Goal: Task Accomplishment & Management: Manage account settings

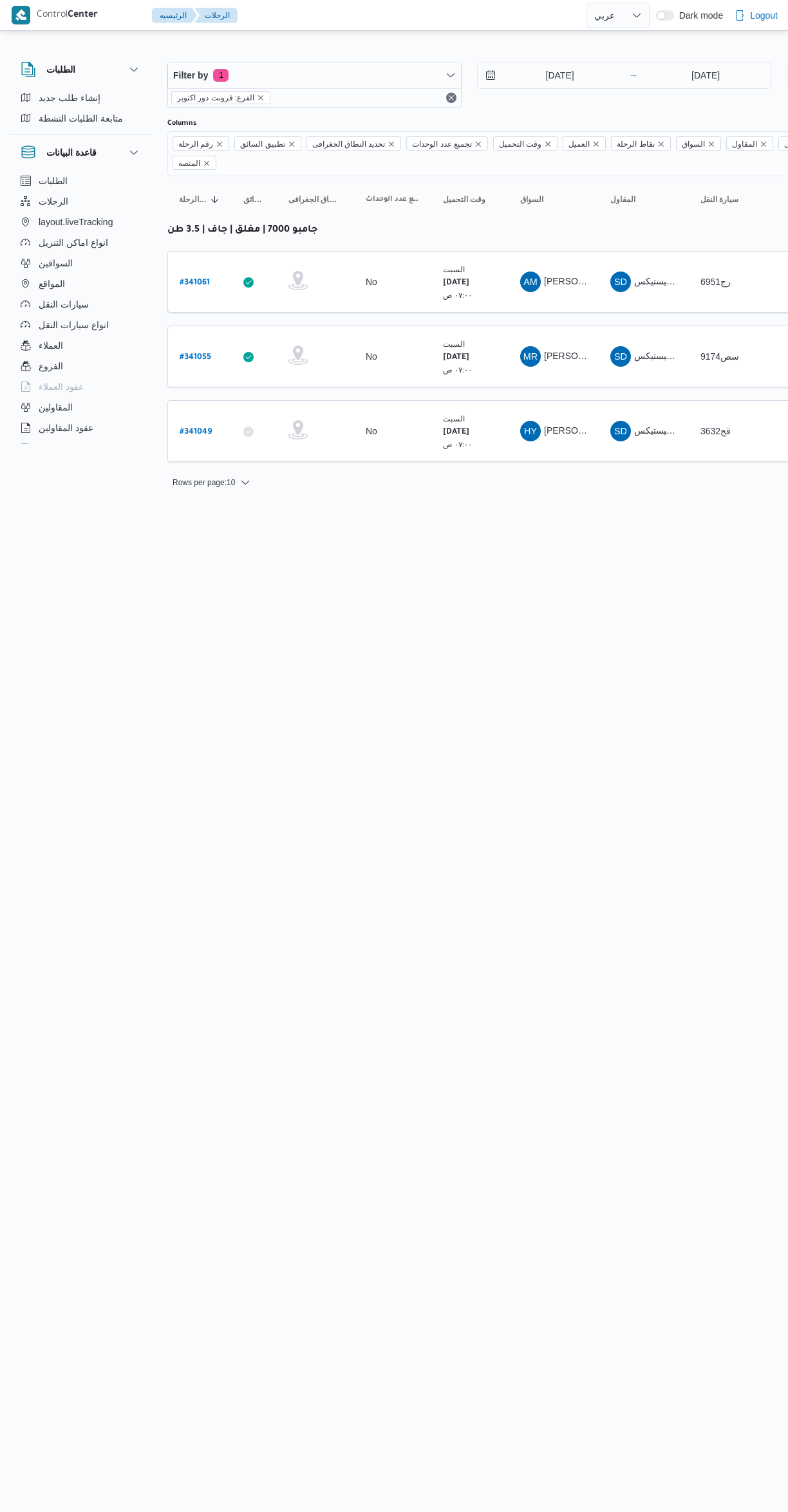
select select "ar"
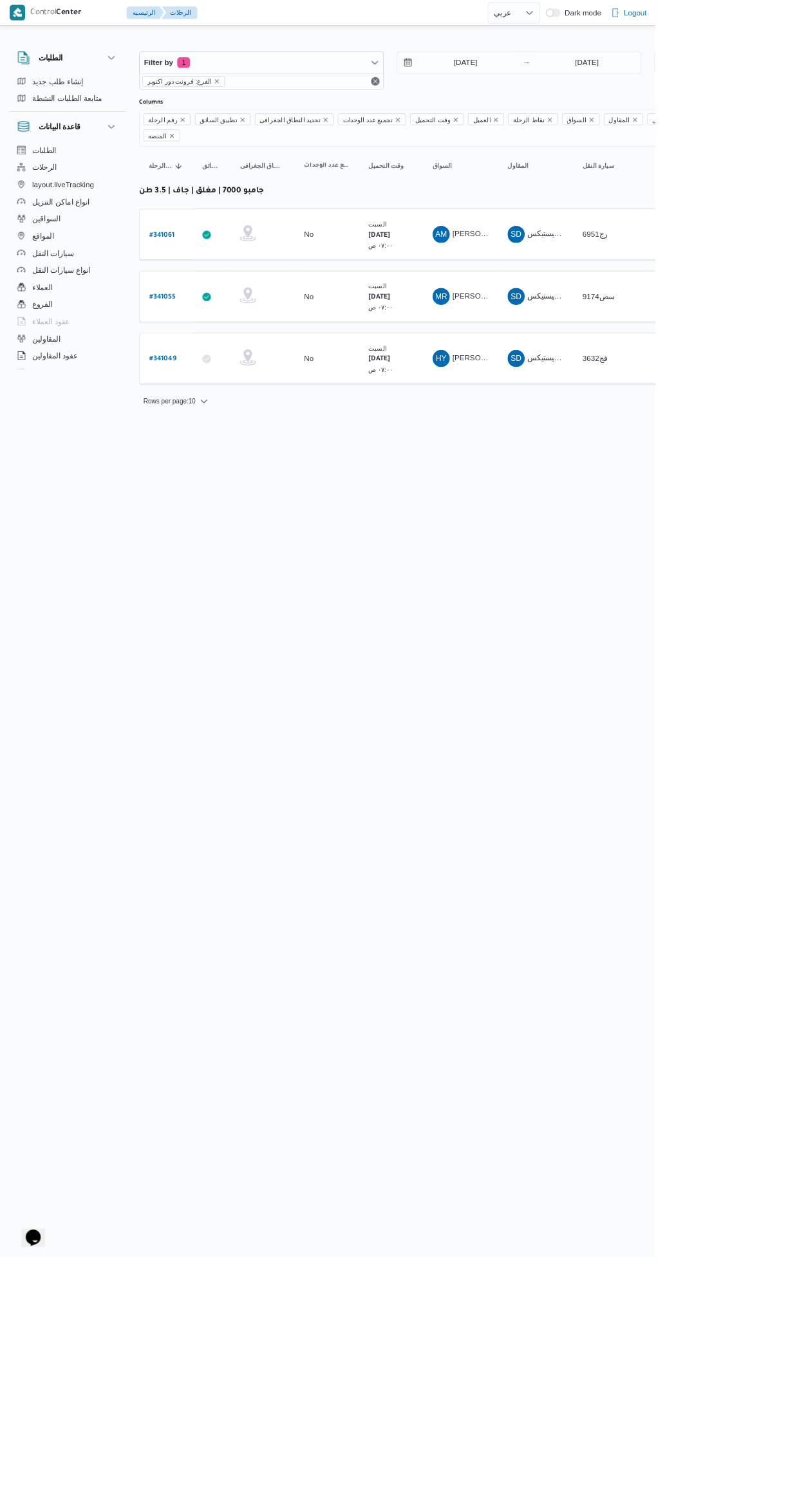
click at [787, 810] on html "Control Center الرئيسيه الرحلات English عربي Dark mode Logout الطلبات إنشاء طلب…" at bounding box center [394, 756] width 788 height 1512
click at [200, 428] on b "# 341049" at bounding box center [195, 432] width 32 height 9
select select "ar"
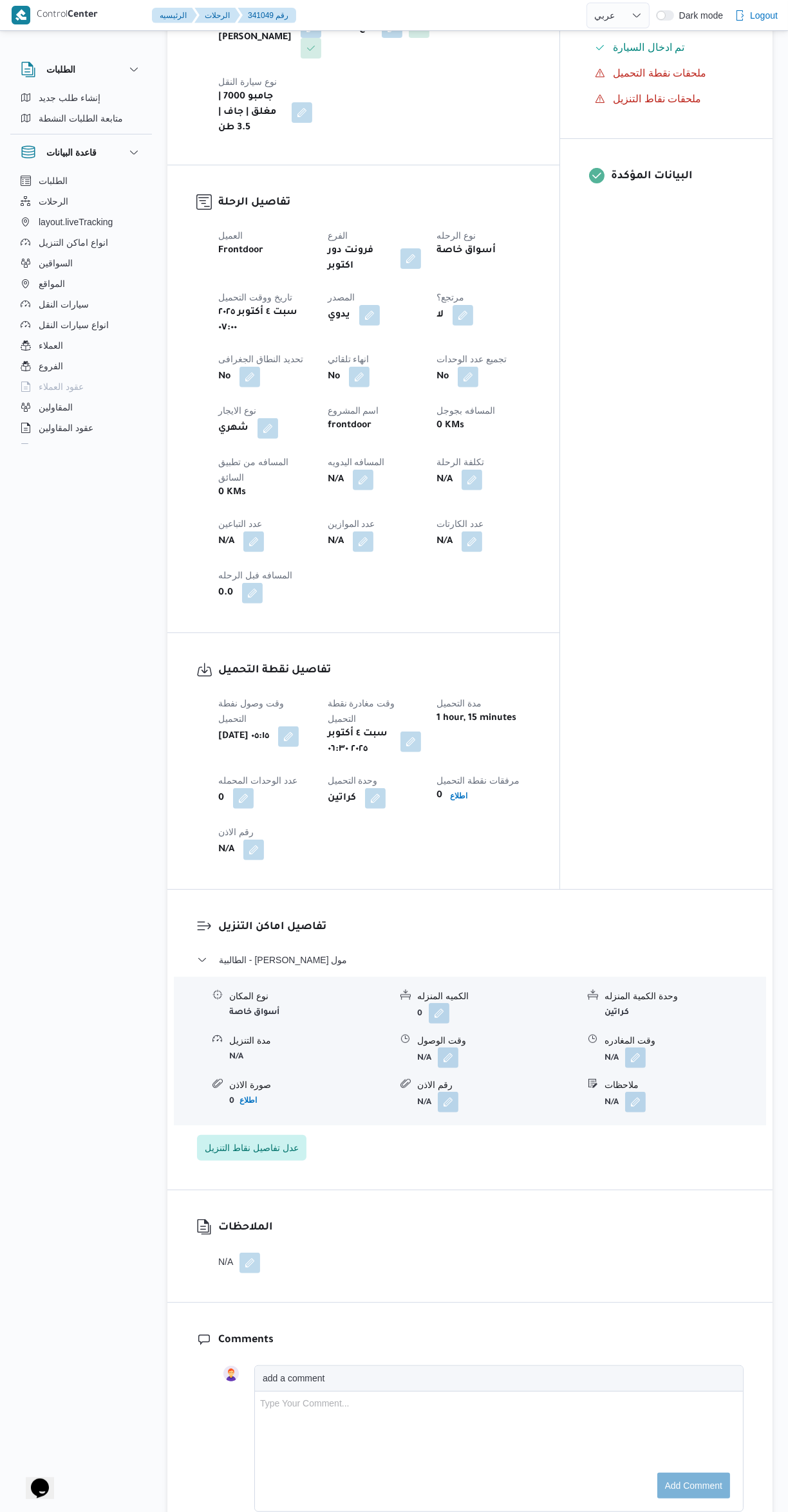
scroll to position [402, 0]
click at [644, 1050] on button "button" at bounding box center [635, 1060] width 20 height 20
click at [583, 1016] on input "وقت المغادره" at bounding box center [601, 1014] width 146 height 26
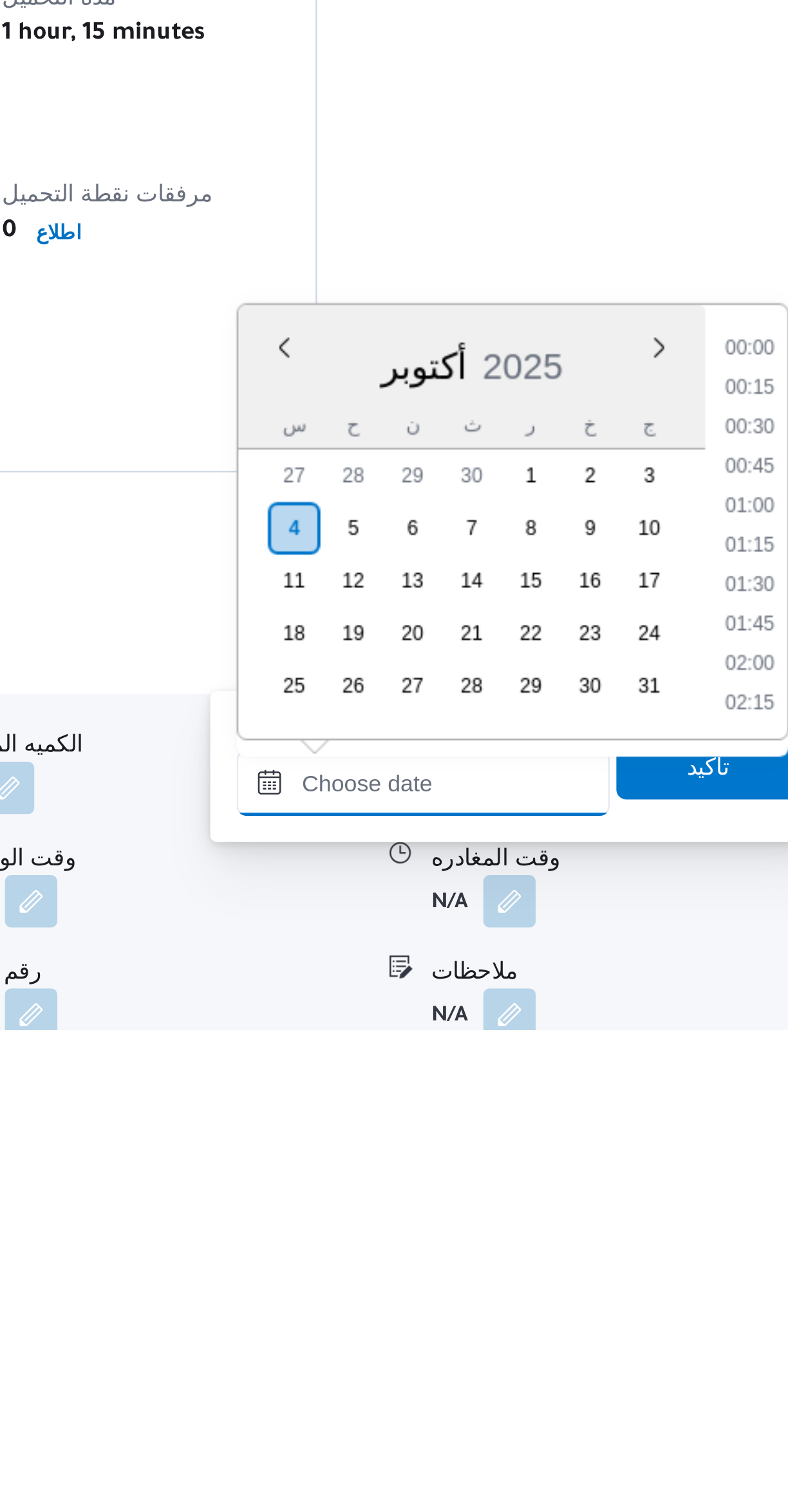
scroll to position [803, 0]
click at [719, 1243] on li "13:00" at bounding box center [730, 1246] width 30 height 13
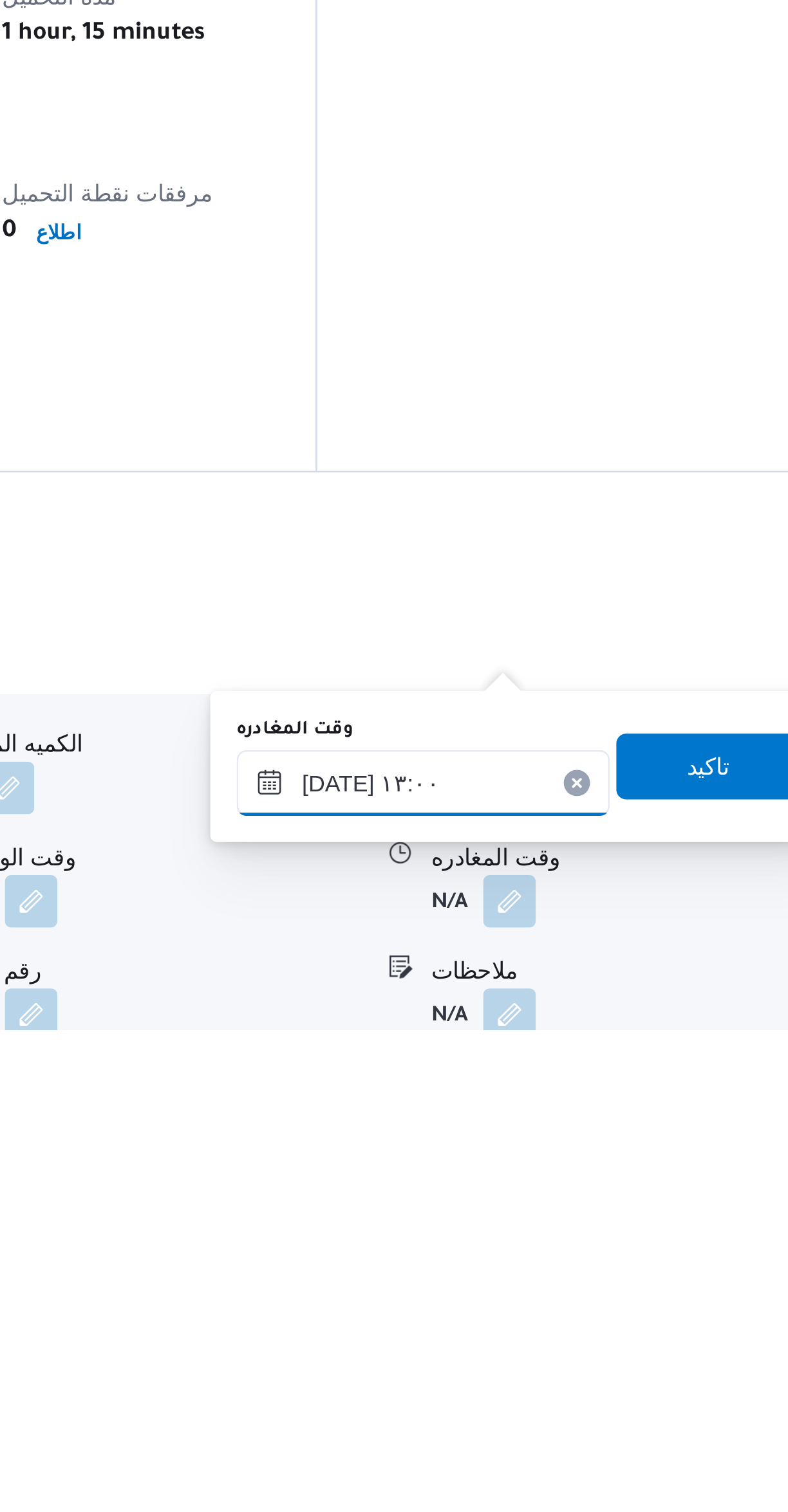
scroll to position [40, 0]
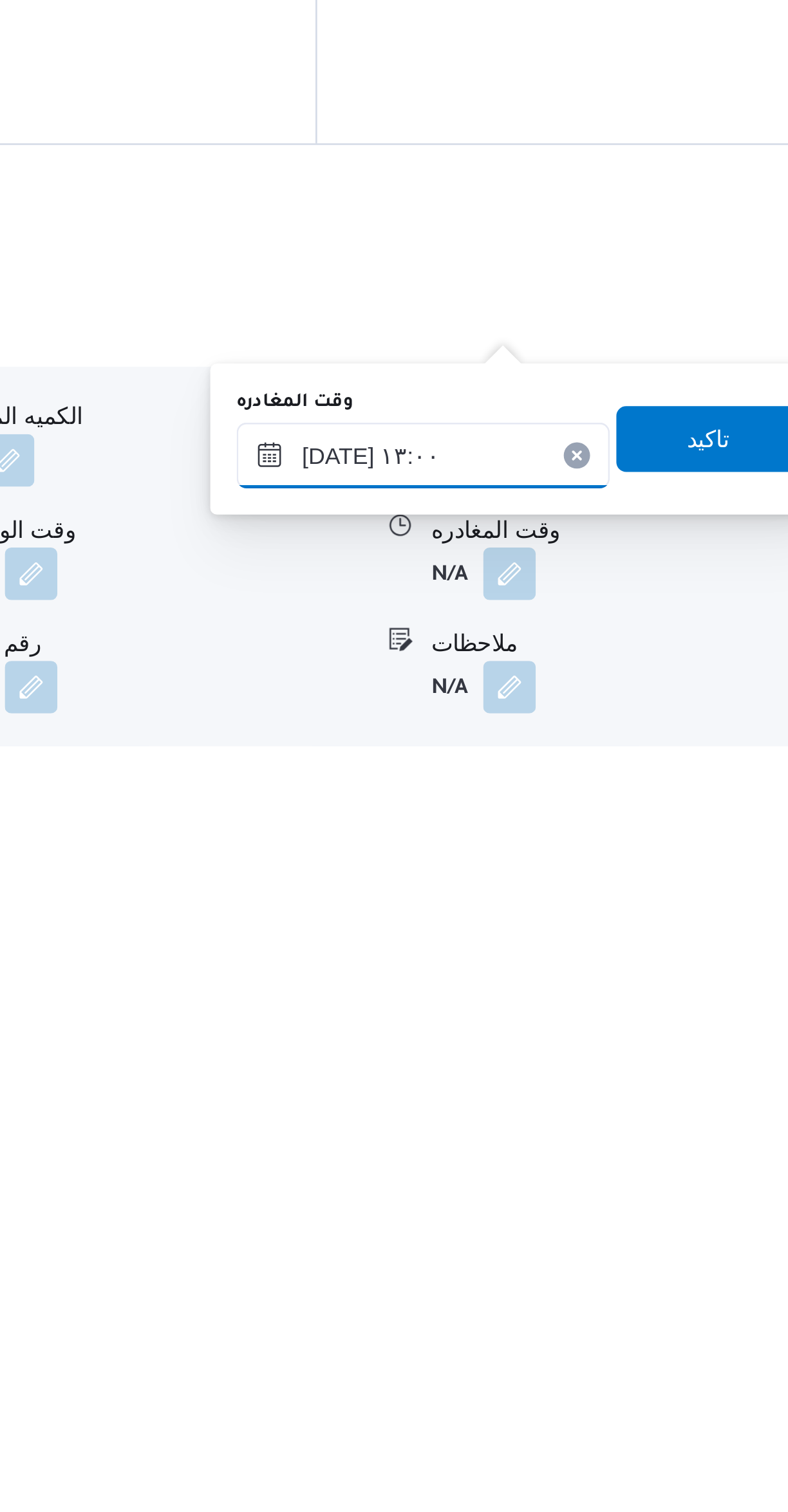
click at [614, 1371] on input "[DATE] ١٣:٠٠" at bounding box center [601, 1376] width 146 height 26
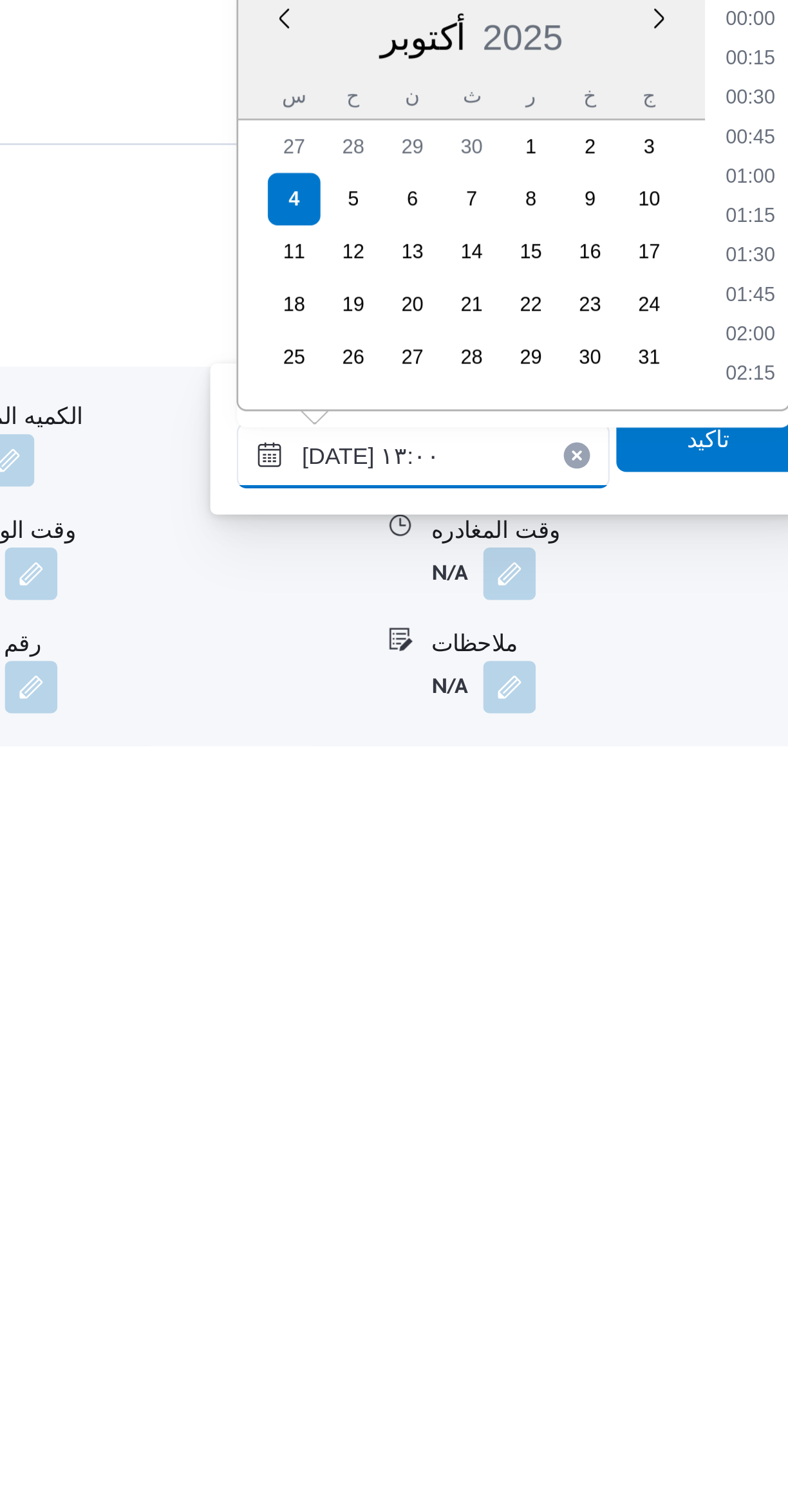
scroll to position [725, 0]
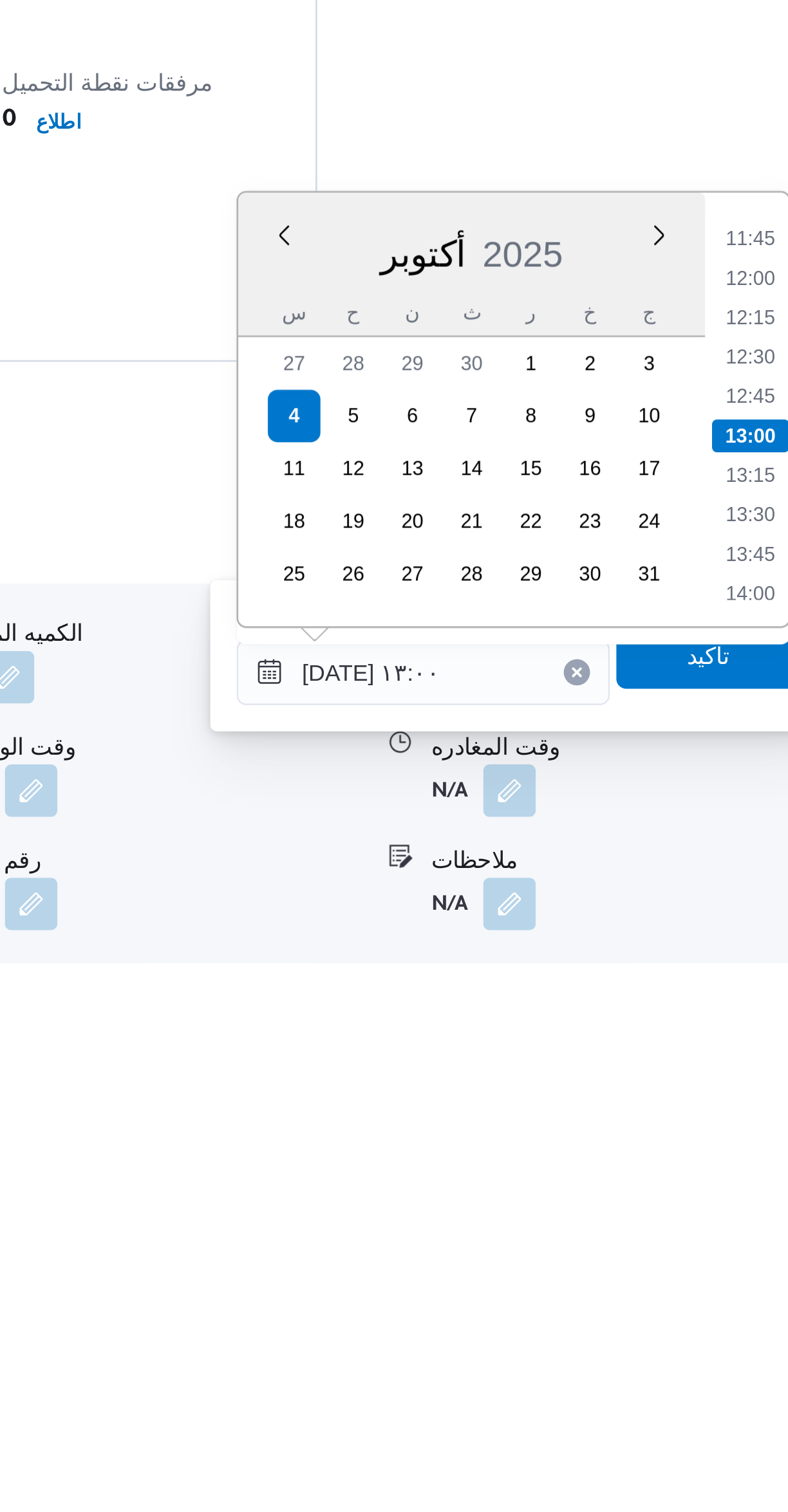
click at [726, 1199] on li "11:45" at bounding box center [730, 1206] width 30 height 13
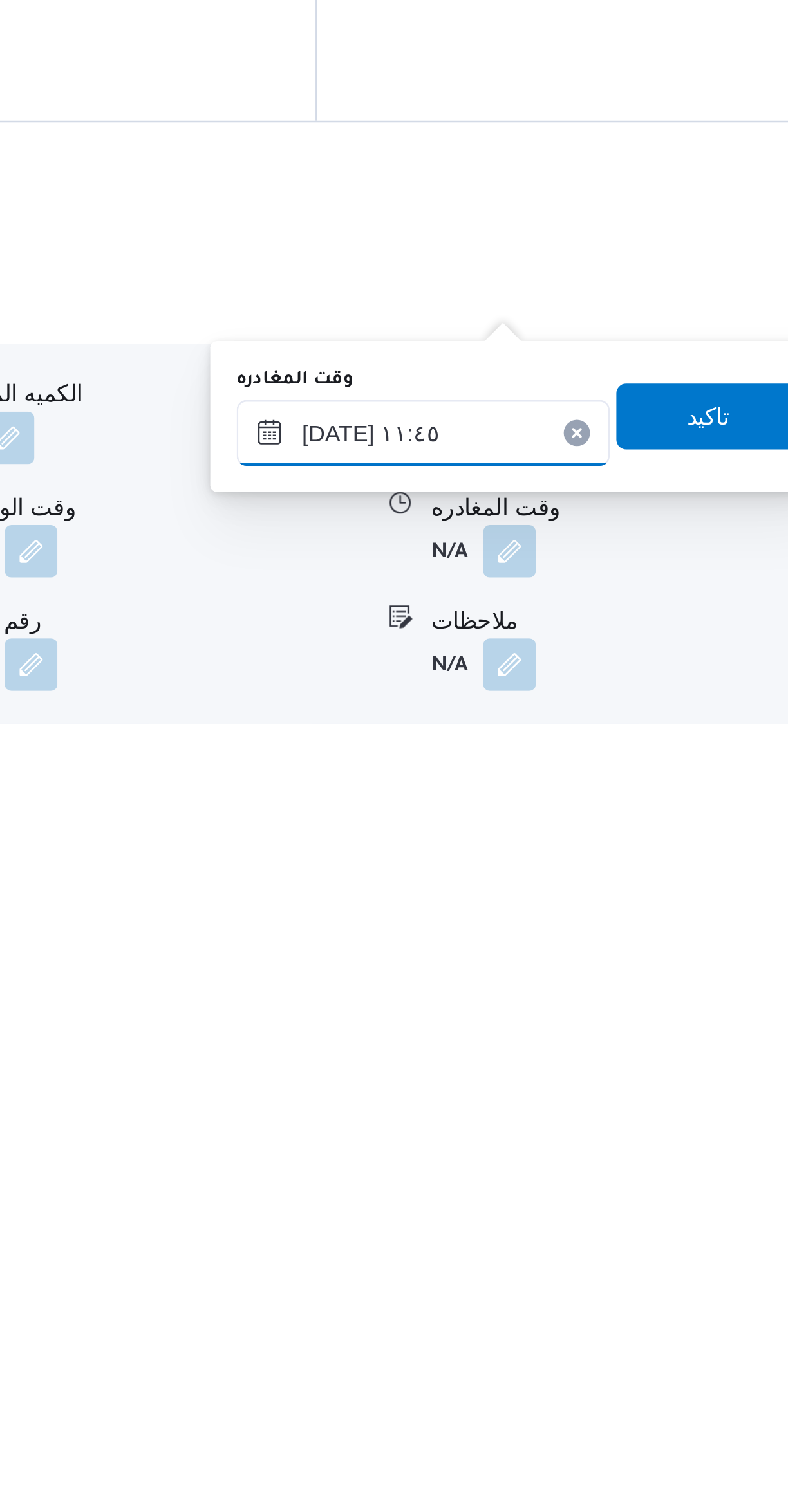
click at [614, 1371] on input "٠٤/١٠/٢٠٢٥ ١١:٤٥" at bounding box center [601, 1376] width 146 height 26
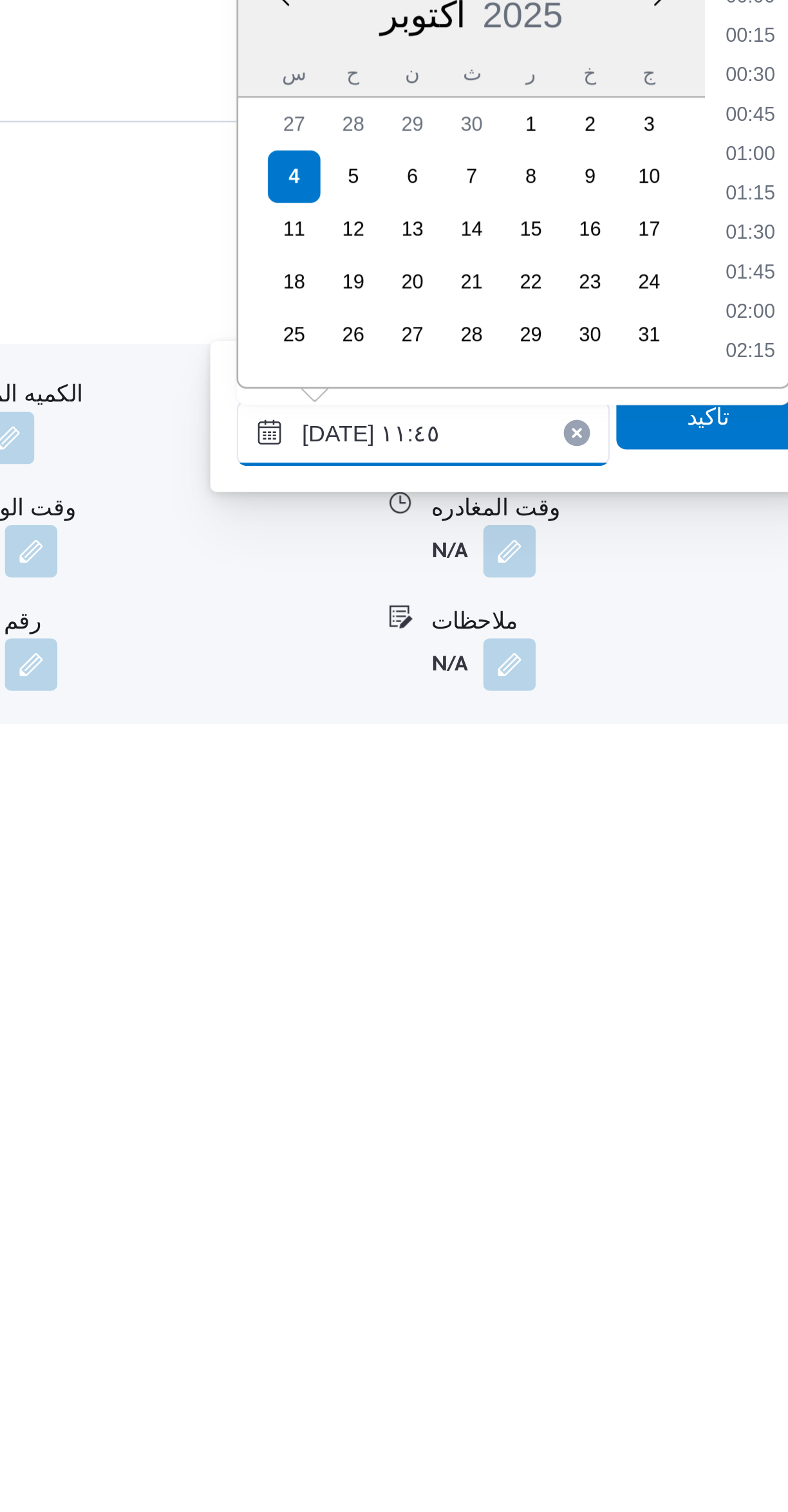
scroll to position [648, 0]
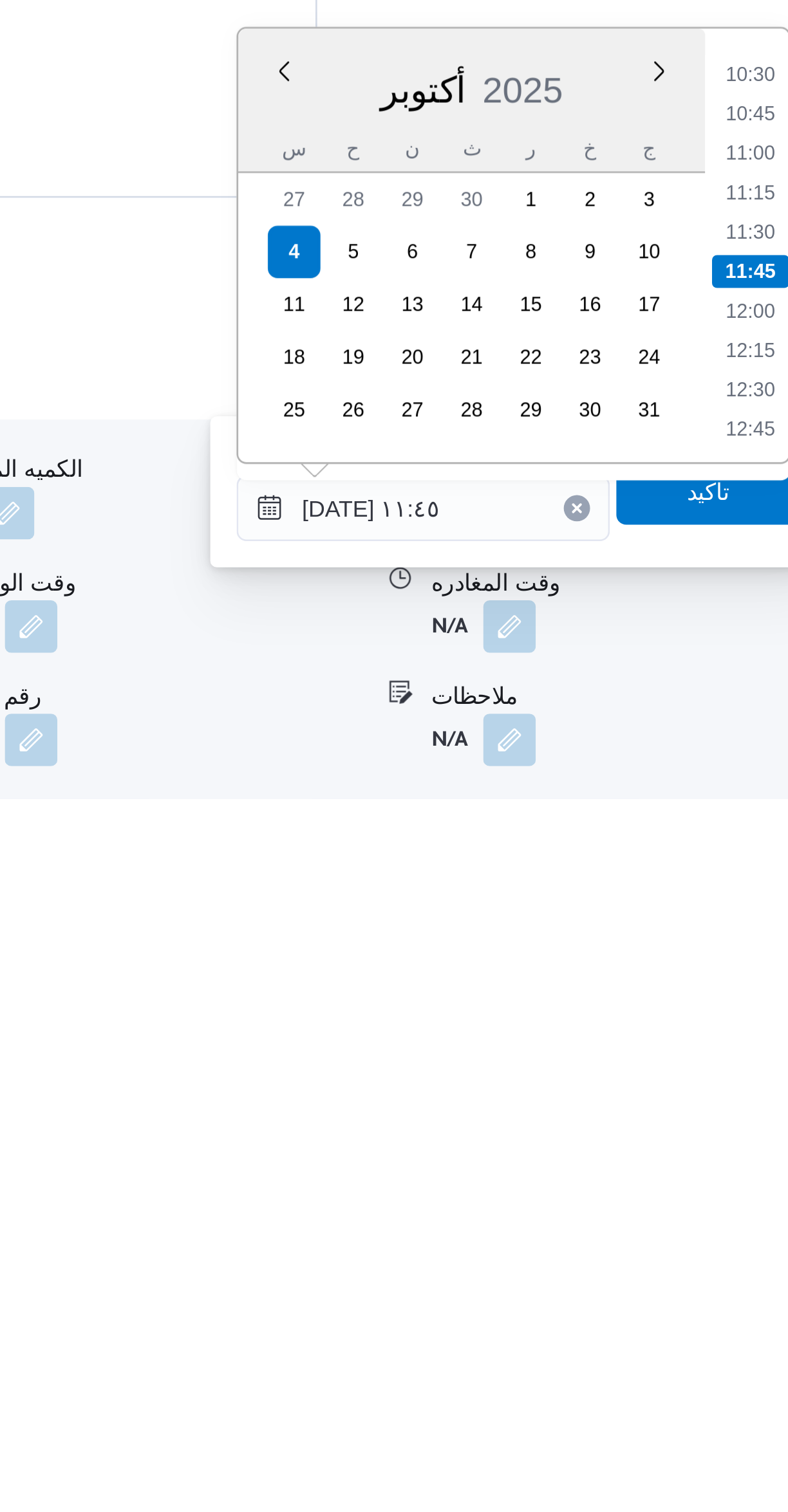
click at [724, 1220] on li "10:45" at bounding box center [730, 1221] width 30 height 13
type input "٠٤/١٠/٢٠٢٥ ١٠:٤٥"
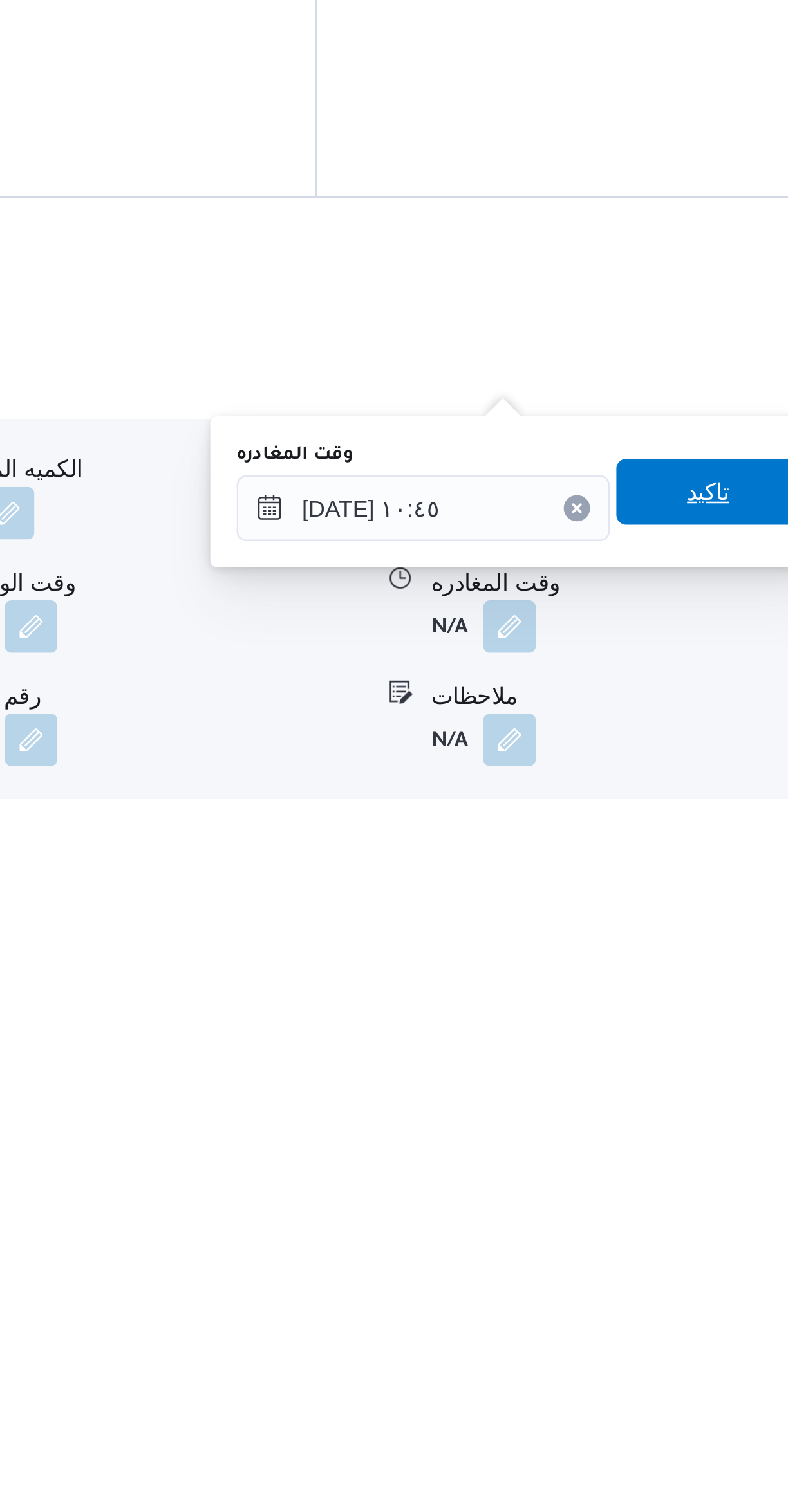
click at [705, 1374] on span "تاكيد" at bounding box center [713, 1369] width 17 height 16
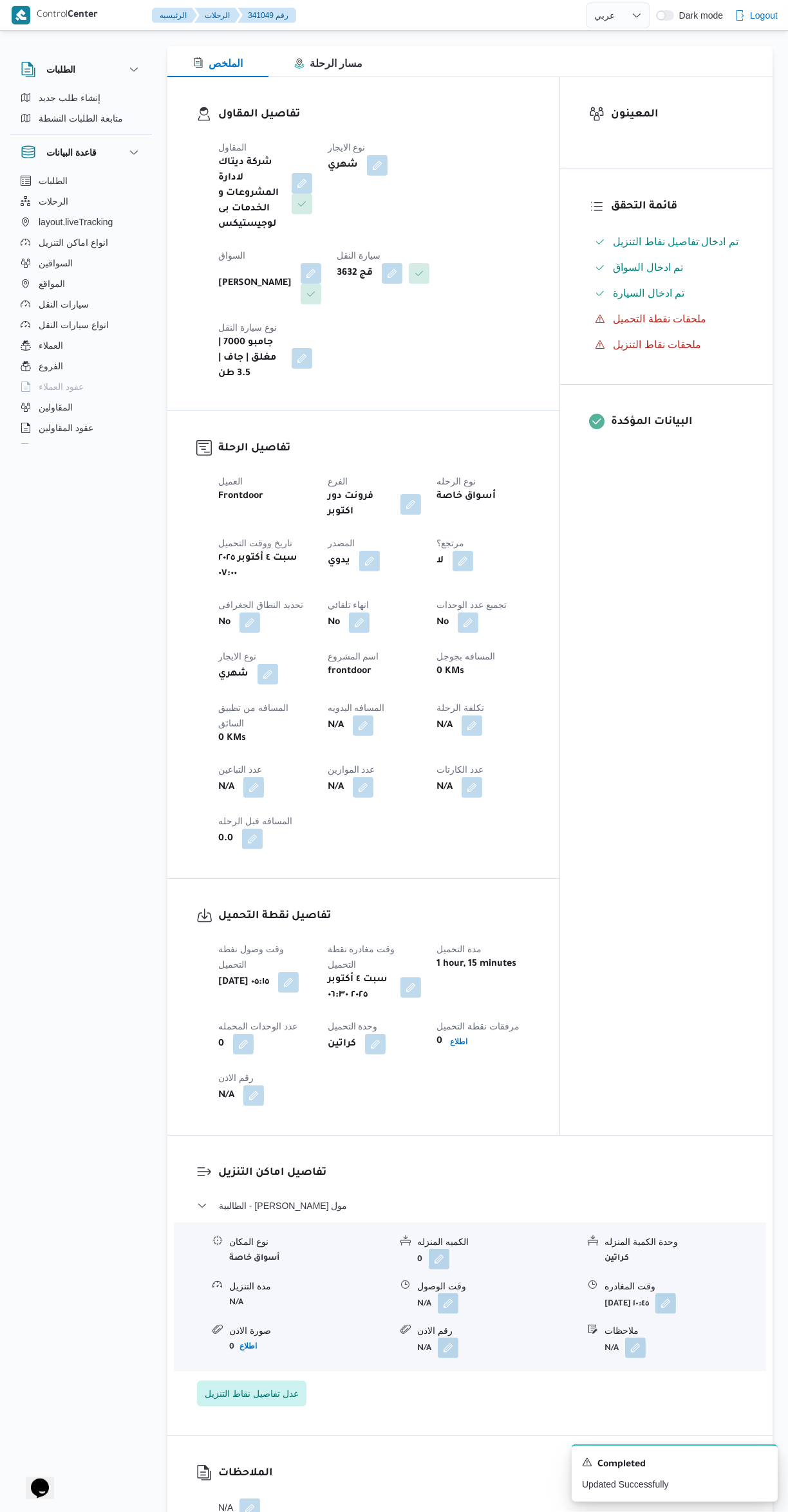
scroll to position [161, 0]
click at [370, 713] on button "button" at bounding box center [363, 723] width 20 height 20
click at [320, 702] on input "المسافه اليدويه" at bounding box center [334, 702] width 128 height 26
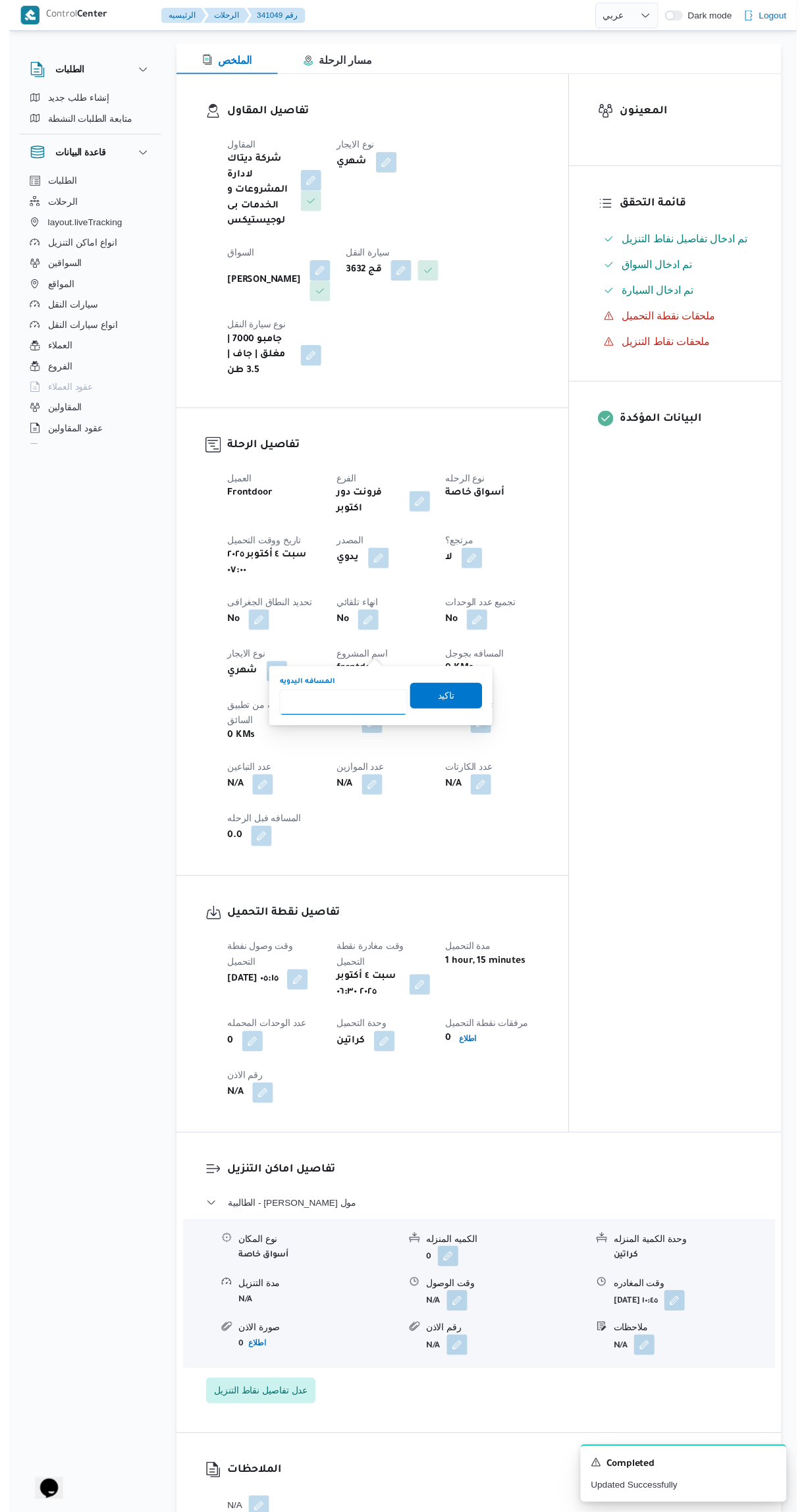
scroll to position [123, 0]
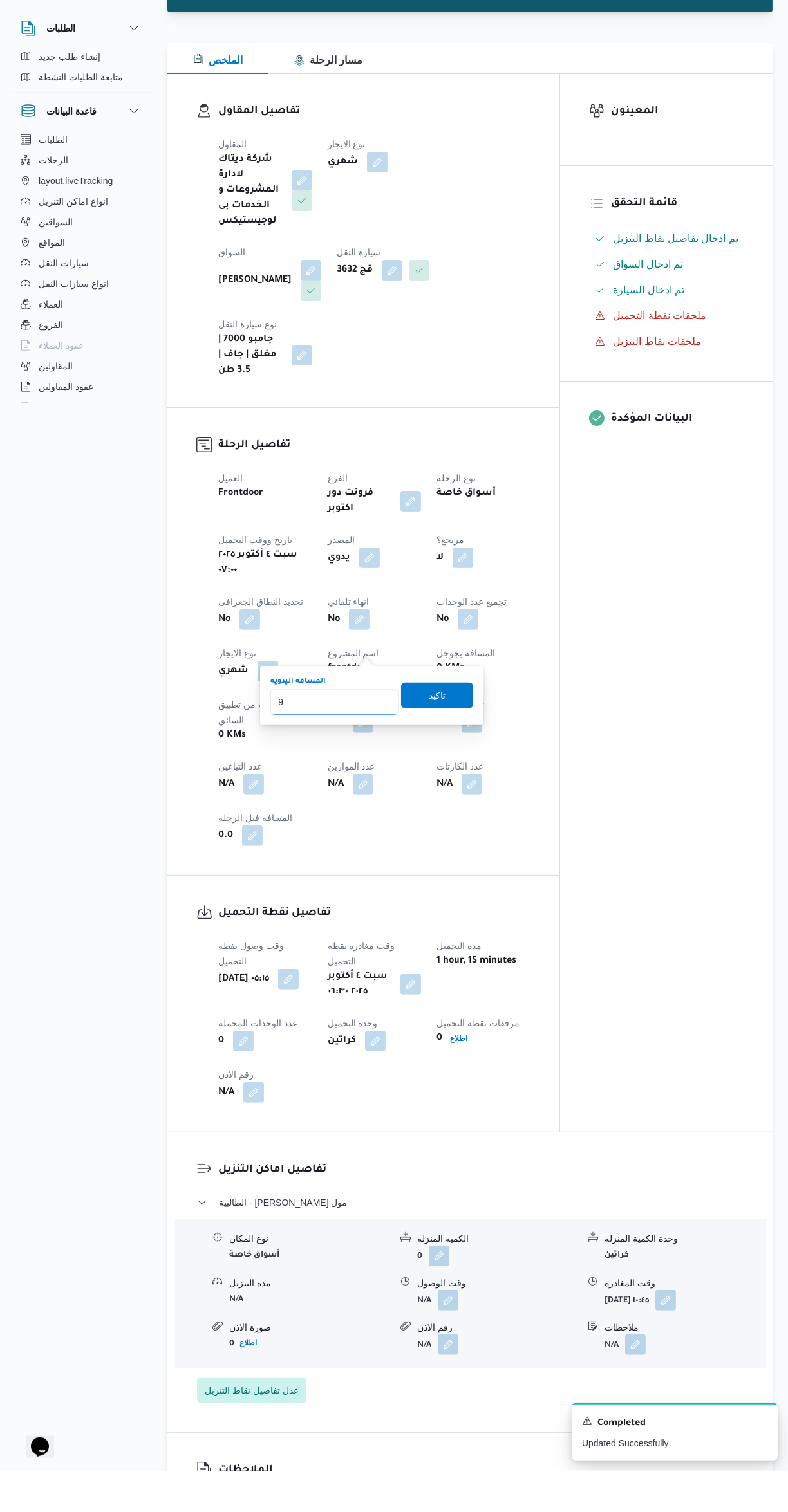
type input "92"
click at [429, 735] on span "تاكيد" at bounding box center [437, 736] width 17 height 16
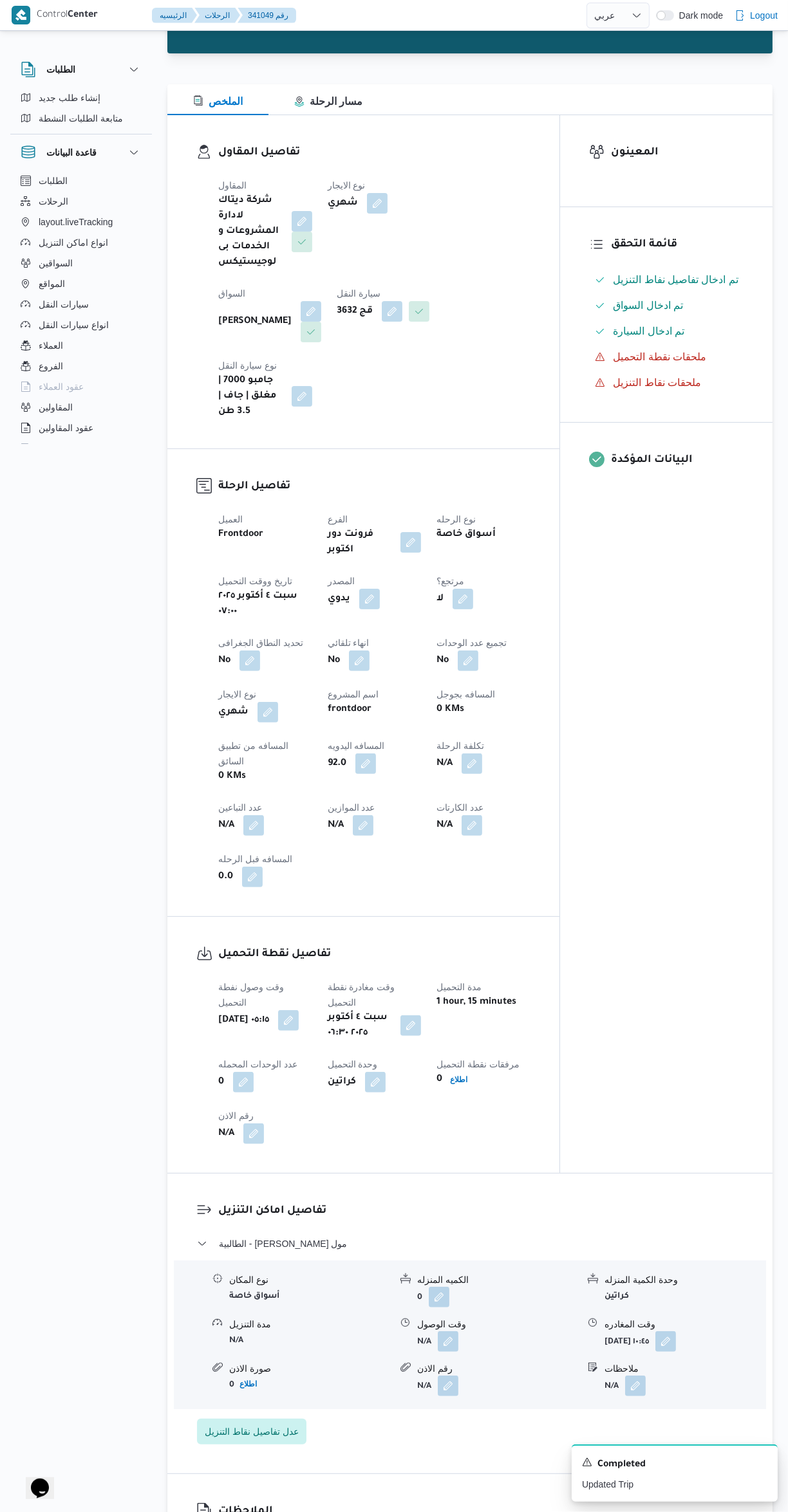
scroll to position [0, 0]
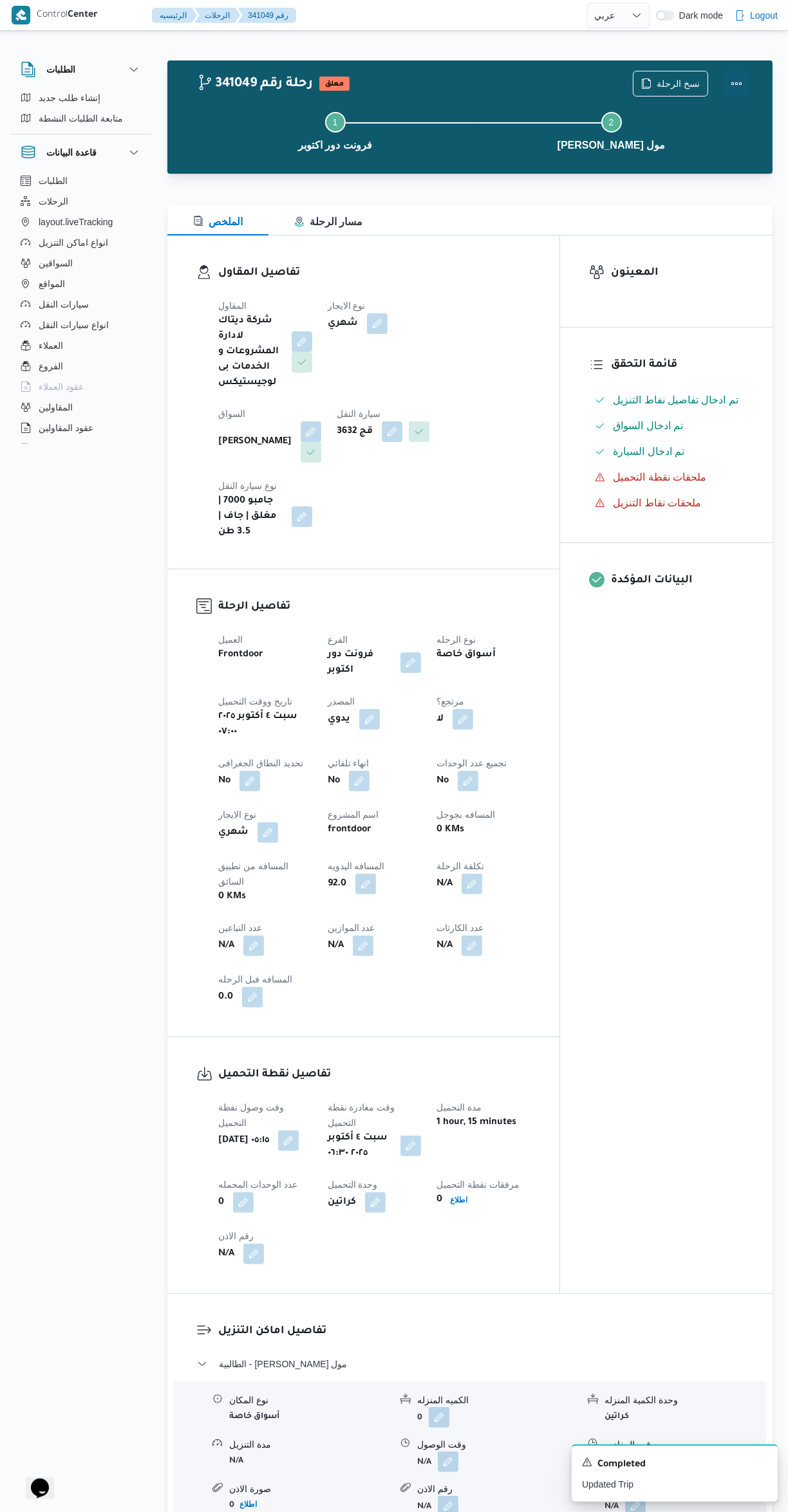
click at [738, 87] on button "Actions" at bounding box center [736, 83] width 26 height 26
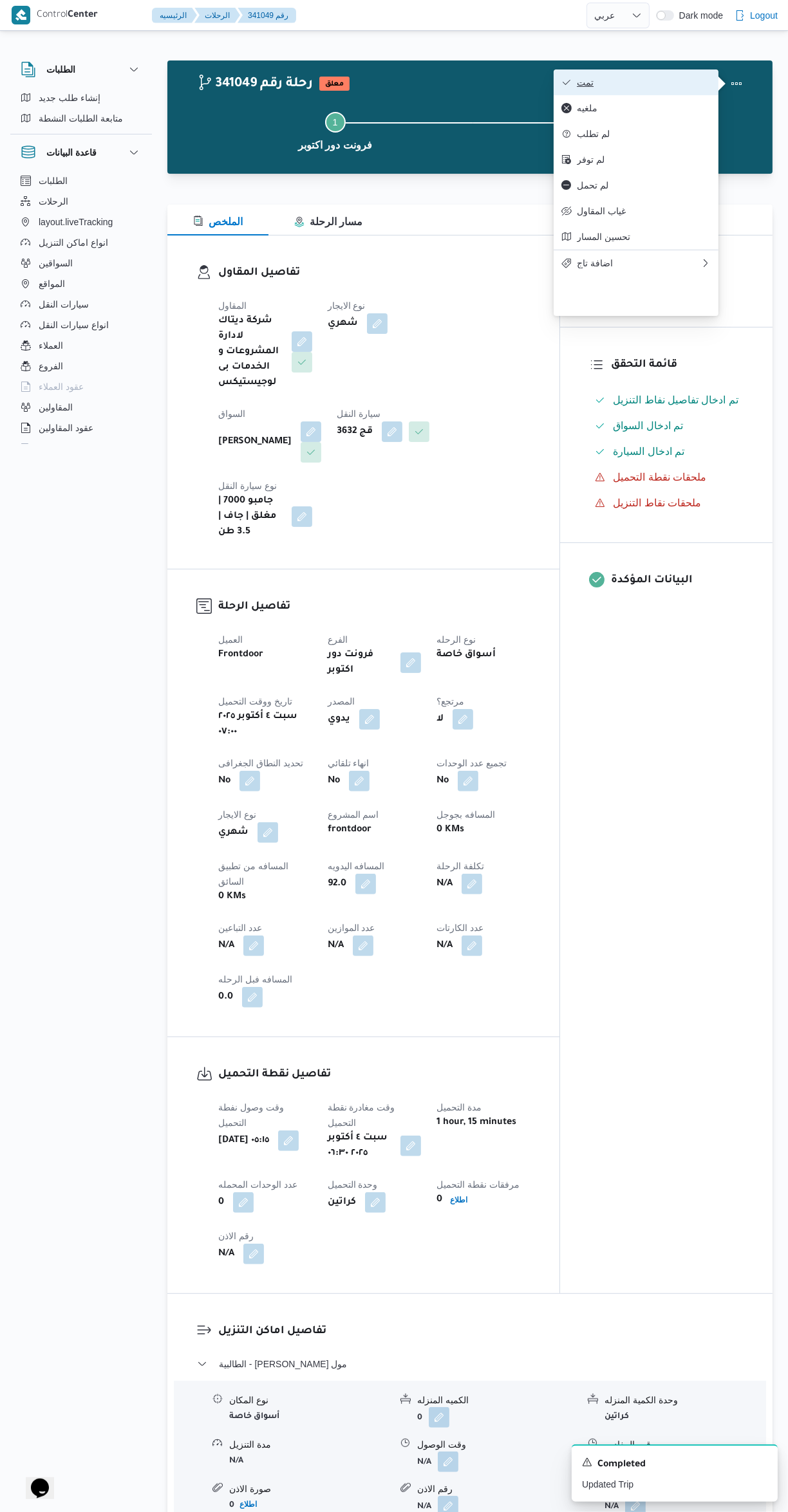
click at [654, 84] on span "تمت" at bounding box center [643, 82] width 134 height 10
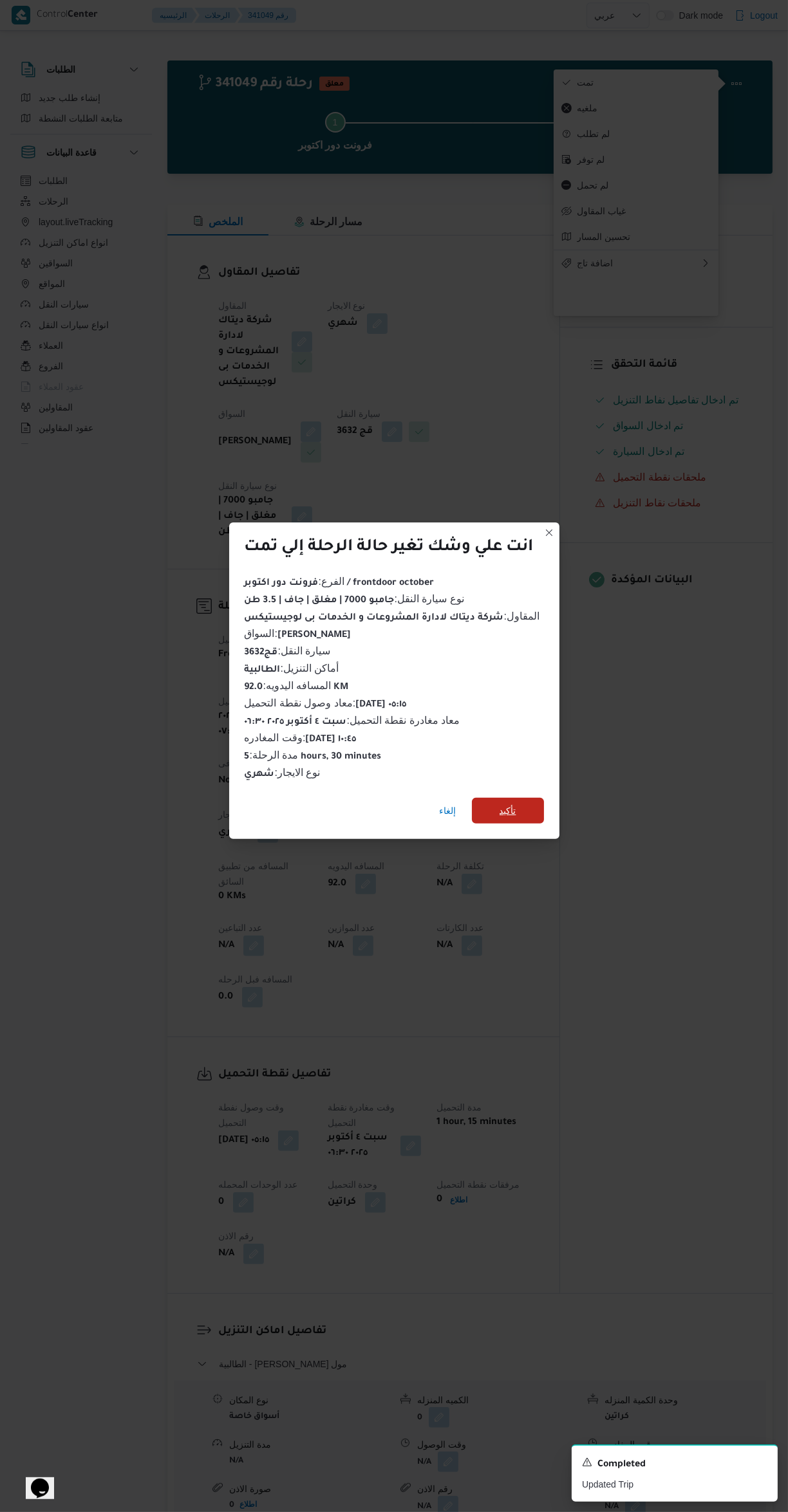
click at [543, 809] on span "تأكيد" at bounding box center [508, 811] width 72 height 26
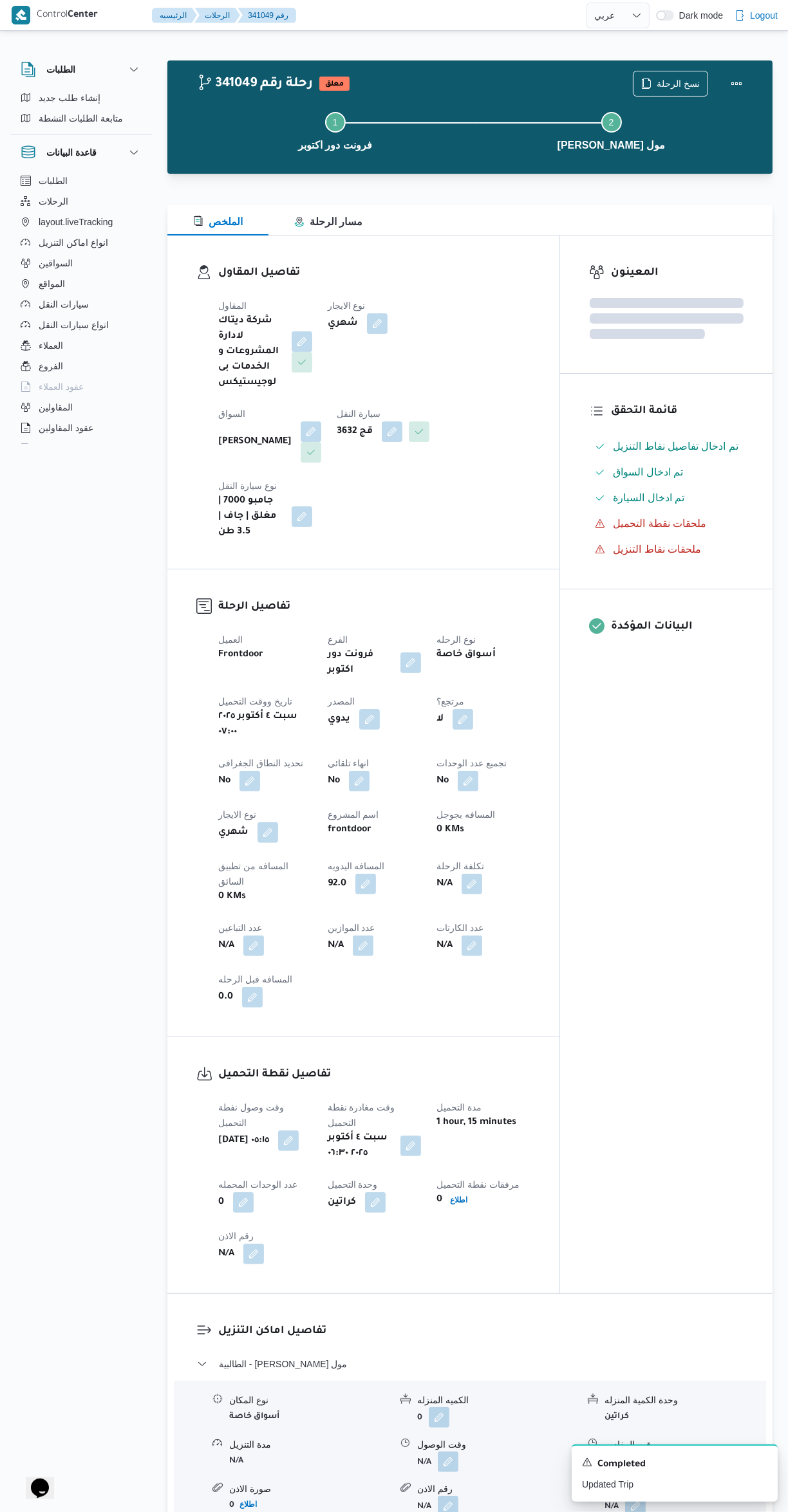
click at [690, 797] on div "المعينون قائمة التحقق تم ادخال تفاصيل نفاط التنزيل تم ادخال السواق تم ادخال الس…" at bounding box center [666, 764] width 212 height 1058
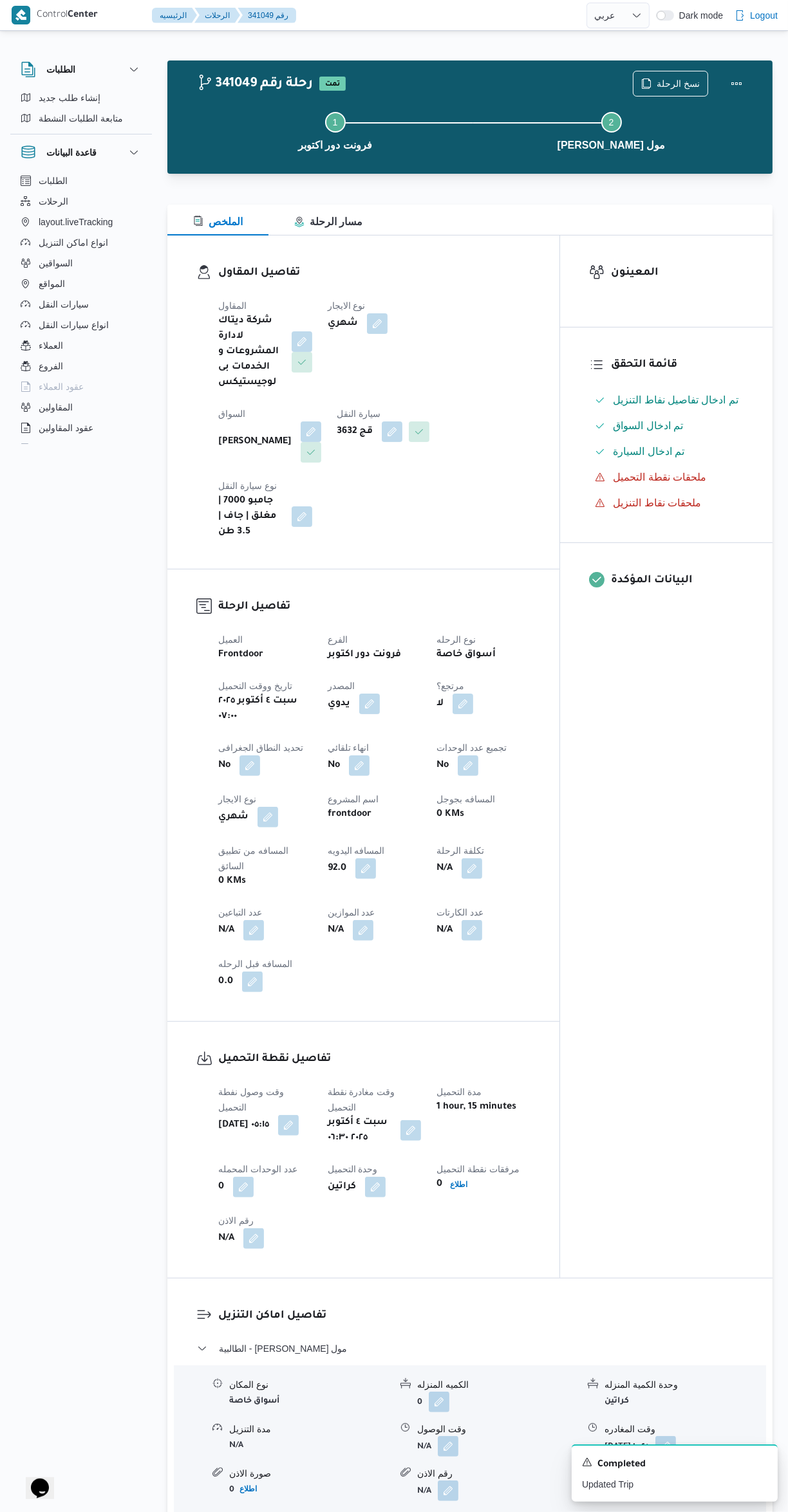
click at [667, 89] on div "Step 1 is incomplete 1 فرونت دور اكتوبر Step 2 is incomplete 2 كارفور بيراميدز …" at bounding box center [473, 130] width 568 height 82
click at [679, 83] on span "نسخ الرحلة" at bounding box center [678, 83] width 43 height 16
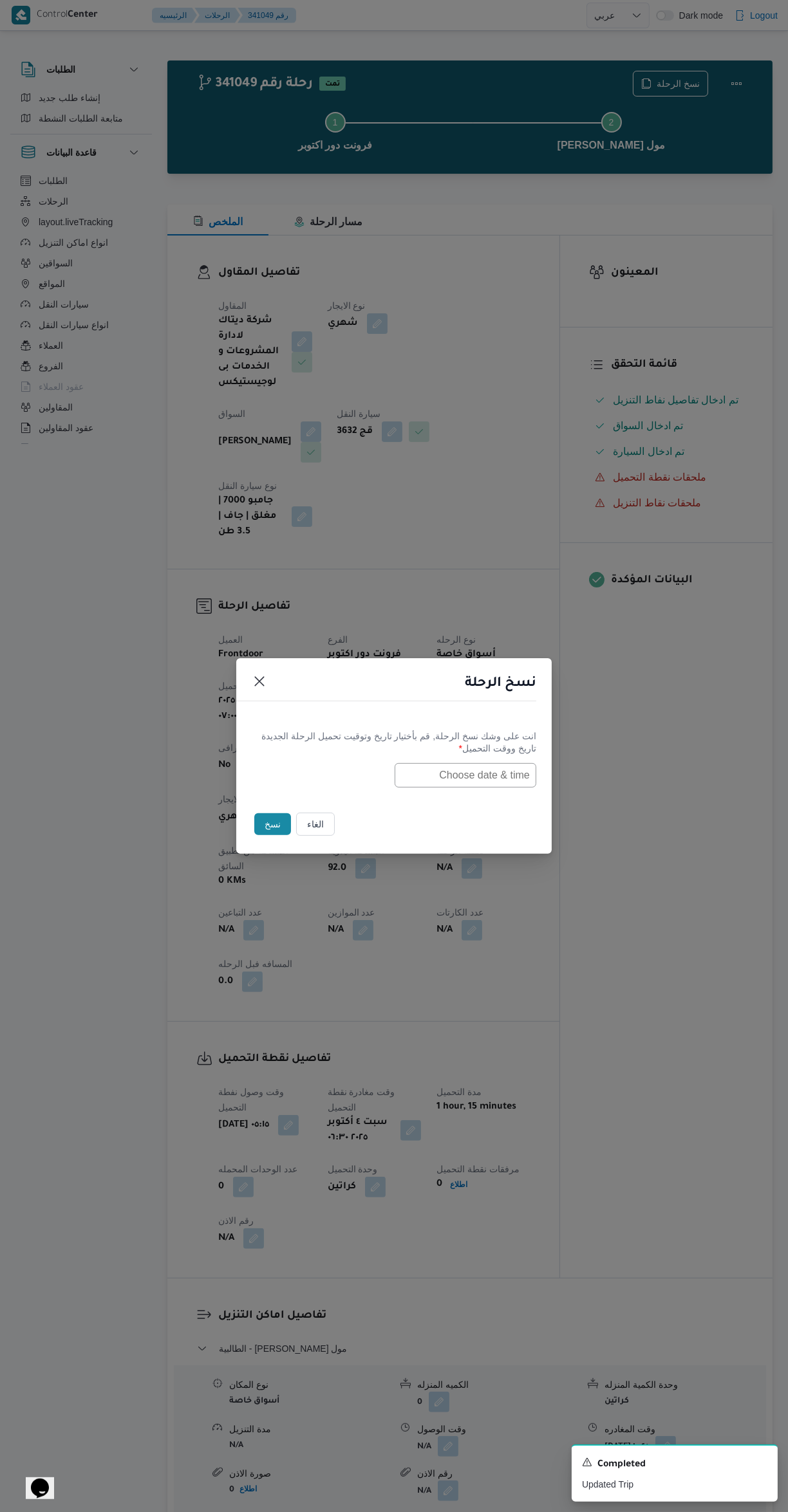
click at [488, 772] on input "text" at bounding box center [465, 776] width 142 height 24
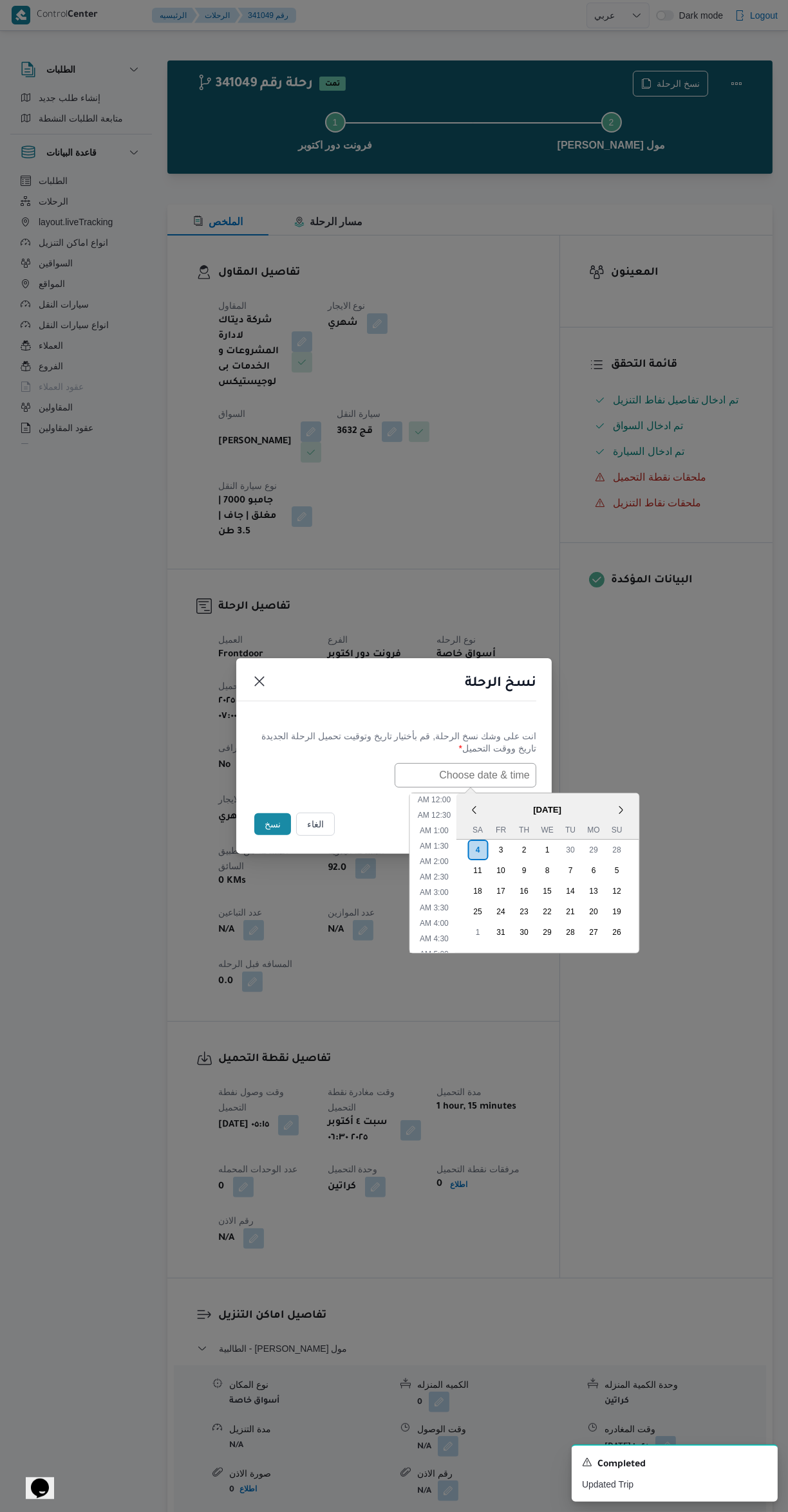
scroll to position [360, 0]
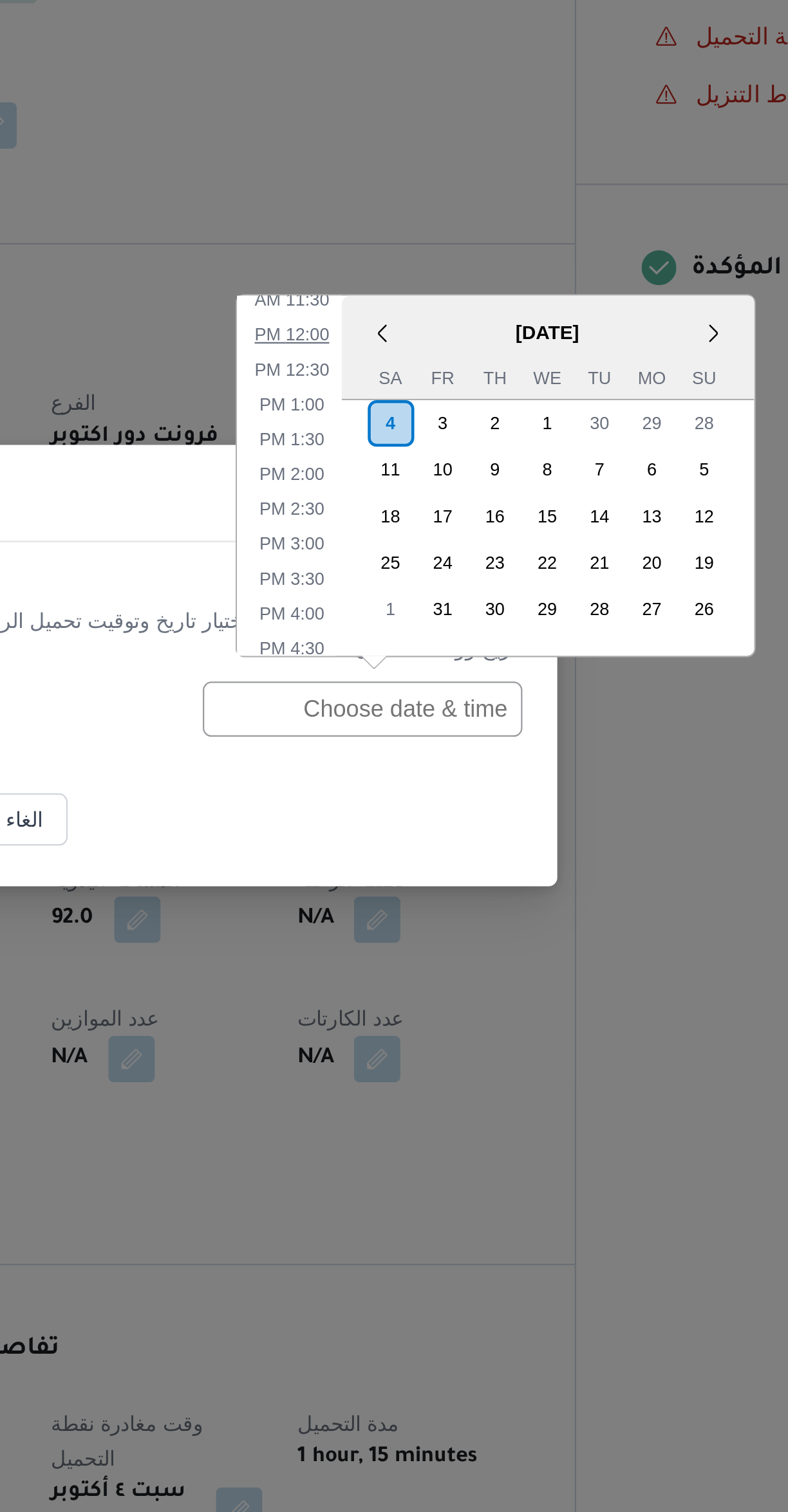
click at [440, 614] on li "12:00 PM" at bounding box center [434, 609] width 43 height 13
type input "[DATE] 12:00PM"
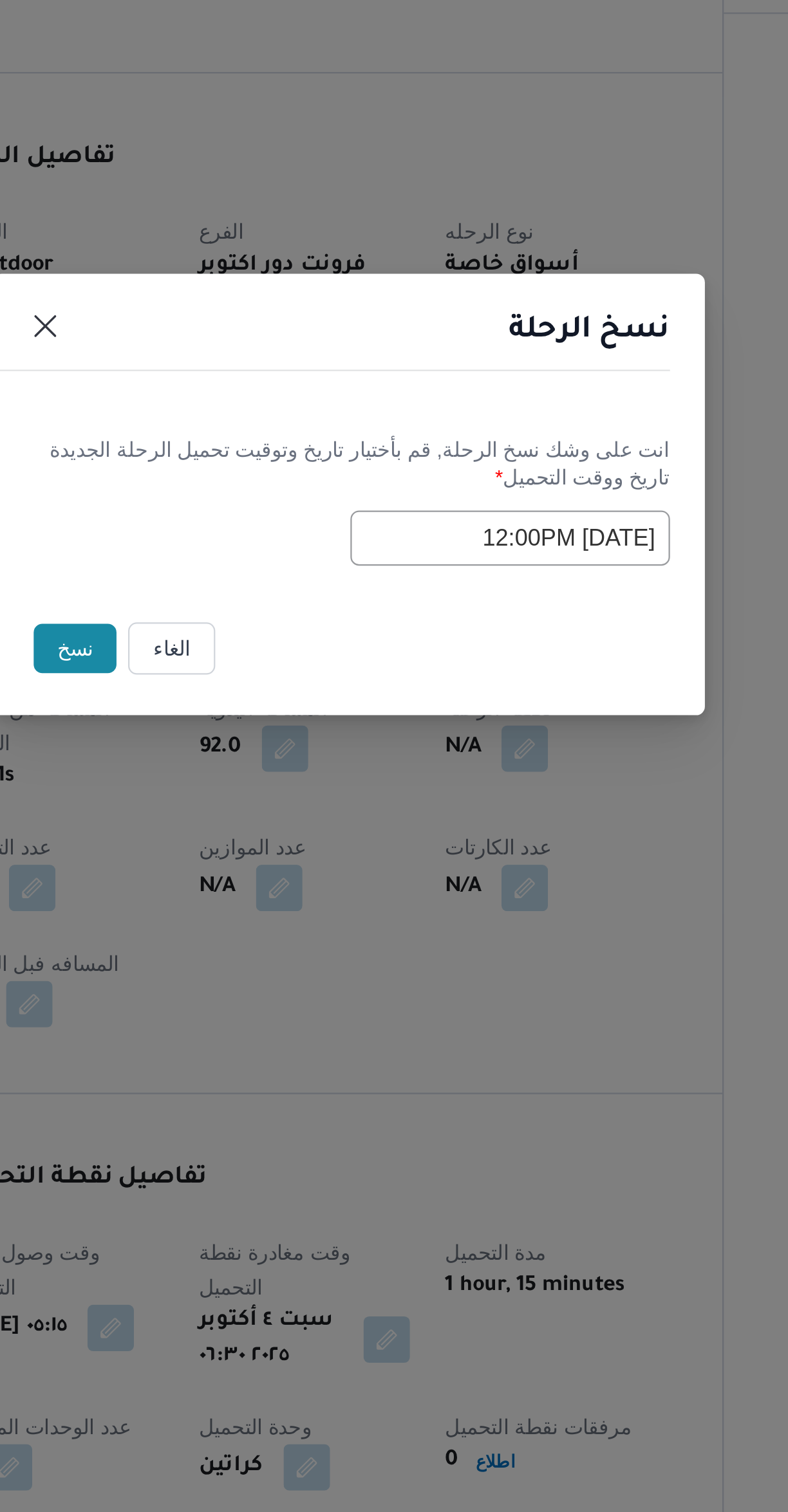
click at [275, 823] on button "نسخ" at bounding box center [273, 824] width 37 height 22
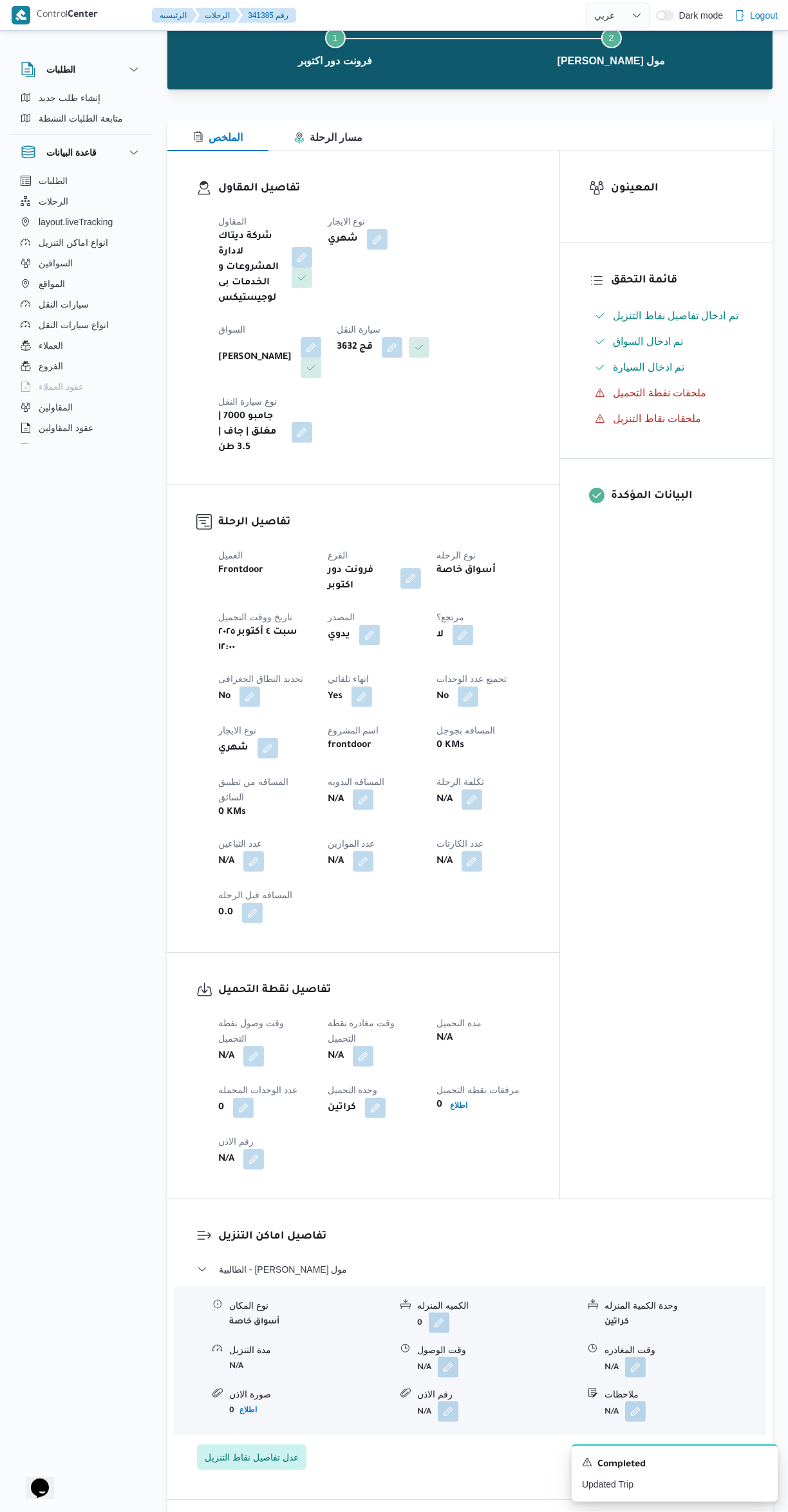
scroll to position [104, 0]
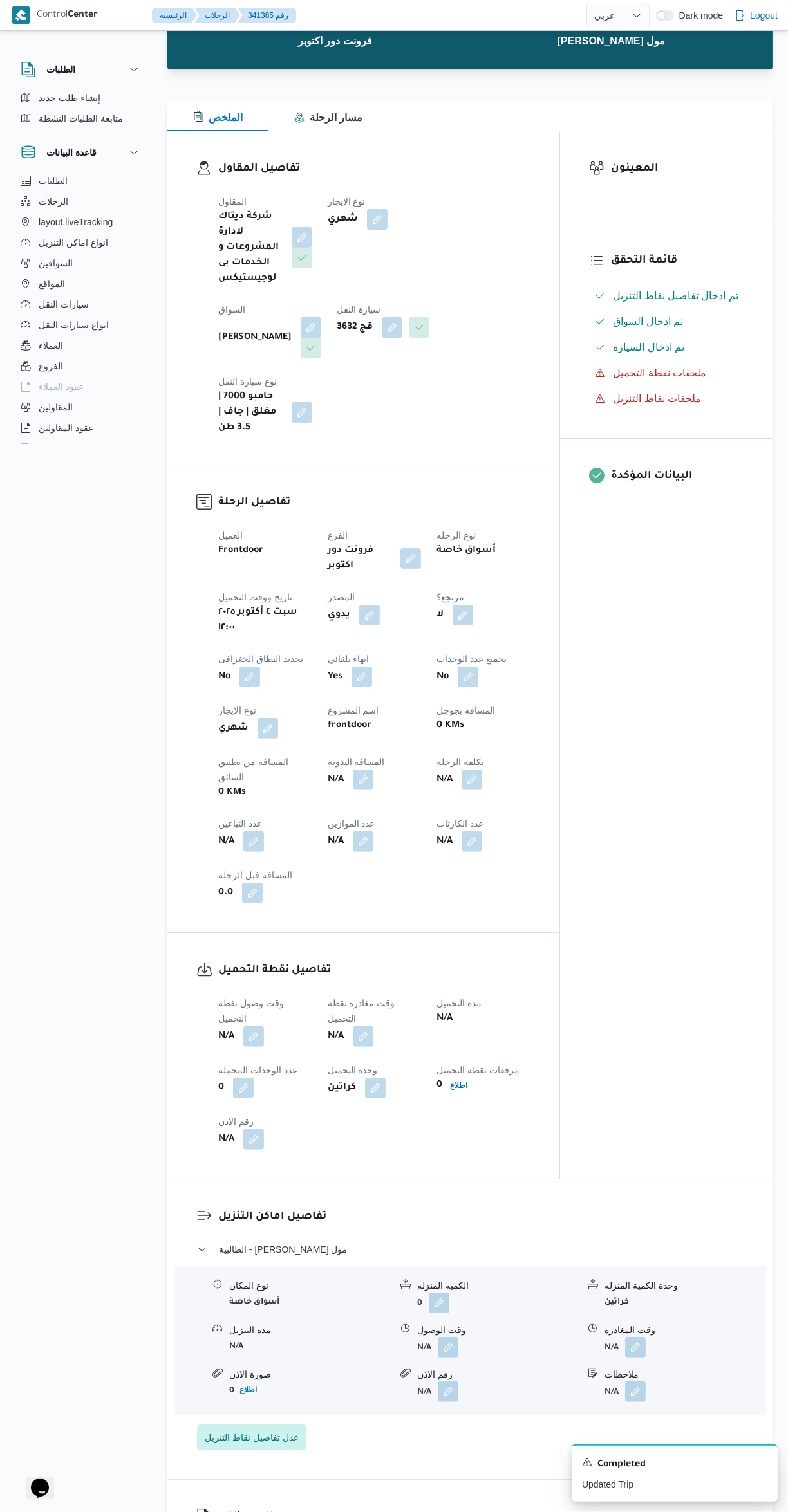
click at [248, 1027] on button "button" at bounding box center [254, 1037] width 20 height 20
click at [224, 991] on input "وقت وصول نفطة التحميل" at bounding box center [220, 991] width 146 height 26
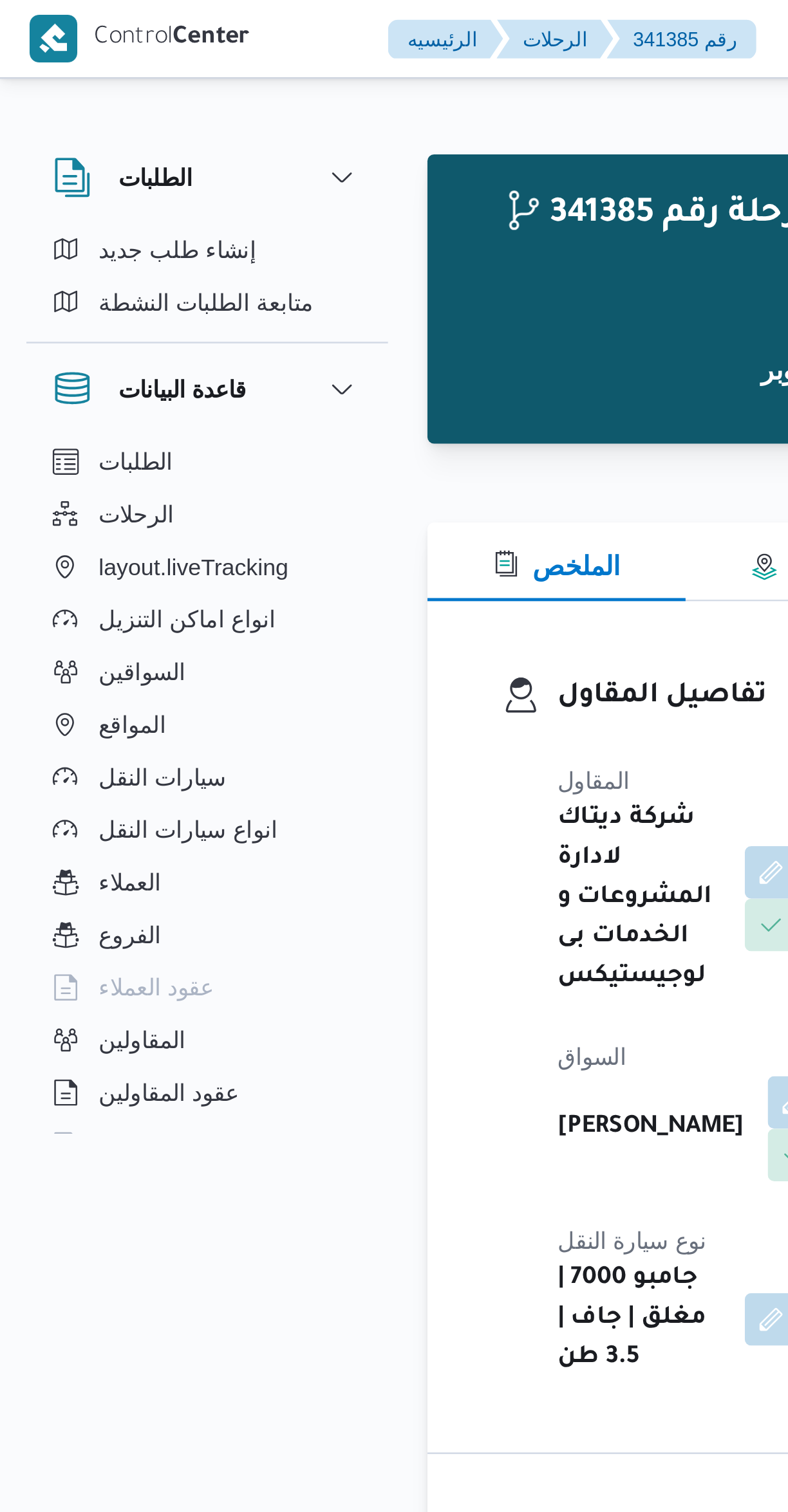
scroll to position [803, 0]
click at [201, 210] on button "الملخص" at bounding box center [218, 220] width 101 height 31
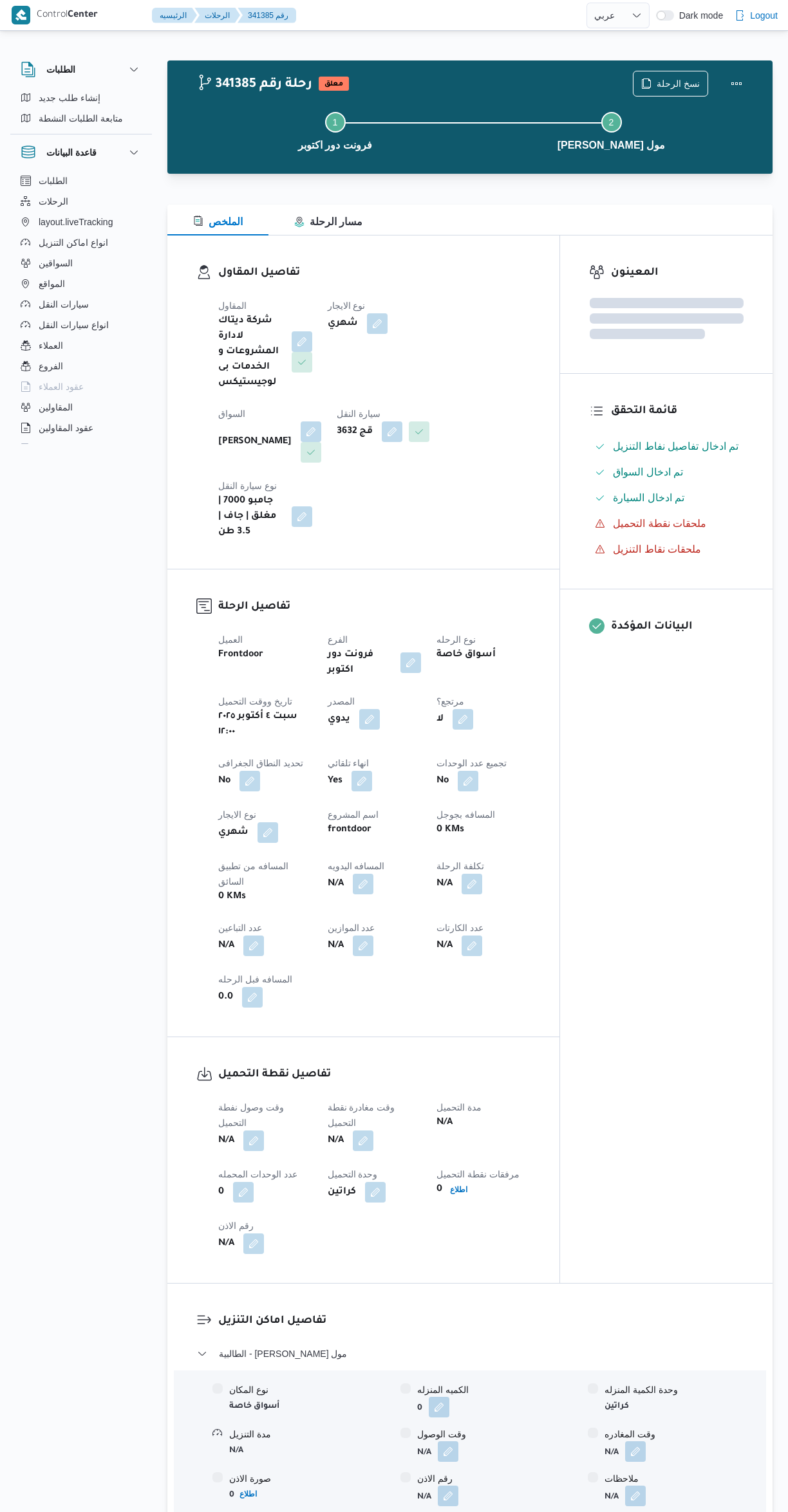
select select "ar"
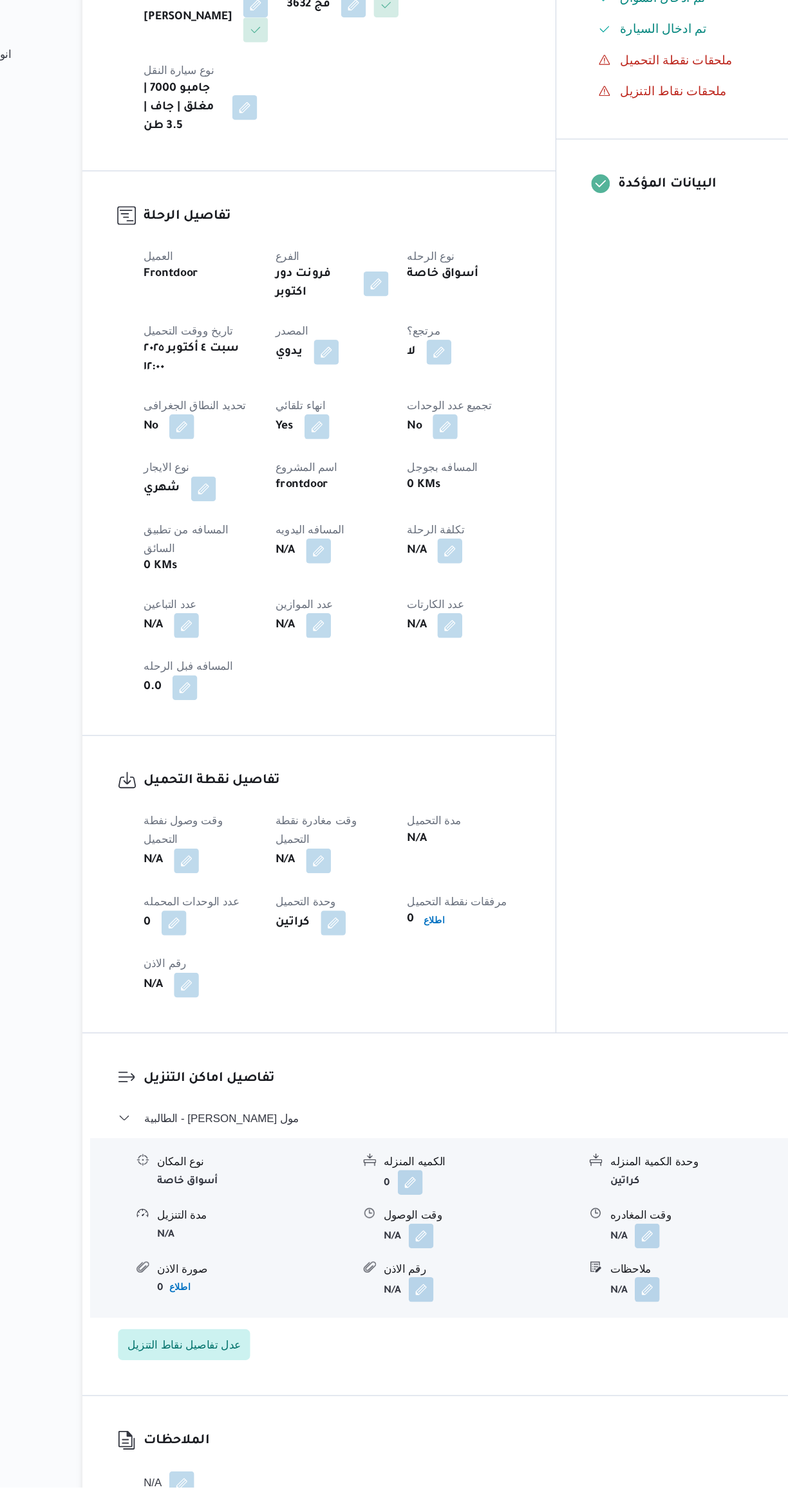
scroll to position [151, 0]
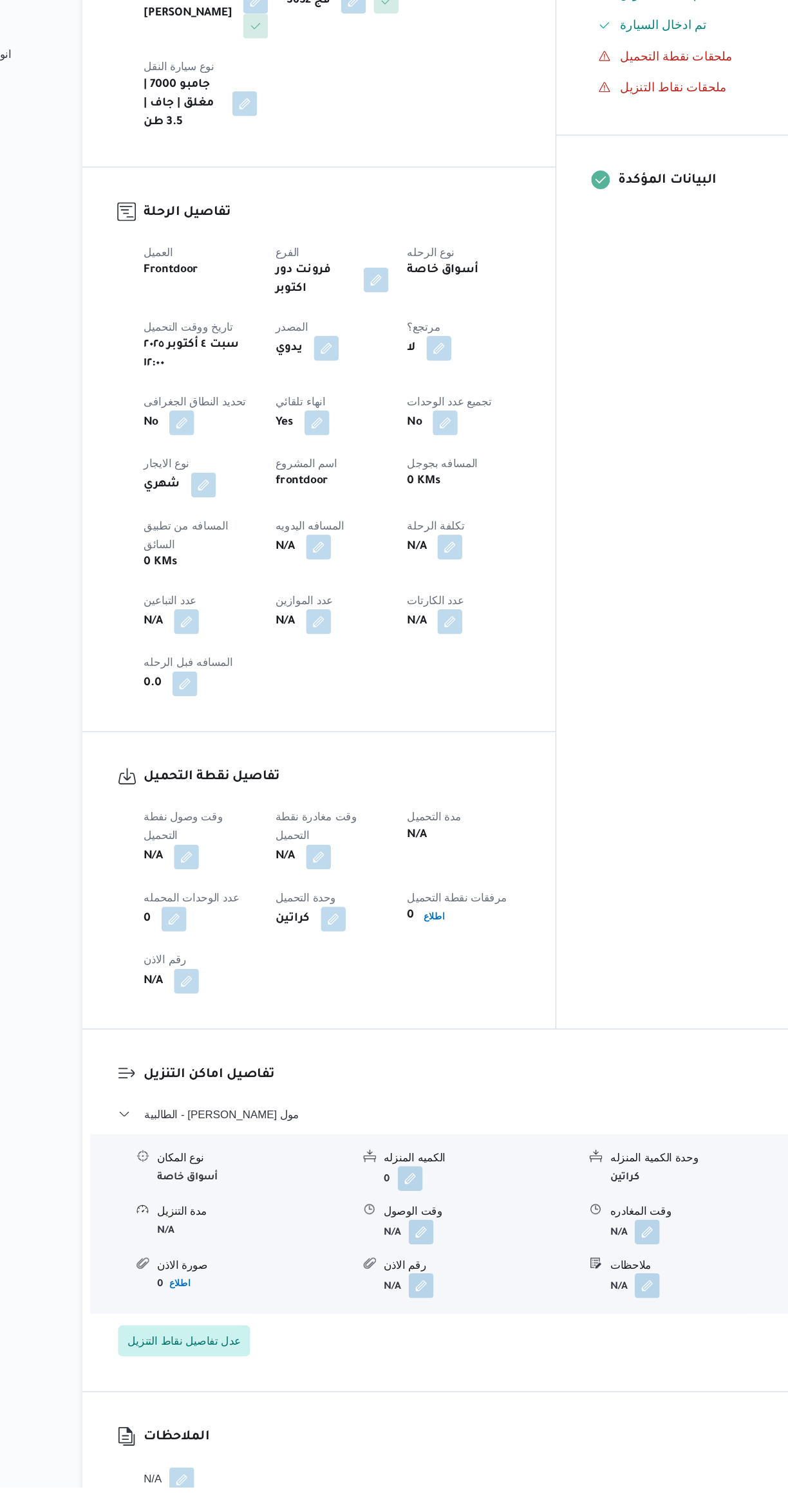
click at [258, 980] on button "button" at bounding box center [254, 991] width 20 height 20
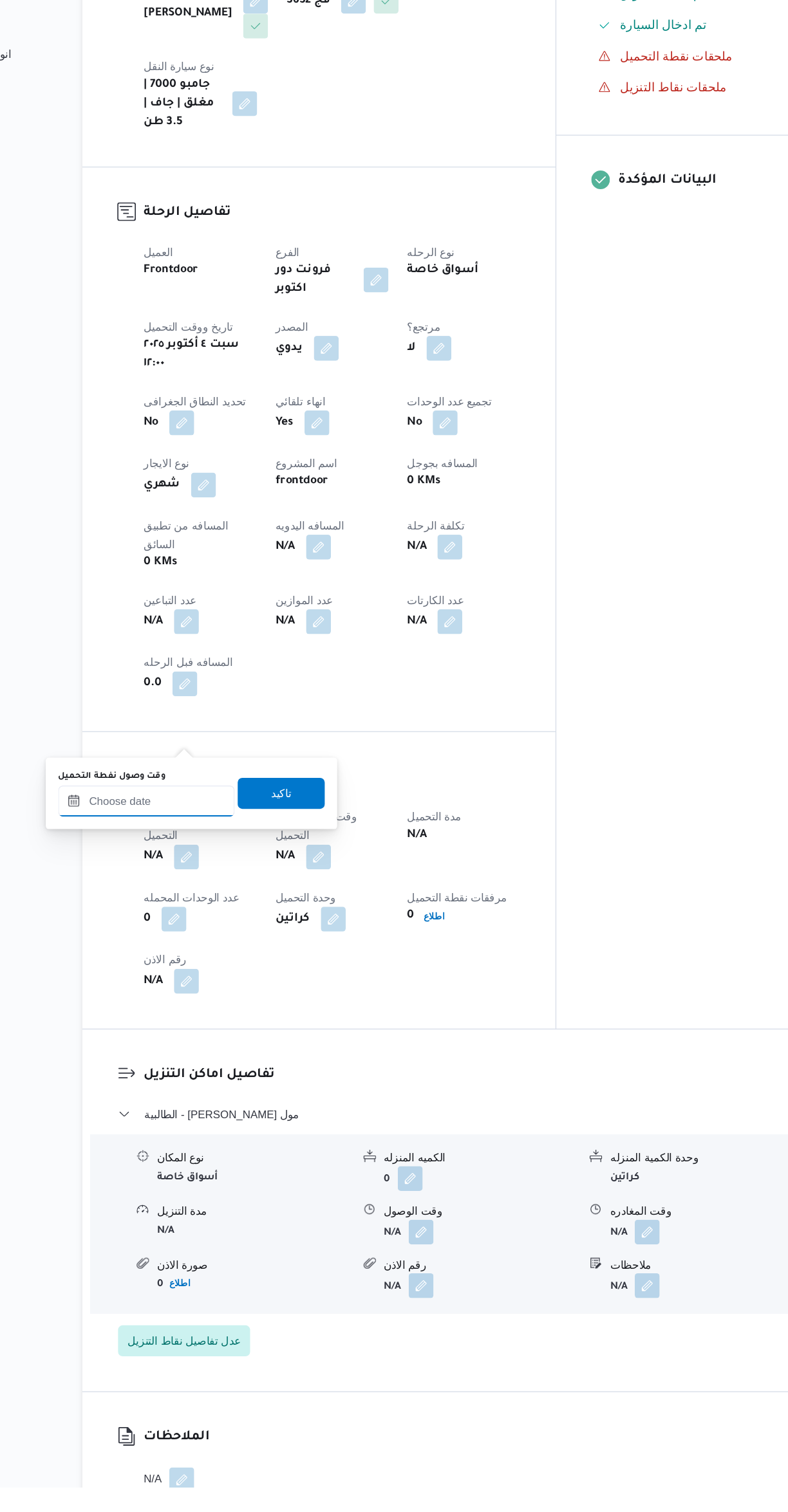
click at [235, 950] on input "وقت وصول نفطة التحميل" at bounding box center [220, 944] width 146 height 26
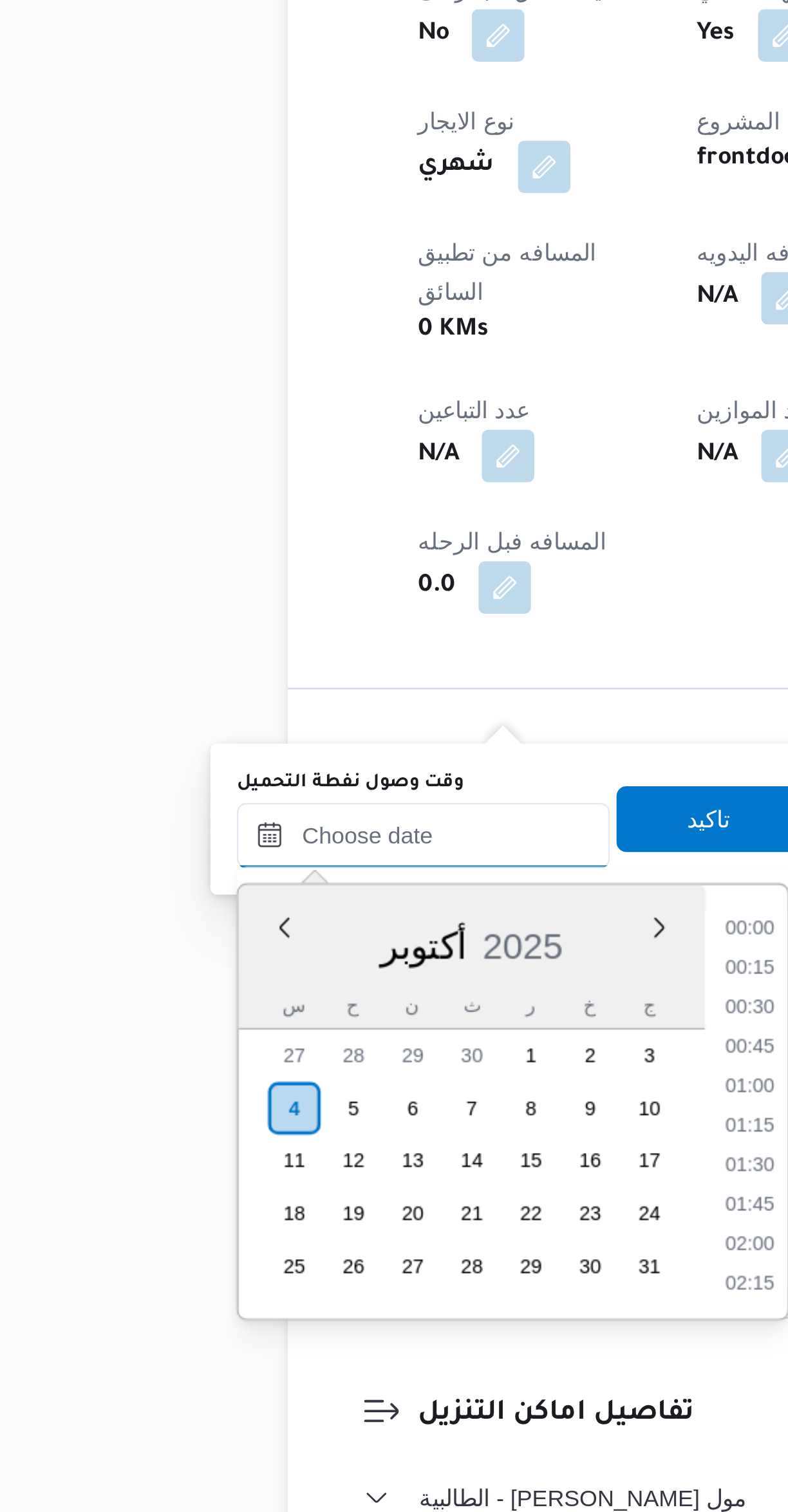
scroll to position [803, 0]
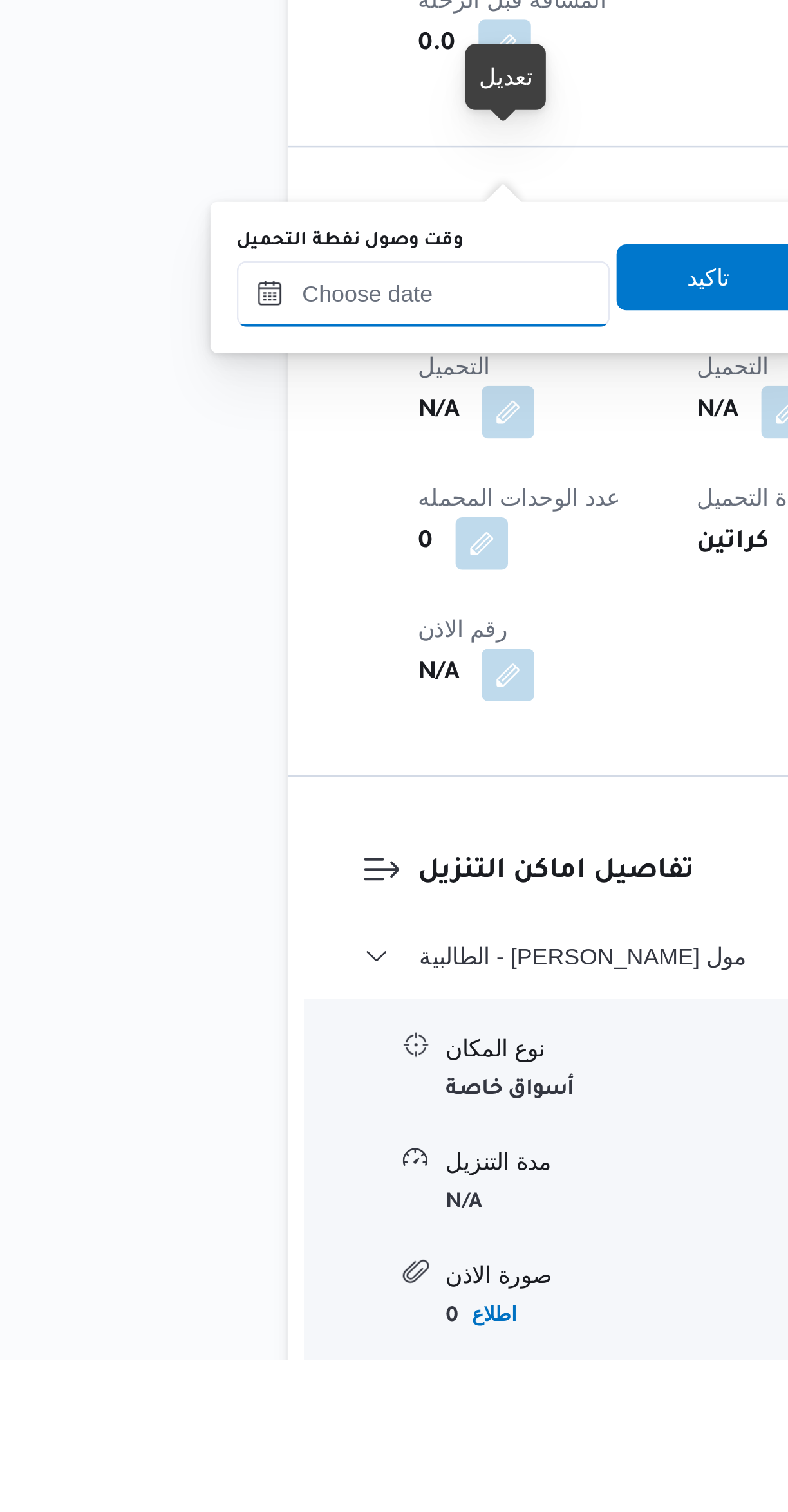
click at [235, 1093] on input "وقت وصول نفطة التحميل" at bounding box center [220, 1094] width 146 height 26
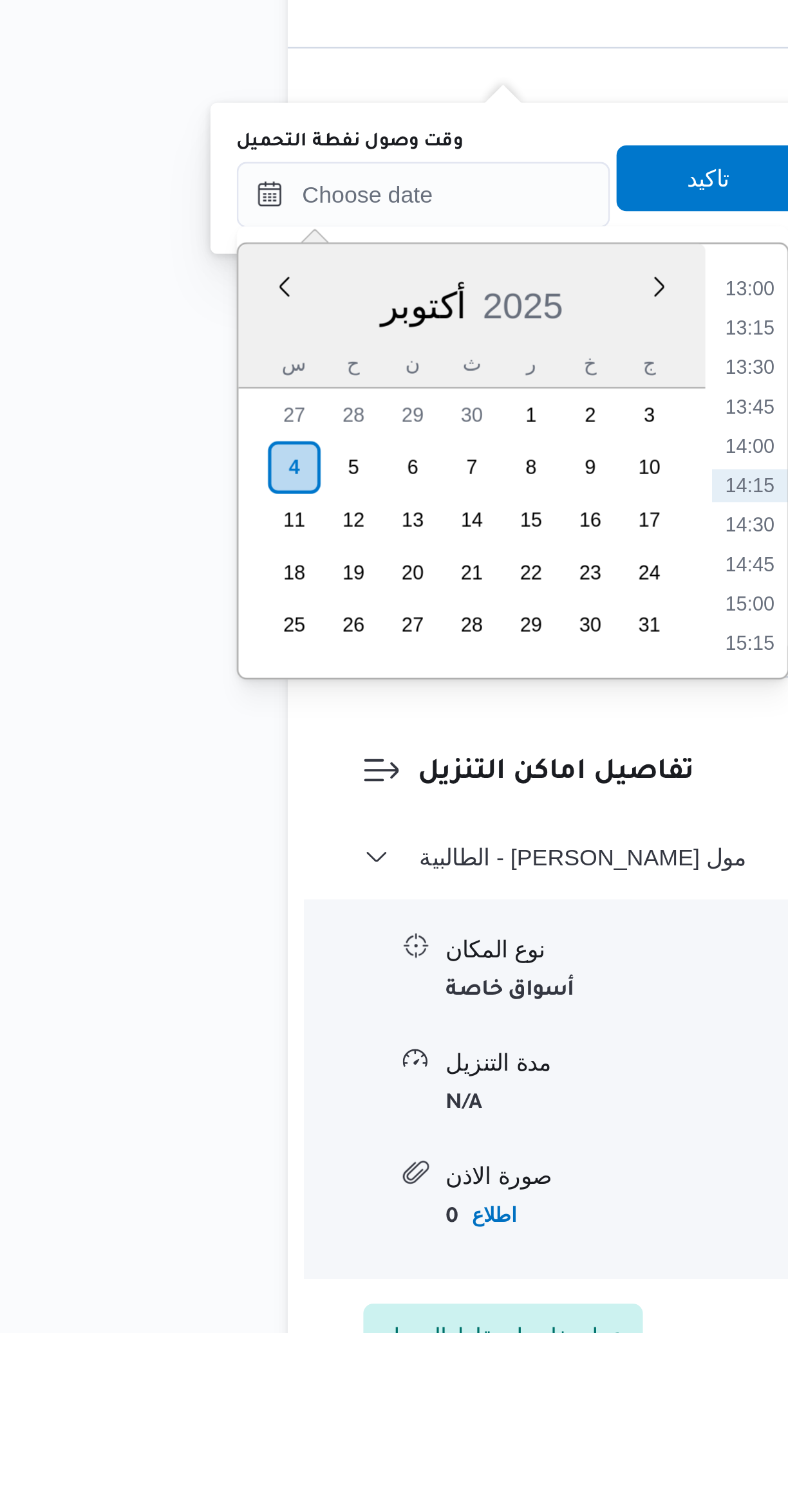
click at [344, 1098] on li "13:00" at bounding box center [349, 1102] width 30 height 13
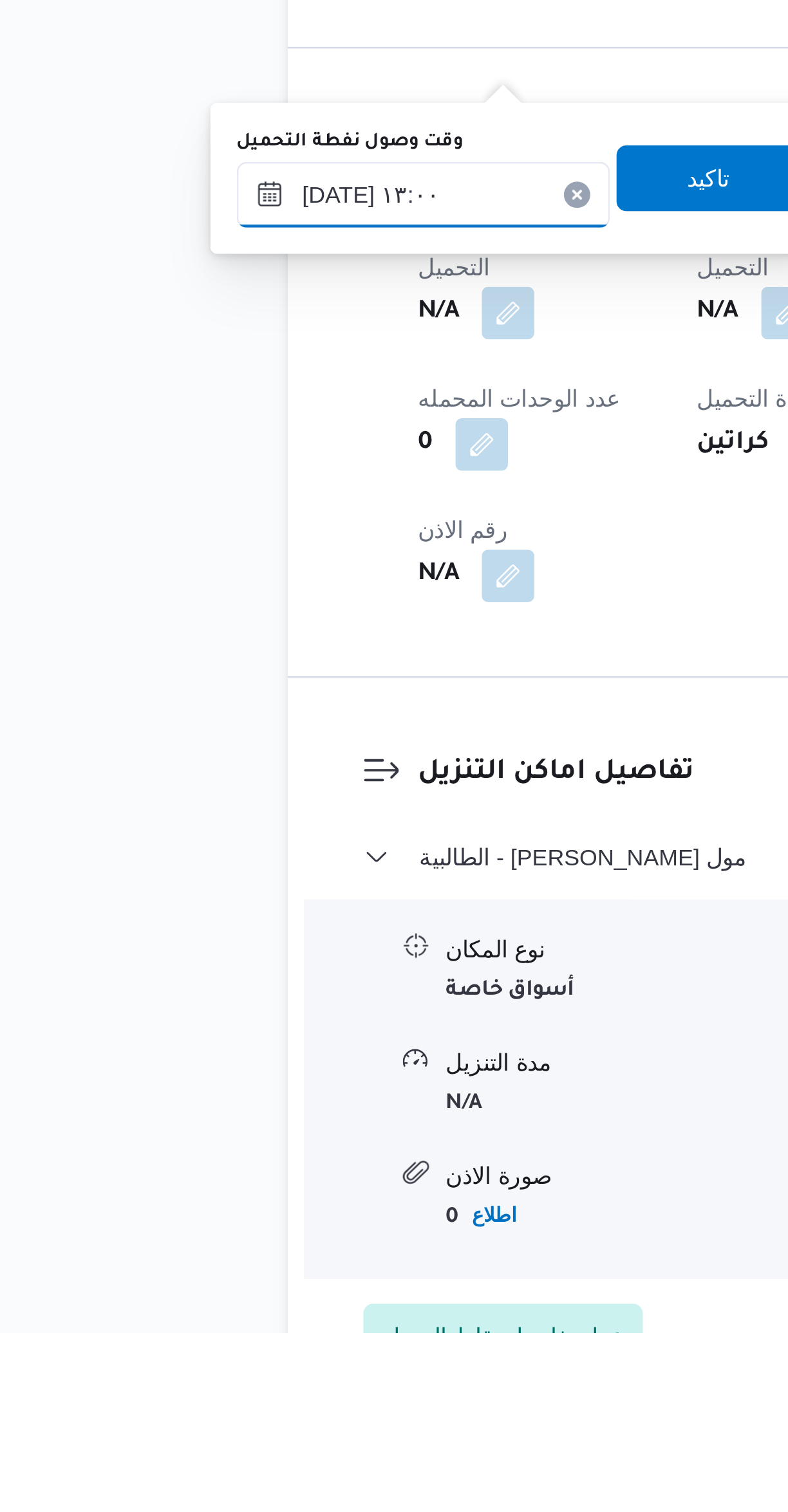
click at [231, 1064] on input "٠٤/١٠/٢٠٢٥ ١٣:٠٠" at bounding box center [220, 1067] width 146 height 26
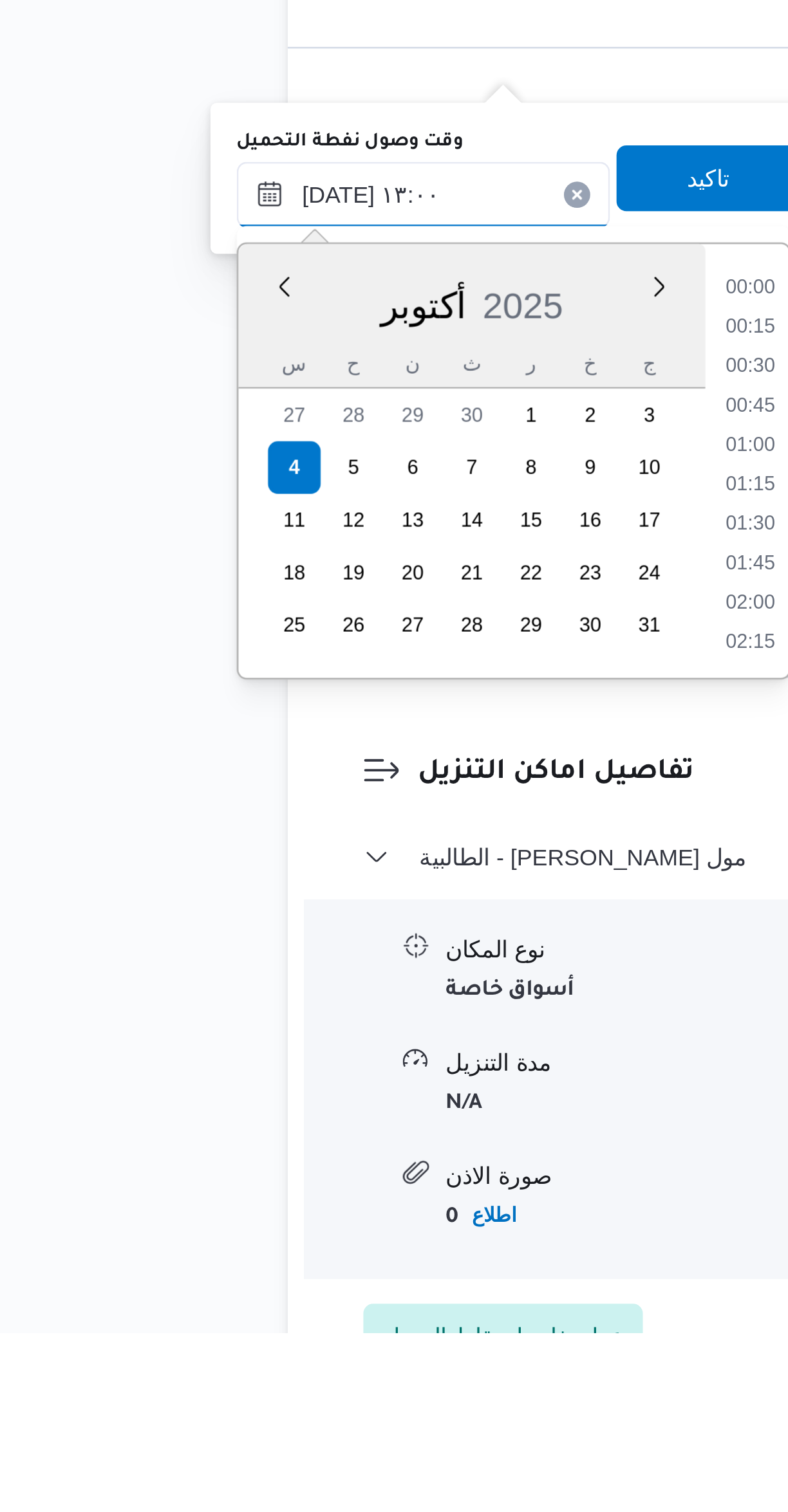
scroll to position [725, 0]
click at [342, 1117] on li "12:00" at bounding box center [349, 1119] width 30 height 13
type input "٠٤/١٠/٢٠٢٥ ١٢:٠٠"
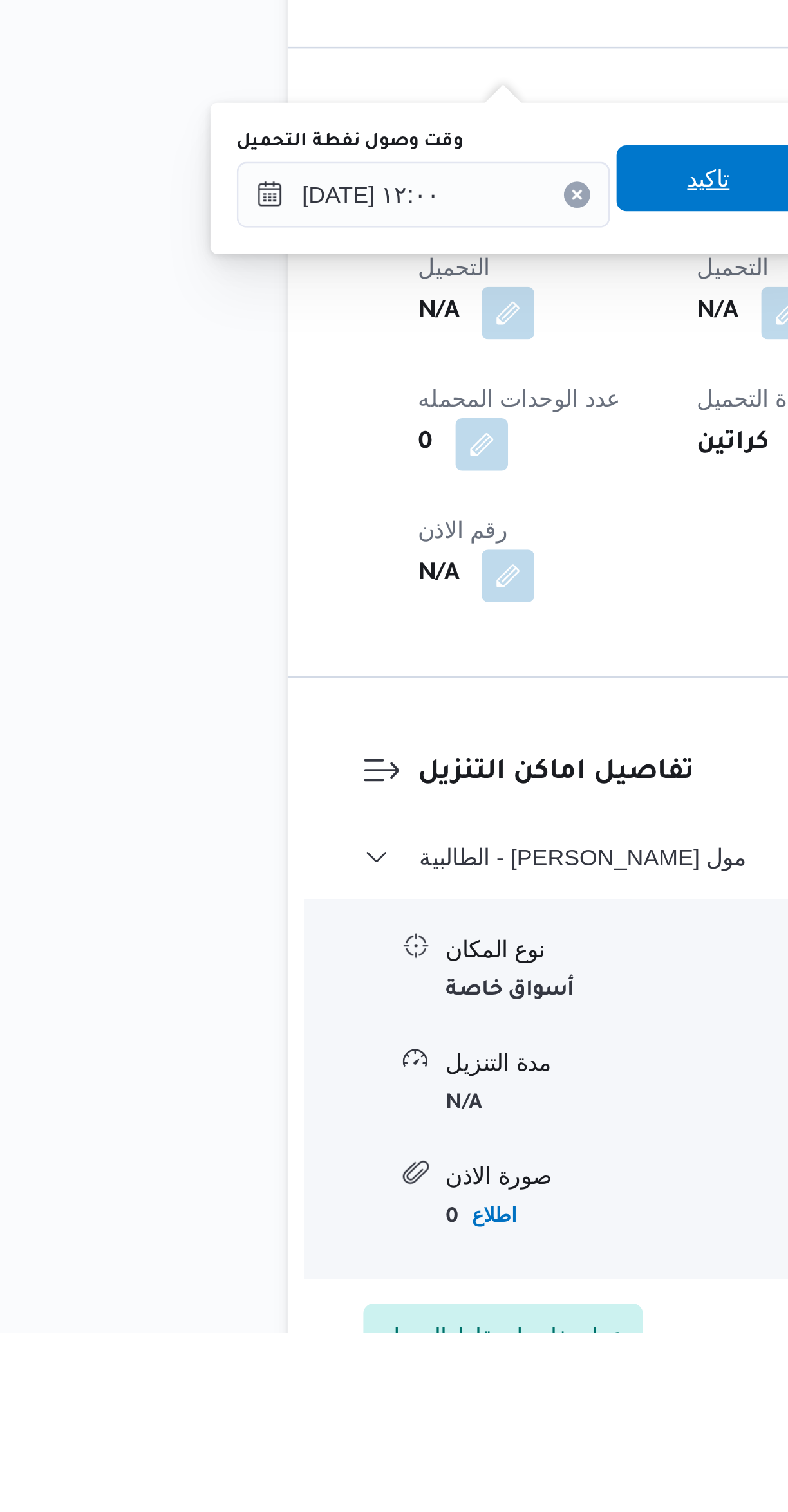
click at [334, 1071] on span "تاكيد" at bounding box center [332, 1060] width 72 height 26
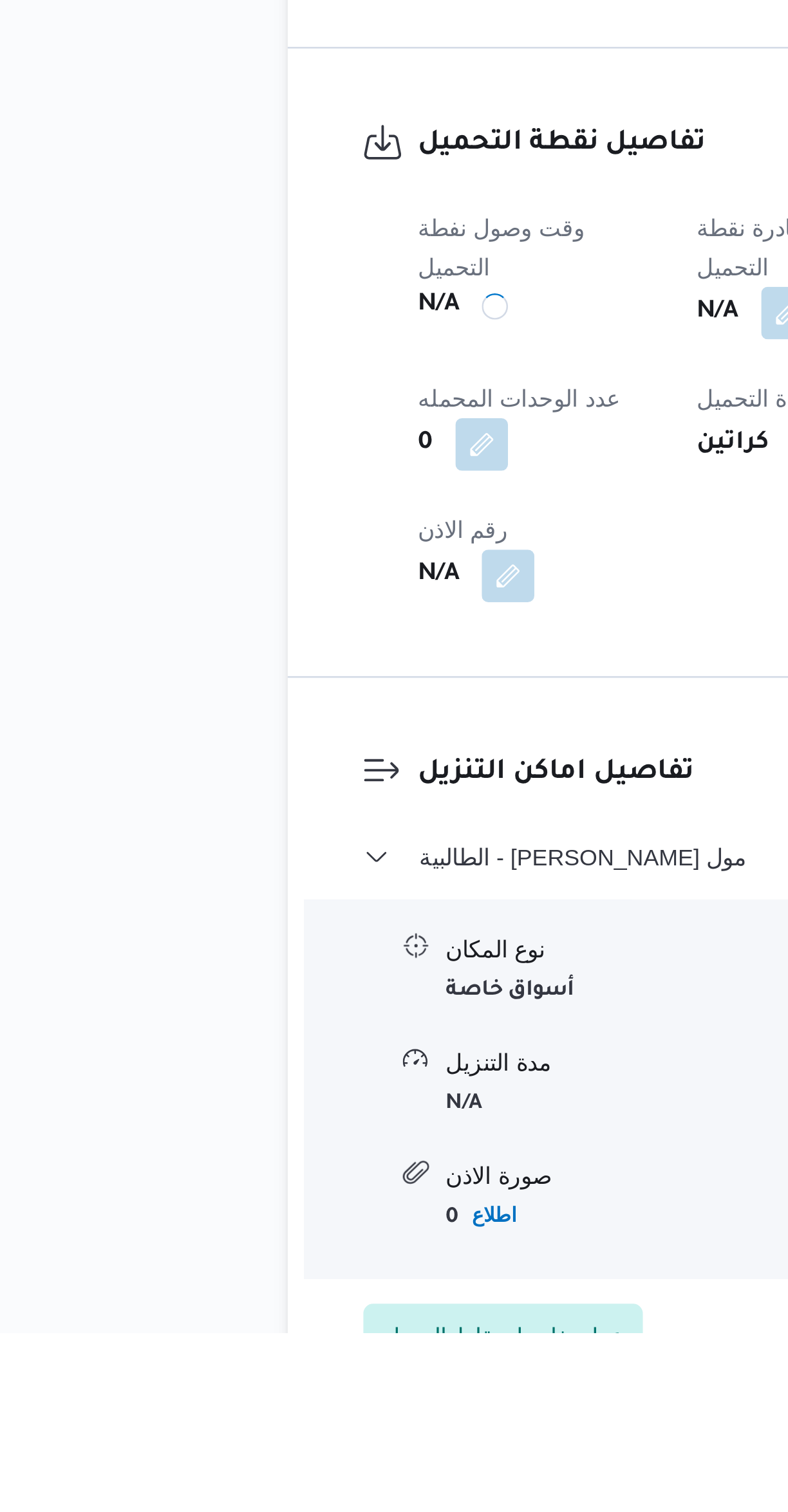
scroll to position [28, 0]
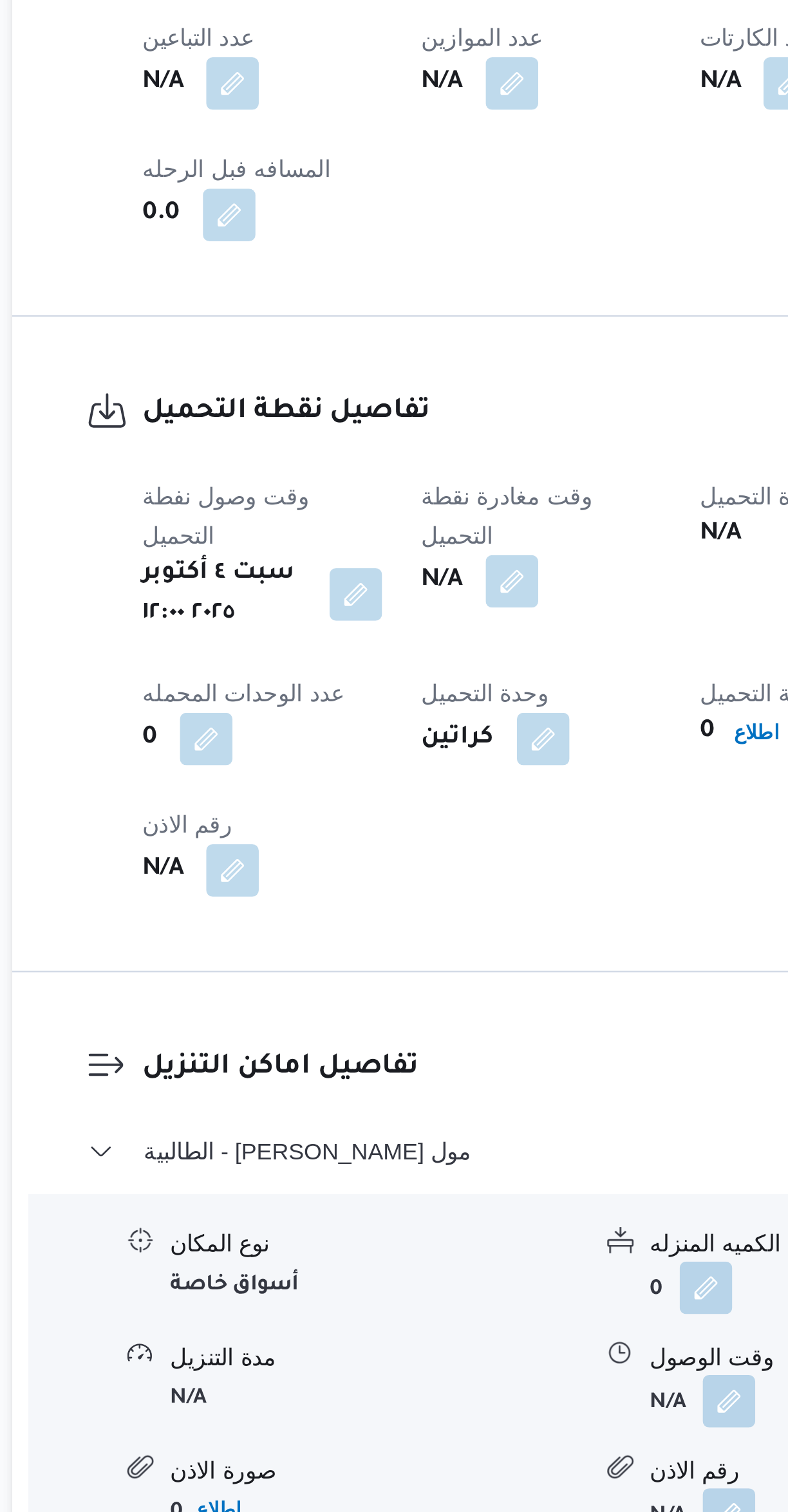
click at [369, 1102] on button "button" at bounding box center [363, 1113] width 20 height 20
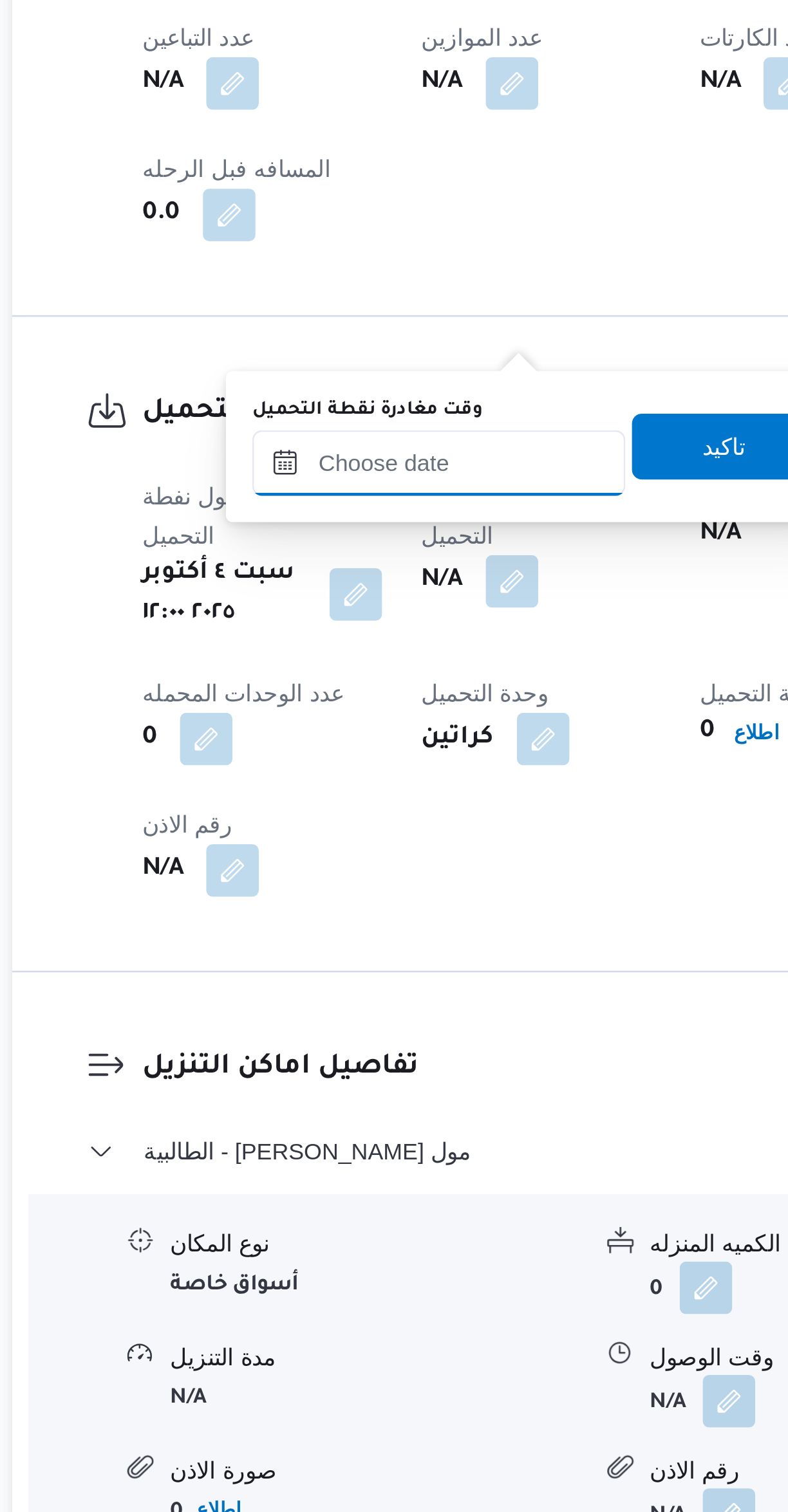
click at [334, 1064] on input "وقت مغادرة نقطة التحميل" at bounding box center [334, 1067] width 146 height 26
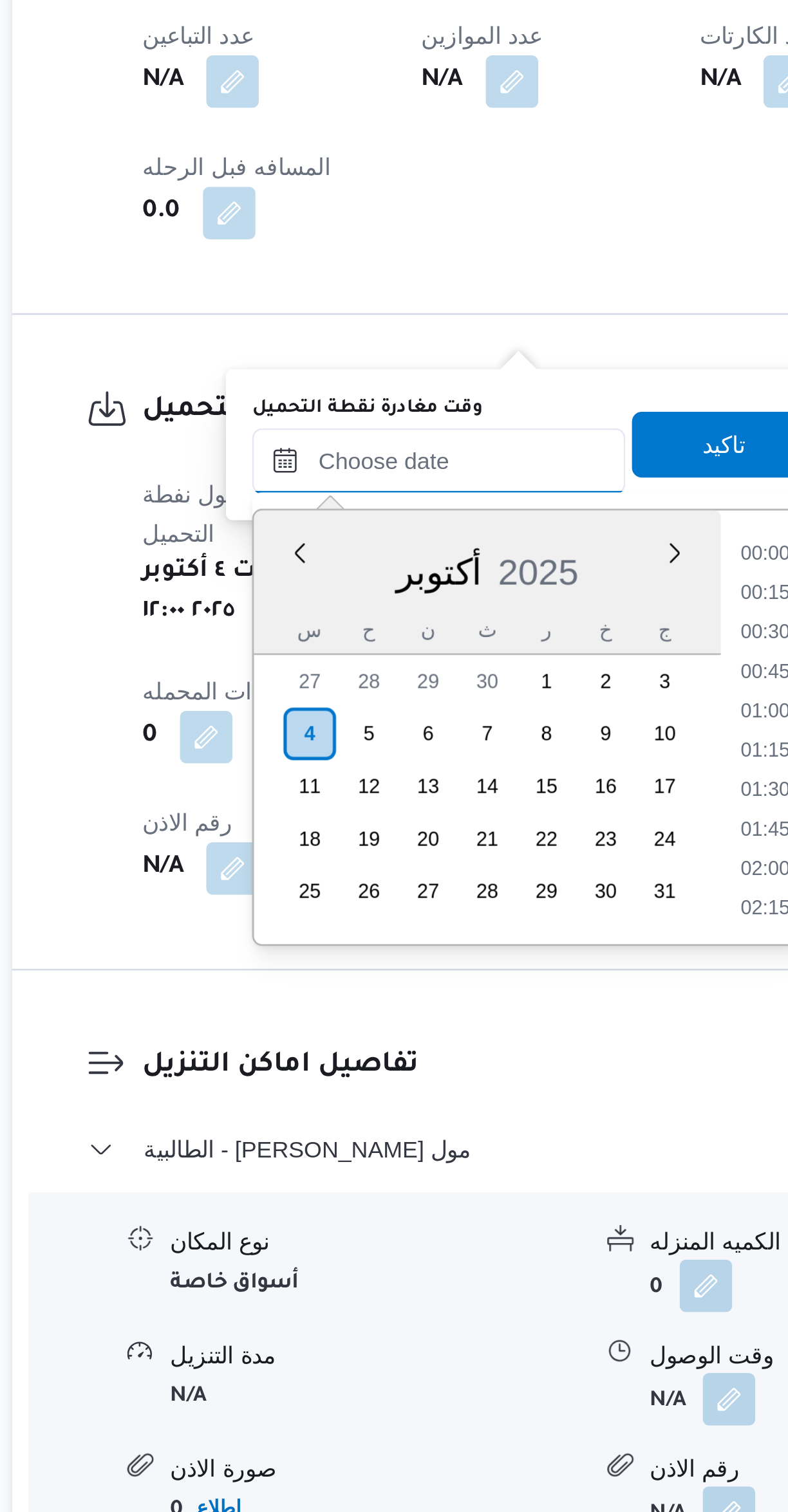
scroll to position [803, 0]
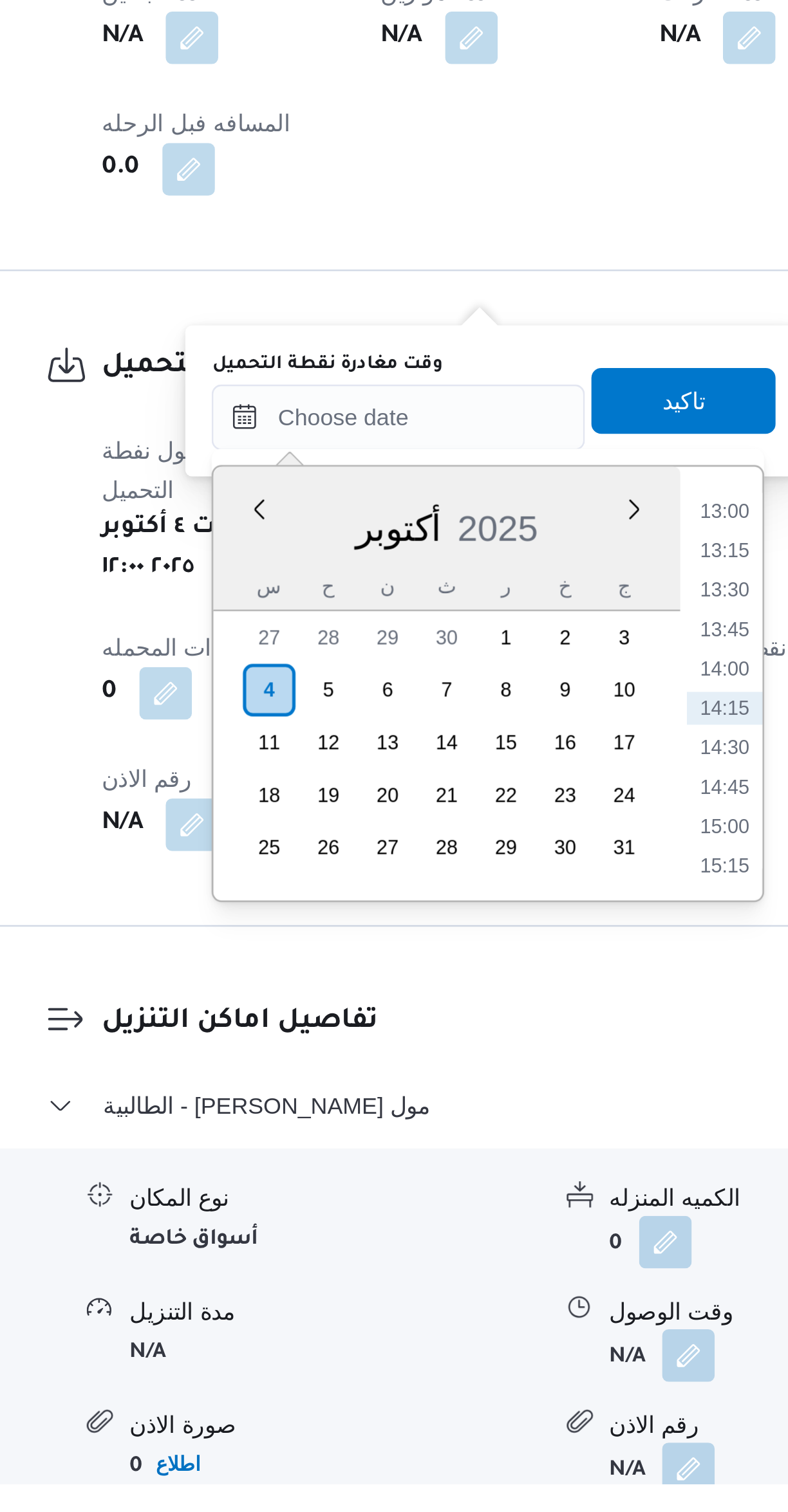
click at [464, 1126] on li "13:00" at bounding box center [462, 1131] width 30 height 13
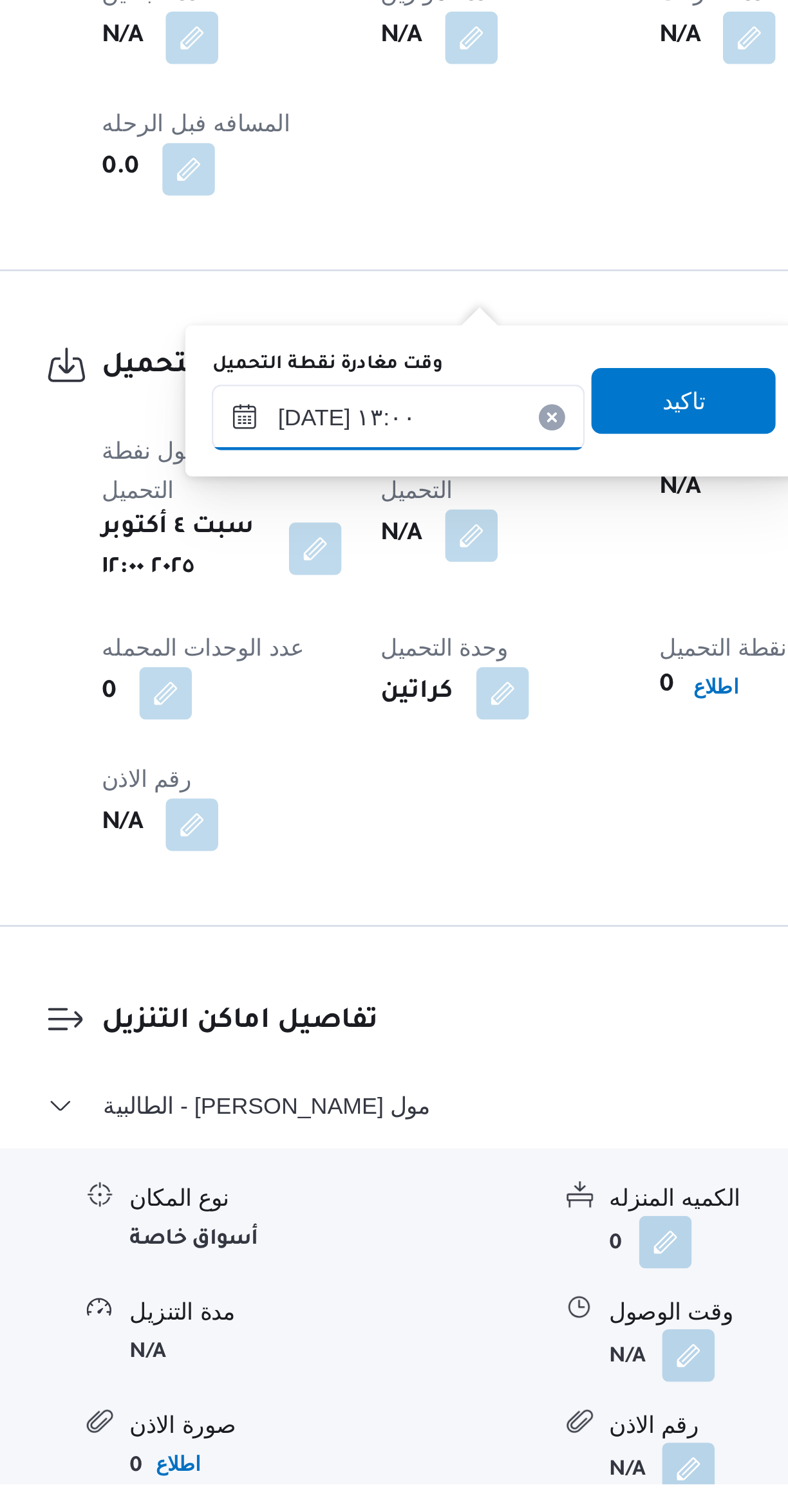
type input "٠٤/١٠/٢٠٢٥ ١٣:٠٠"
click at [451, 1090] on span "تاكيد" at bounding box center [446, 1088] width 72 height 26
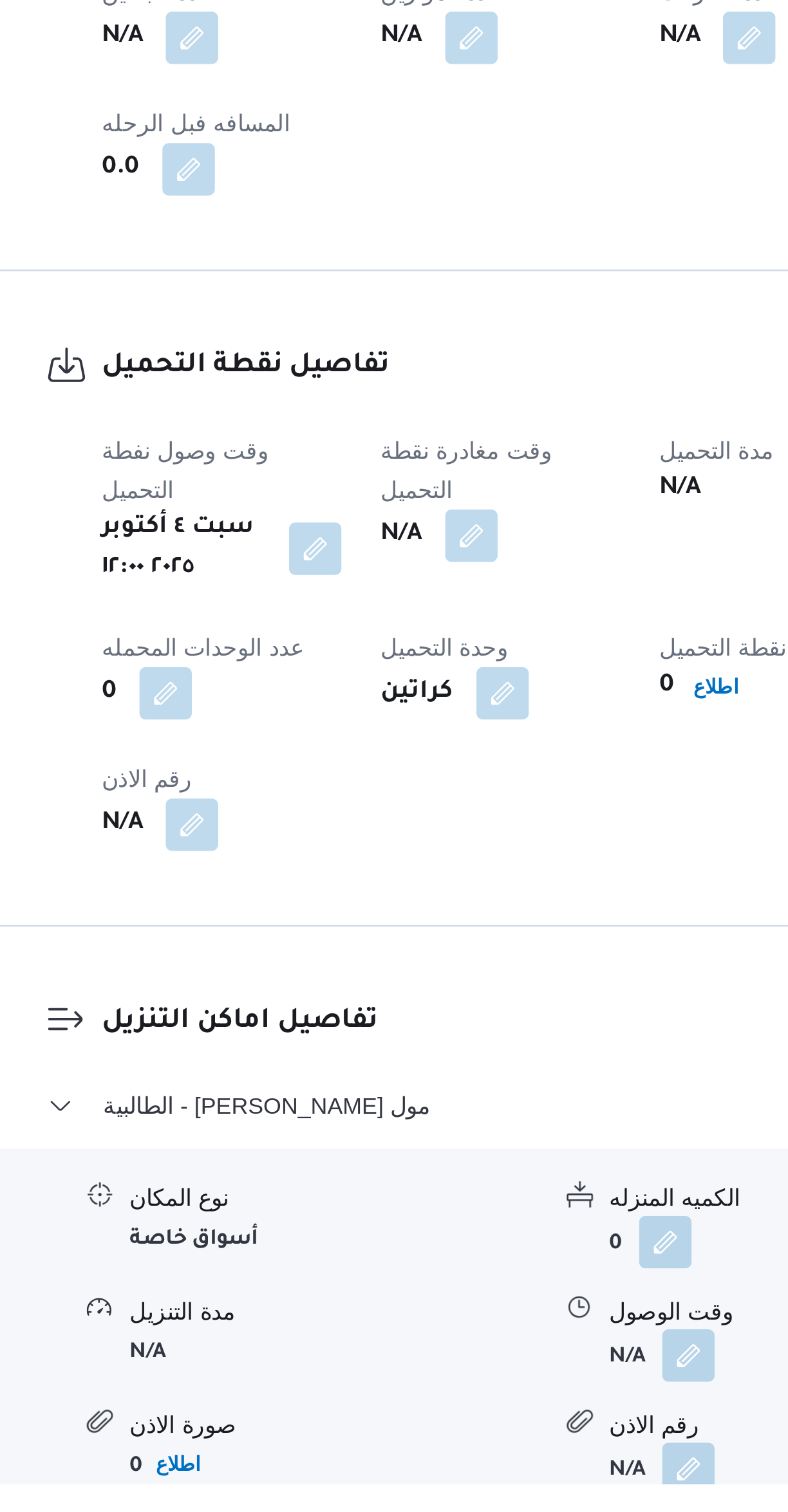
scroll to position [0, 0]
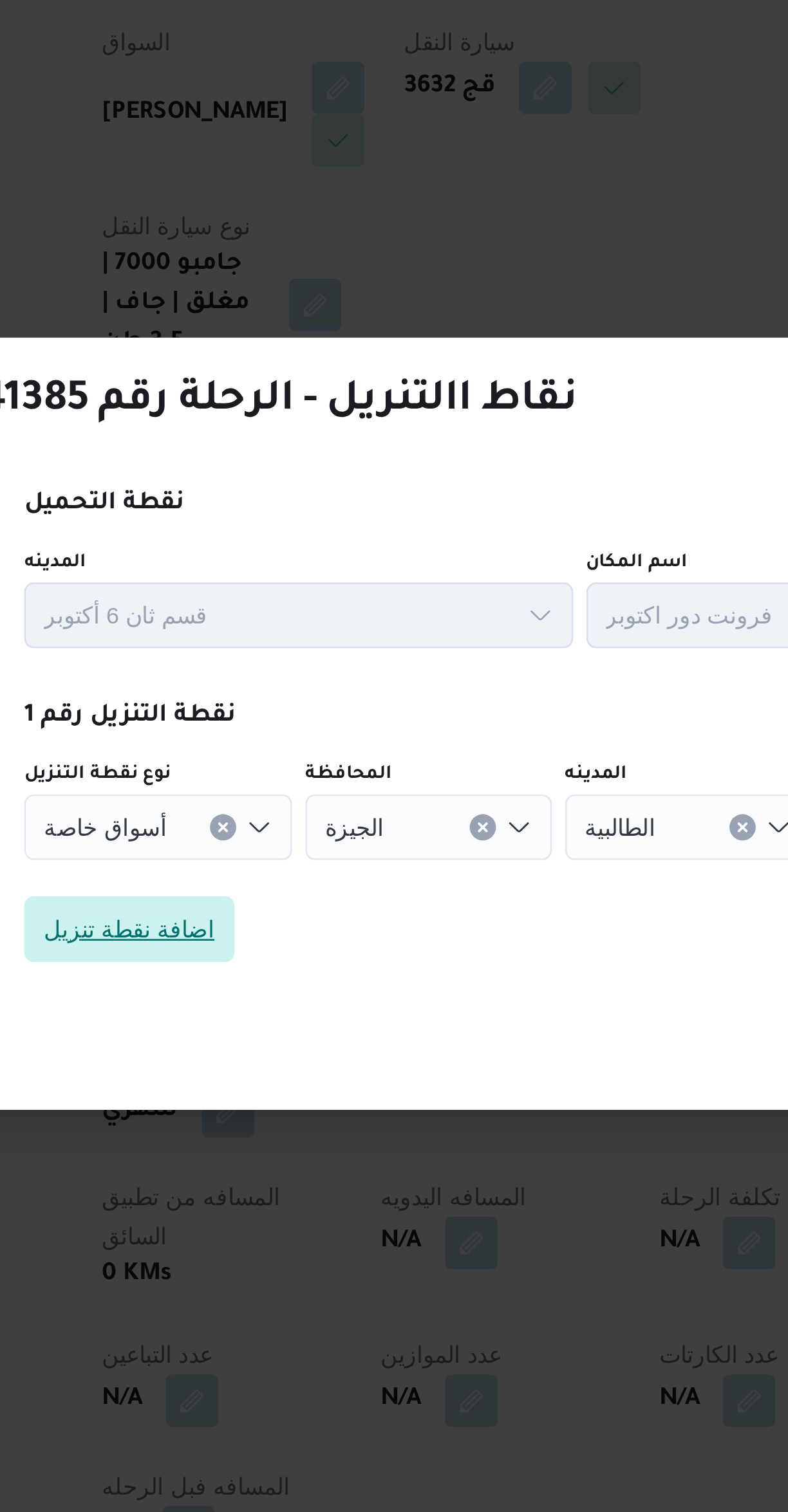
click at [249, 755] on span "اضافة نقطة تنزيل" at bounding box center [229, 761] width 67 height 16
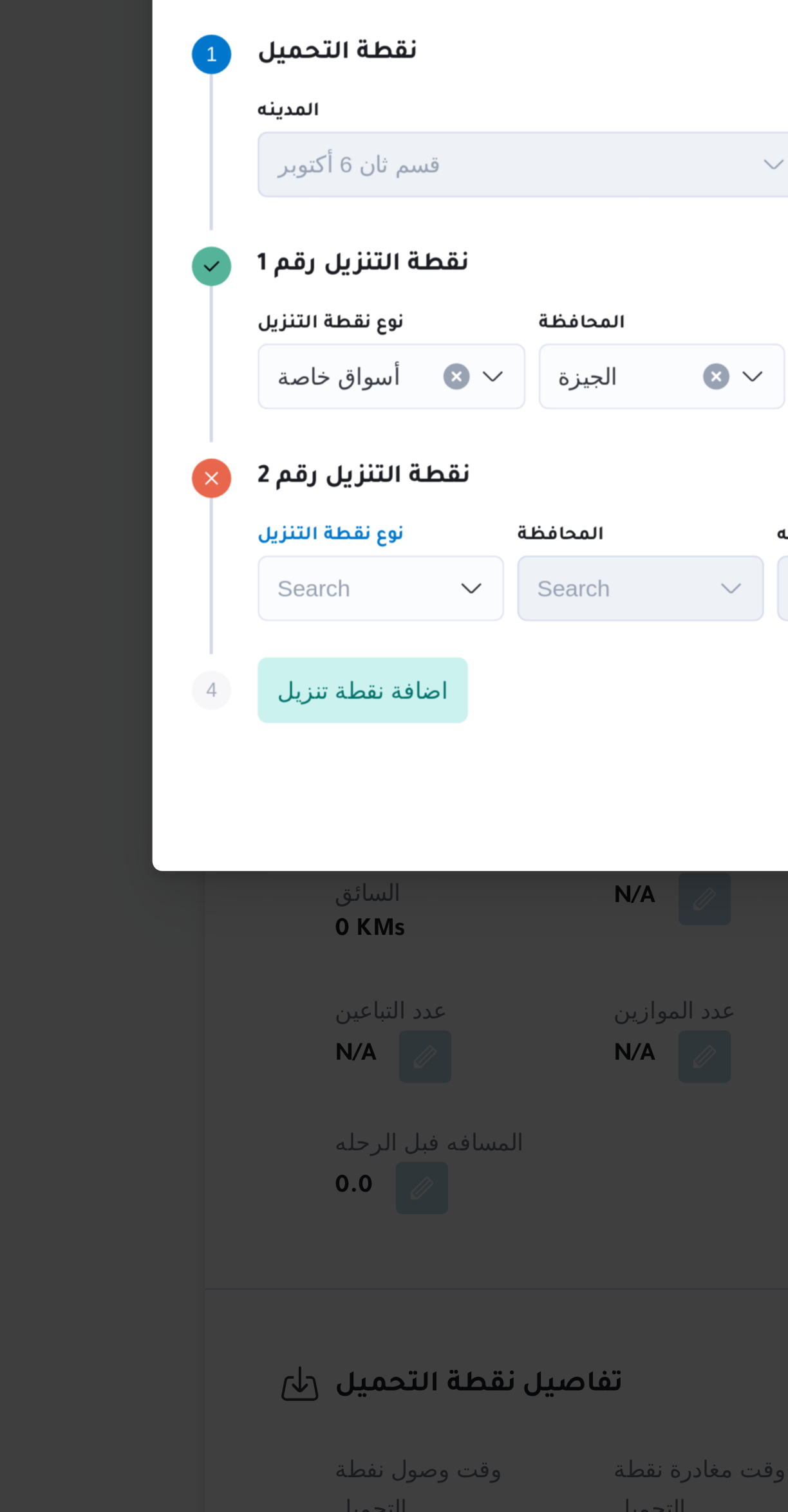
click at [242, 753] on div "Search Combo box. Selected. Combo box input. Search. Type some text or, to disp…" at bounding box center [236, 763] width 96 height 26
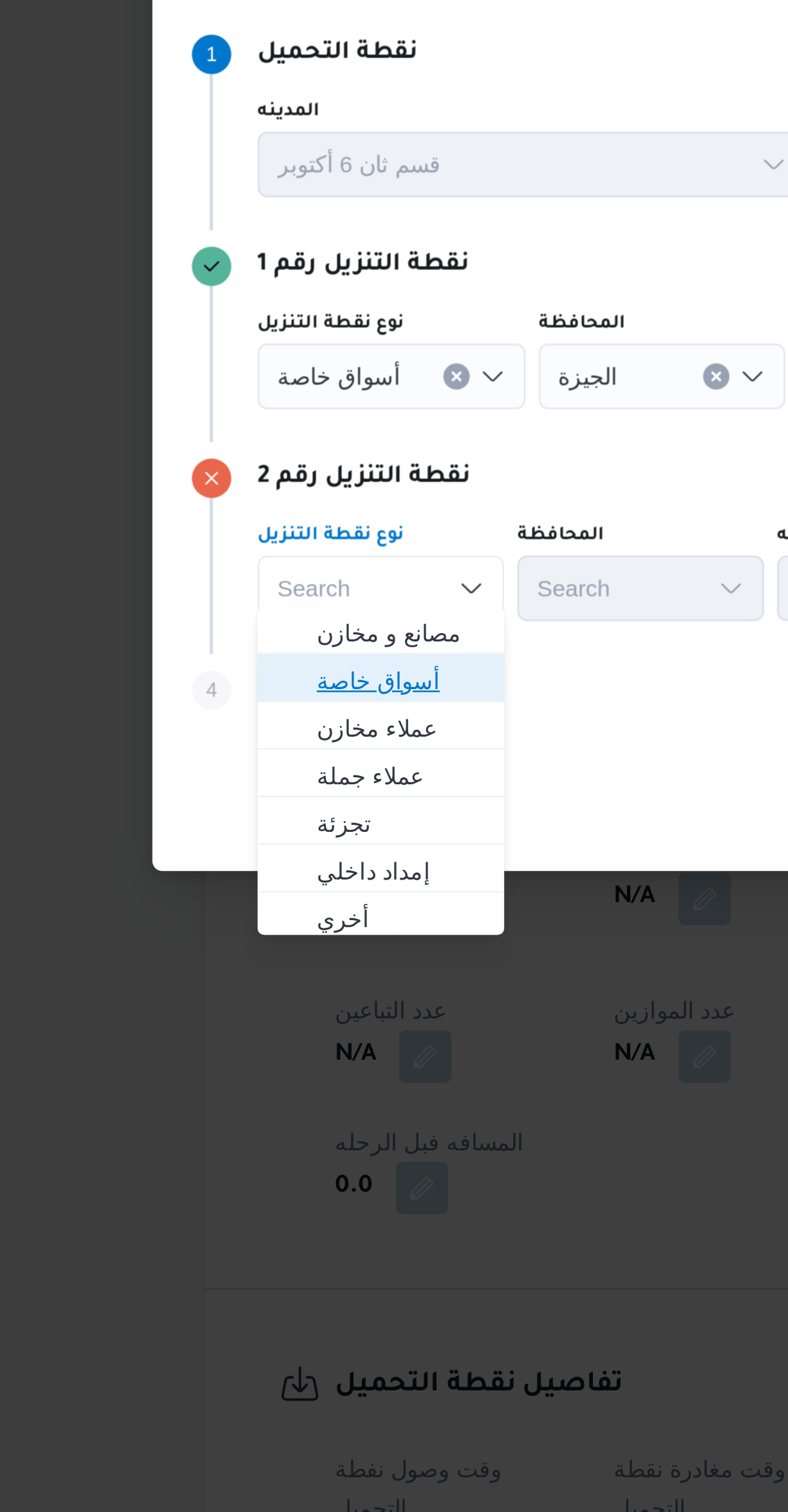
click at [262, 793] on span "أسواق خاصة" at bounding box center [243, 798] width 66 height 16
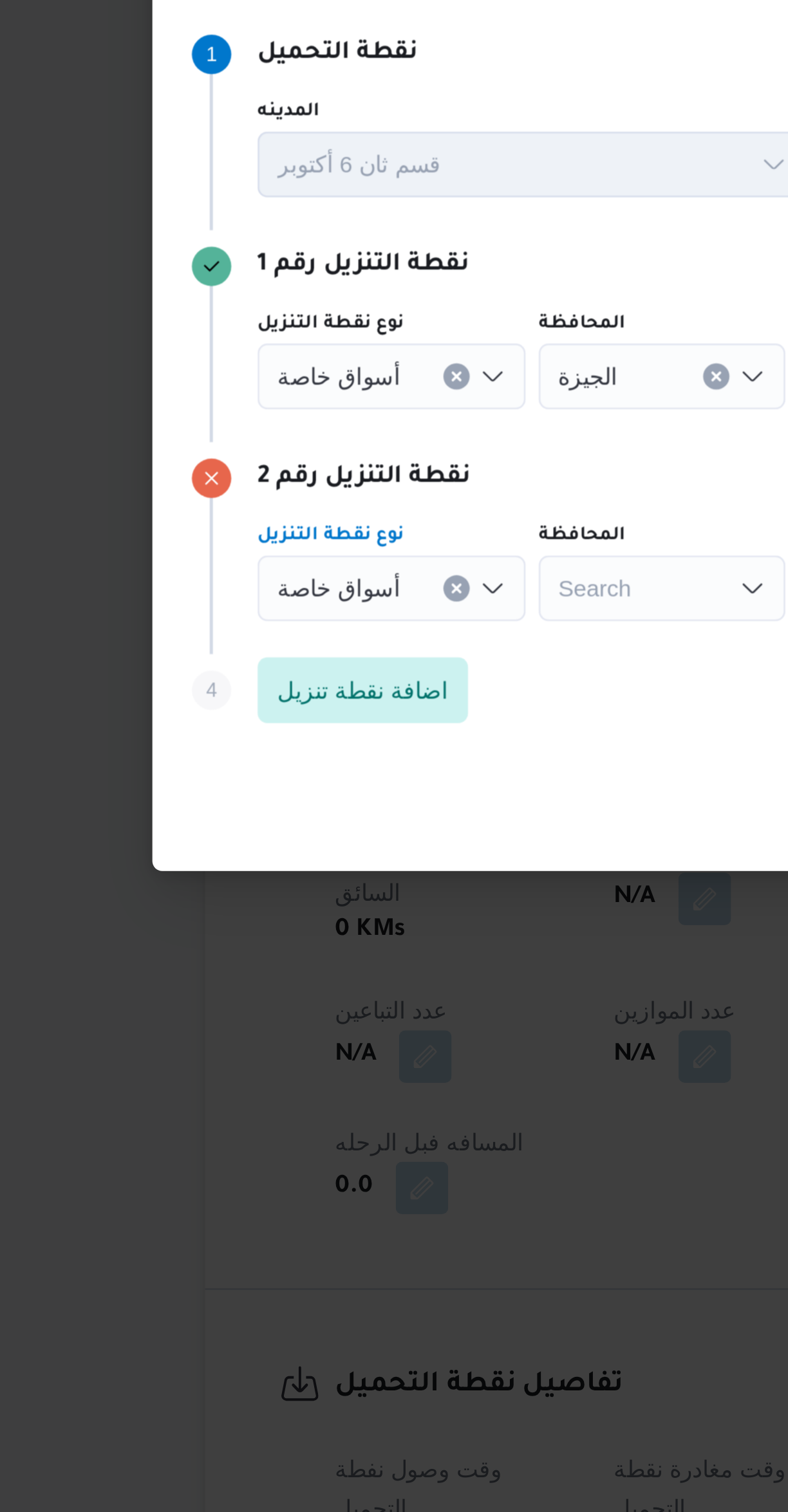
click at [231, 673] on span "أسواق خاصة" at bounding box center [220, 679] width 48 height 14
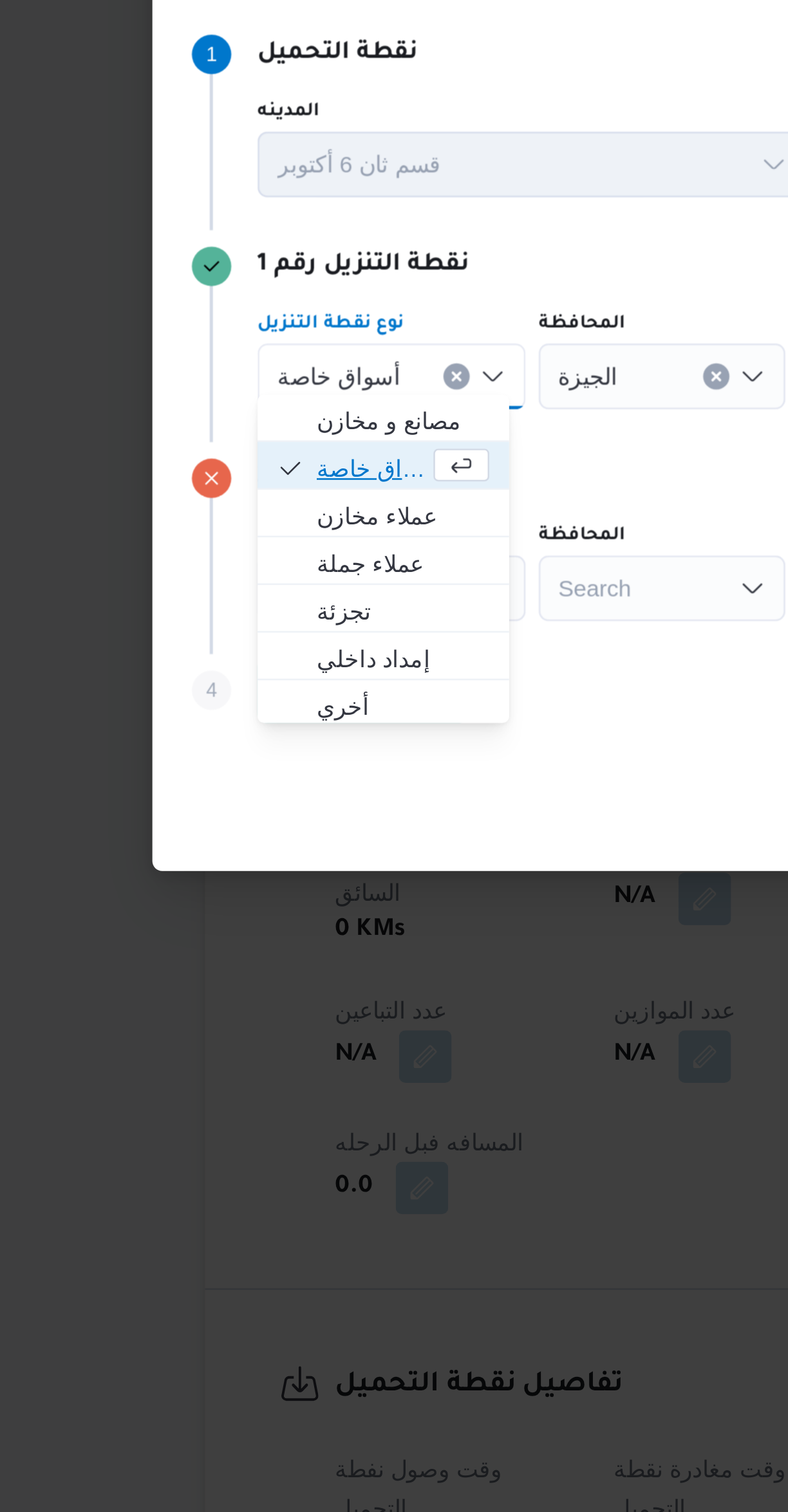
click at [245, 708] on span "أسواق خاصة" at bounding box center [233, 715] width 43 height 16
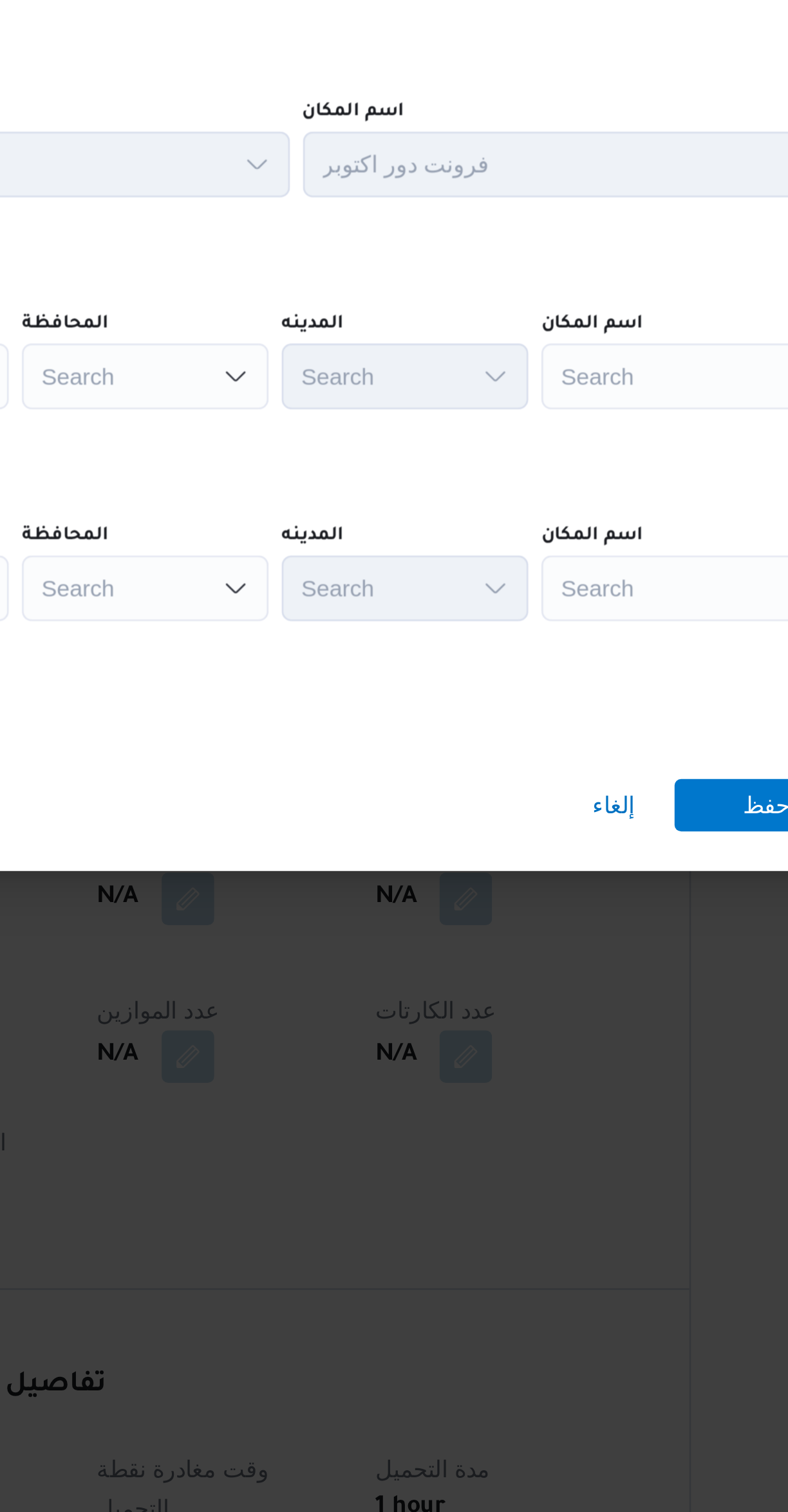
click at [528, 667] on div "Search" at bounding box center [581, 679] width 161 height 26
type input "كارفور حلوا"
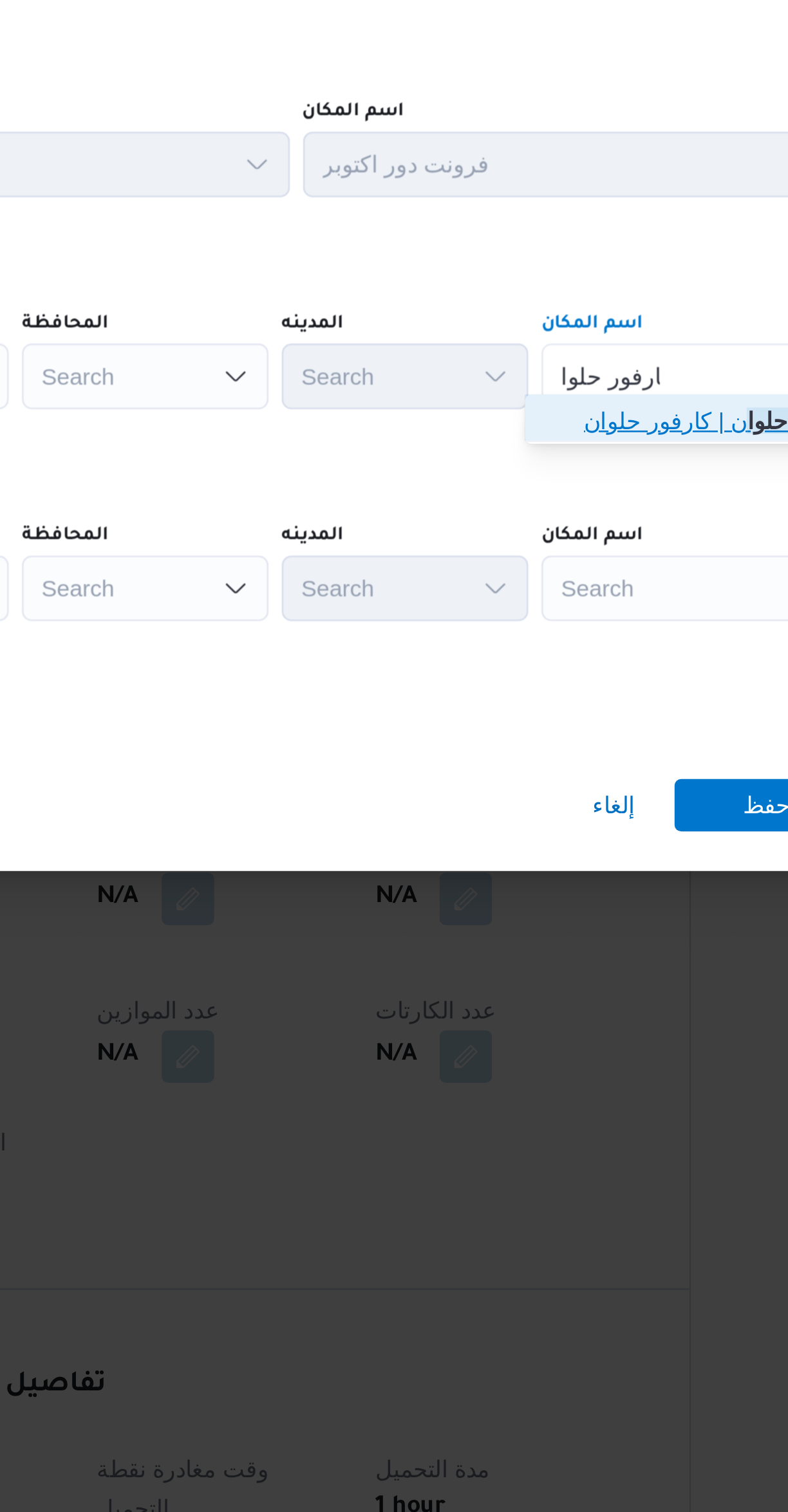
click at [545, 700] on span "كارفور حلوا ن | كارفور حلوان | null" at bounding box center [583, 697] width 130 height 16
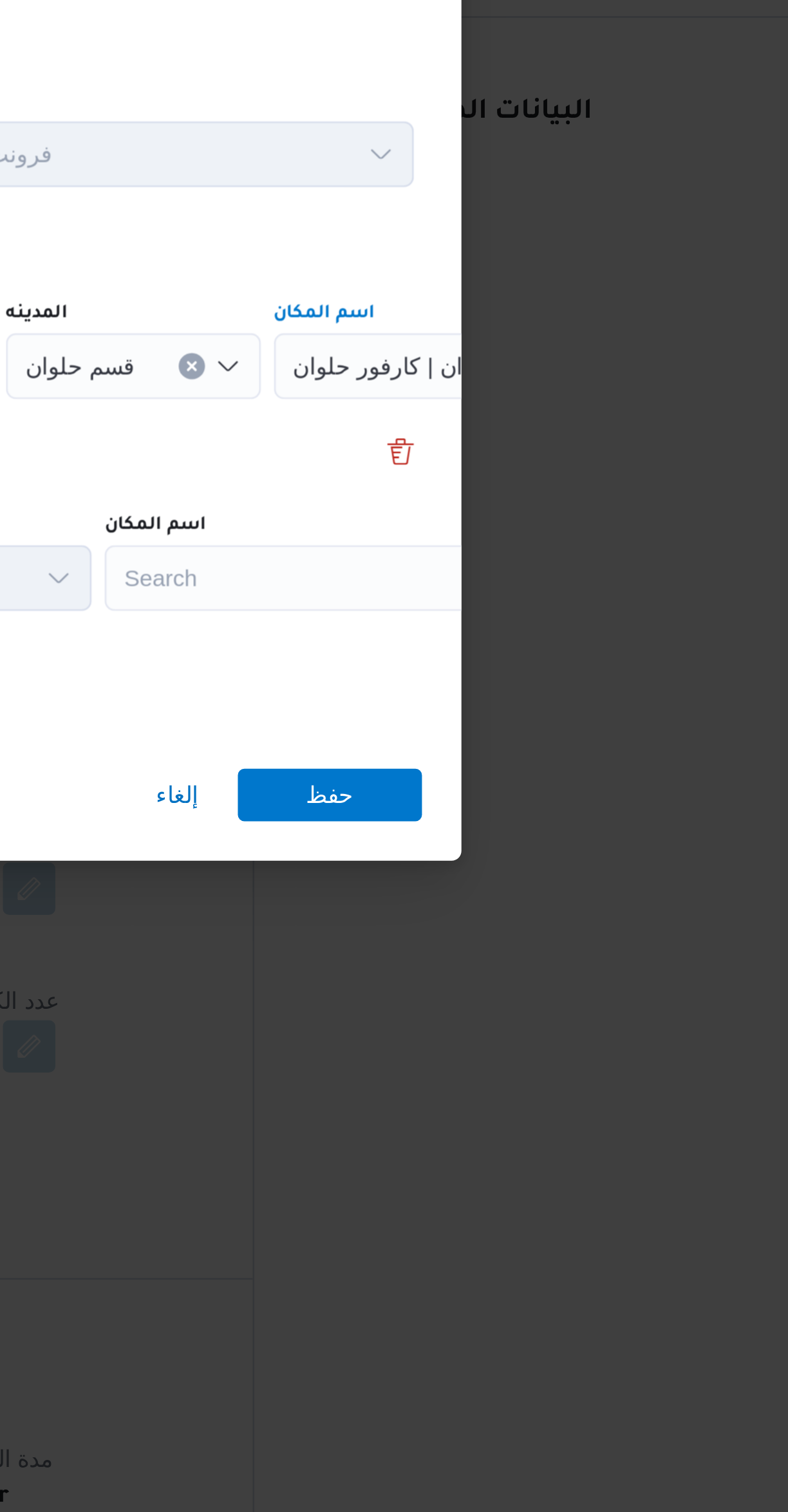
click at [728, 762] on div "نقاط االتنريل - الرحلة رقم 341385 Step 1 1 نقطة التحميل المدينه قسم ثان 6 أكتوب…" at bounding box center [394, 756] width 788 height 1512
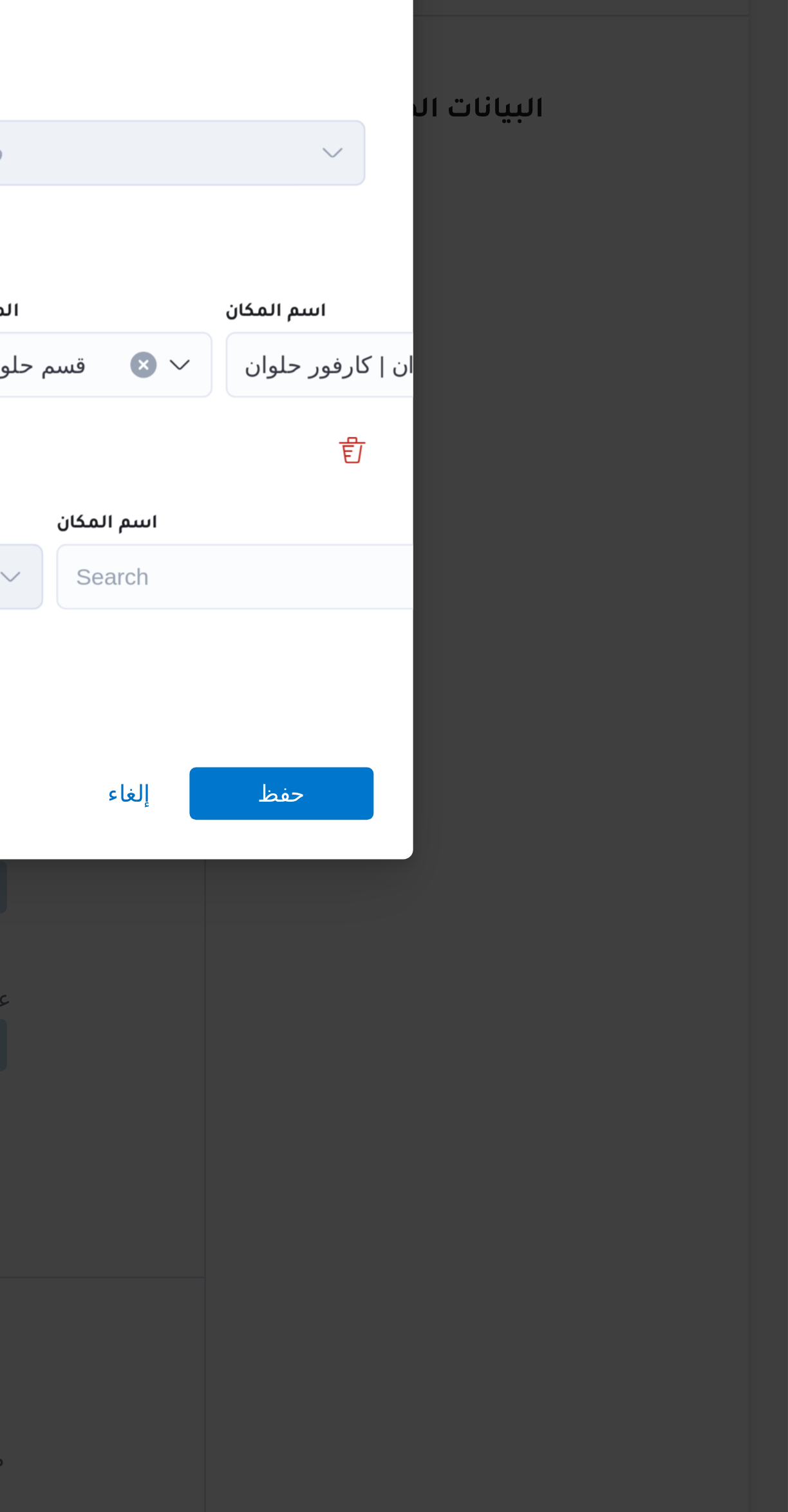
click at [595, 753] on div "Search" at bounding box center [581, 763] width 161 height 26
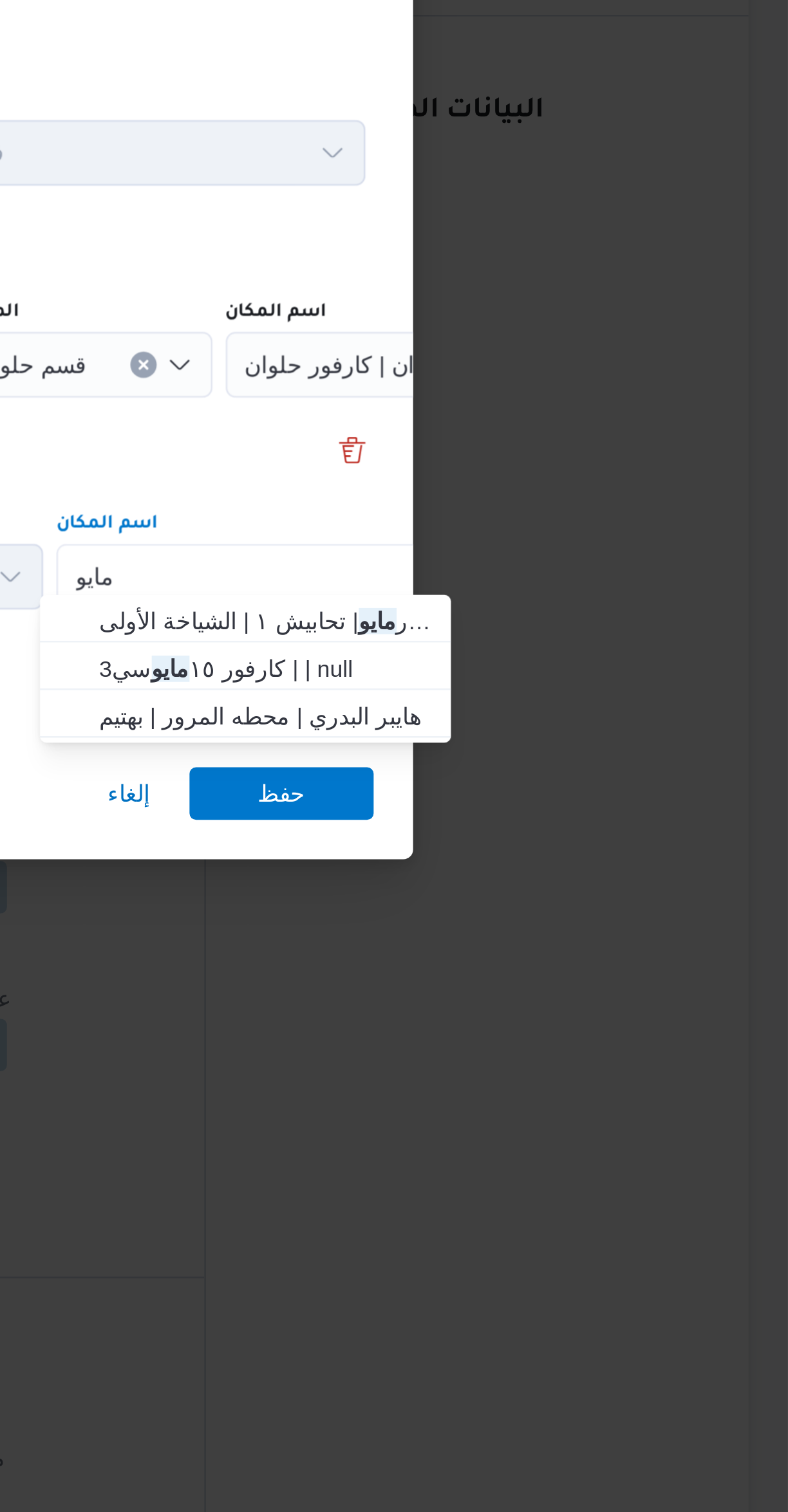
type input "مايو"
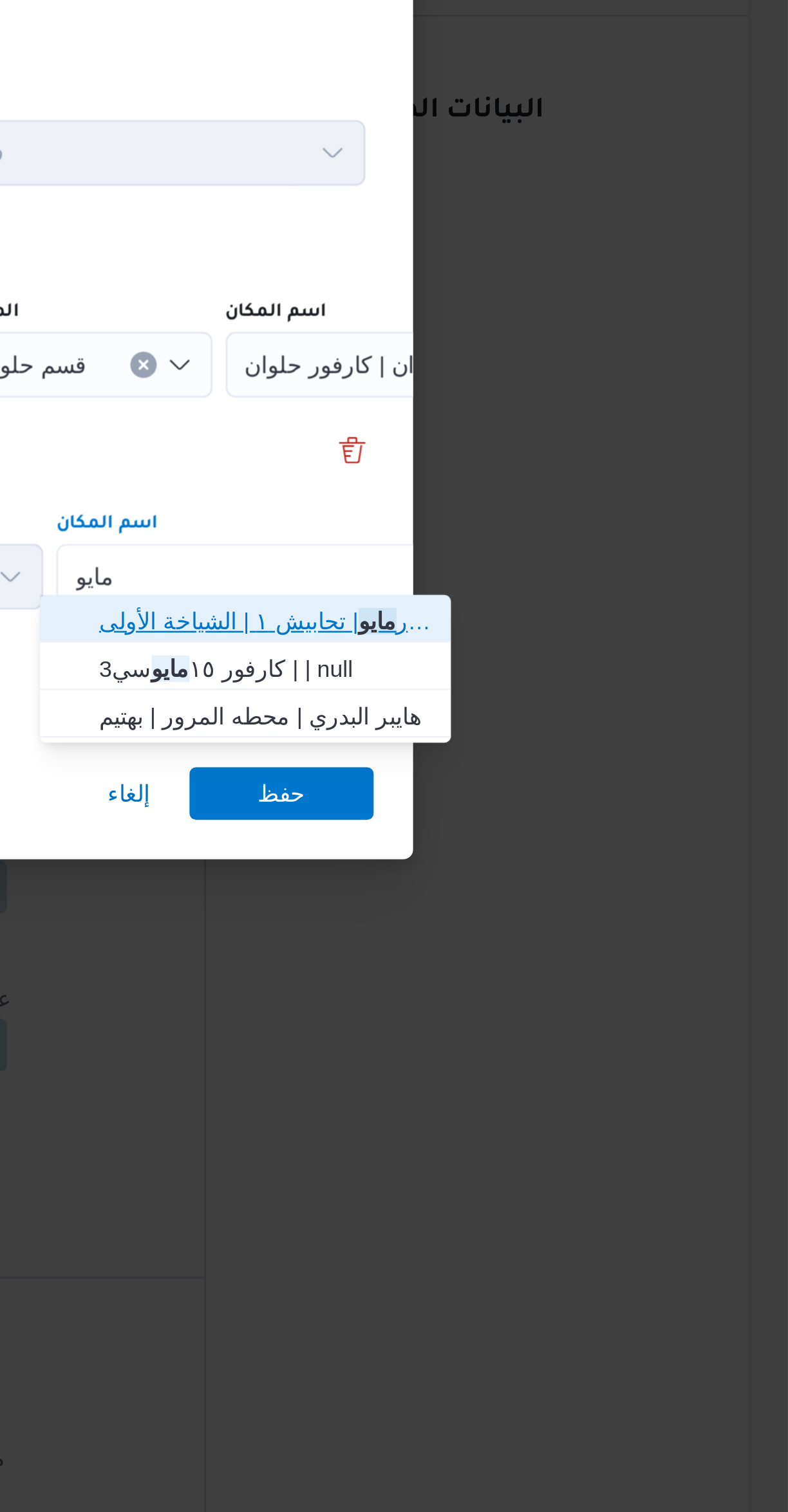
click at [605, 773] on span "كارفور مايو | تحابيش ١ | الشياخة الأولى" at bounding box center [583, 780] width 130 height 16
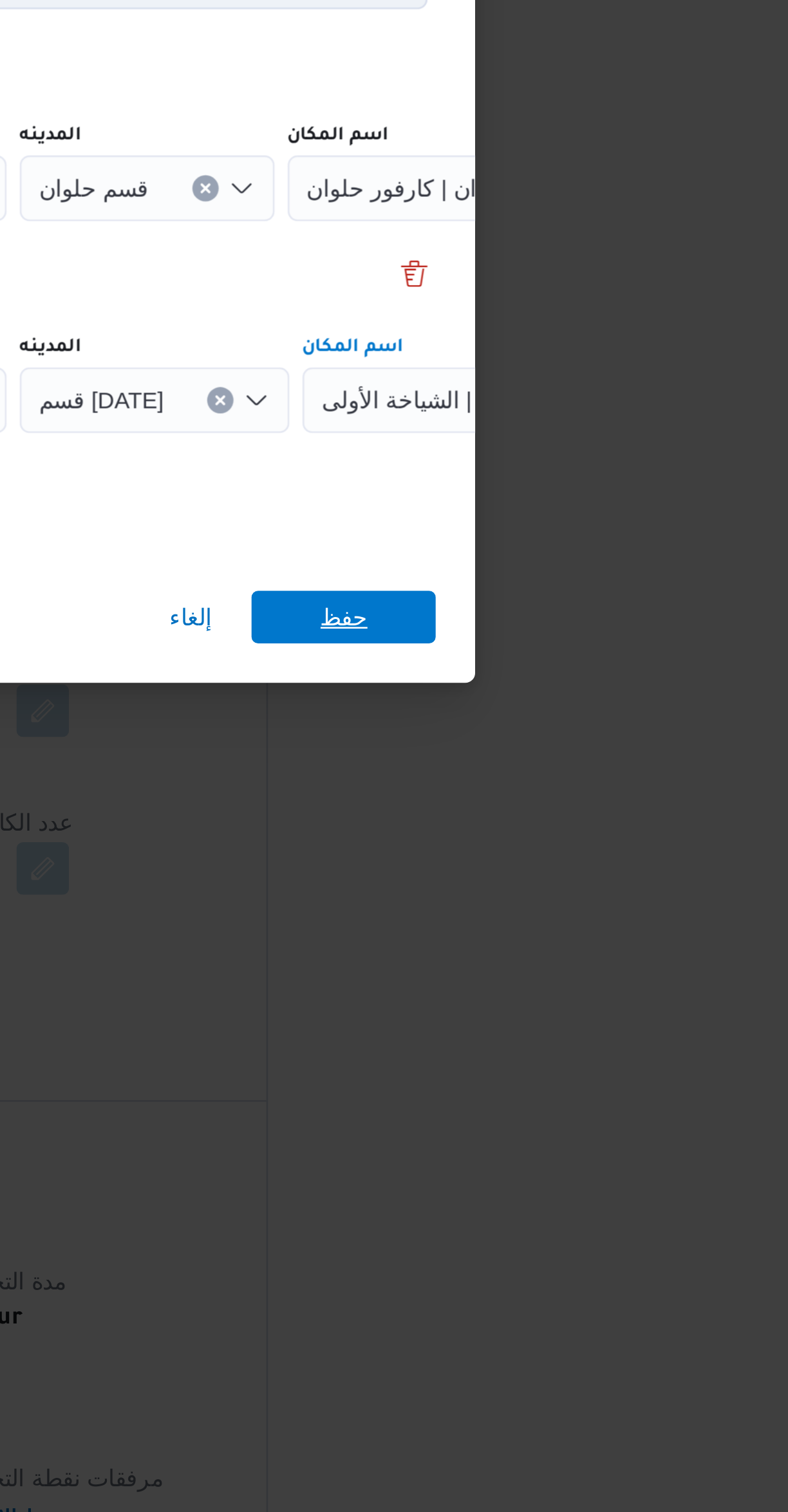
click at [615, 837] on span "حفظ" at bounding box center [589, 848] width 72 height 20
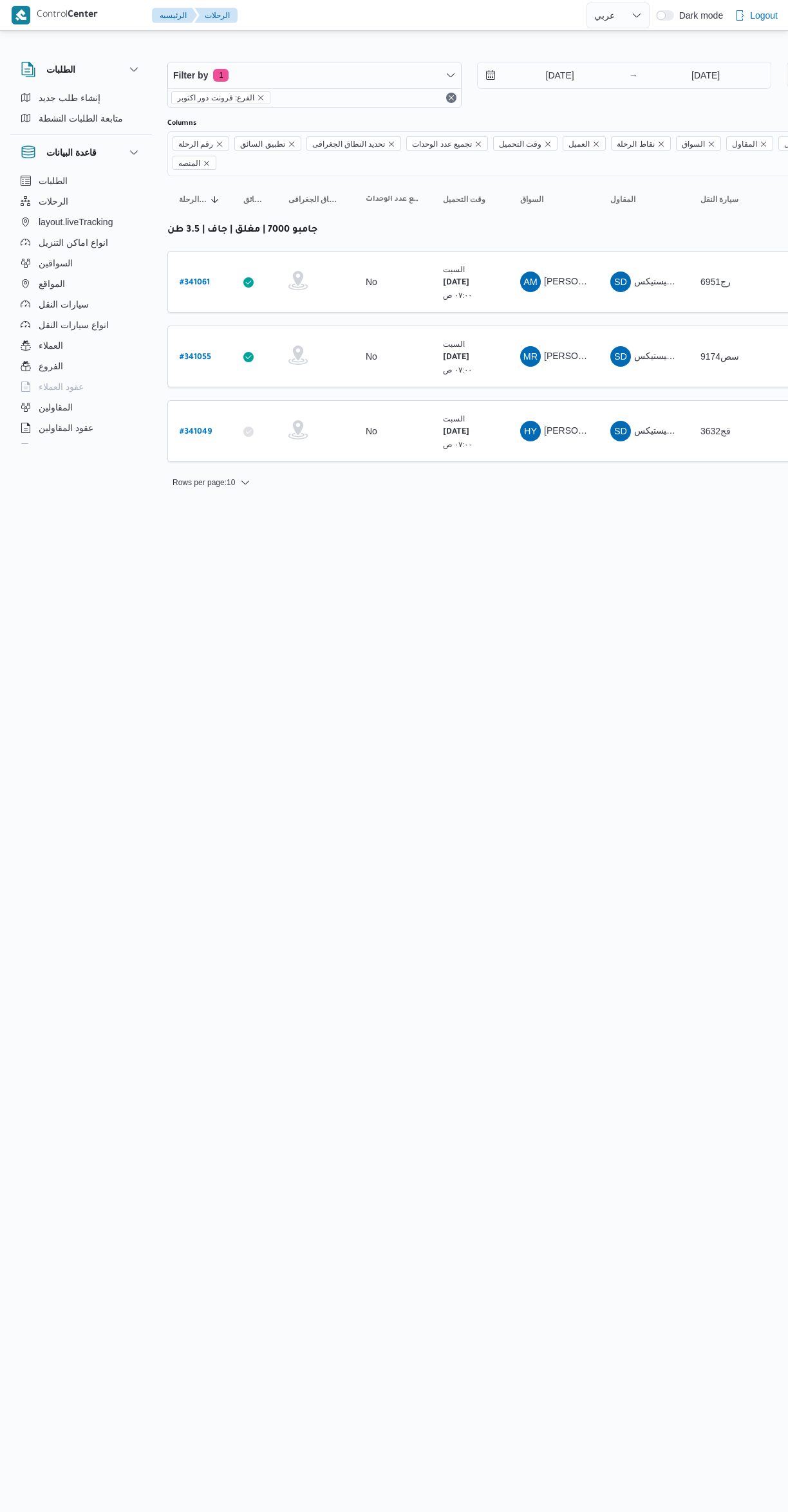
select select "ar"
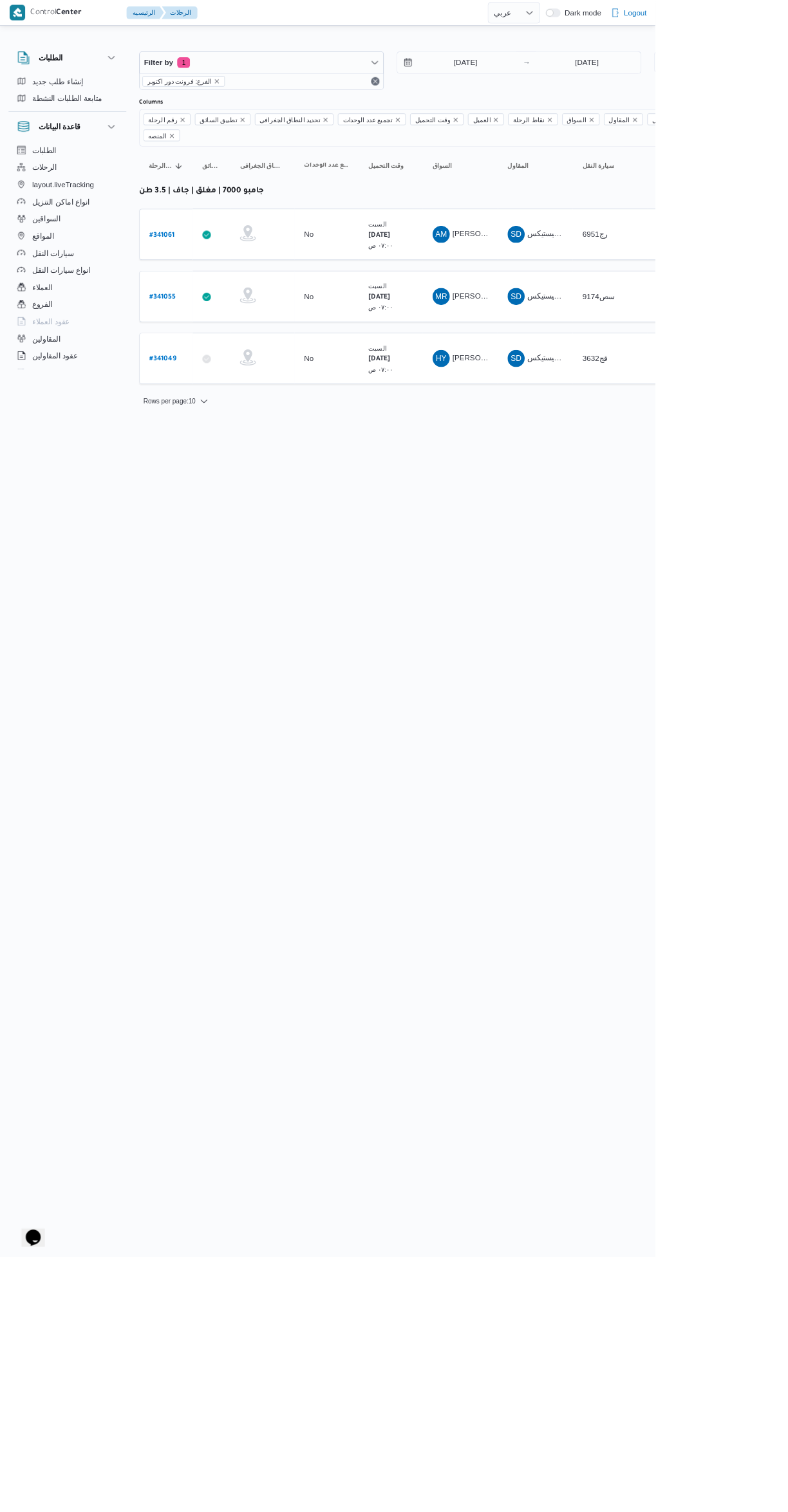
click at [201, 353] on b "# 341055" at bounding box center [195, 357] width 32 height 9
select select "ar"
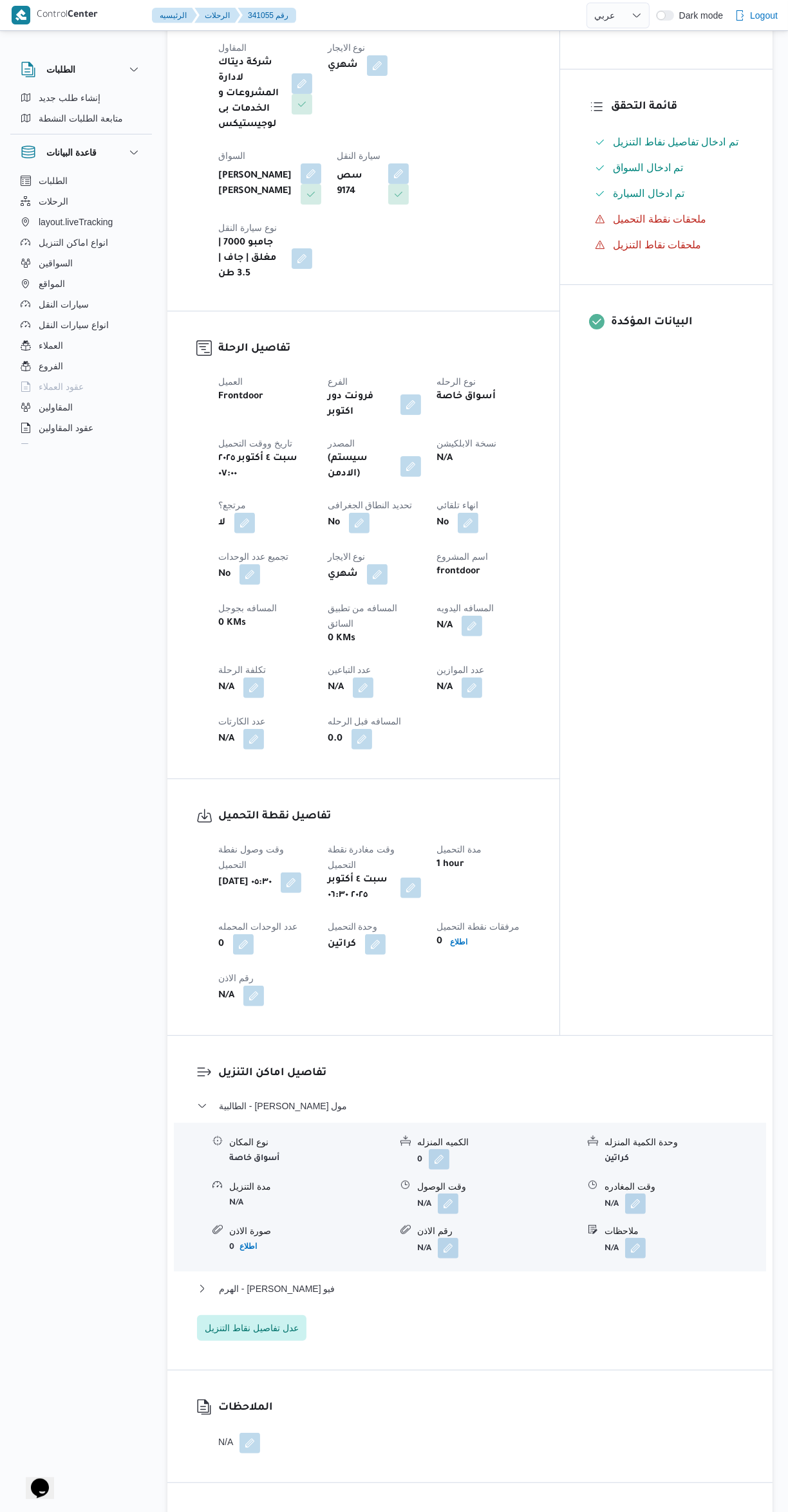
scroll to position [312, 0]
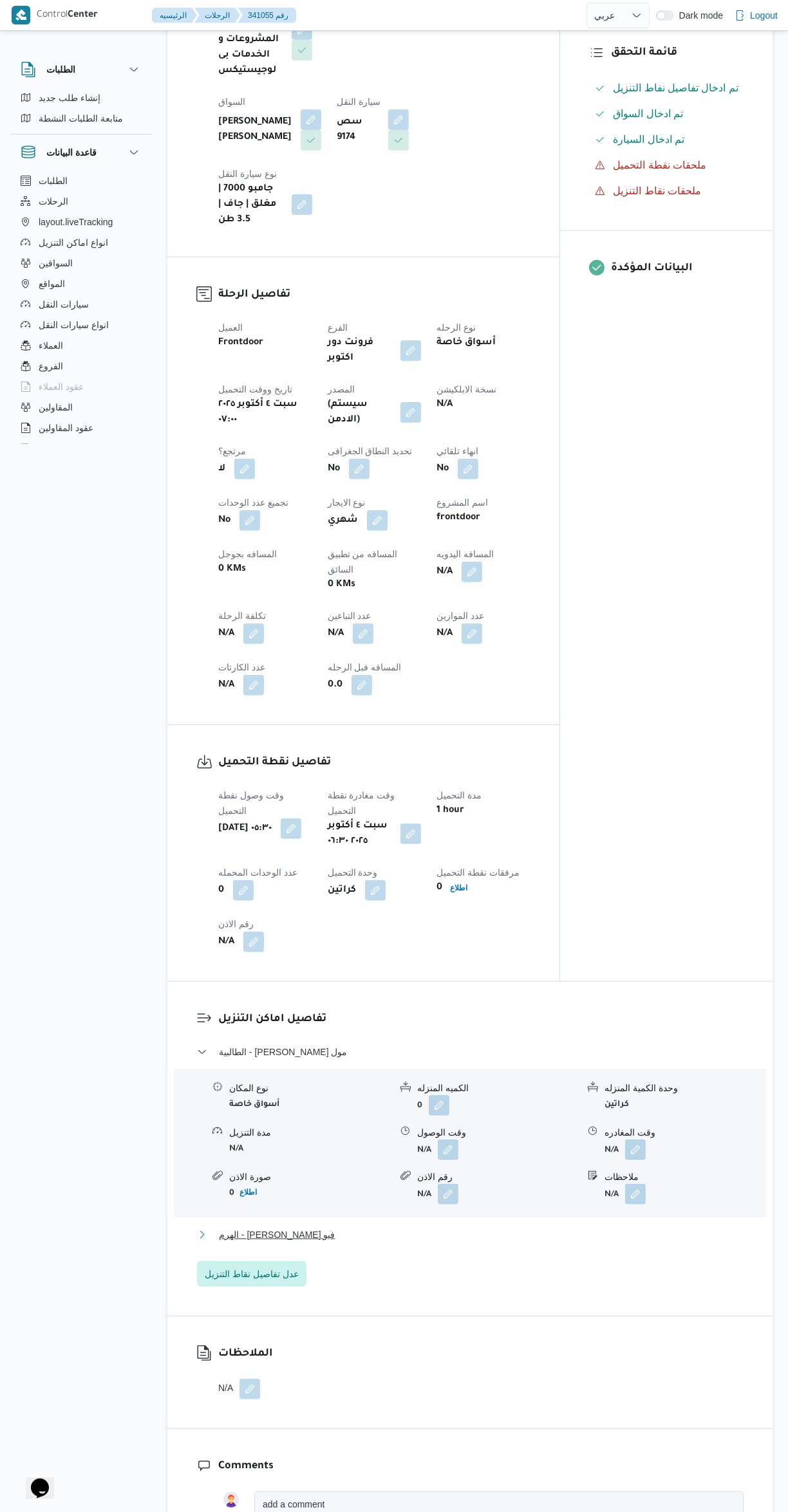
click at [443, 1227] on button "الهرم - [PERSON_NAME] فيو" at bounding box center [470, 1235] width 547 height 16
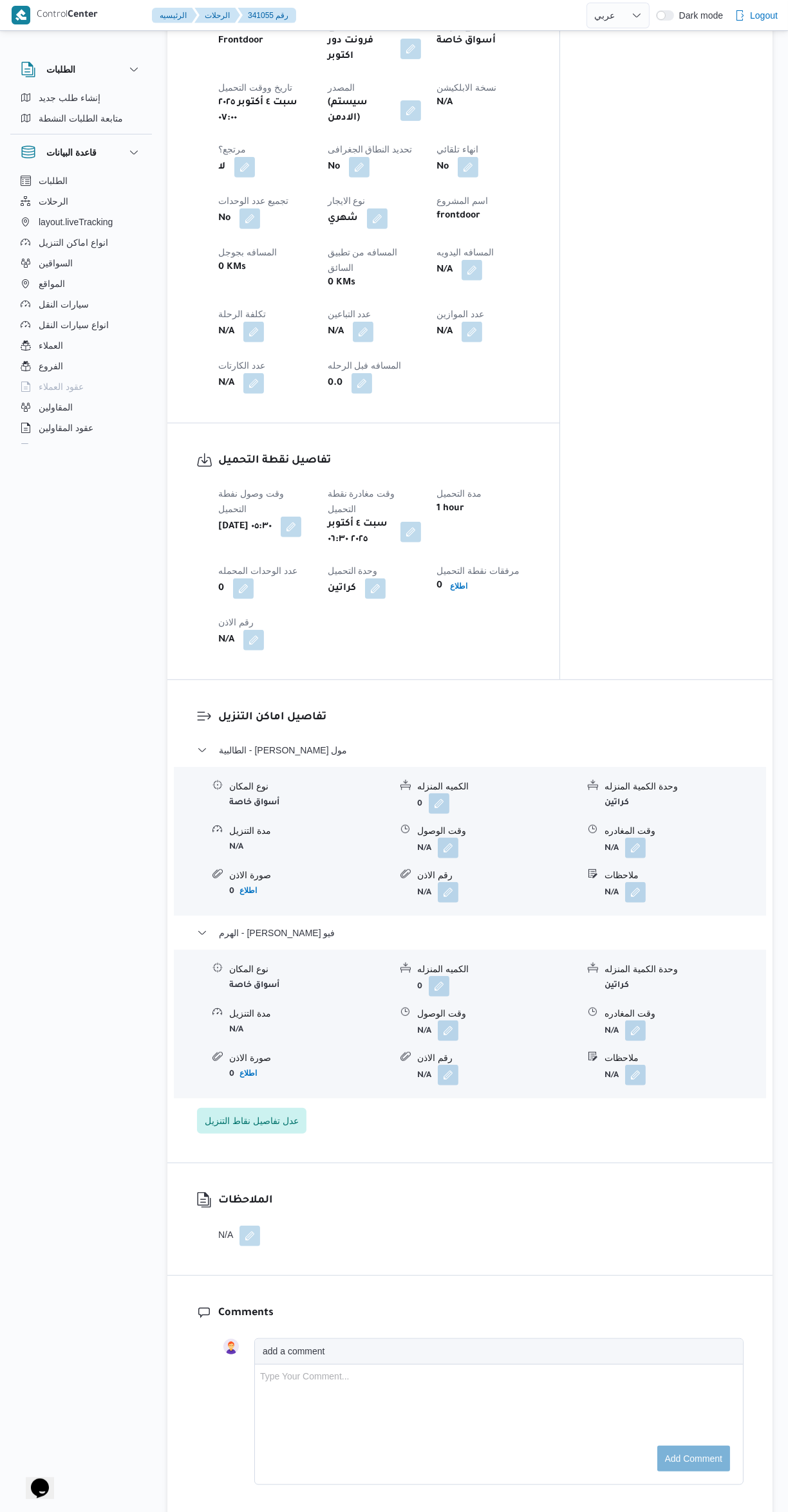
scroll to position [612, 0]
click at [633, 1023] on button "button" at bounding box center [635, 1033] width 20 height 20
click at [589, 991] on input "وقت المغادره" at bounding box center [601, 987] width 146 height 26
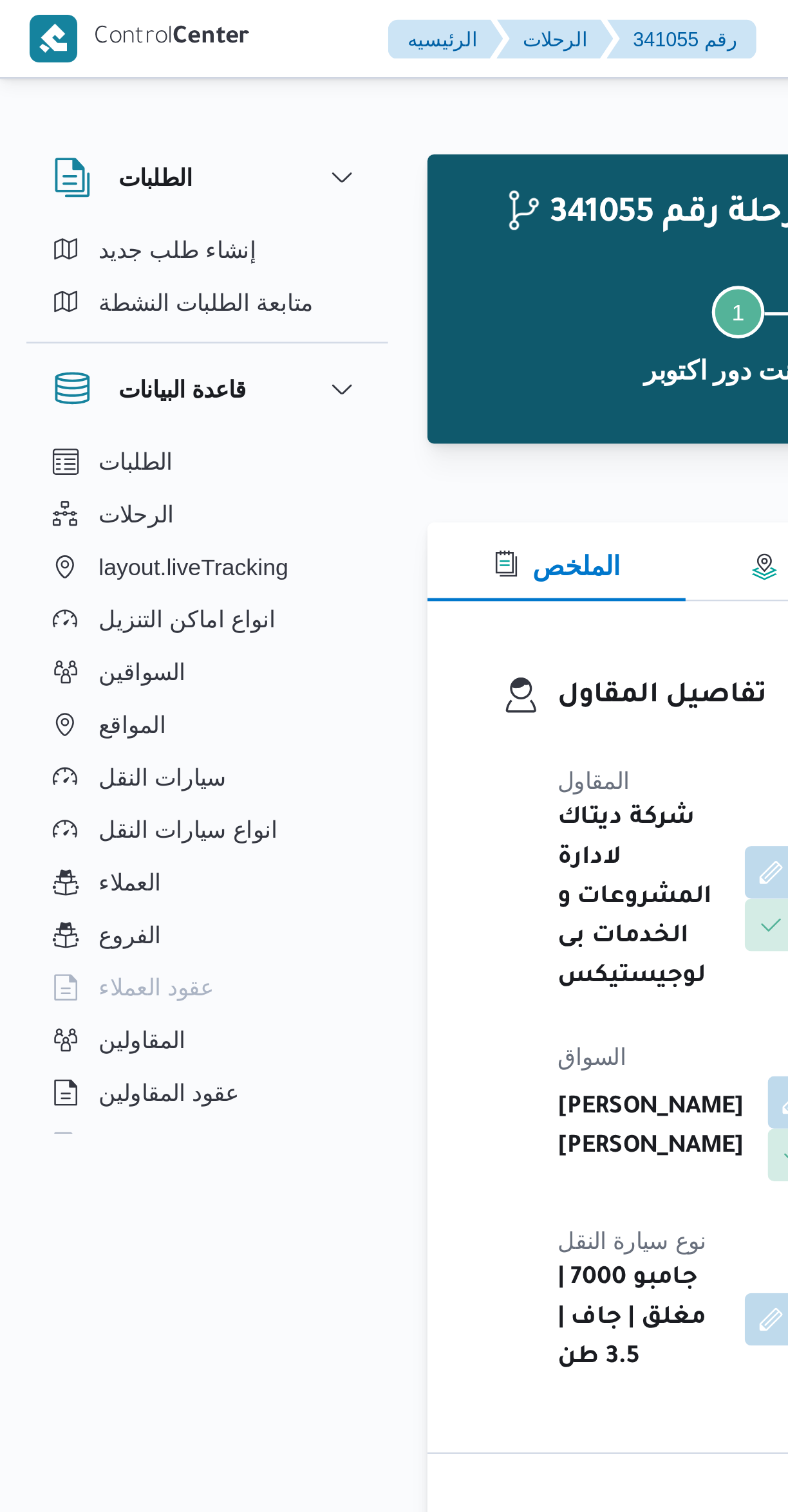
scroll to position [0, 0]
click at [218, 213] on button "الملخص" at bounding box center [218, 220] width 101 height 31
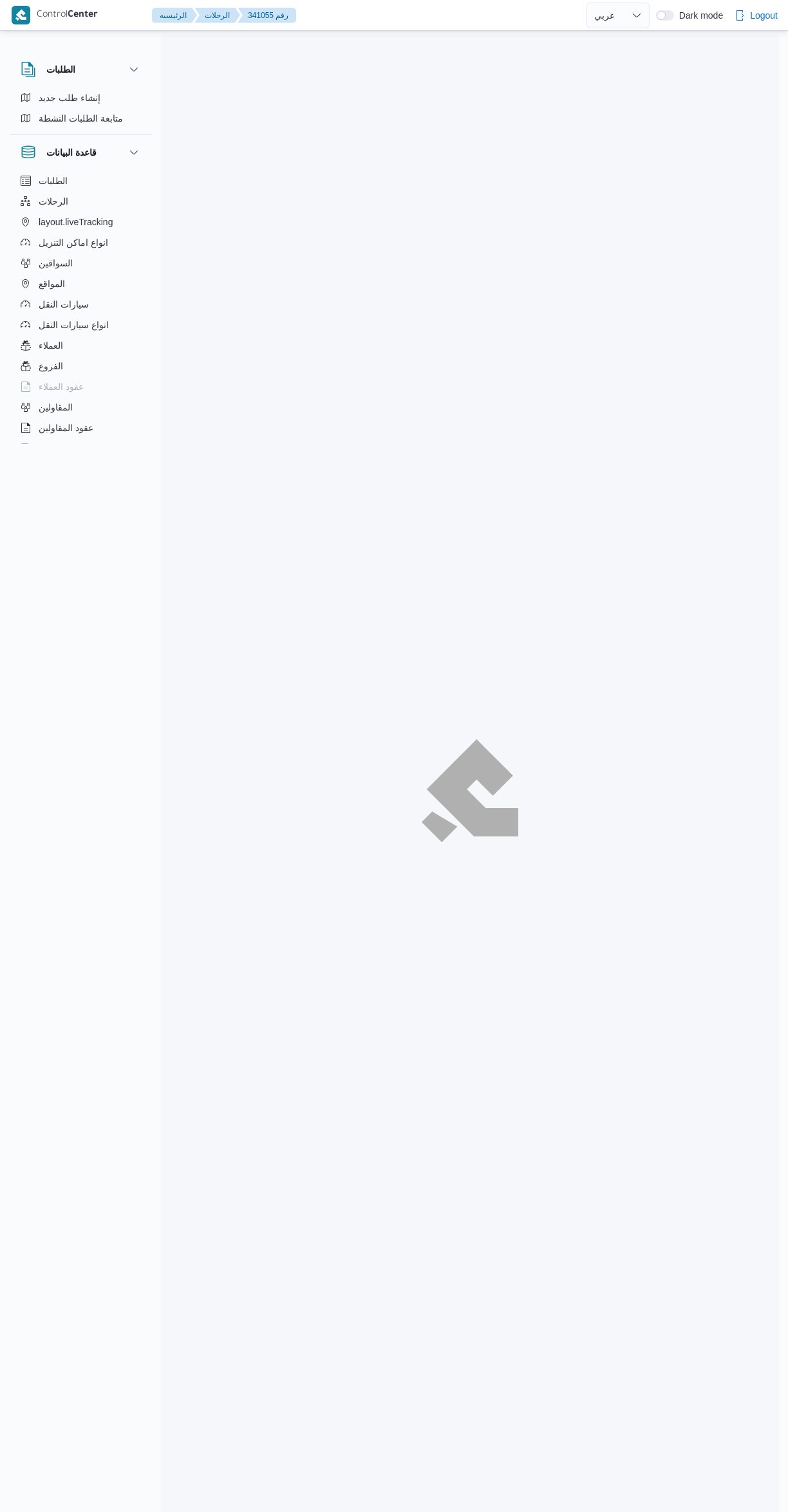
select select "ar"
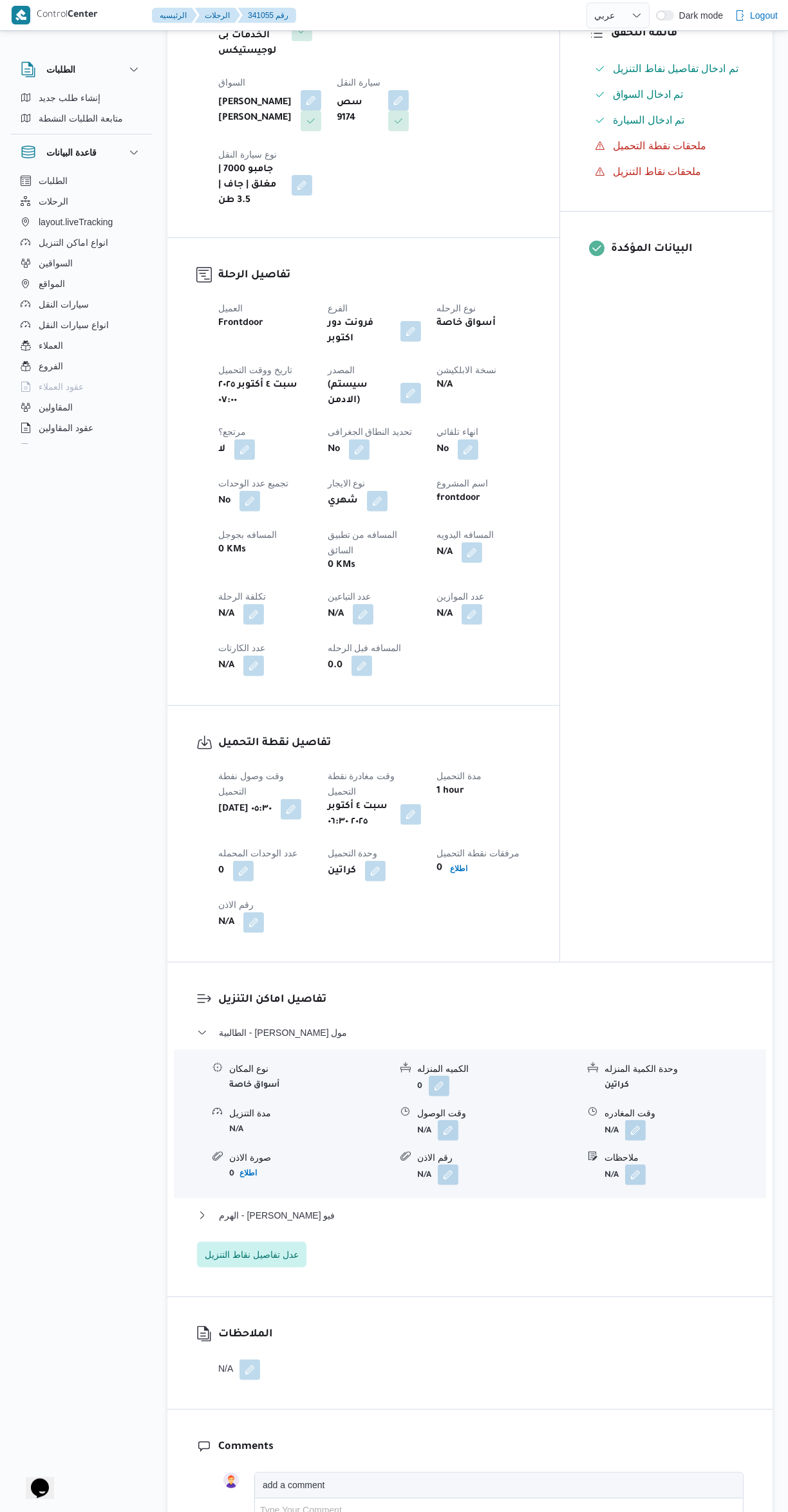
scroll to position [334, 0]
click at [448, 1206] on button "الهرم - [PERSON_NAME] فيو" at bounding box center [470, 1214] width 547 height 16
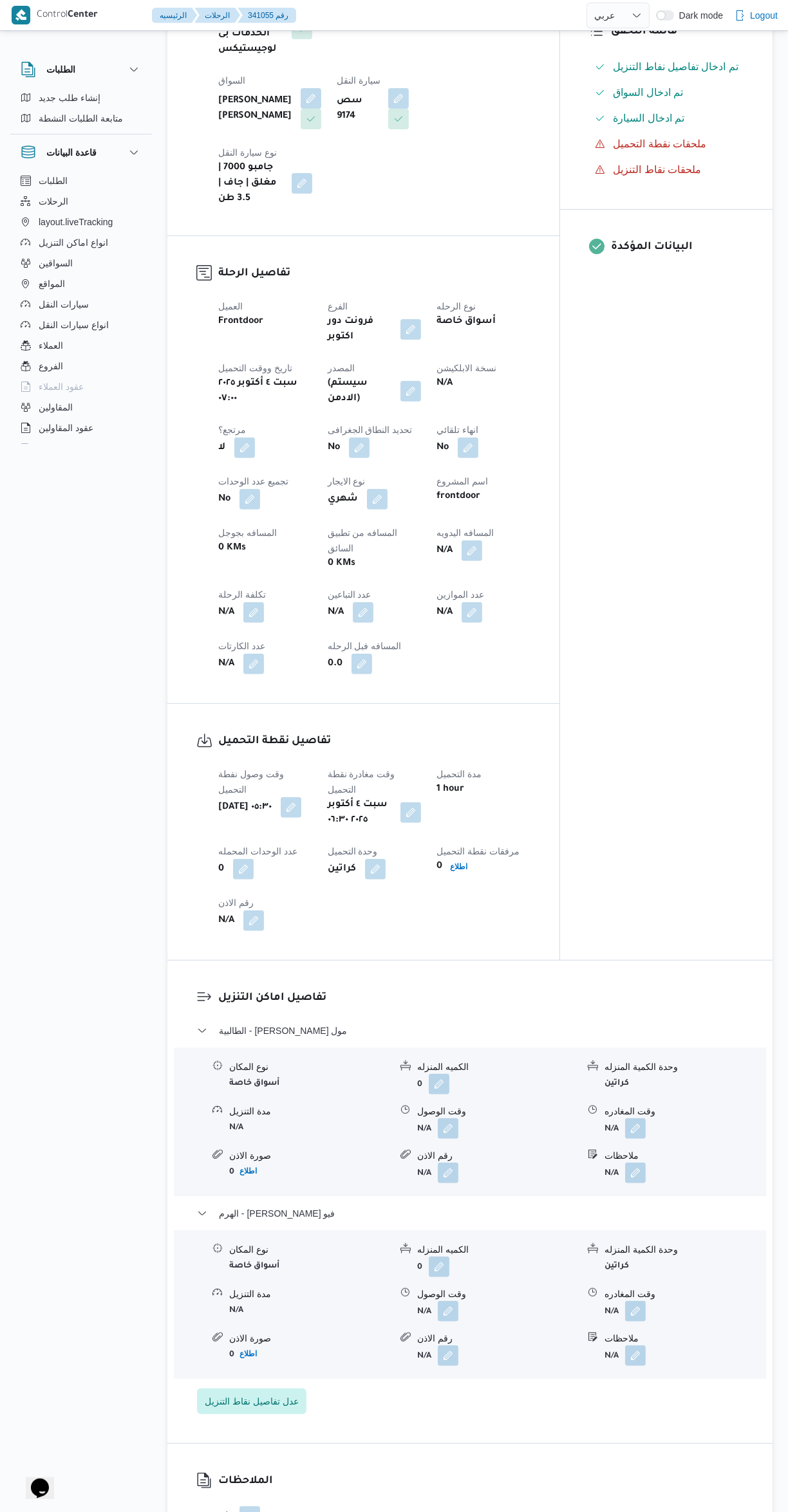
click at [641, 1301] on button "button" at bounding box center [635, 1311] width 20 height 20
click at [604, 1265] on input "وقت المغادره" at bounding box center [601, 1265] width 146 height 26
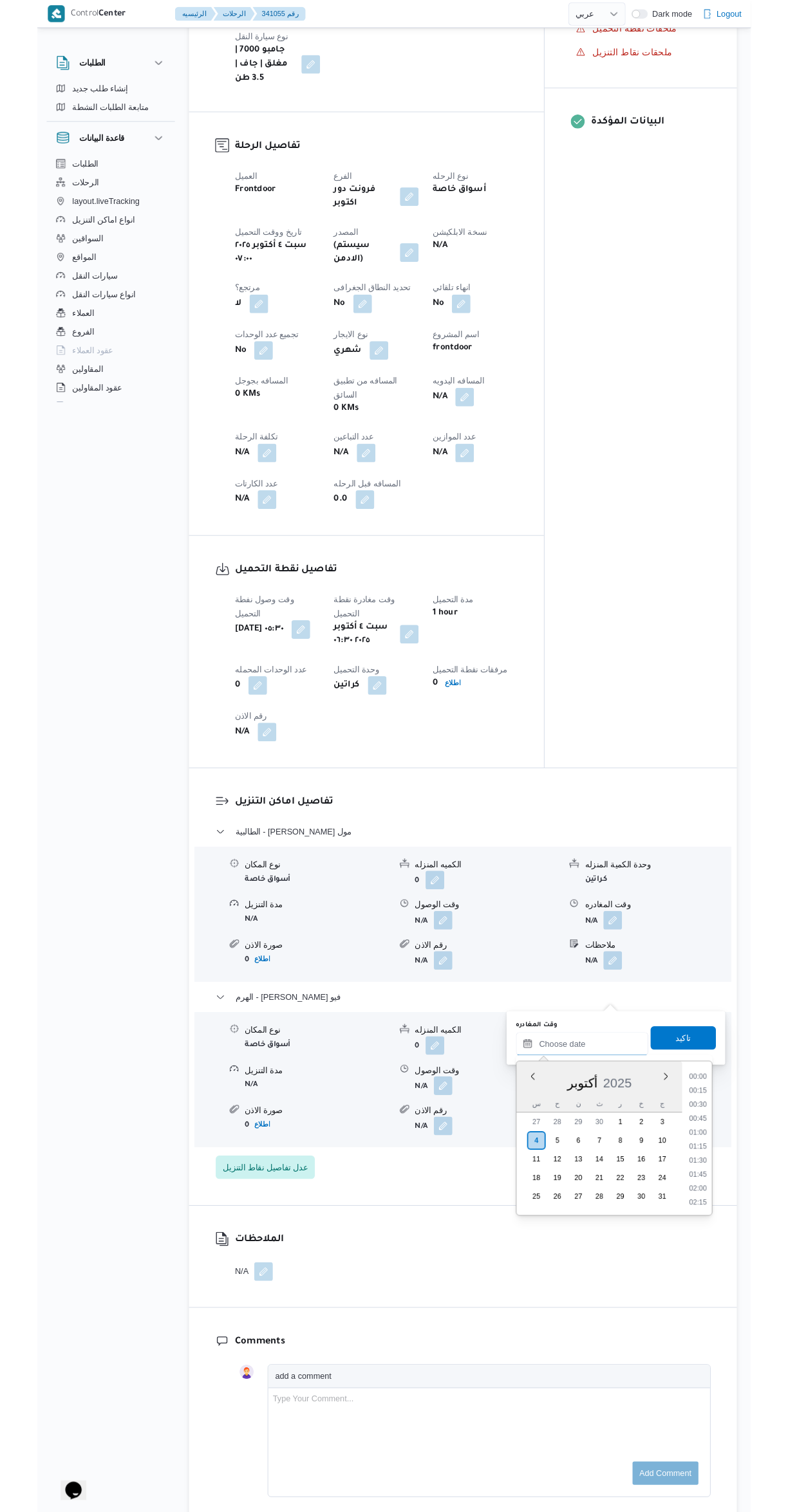
scroll to position [12, 0]
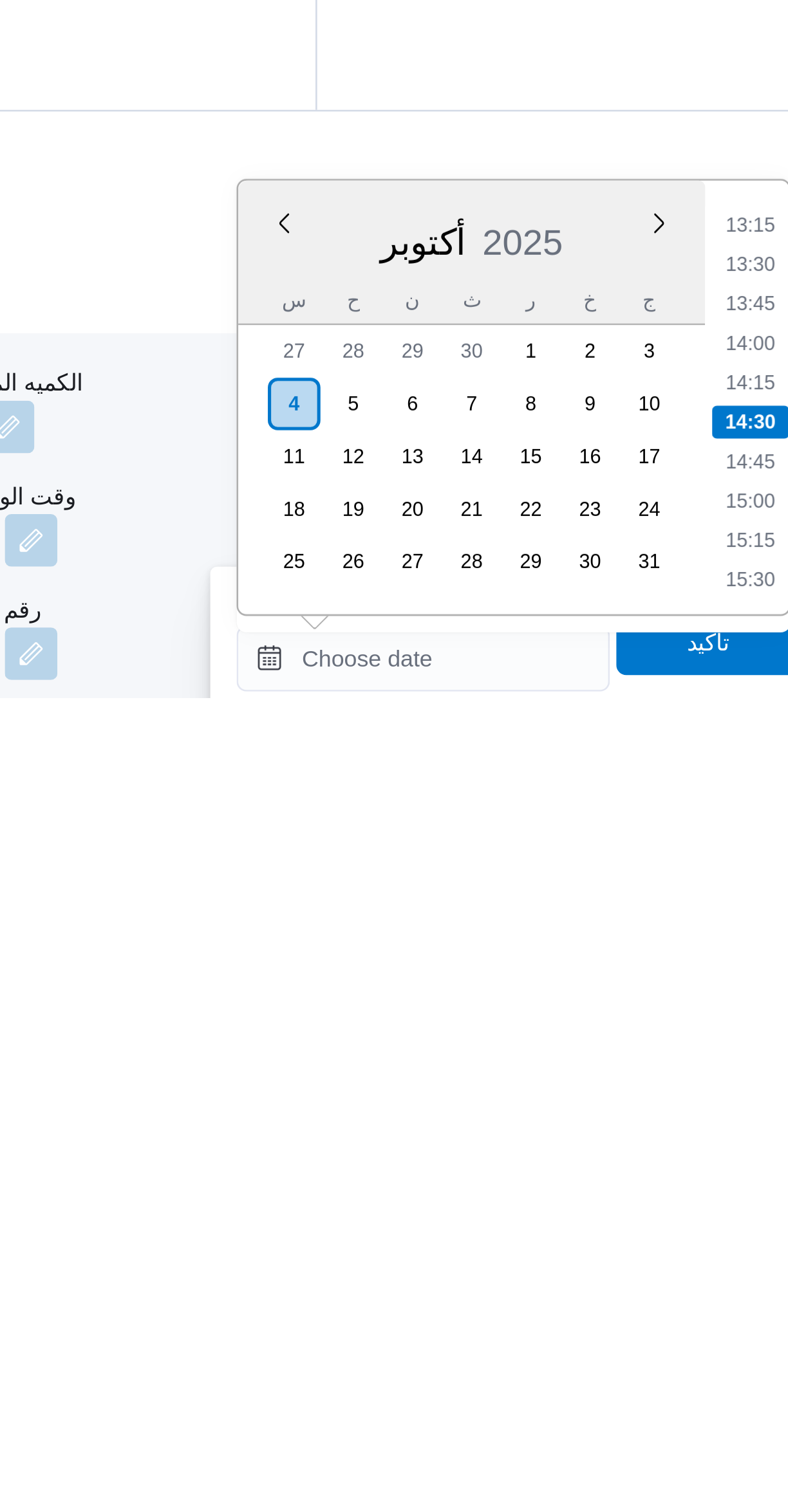
click at [723, 1326] on li "13:15" at bounding box center [730, 1327] width 30 height 13
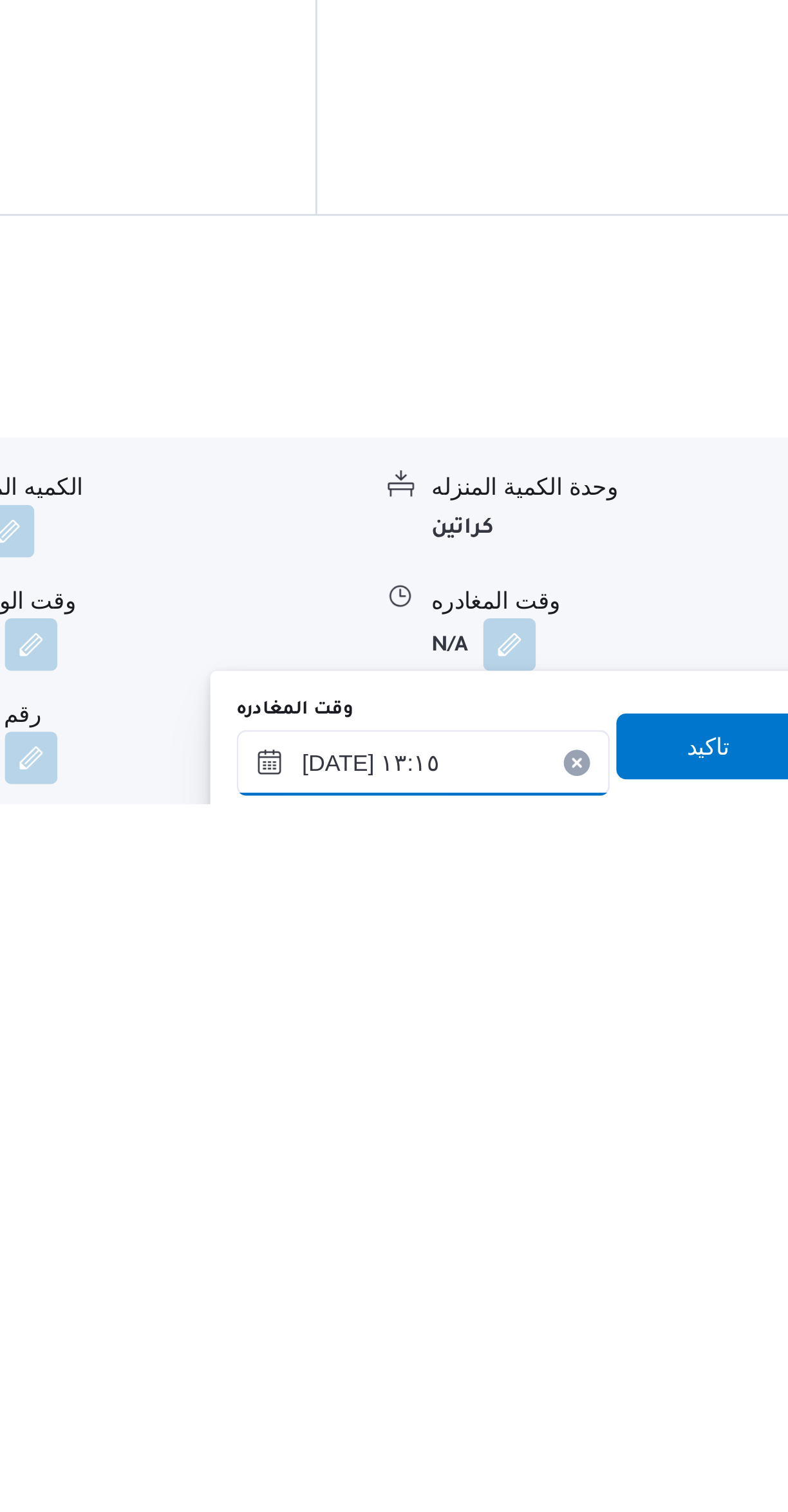
scroll to position [132, 0]
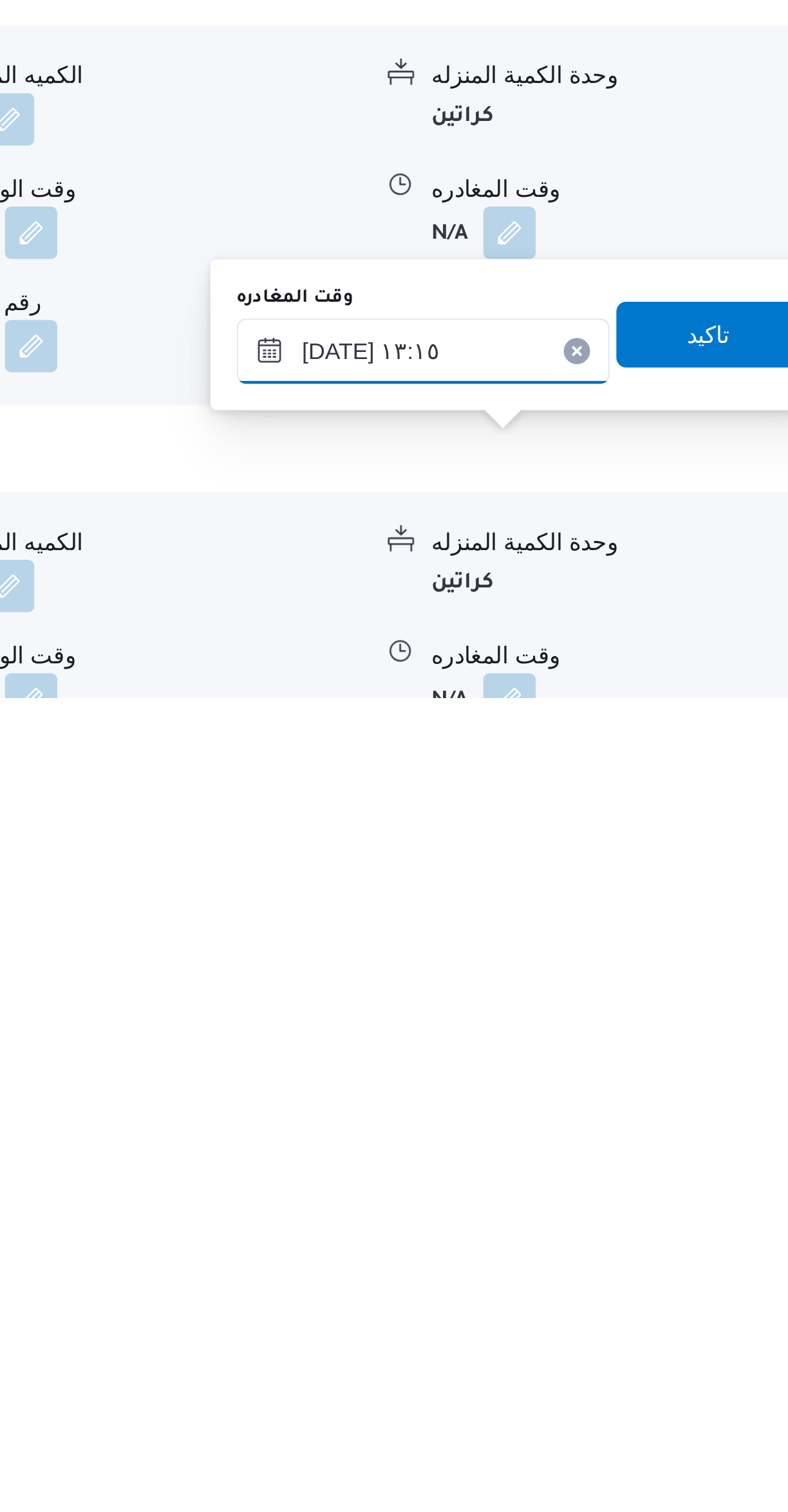
click at [618, 1376] on input "[DATE] ١٣:١٥" at bounding box center [601, 1376] width 146 height 26
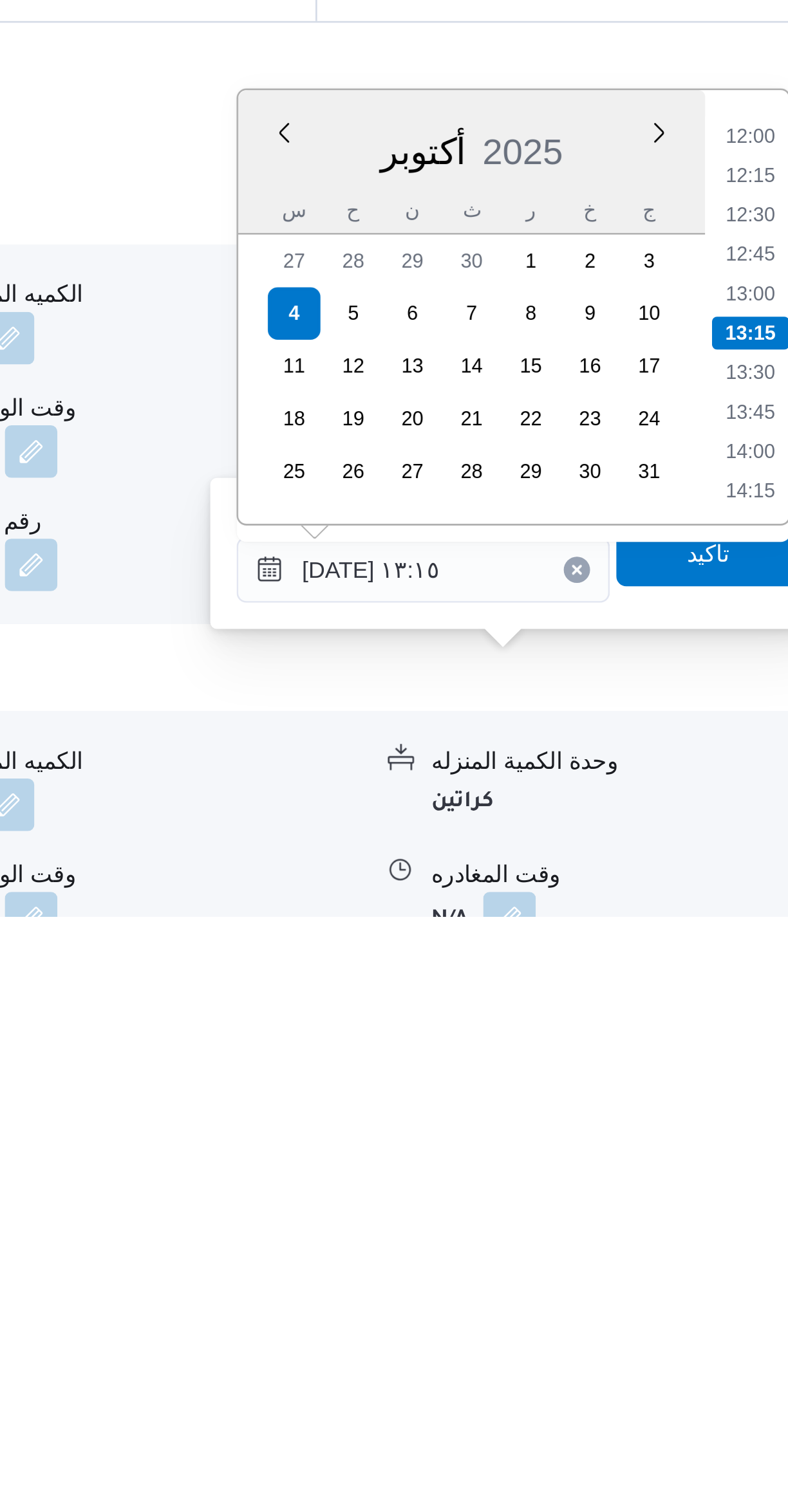
click at [729, 1206] on li "12:00" at bounding box center [730, 1206] width 30 height 13
type input "٠٤/١٠/٢٠٢٥ ١٢:٠٠"
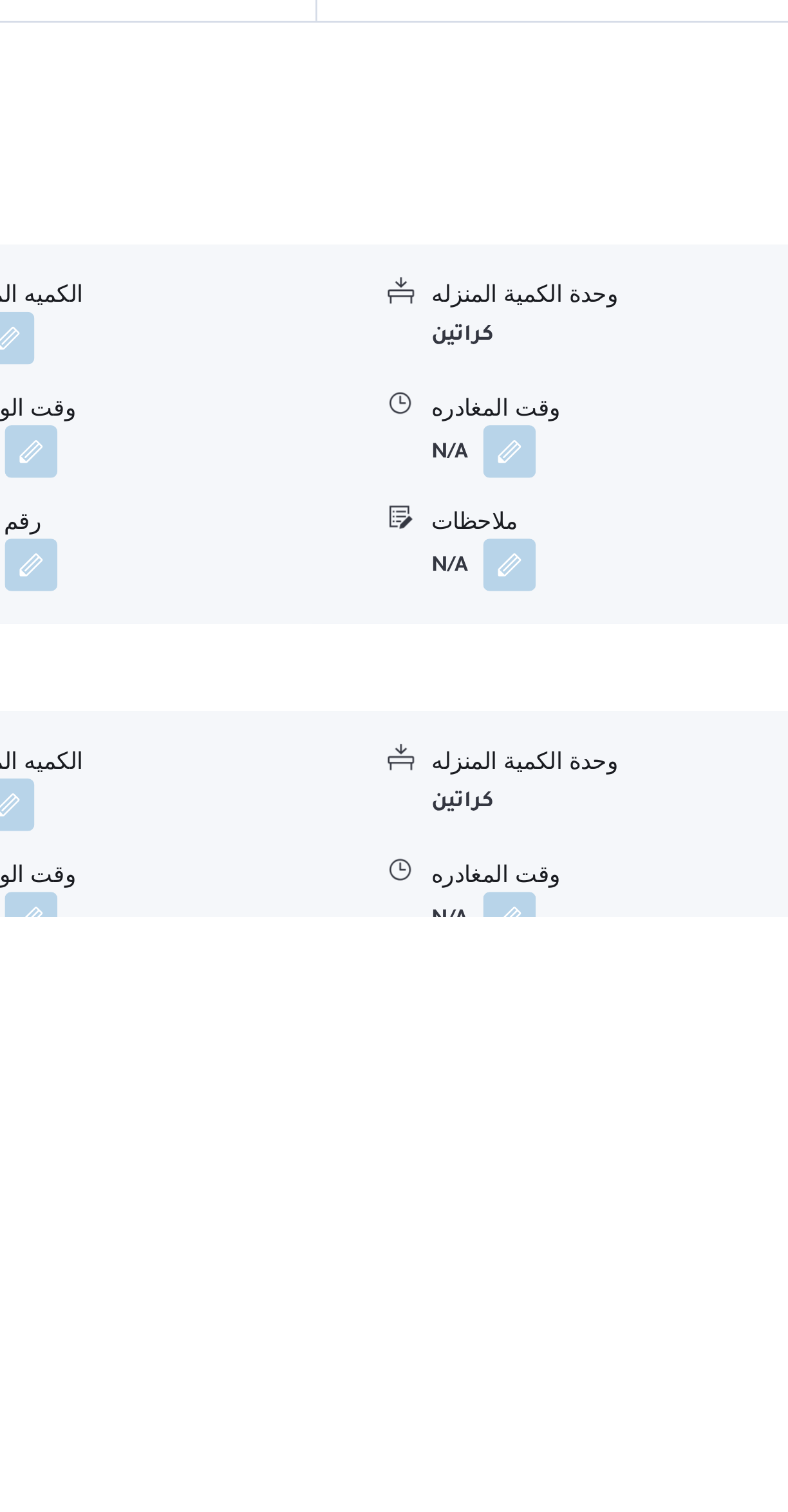
scroll to position [249, 0]
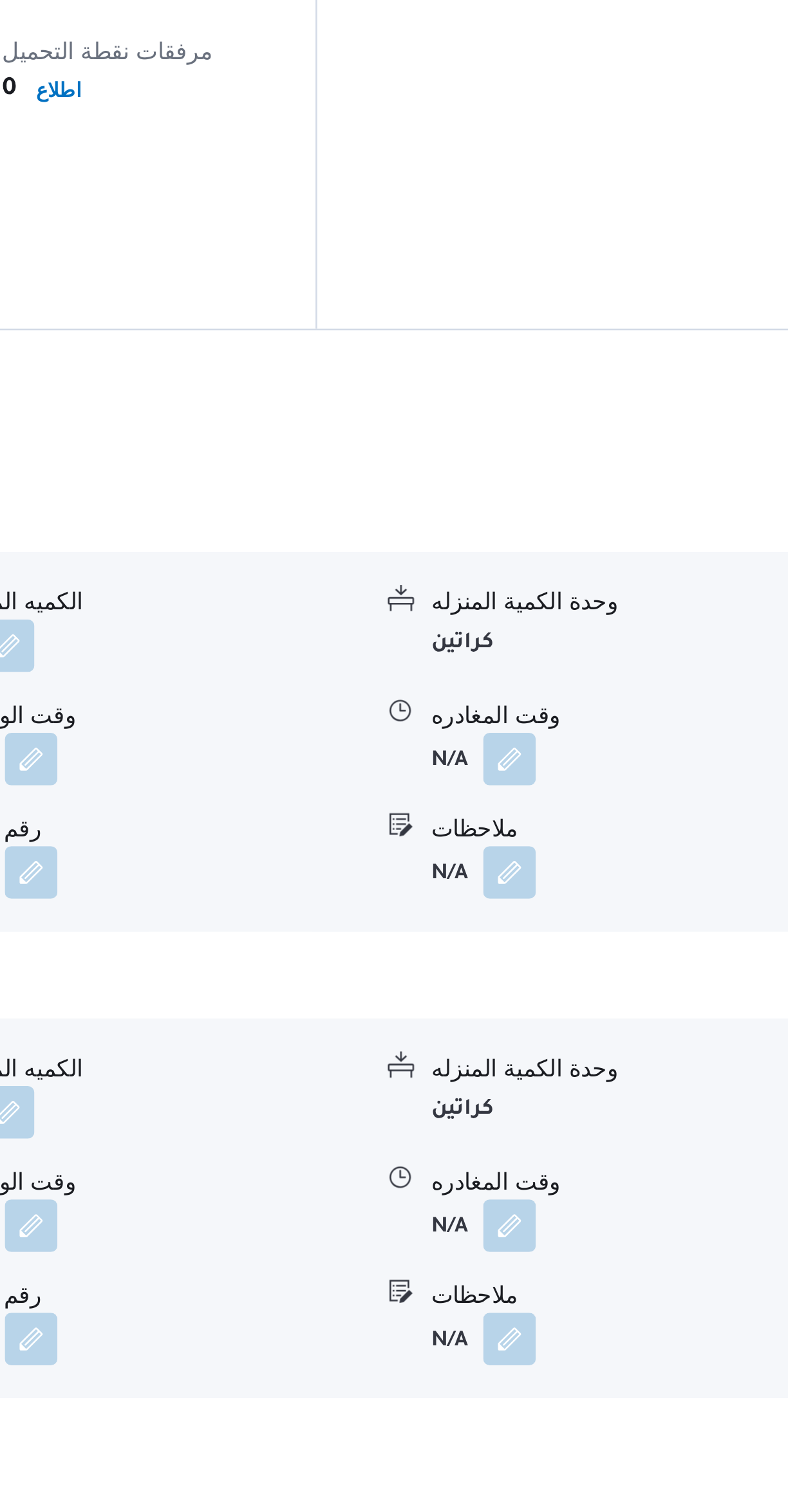
click at [610, 1233] on div "ملاحظات" at bounding box center [684, 1240] width 161 height 14
click at [644, 1385] on button "button" at bounding box center [635, 1395] width 20 height 20
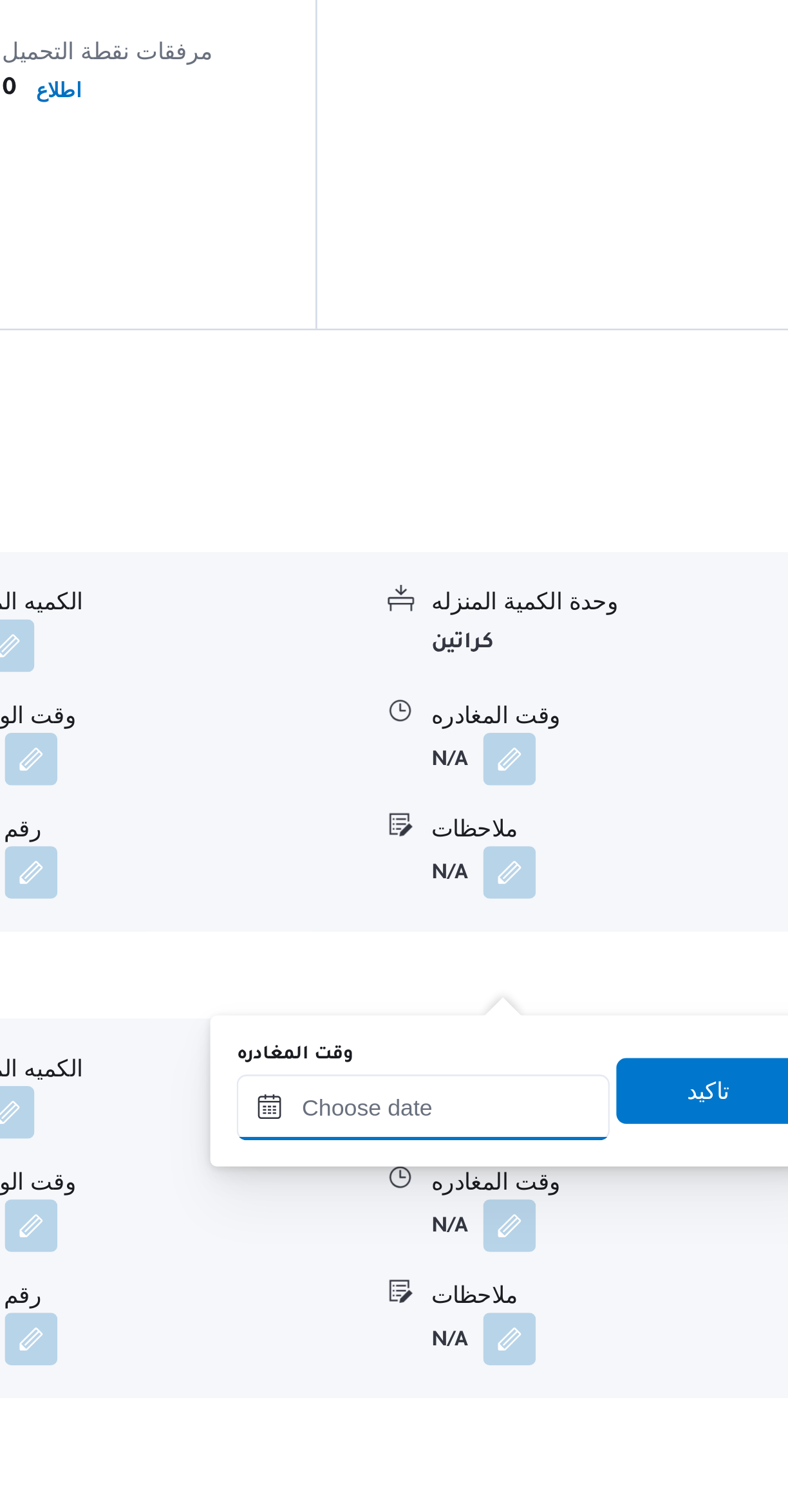
click at [616, 1350] on input "وقت المغادره" at bounding box center [601, 1349] width 146 height 26
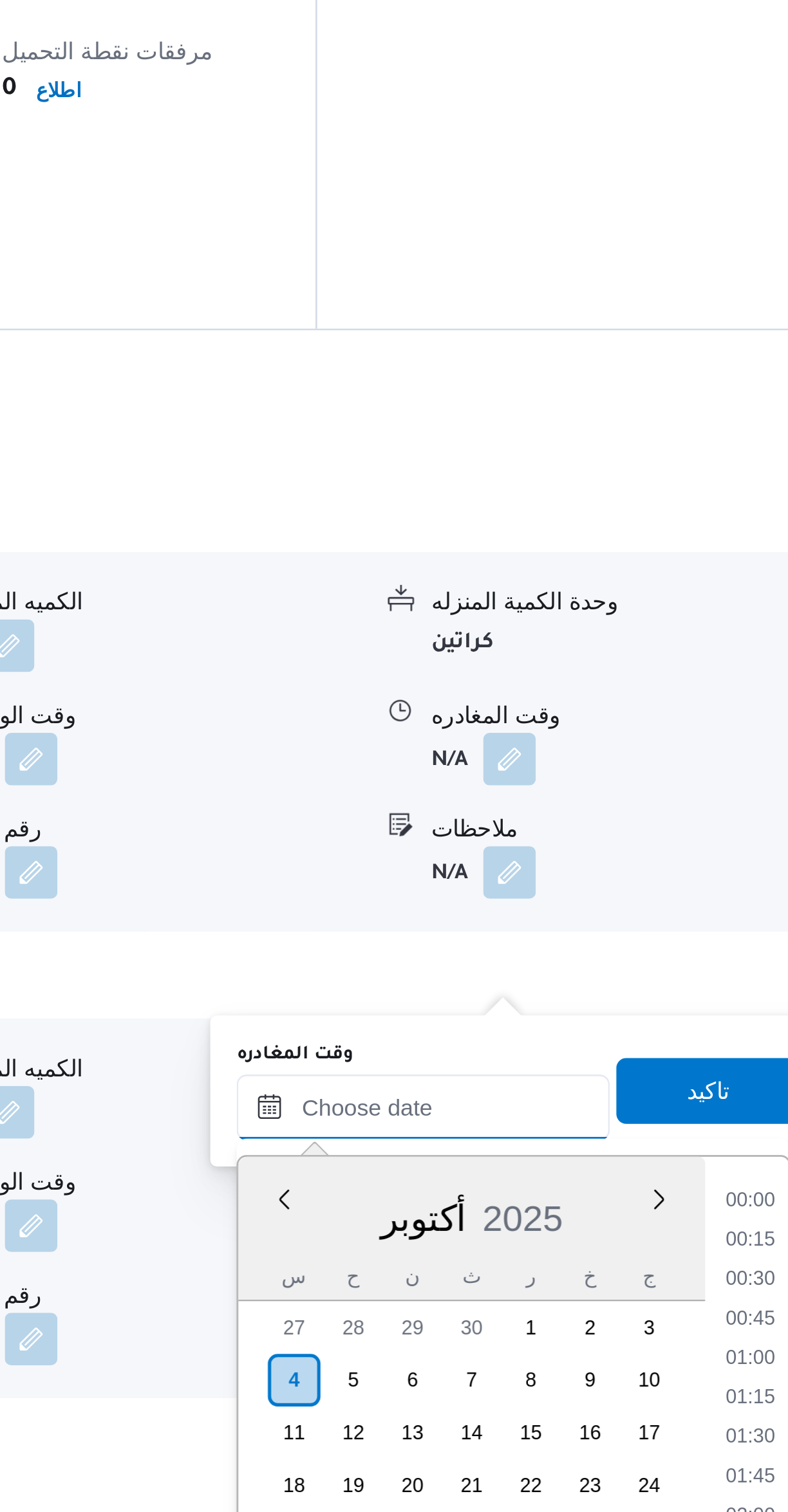
scroll to position [818, 0]
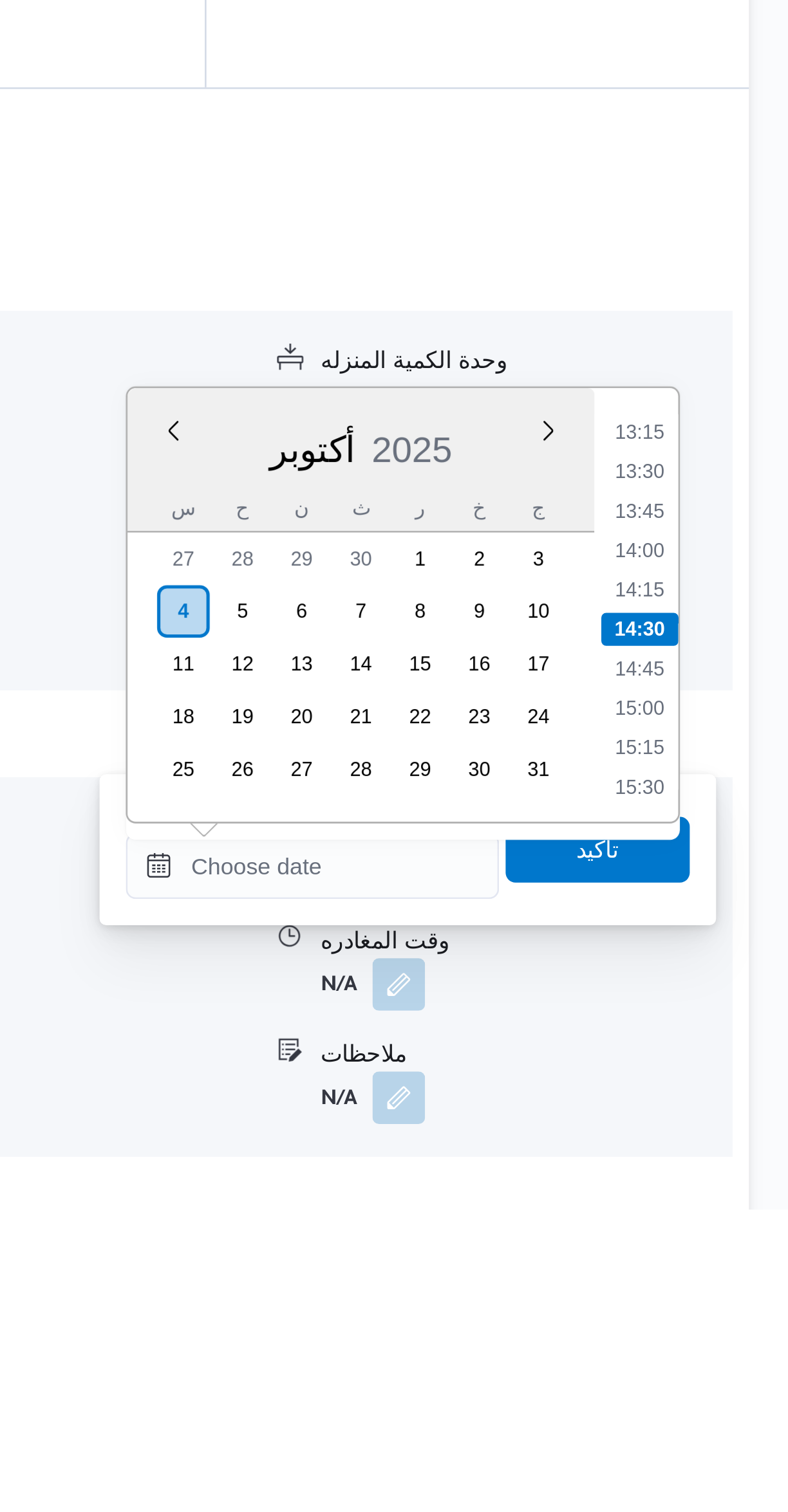
click at [728, 1206] on li "13:15" at bounding box center [730, 1208] width 30 height 13
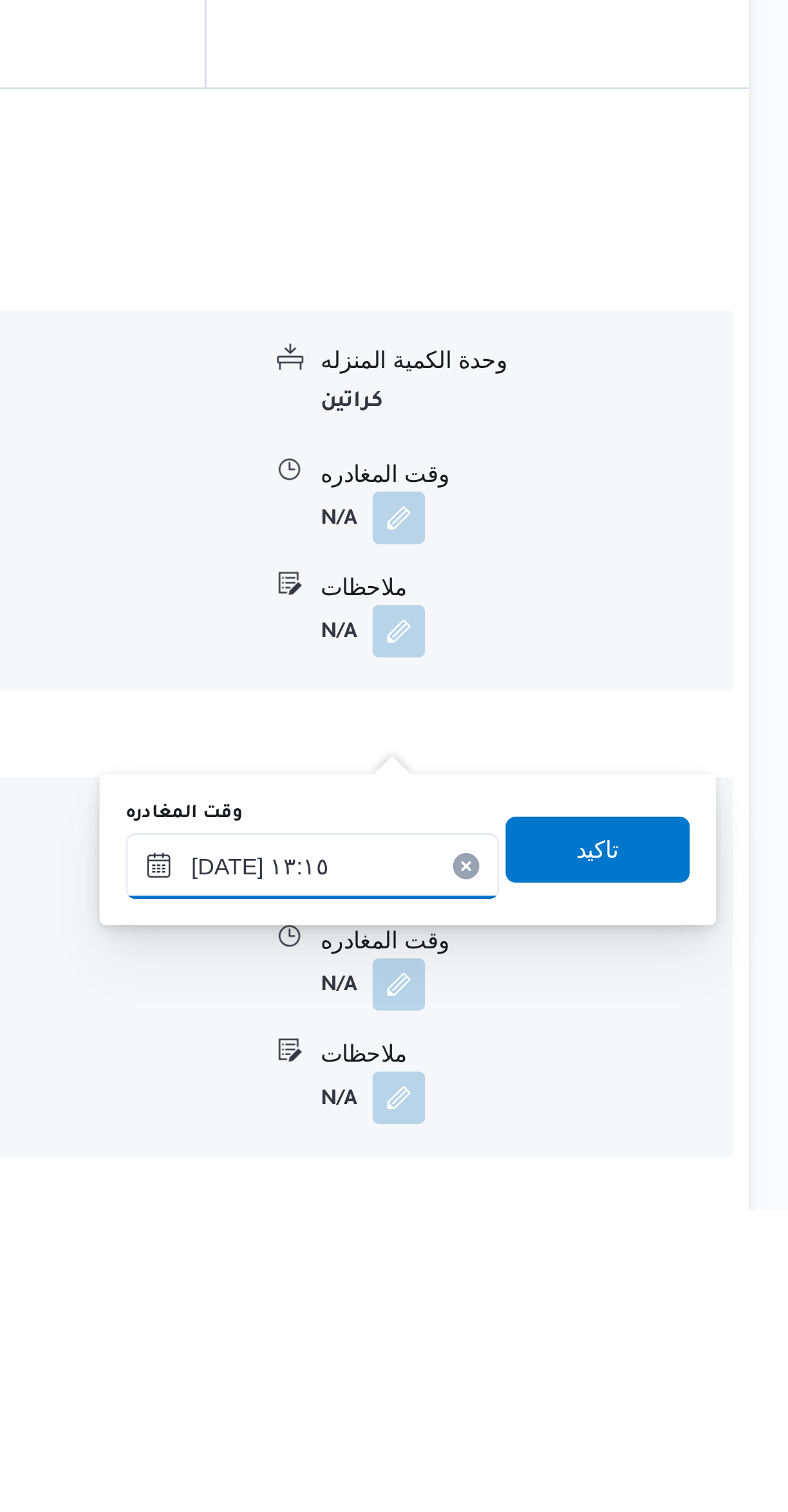
scroll to position [222, 0]
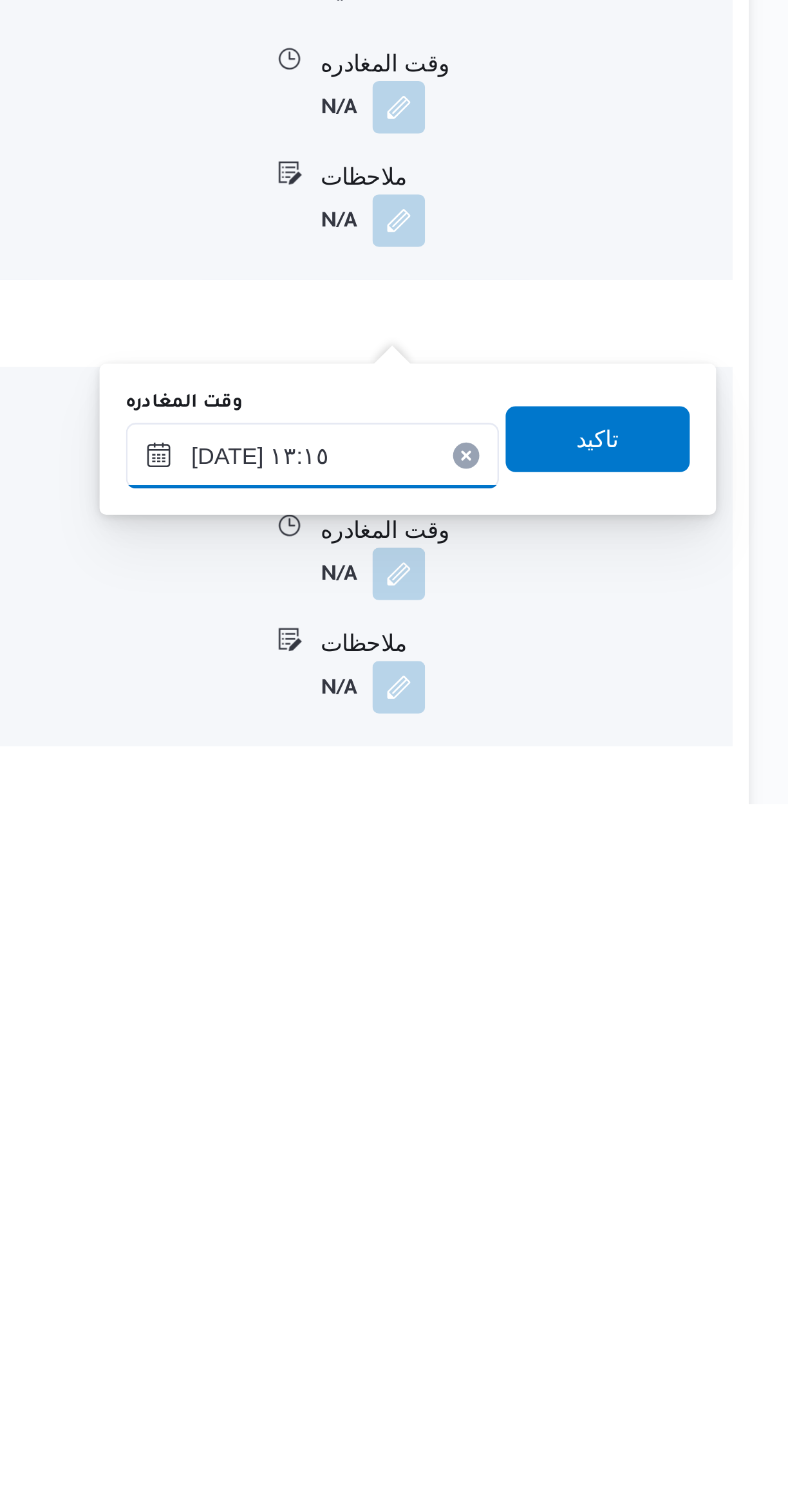
click at [623, 1376] on input "٠٤/١٠/٢٠٢٥ ١٣:١٥" at bounding box center [601, 1376] width 146 height 26
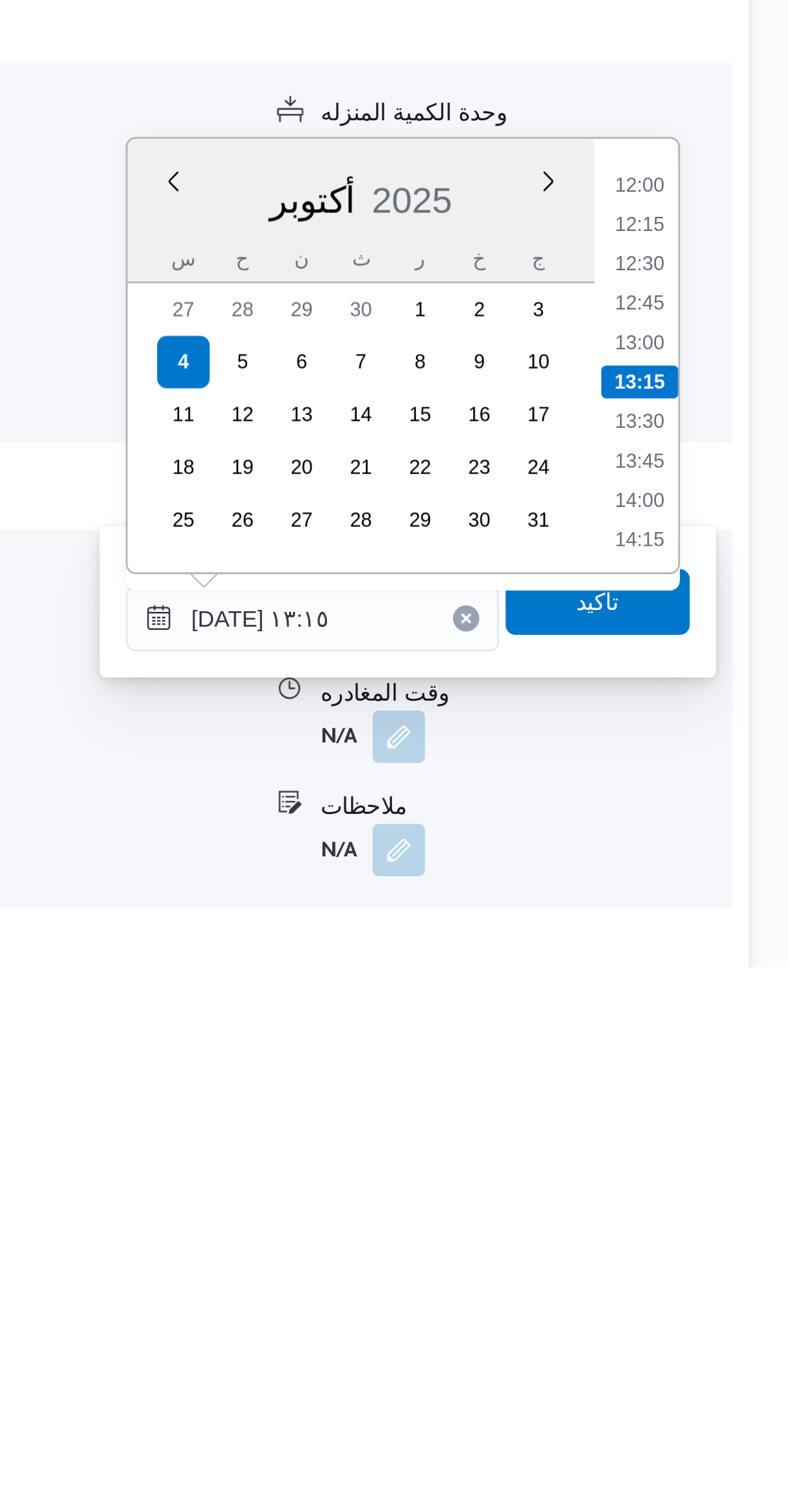
click at [727, 1205] on li "12:00" at bounding box center [730, 1206] width 30 height 13
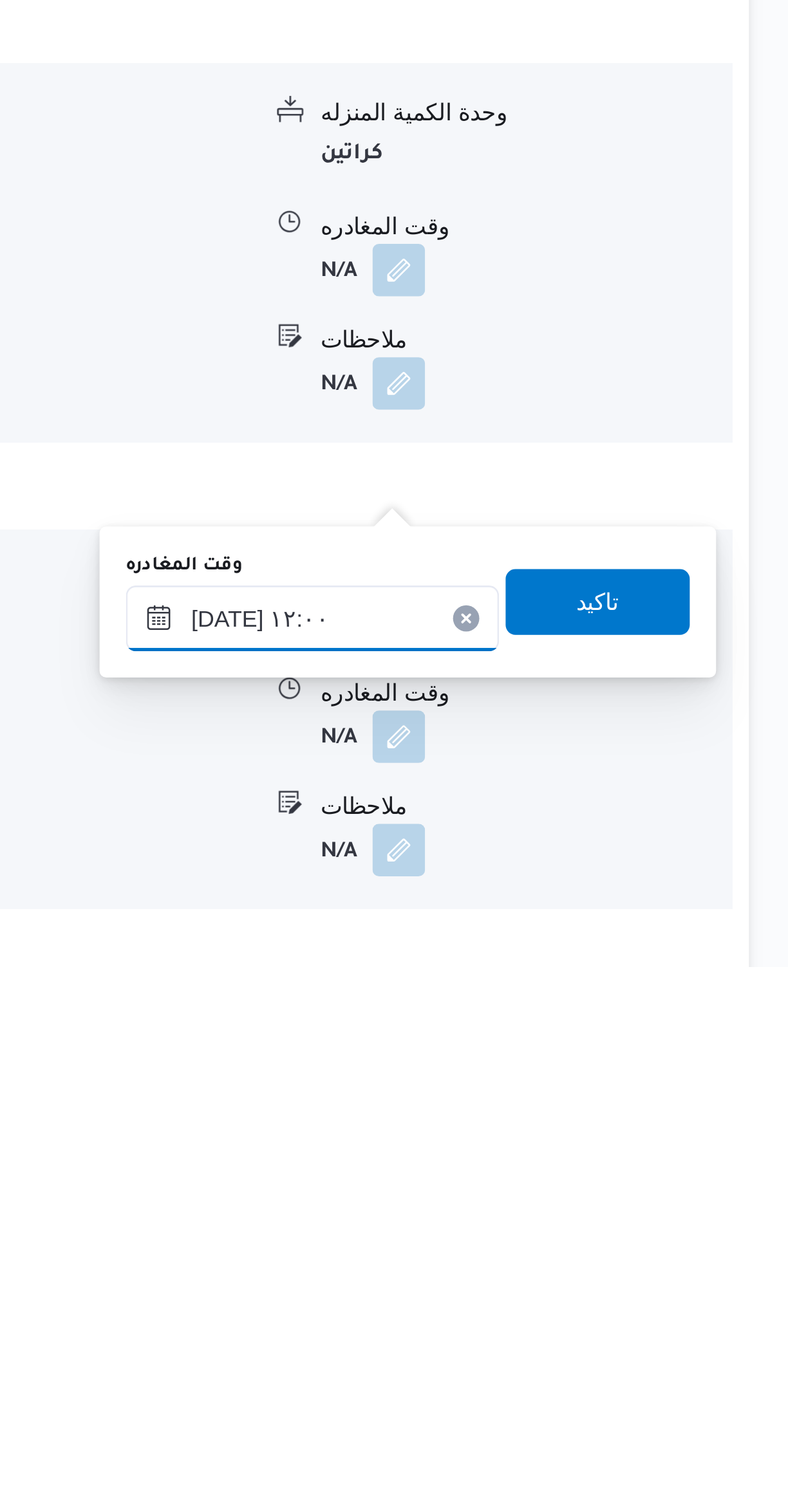
click at [615, 1373] on input "٠٤/١٠/٢٠٢٥ ١٢:٠٠" at bounding box center [601, 1376] width 146 height 26
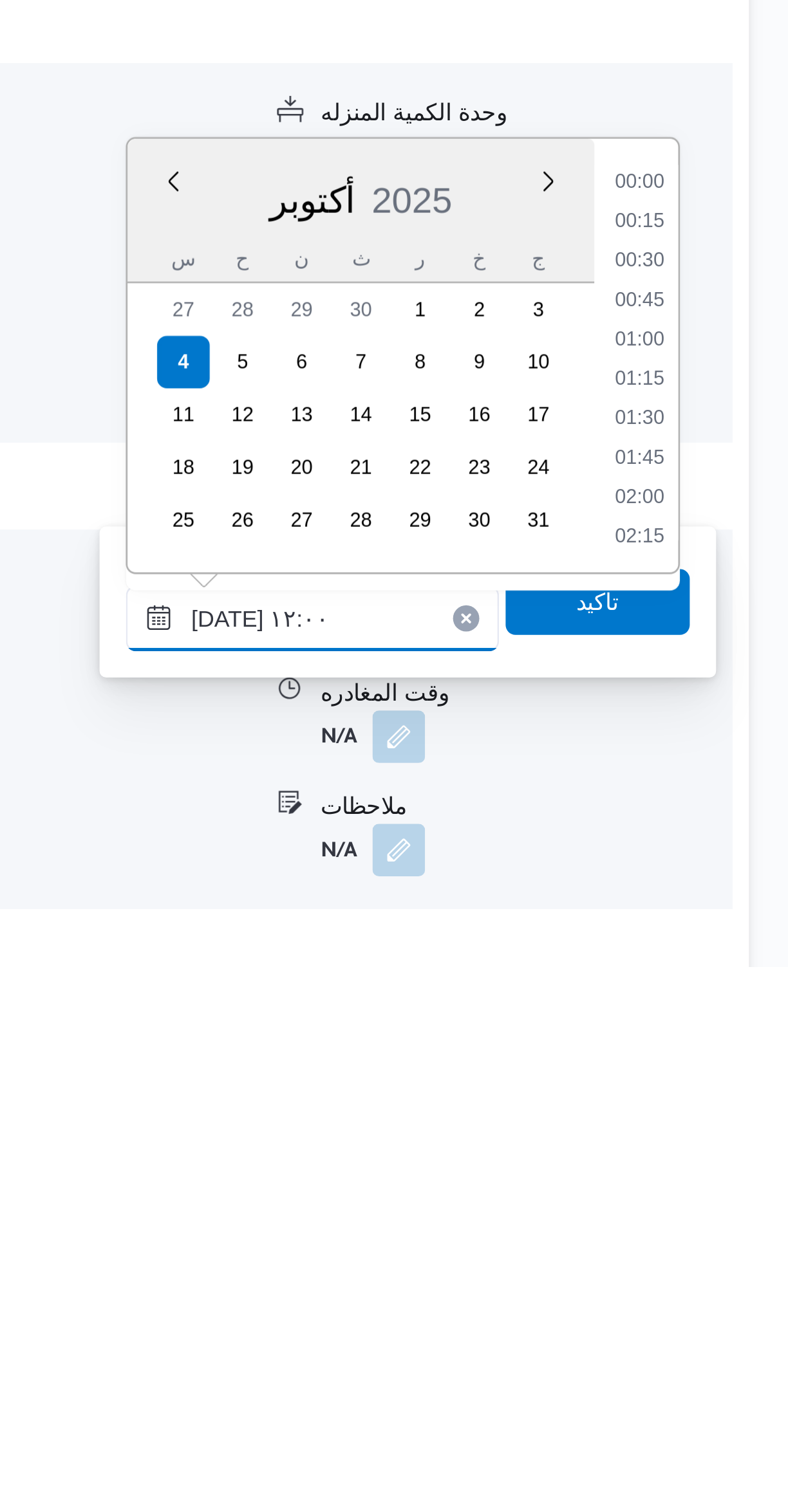
scroll to position [663, 0]
click at [726, 1206] on li "10:45" at bounding box center [730, 1206] width 30 height 13
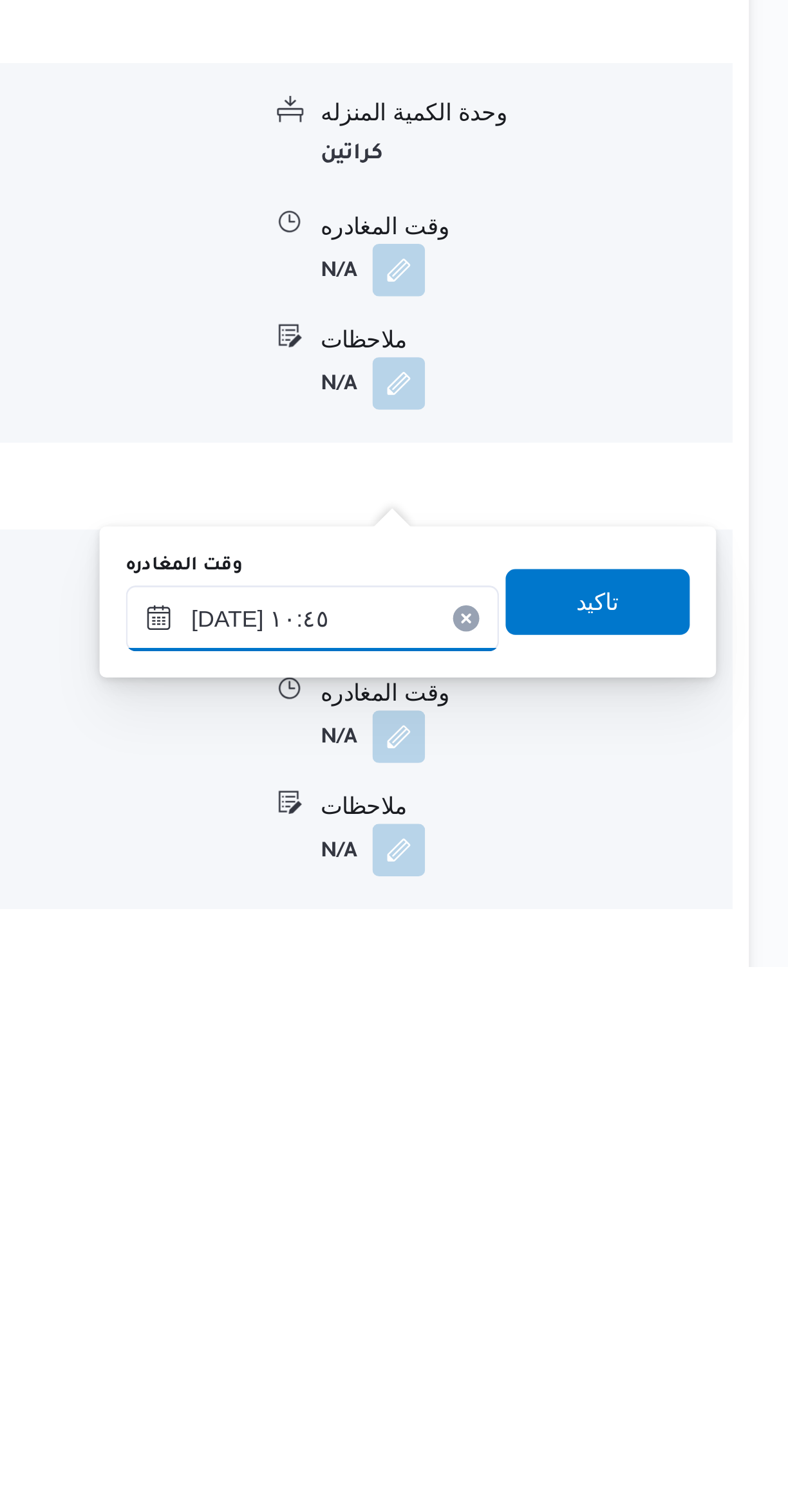
click at [625, 1376] on input "٠٤/١٠/٢٠٢٥ ١٠:٤٥" at bounding box center [601, 1376] width 146 height 26
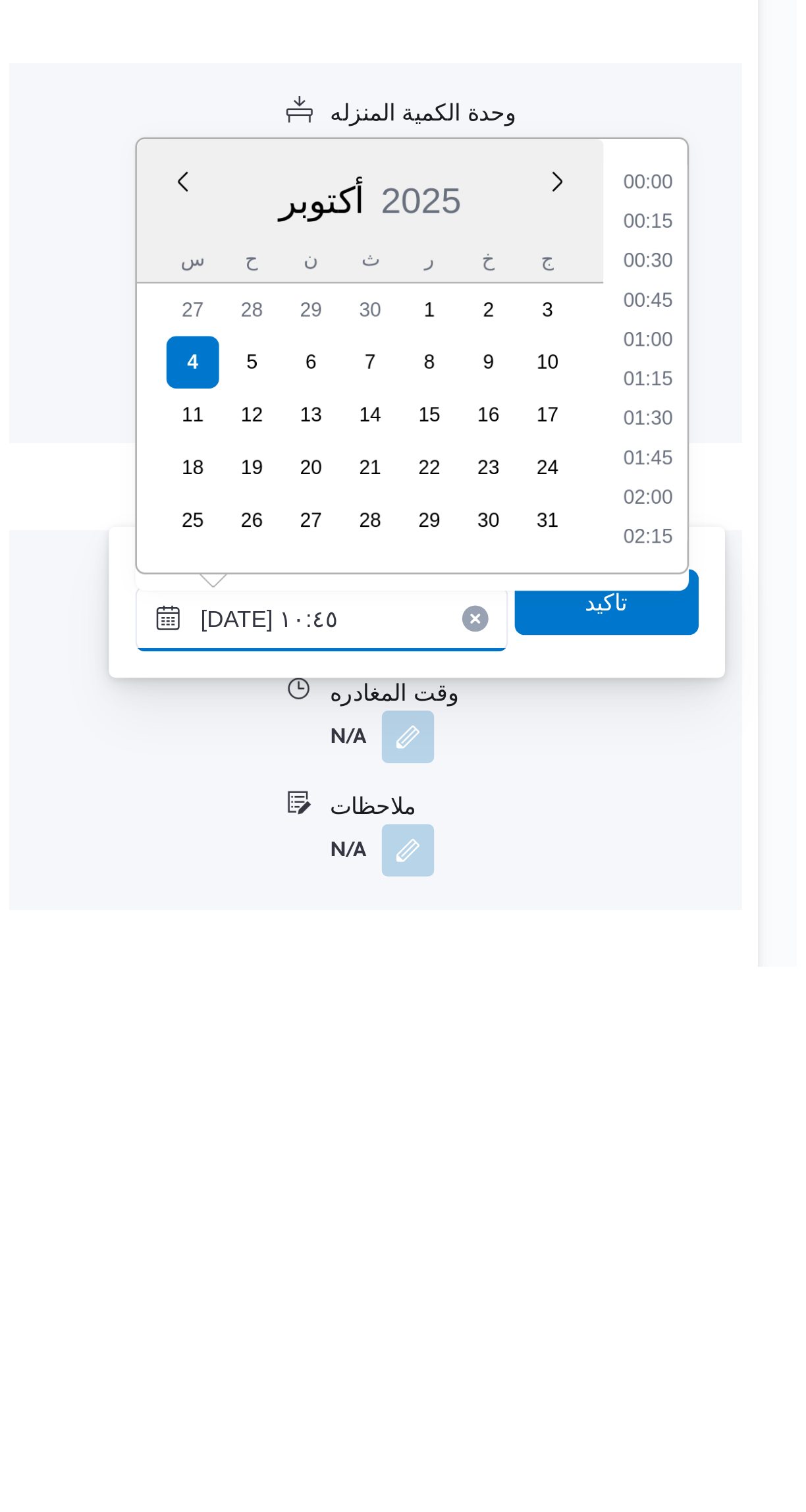
scroll to position [600, 0]
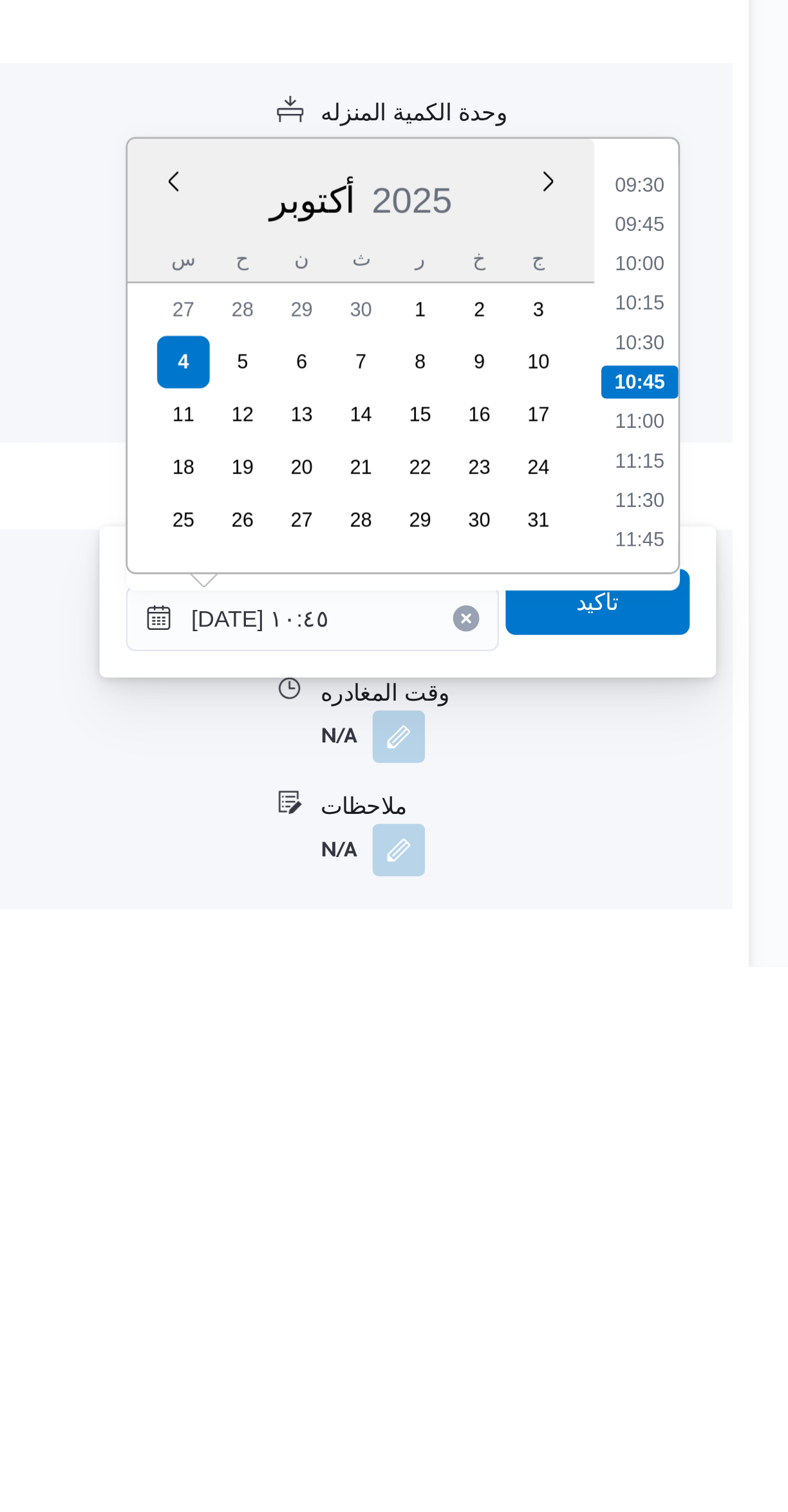
click at [728, 1253] on li "10:15" at bounding box center [730, 1252] width 30 height 13
type input "٠٤/١٠/٢٠٢٥ ١٠:١٥"
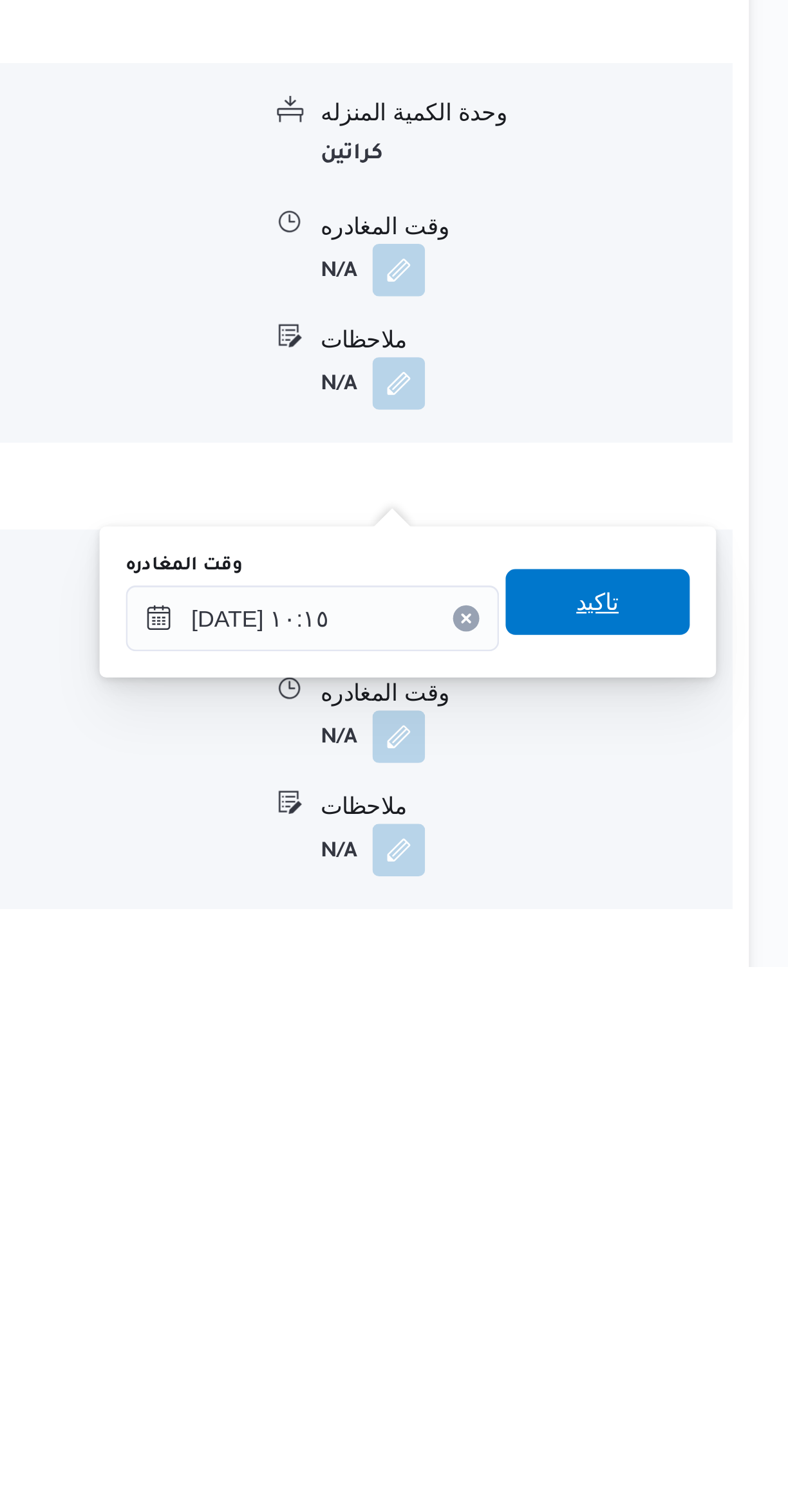
click at [717, 1368] on span "تاكيد" at bounding box center [713, 1370] width 72 height 26
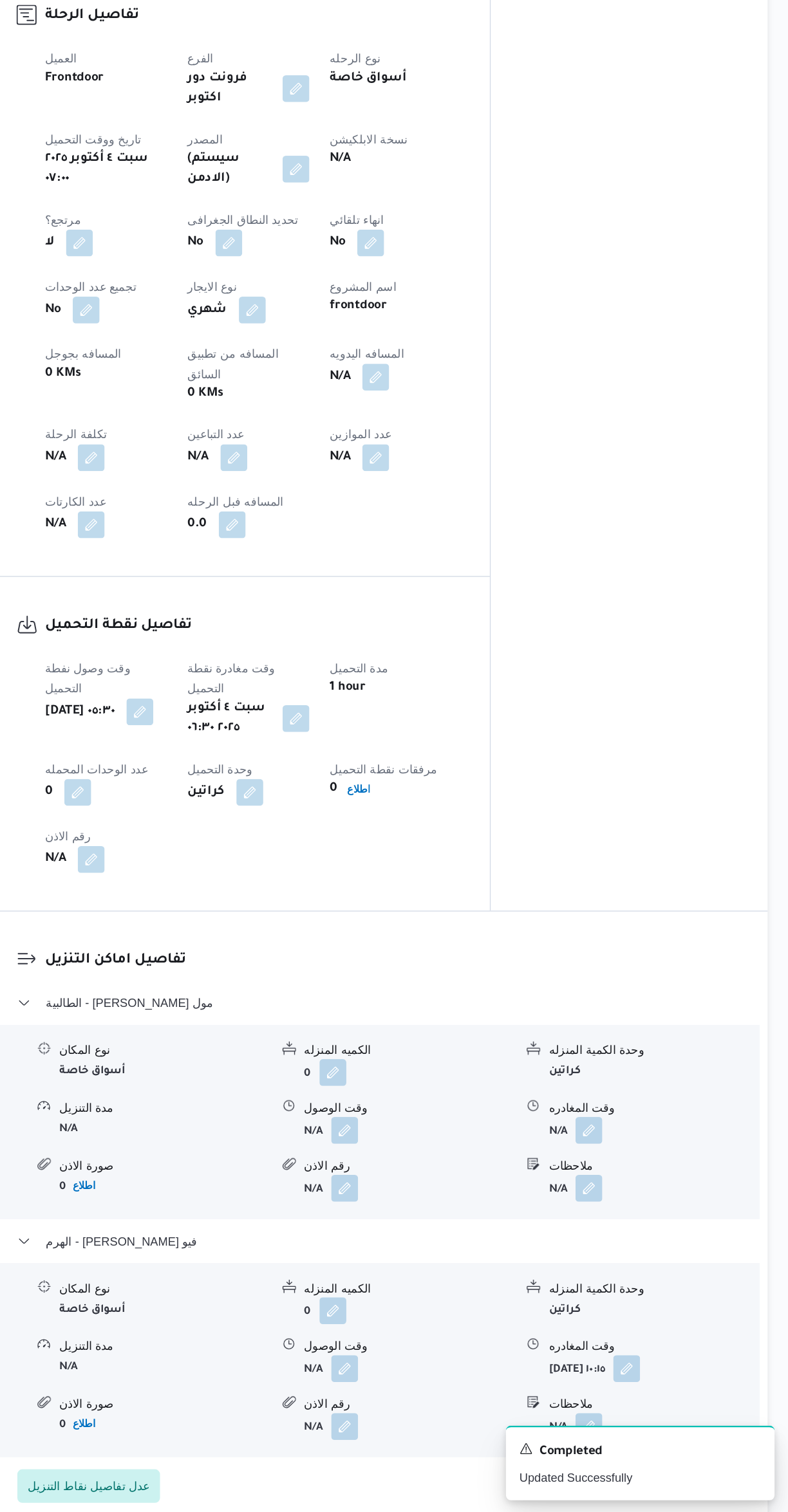
scroll to position [244, 0]
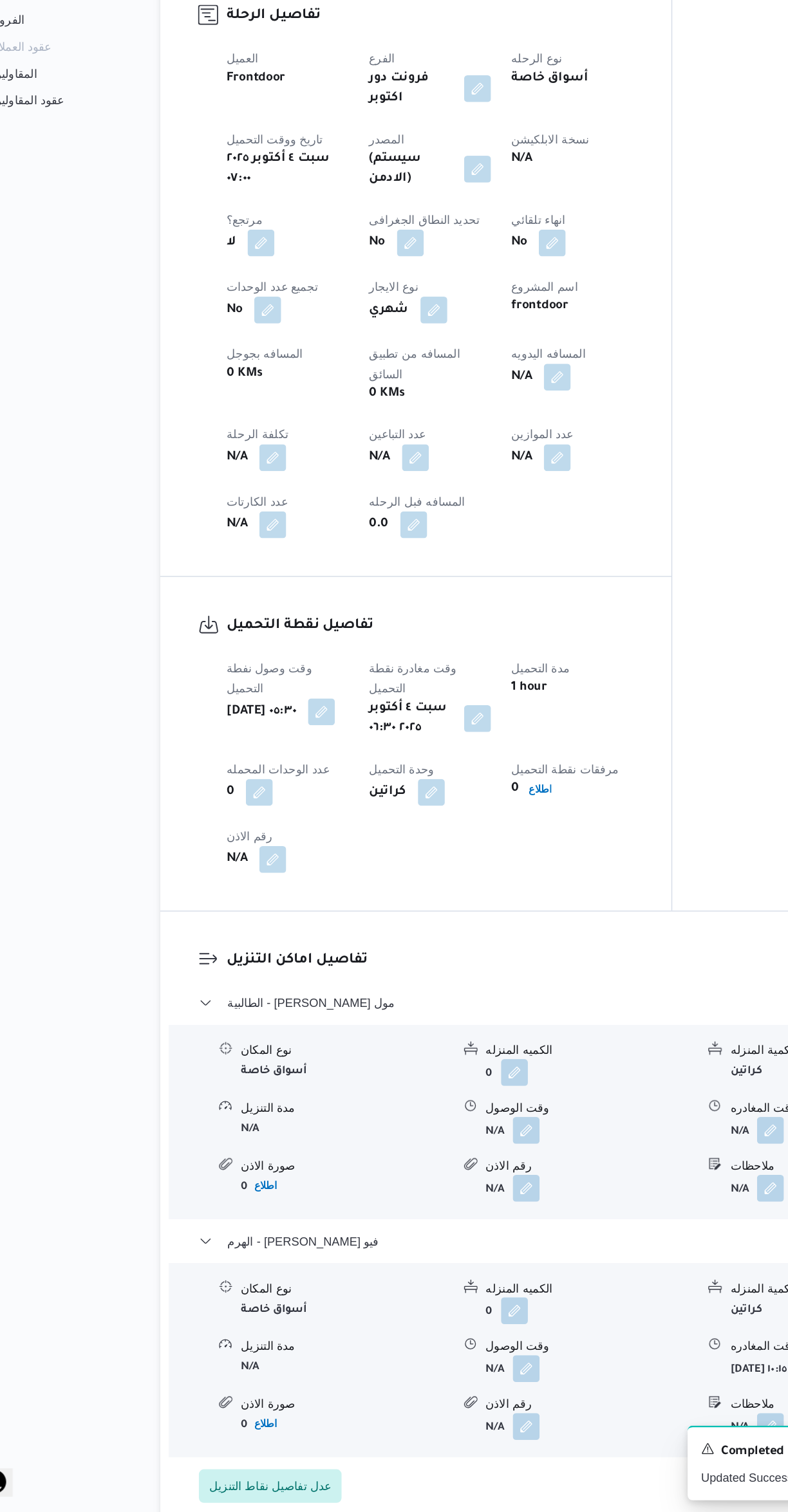
click at [252, 692] on button "button" at bounding box center [254, 702] width 20 height 20
click at [508, 629] on div "N/A" at bounding box center [484, 640] width 96 height 23
click at [482, 630] on button "button" at bounding box center [472, 640] width 20 height 20
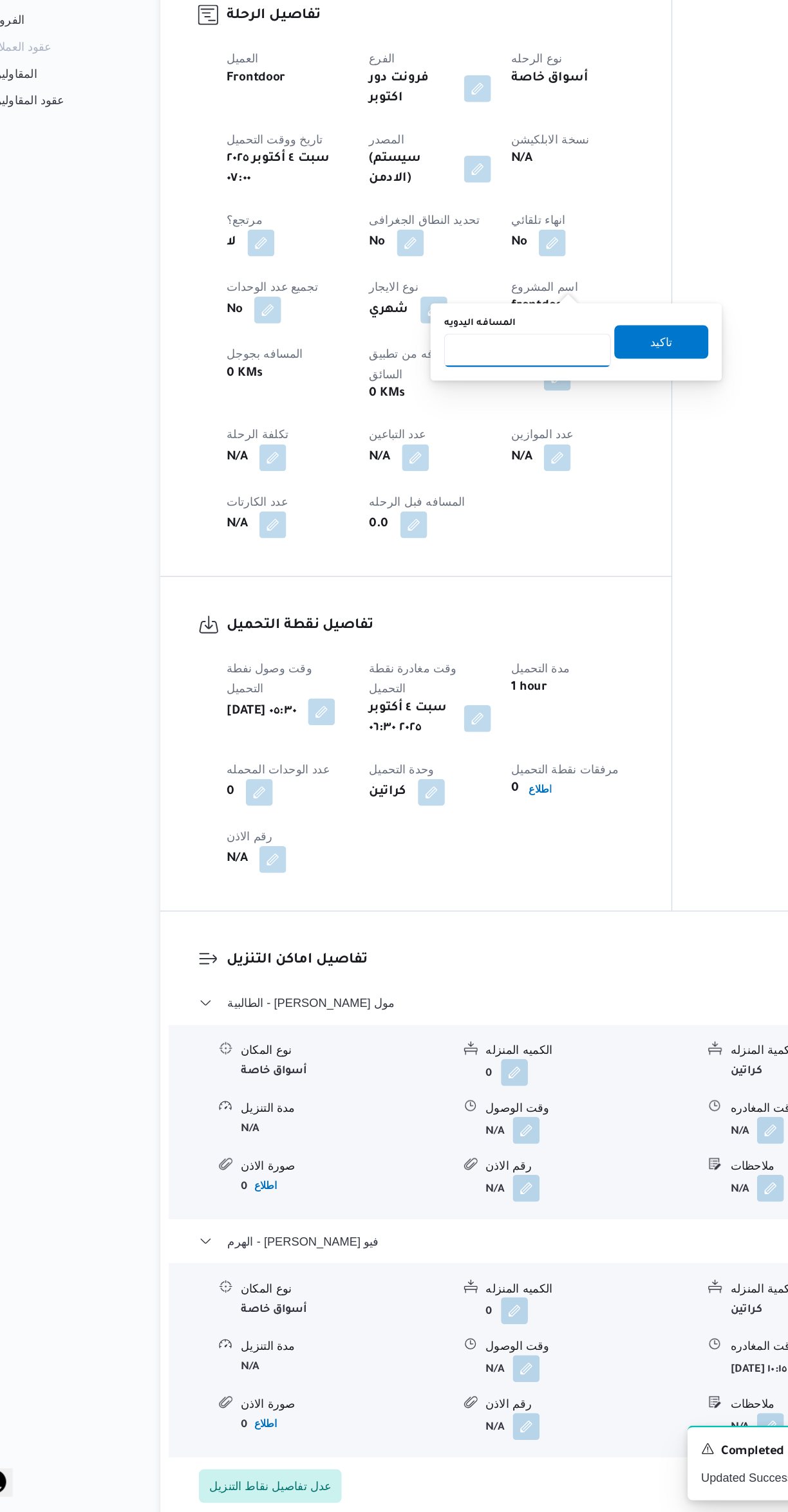
click at [437, 618] on input "المسافه اليدويه" at bounding box center [449, 620] width 128 height 26
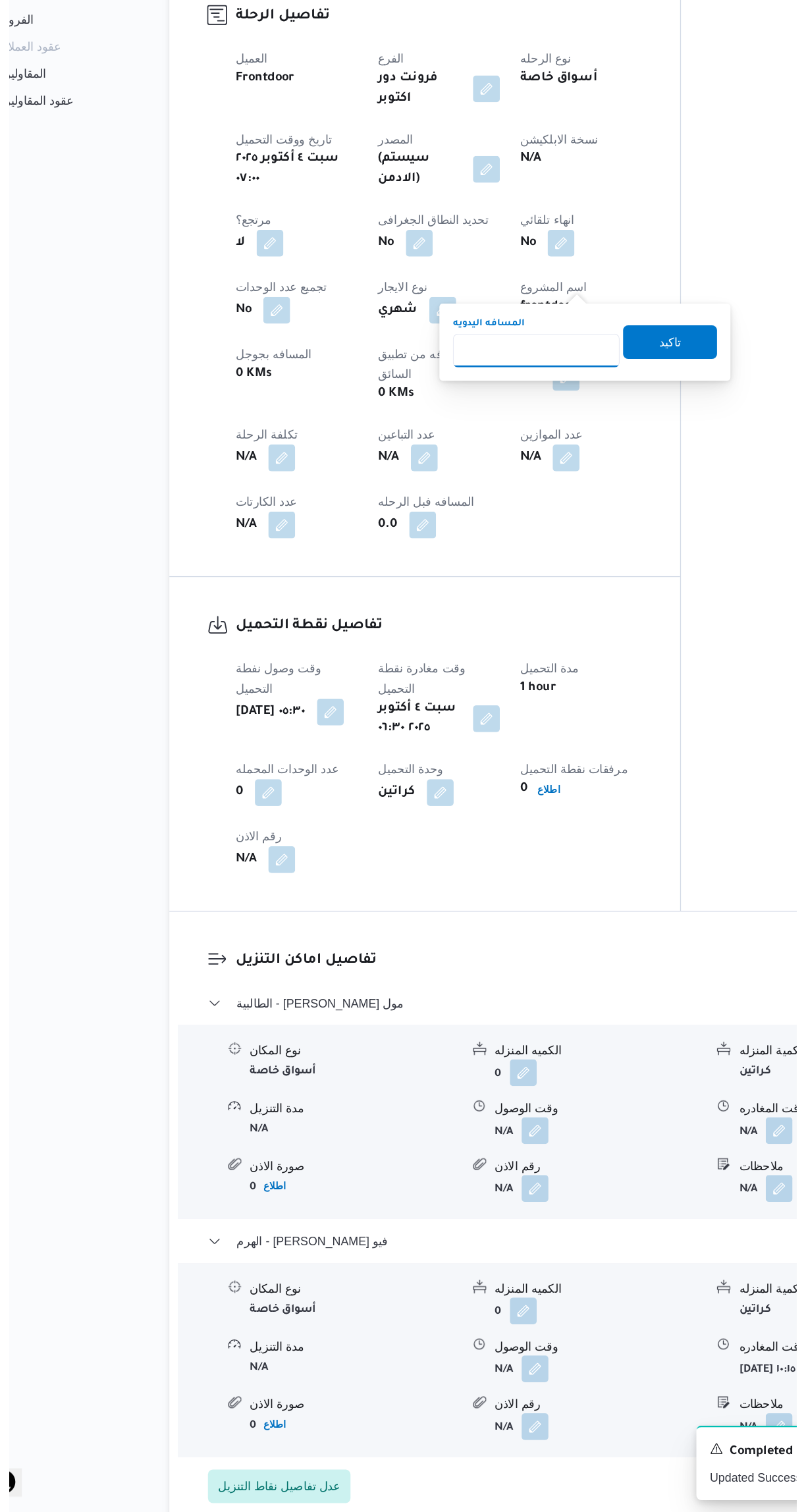
scroll to position [250, 0]
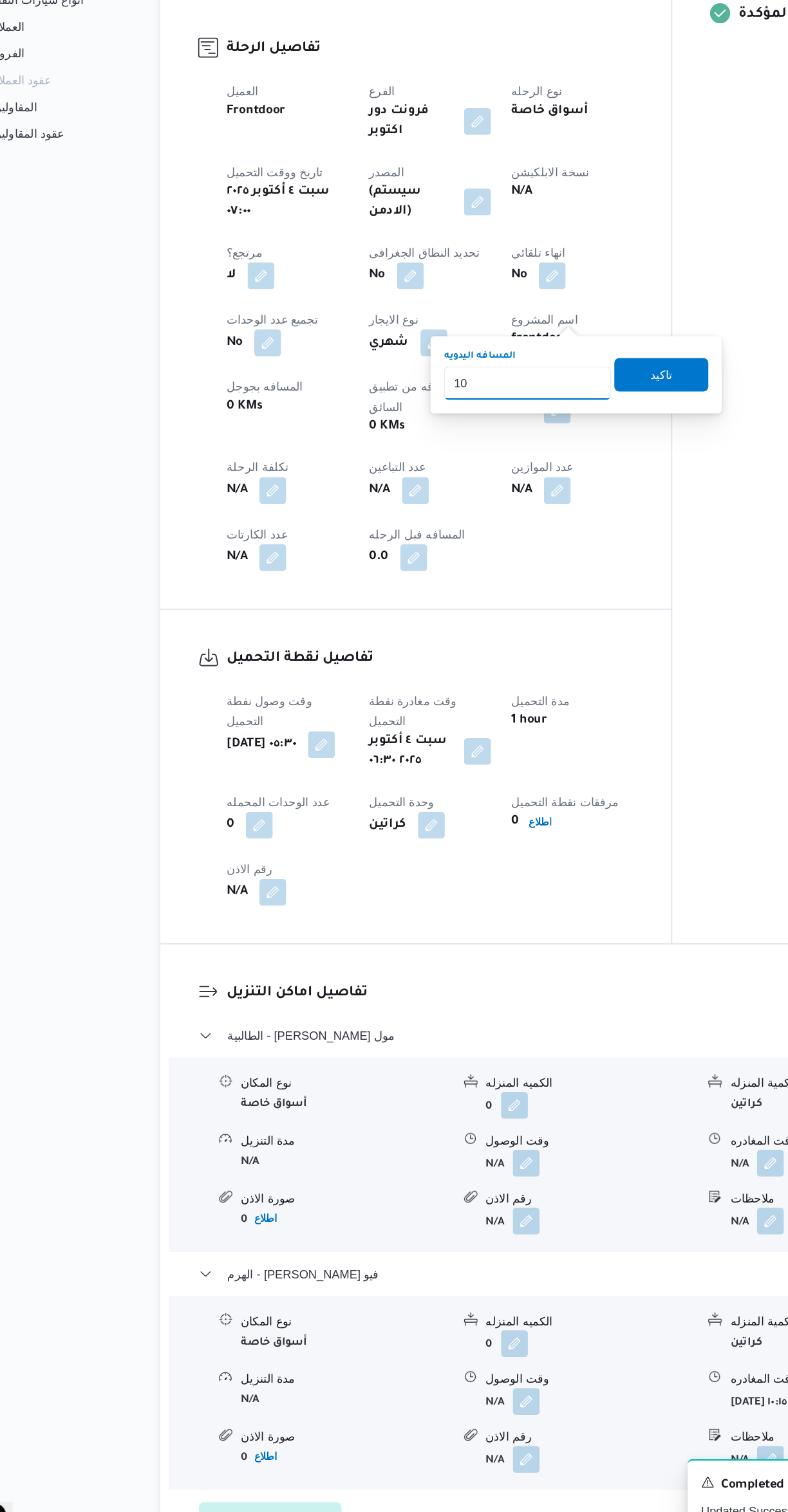
type input "105"
click at [553, 608] on span "تاكيد" at bounding box center [551, 613] width 72 height 26
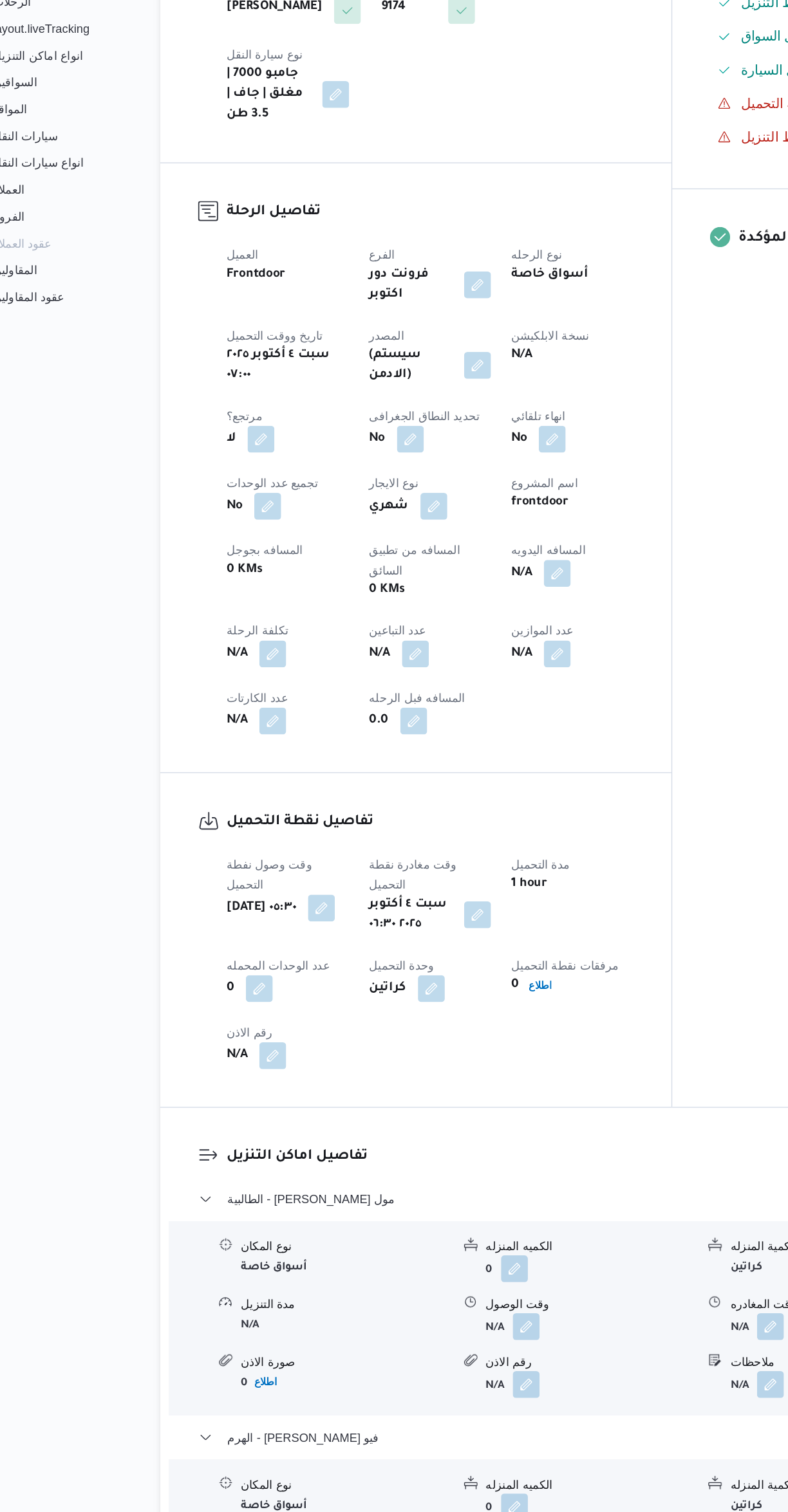
scroll to position [244, 0]
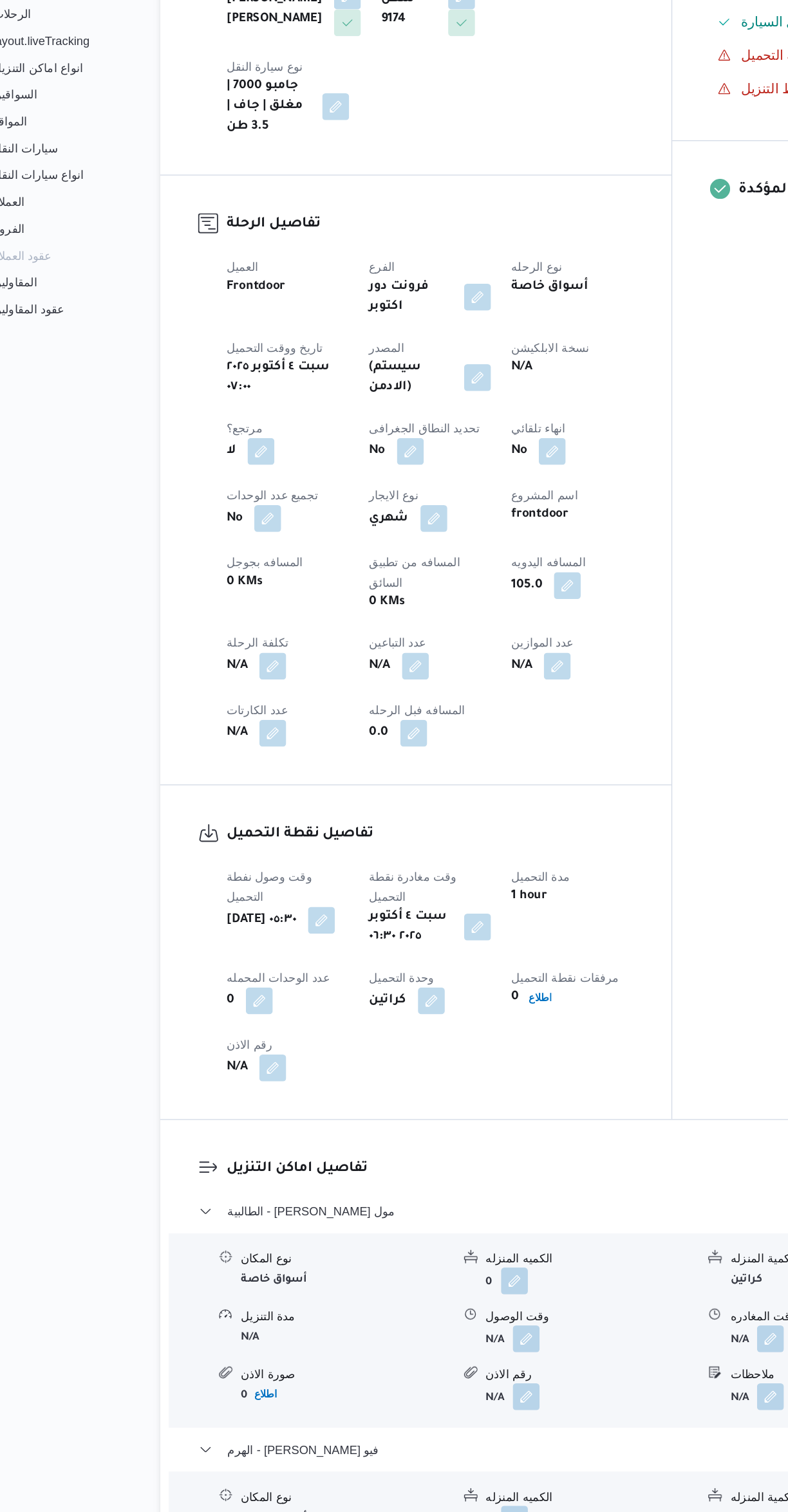
click at [414, 471] on button "button" at bounding box center [410, 481] width 20 height 20
click at [505, 450] on span "تاكيد" at bounding box center [513, 447] width 17 height 16
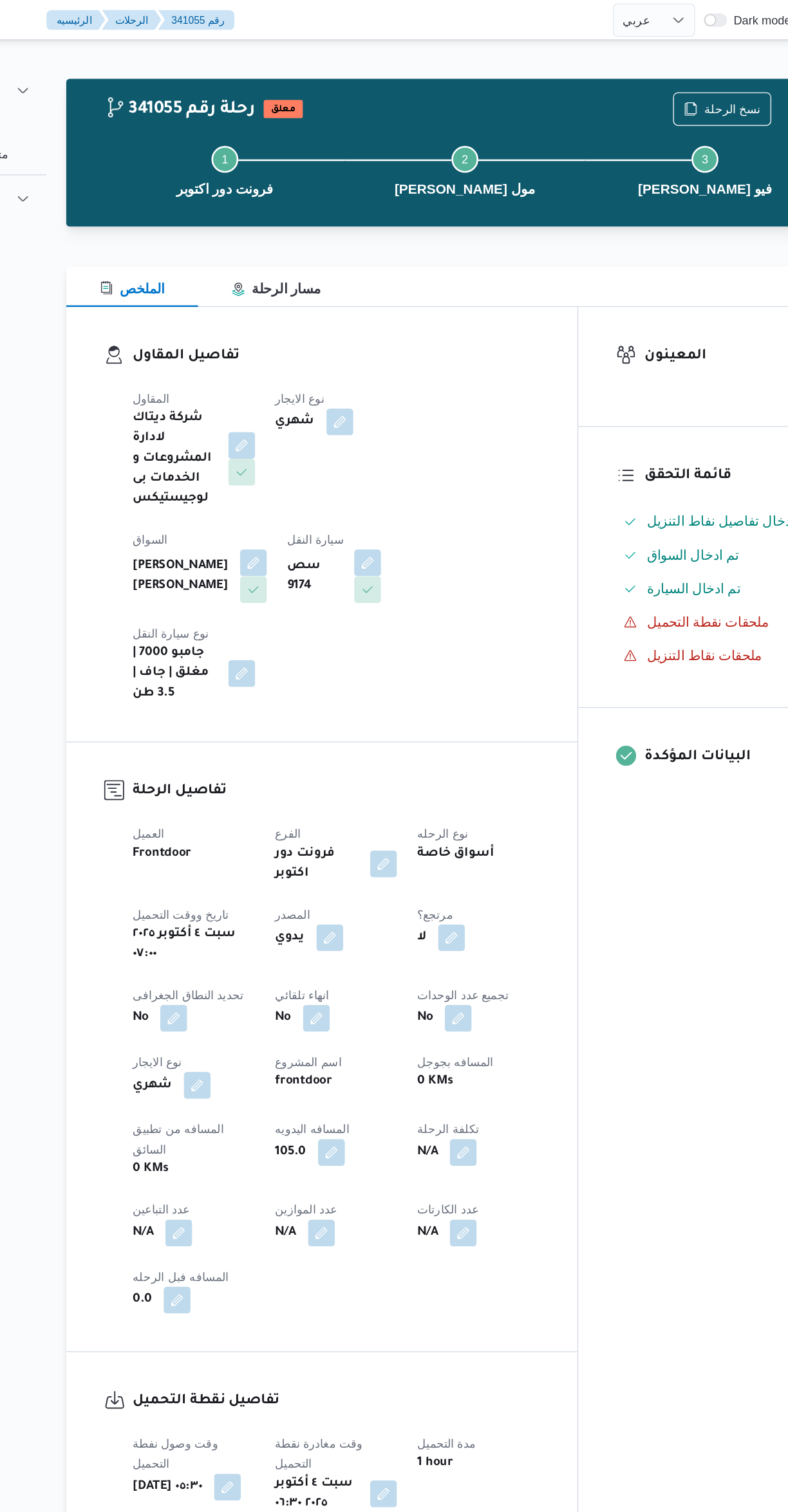
scroll to position [0, 0]
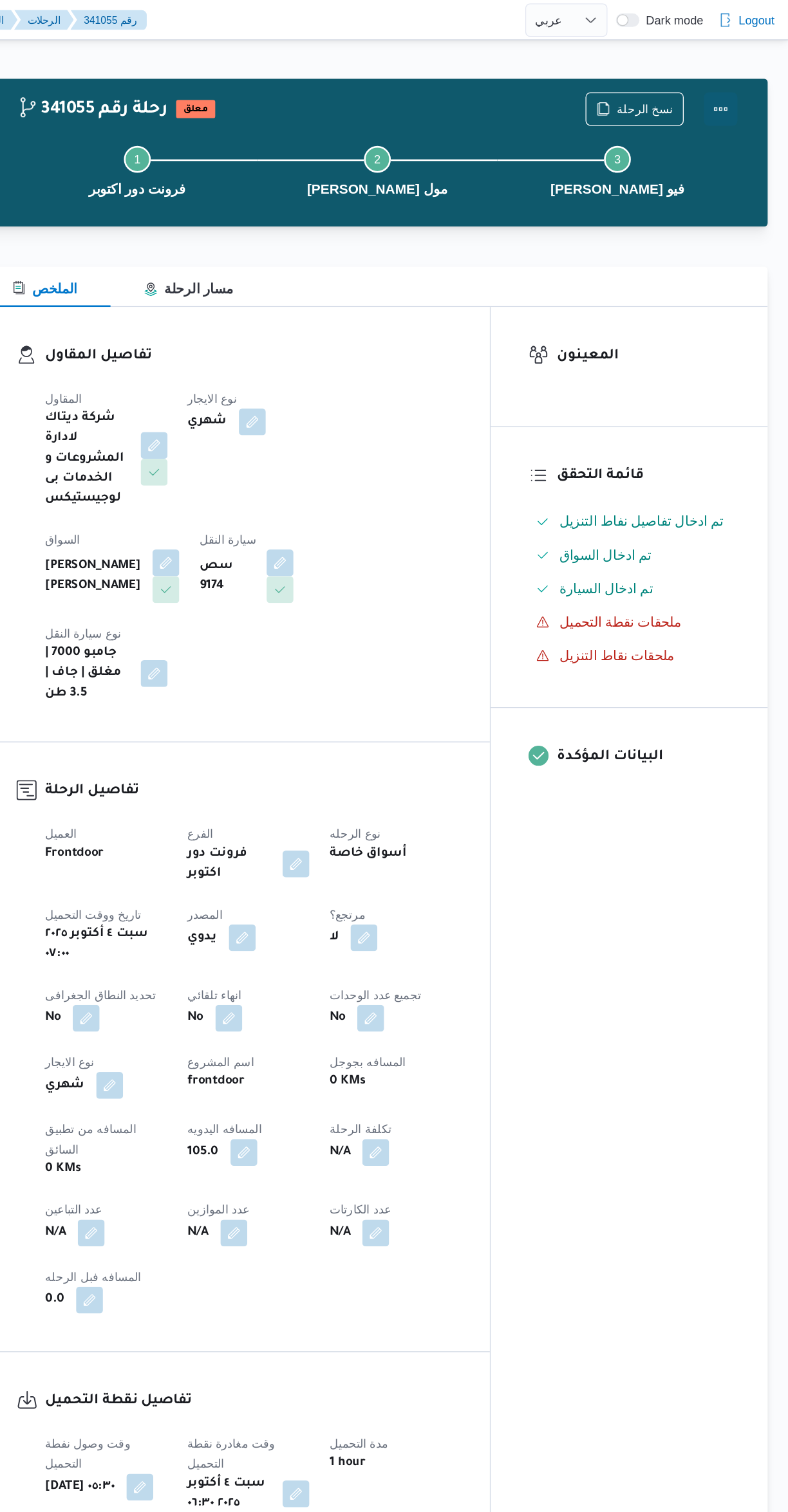
click at [738, 80] on button "Actions" at bounding box center [736, 83] width 26 height 26
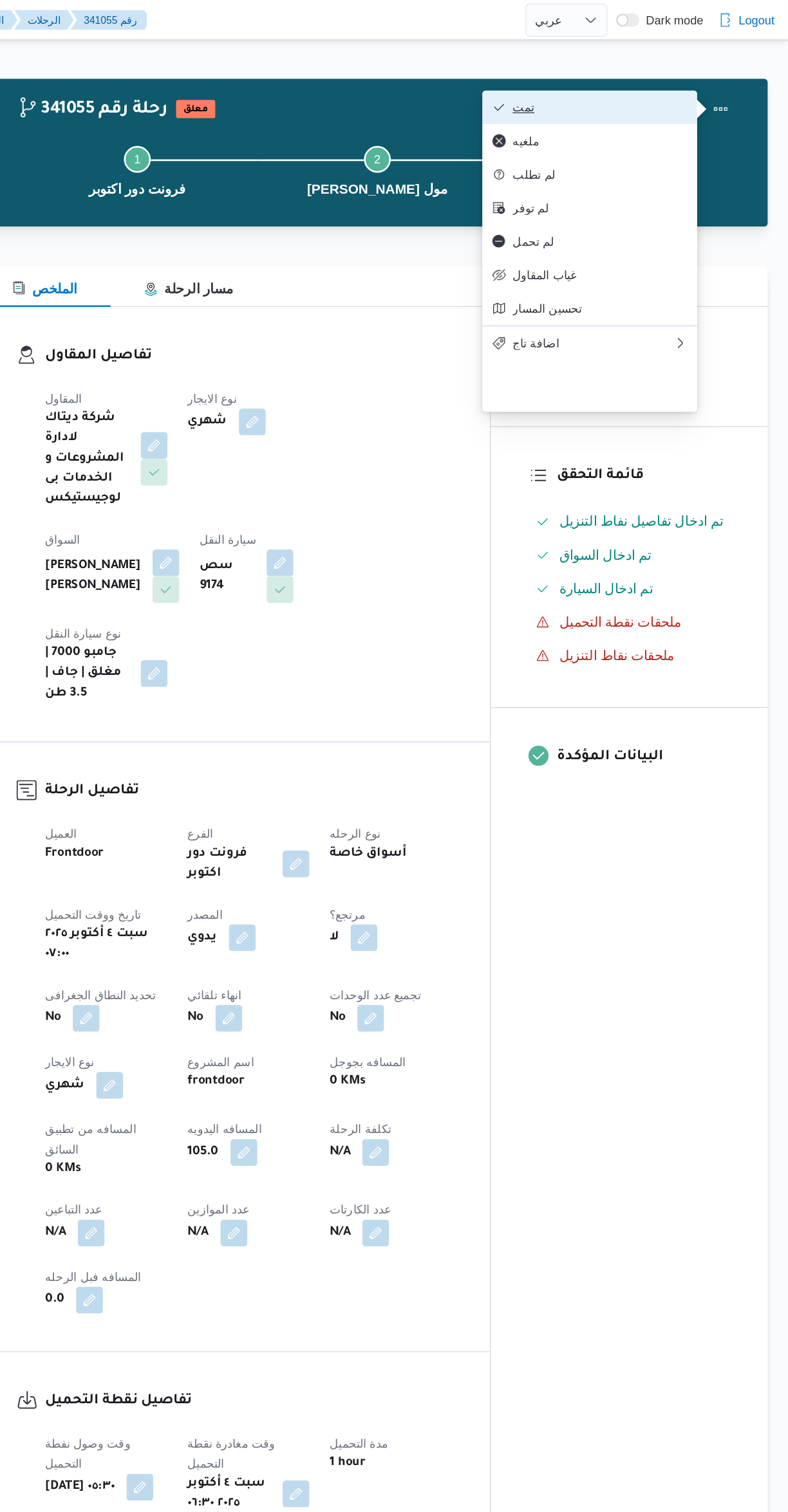
click at [665, 78] on span "تمت" at bounding box center [643, 82] width 134 height 10
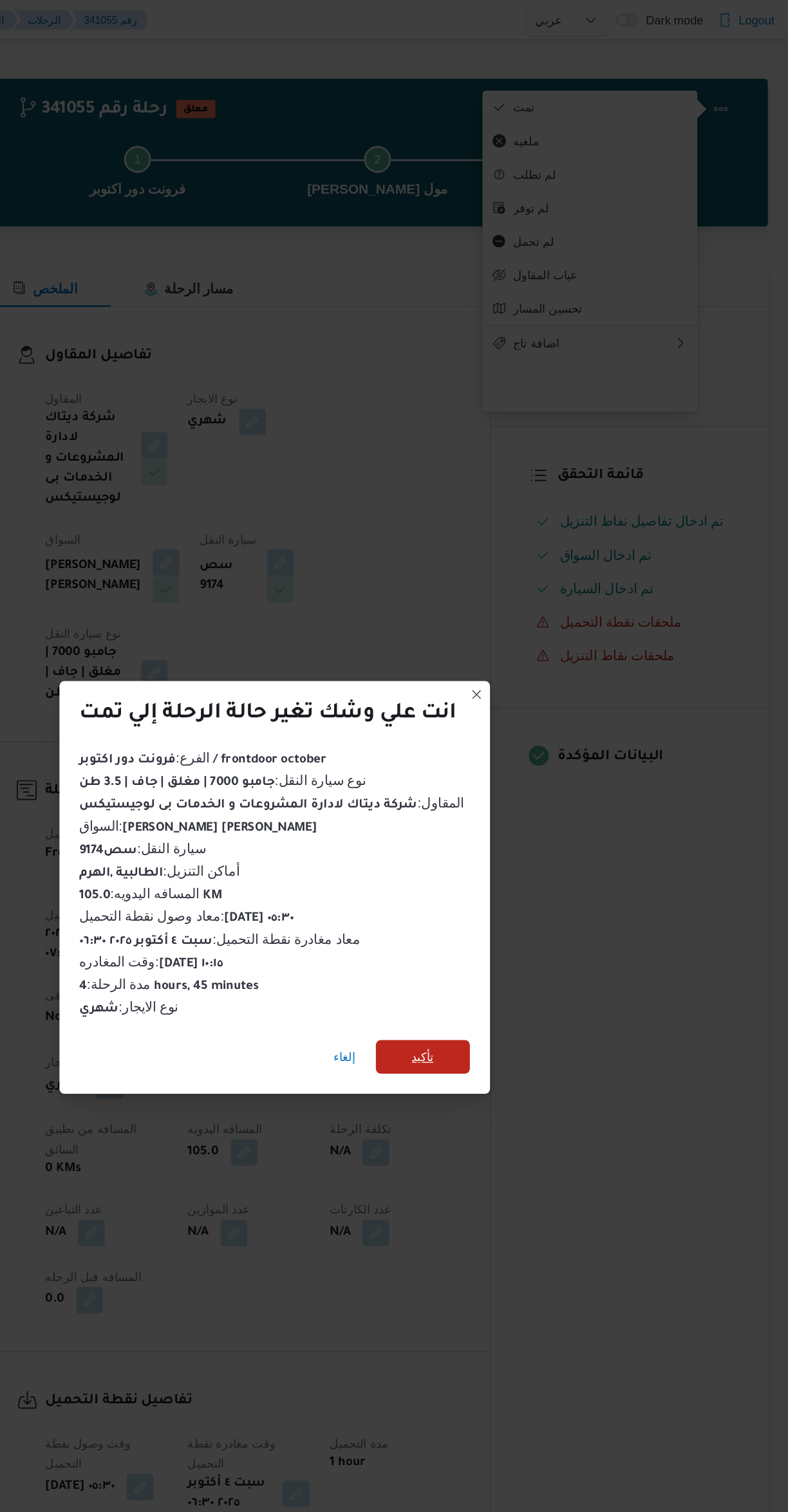
click at [538, 801] on span "تأكيد" at bounding box center [508, 811] width 72 height 26
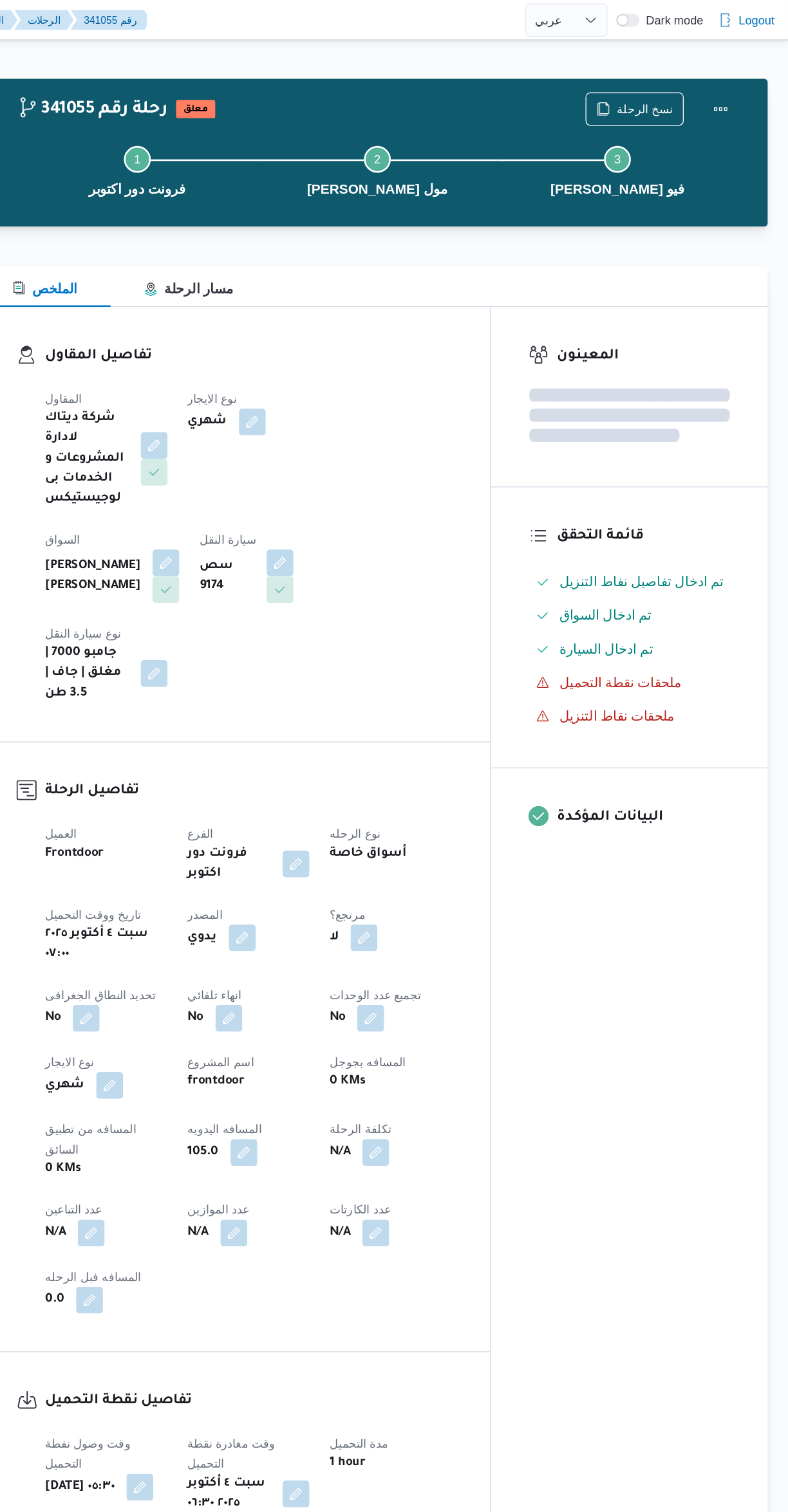
click at [682, 823] on div "المعينون قائمة التحقق تم ادخال تفاصيل نفاط التنزيل تم ادخال السواق تم ادخال الس…" at bounding box center [666, 764] width 212 height 1058
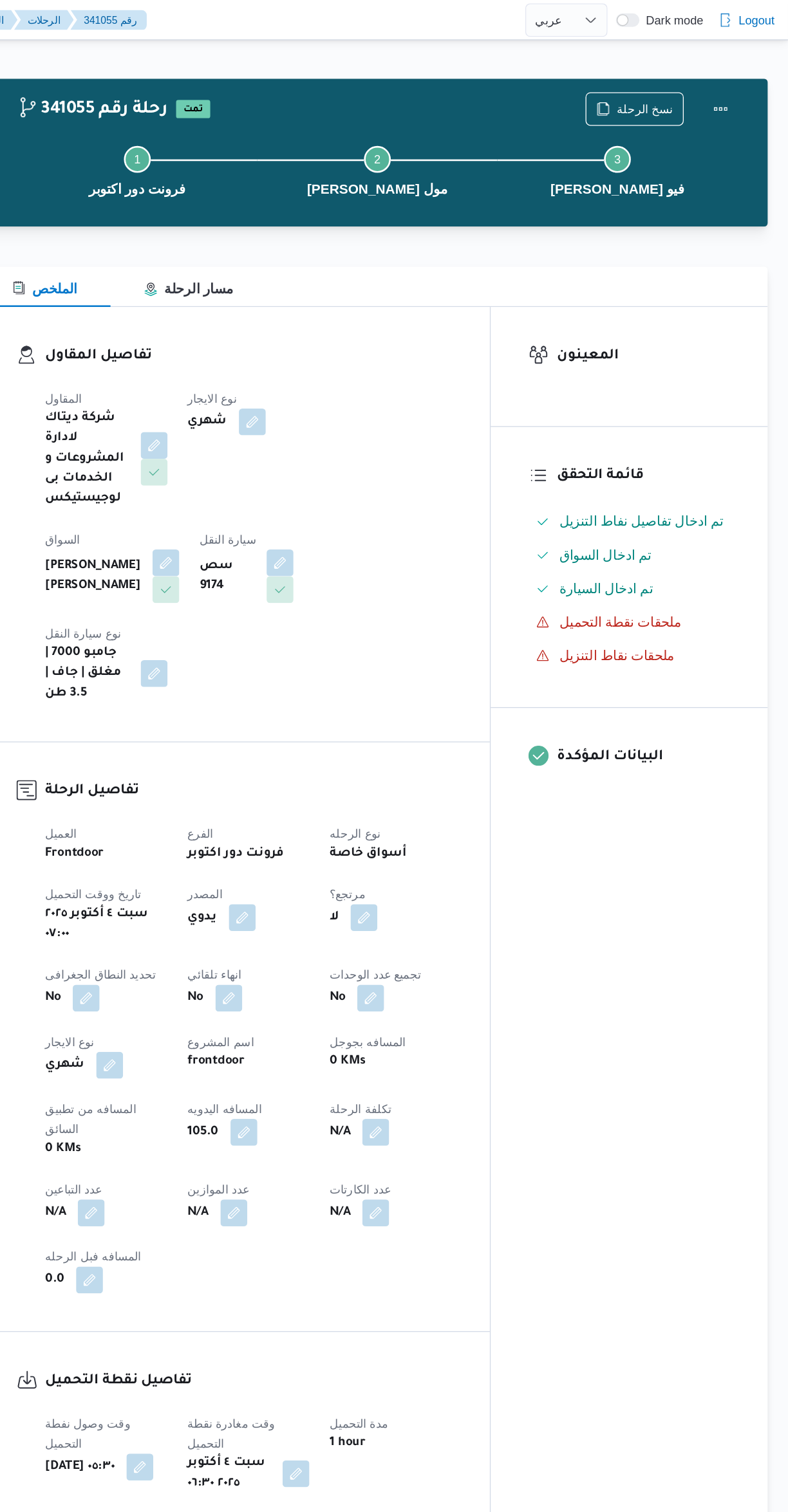
click at [662, 89] on div "Step 1 is incomplete 1 فرونت دور اكتوبر Step 2 is incomplete 2 كارفور بيراميدز …" at bounding box center [473, 130] width 568 height 82
click at [671, 89] on div "Step 1 is incomplete 1 فرونت دور اكتوبر Step 2 is incomplete 2 كارفور بيراميدز …" at bounding box center [473, 130] width 568 height 82
click at [682, 82] on span "نسخ الرحلة" at bounding box center [678, 83] width 43 height 16
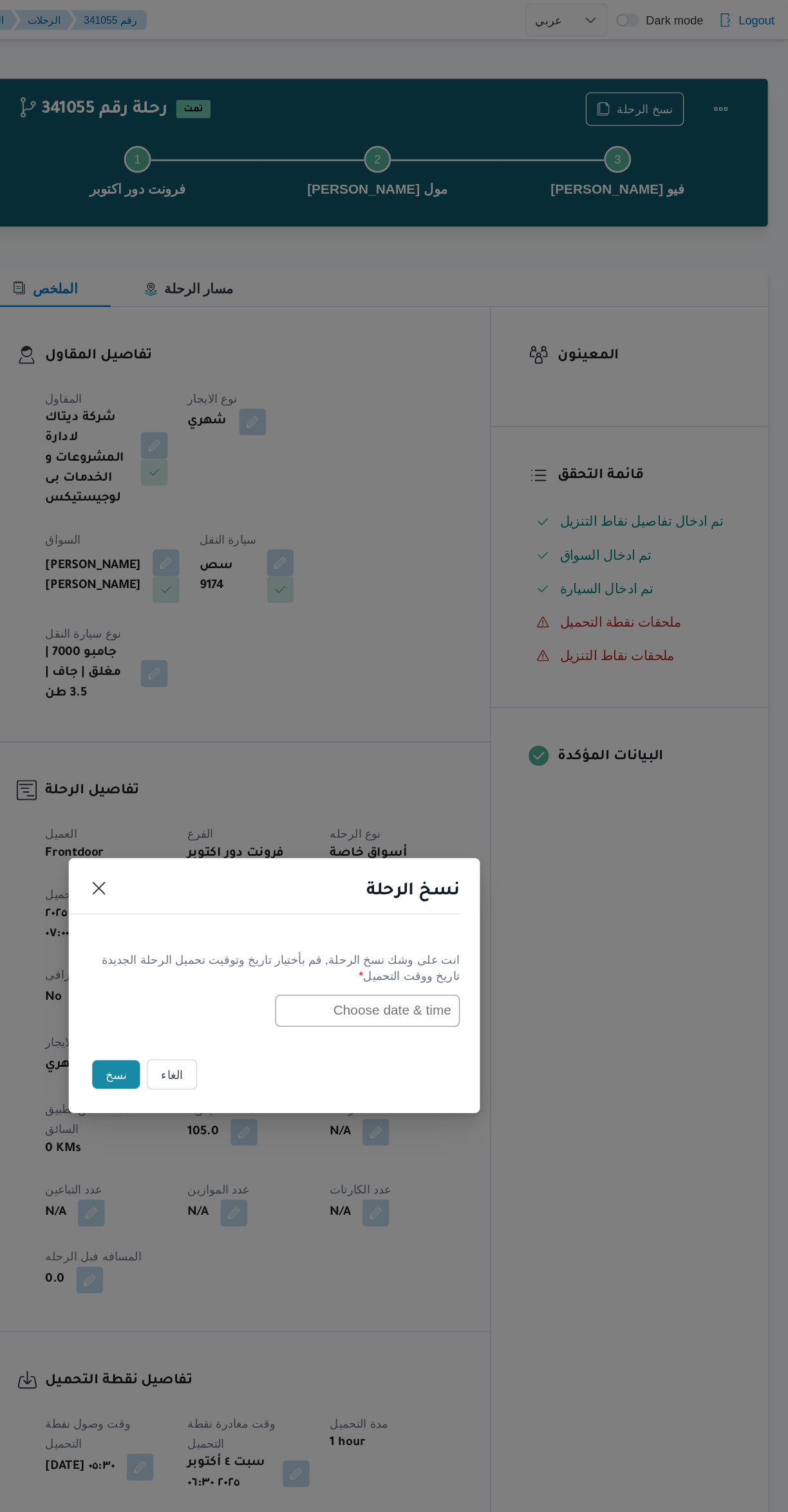
click at [503, 769] on input "text" at bounding box center [465, 776] width 142 height 24
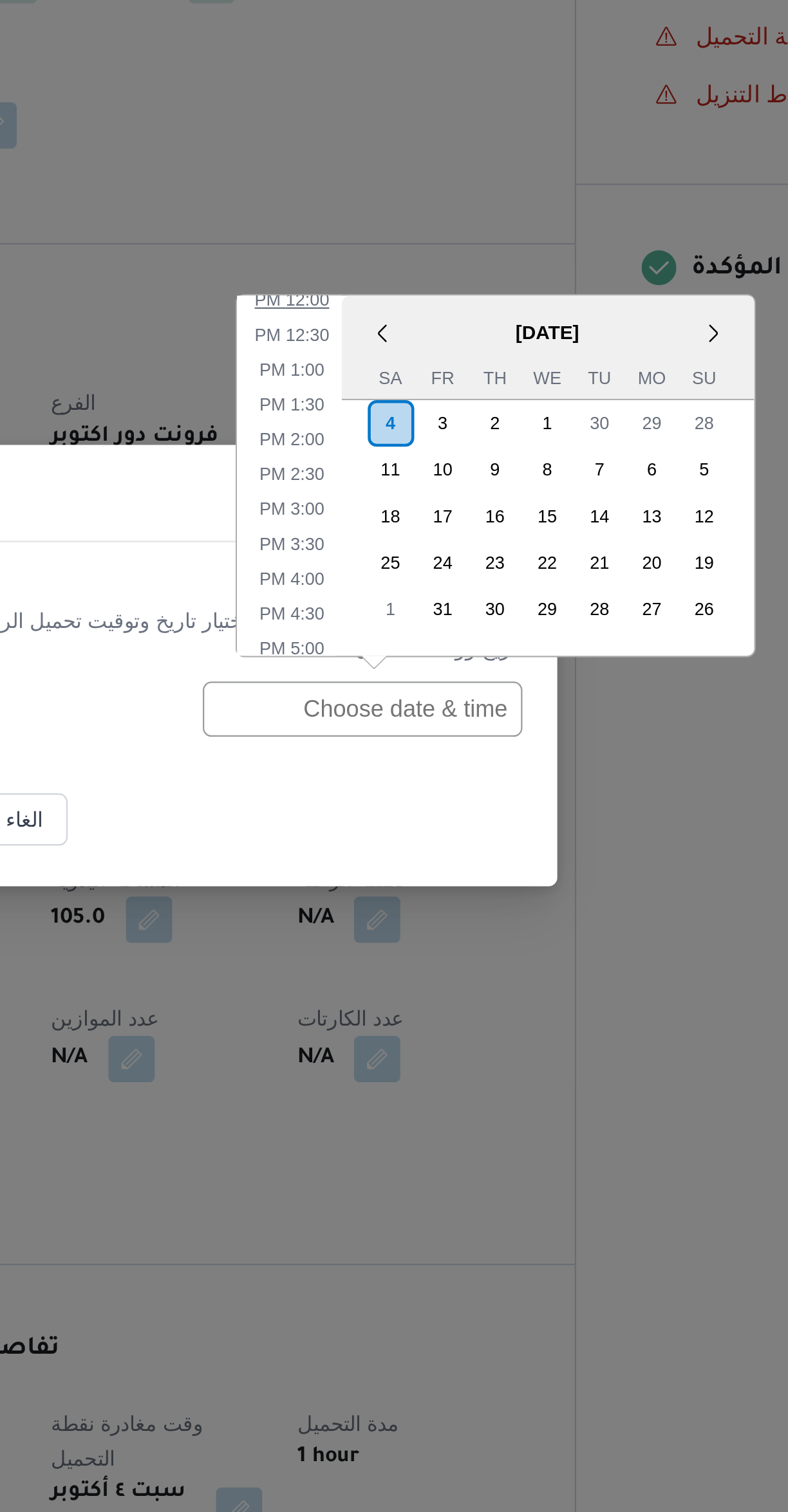
click at [437, 597] on li "12:00 PM" at bounding box center [434, 594] width 43 height 13
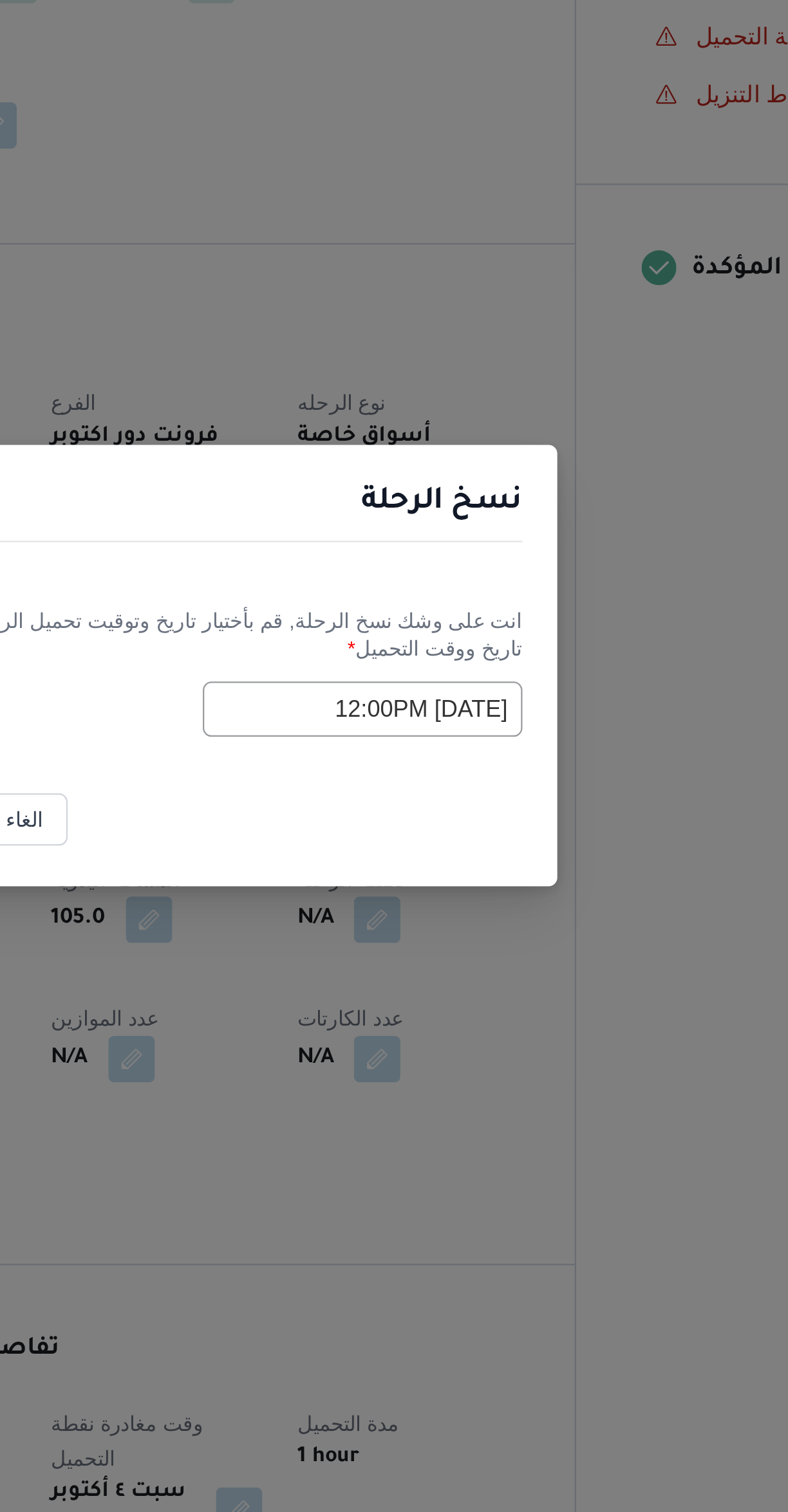
click at [450, 772] on input "04/10/2025 12:00PM" at bounding box center [465, 776] width 142 height 24
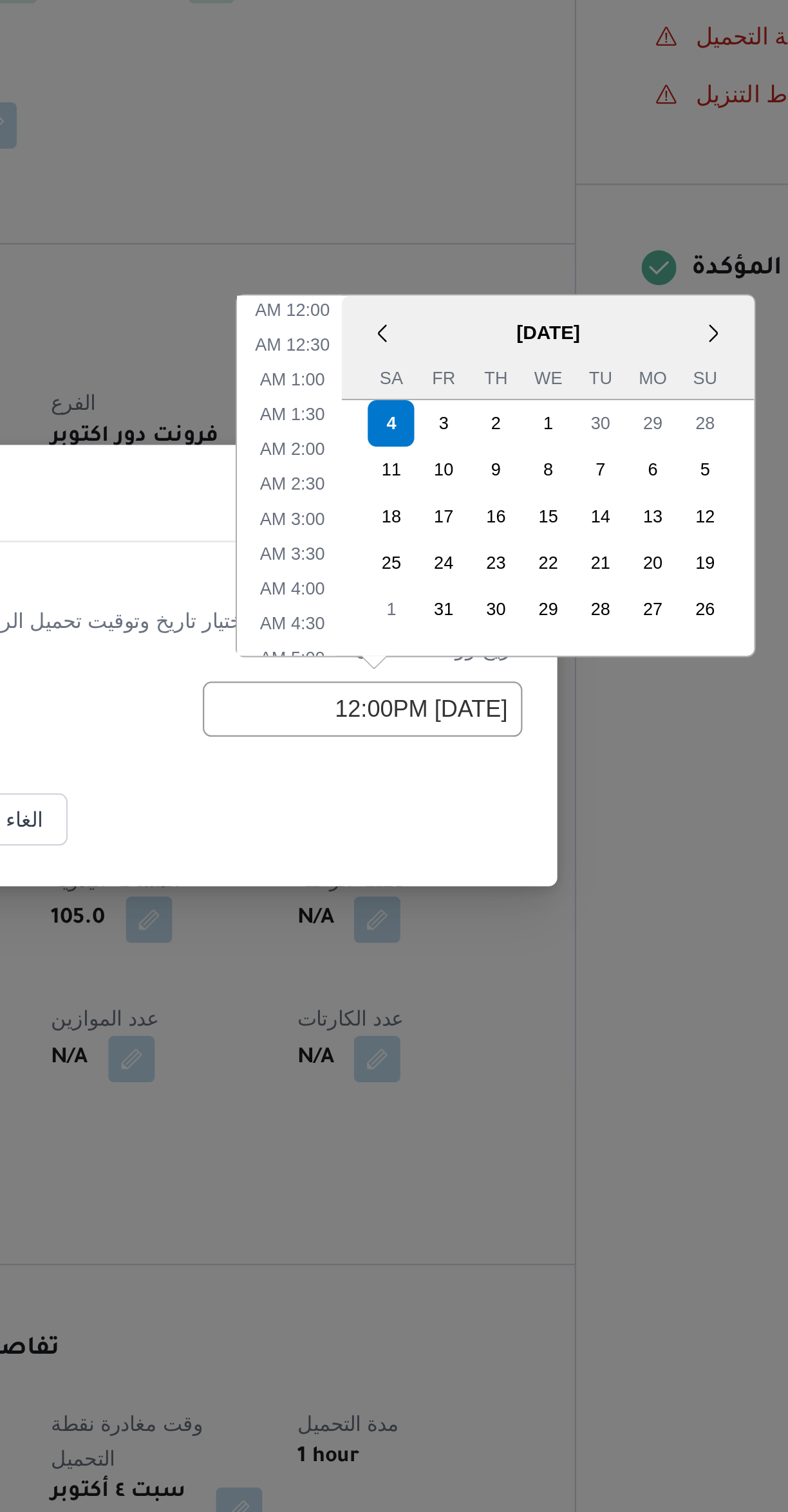
scroll to position [298, 0]
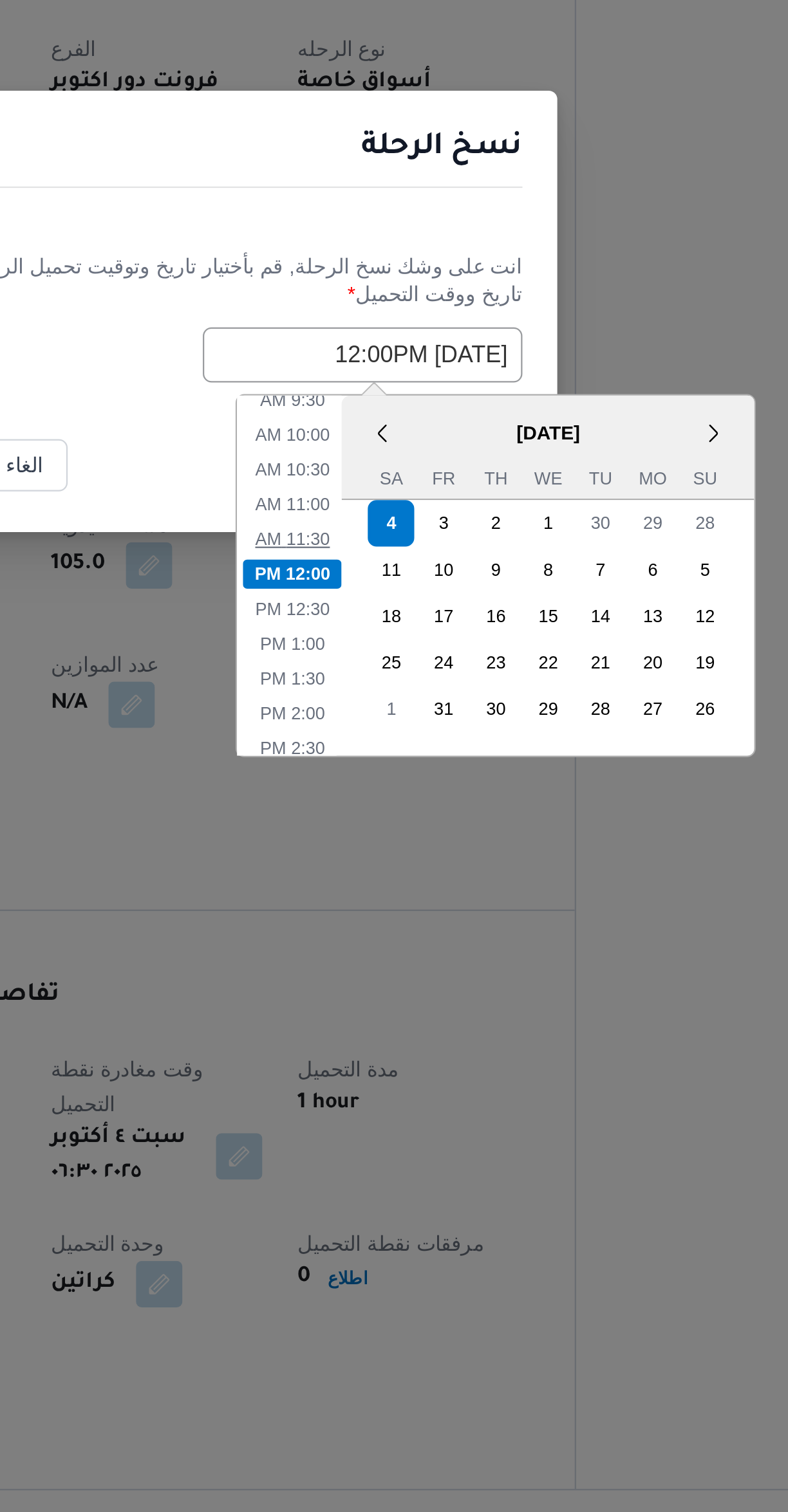
click at [437, 854] on li "11:30 AM" at bounding box center [434, 857] width 43 height 13
type input "04/10/2025 11:30AM"
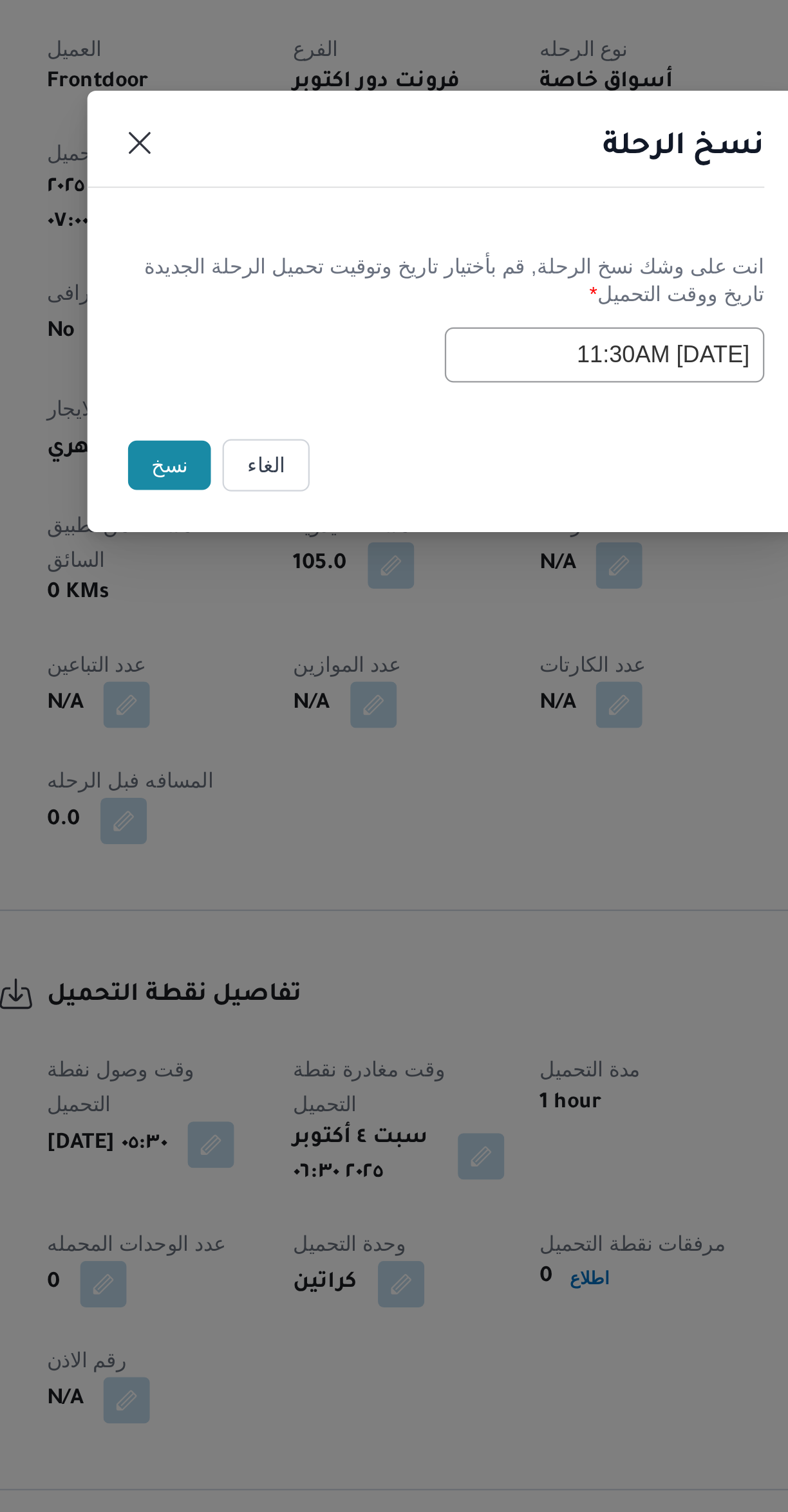
click at [275, 825] on button "نسخ" at bounding box center [273, 824] width 37 height 22
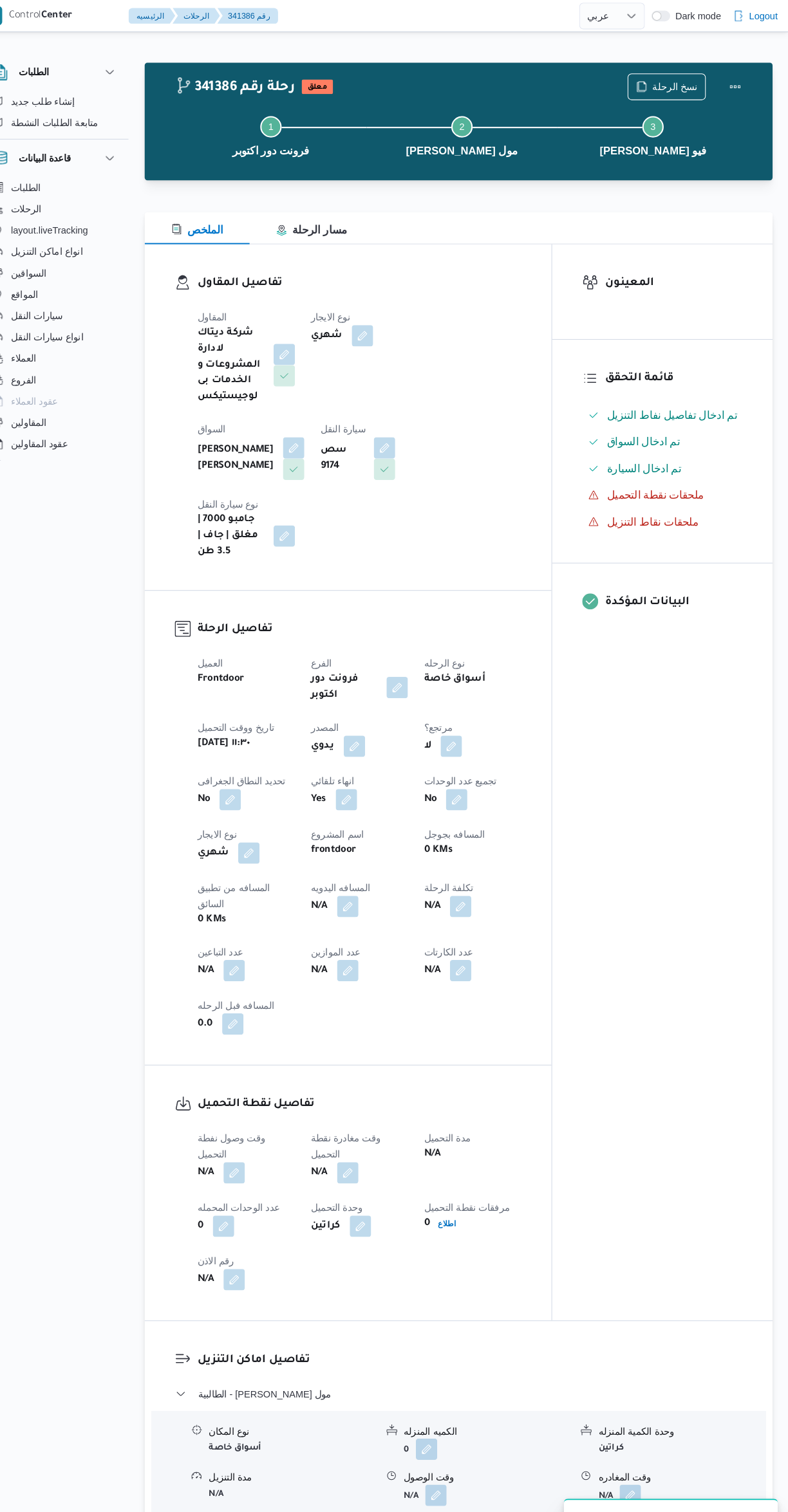
click at [254, 1120] on button "button" at bounding box center [254, 1130] width 20 height 20
click at [243, 1094] on input "وقت وصول نفطة التحميل" at bounding box center [220, 1094] width 146 height 26
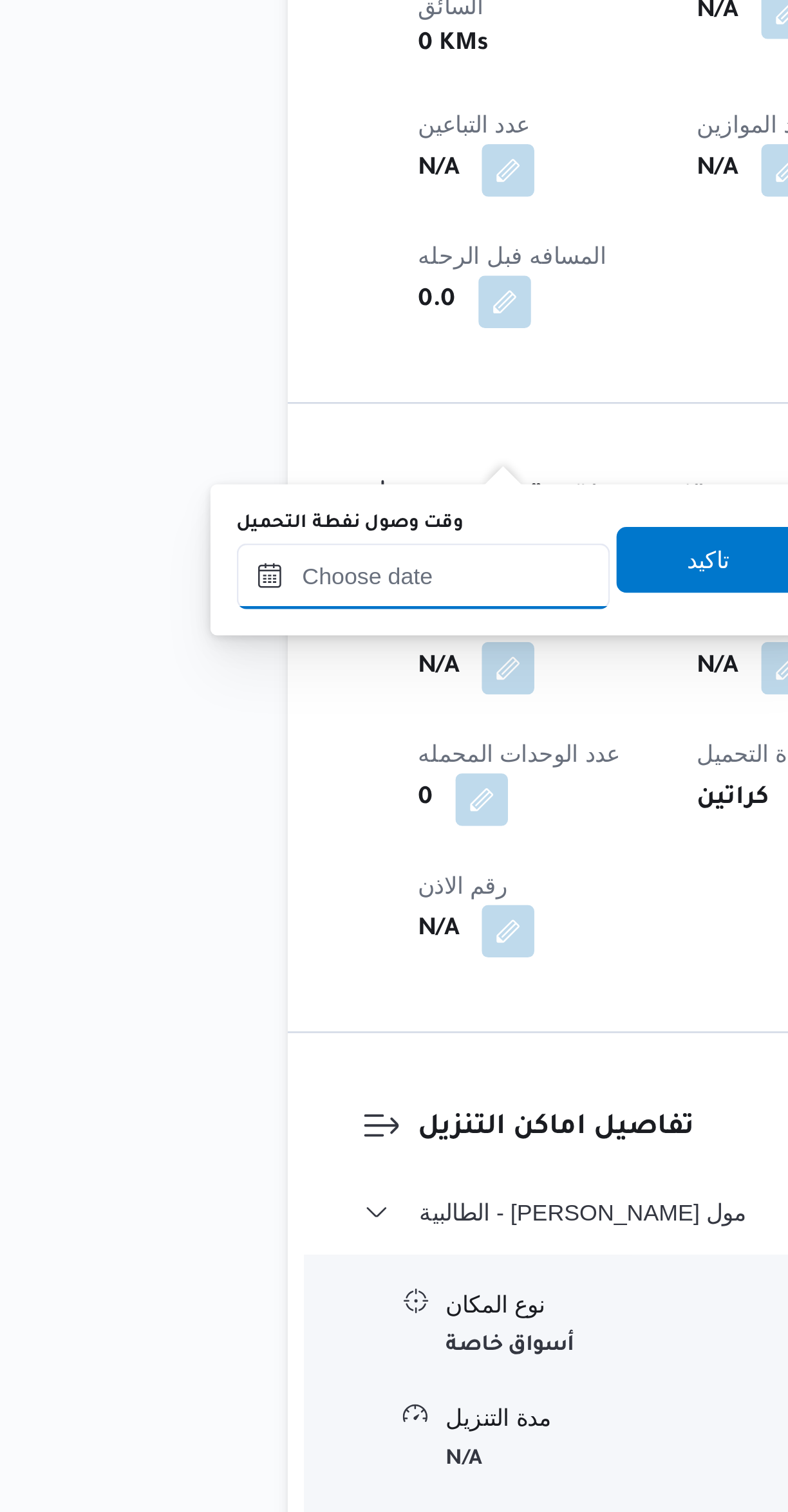
click at [239, 1094] on input "وقت وصول نفطة التحميل" at bounding box center [220, 1094] width 146 height 26
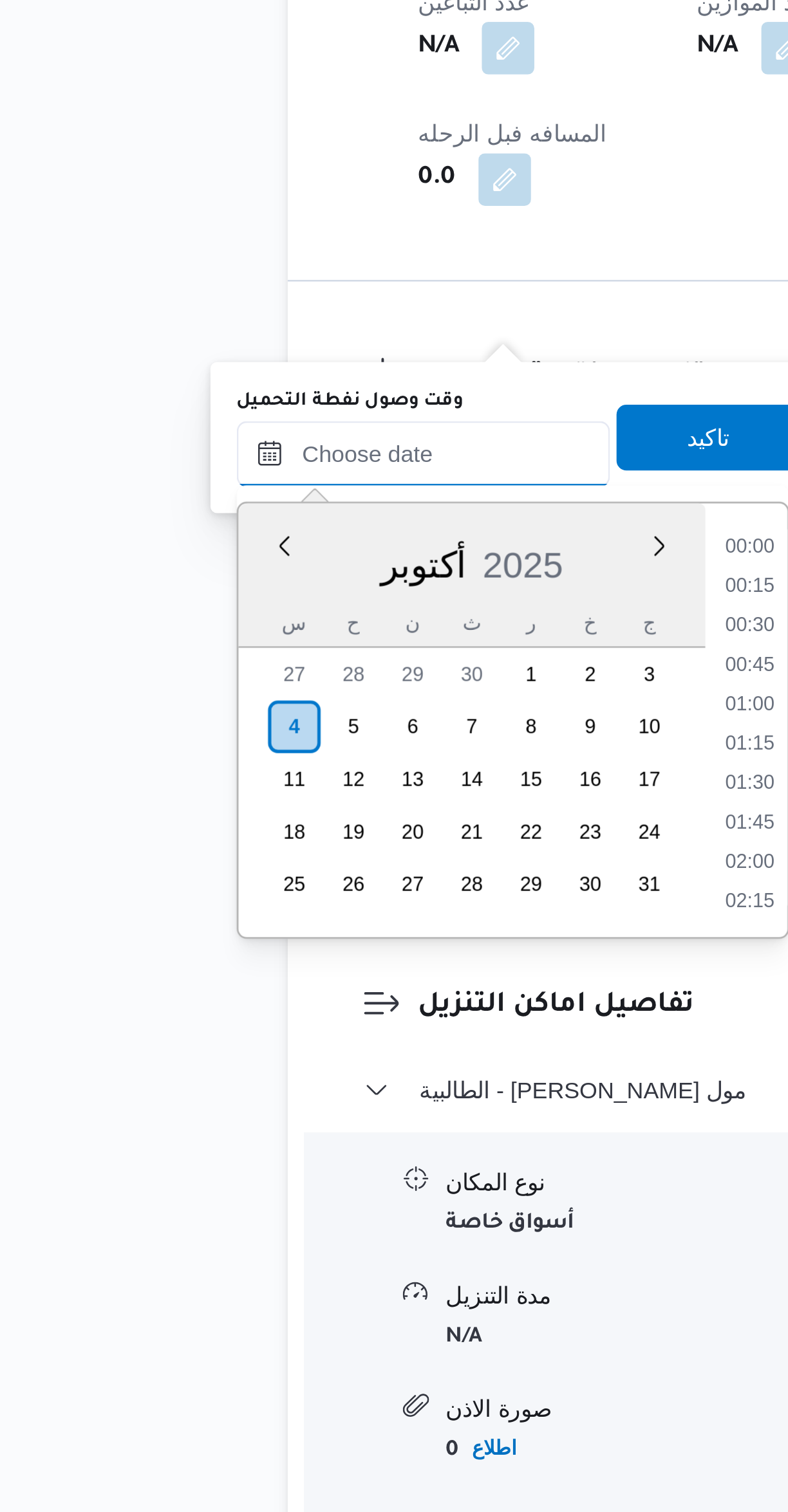
scroll to position [818, 0]
click at [342, 1132] on li "13:15" at bounding box center [349, 1131] width 30 height 13
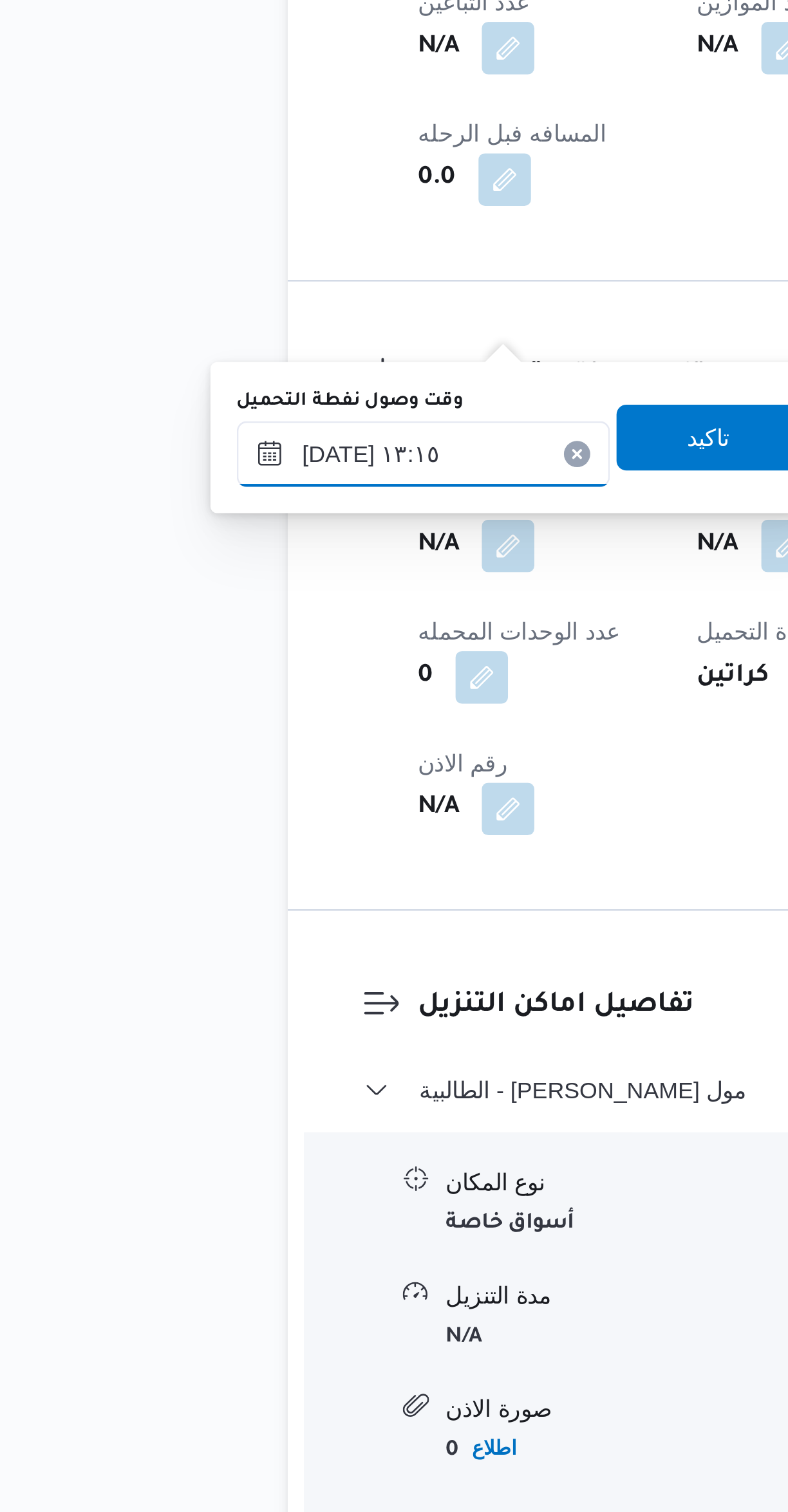
click at [236, 1089] on input "٠٤/١٠/٢٠٢٥ ١٣:١٥" at bounding box center [220, 1094] width 146 height 26
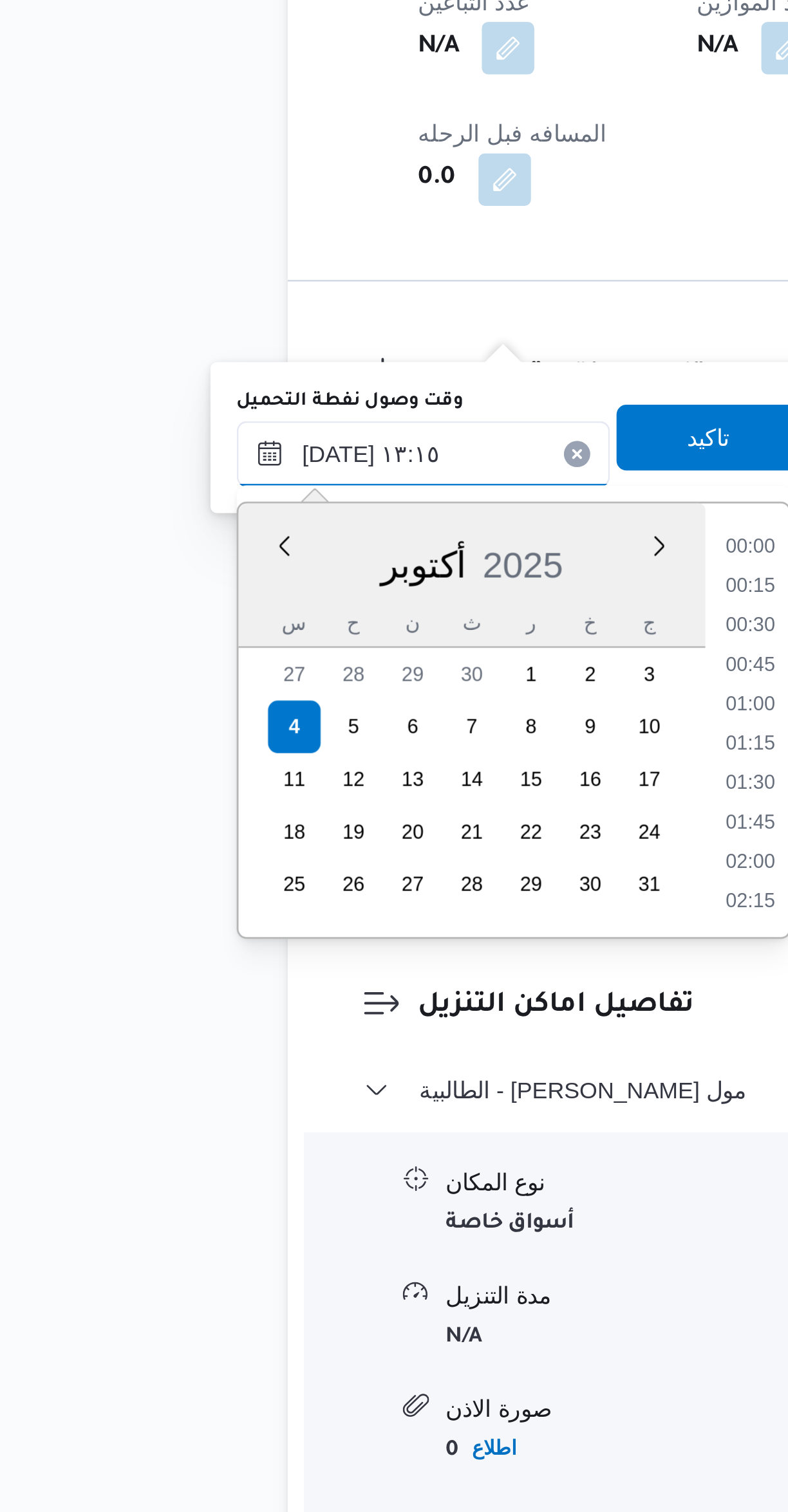
scroll to position [740, 0]
click at [340, 1132] on li "12:00" at bounding box center [349, 1132] width 30 height 13
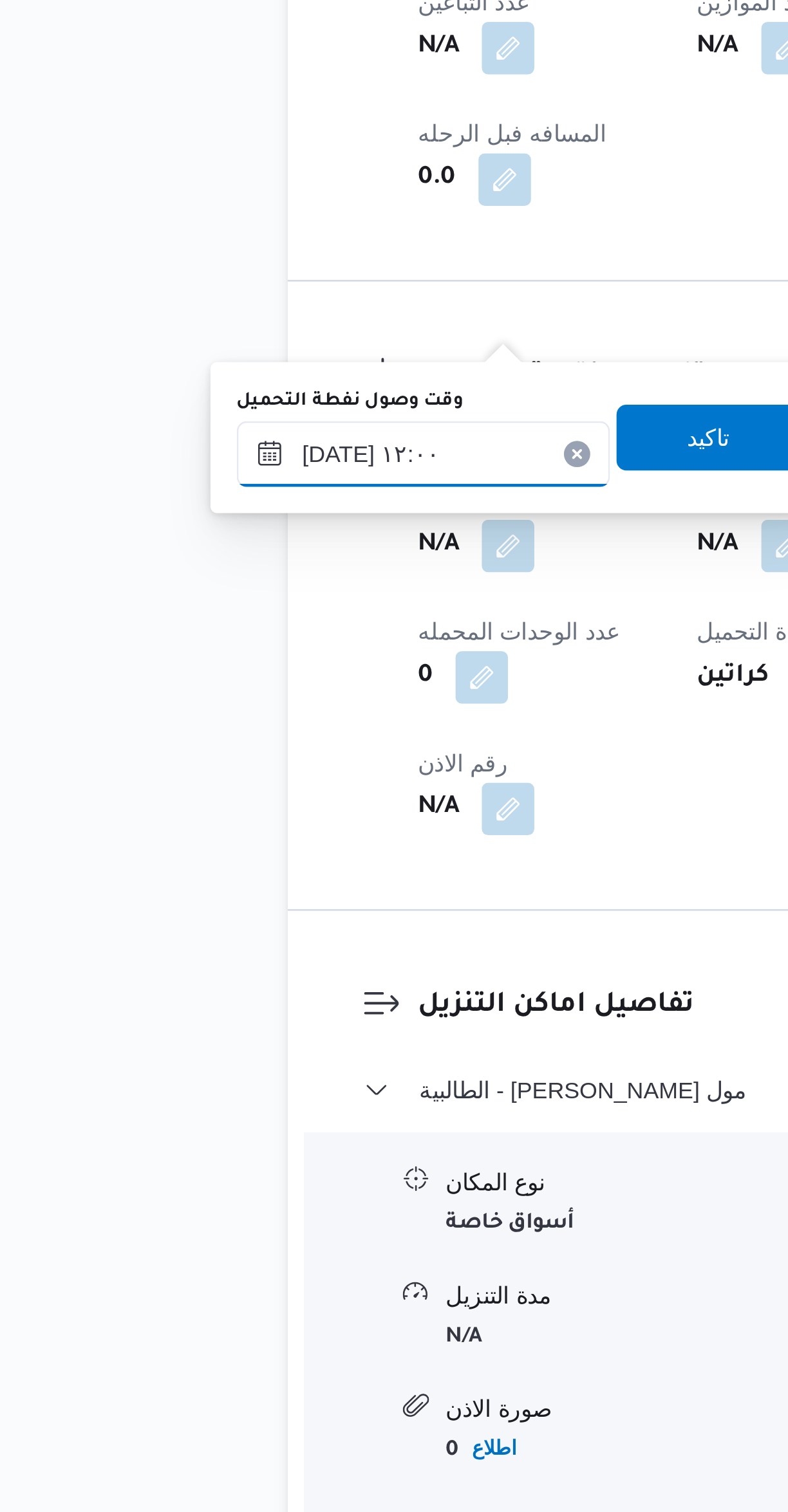
click at [236, 1095] on input "٠٤/١٠/٢٠٢٥ ١٢:٠٠" at bounding box center [220, 1094] width 146 height 26
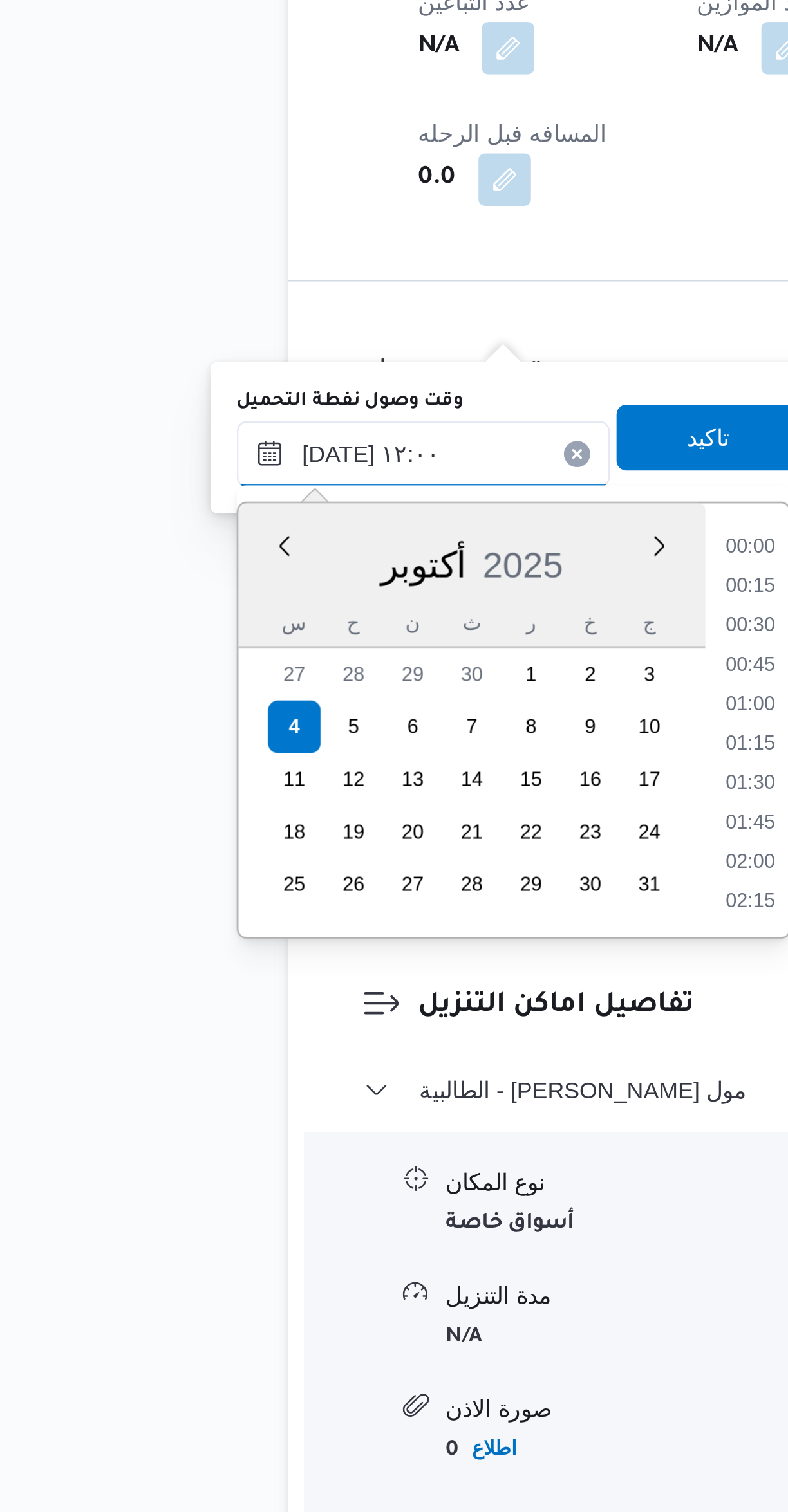
scroll to position [663, 0]
click at [343, 1174] on li "11:30" at bounding box center [349, 1178] width 30 height 13
type input "٠٤/١٠/٢٠٢٥ ١١:٣٠"
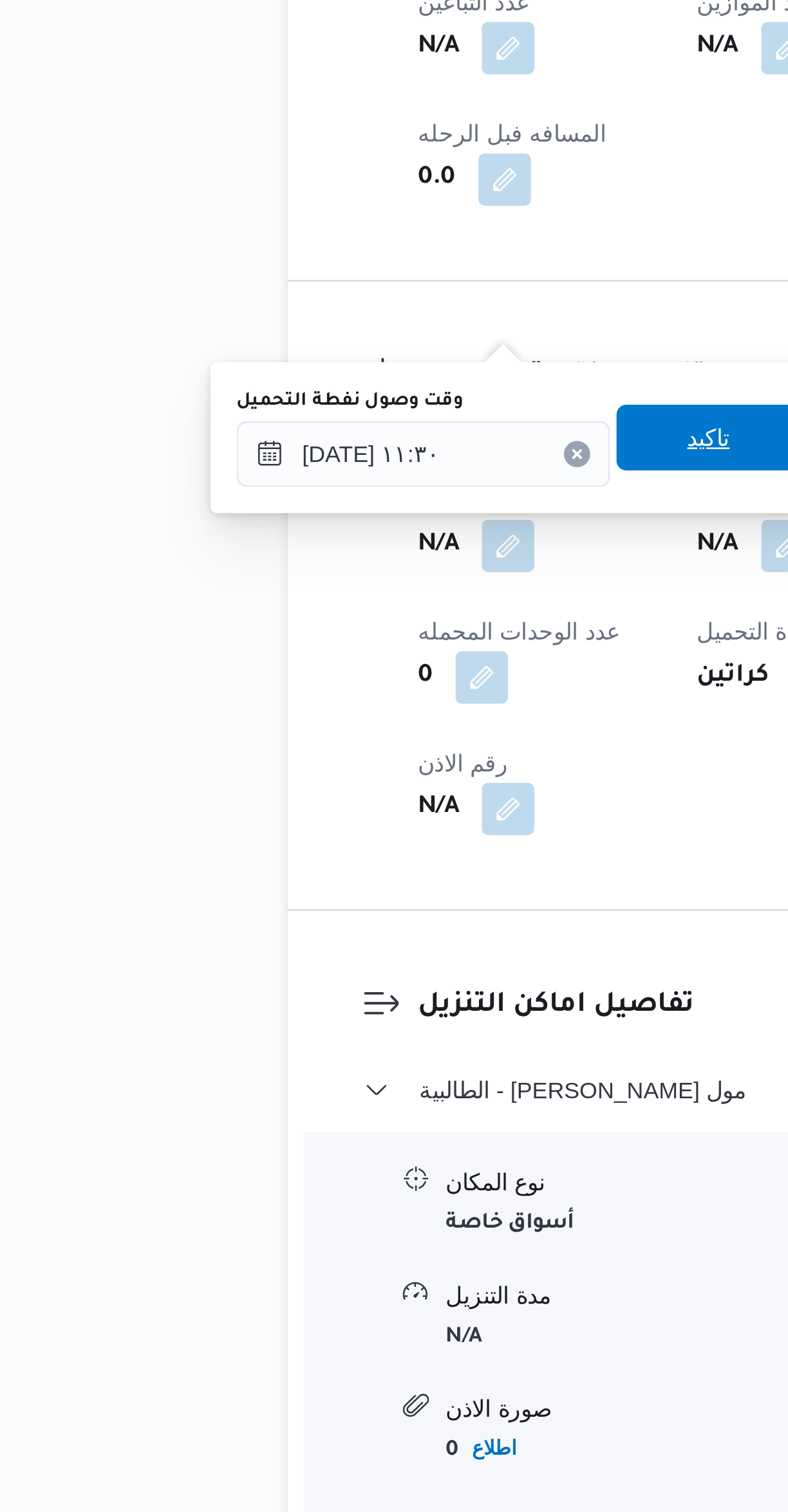
click at [332, 1083] on span "تاكيد" at bounding box center [332, 1088] width 72 height 26
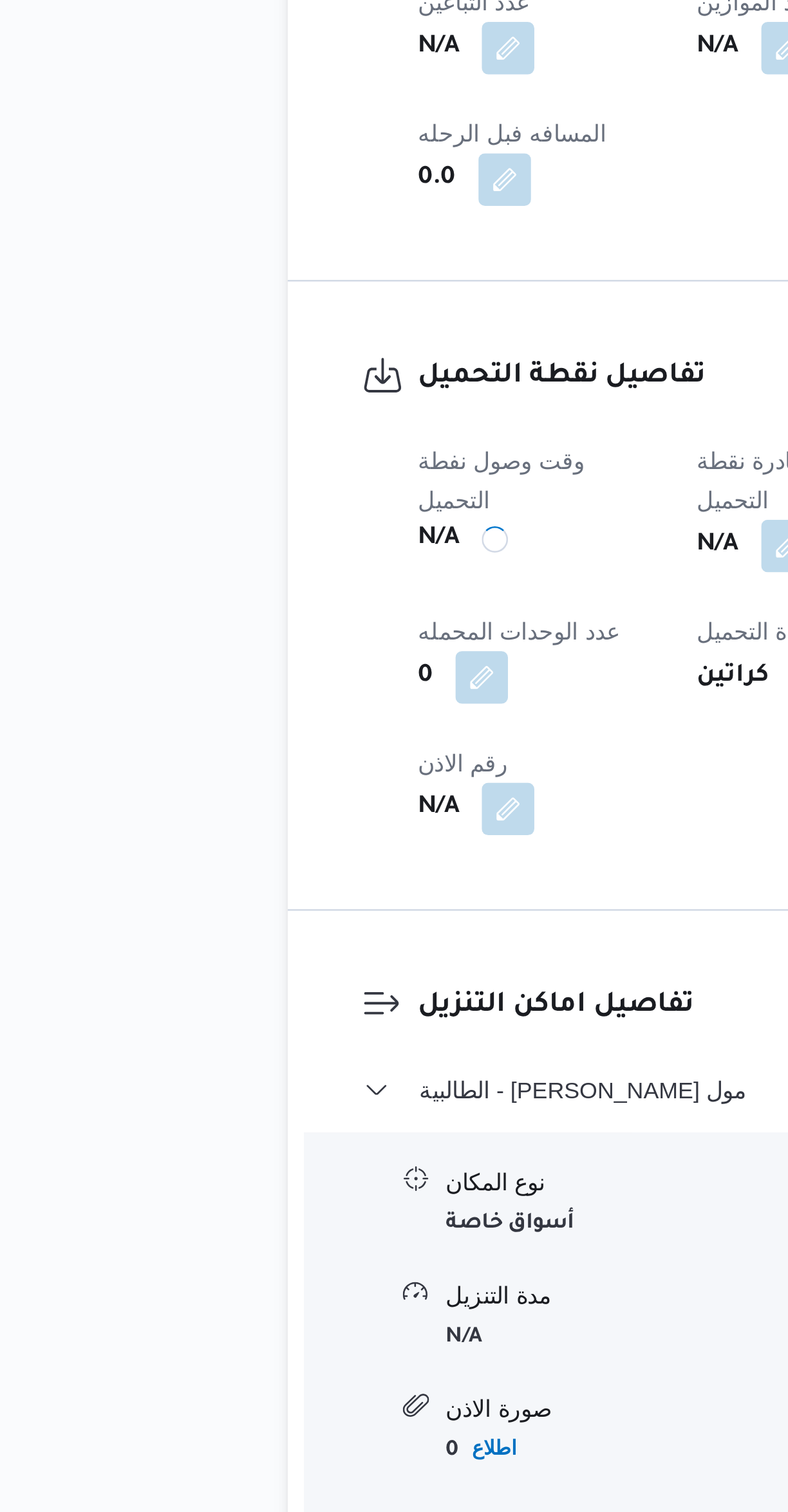
scroll to position [0, 0]
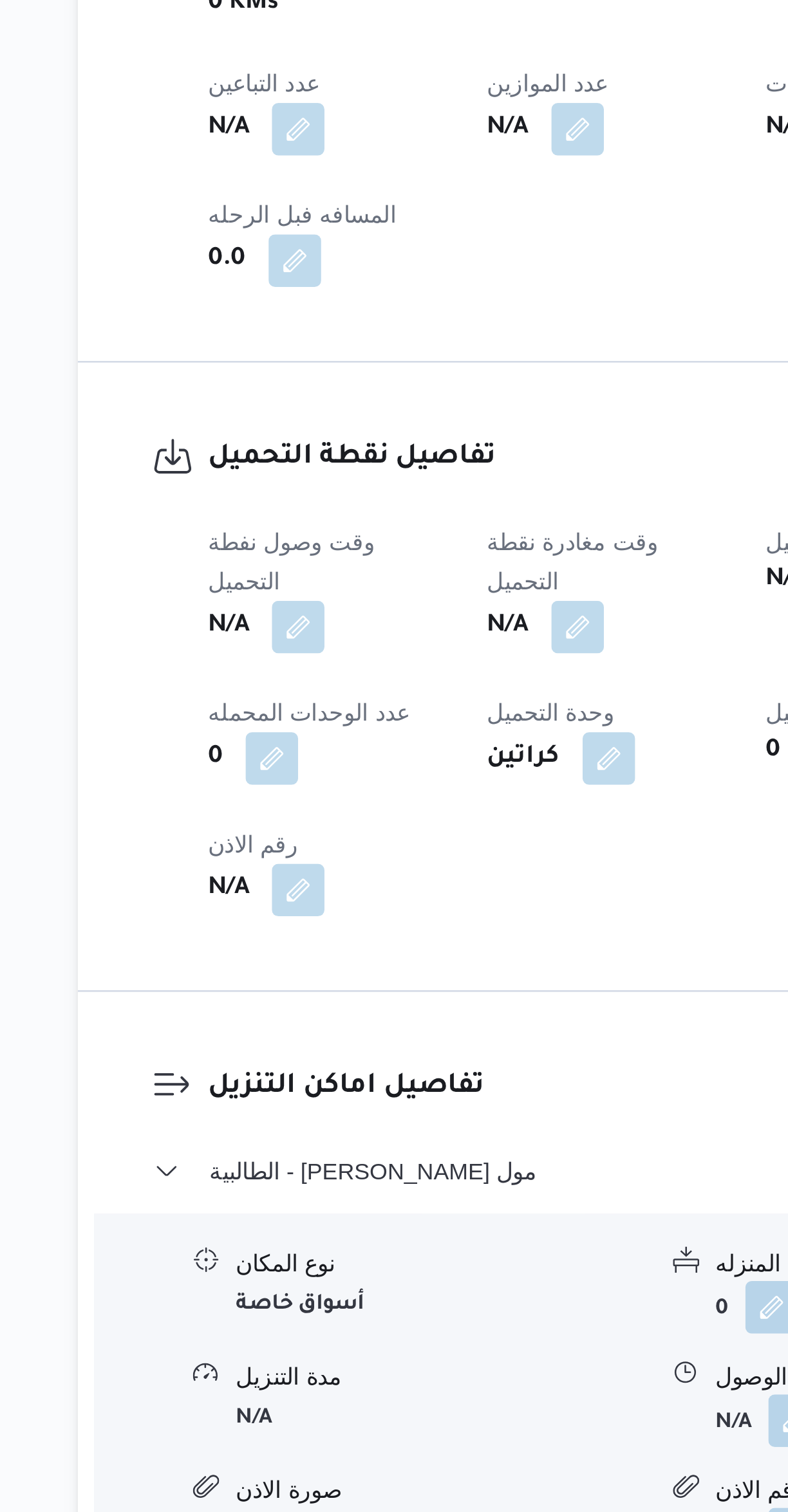
click at [371, 1120] on button "button" at bounding box center [363, 1130] width 20 height 20
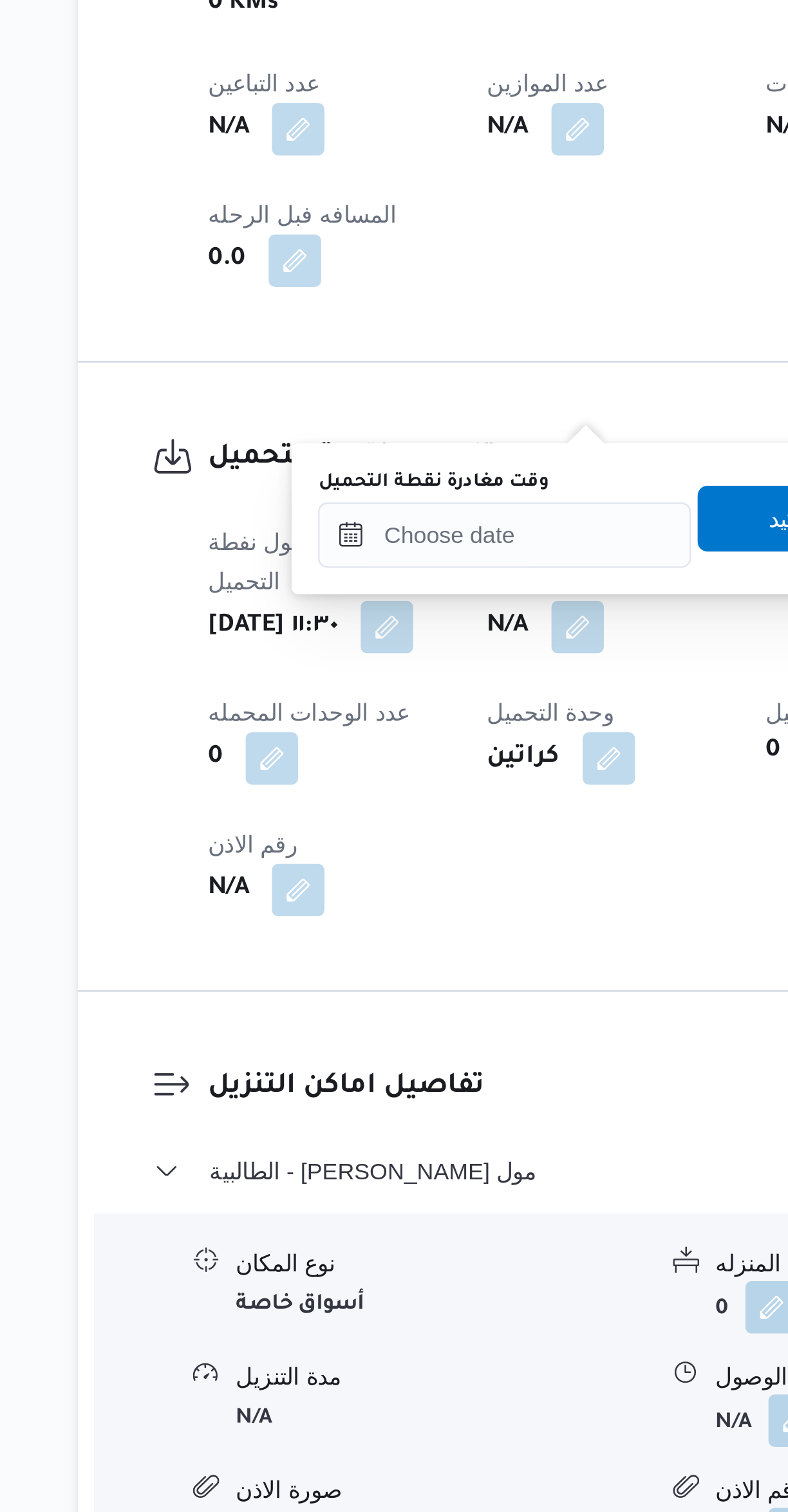
click at [335, 1075] on label "وقت مغادرة نقطة التحميل" at bounding box center [306, 1073] width 90 height 10
click at [335, 1081] on input "وقت مغادرة نقطة التحميل" at bounding box center [334, 1094] width 146 height 26
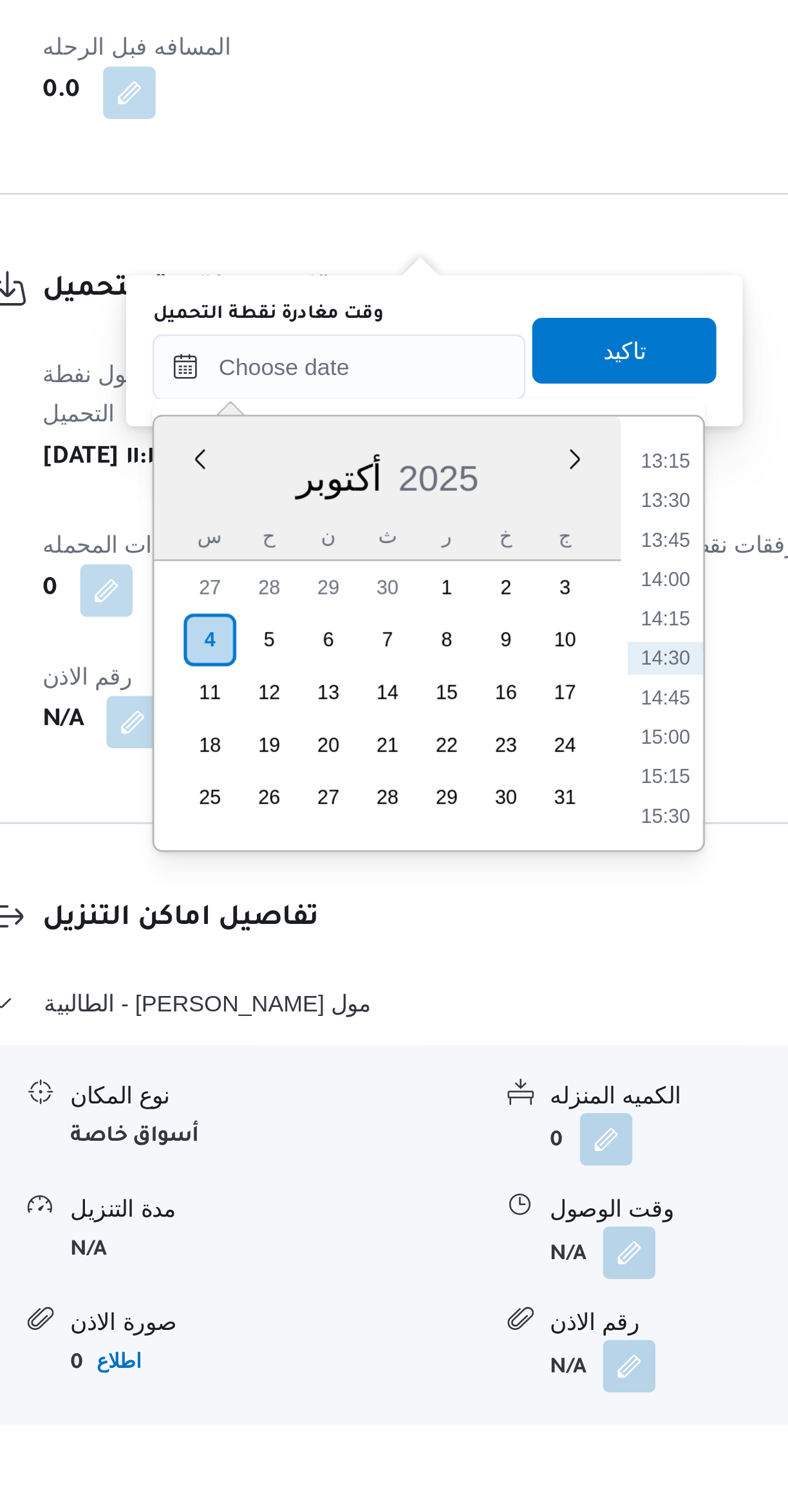
click at [462, 1132] on li "13:15" at bounding box center [462, 1131] width 30 height 13
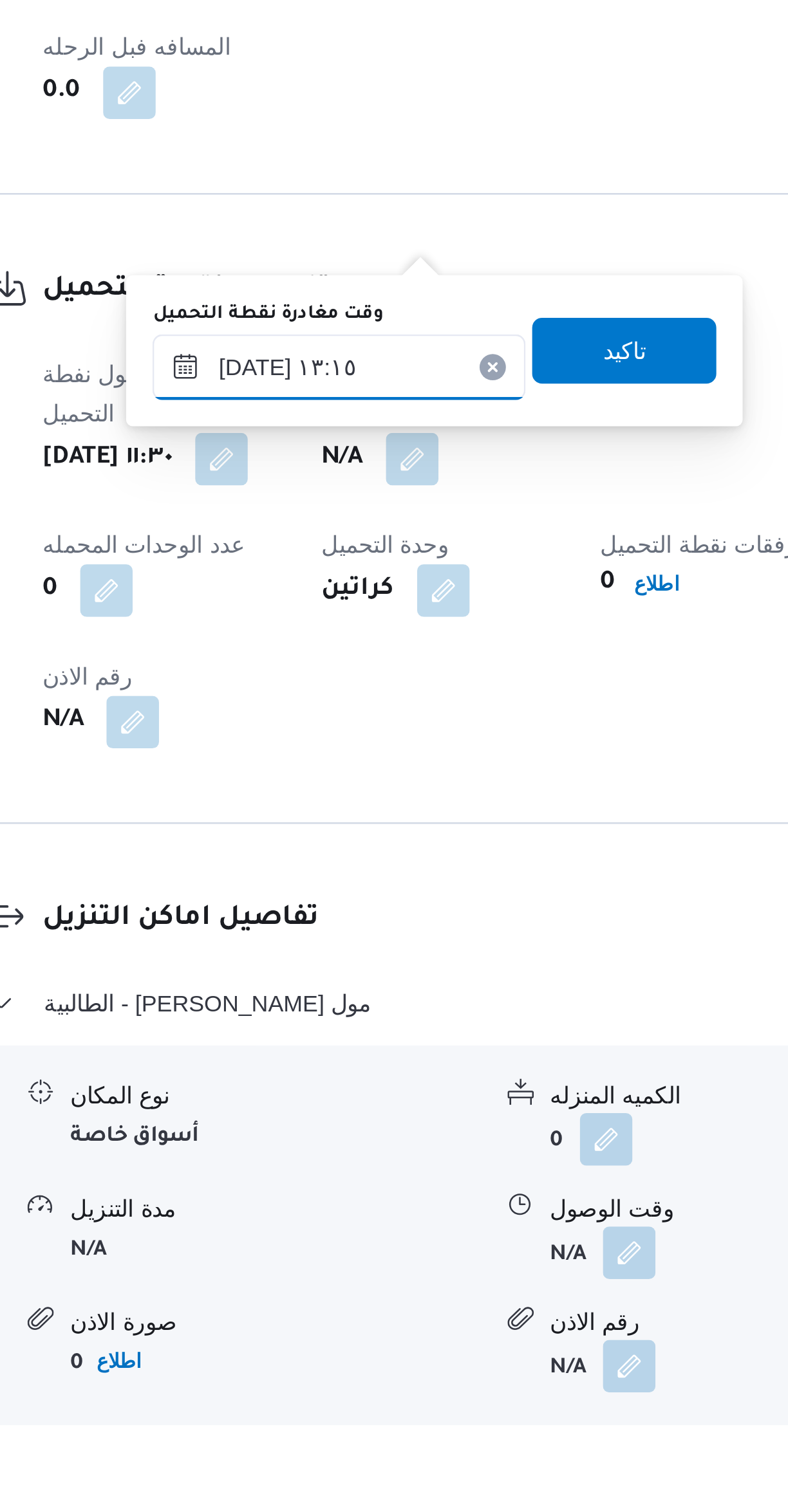
click at [349, 1094] on input "٠٤/١٠/٢٠٢٥ ١٣:١٥" at bounding box center [334, 1094] width 146 height 26
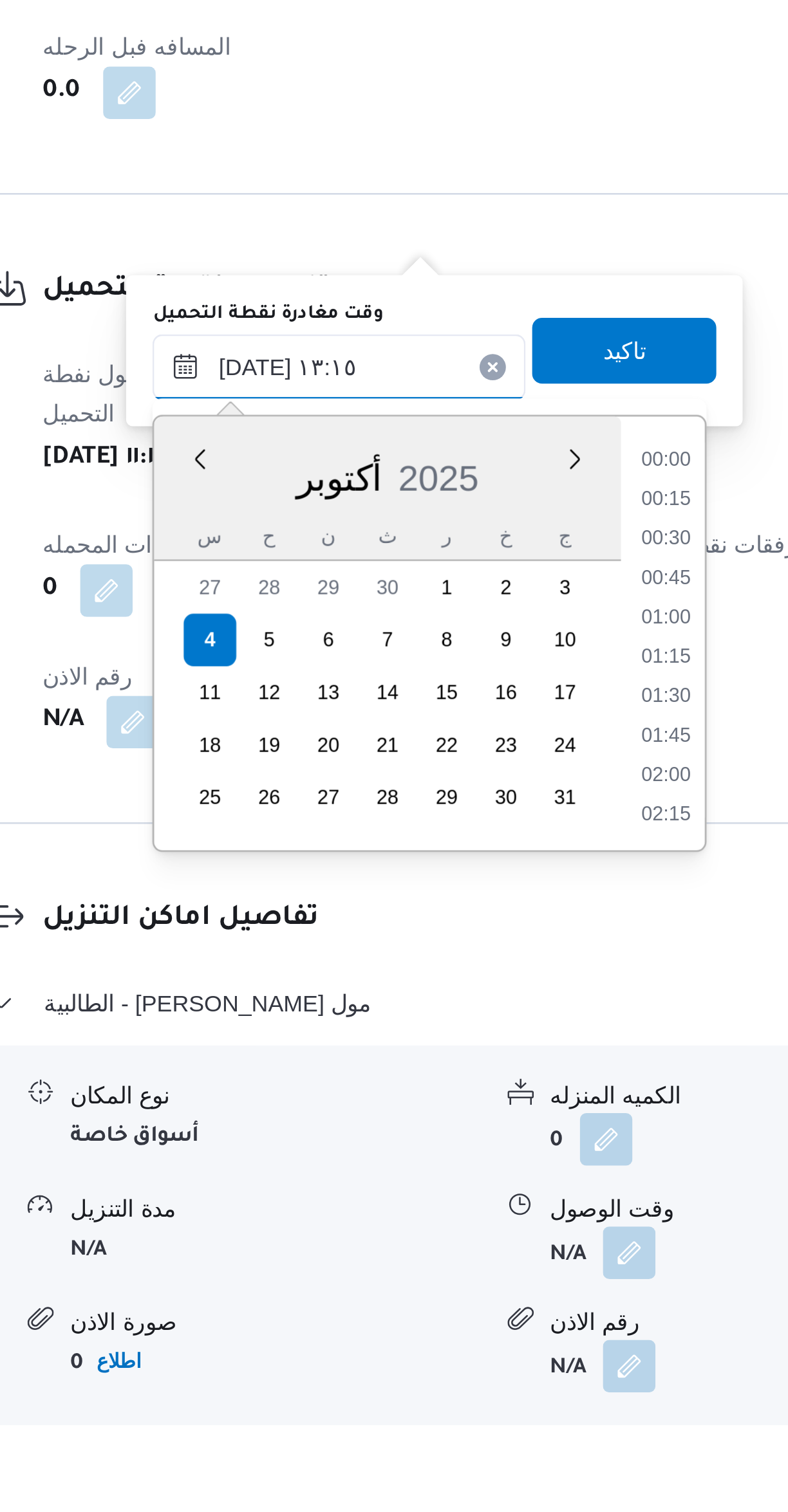
scroll to position [740, 0]
click at [464, 1195] on li "13:00" at bounding box center [463, 1193] width 30 height 13
type input "٠٤/١٠/٢٠٢٥ ١٣:٠٠"
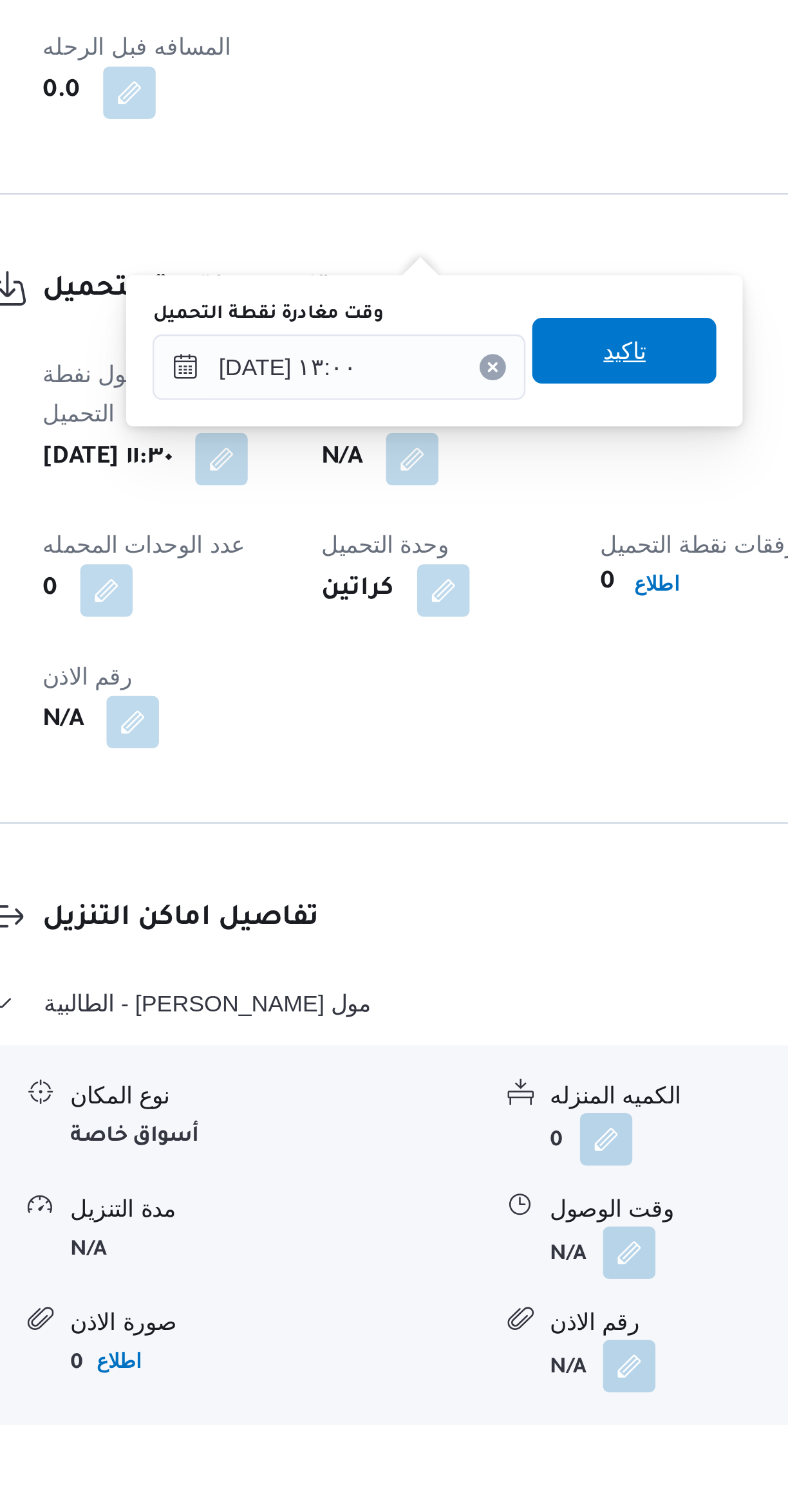
click at [450, 1081] on span "تاكيد" at bounding box center [446, 1088] width 72 height 26
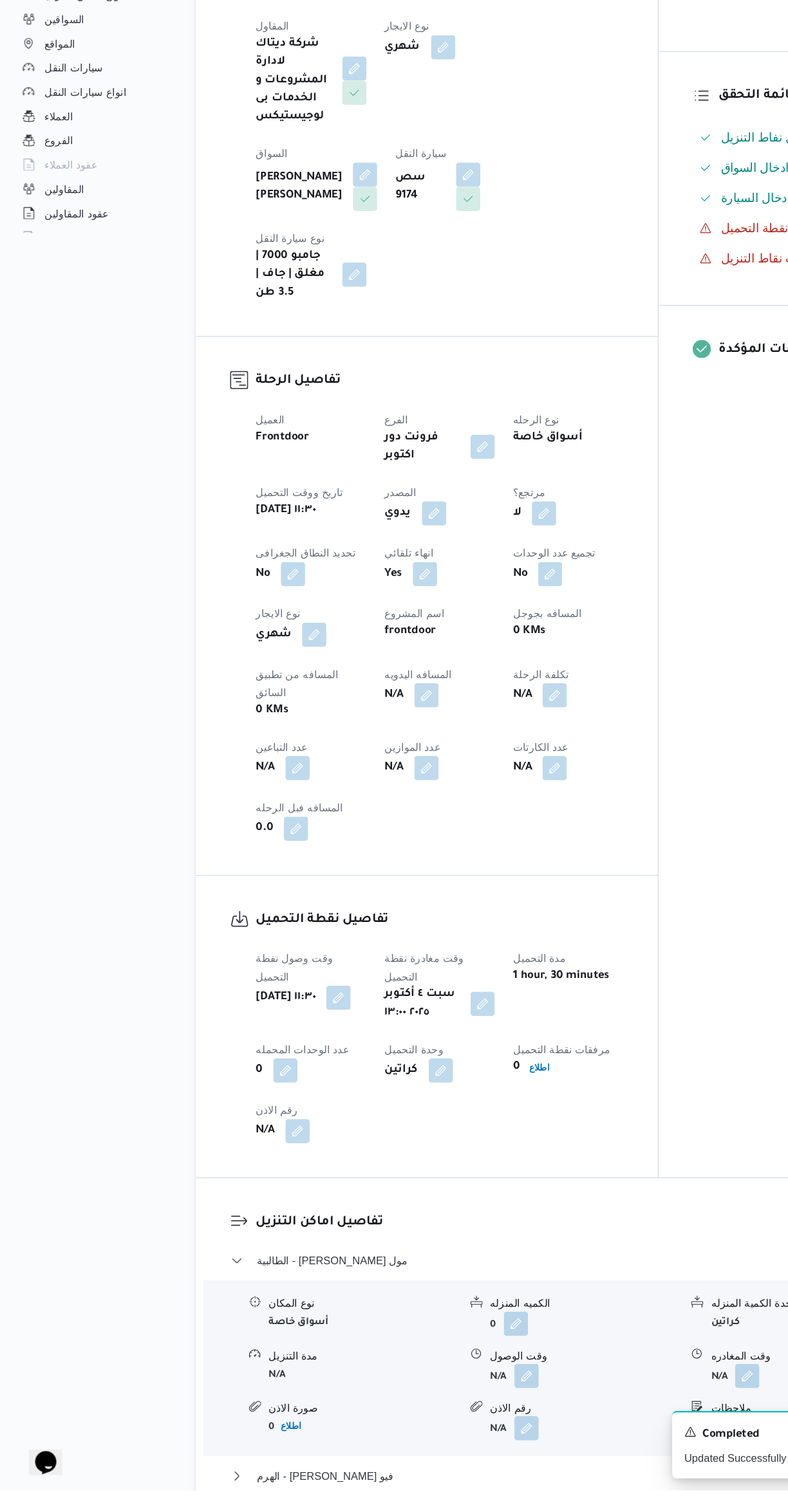
scroll to position [178, 0]
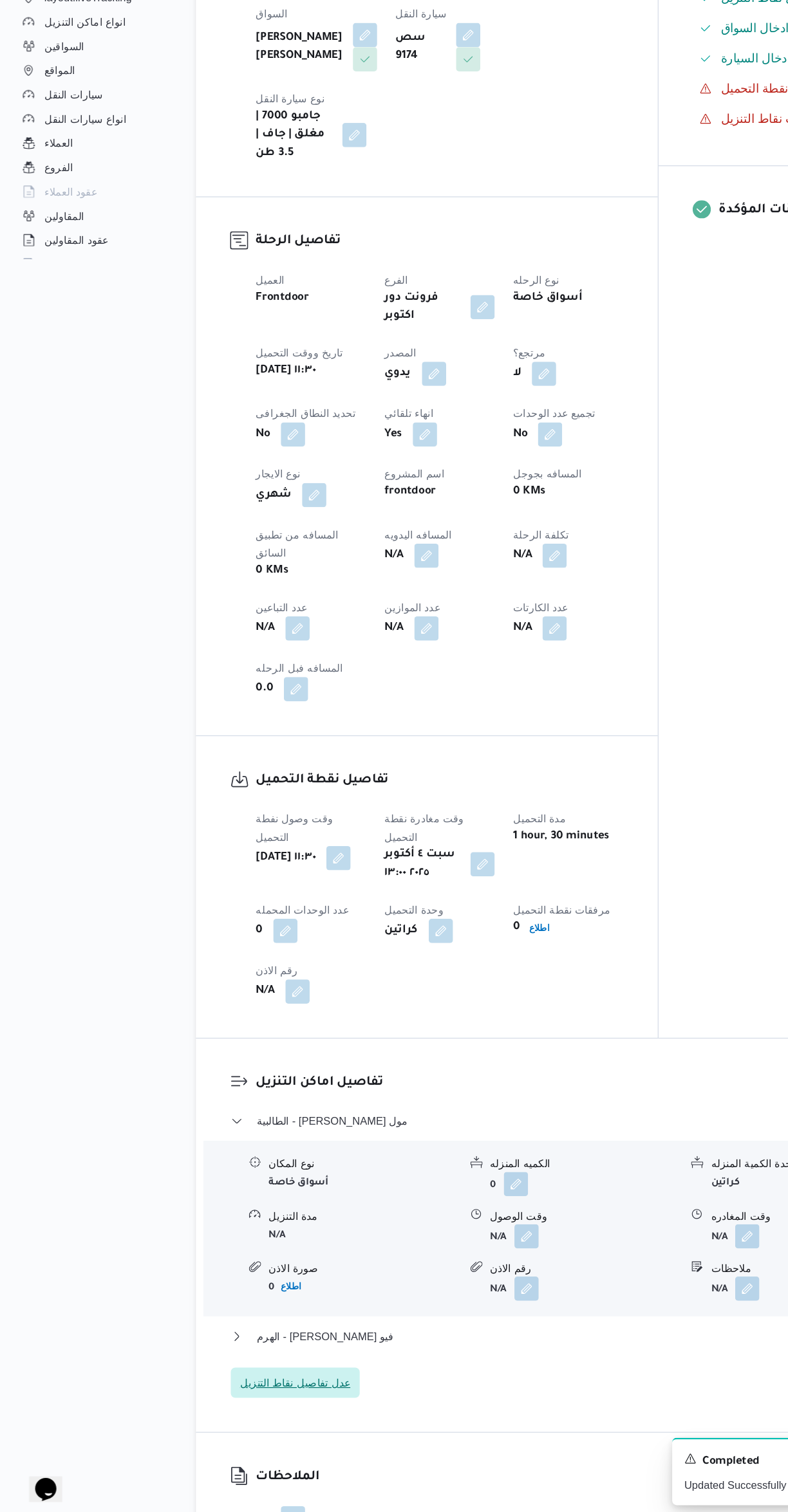
click at [281, 1390] on span "عدل تفاصيل نقاط التنزيل" at bounding box center [252, 1397] width 94 height 16
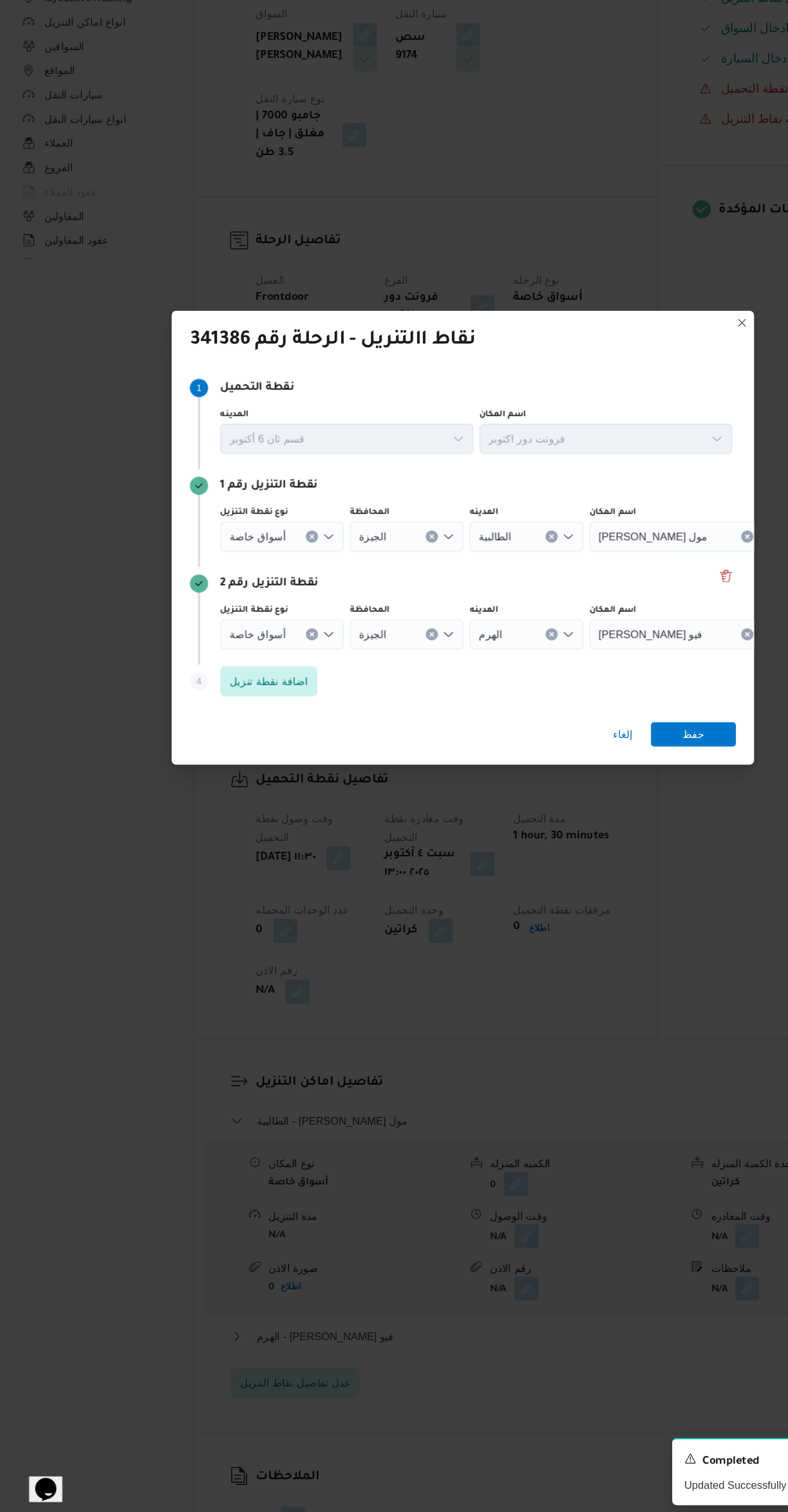
click at [235, 738] on label "نوع نقطة التنزيل" at bounding box center [216, 742] width 57 height 10
click at [249, 688] on input "نوع نقطة التنزيل" at bounding box center [250, 679] width 1 height 16
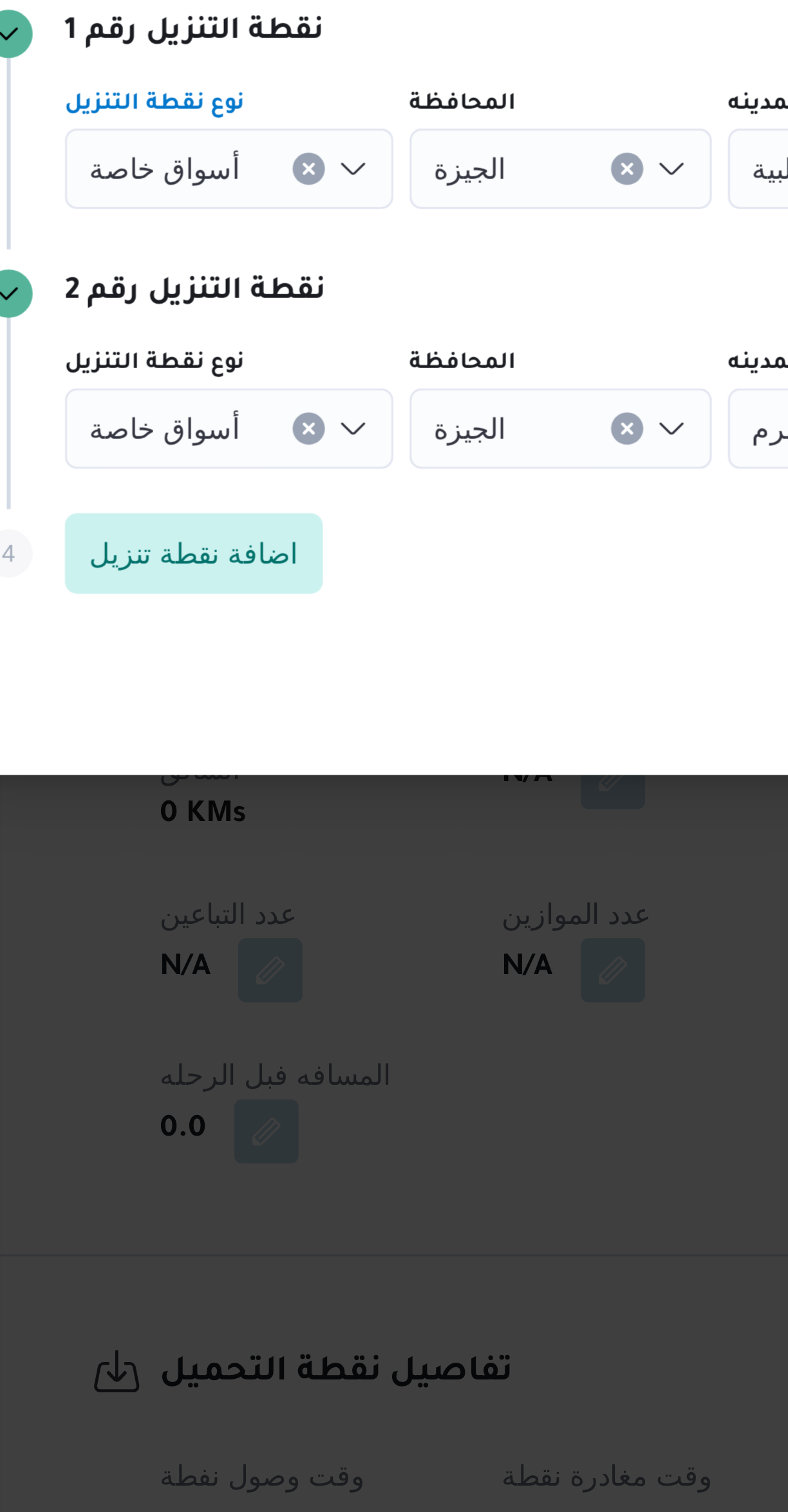
click at [231, 759] on span "أسواق خاصة" at bounding box center [220, 761] width 48 height 14
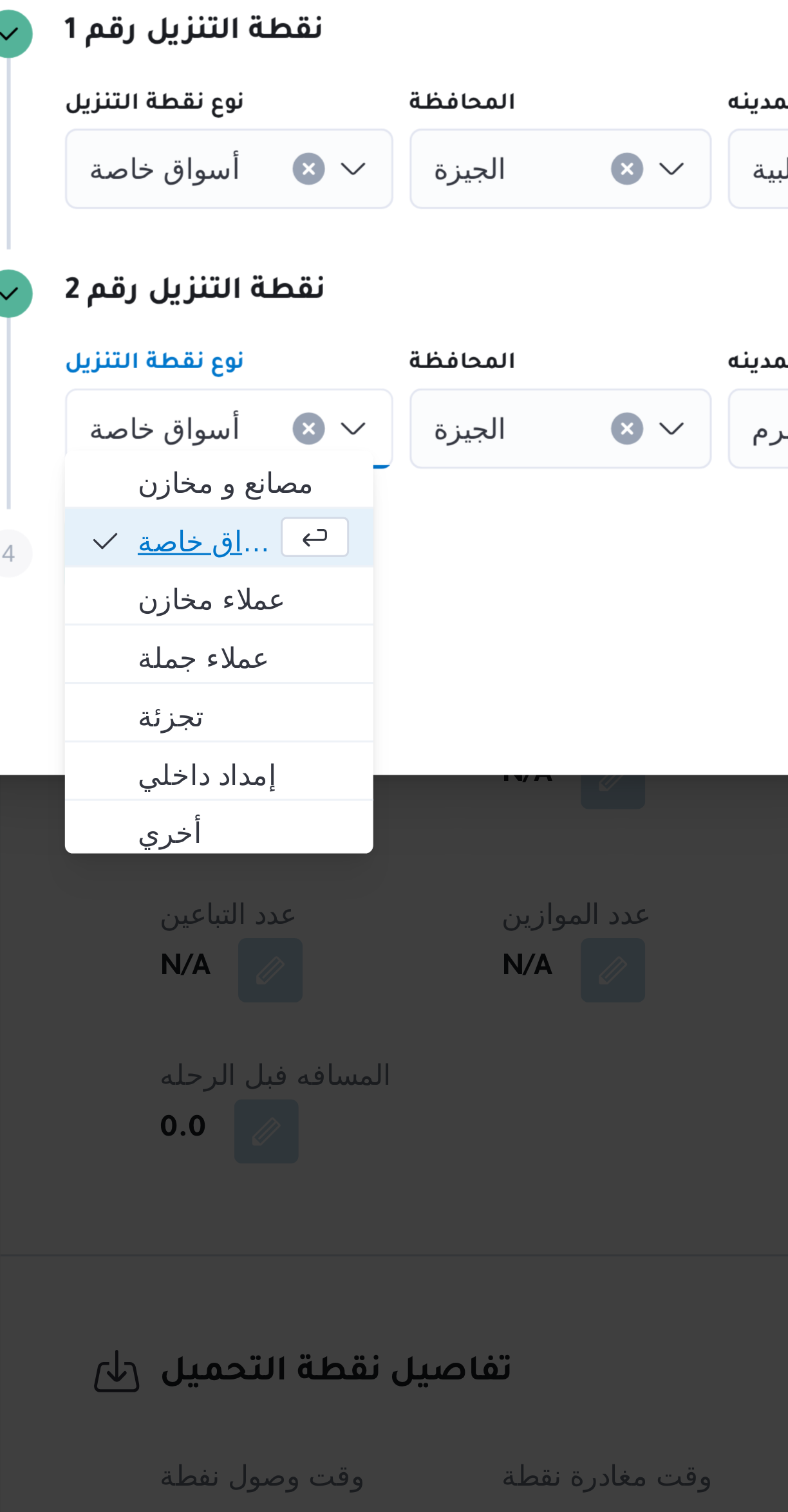
click at [248, 795] on span "أسواق خاصة" at bounding box center [233, 798] width 43 height 16
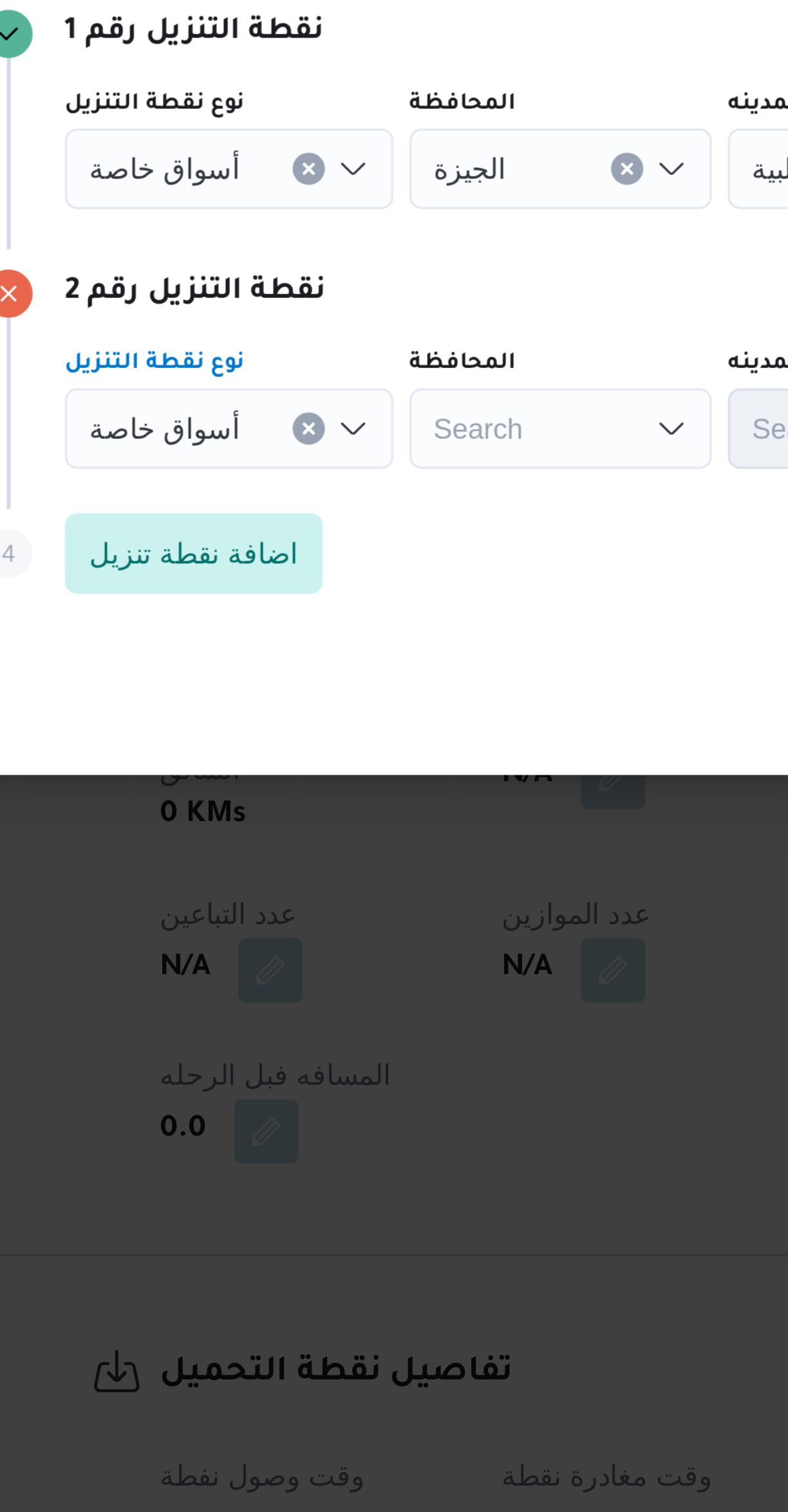
click at [234, 672] on span "أسواق خاصة" at bounding box center [220, 679] width 48 height 14
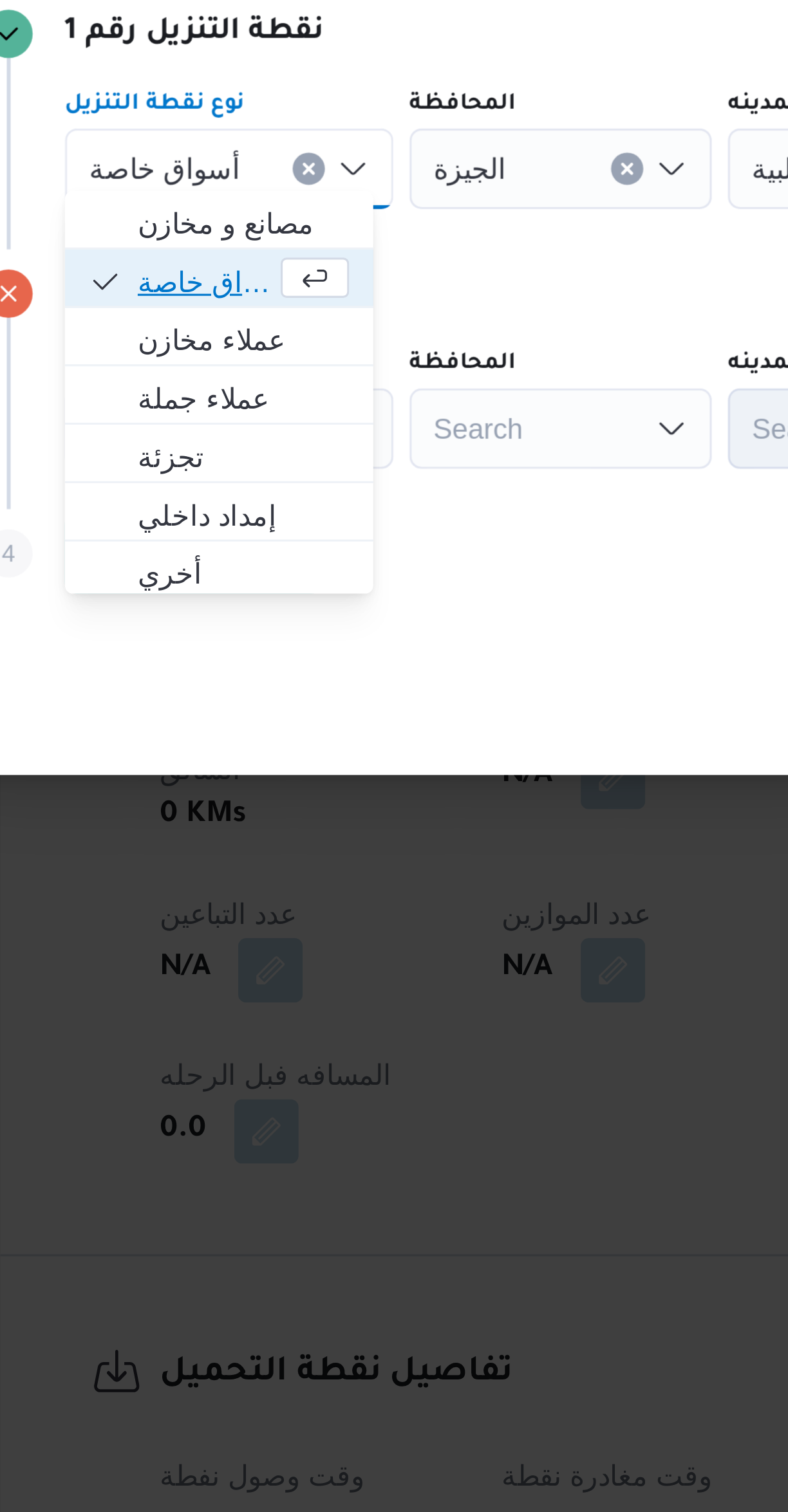
click at [247, 716] on span "أسواق خاصة" at bounding box center [233, 715] width 43 height 16
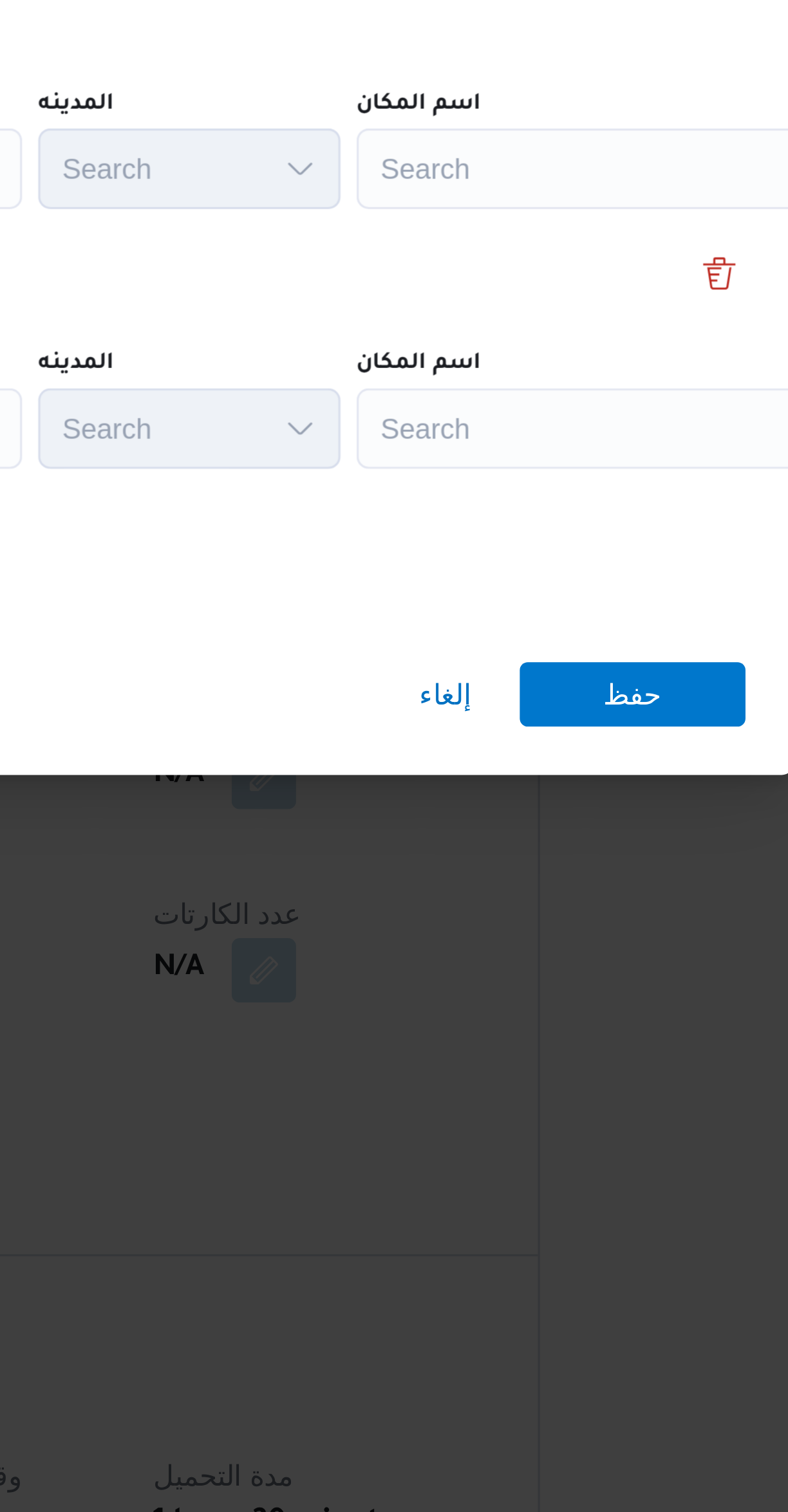
click at [569, 667] on div "Search" at bounding box center [581, 679] width 161 height 26
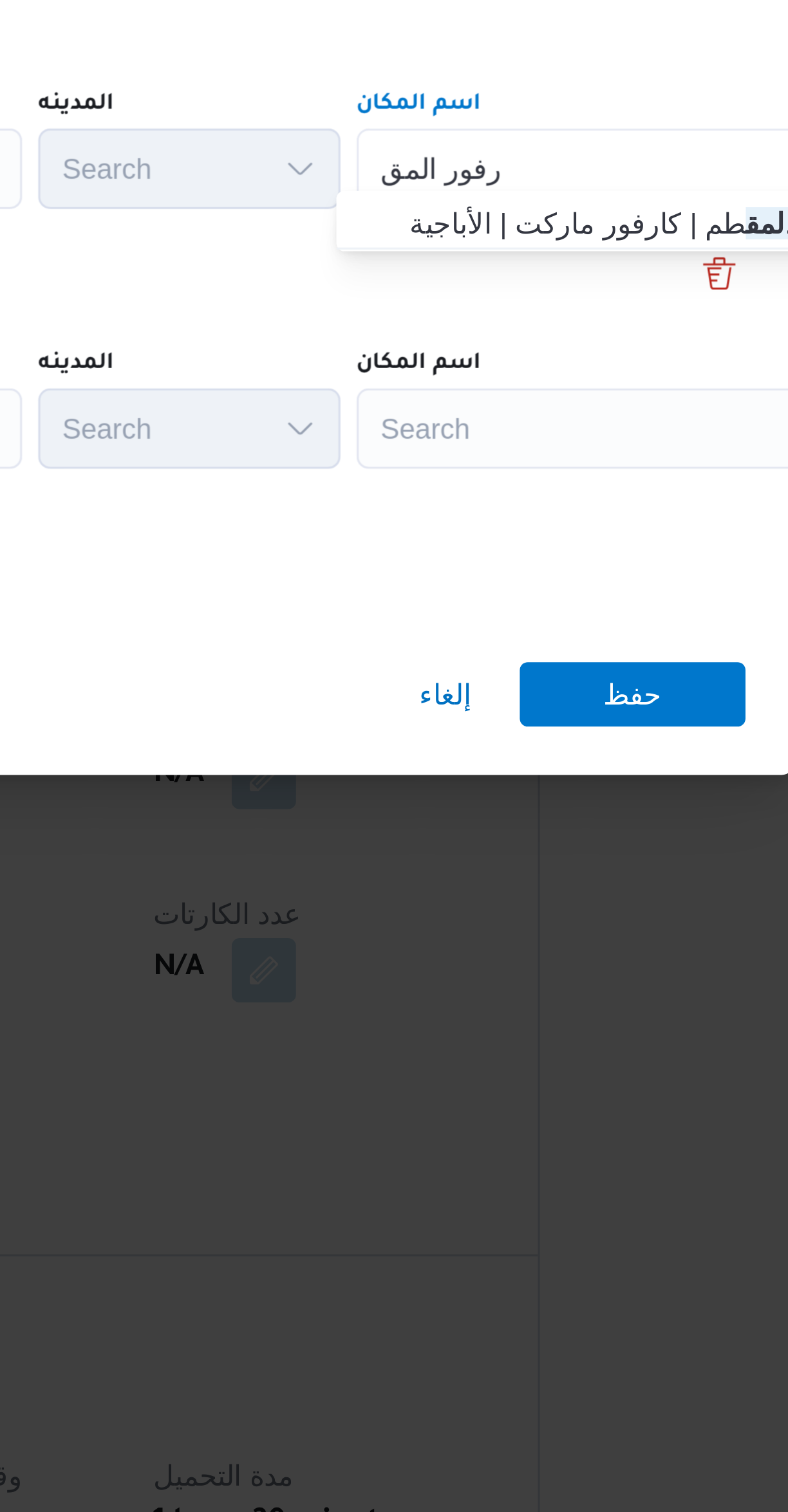
type input "كارفور المق"
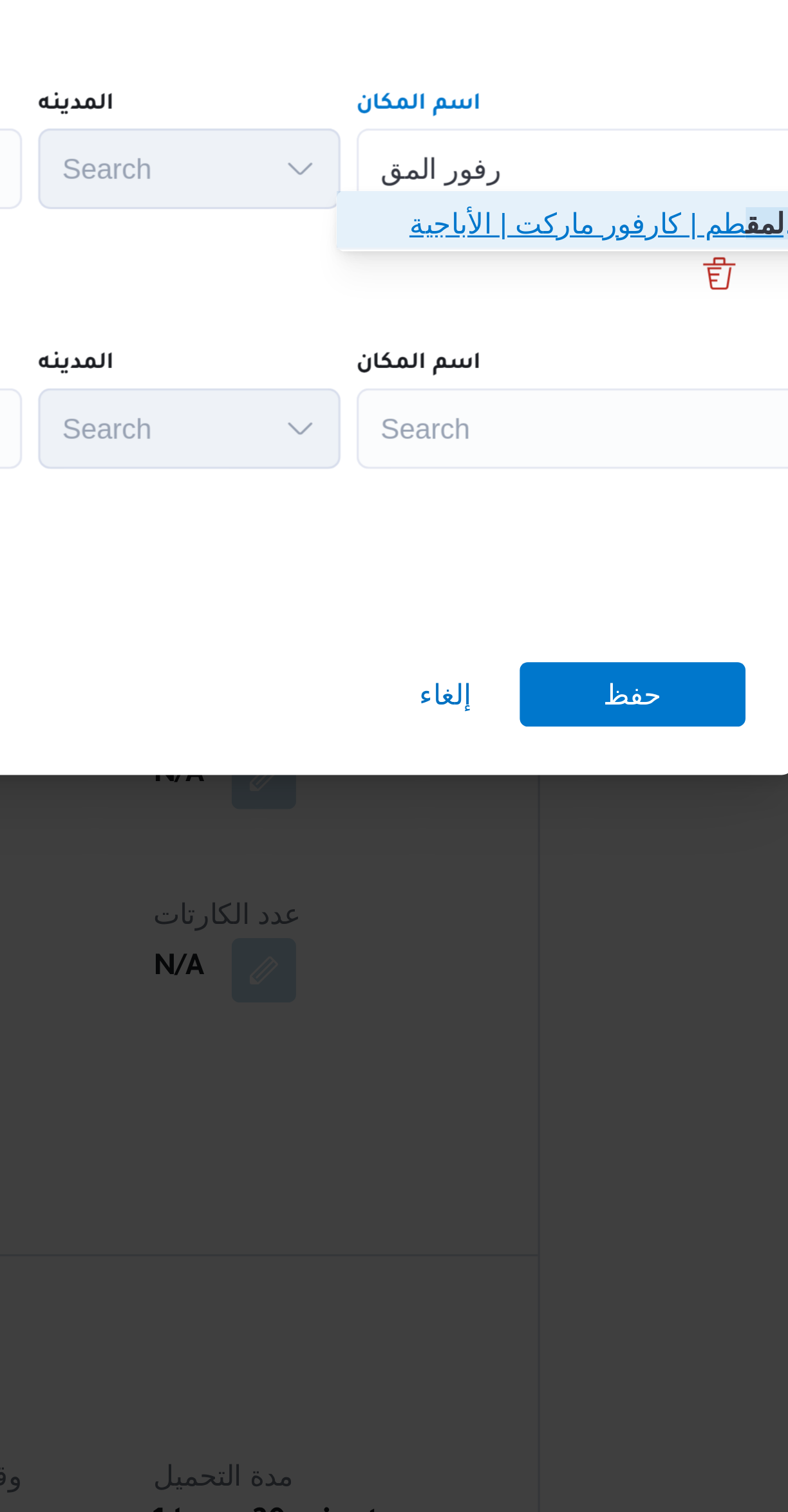
click at [590, 696] on span "كارفور المق طم | كارفور ماركت | الأباجية" at bounding box center [583, 697] width 130 height 16
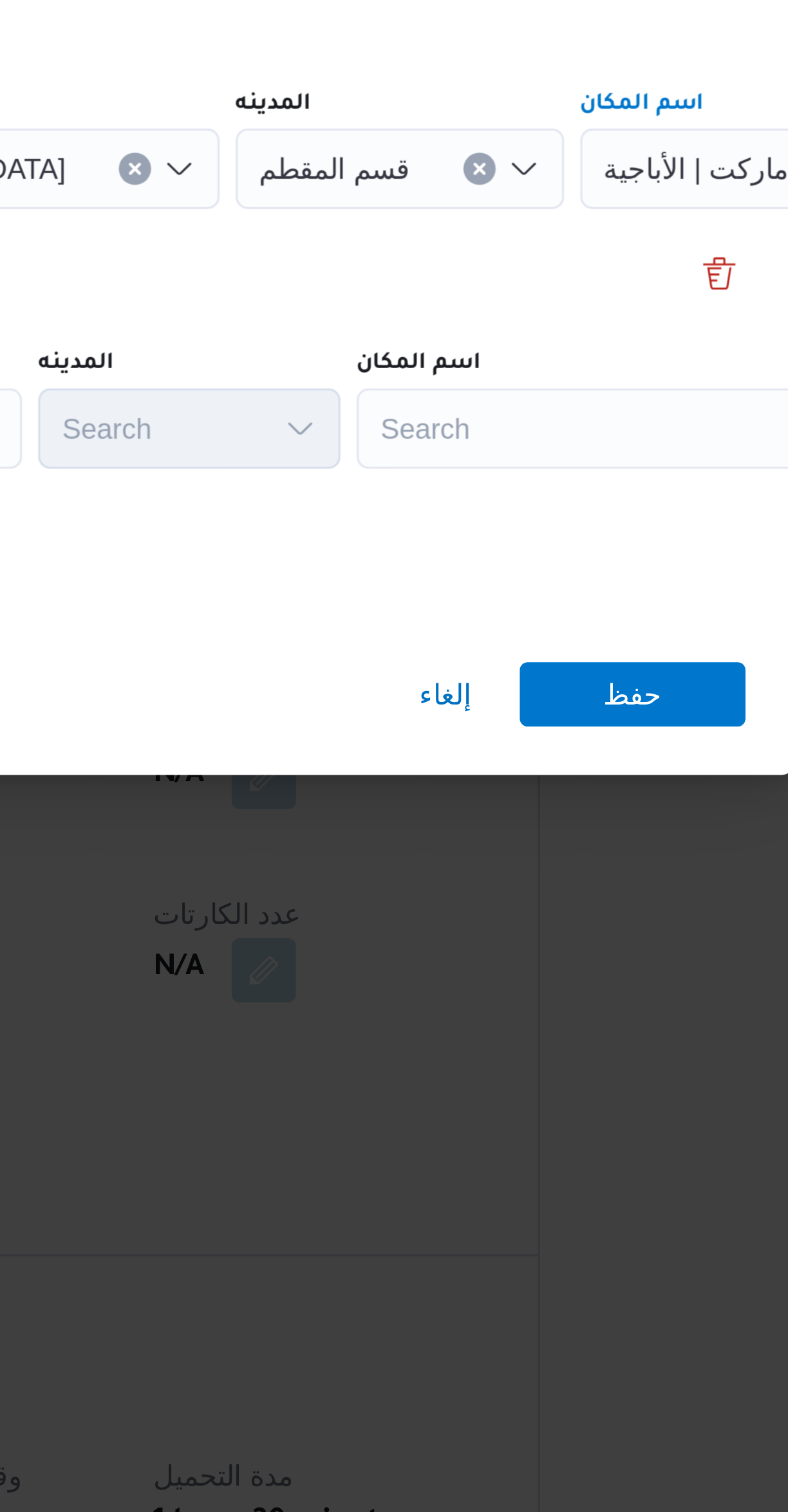
click at [574, 753] on div "Search" at bounding box center [581, 763] width 161 height 26
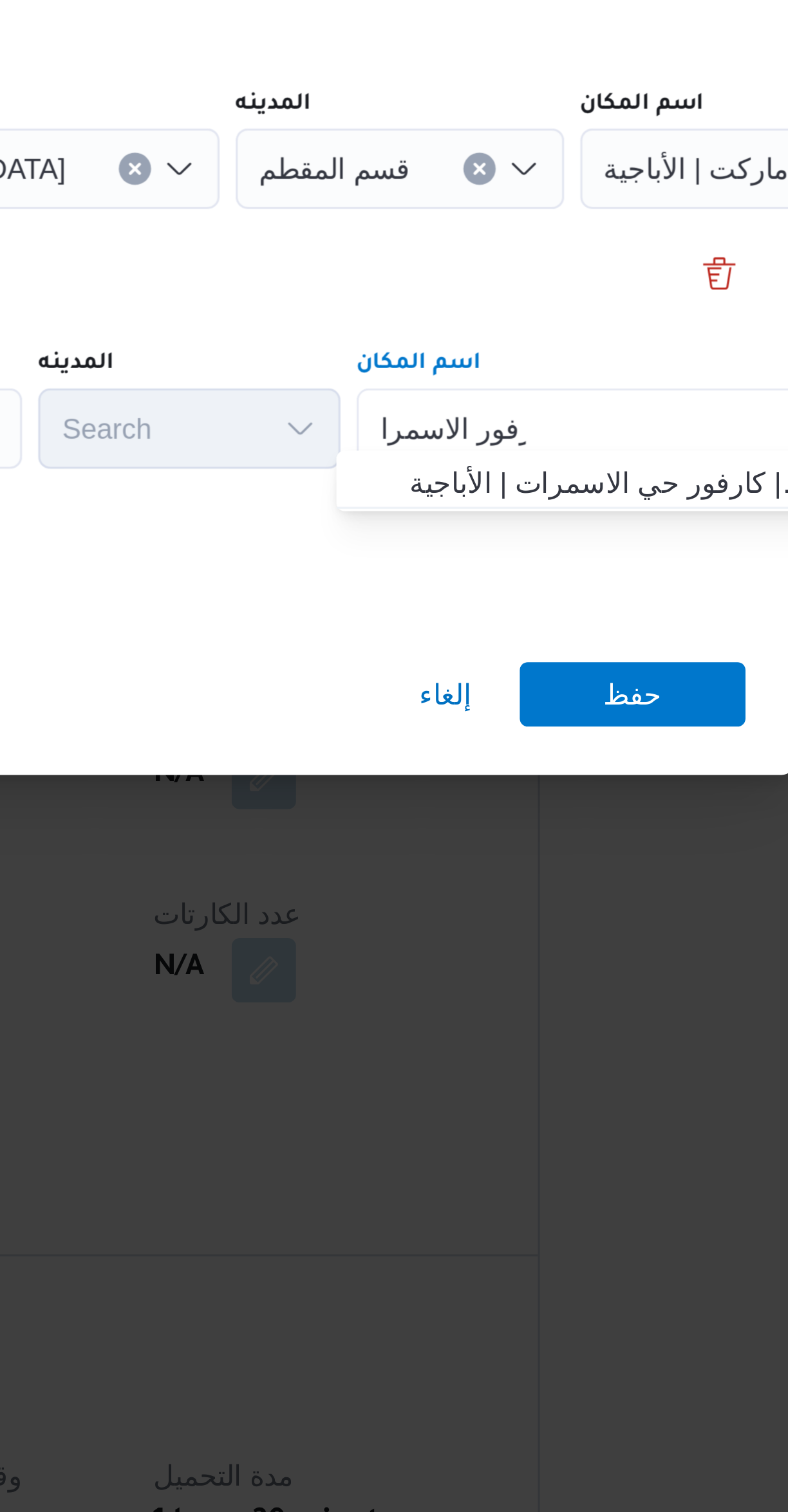
type input "كارفور الاسمرا"
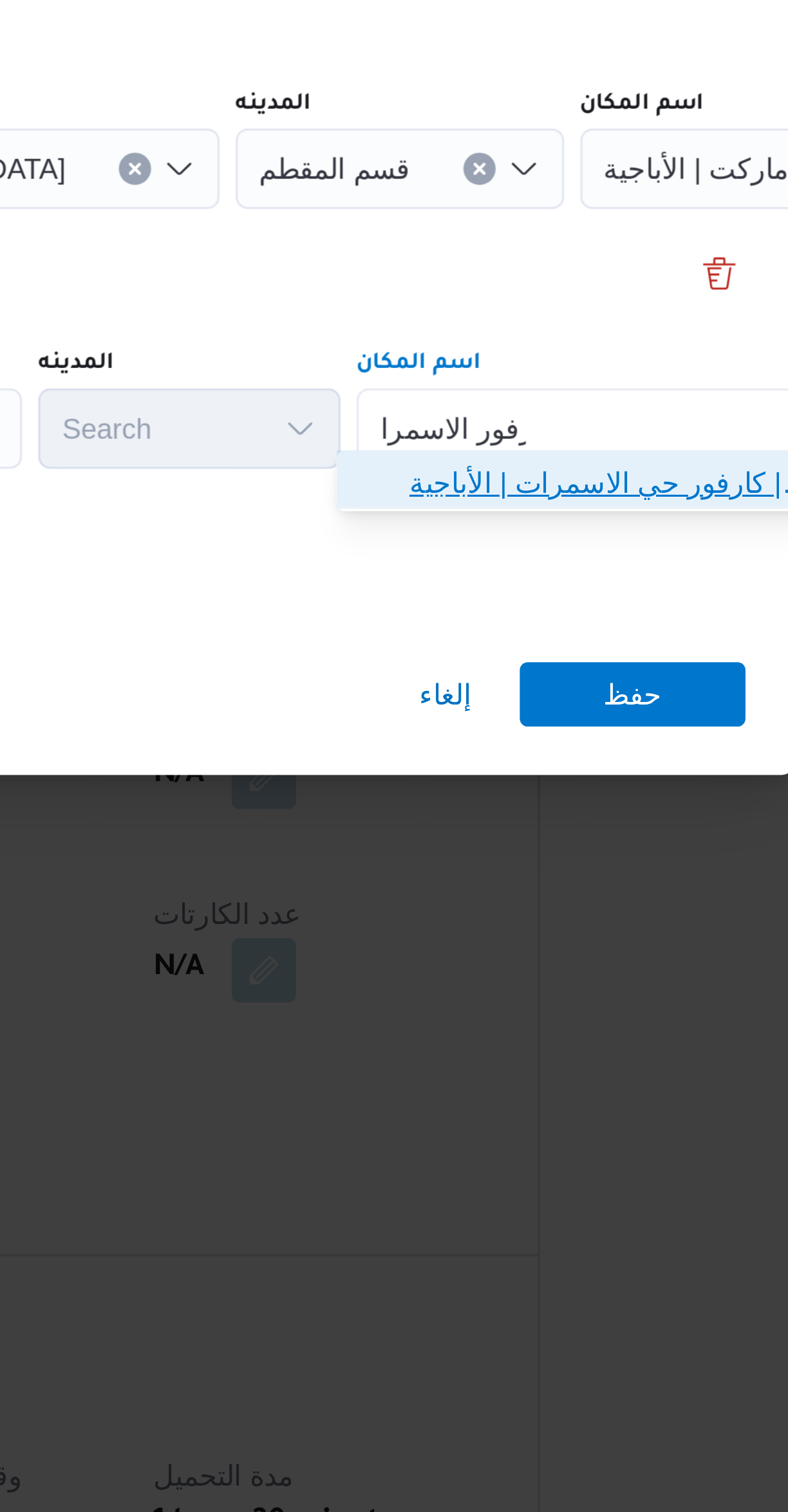
click at [562, 774] on span "كارفور الاسمرا ت | كارفور حي الاسمرات | الأباجية" at bounding box center [583, 780] width 130 height 16
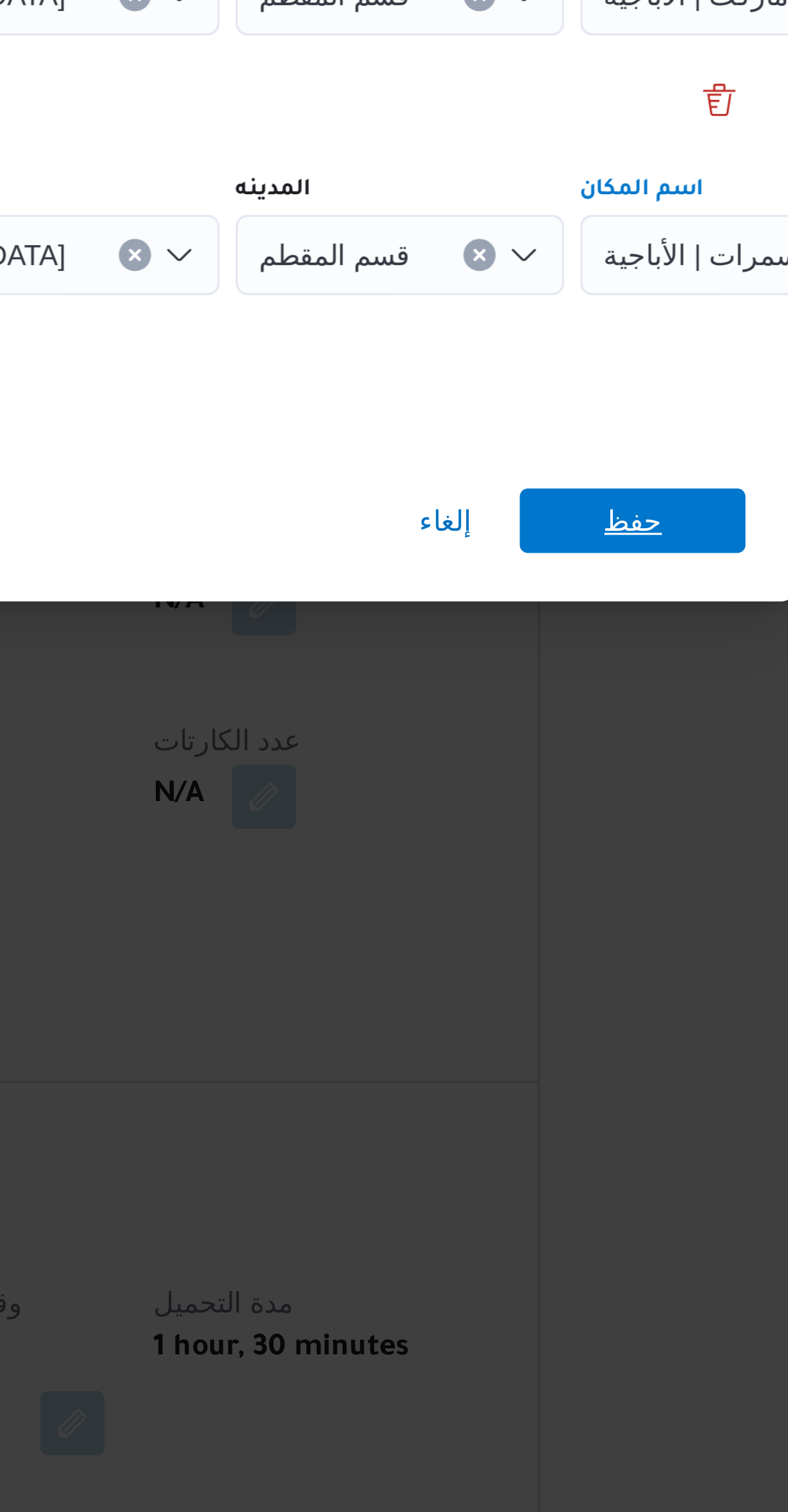
click at [607, 842] on span "حفظ" at bounding box center [589, 848] width 72 height 20
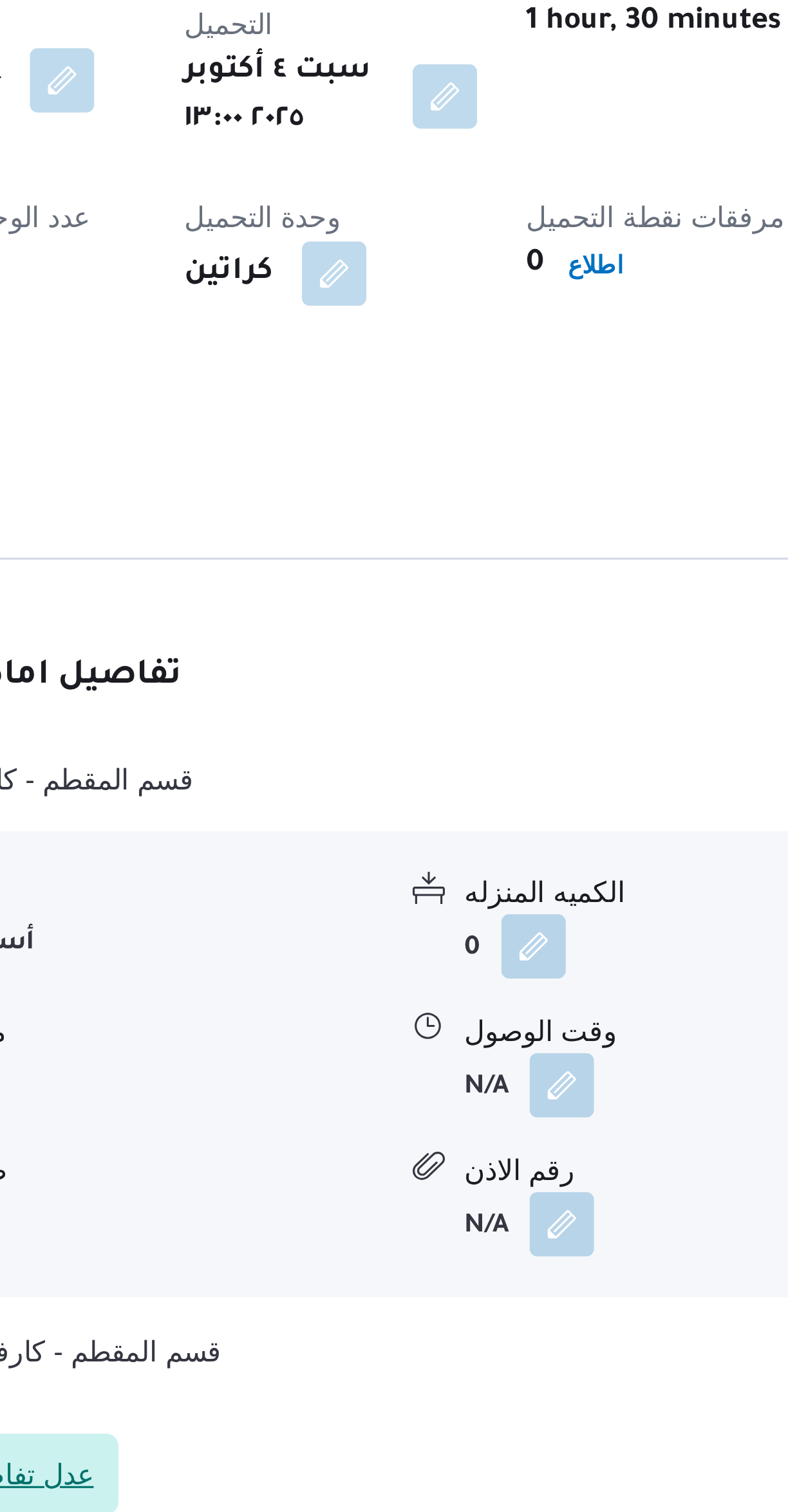
scroll to position [121, 0]
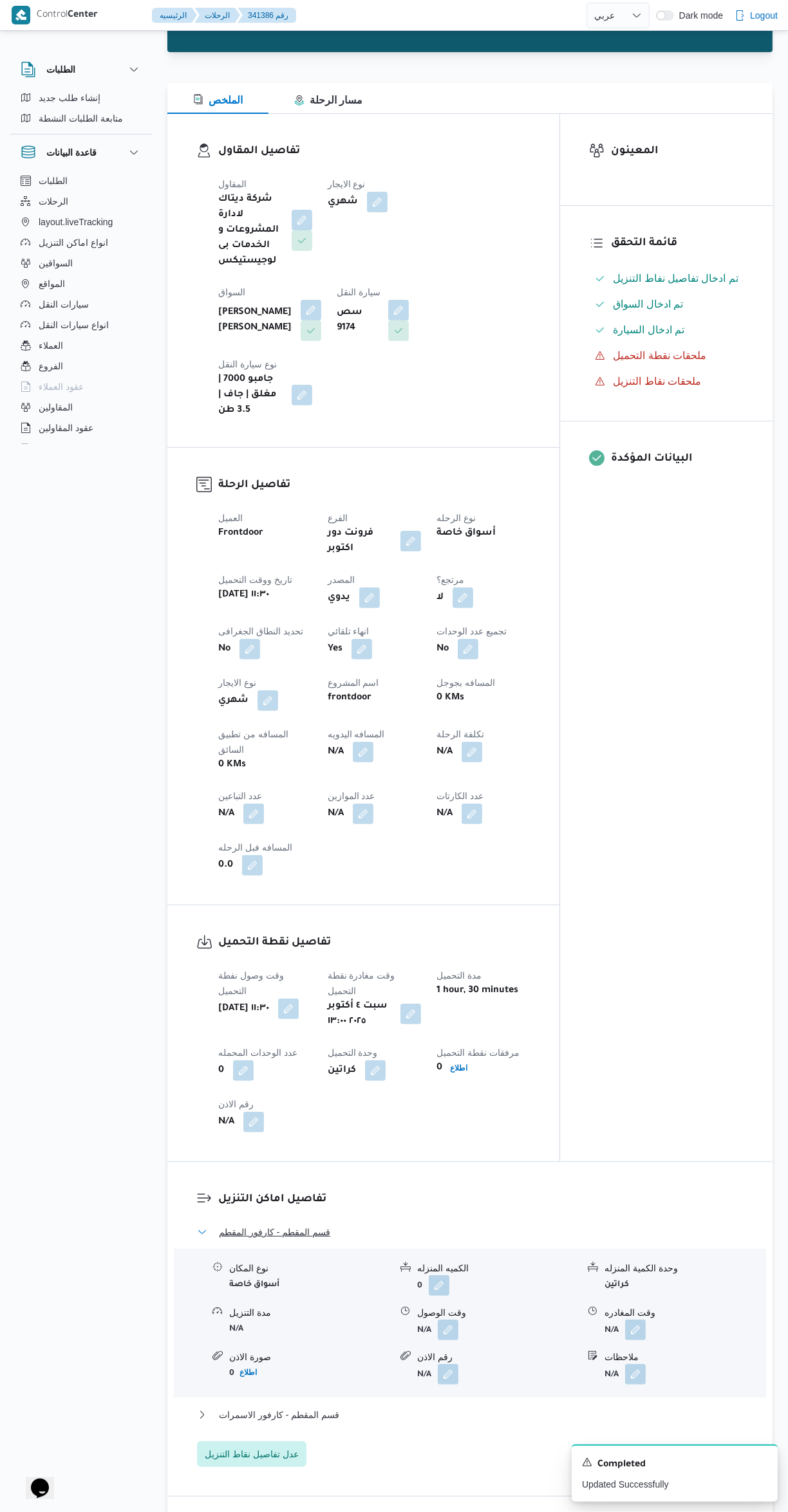
click at [456, 1225] on button "قسم المقطم - كارفور المقطم" at bounding box center [470, 1232] width 547 height 16
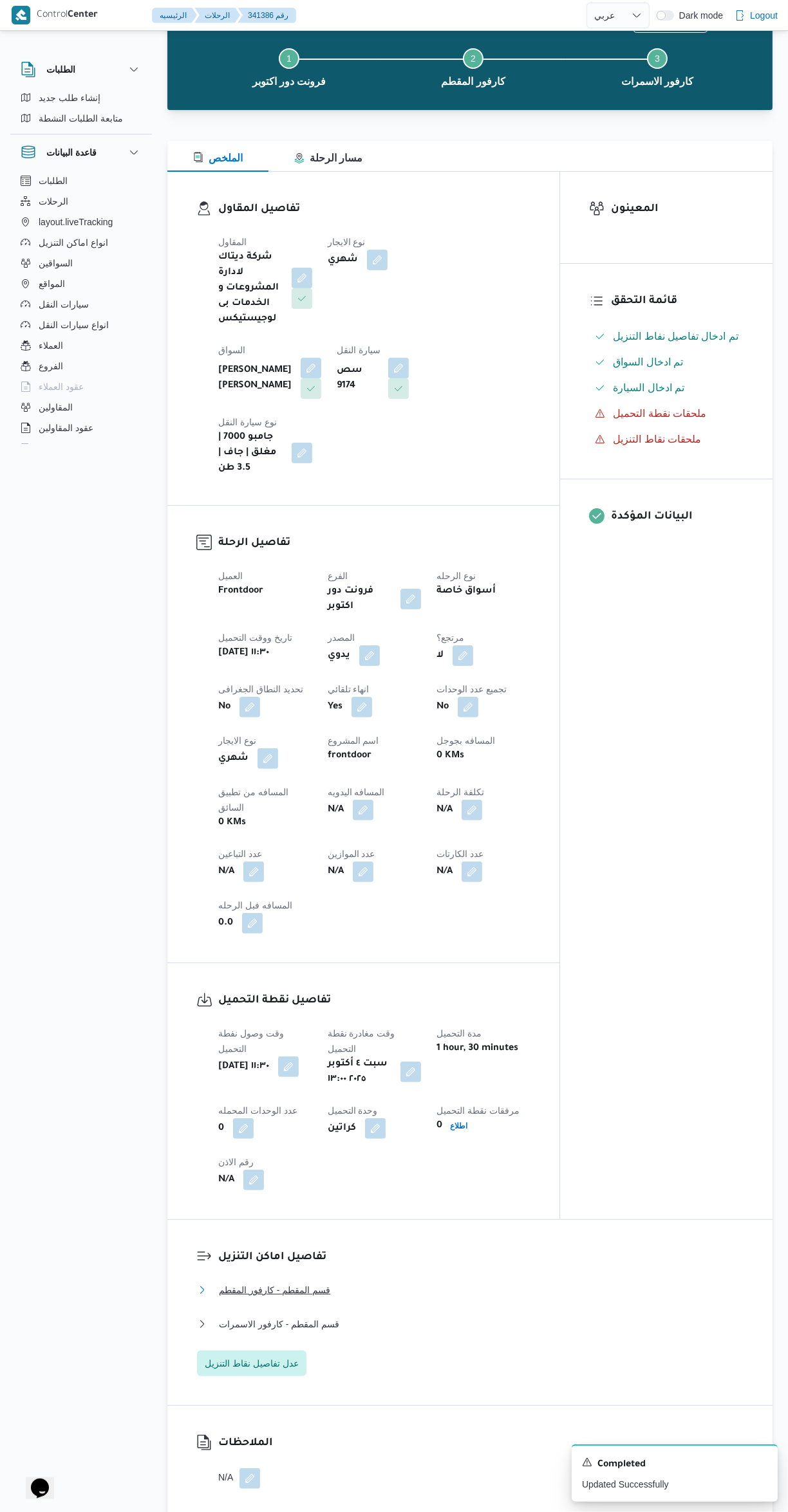
scroll to position [0, 0]
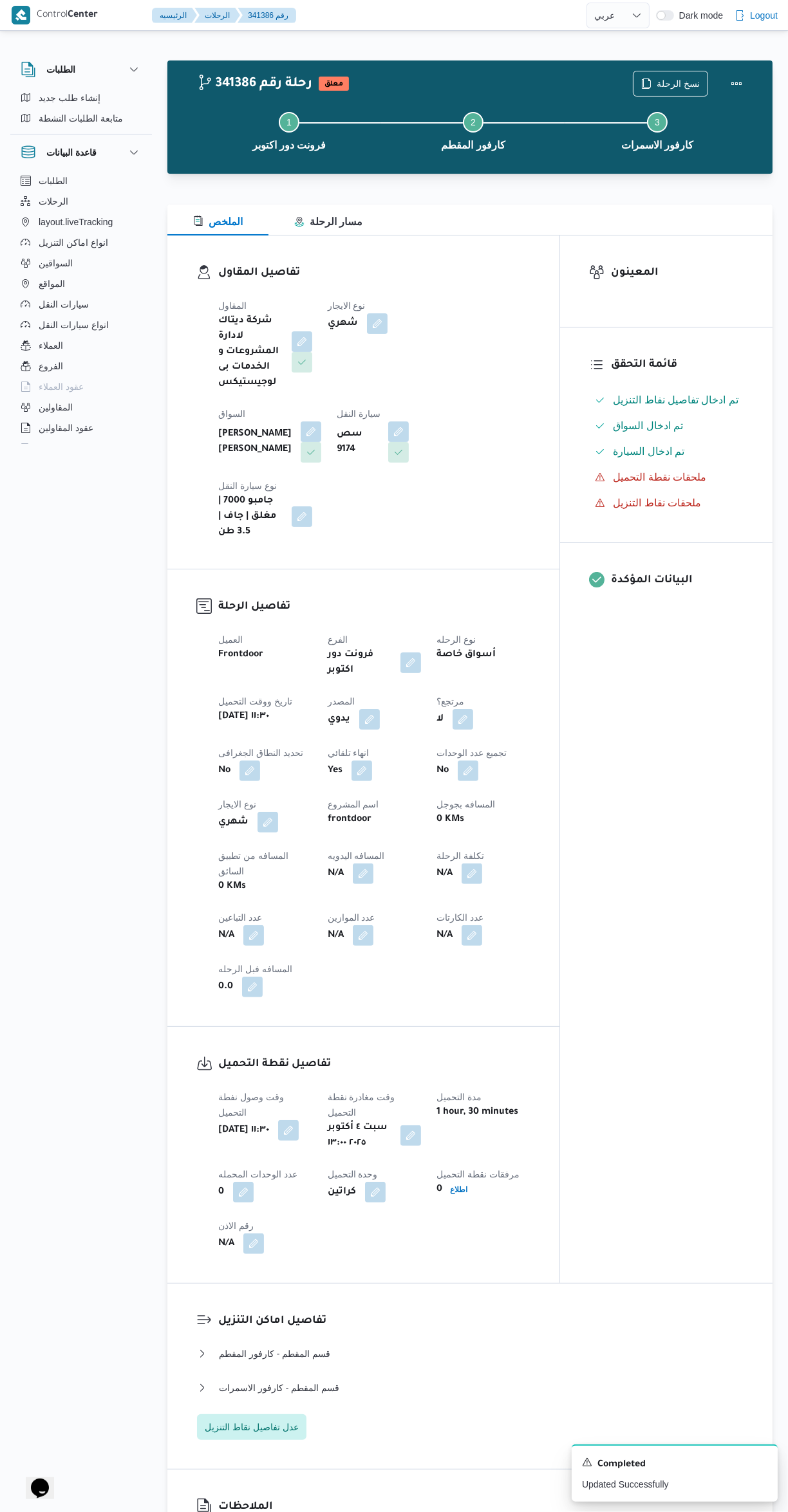
select select "ar"
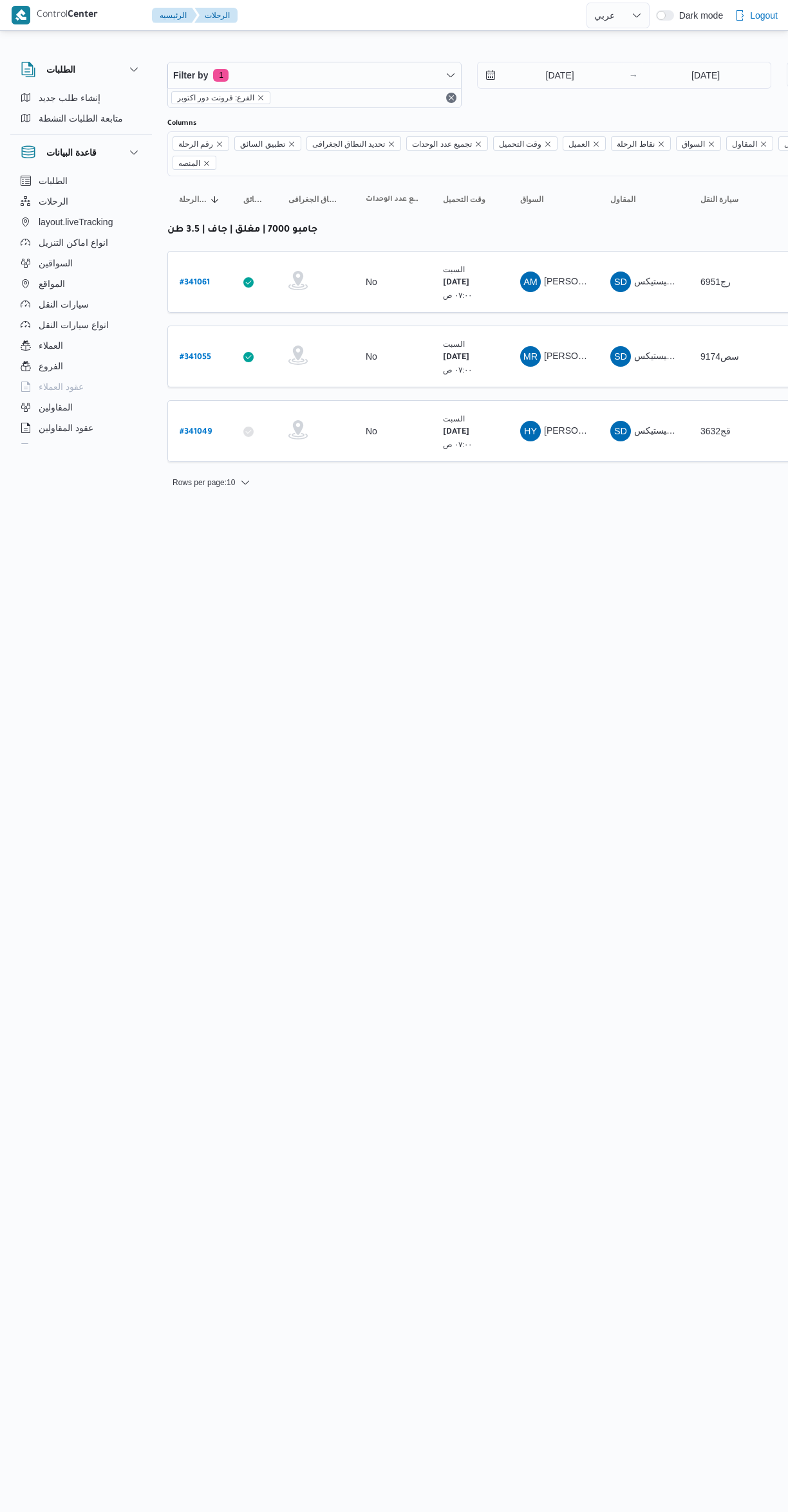
select select "ar"
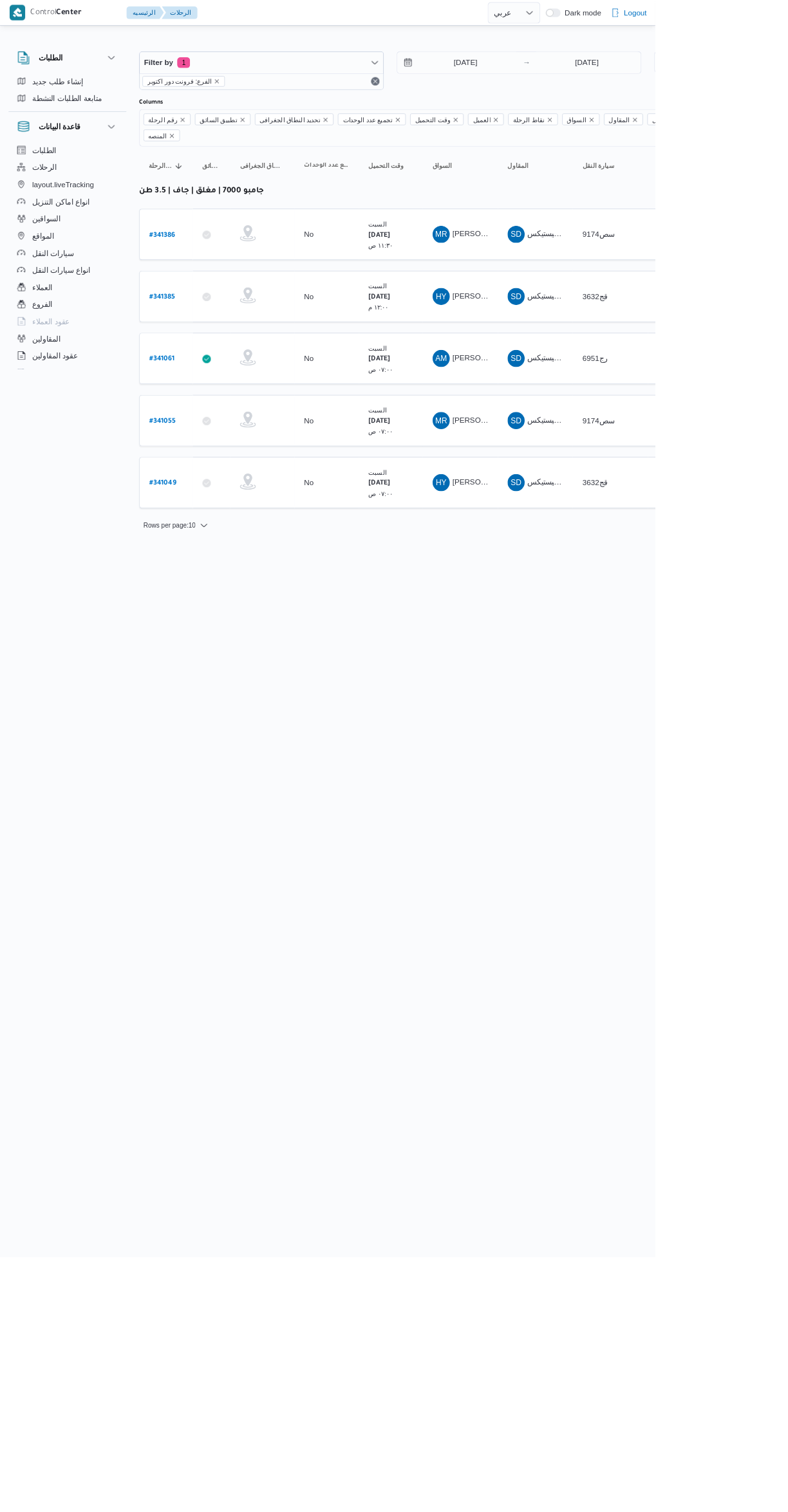
click at [204, 428] on b "# 341061" at bounding box center [195, 432] width 31 height 9
select select "ar"
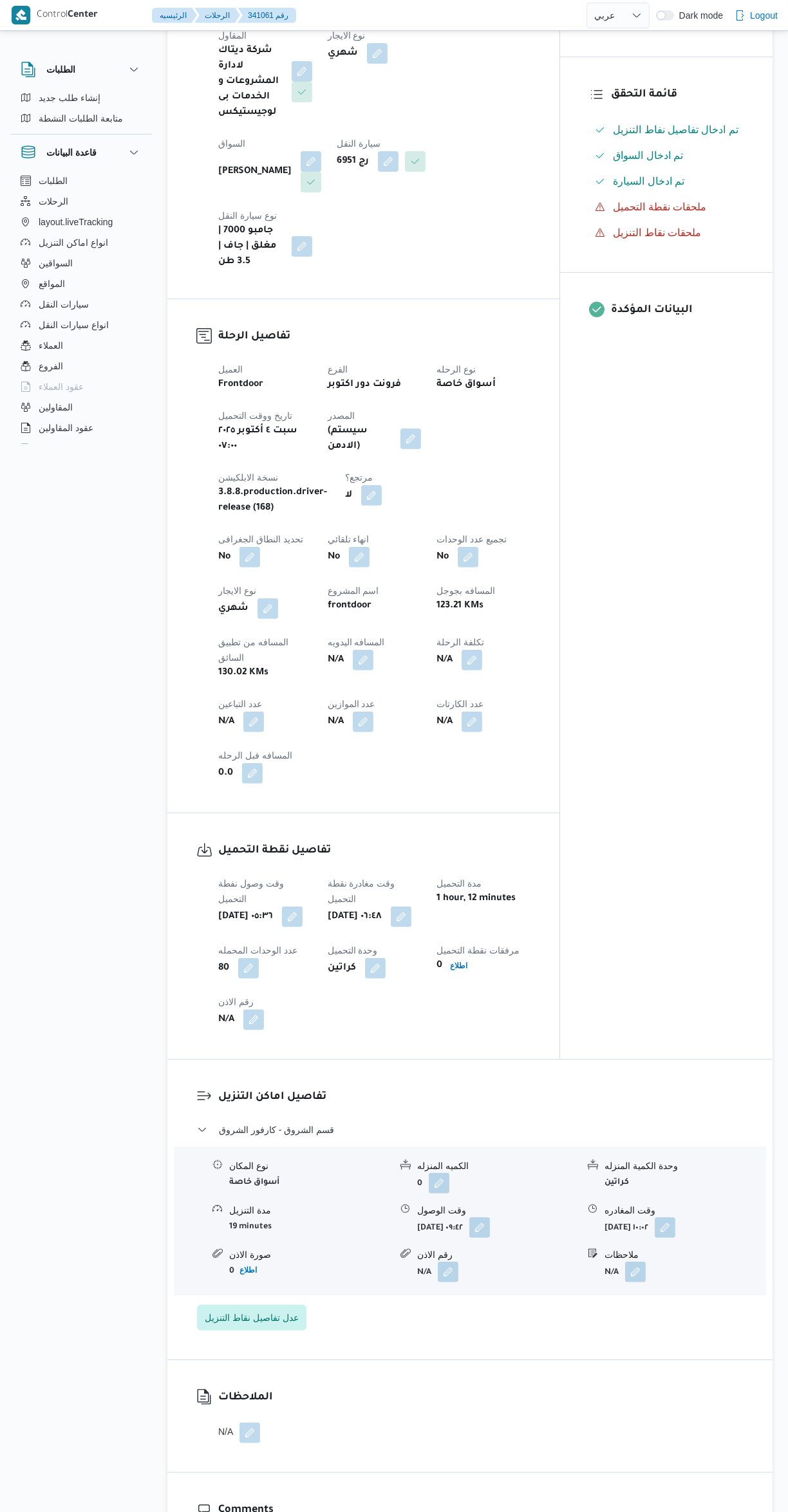
scroll to position [277, 0]
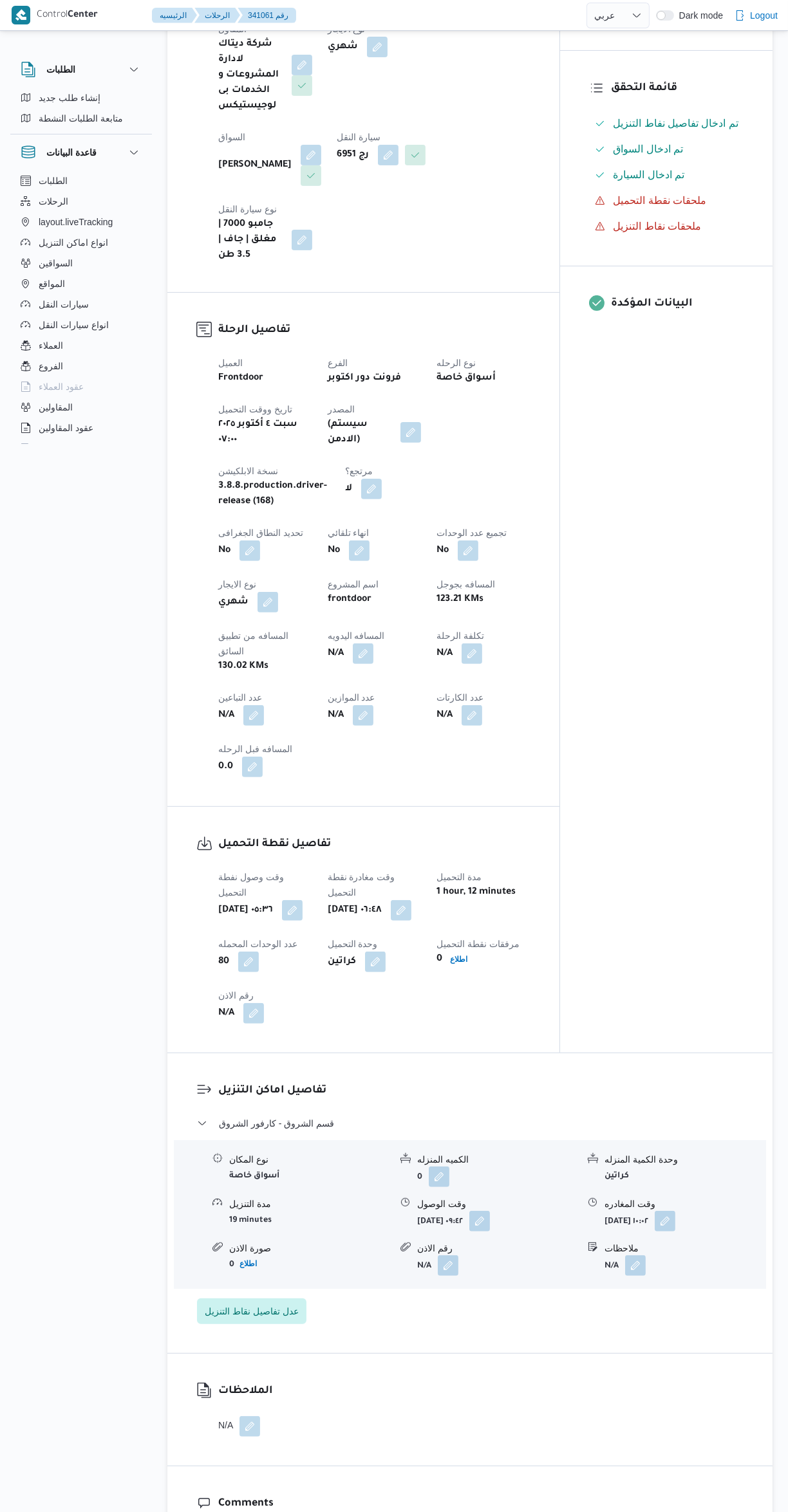
click at [364, 643] on button "button" at bounding box center [363, 654] width 20 height 20
click at [325, 633] on input "المسافه اليدويه" at bounding box center [334, 633] width 128 height 26
type input "225"
click at [441, 617] on span "تاكيد" at bounding box center [437, 626] width 72 height 26
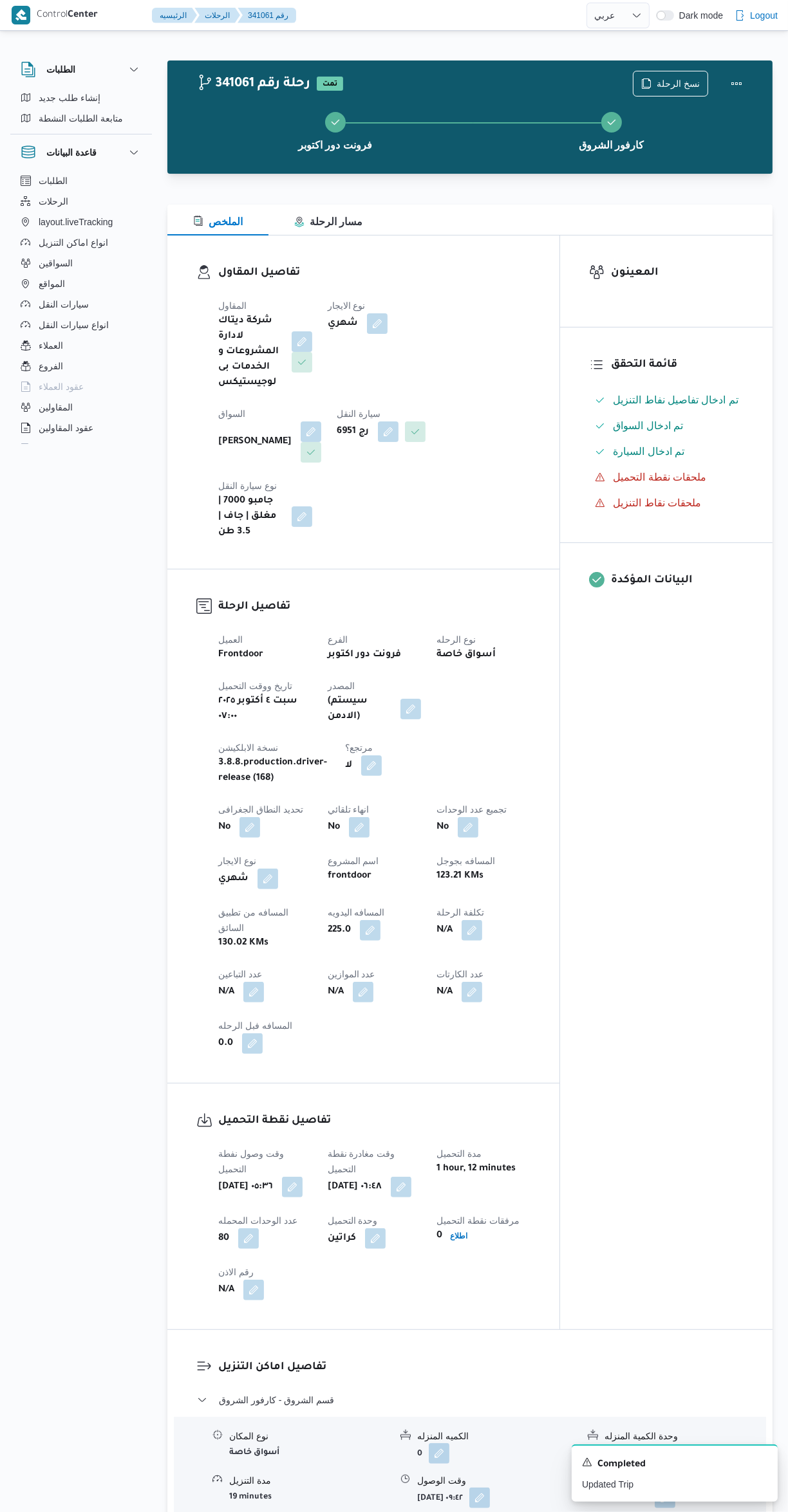
click at [667, 93] on div "فرونت دور اكتوبر كارفور الشروق" at bounding box center [473, 130] width 568 height 82
click at [671, 73] on span "نسخ الرحلة" at bounding box center [670, 83] width 74 height 24
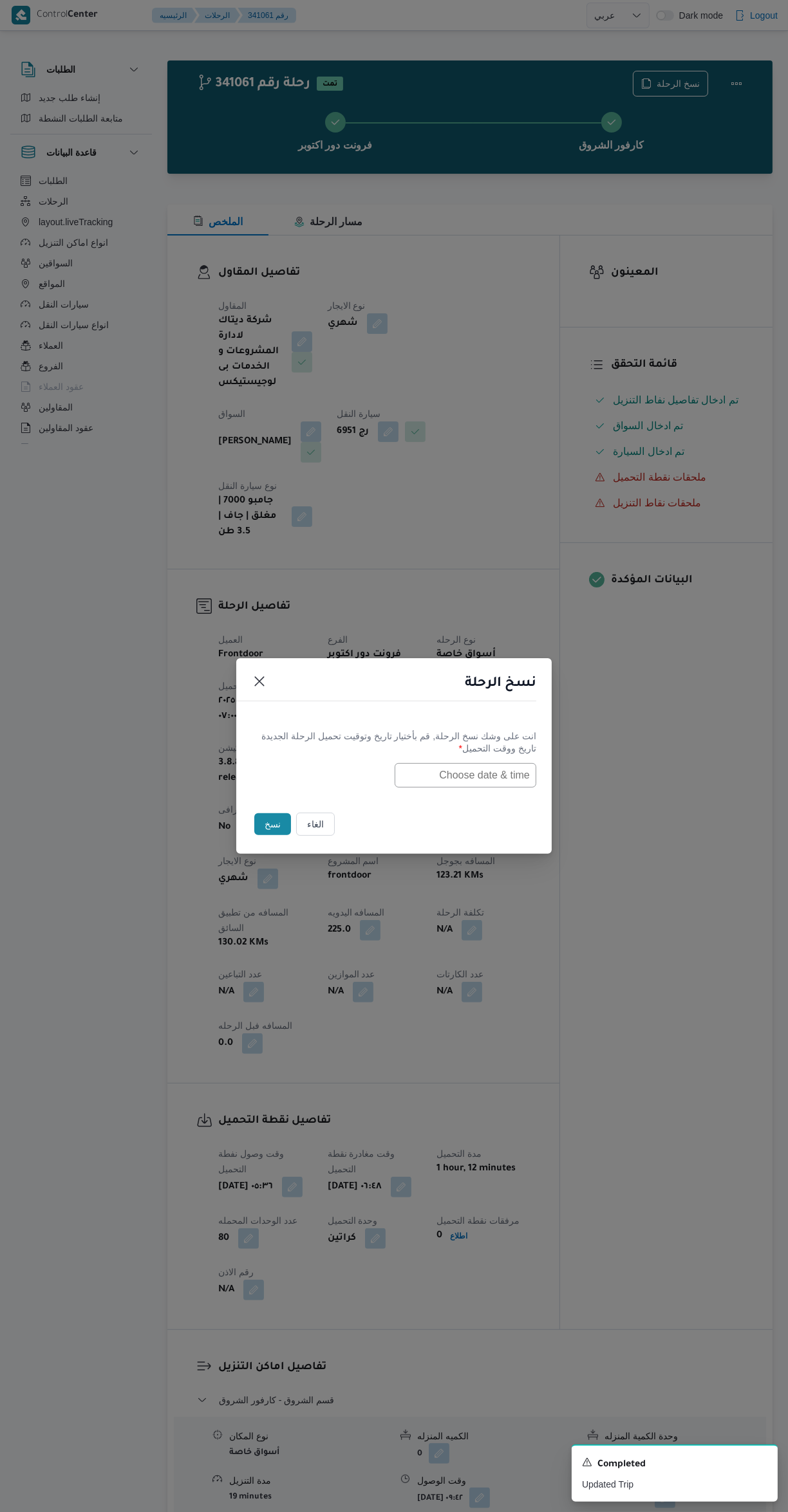
click at [480, 771] on input "text" at bounding box center [465, 776] width 142 height 24
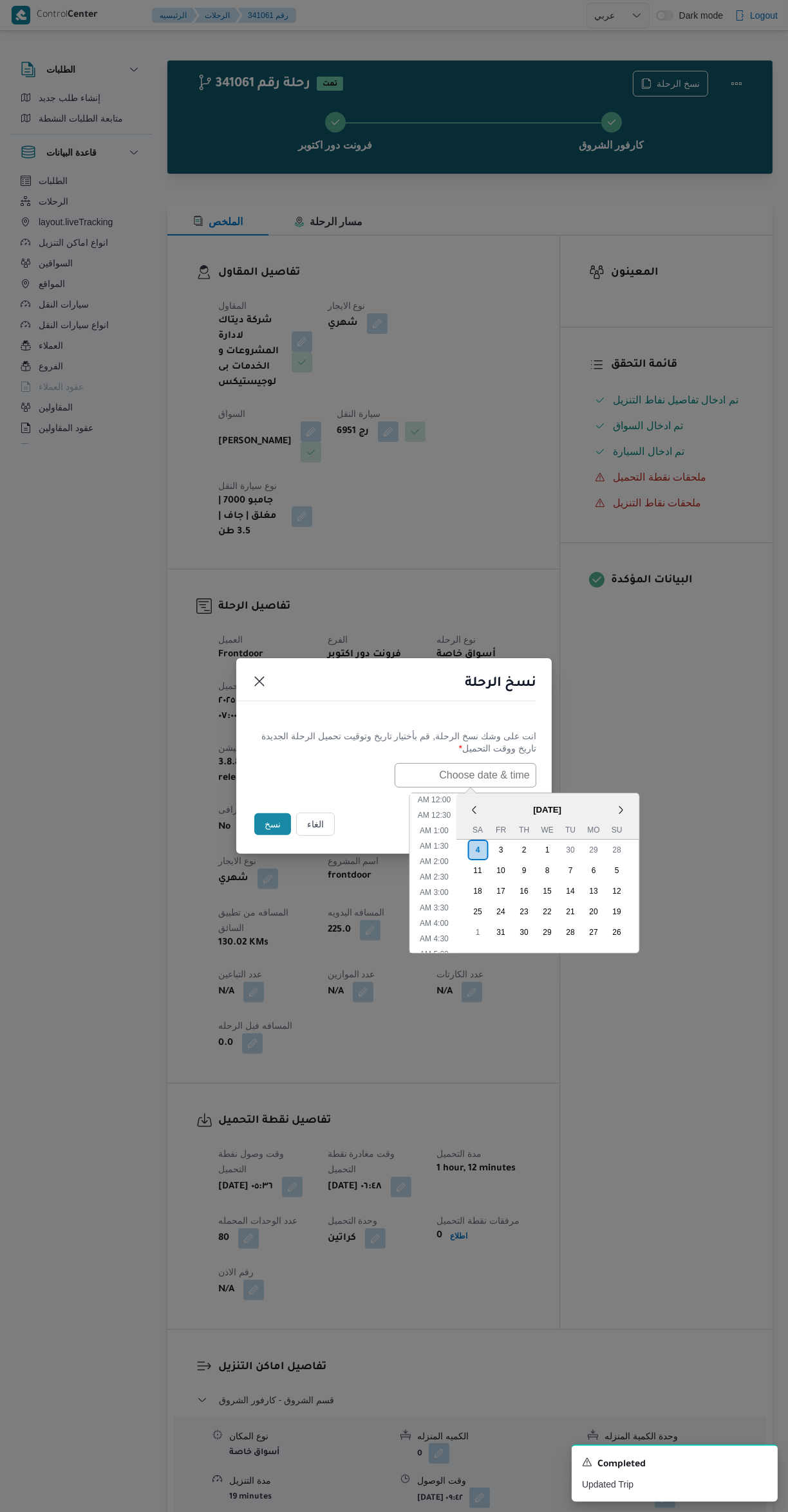
scroll to position [375, 0]
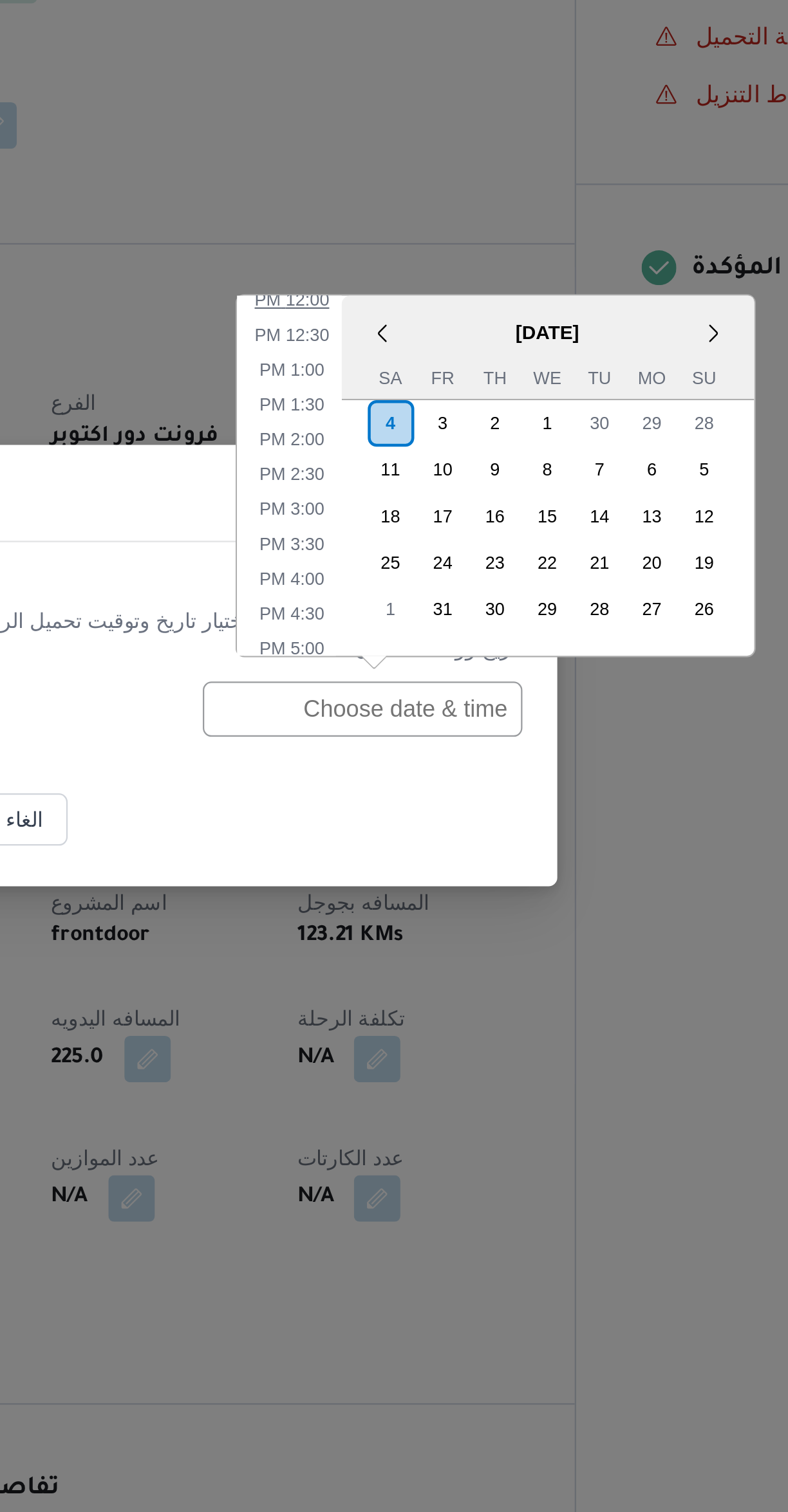
click at [429, 597] on li "12:00 PM" at bounding box center [434, 594] width 43 height 13
type input "[DATE] 12:00PM"
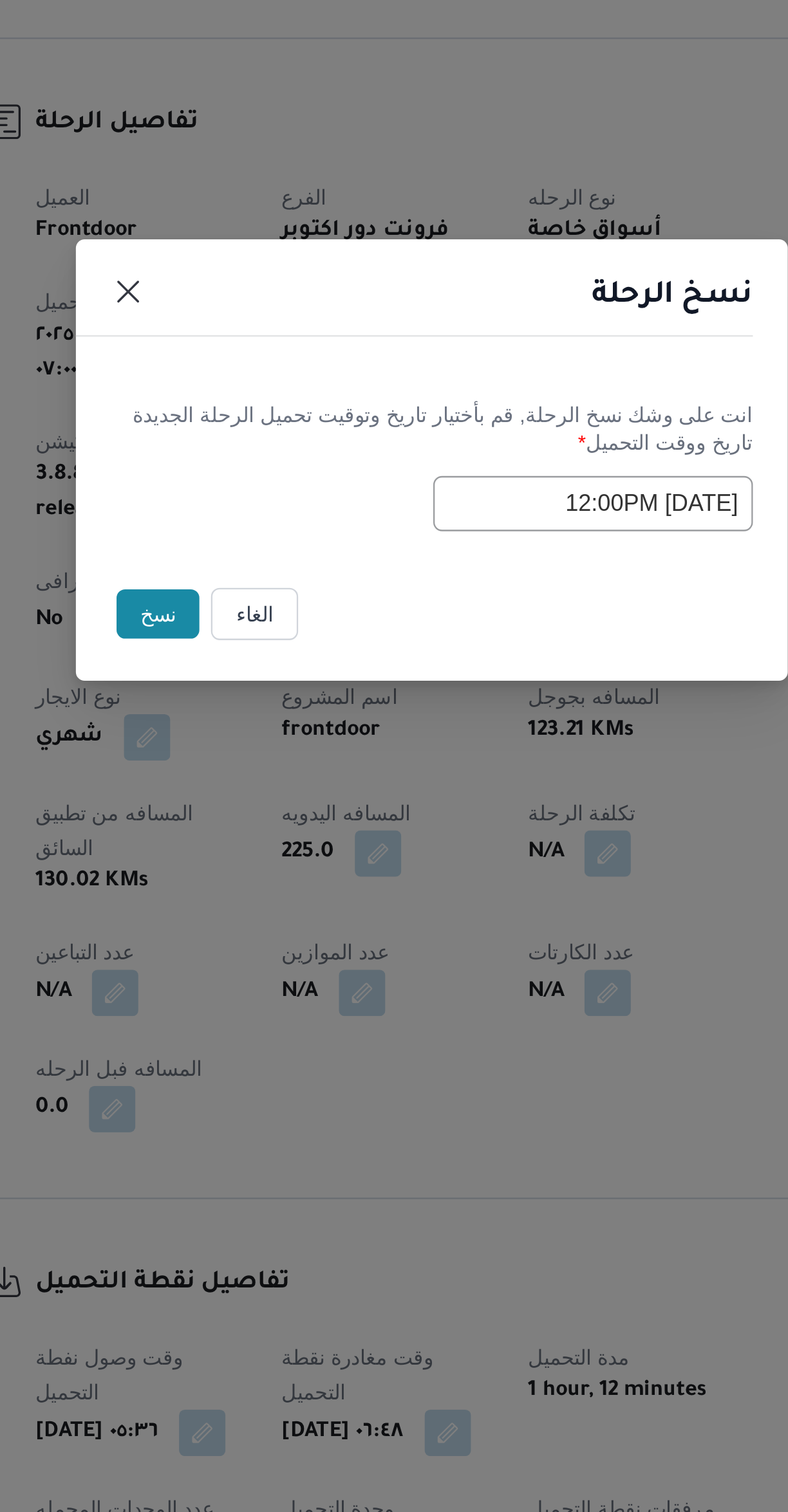
click at [273, 820] on button "نسخ" at bounding box center [273, 824] width 37 height 22
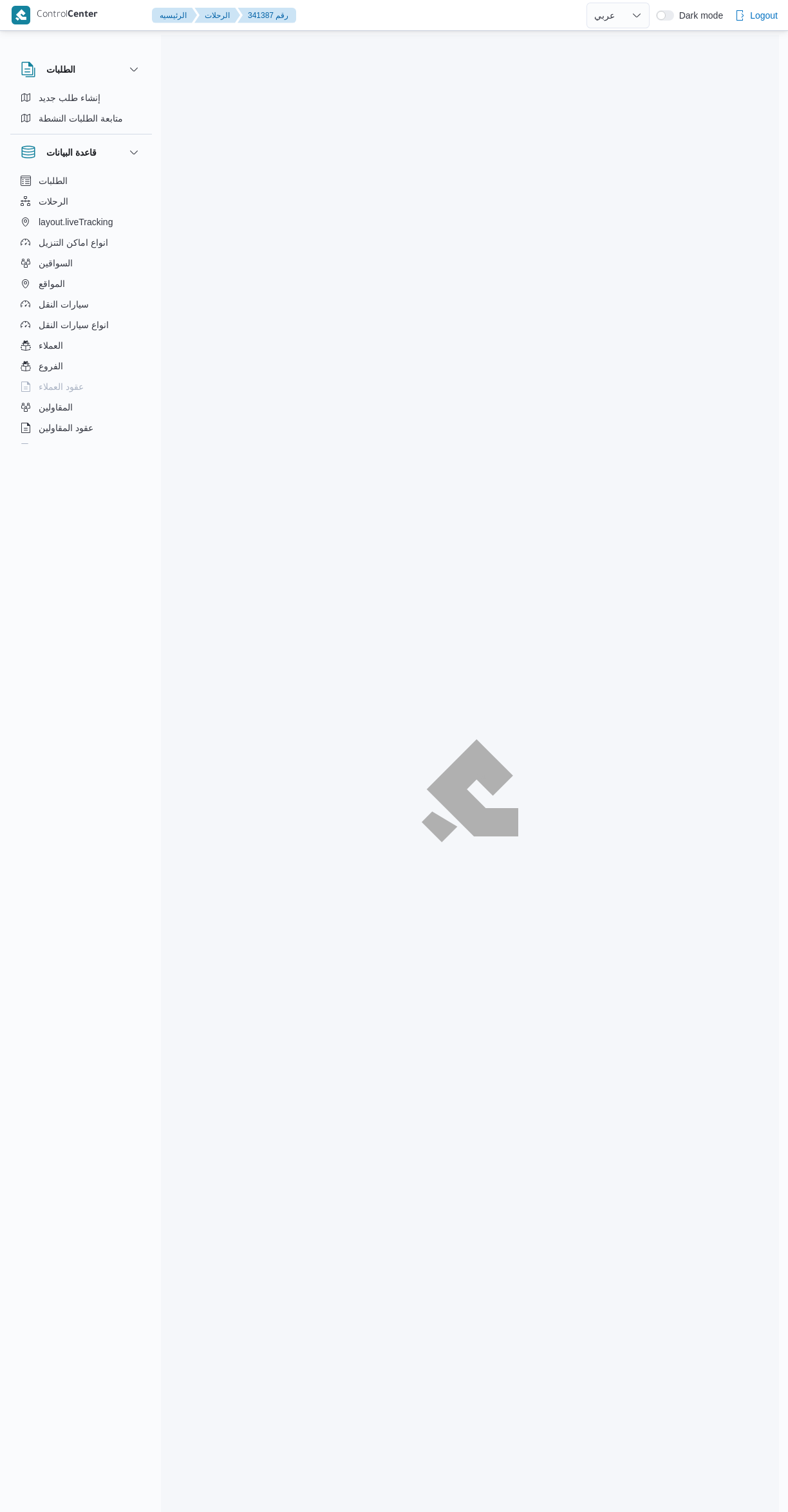
select select "ar"
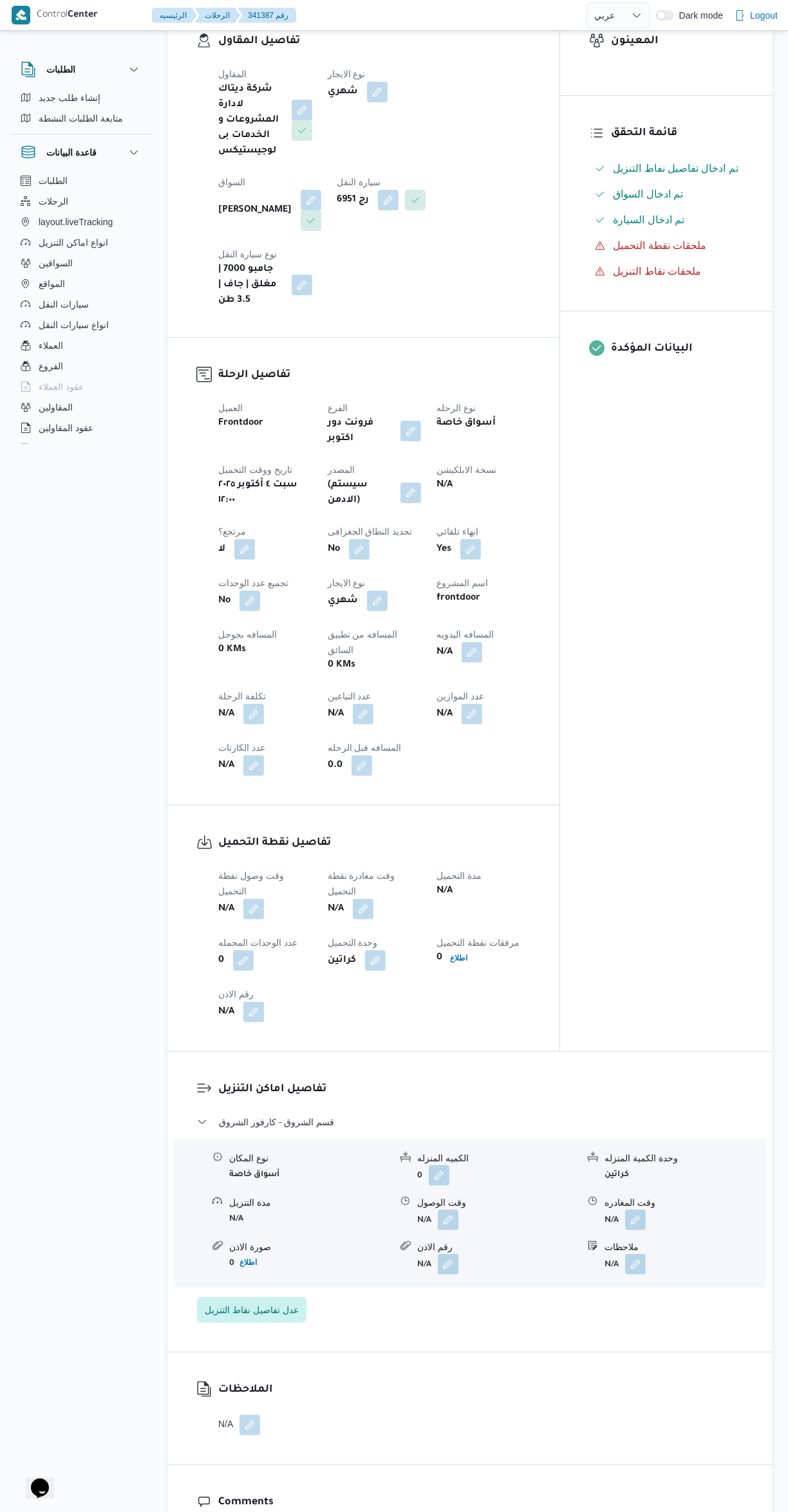
scroll to position [254, 0]
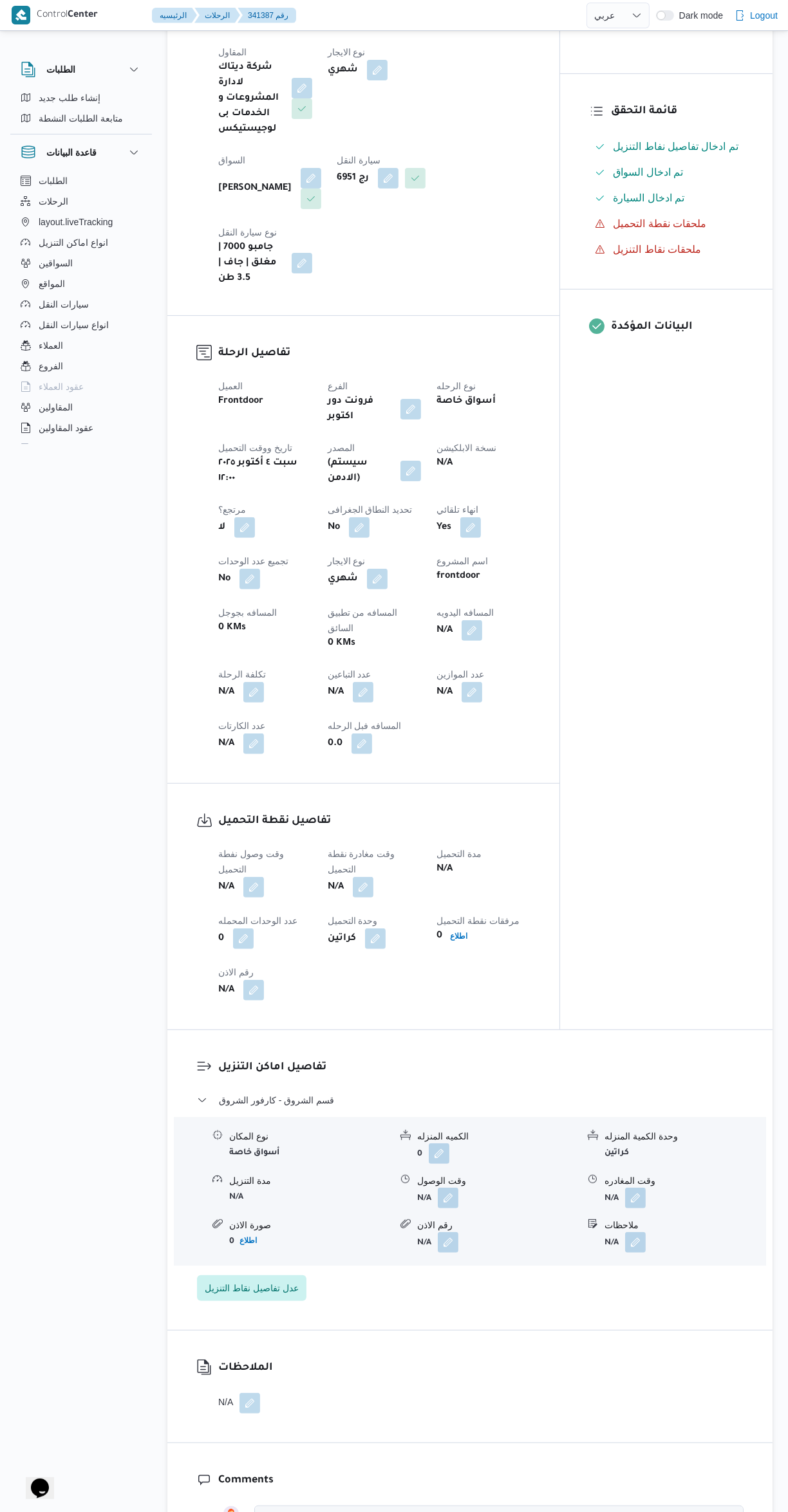
click at [255, 877] on button "button" at bounding box center [254, 888] width 20 height 20
click at [230, 841] on input "وقت وصول نفطة التحميل" at bounding box center [220, 841] width 146 height 26
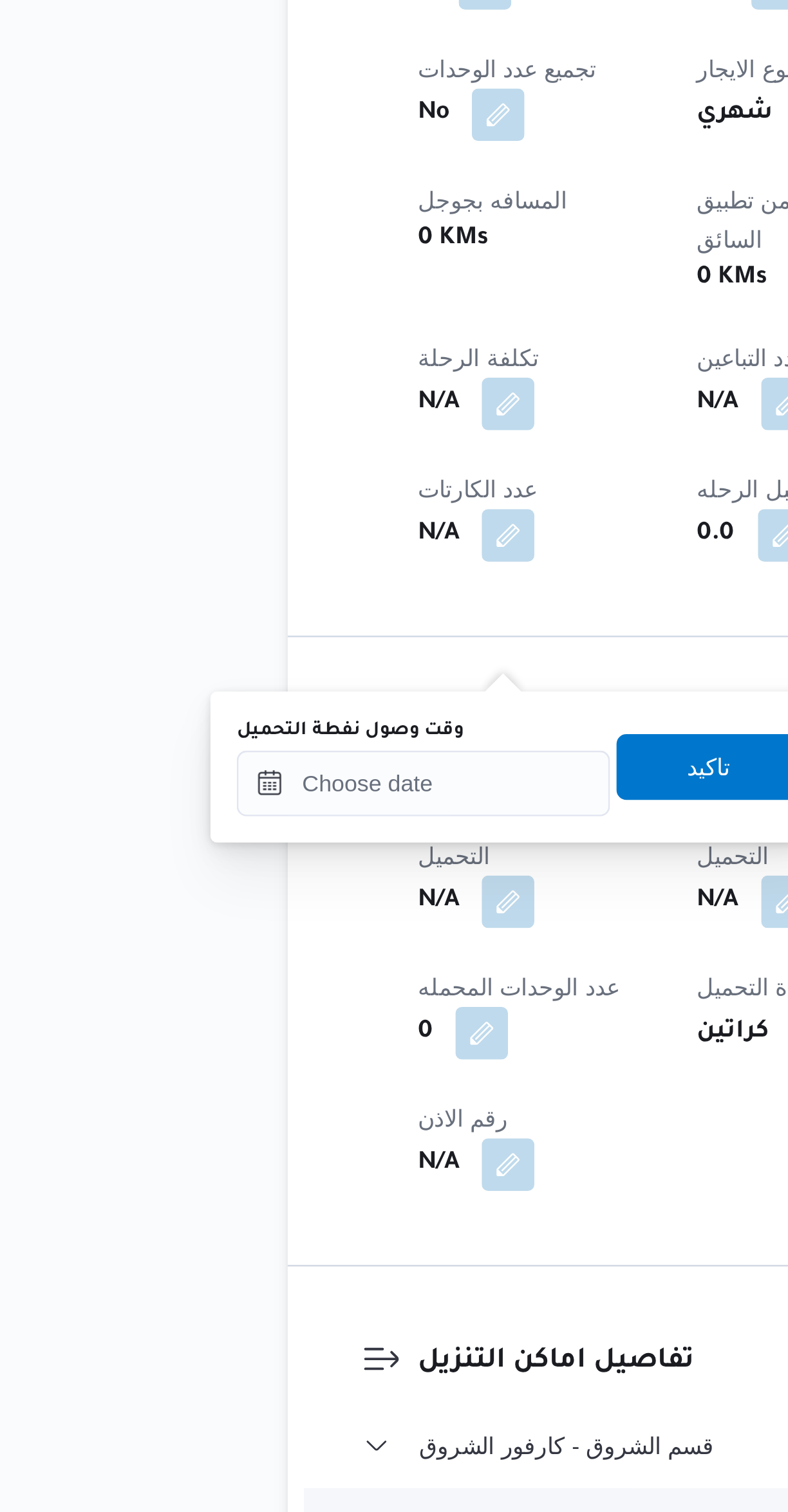
scroll to position [0, 0]
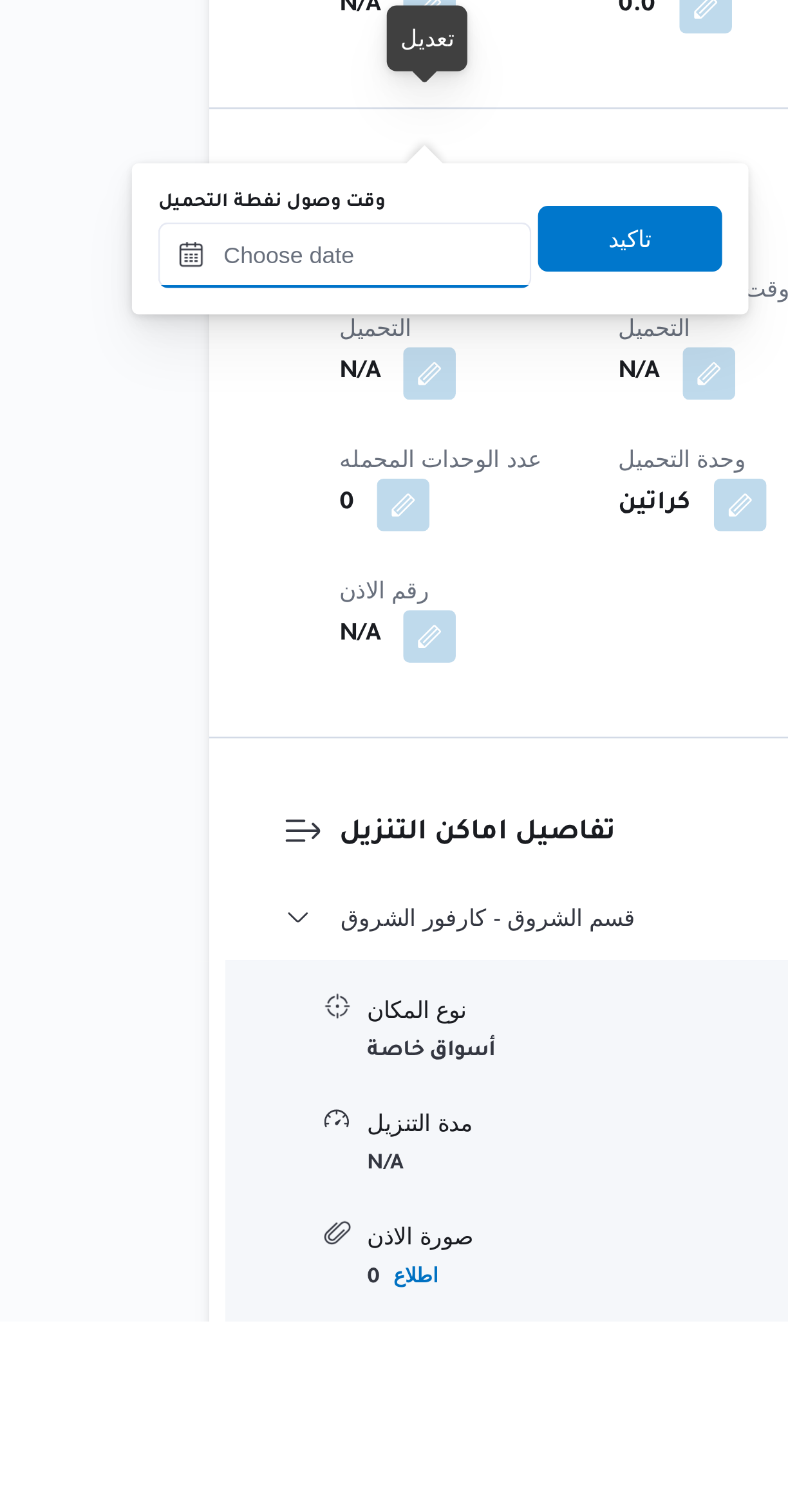
click at [213, 1095] on input "وقت وصول نفطة التحميل" at bounding box center [220, 1094] width 146 height 26
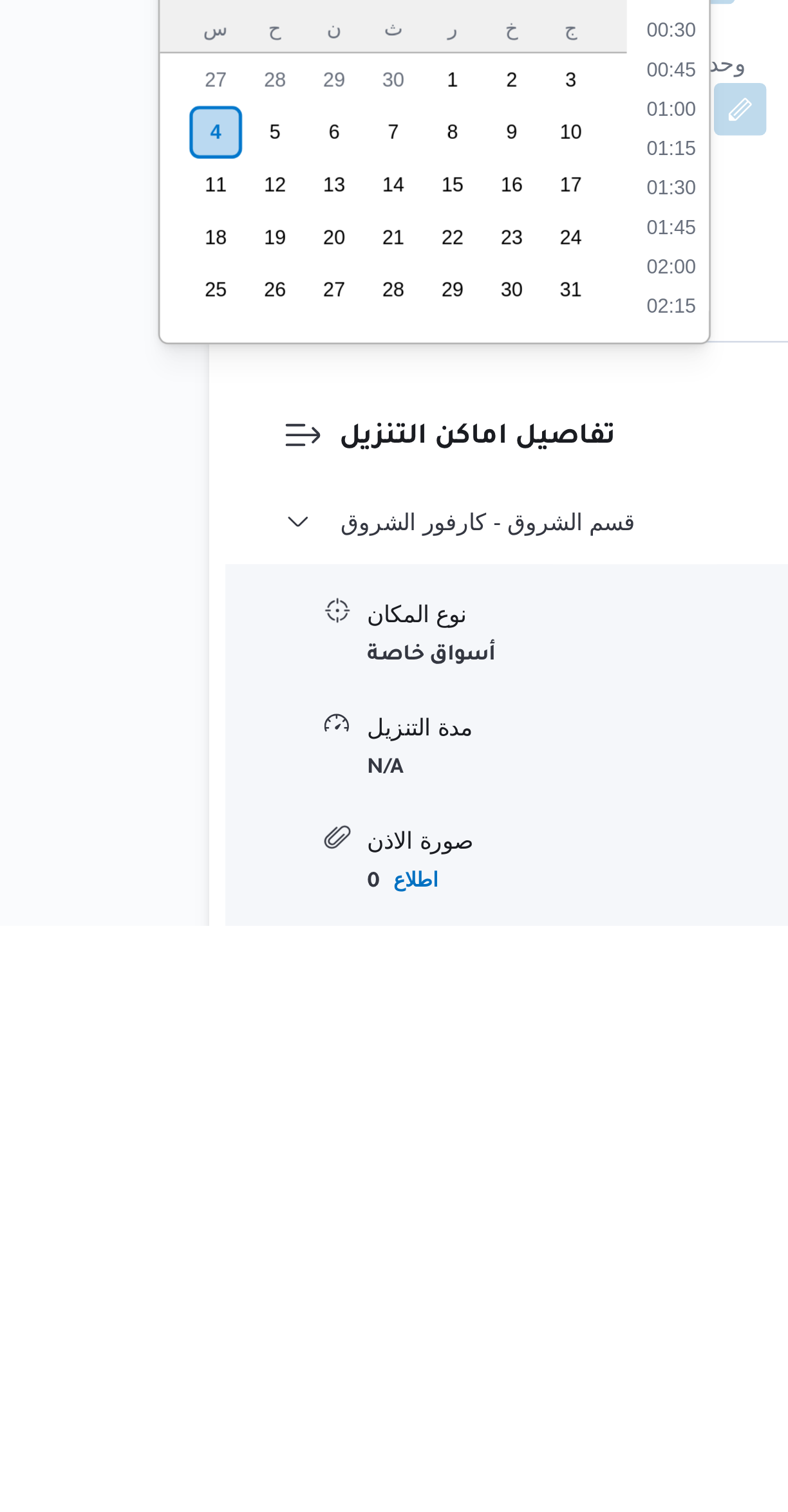
scroll to position [818, 0]
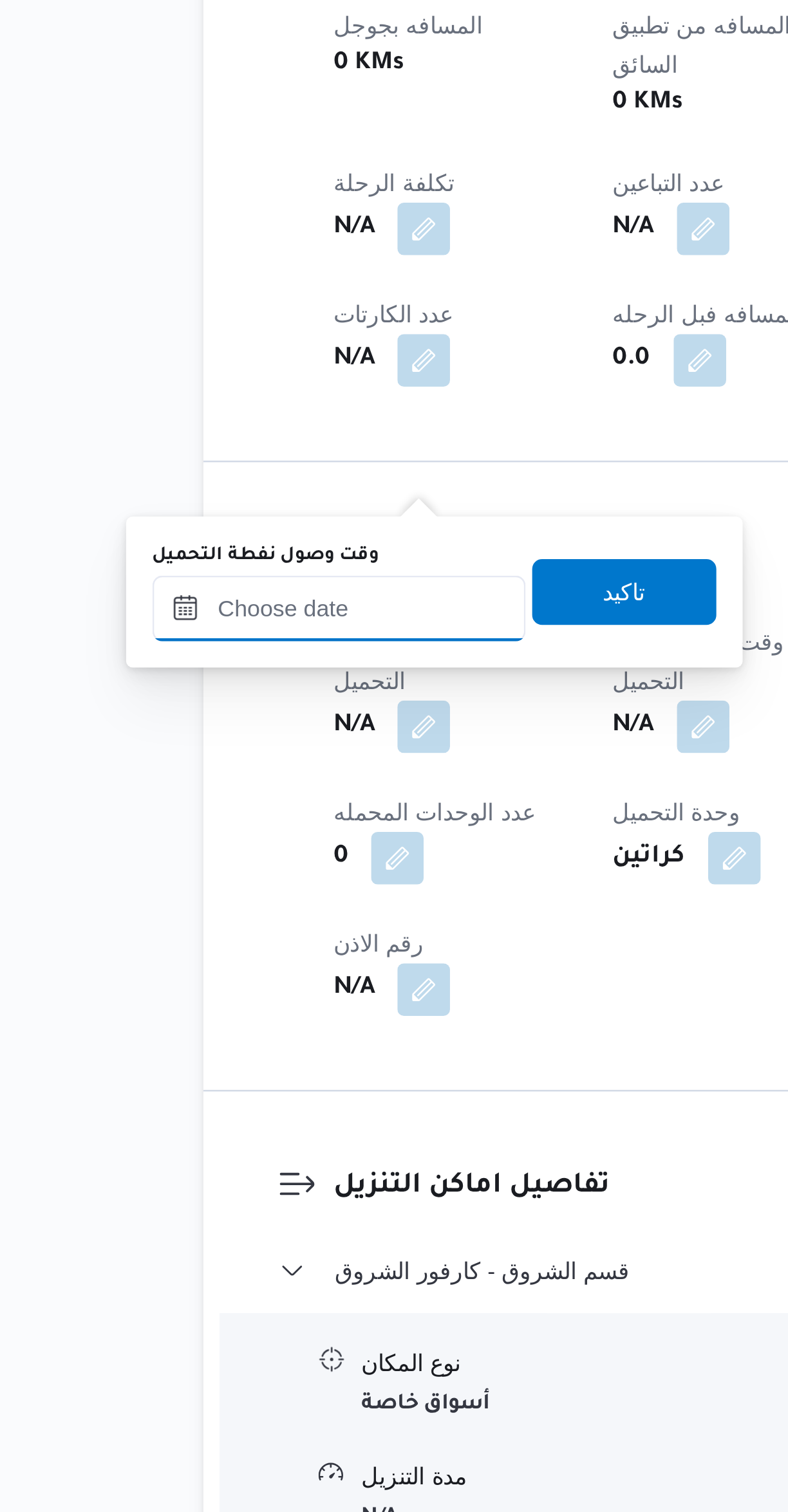
click at [220, 1092] on input "وقت وصول نفطة التحميل" at bounding box center [220, 1094] width 146 height 26
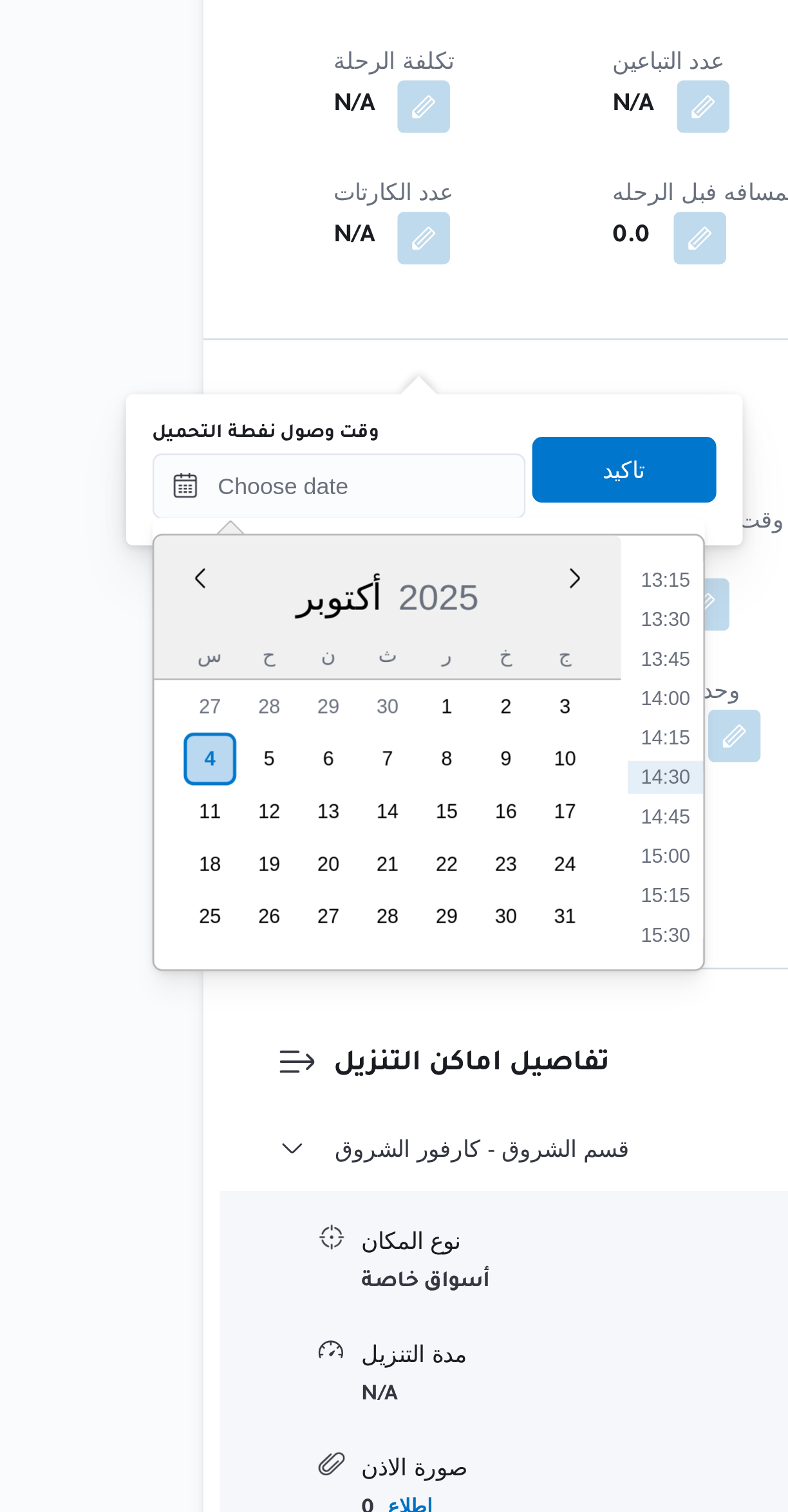
click at [346, 1128] on li "13:15" at bounding box center [349, 1131] width 30 height 13
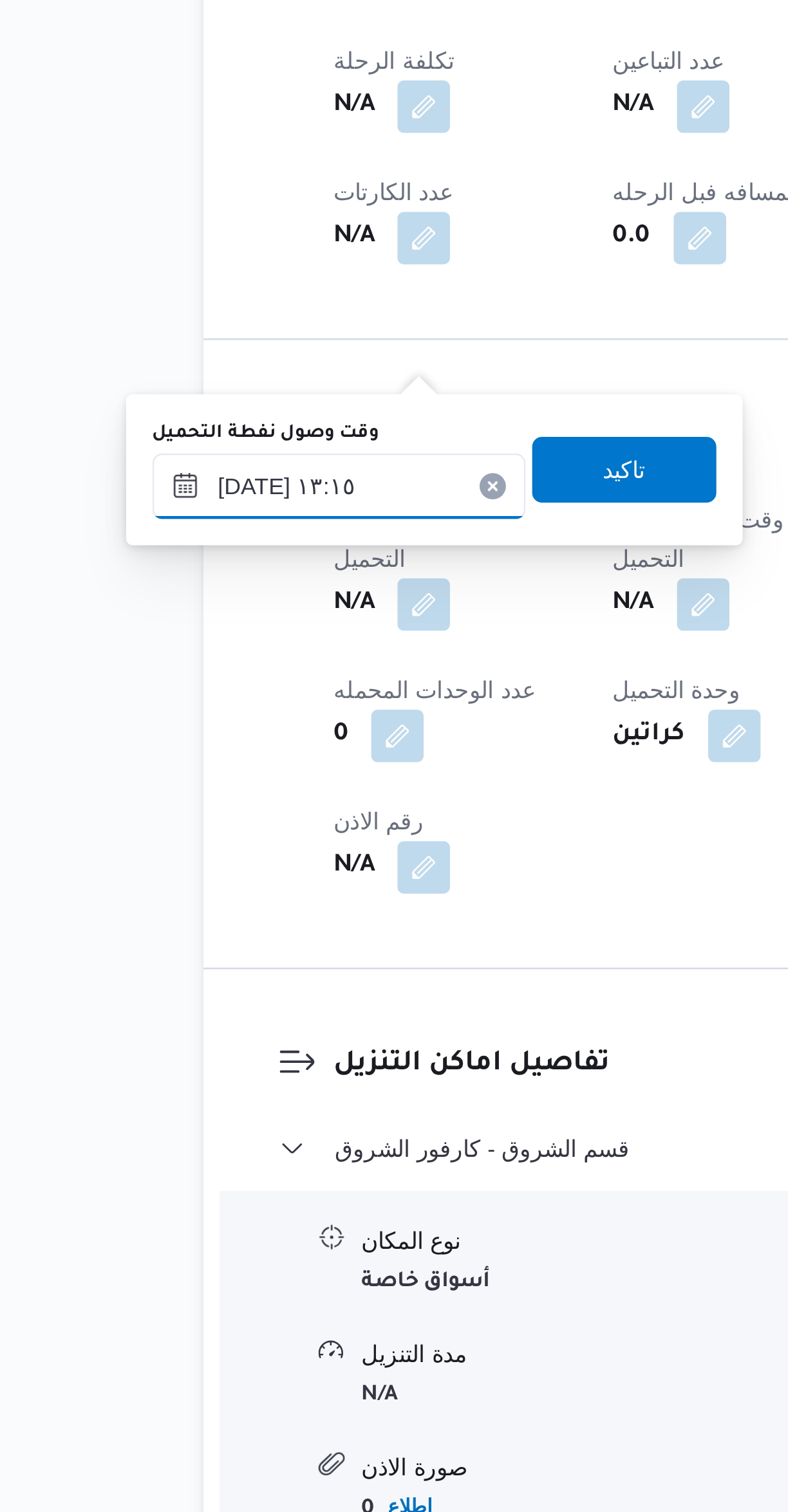
click at [212, 1094] on input "[DATE] ١٣:١٥" at bounding box center [220, 1094] width 146 height 26
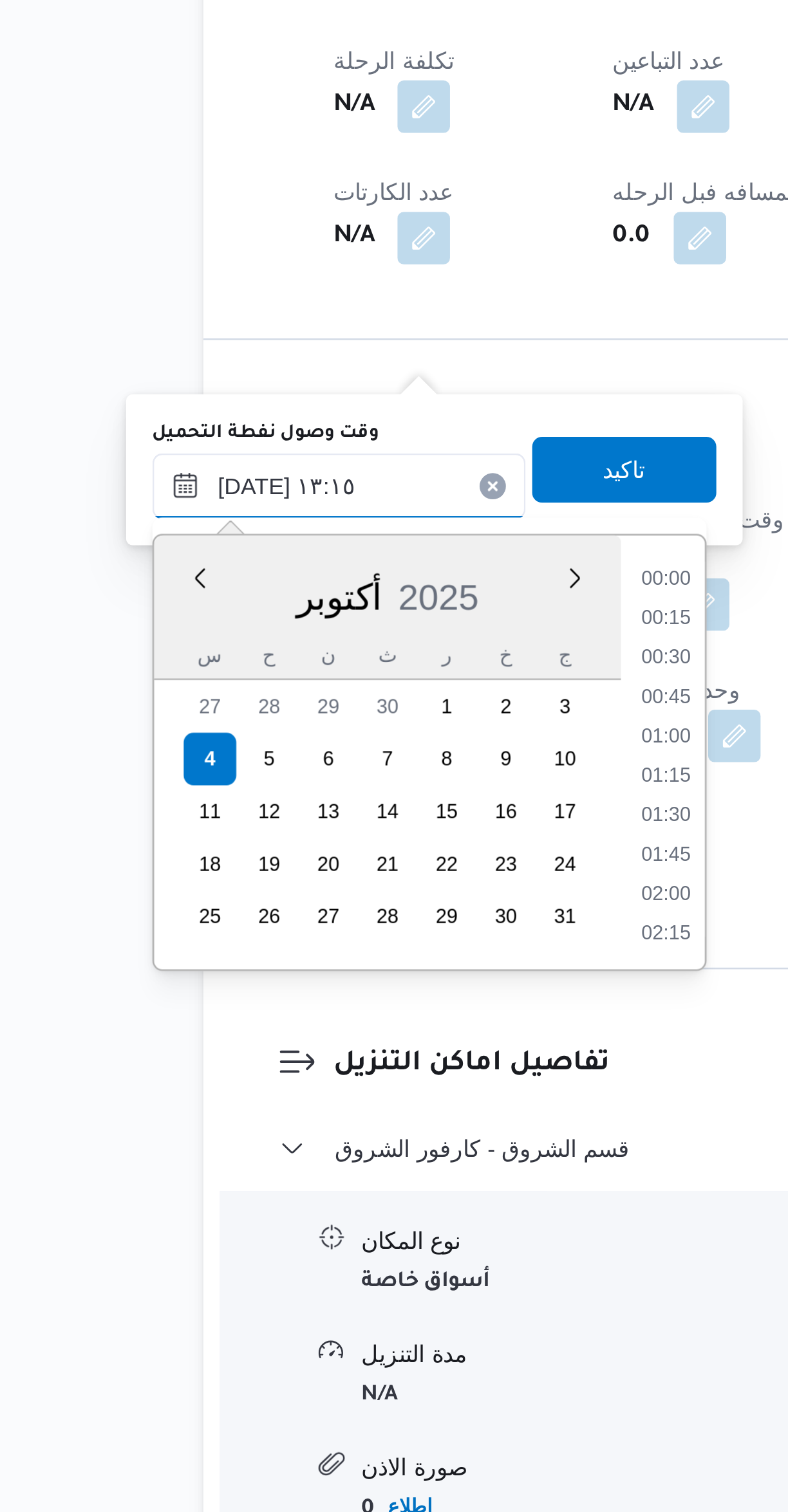
scroll to position [740, 0]
click at [350, 1130] on li "12:00" at bounding box center [349, 1132] width 30 height 13
type input "[DATE] ١٢:٠٠"
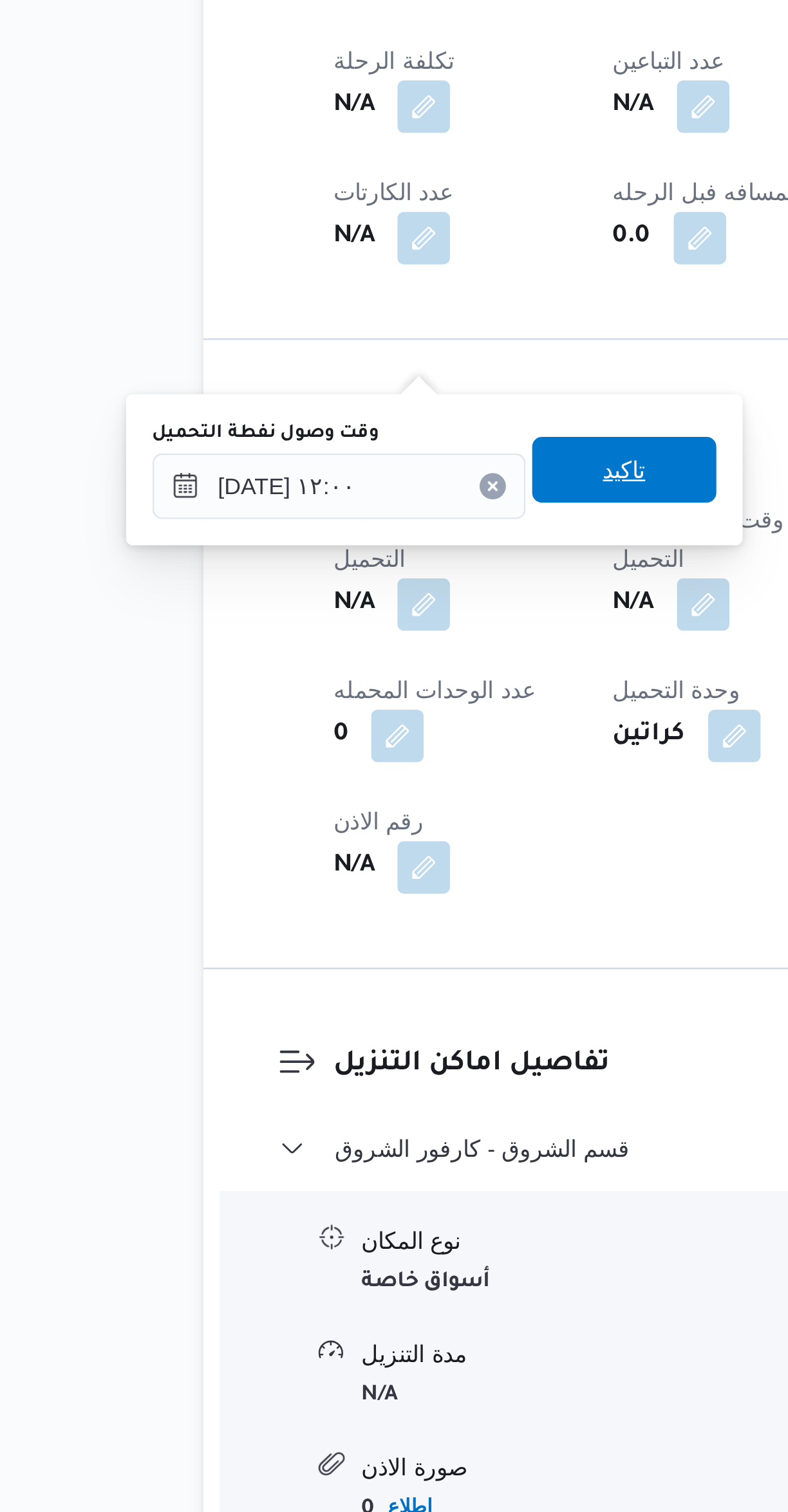
click at [325, 1094] on span "تاكيد" at bounding box center [332, 1088] width 17 height 16
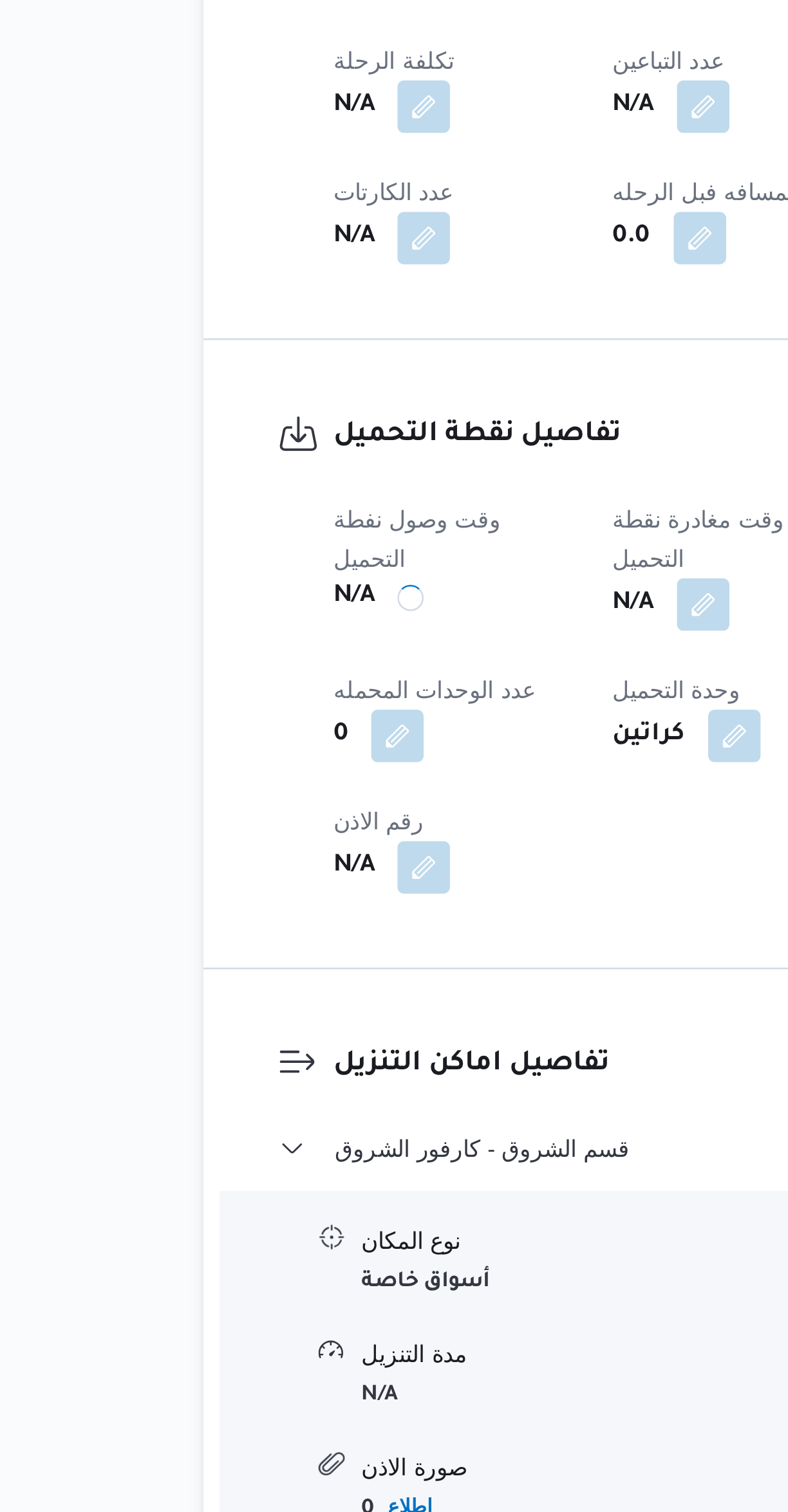
scroll to position [0, 0]
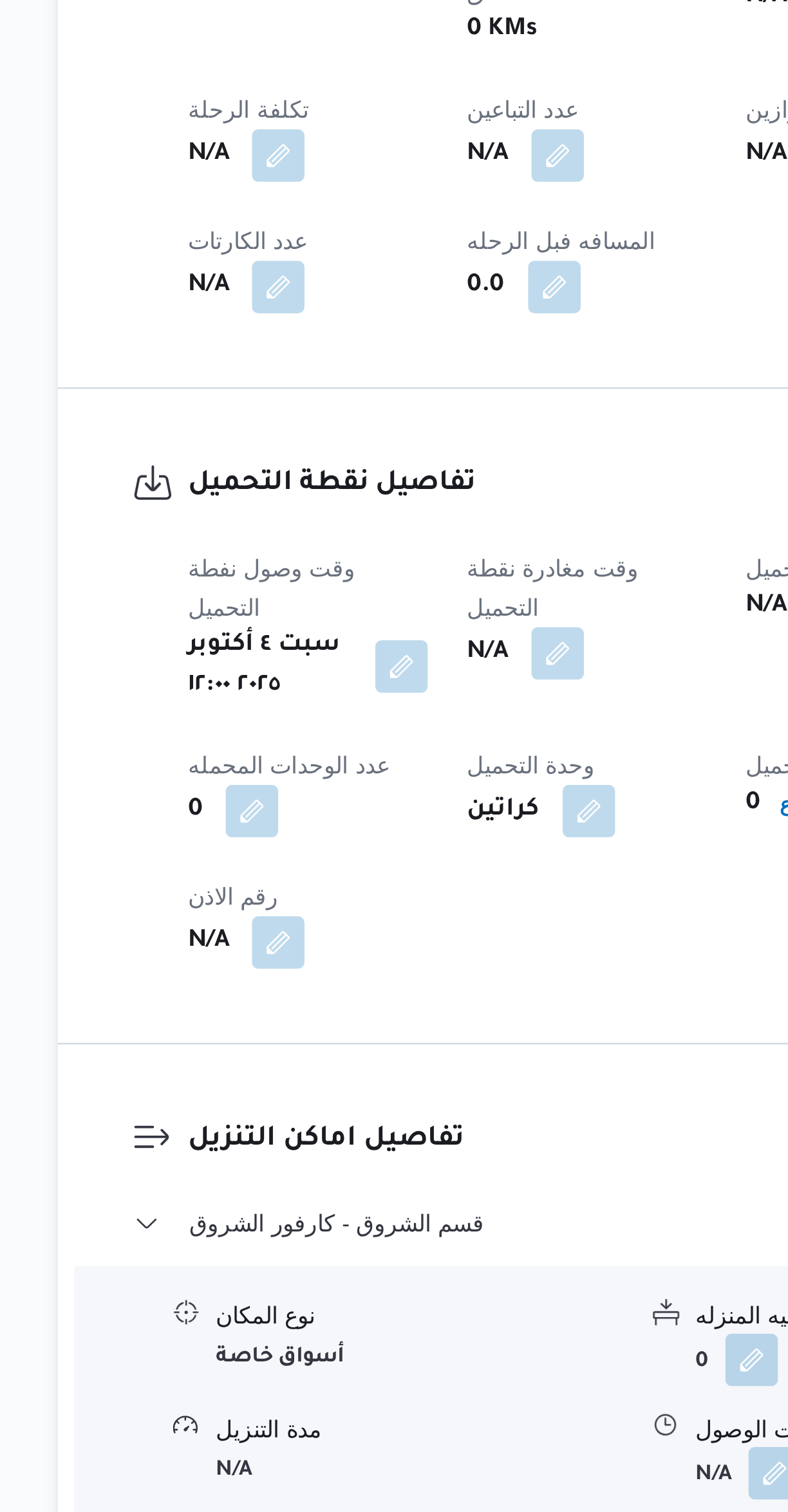
click at [369, 1131] on button "button" at bounding box center [363, 1141] width 20 height 20
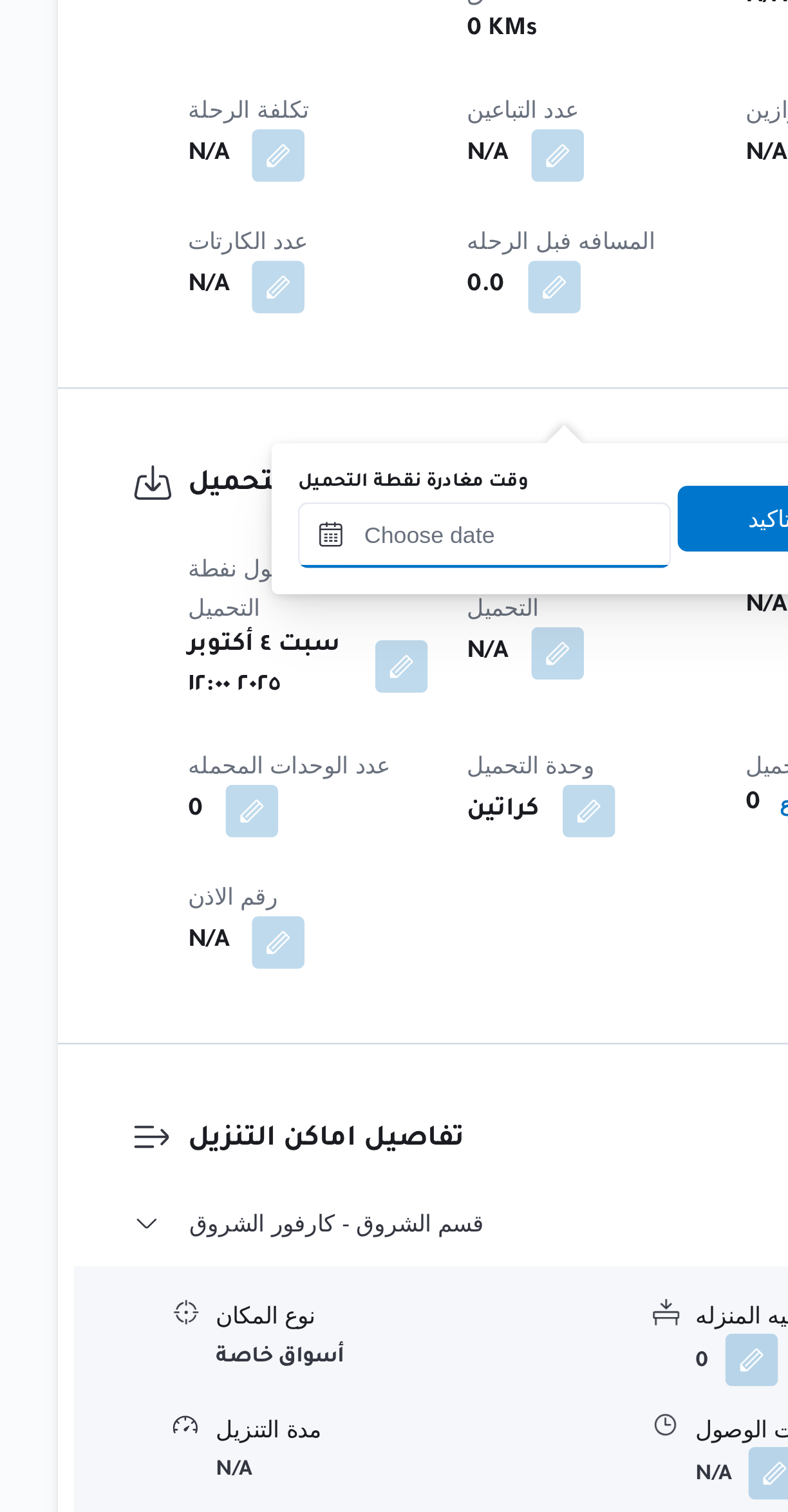
click at [335, 1090] on input "وقت مغادرة نقطة التحميل" at bounding box center [334, 1094] width 146 height 26
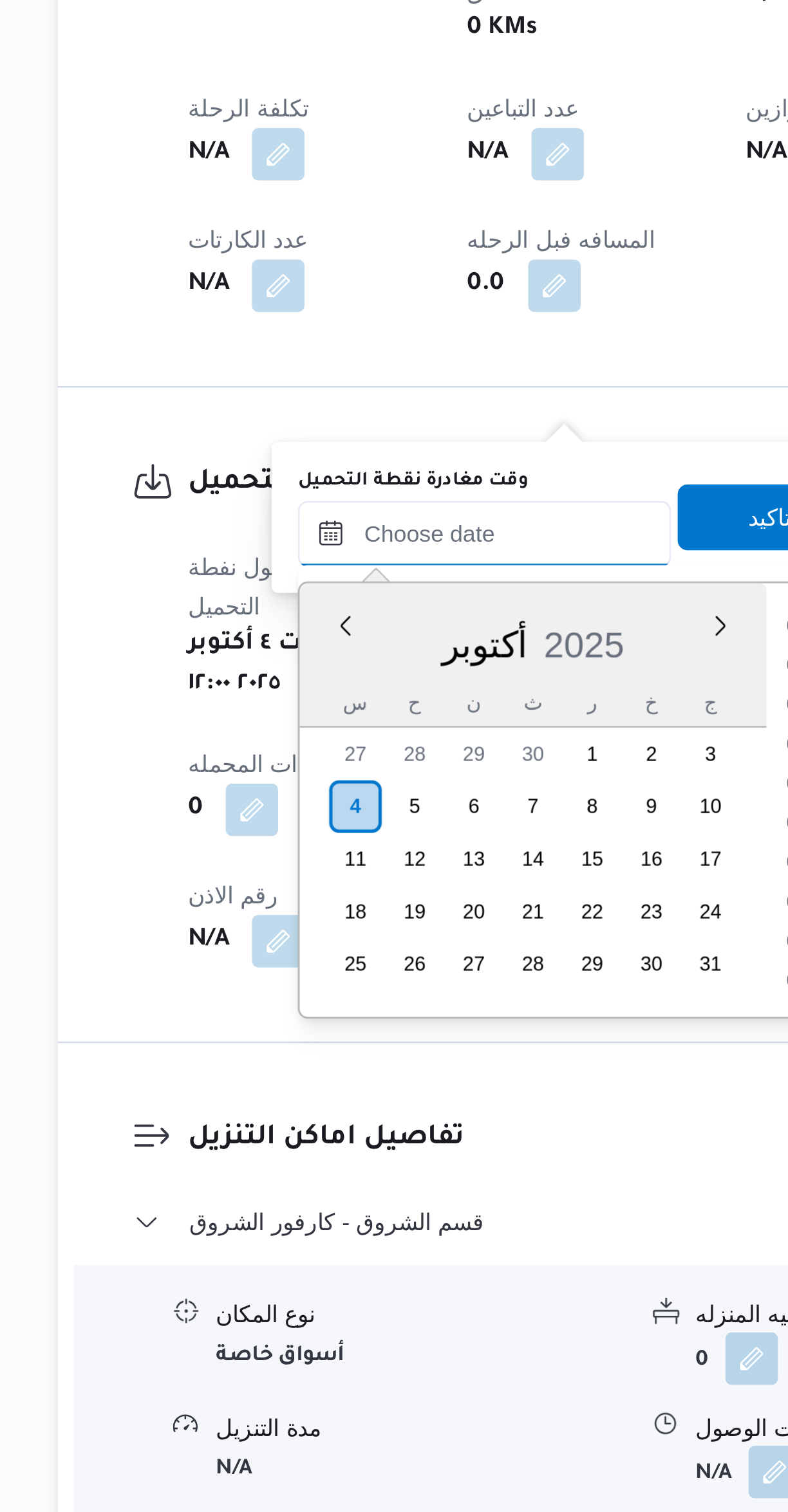
scroll to position [818, 0]
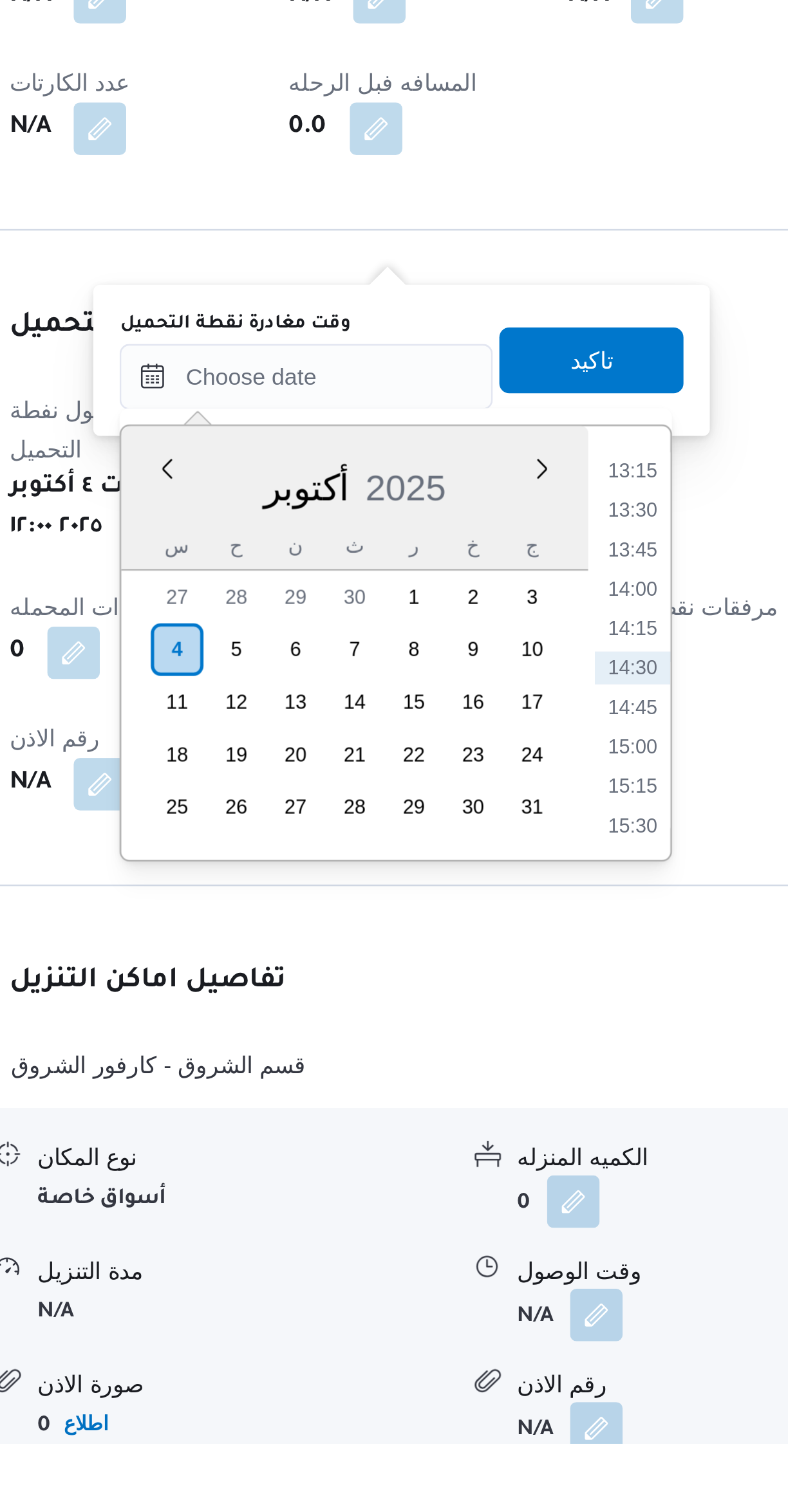
click at [462, 1130] on li "13:15" at bounding box center [462, 1131] width 30 height 13
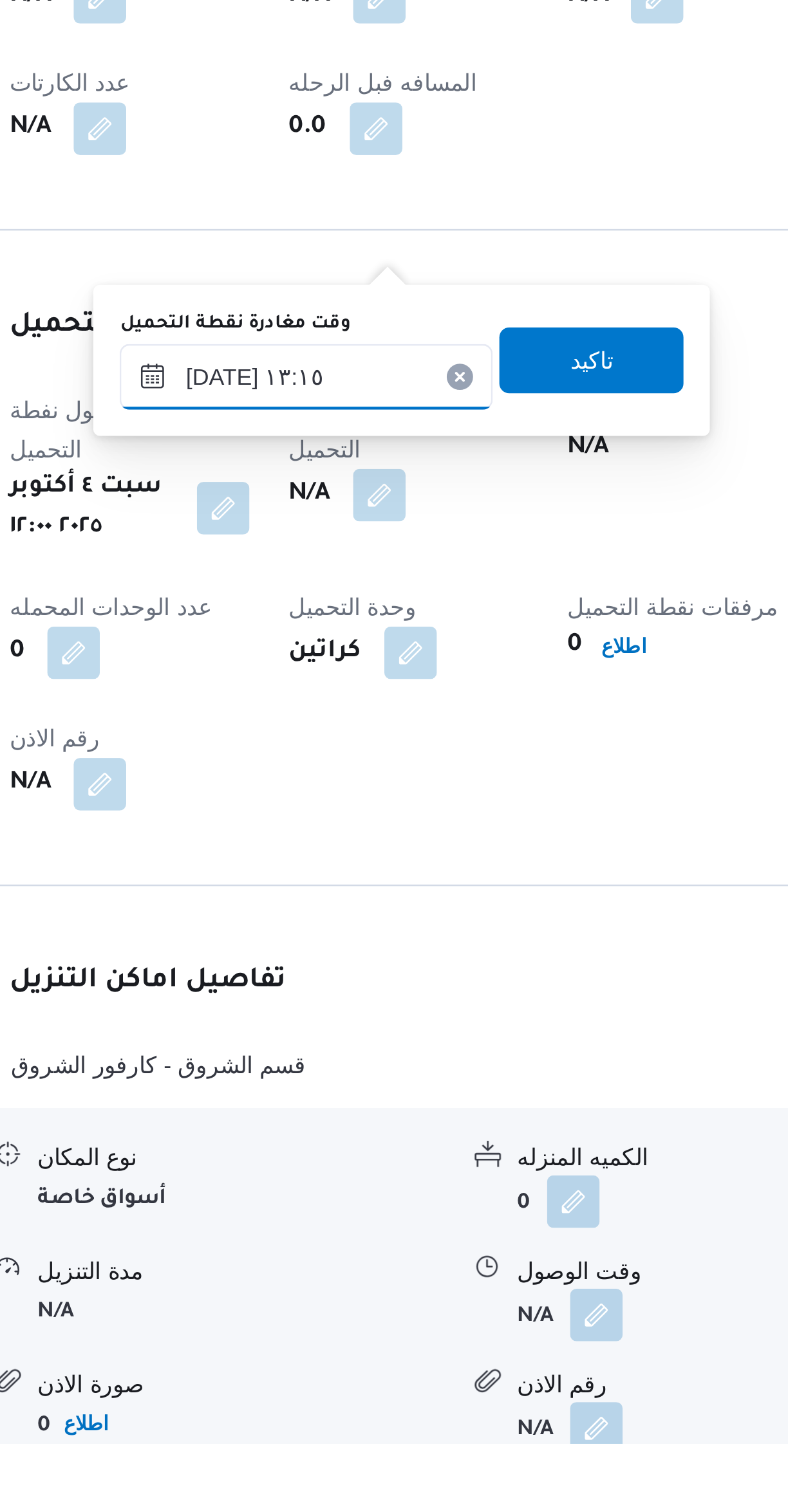
click at [348, 1094] on input "[DATE] ١٣:١٥" at bounding box center [334, 1094] width 146 height 26
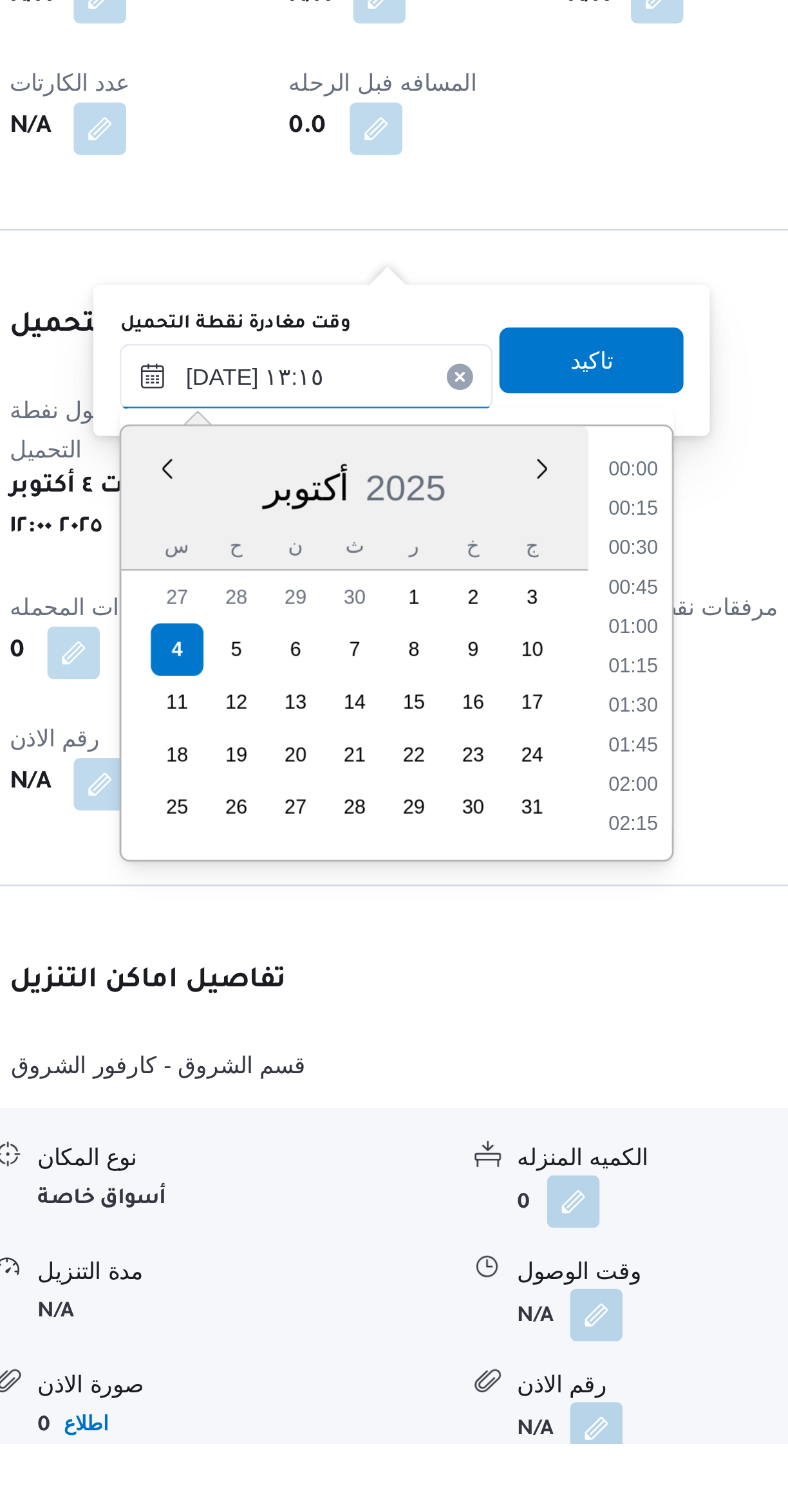
scroll to position [740, 0]
click at [459, 1192] on li "13:00" at bounding box center [463, 1193] width 30 height 13
type input "٠٤/١٠/٢٠٢٥ ١٣:٠٠"
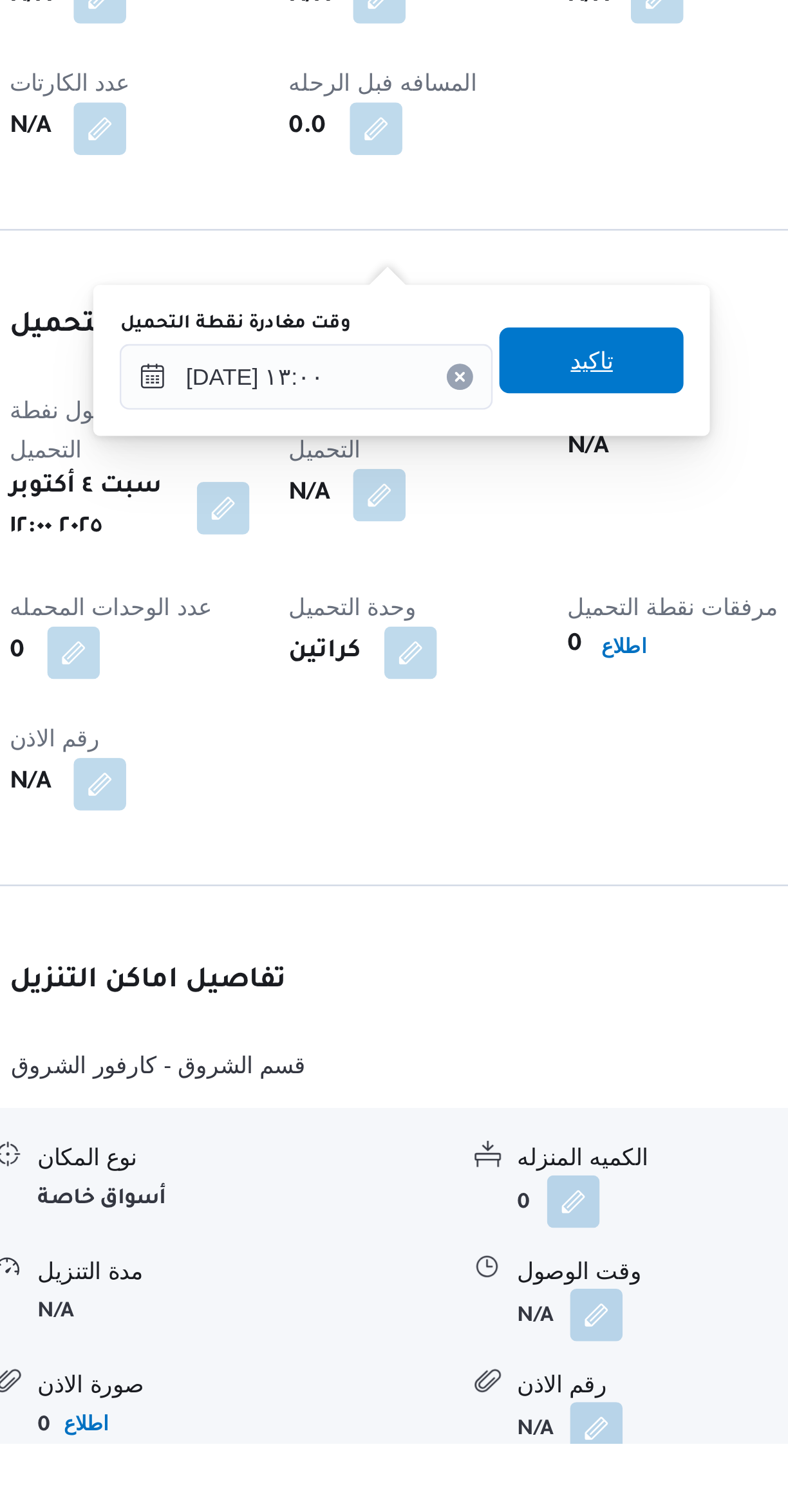
click at [443, 1088] on span "تاكيد" at bounding box center [446, 1088] width 72 height 26
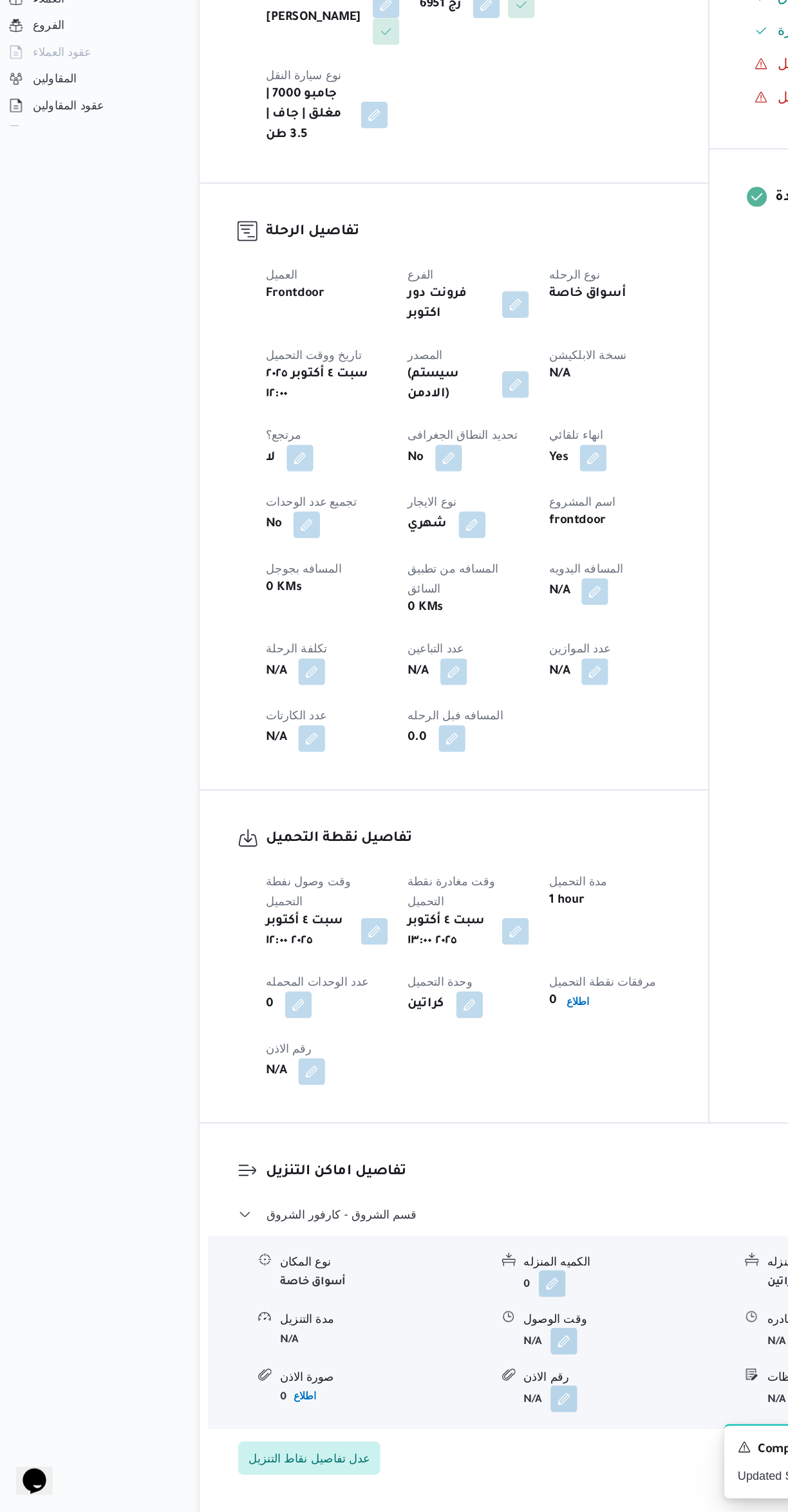
scroll to position [81, 0]
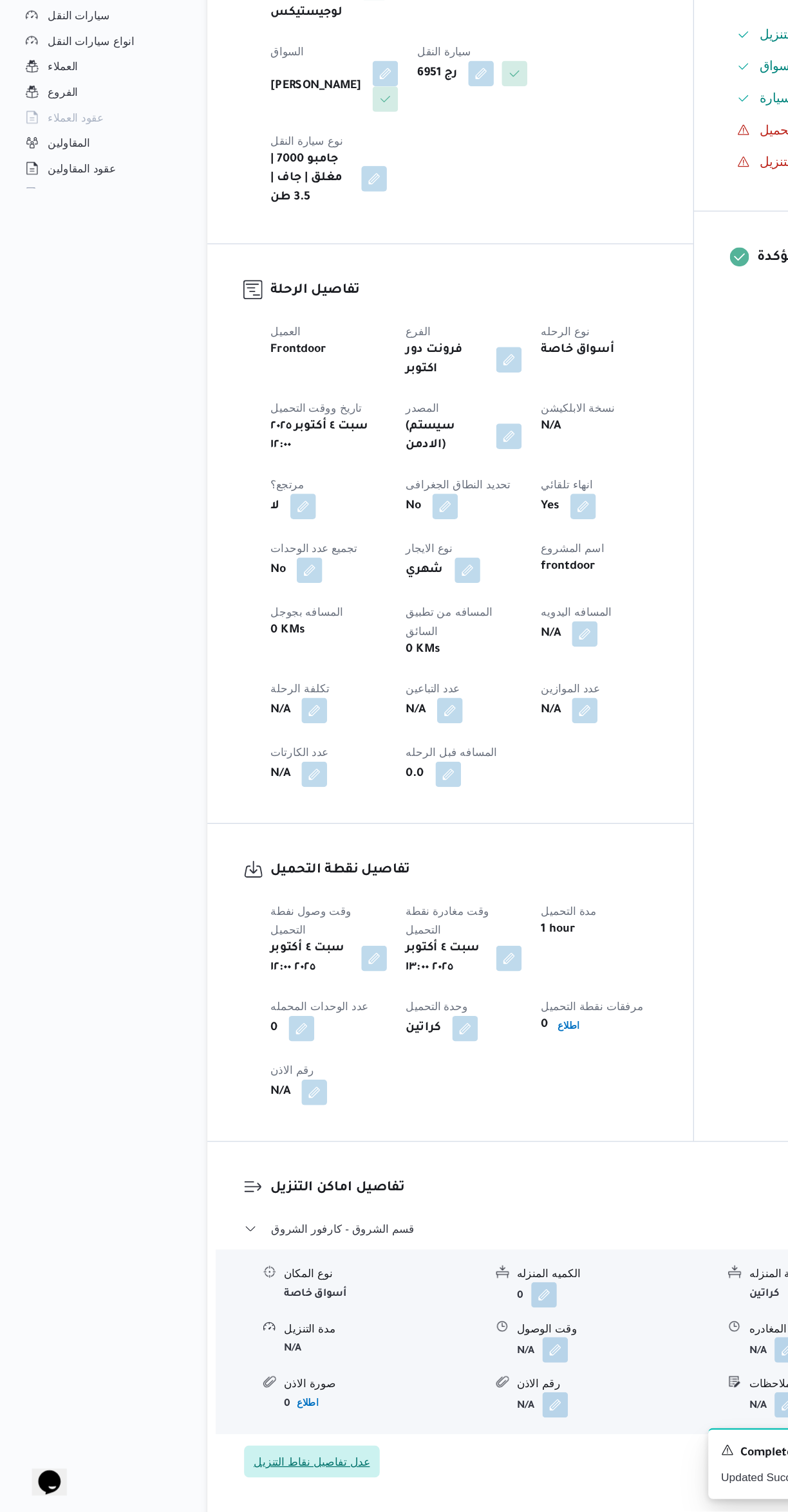
click at [275, 1459] on span "عدل تفاصيل نقاط التنزيل" at bounding box center [251, 1472] width 109 height 26
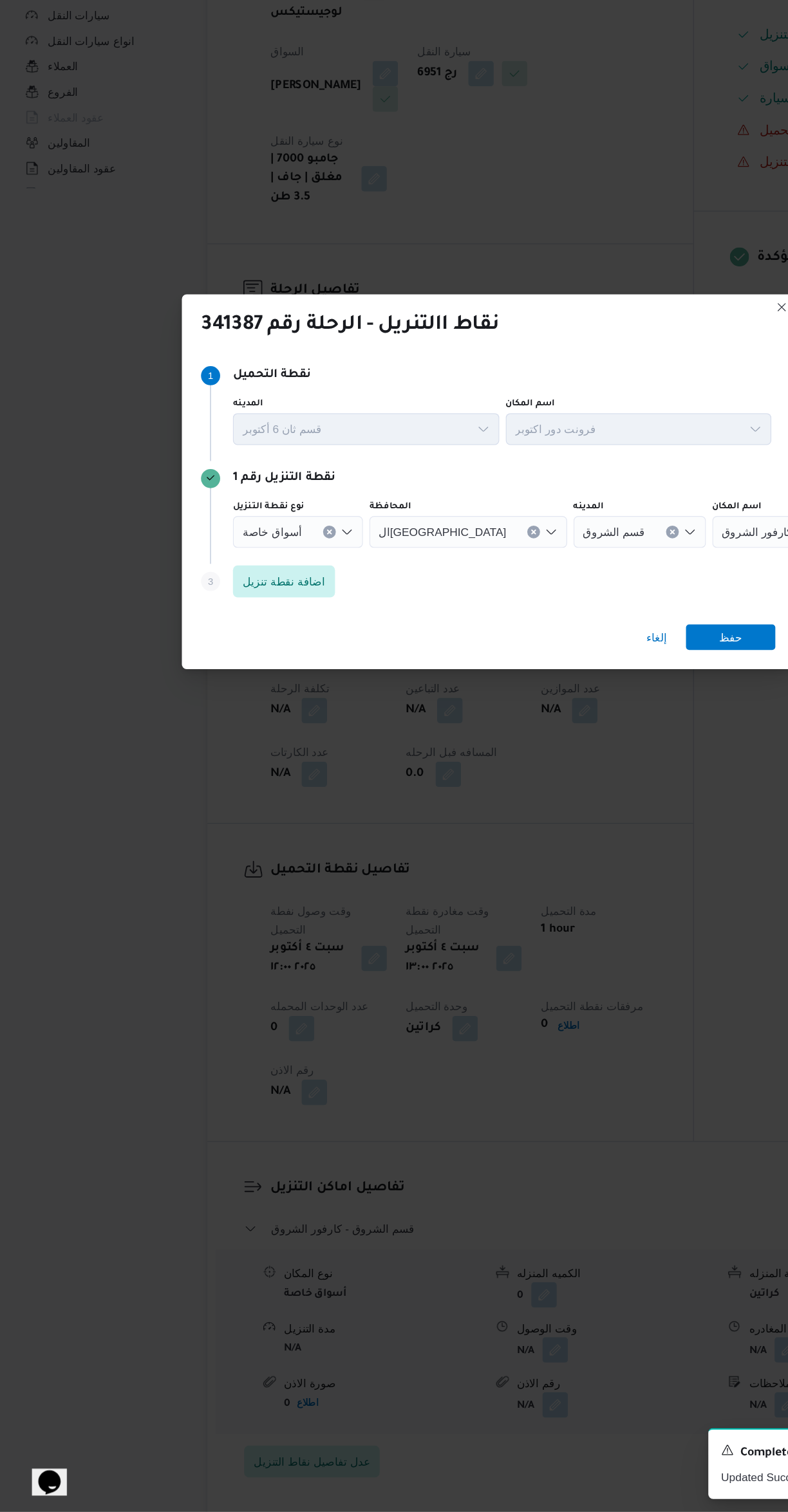
click at [249, 714] on input "نوع نقطة التنزيل" at bounding box center [250, 721] width 1 height 16
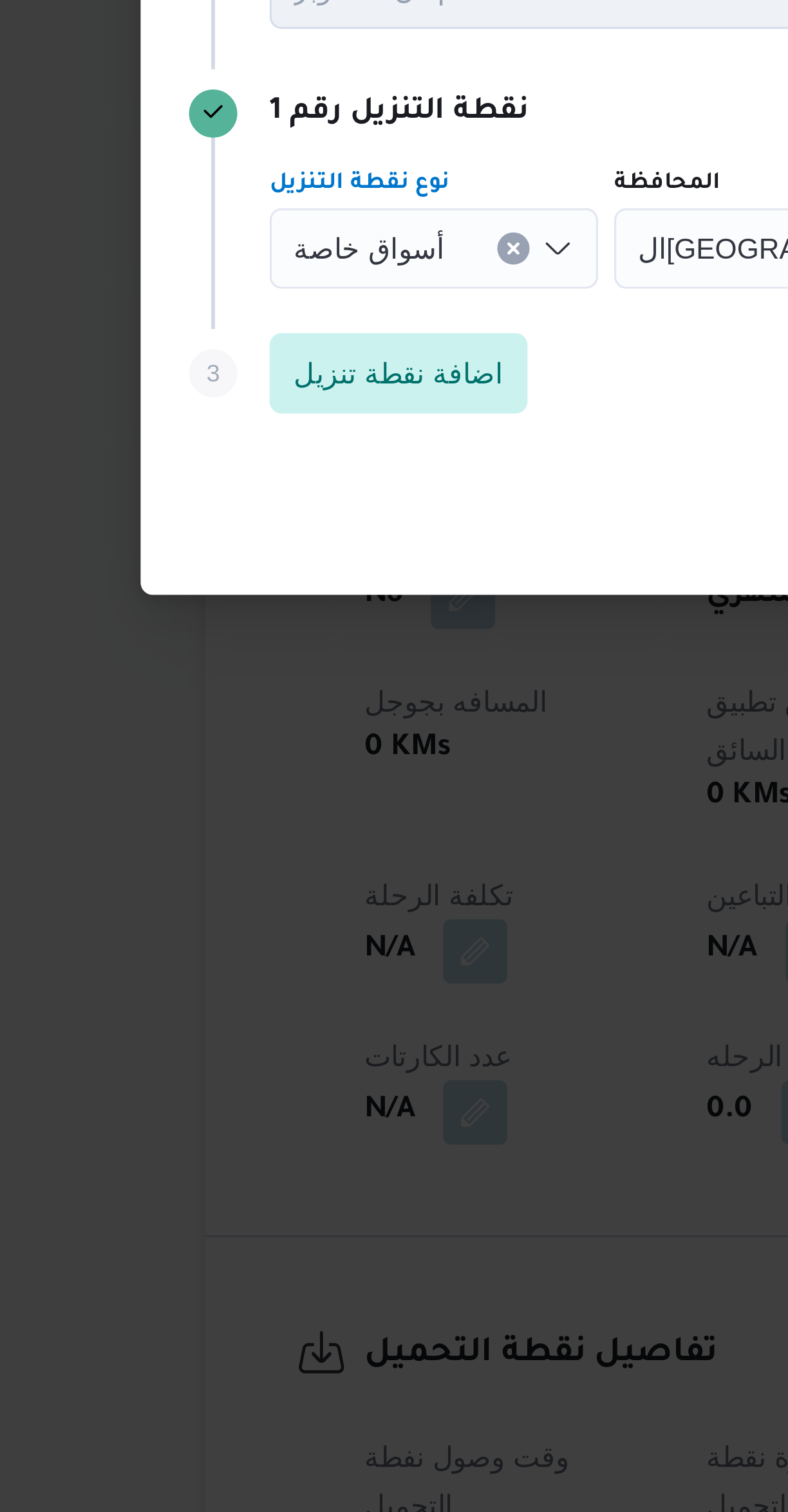
click at [223, 715] on span "أسواق خاصة" at bounding box center [220, 721] width 48 height 14
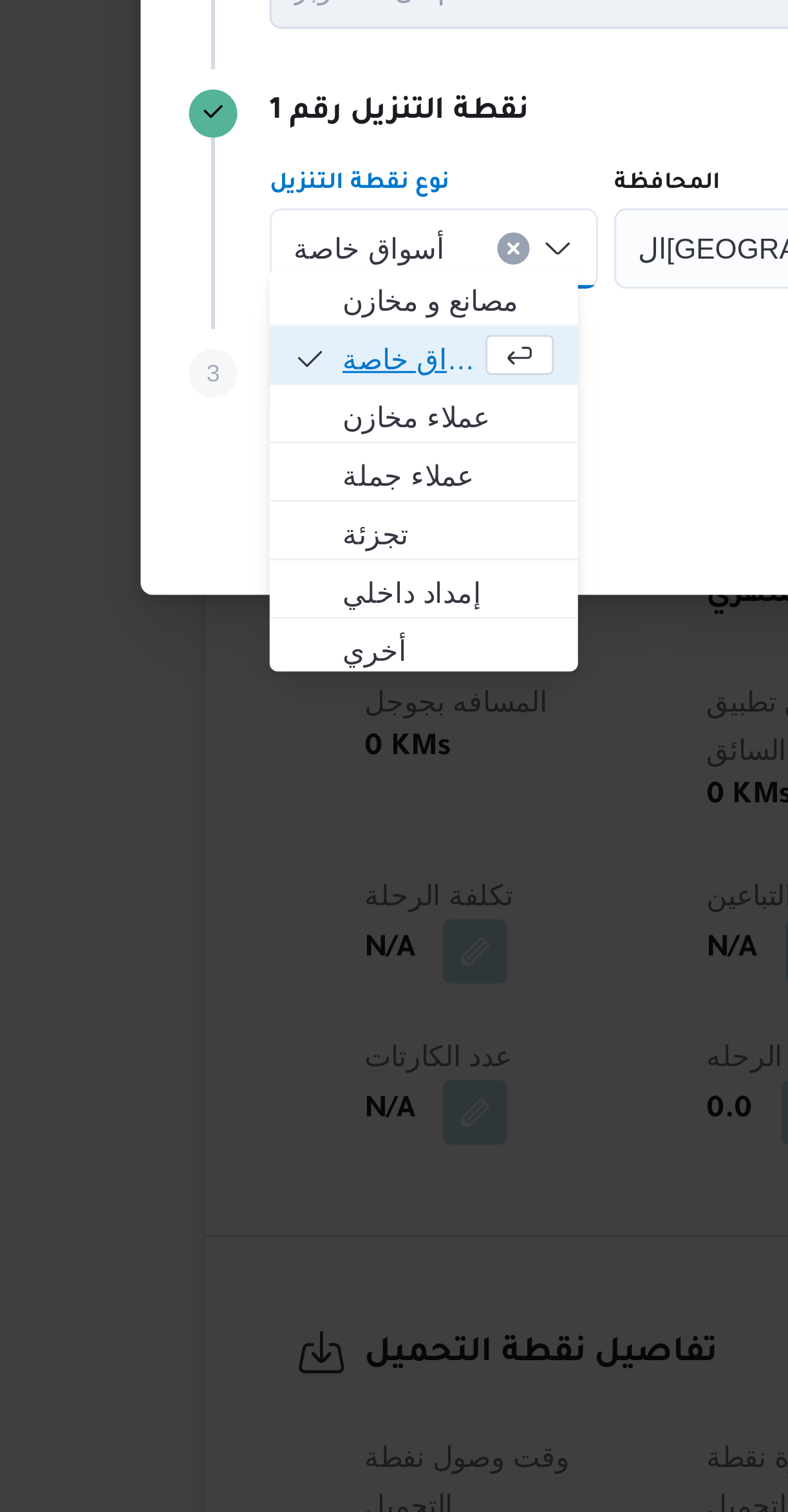
click at [238, 755] on span "أسواق خاصة" at bounding box center [233, 757] width 43 height 16
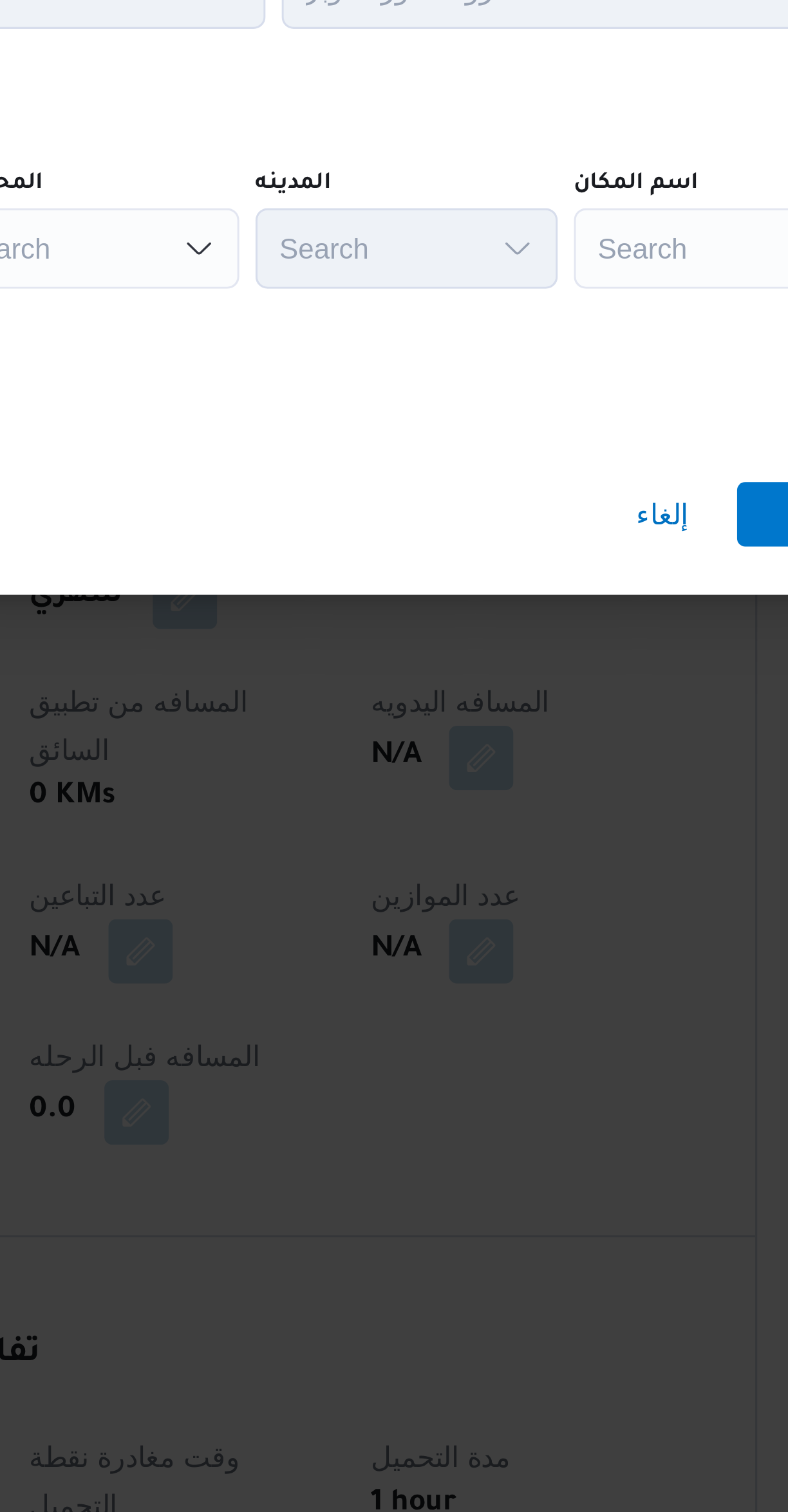
click at [513, 719] on div "Search" at bounding box center [581, 721] width 161 height 26
type input "بيفر"
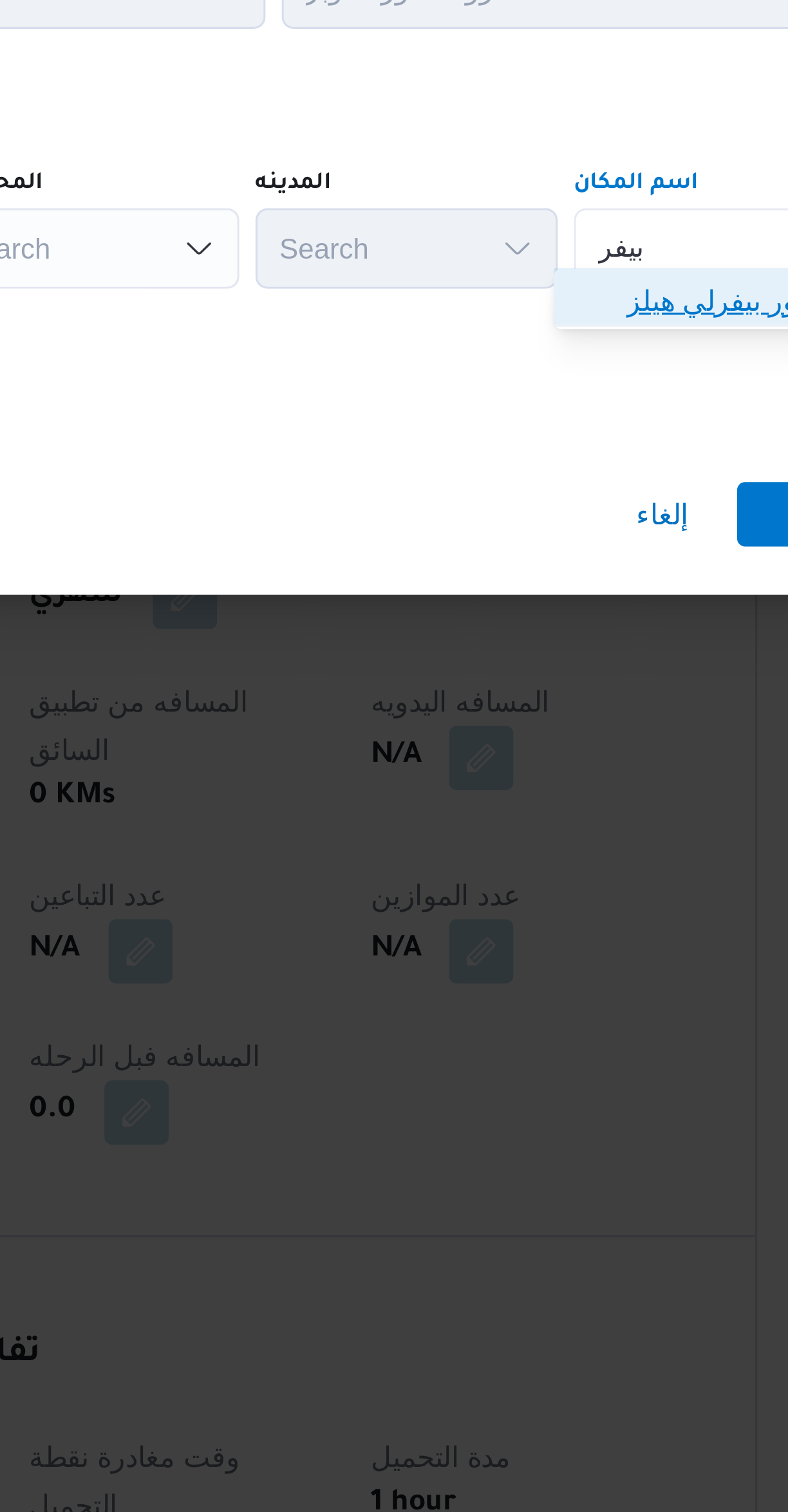
click at [533, 740] on span "كارفور بيفر لي هيلز | كارفور بيفرلي هيلز | null" at bounding box center [583, 738] width 130 height 16
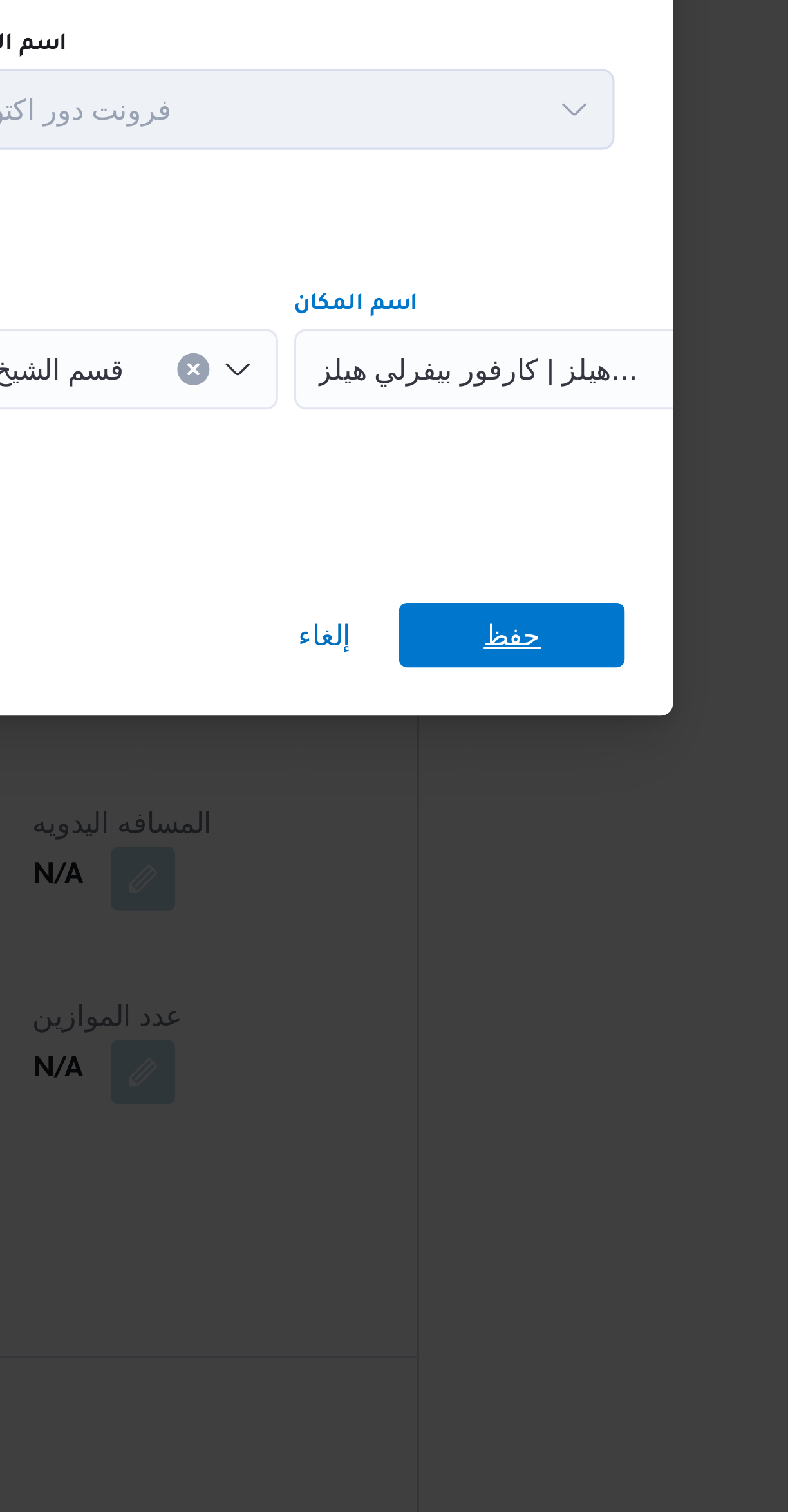
click at [614, 801] on span "حفظ" at bounding box center [589, 806] width 72 height 20
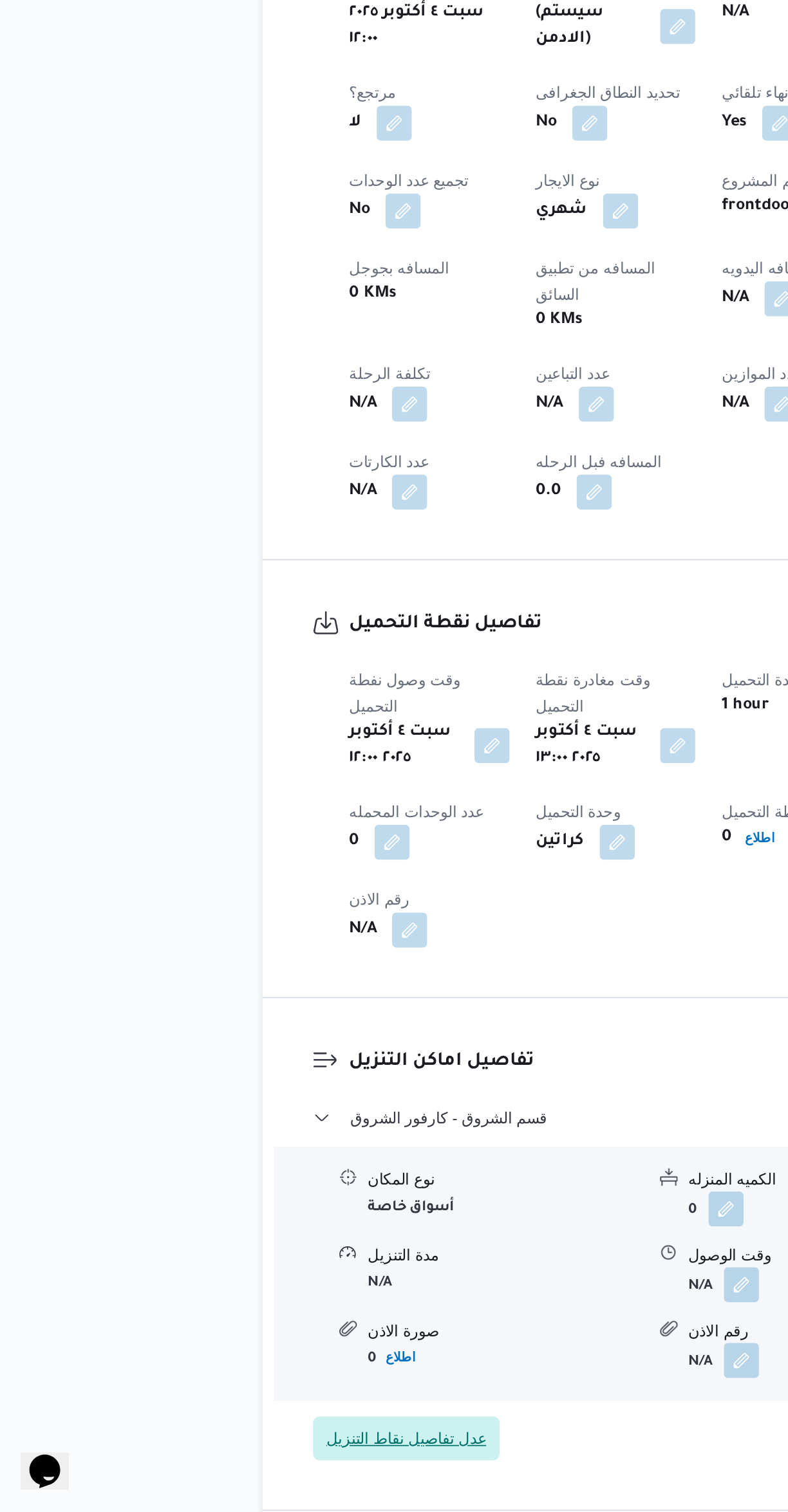
scroll to position [92, 0]
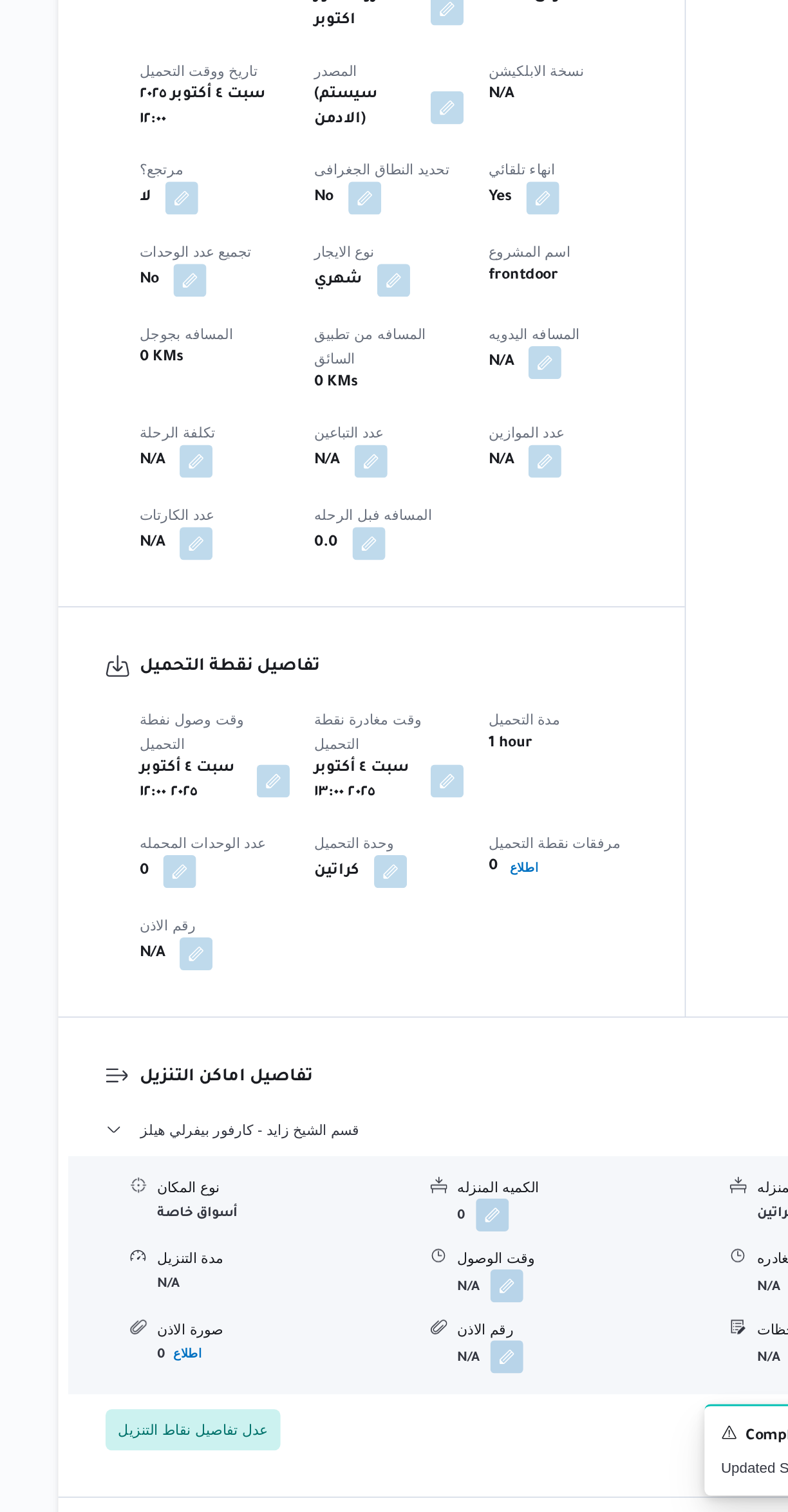
select select "ar"
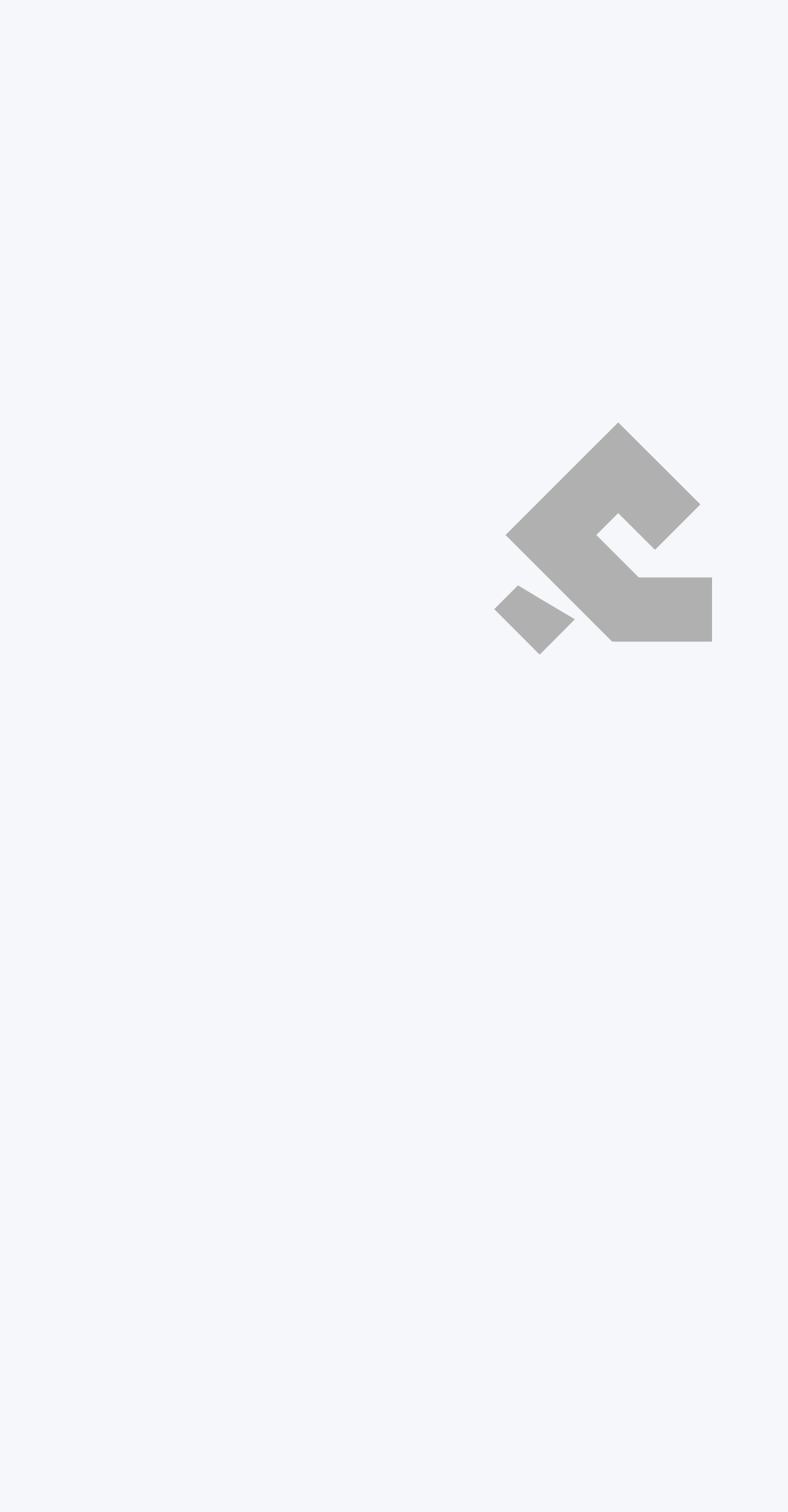
select select "ar"
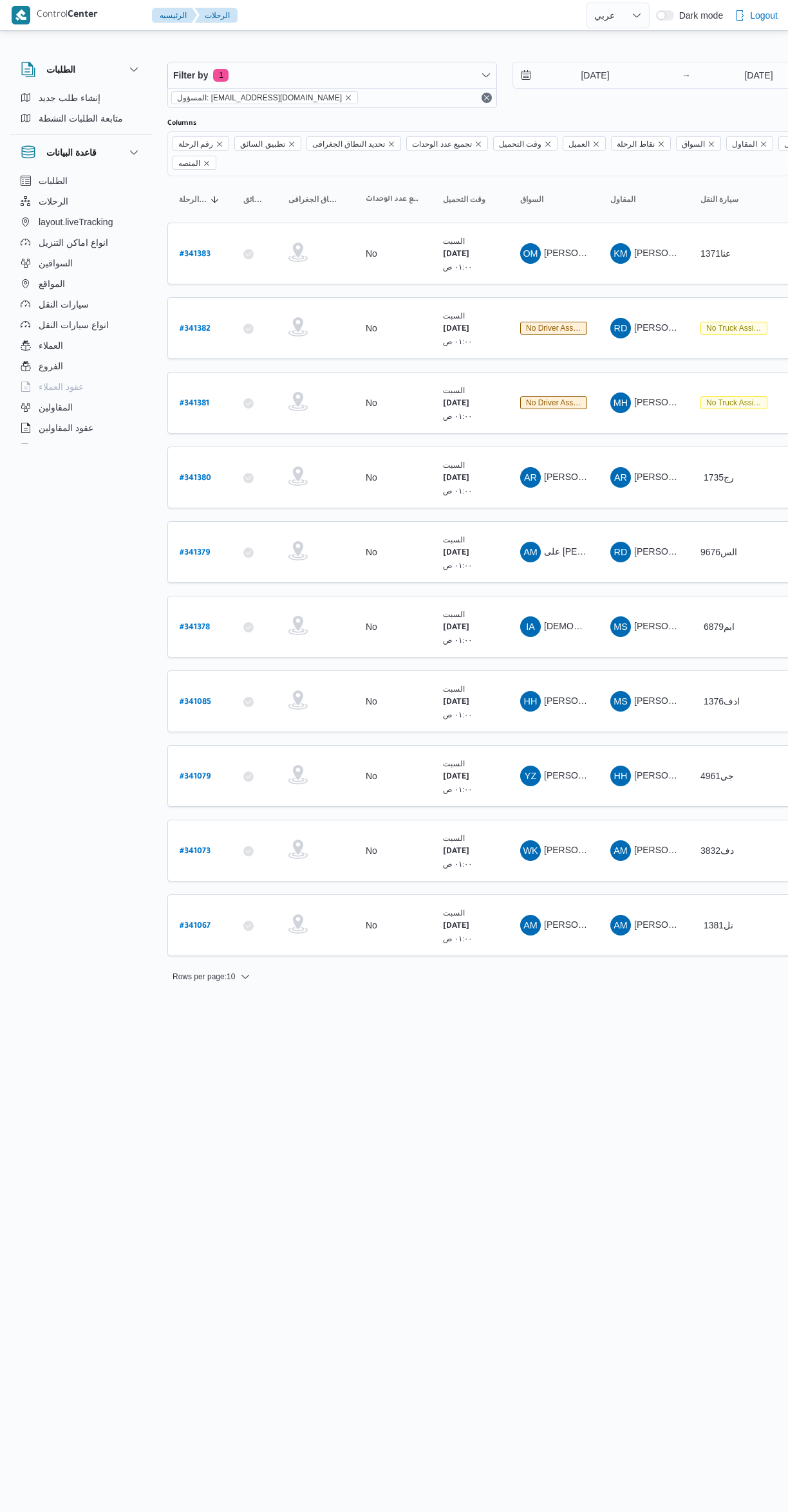
select select "ar"
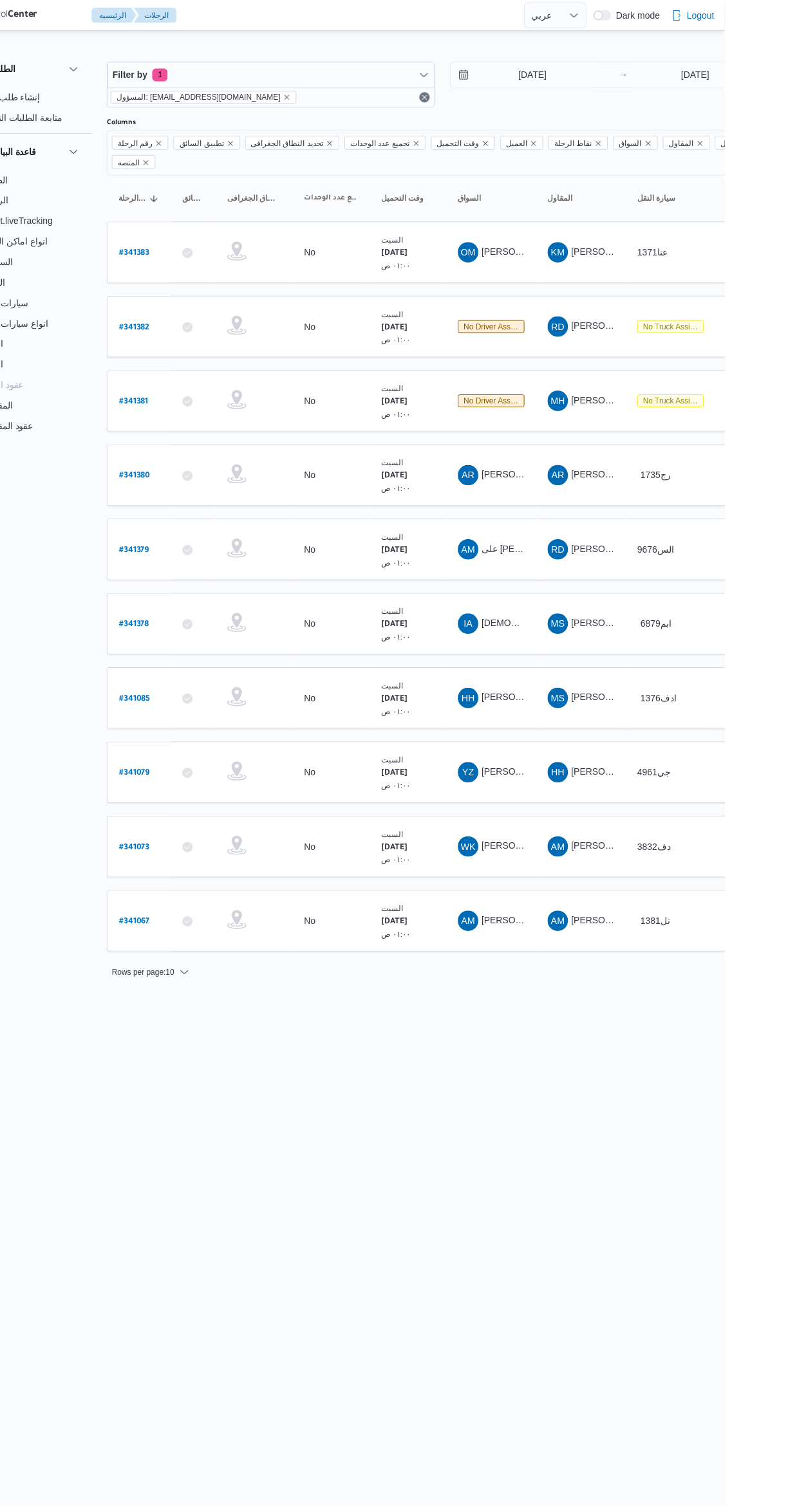
click at [198, 325] on b "# 341382" at bounding box center [195, 329] width 31 height 9
select select "ar"
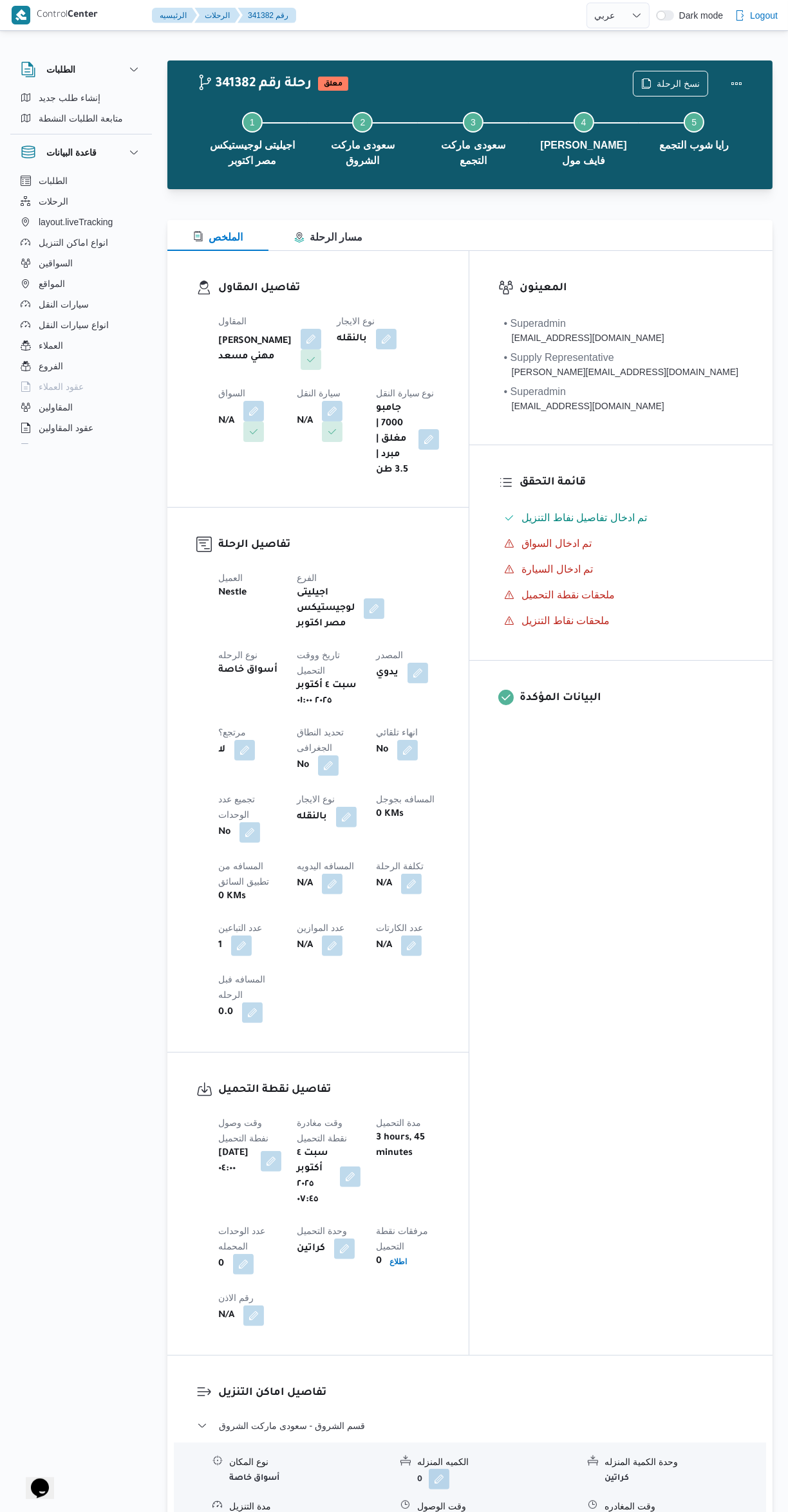
click at [264, 401] on button "button" at bounding box center [254, 411] width 20 height 20
click at [416, 390] on input "اختار السواق" at bounding box center [416, 391] width 1 height 16
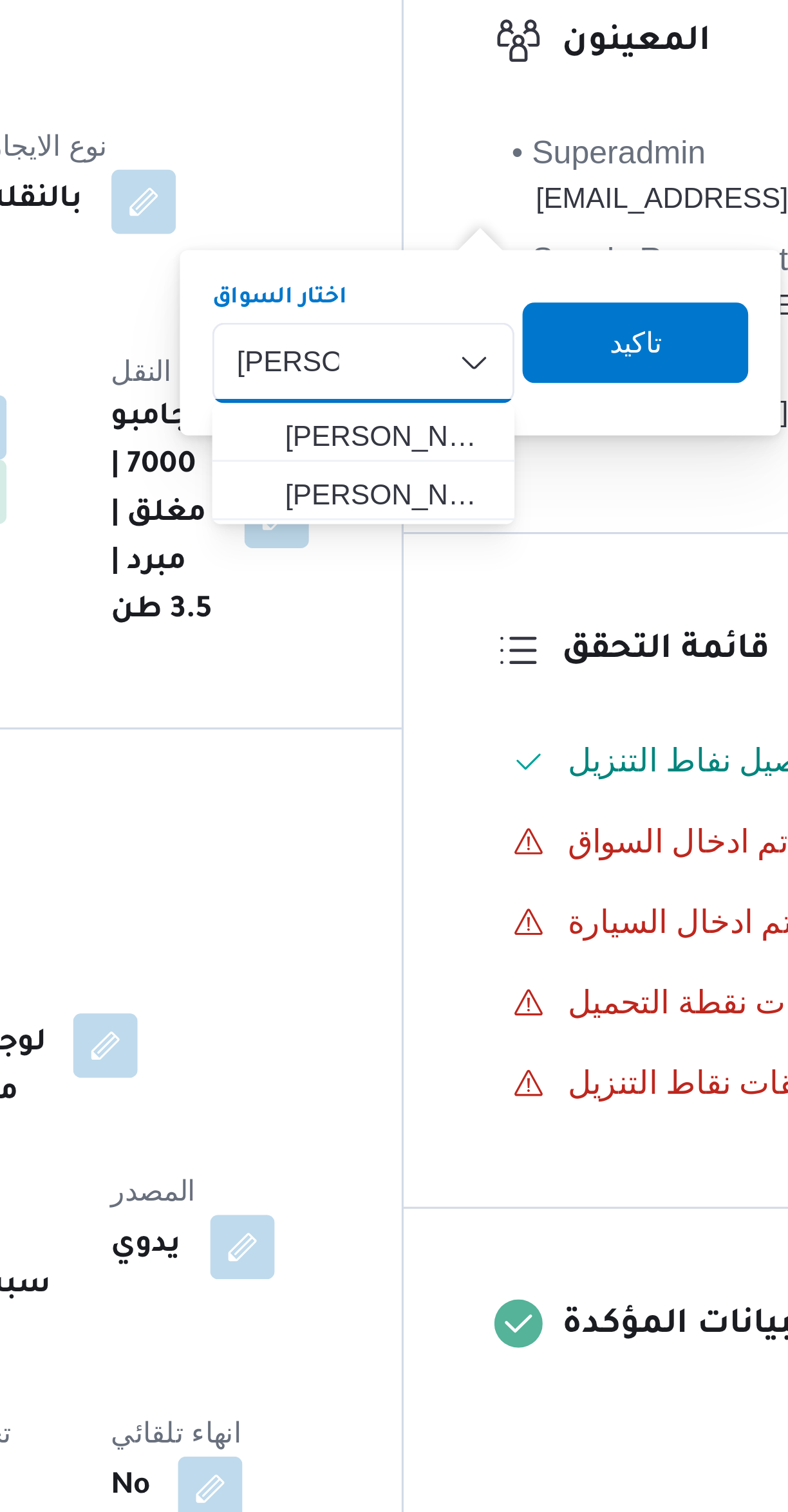
type input "محمد عبد"
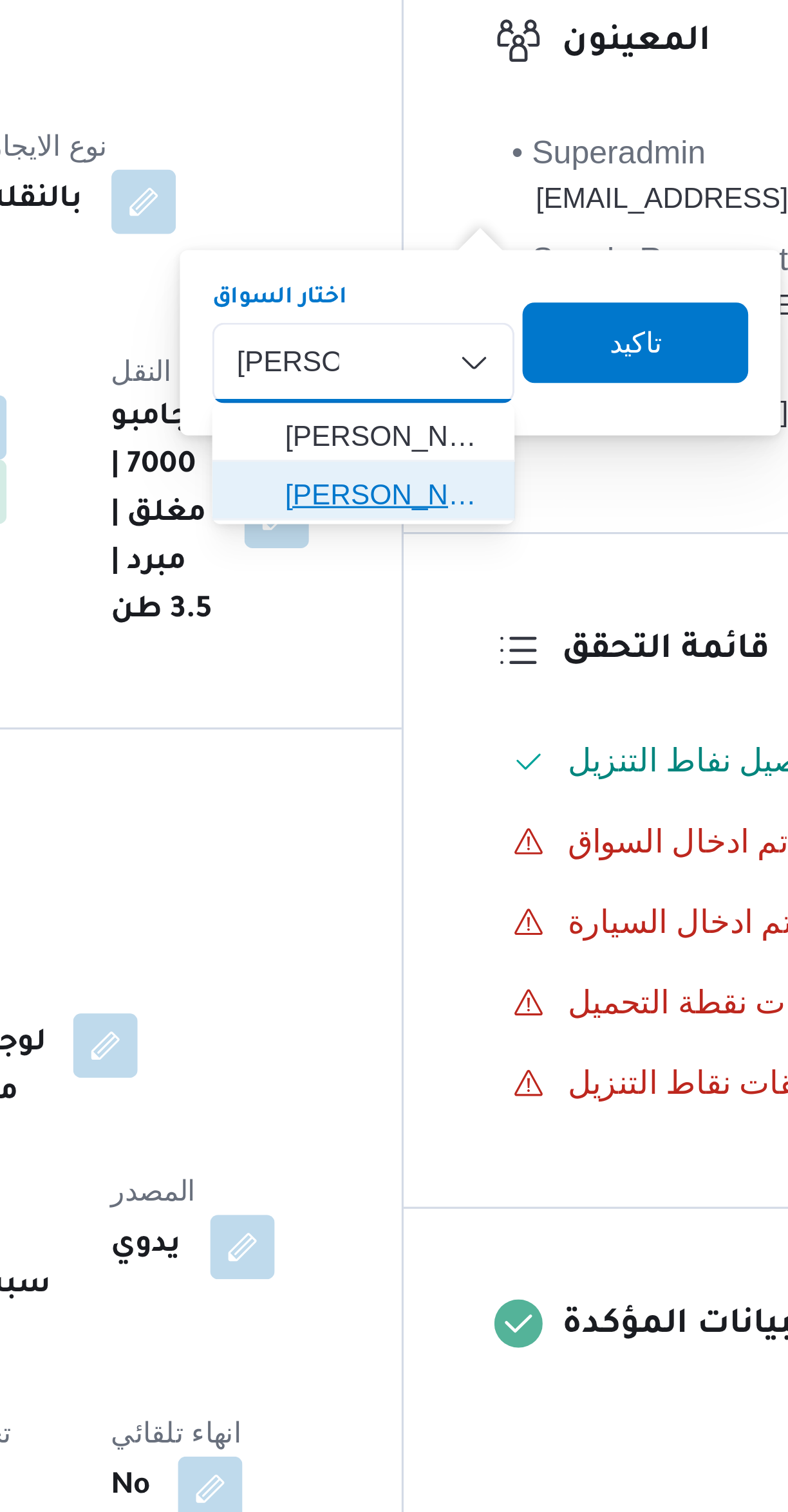
click at [431, 435] on span "محمود محمد عبد الرحيم ابو العلا" at bounding box center [456, 433] width 86 height 20
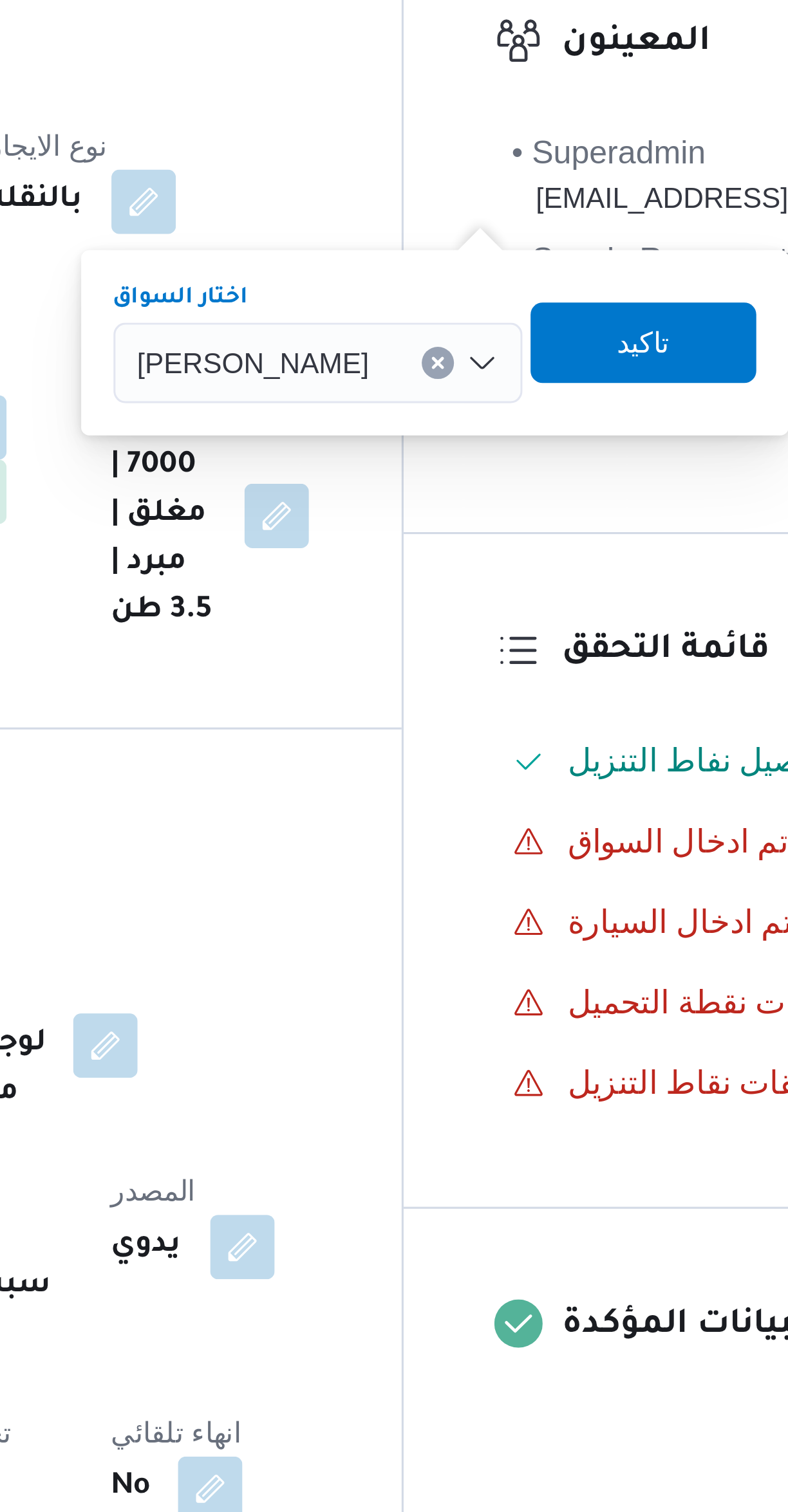
click at [434, 391] on span "محمود محمد عبدالرحيم ابو العلا" at bounding box center [421, 390] width 74 height 14
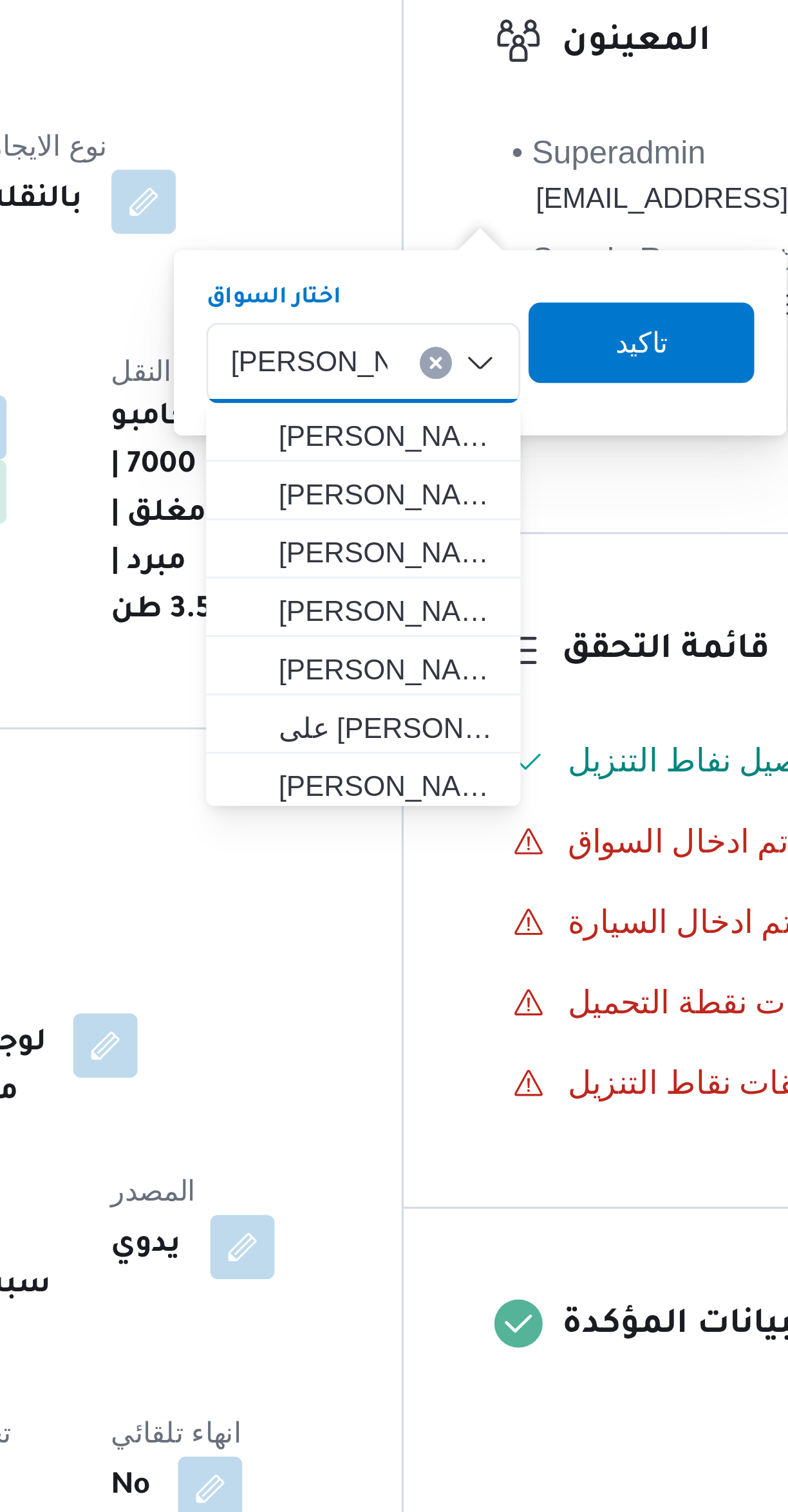
type input "محمد عبدالعاطى"
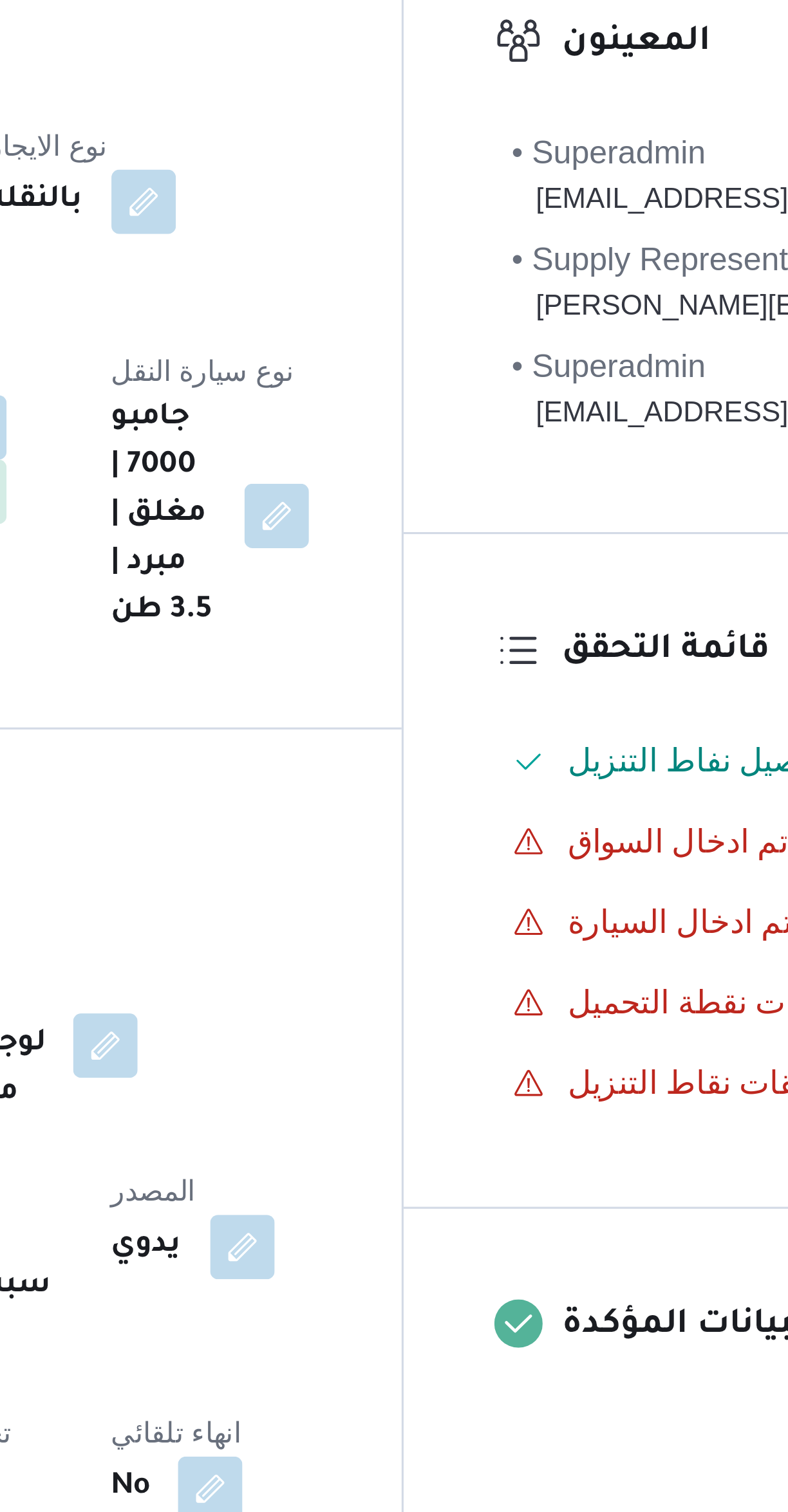
click at [469, 462] on div "تفاصيل المقاول المقاول راجح ضبع مهني مسعد نوع الايجار بالنقله السواق N/A سيارة …" at bounding box center [318, 379] width 301 height 256
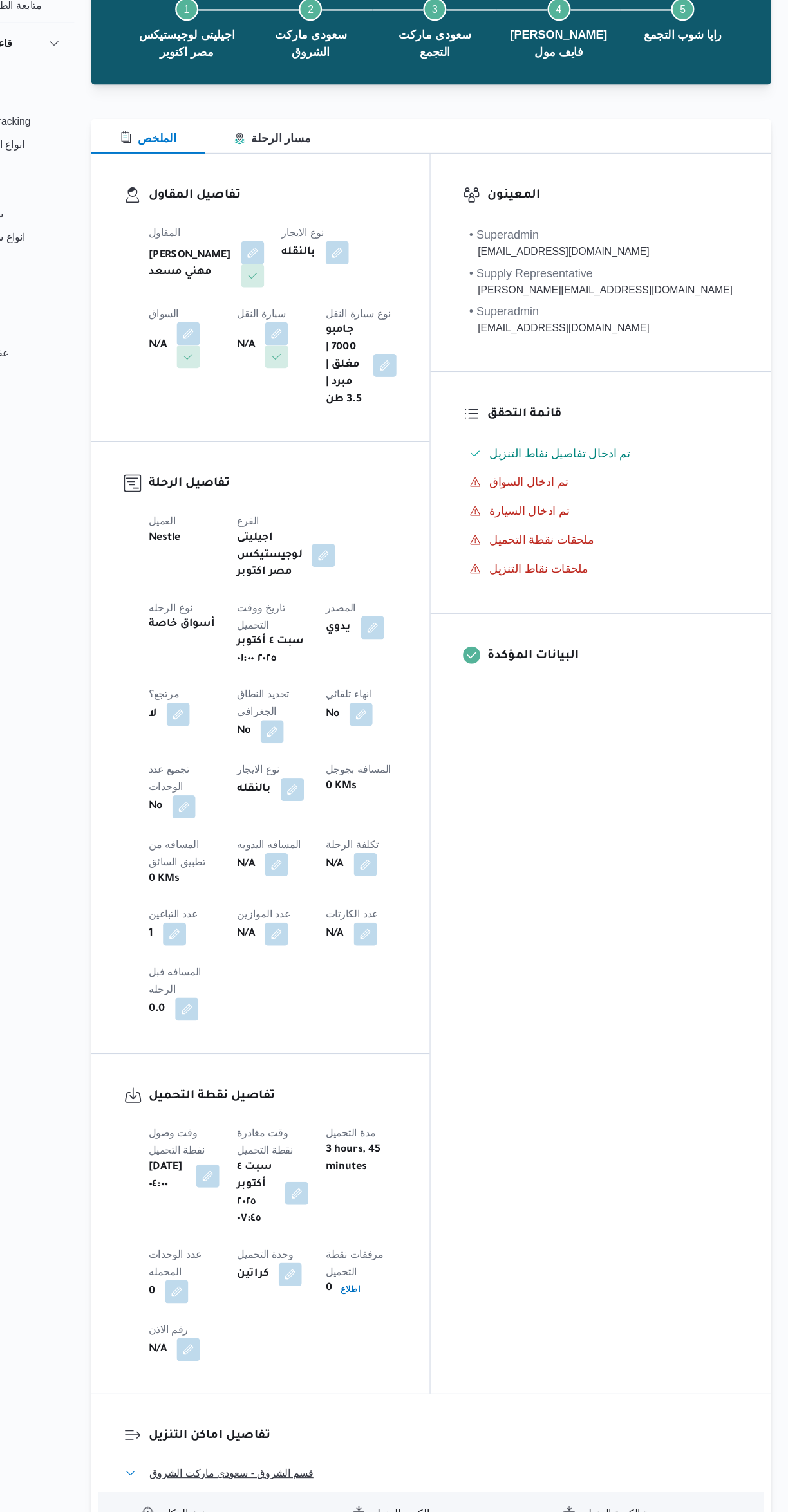
click at [249, 1418] on span "قسم الشروق - سعودى ماركت الشروق" at bounding box center [292, 1426] width 146 height 16
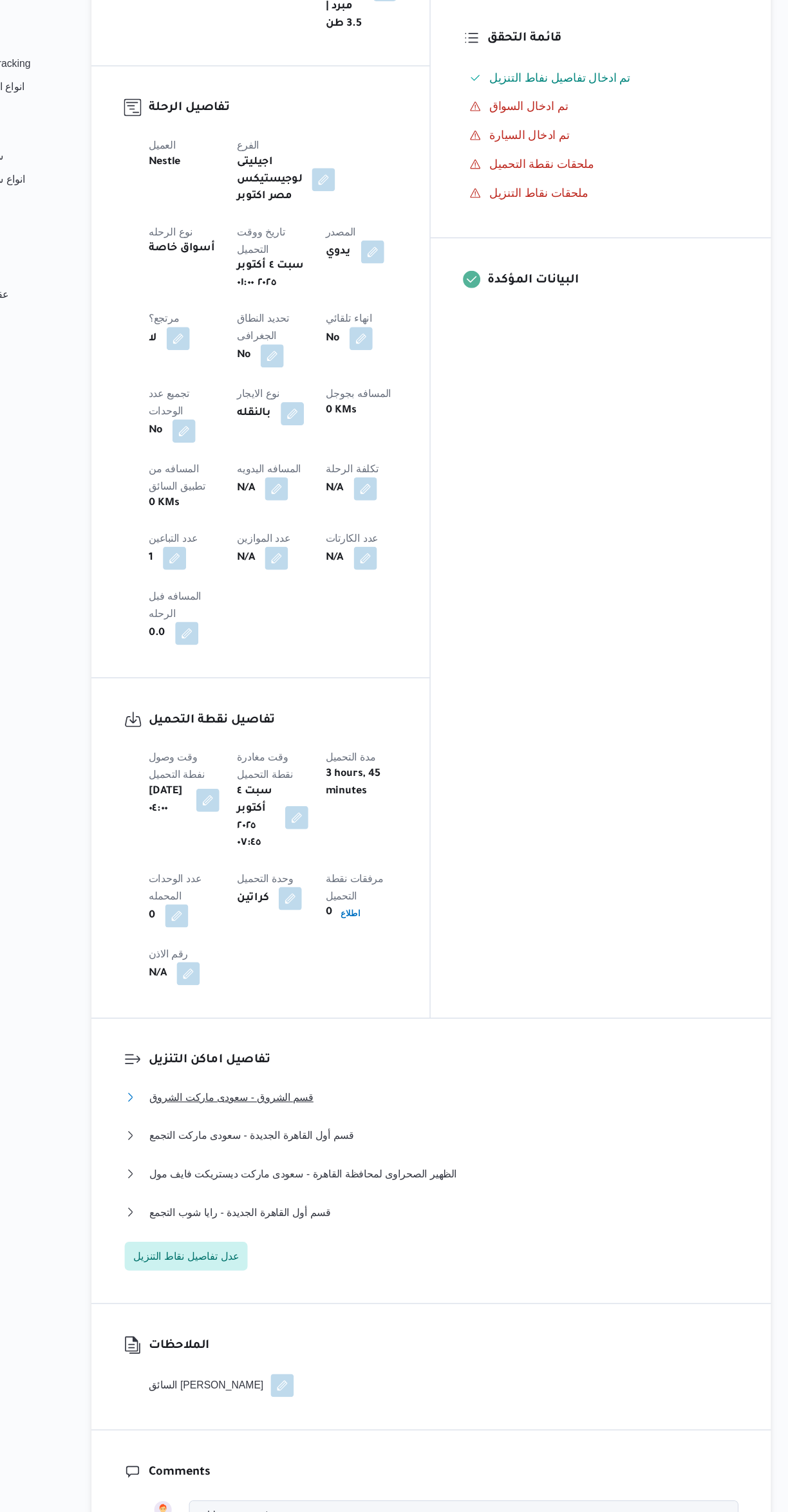
scroll to position [297, 0]
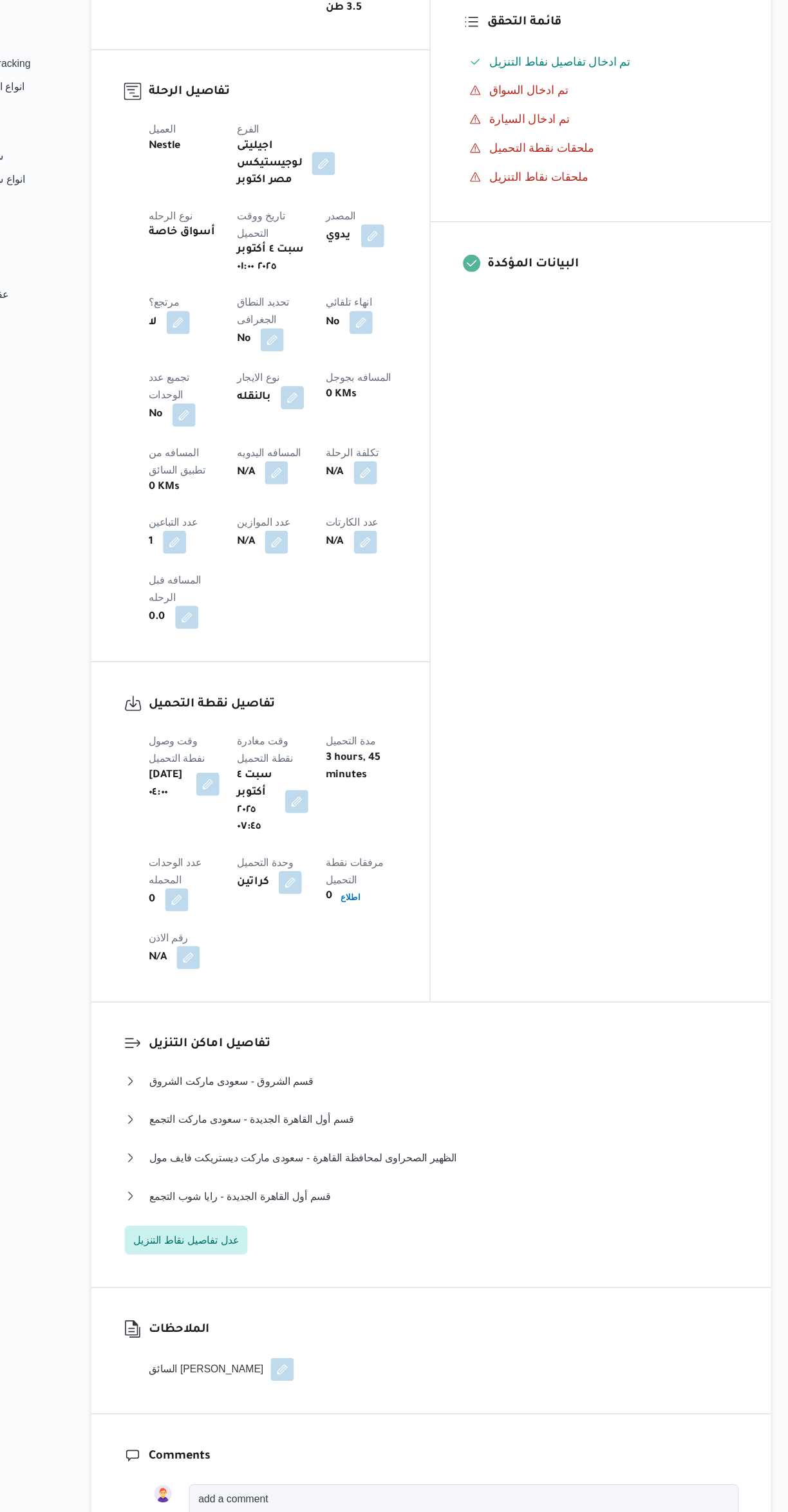
select select "ar"
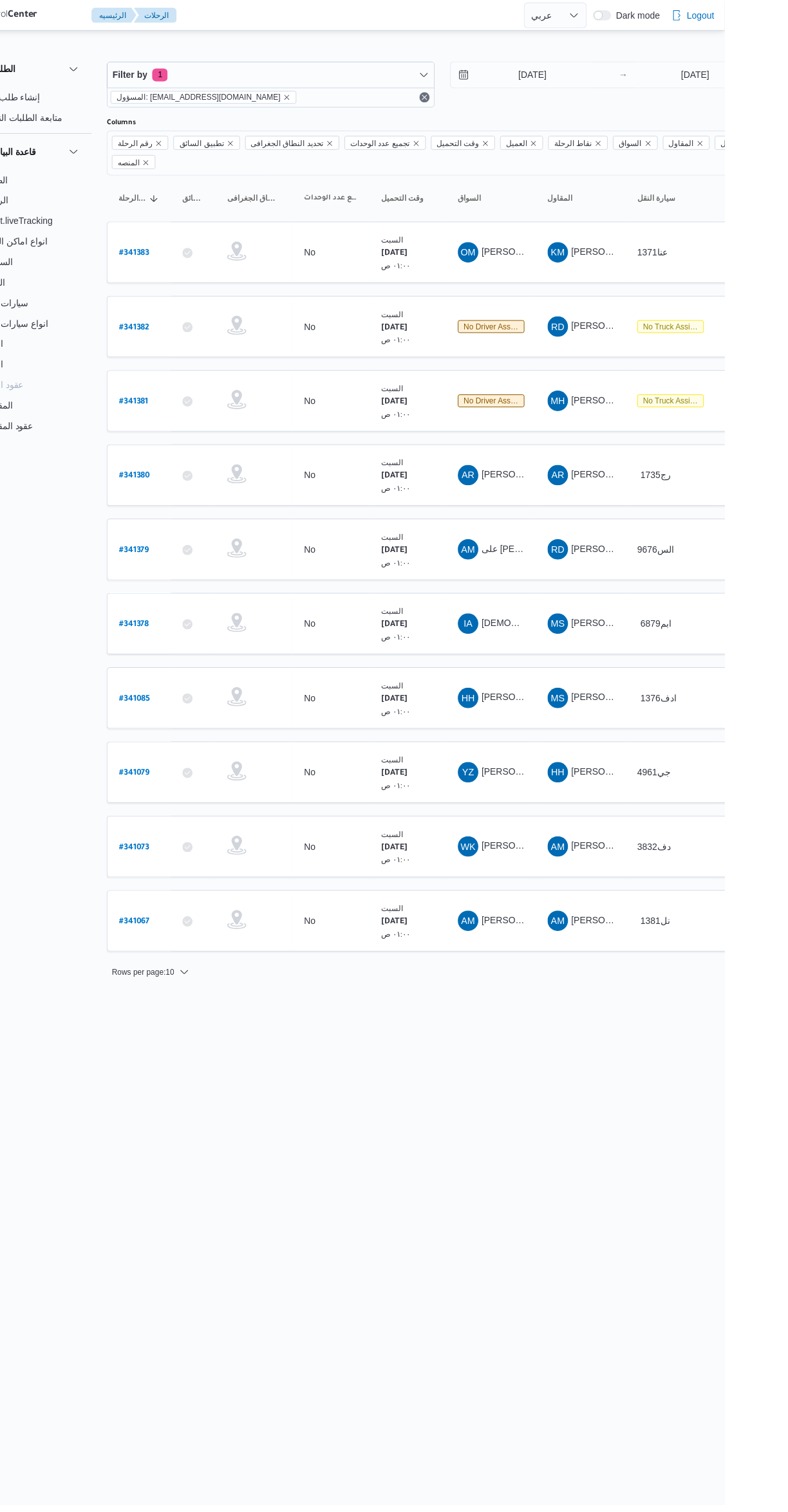
click at [204, 399] on b "# 341381" at bounding box center [195, 403] width 30 height 9
select select "ar"
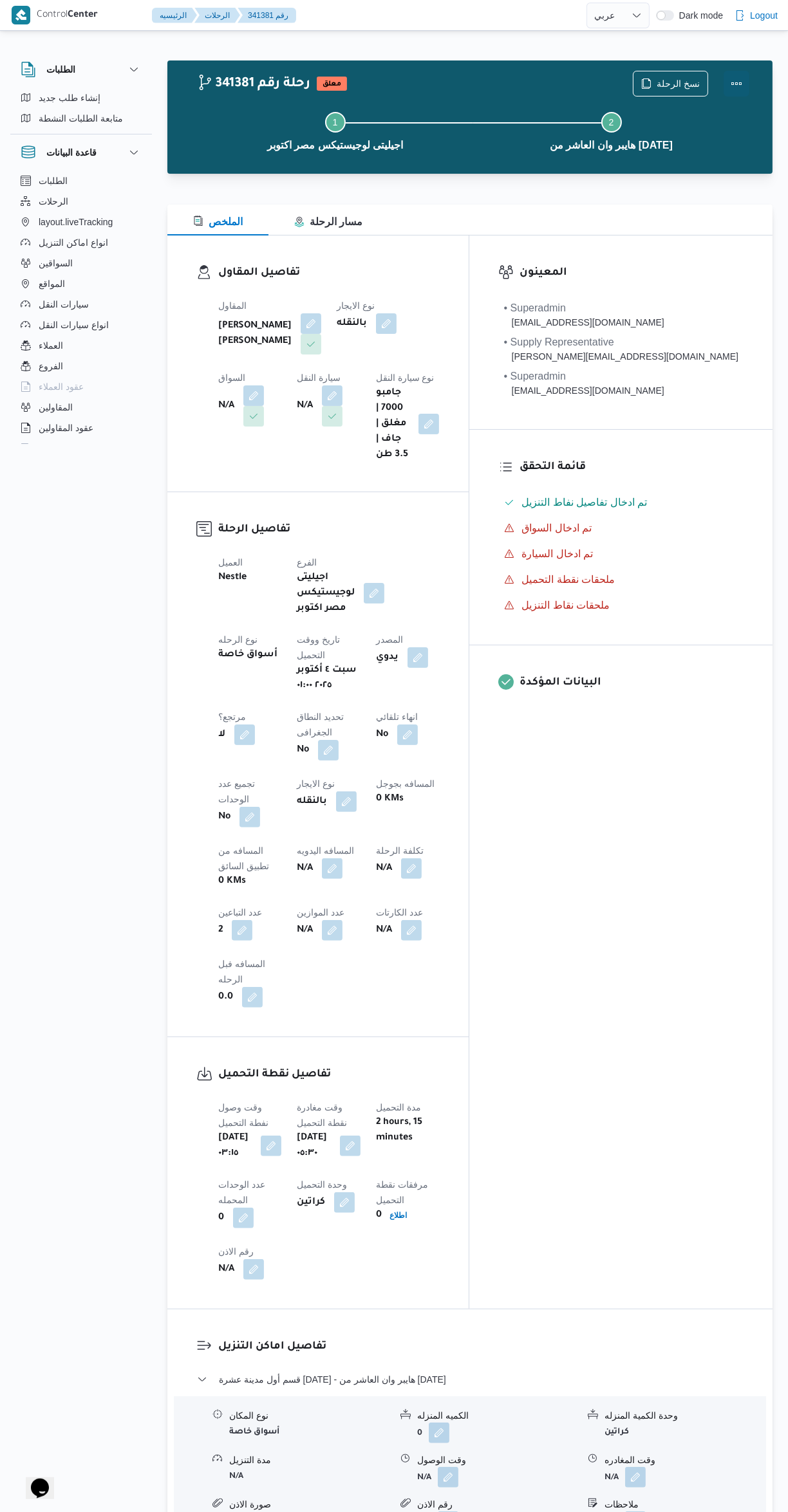
click at [734, 85] on button "Actions" at bounding box center [736, 83] width 26 height 26
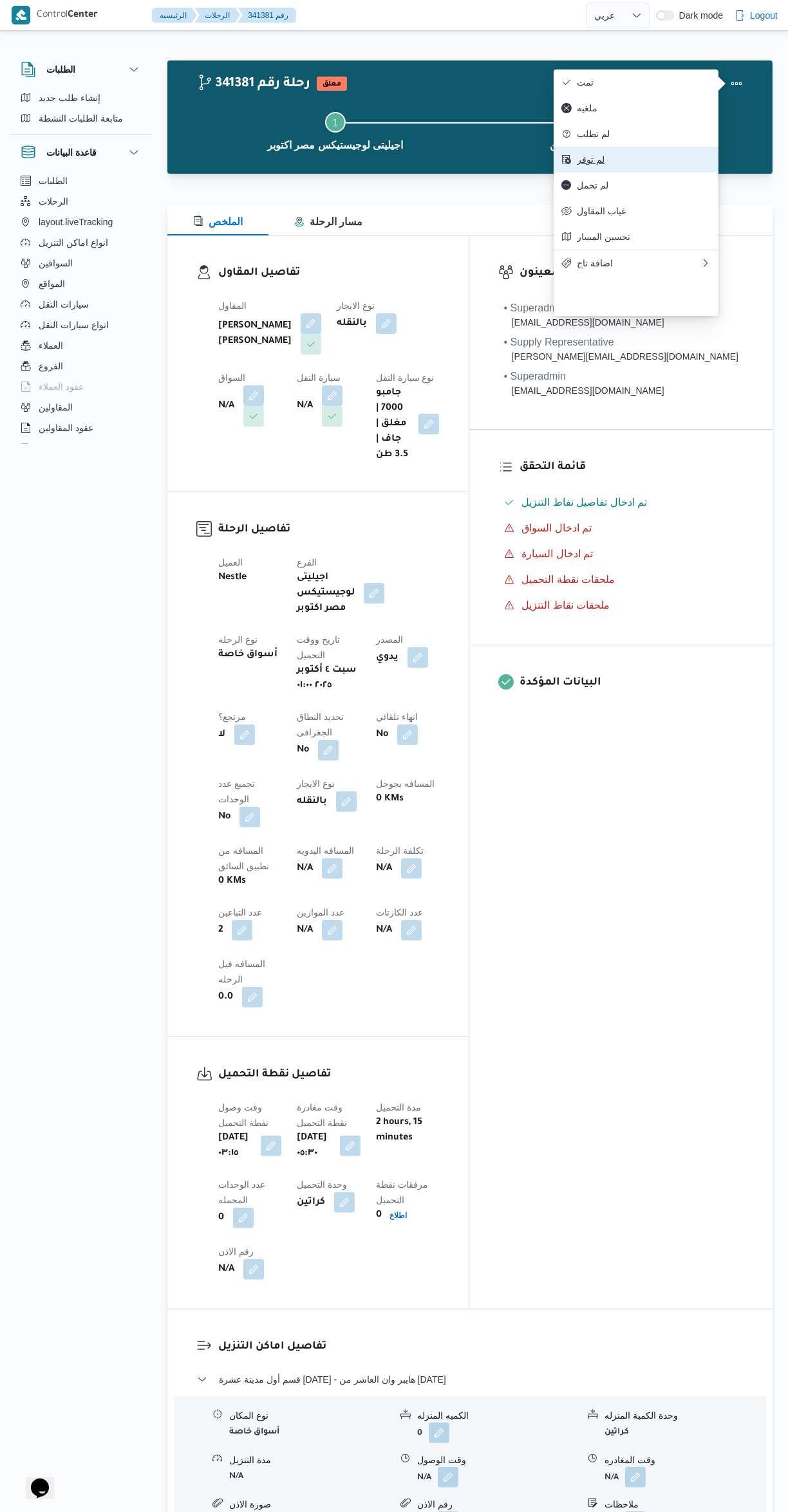
click at [661, 165] on span "لم توفر" at bounding box center [643, 159] width 134 height 10
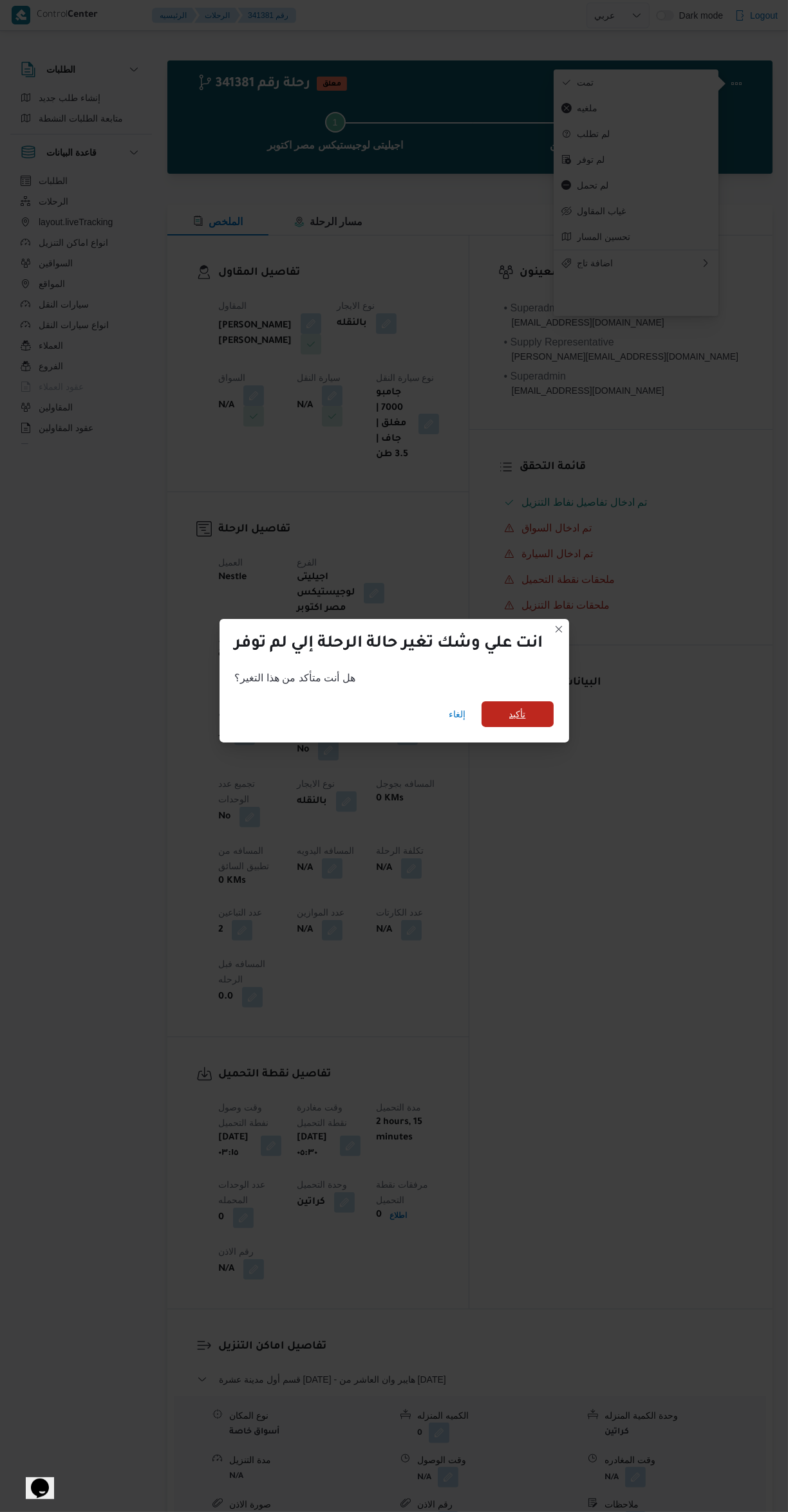
click at [545, 704] on span "تأكيد" at bounding box center [517, 715] width 72 height 26
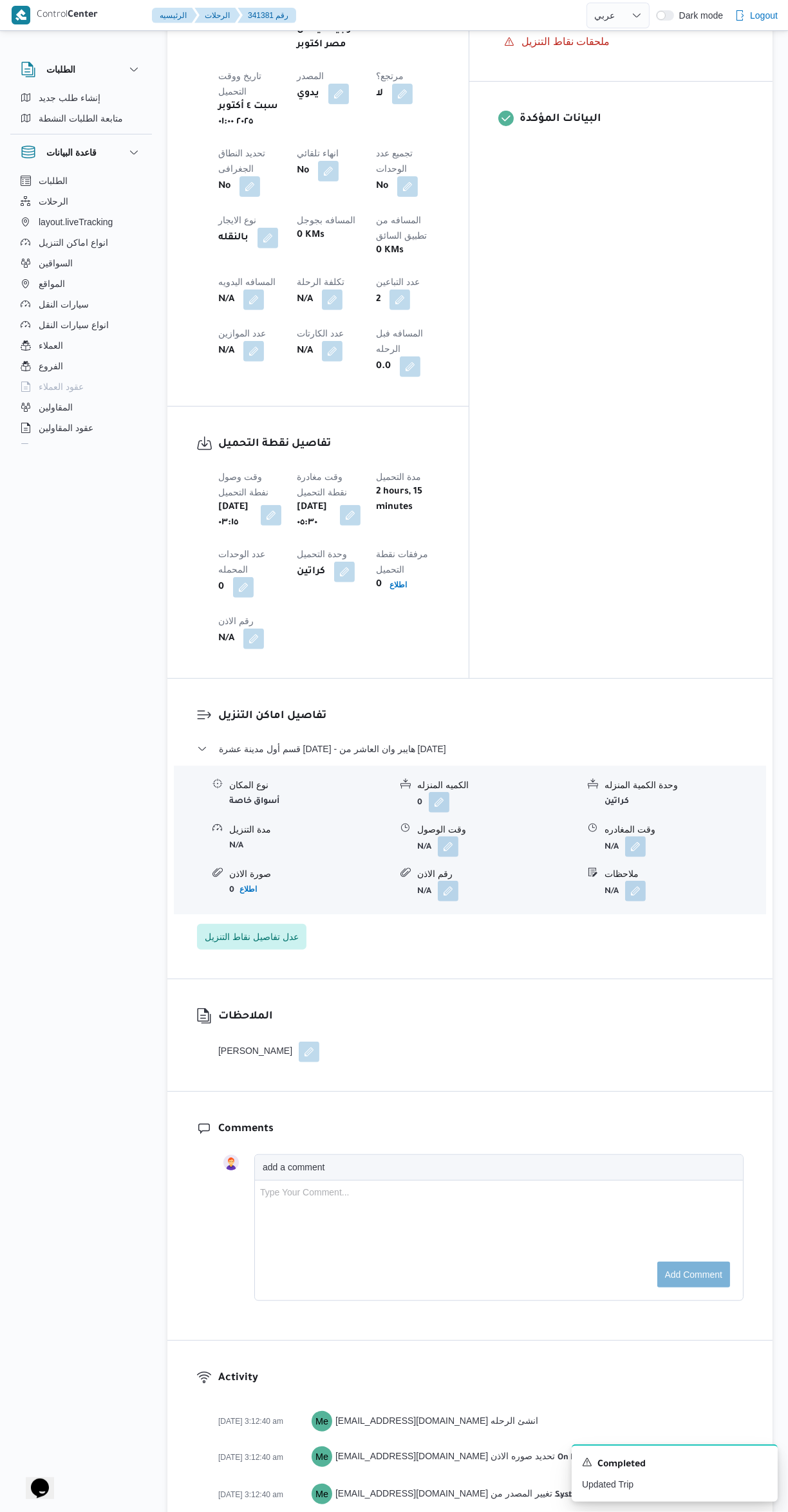
scroll to position [616, 0]
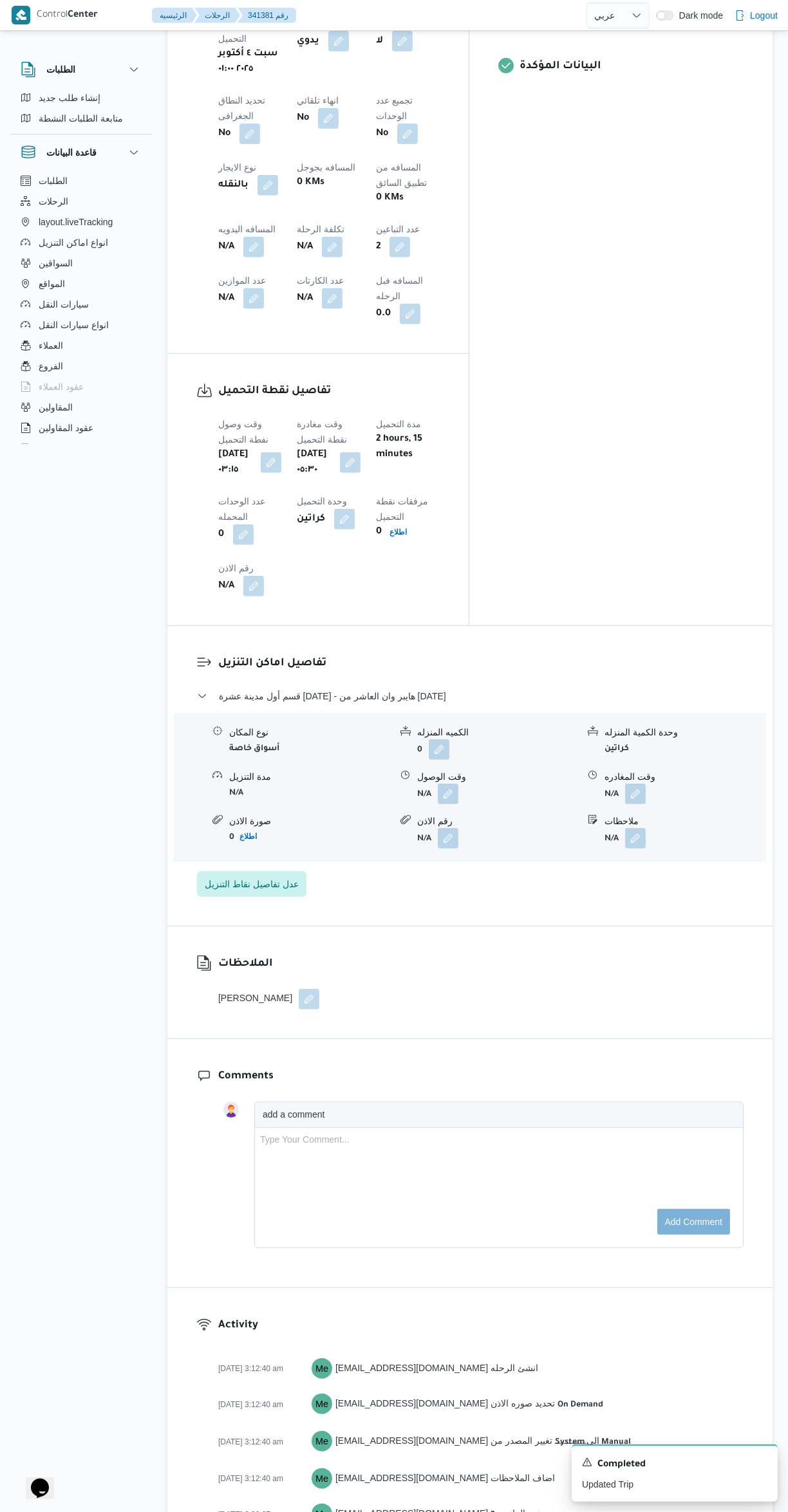
select select "ar"
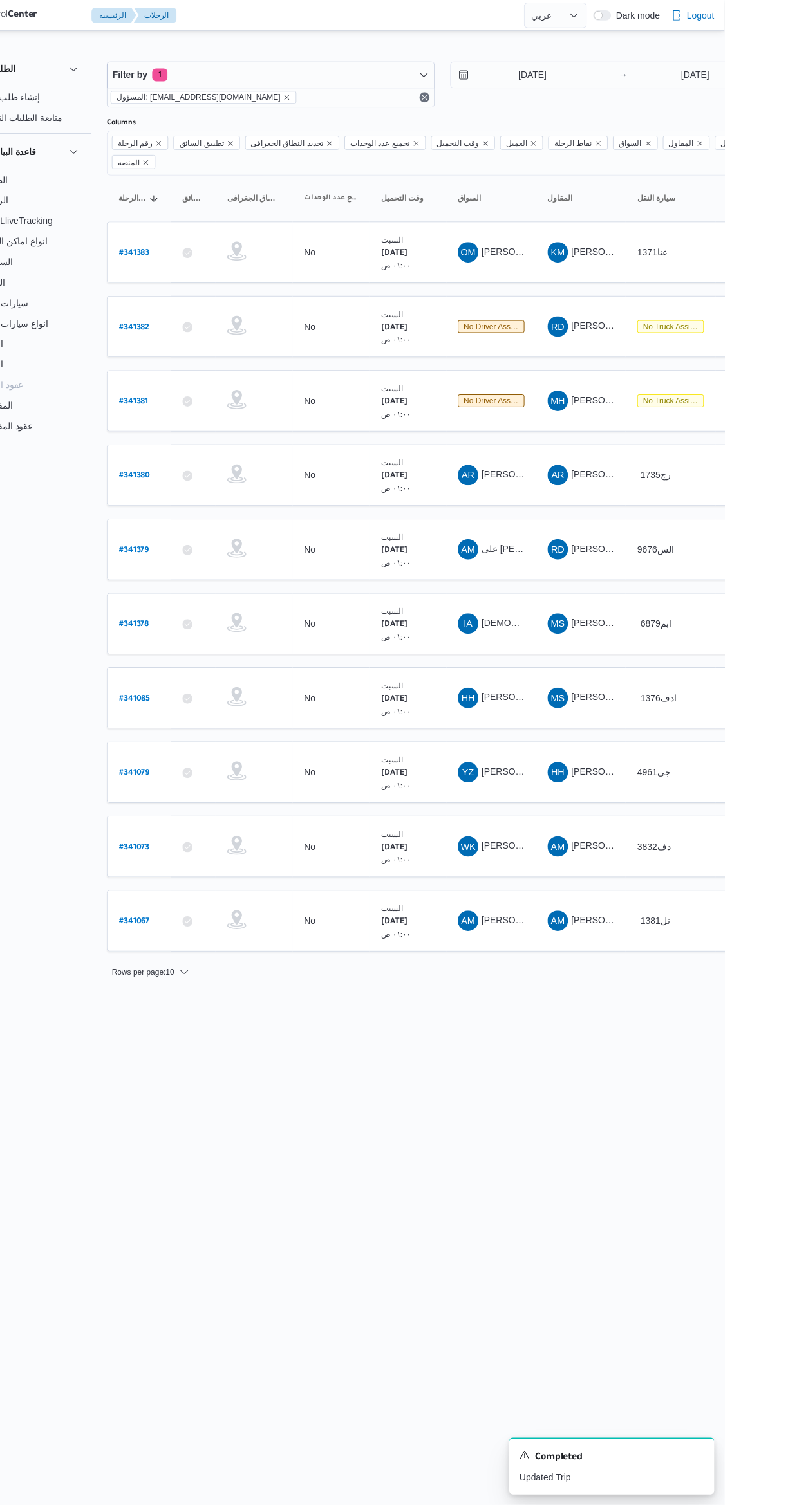
click at [578, 546] on span "على [PERSON_NAME]" at bounding box center [590, 551] width 93 height 10
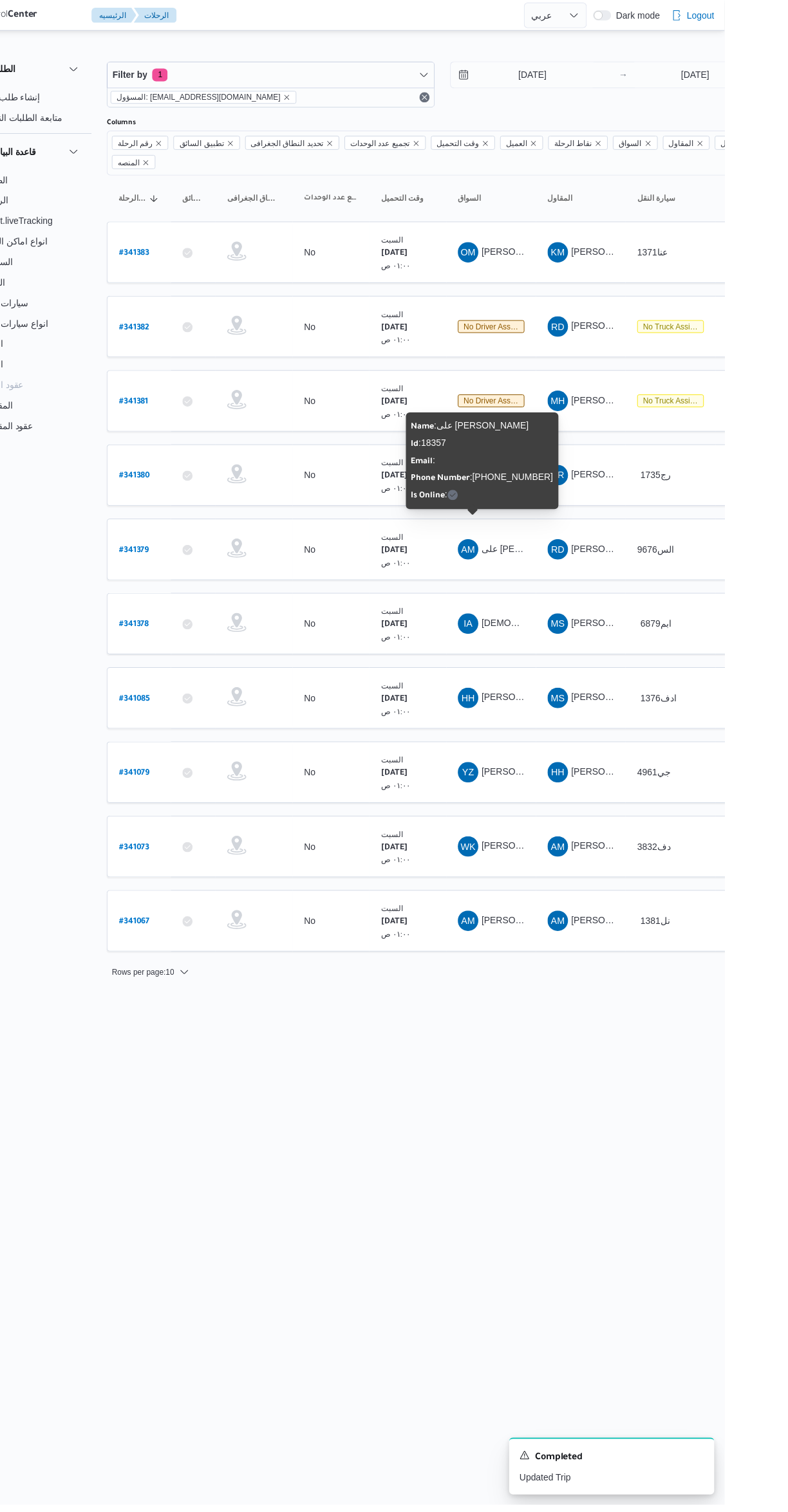
click at [198, 549] on b "# 341379" at bounding box center [195, 553] width 31 height 9
select select "ar"
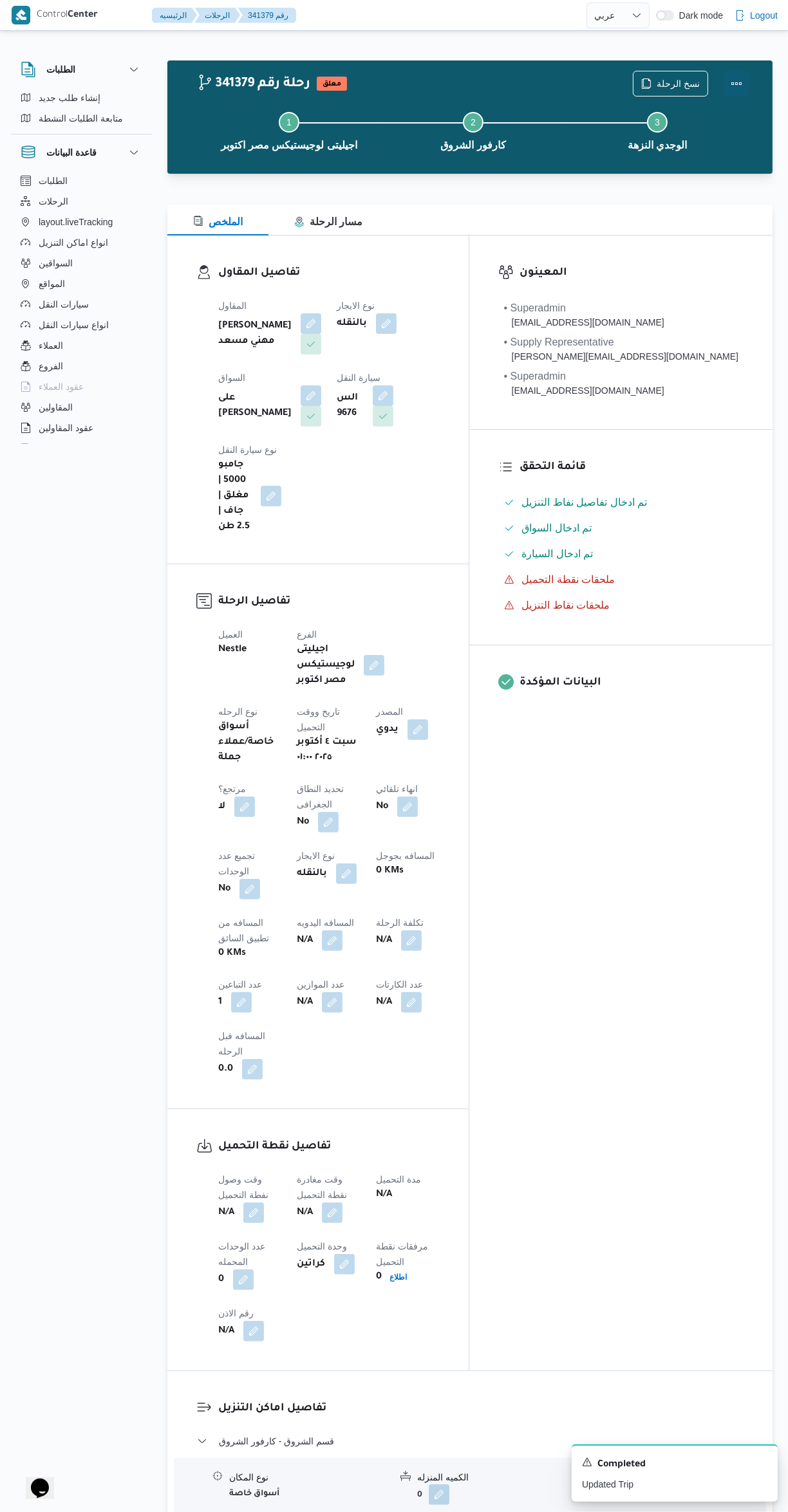
click at [740, 82] on button "Actions" at bounding box center [736, 83] width 26 height 26
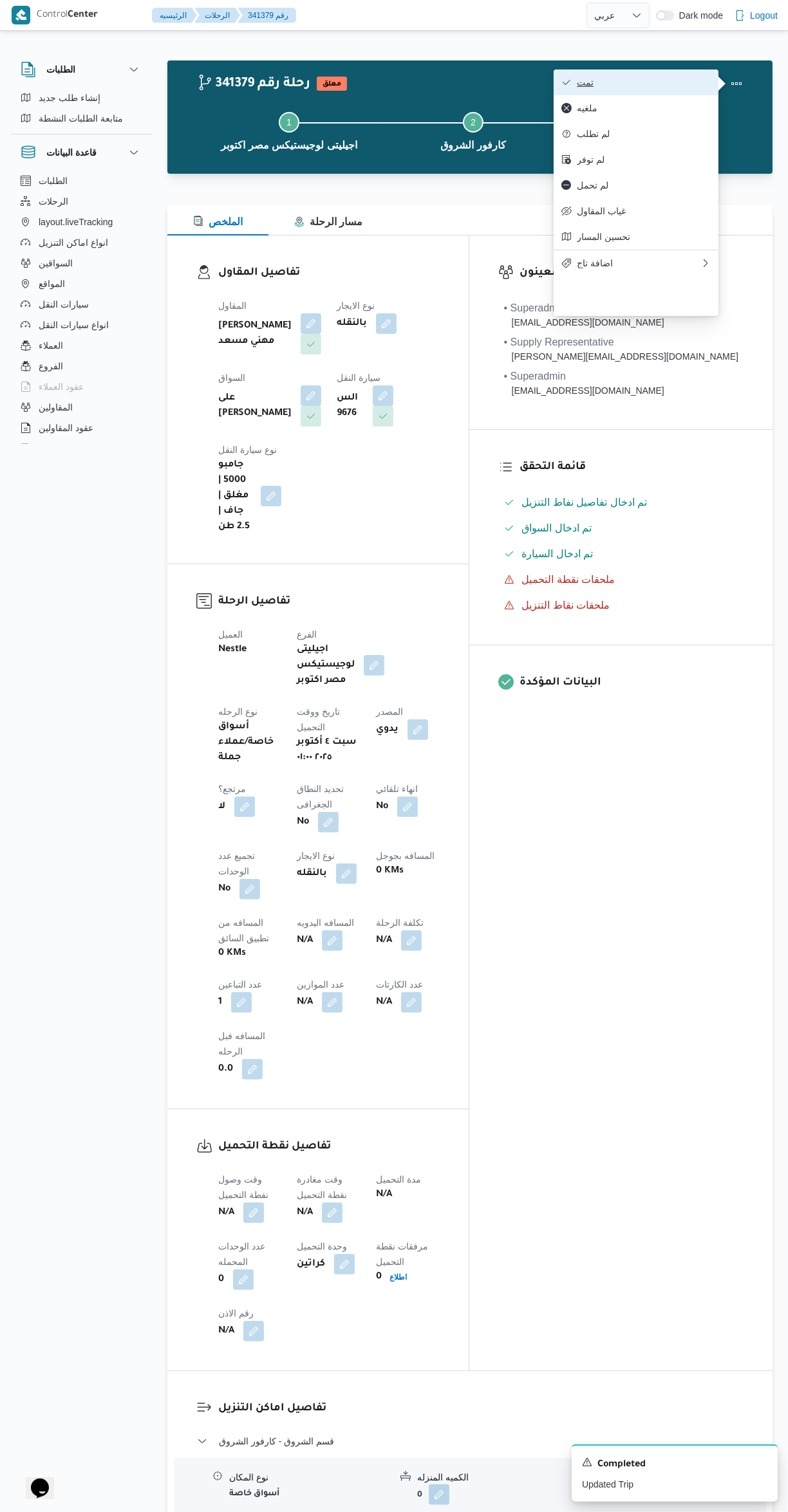
click at [649, 82] on span "تمت" at bounding box center [643, 82] width 134 height 10
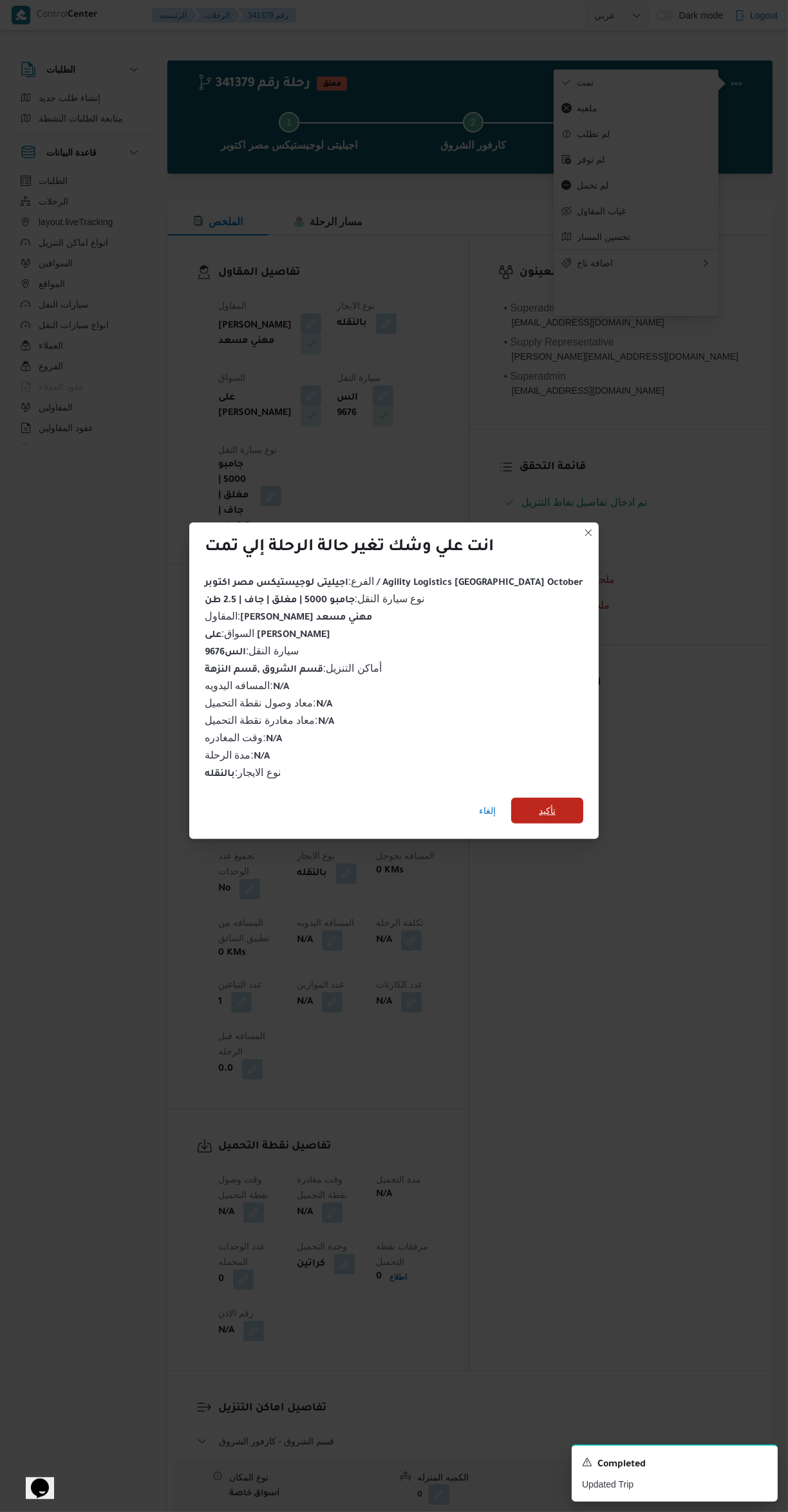
click at [540, 803] on span "تأكيد" at bounding box center [547, 811] width 72 height 26
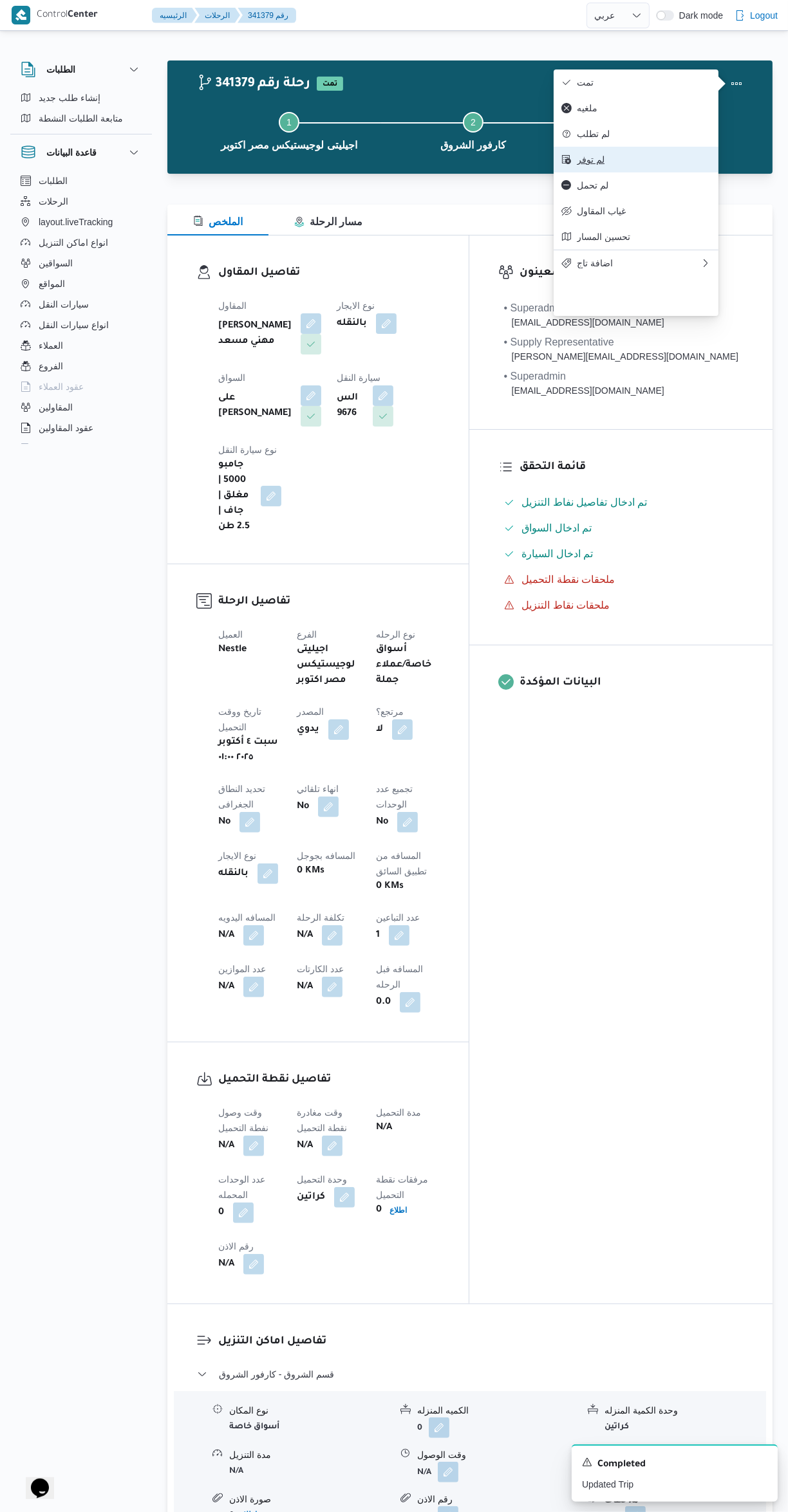
click at [668, 165] on span "لم توفر" at bounding box center [643, 159] width 134 height 10
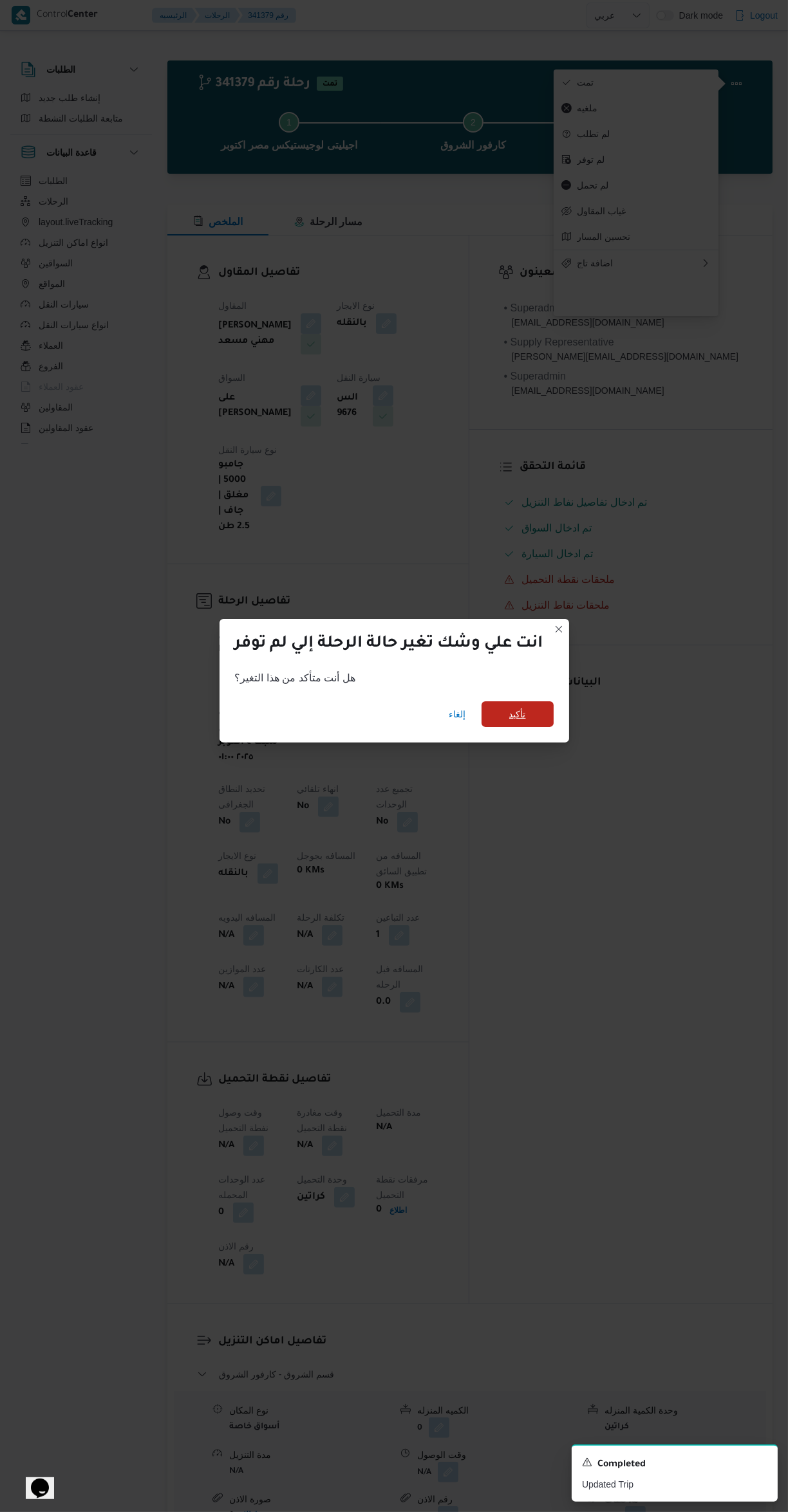
click at [543, 715] on span "تأكيد" at bounding box center [517, 715] width 72 height 26
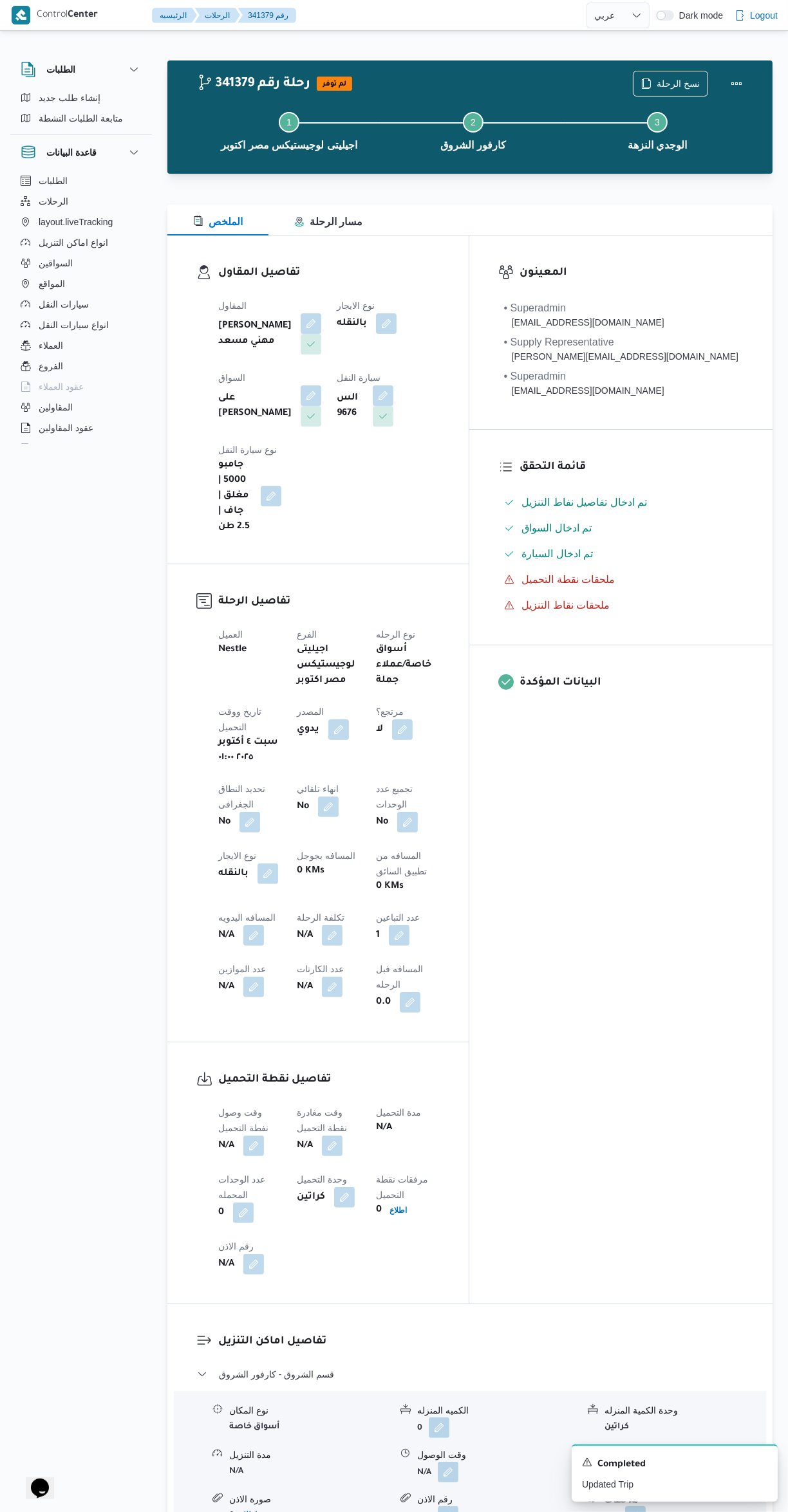
click at [669, 881] on div "المعينون • Superadmin karim.ragab@illa.com.eg • Supply Representative mohamed.s…" at bounding box center [620, 770] width 303 height 1069
select select "ar"
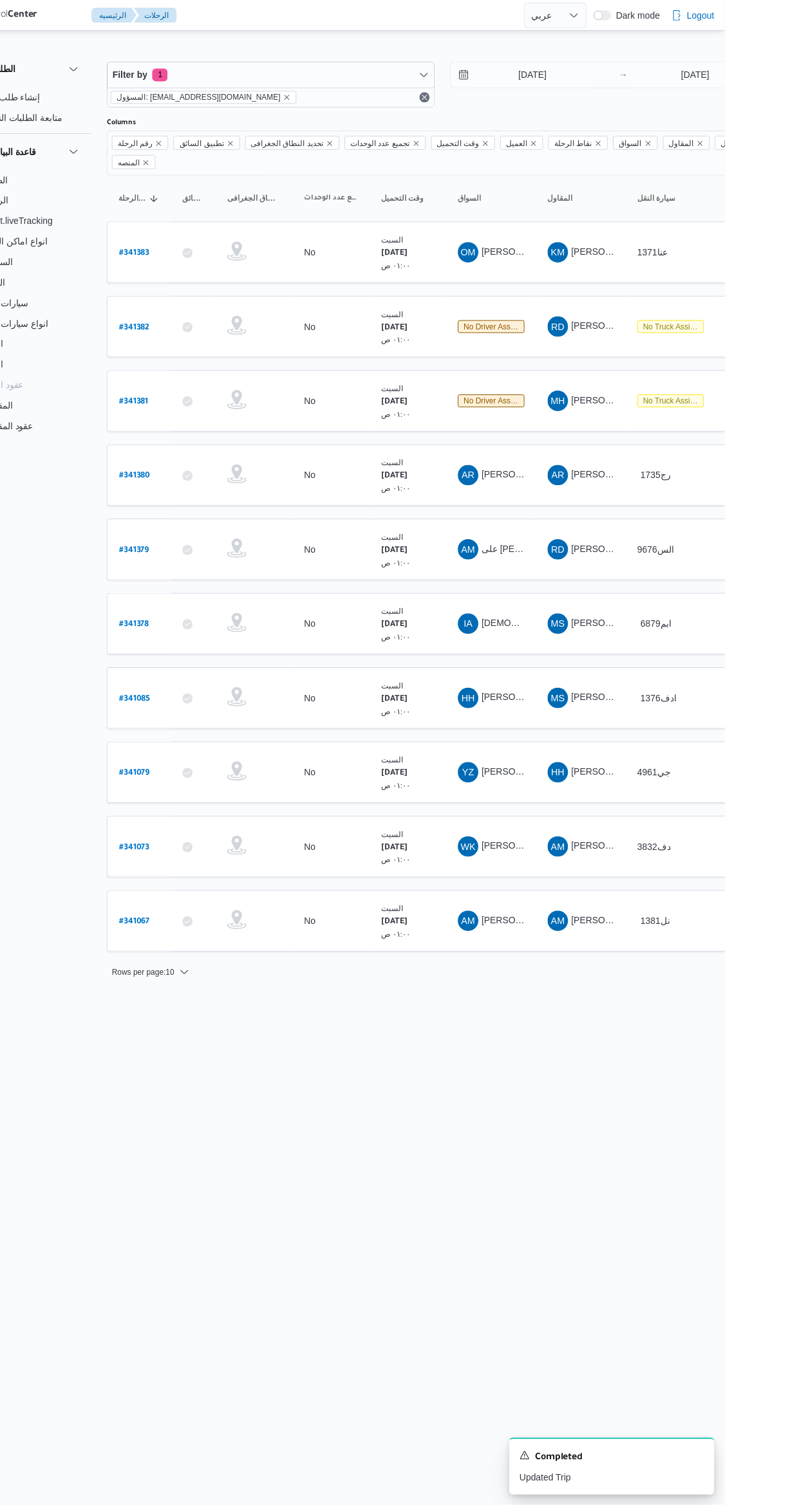
click at [196, 399] on b "# 341381" at bounding box center [195, 403] width 30 height 9
select select "ar"
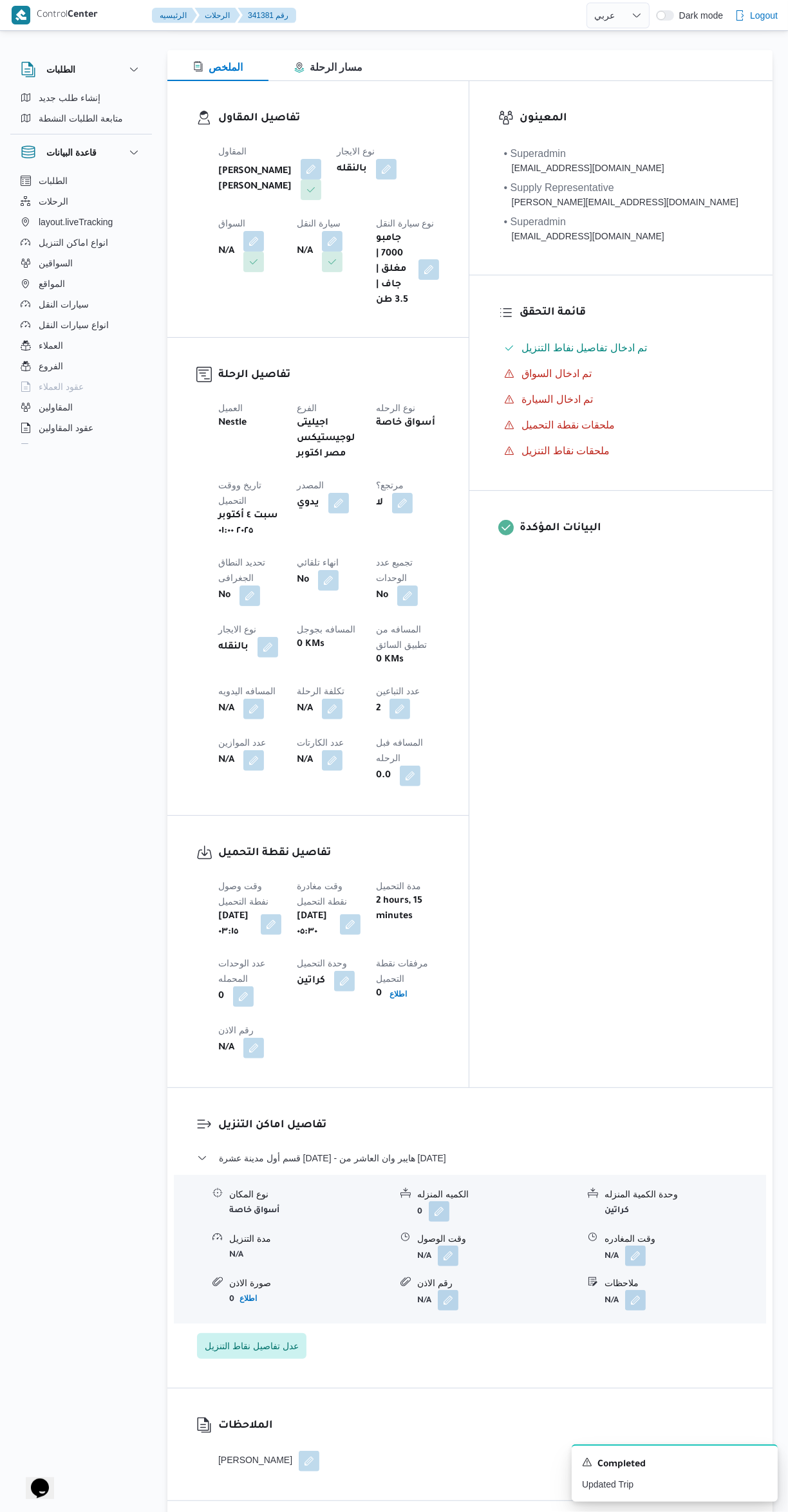
scroll to position [178, 0]
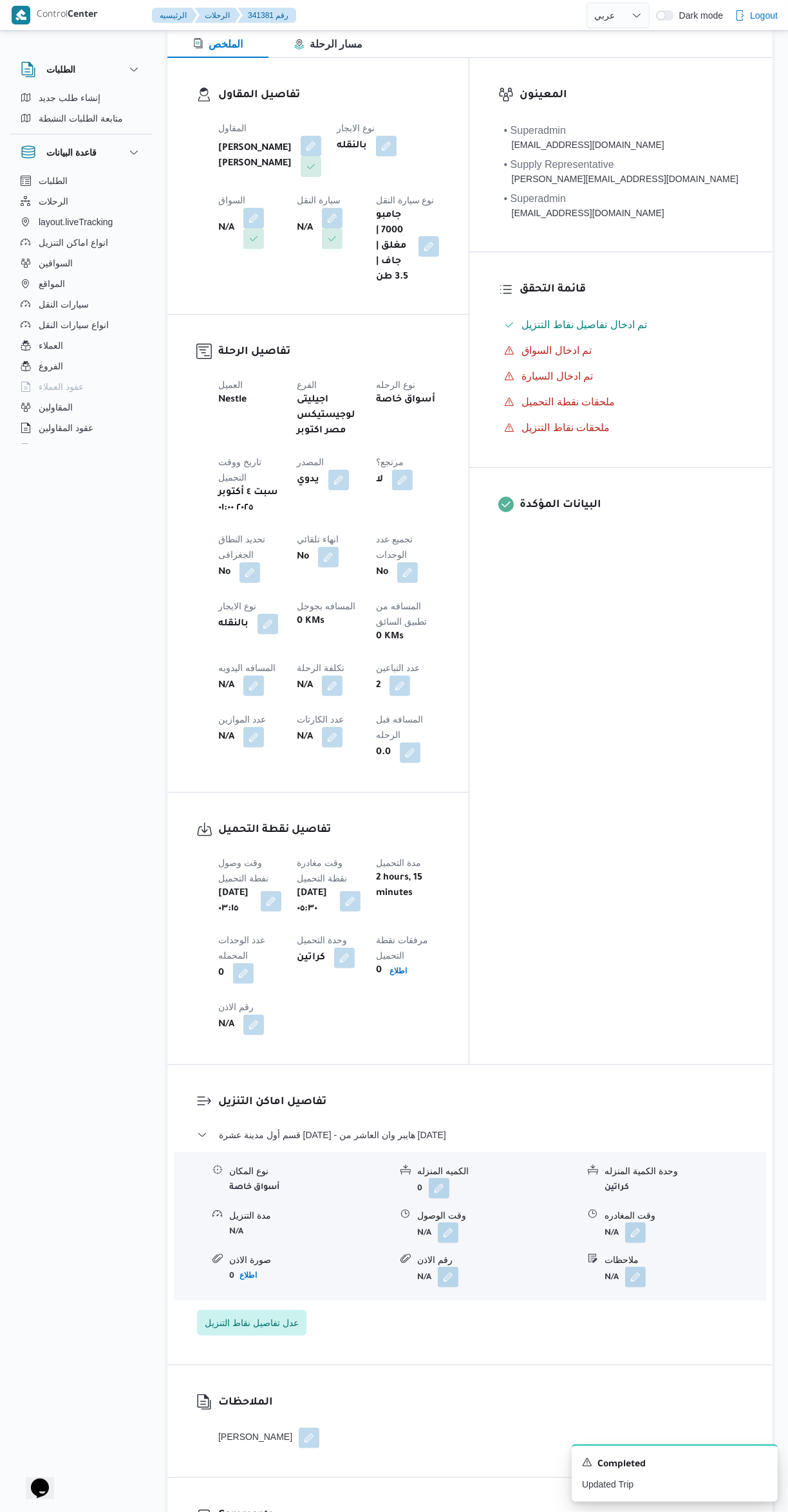
click at [452, 1222] on button "button" at bounding box center [448, 1233] width 20 height 20
click at [427, 1166] on input "وقت الوصول" at bounding box center [413, 1166] width 146 height 26
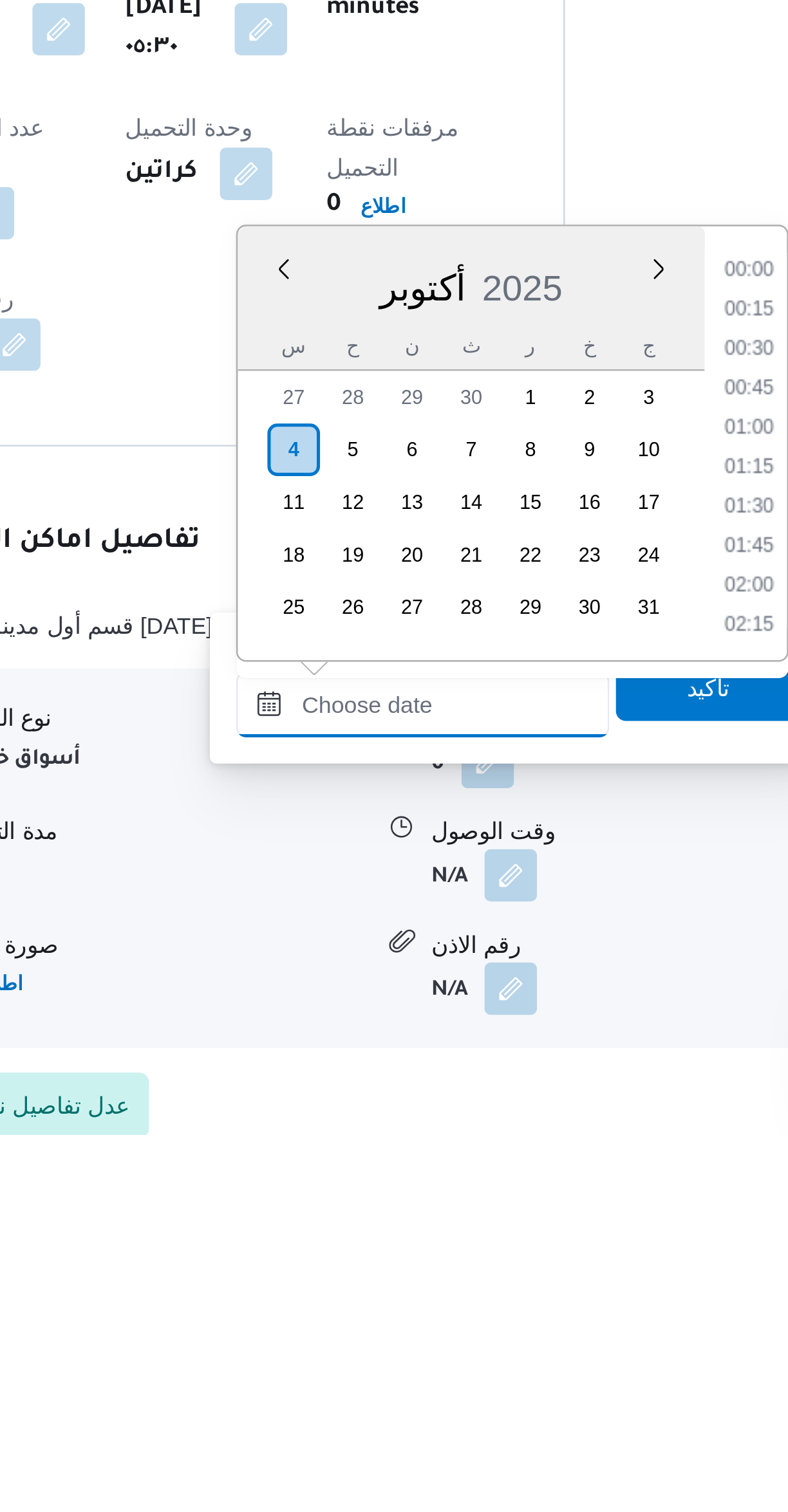
scroll to position [818, 0]
click at [536, 1172] on li "13:15" at bounding box center [541, 1174] width 30 height 13
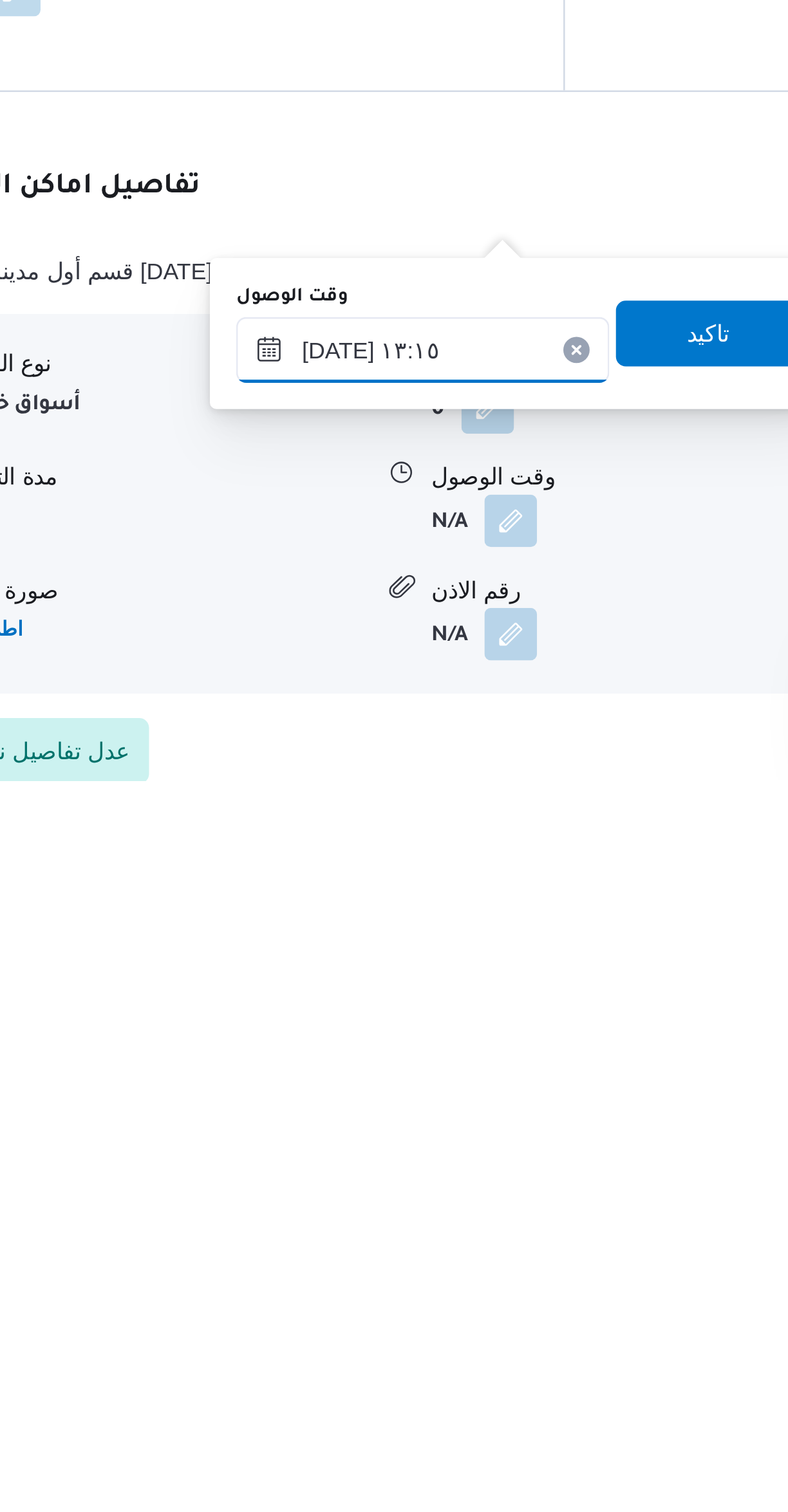
click at [368, 1347] on input "٠٤/١٠/٢٠٢٥ ١٣:١٥" at bounding box center [413, 1344] width 146 height 26
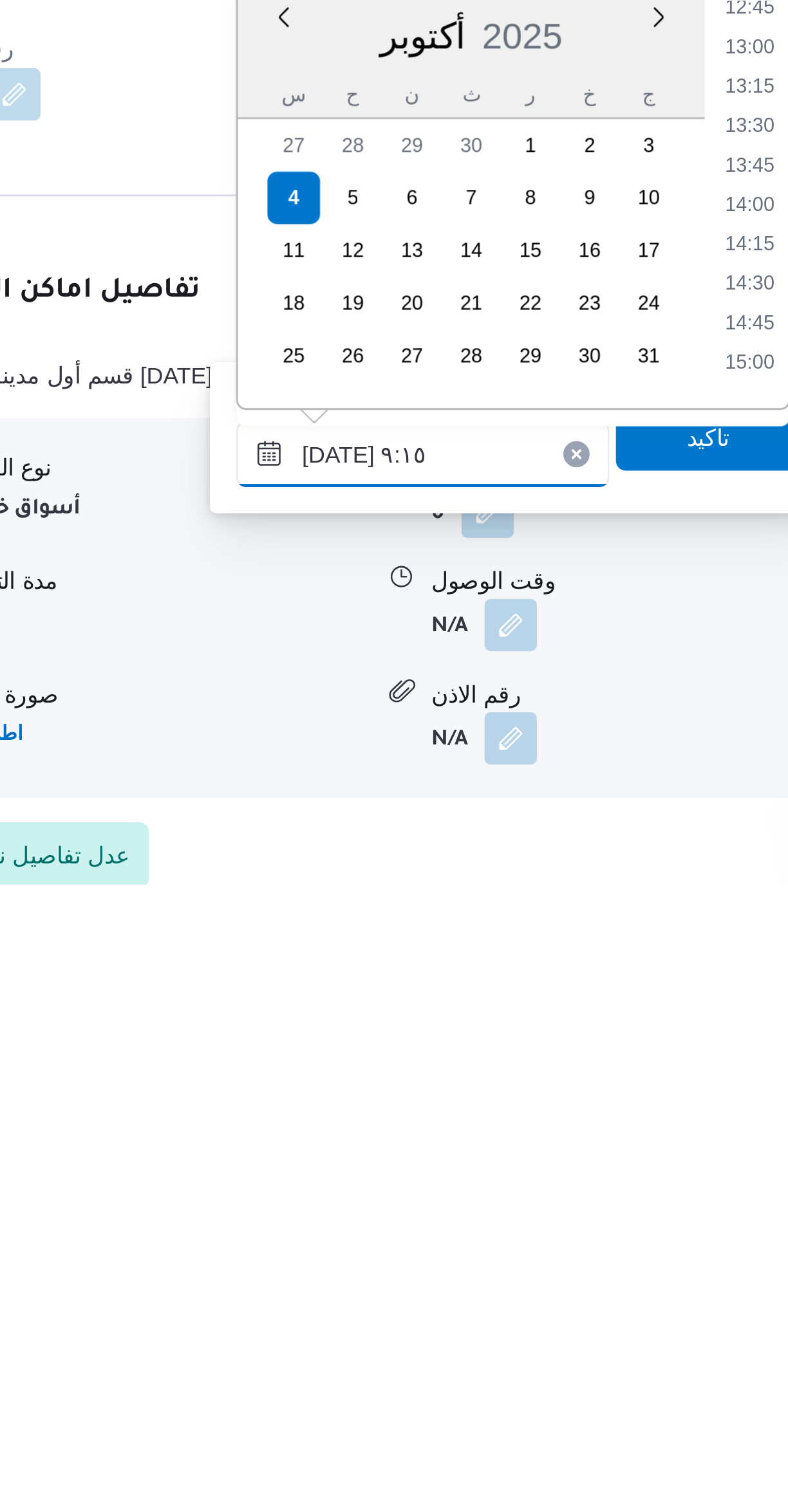
scroll to position [571, 0]
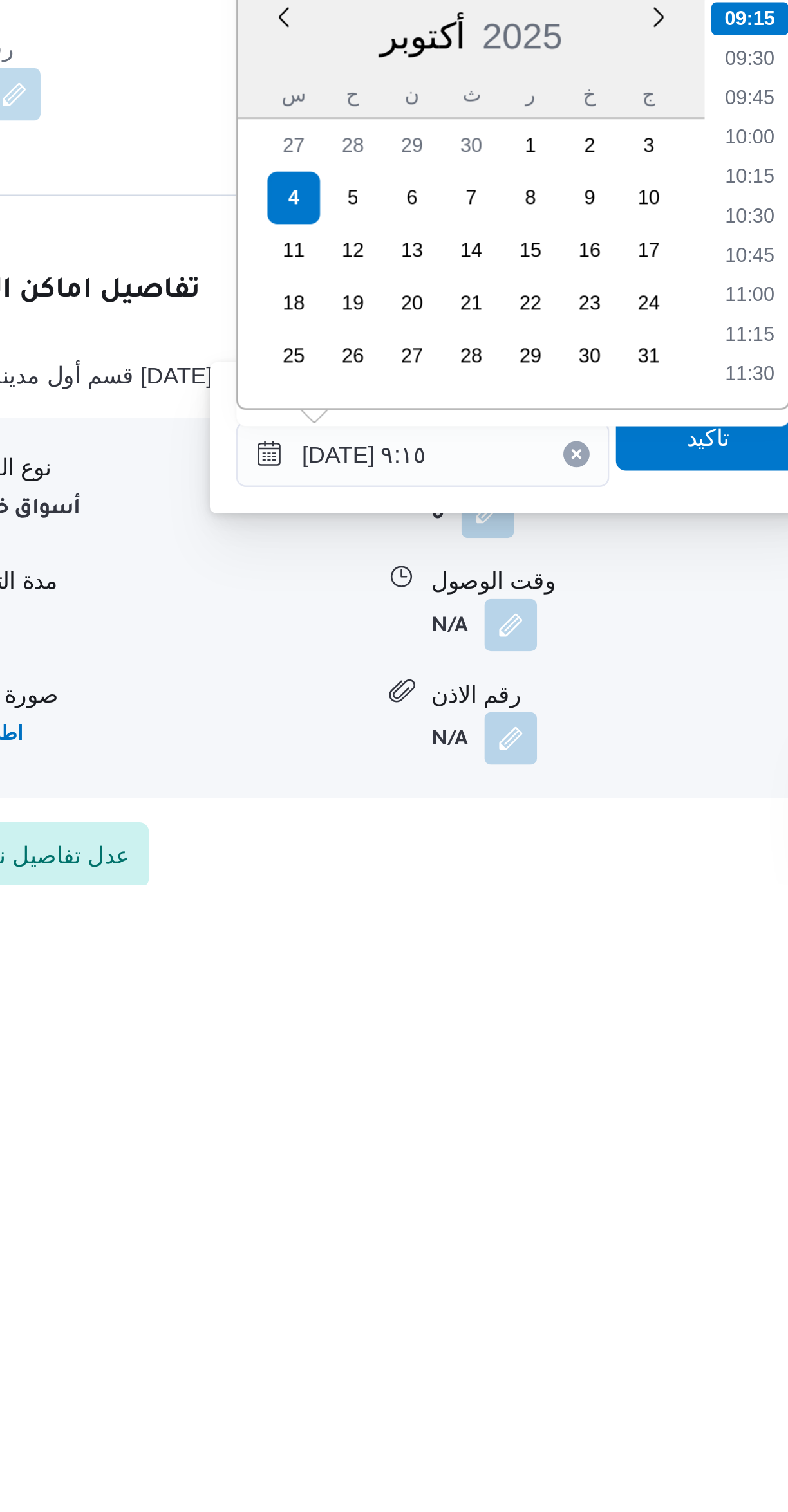
click at [536, 1208] on li "09:45" at bounding box center [541, 1203] width 30 height 13
type input "[DATE] ٠٩:٤٥"
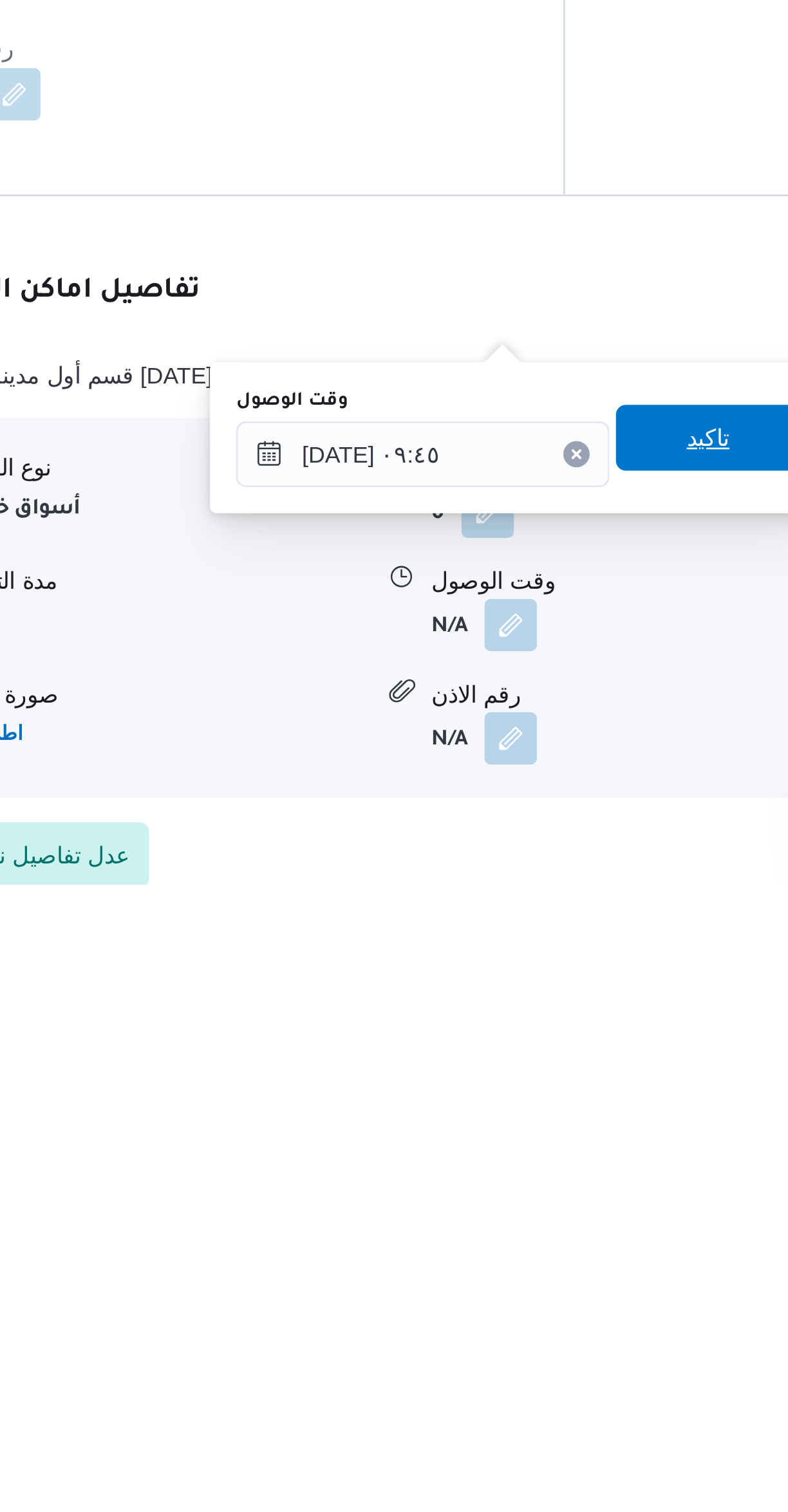
click at [517, 1340] on span "تاكيد" at bounding box center [525, 1337] width 17 height 16
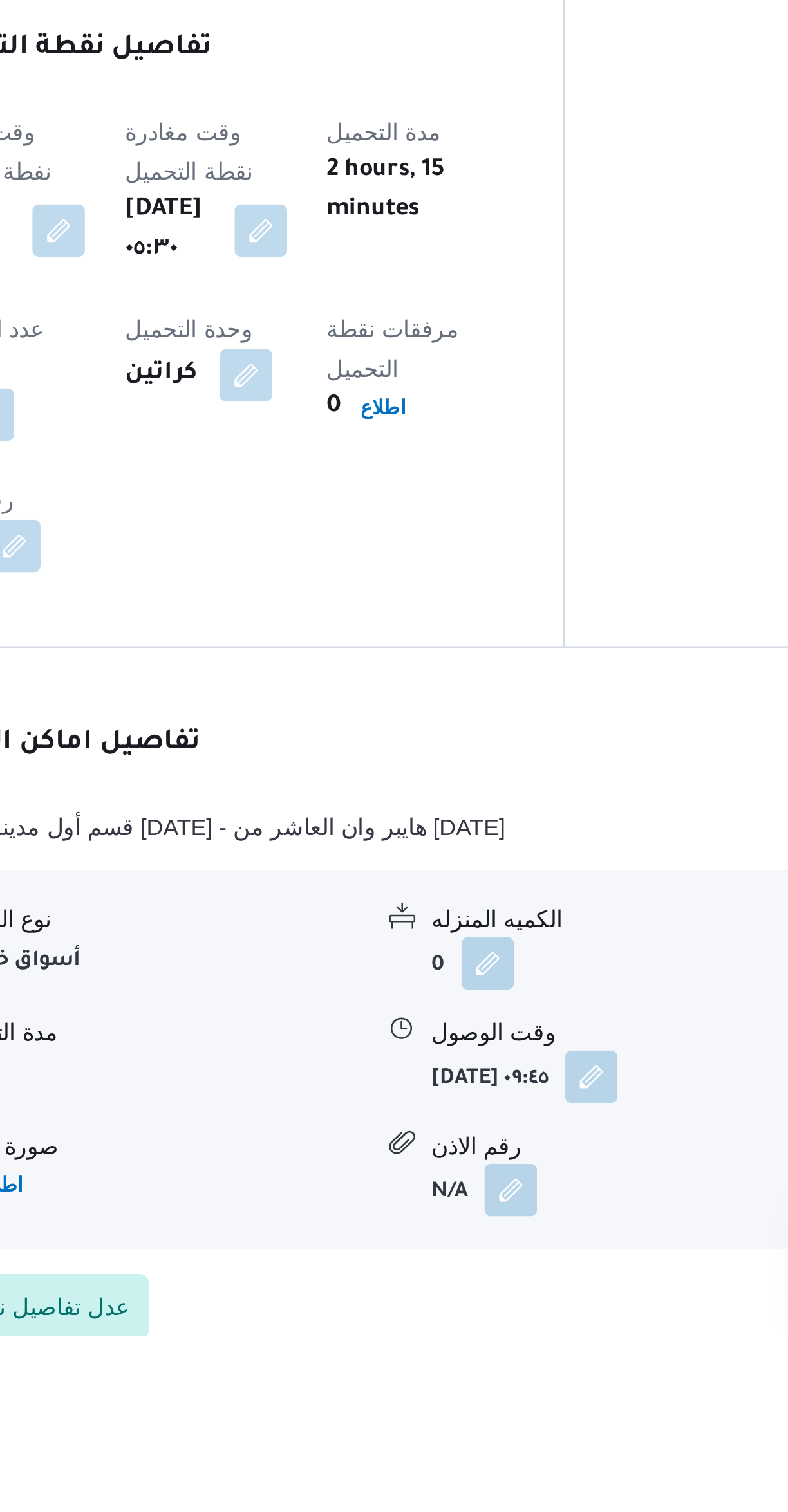
scroll to position [0, 0]
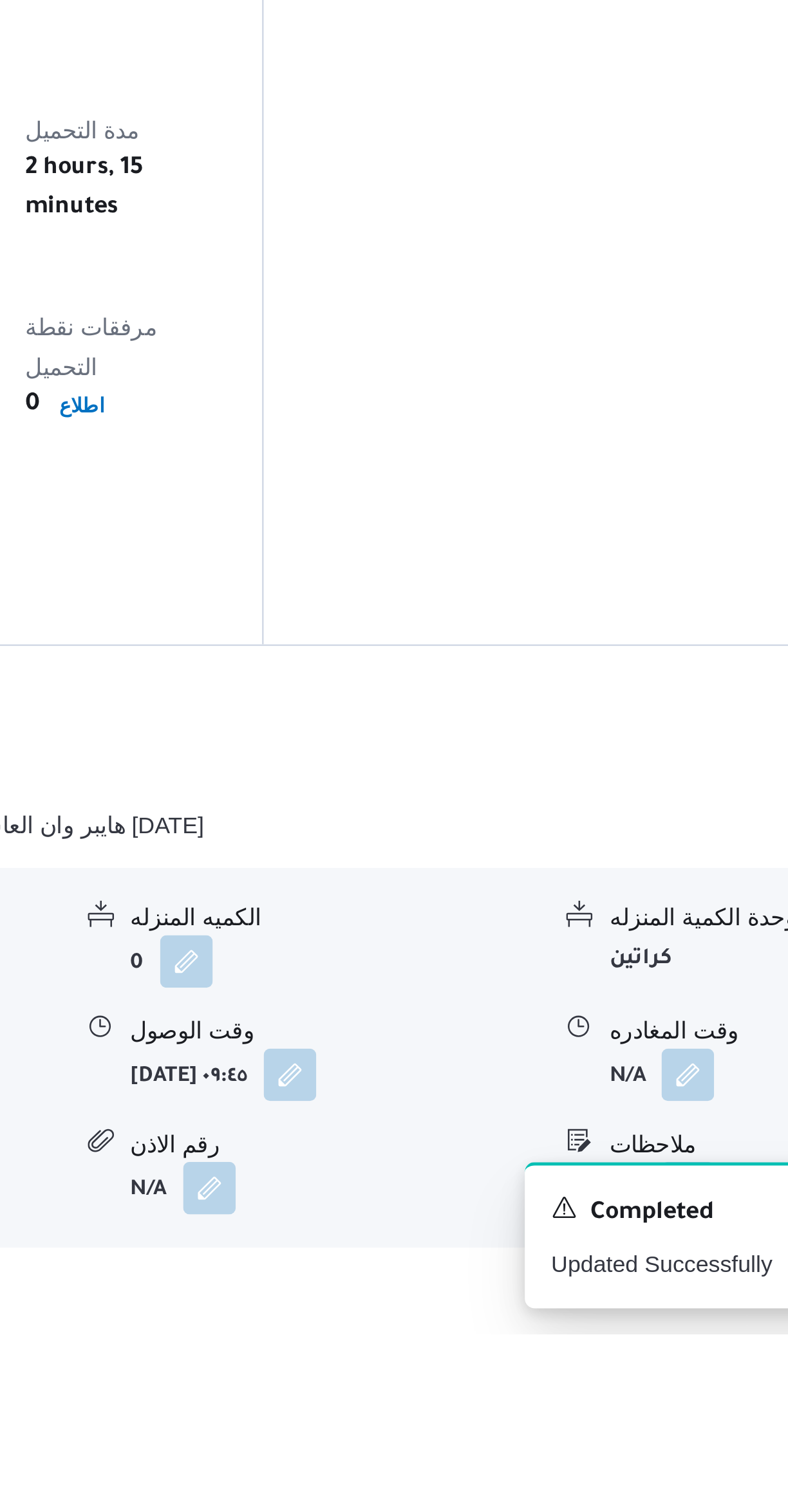
click at [638, 1400] on button "button" at bounding box center [635, 1410] width 20 height 20
click at [558, 1418] on div "تفاصيل اماكن التنزيل قسم أول مدينة عشرة رمضان - هايبر وان العاشر من رمضان نوع ا…" at bounding box center [470, 1393] width 605 height 300
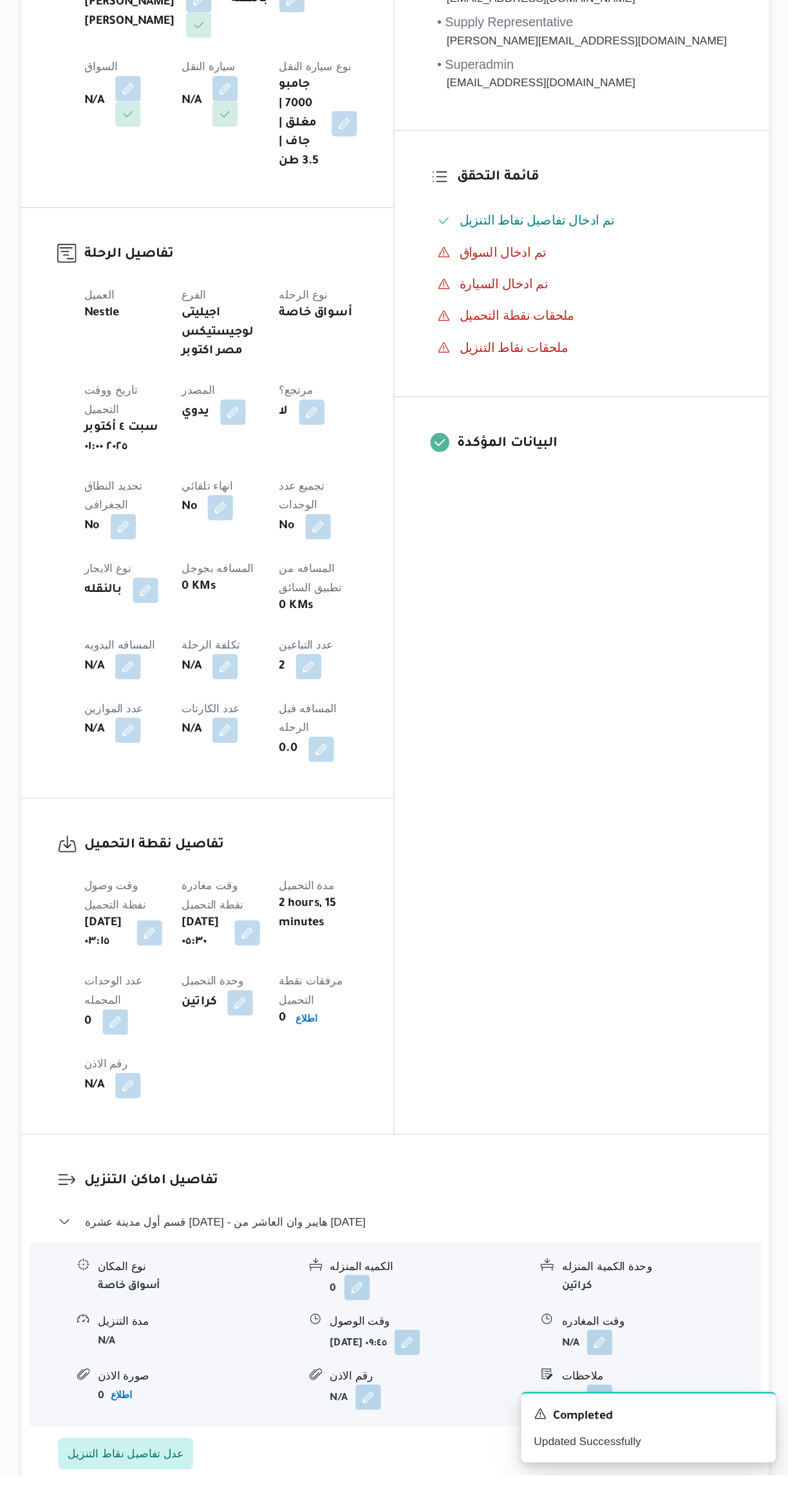
scroll to position [32, 0]
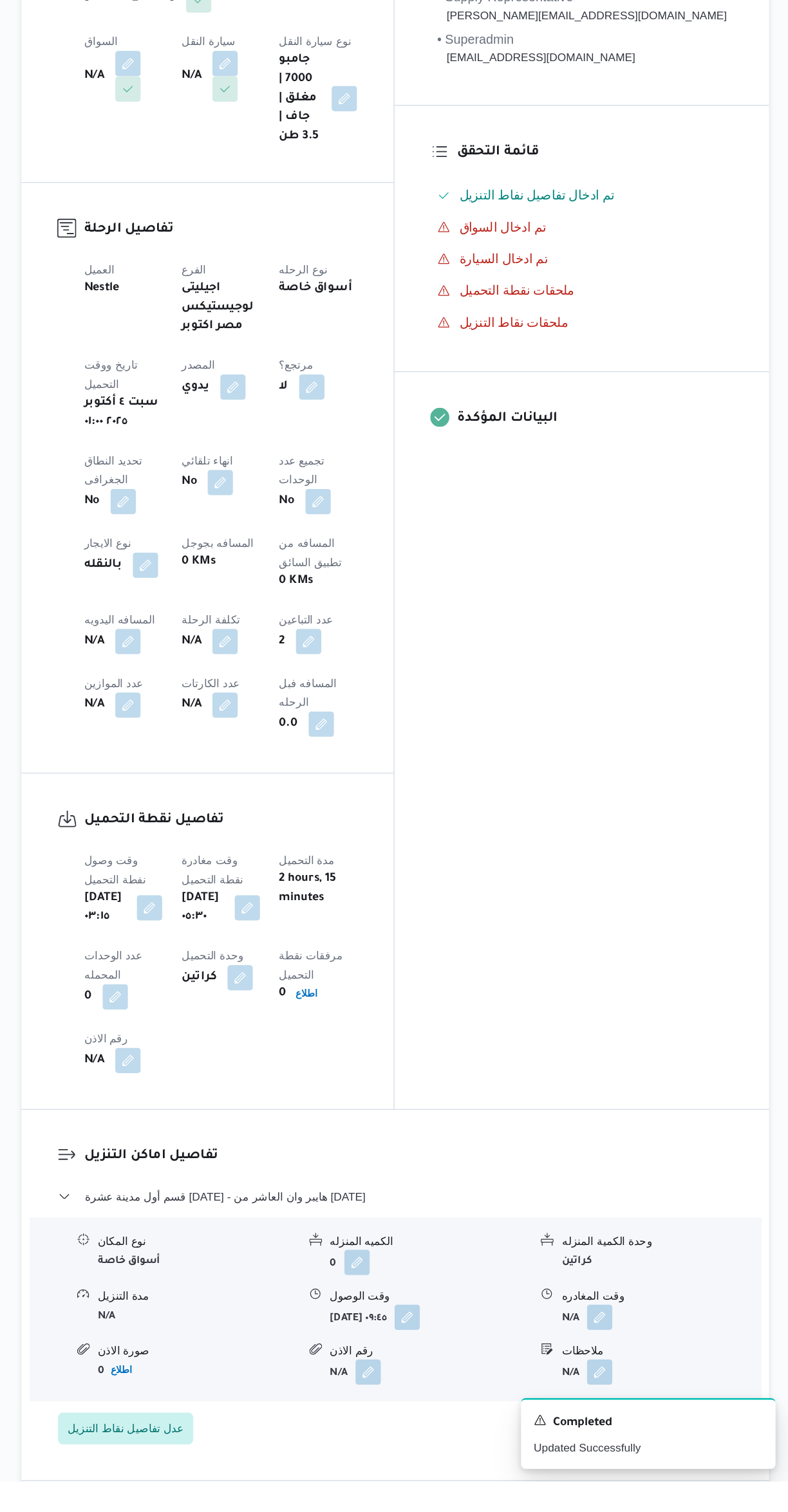
select select "ar"
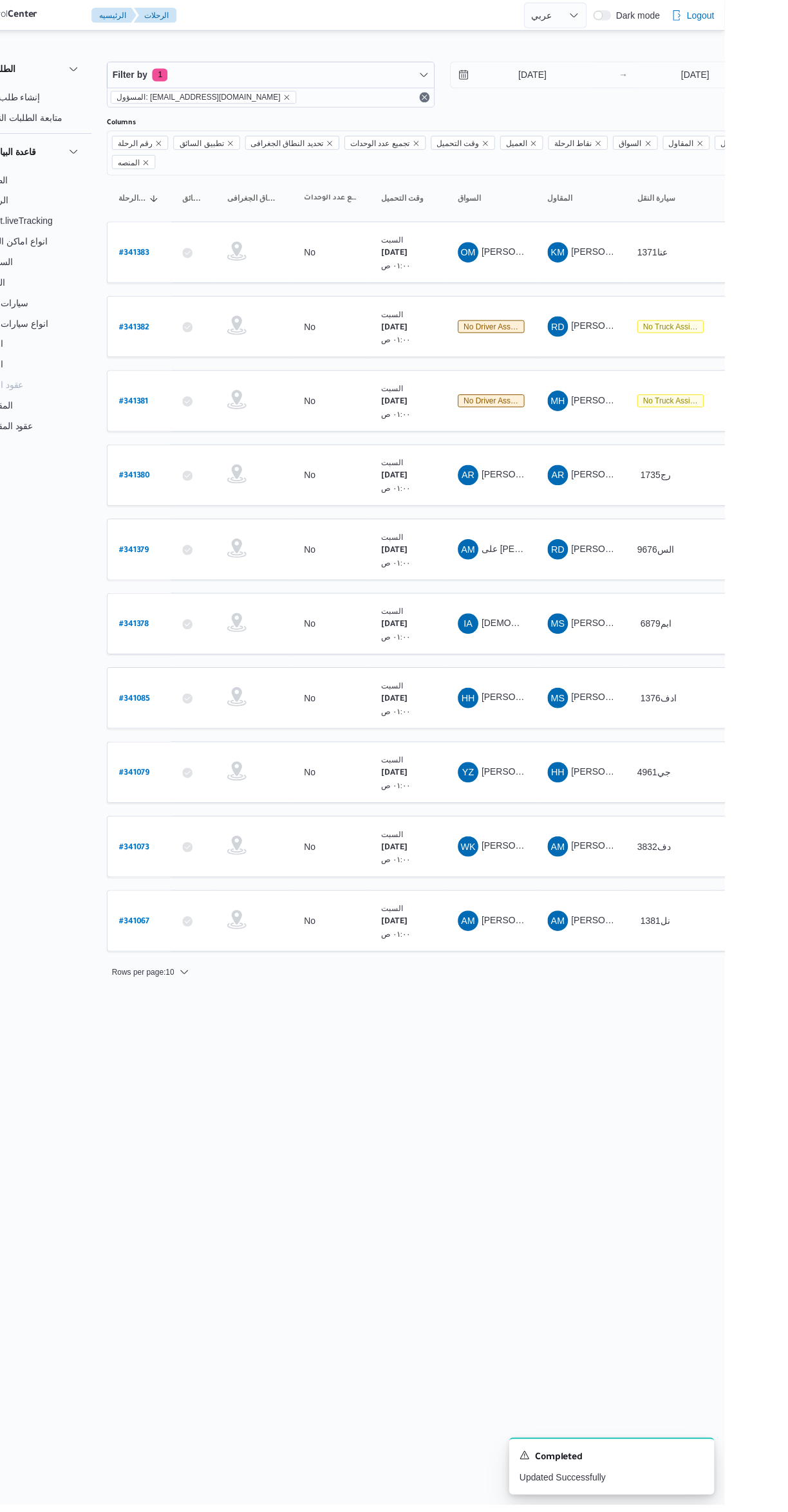
click at [195, 474] on b "# 341380" at bounding box center [195, 478] width 32 height 9
select select "ar"
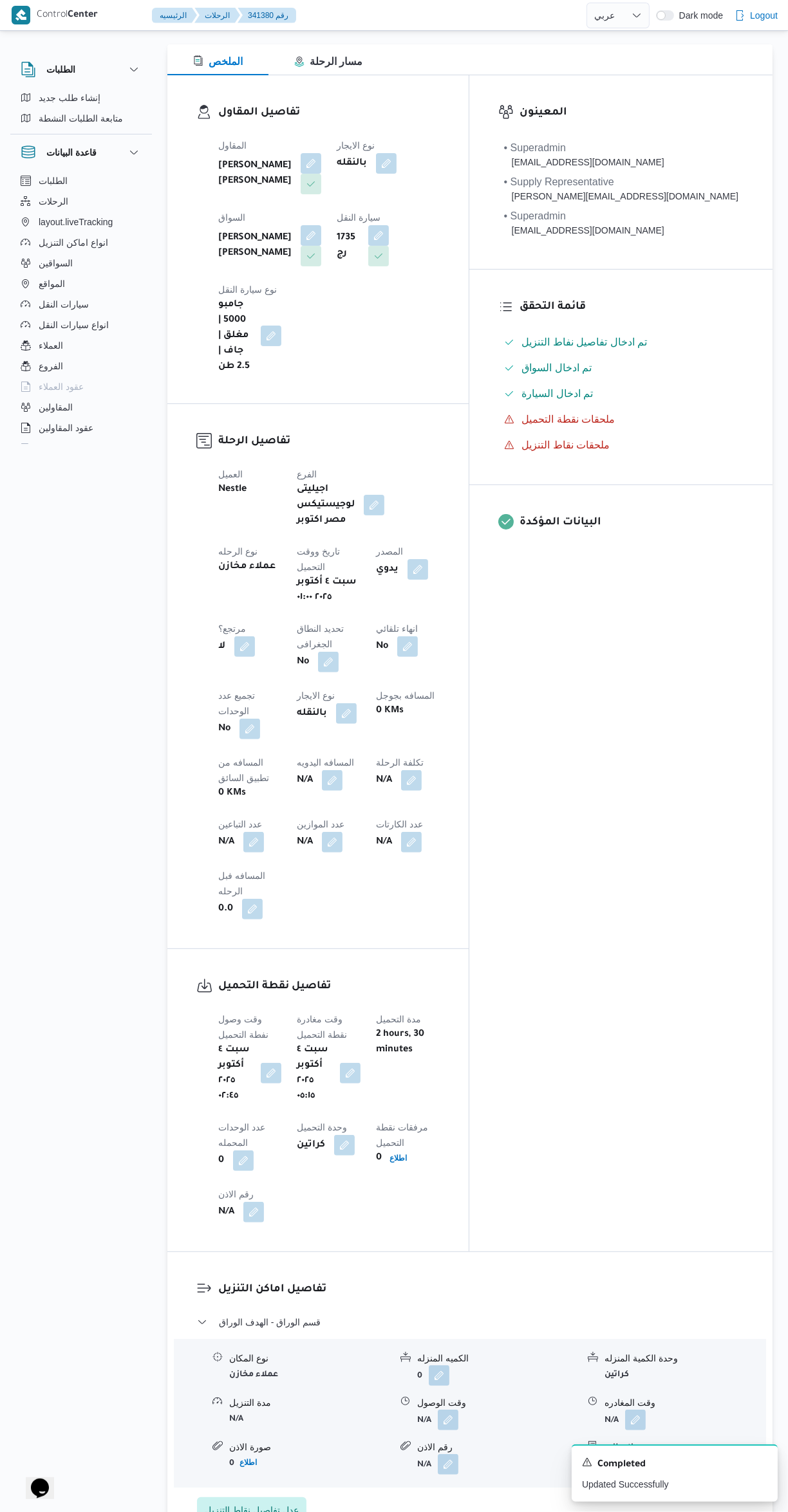
scroll to position [170, 0]
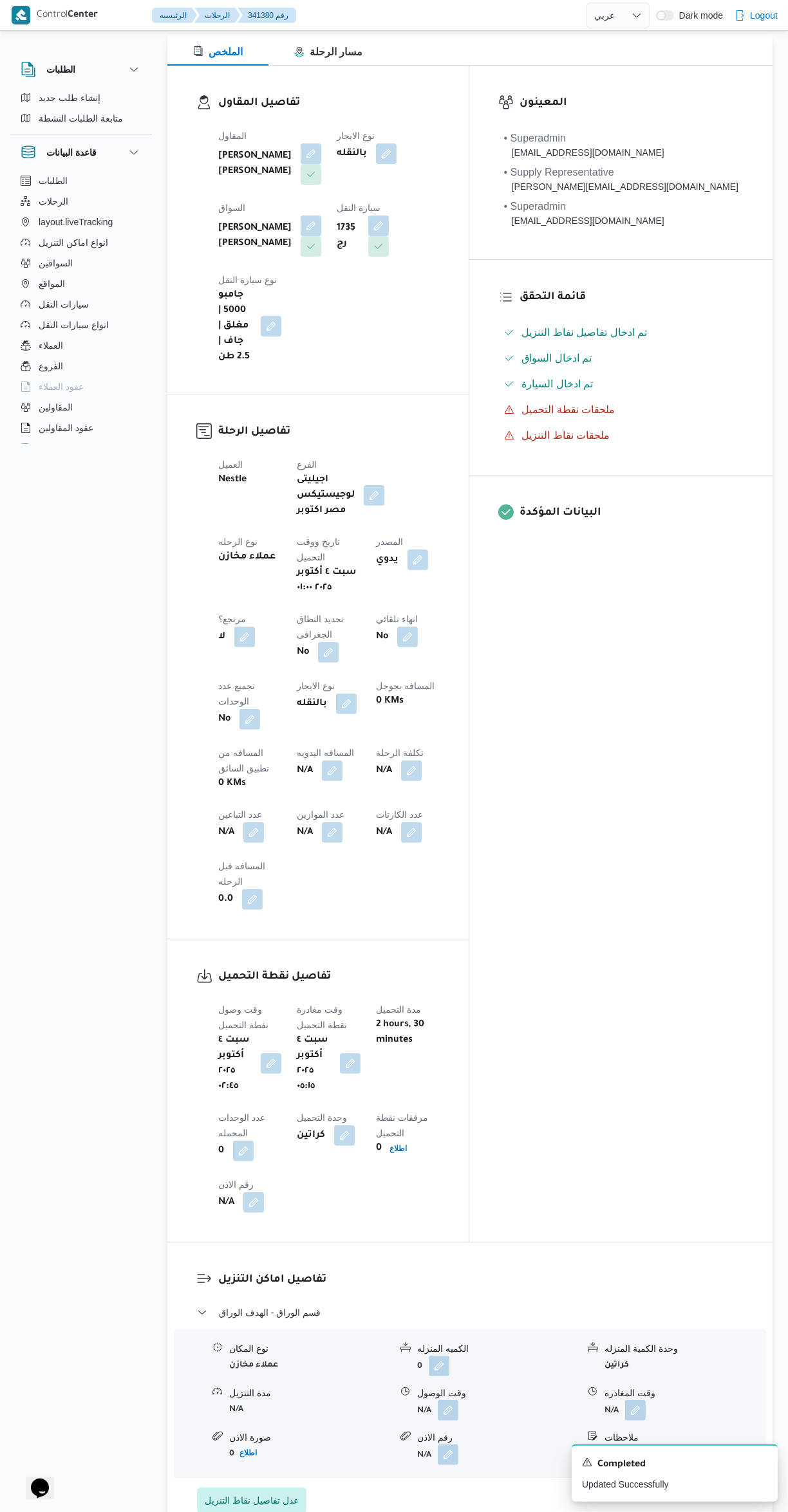
click at [455, 1400] on button "button" at bounding box center [448, 1410] width 20 height 20
click at [424, 1178] on input "وقت الوصول" at bounding box center [413, 1179] width 146 height 26
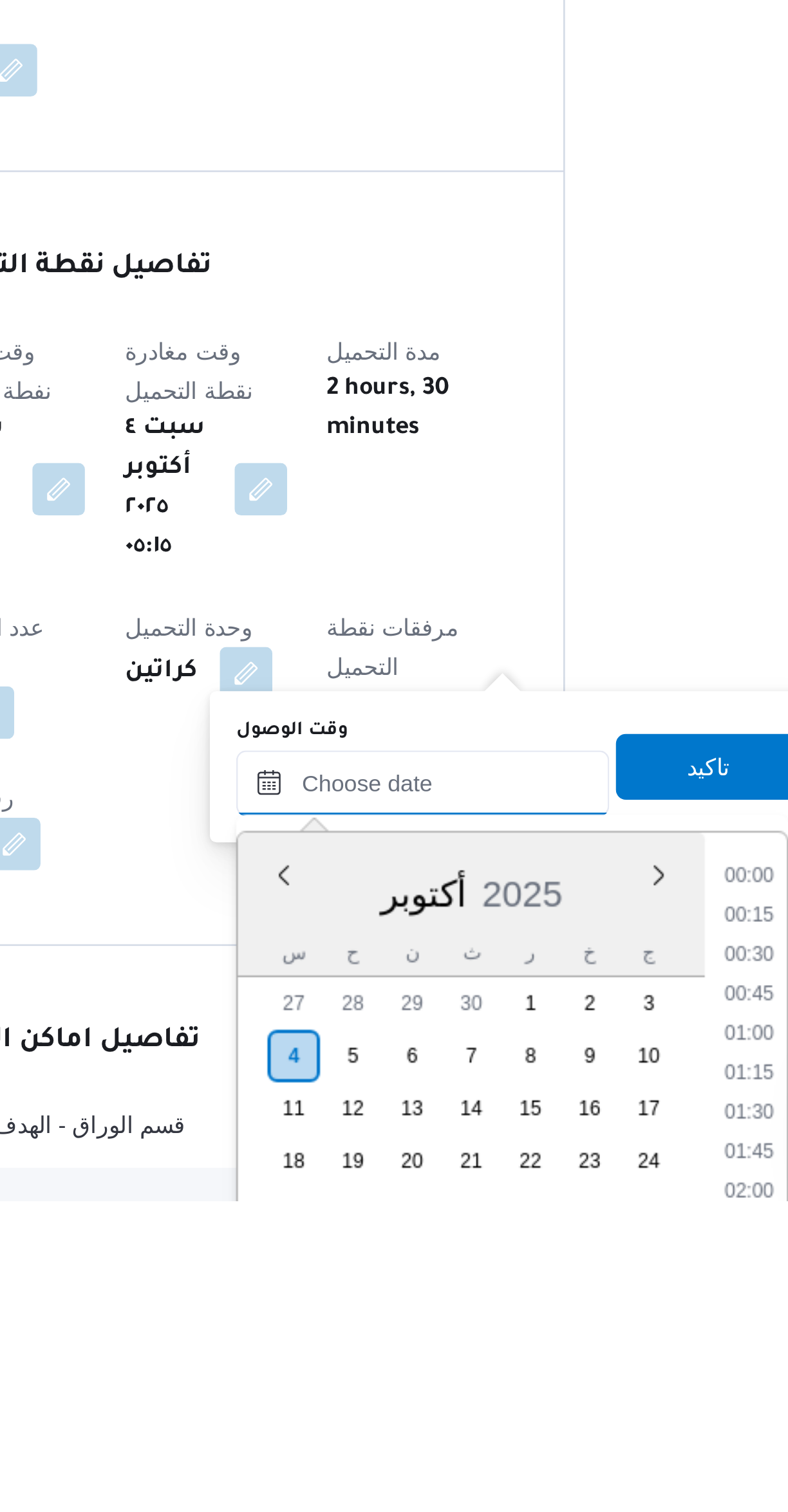
scroll to position [818, 0]
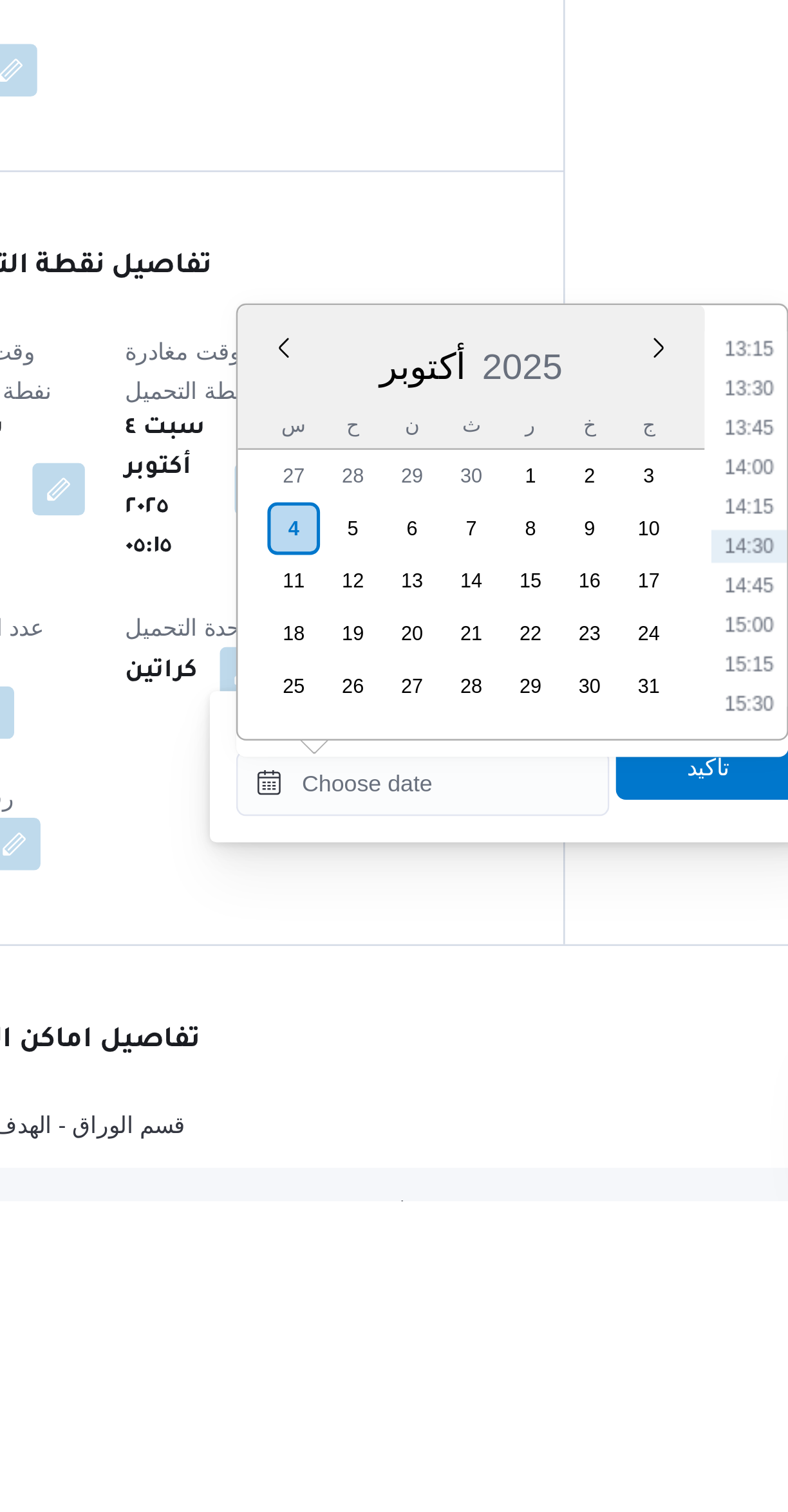
click at [533, 1224] on li "14:00" at bounding box center [541, 1225] width 30 height 13
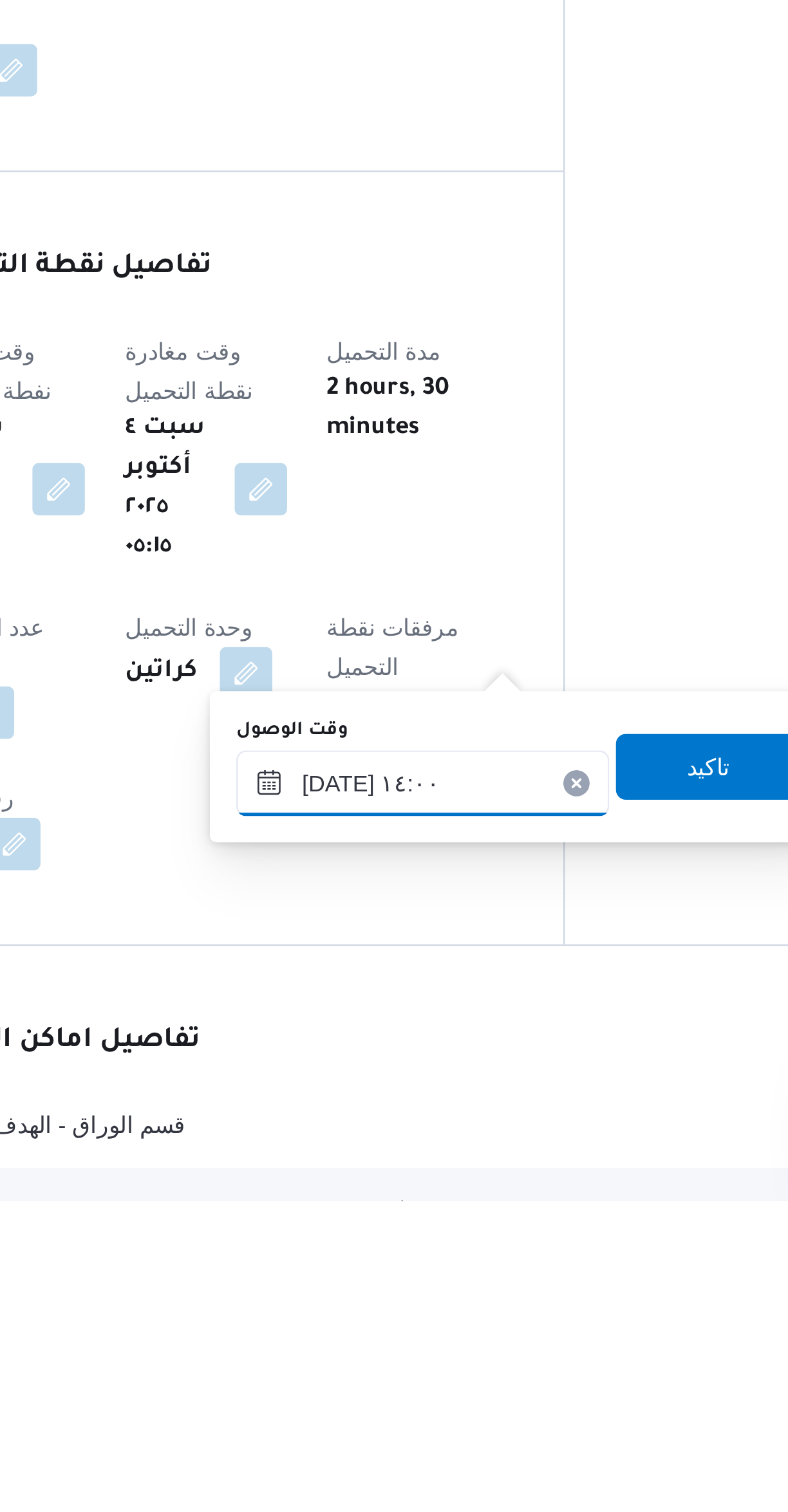
scroll to position [0, 0]
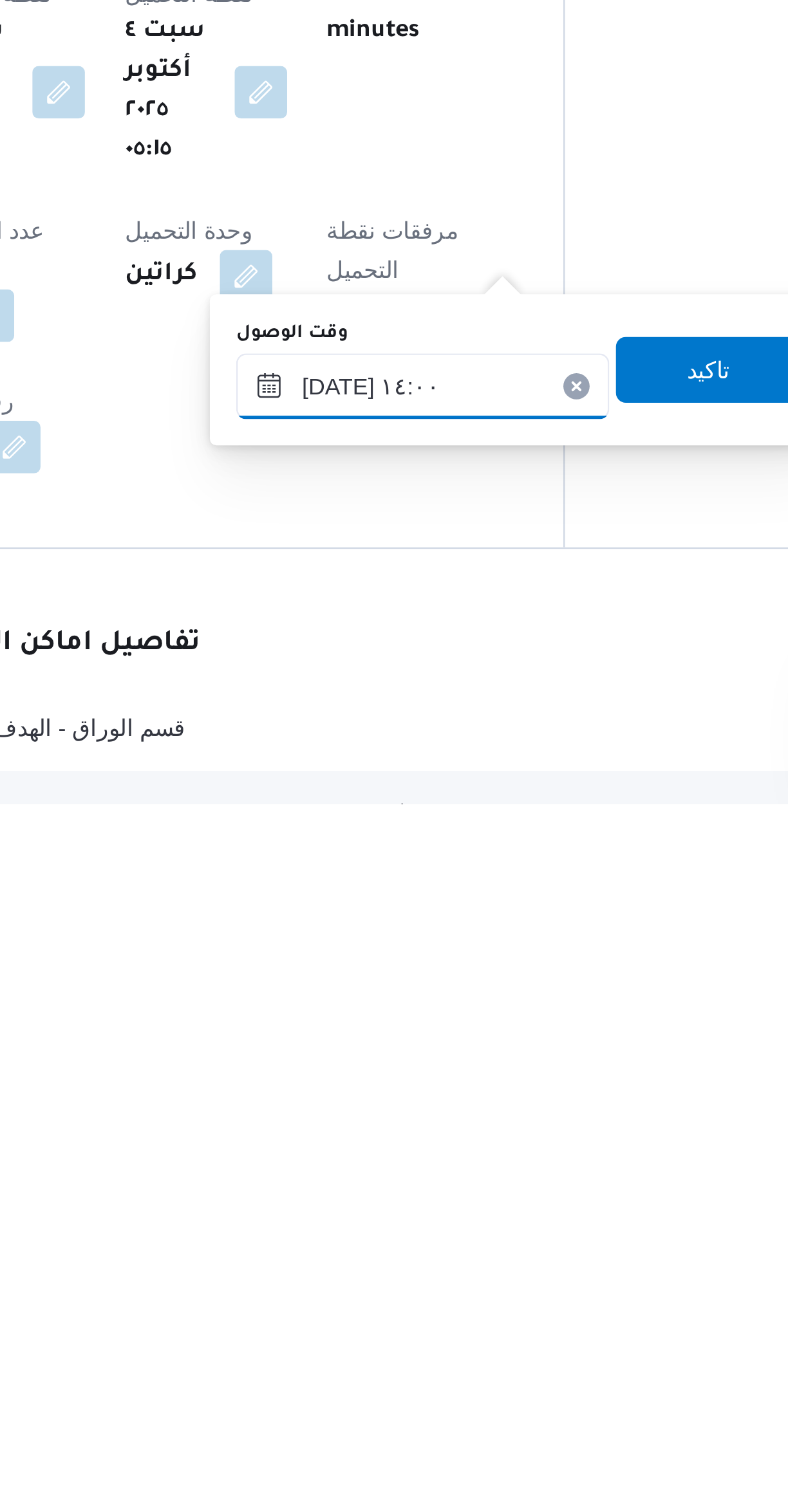
click at [372, 1342] on input "٠٤/١٠/٢٠٢٥ ١٤:٠٠" at bounding box center [413, 1349] width 146 height 26
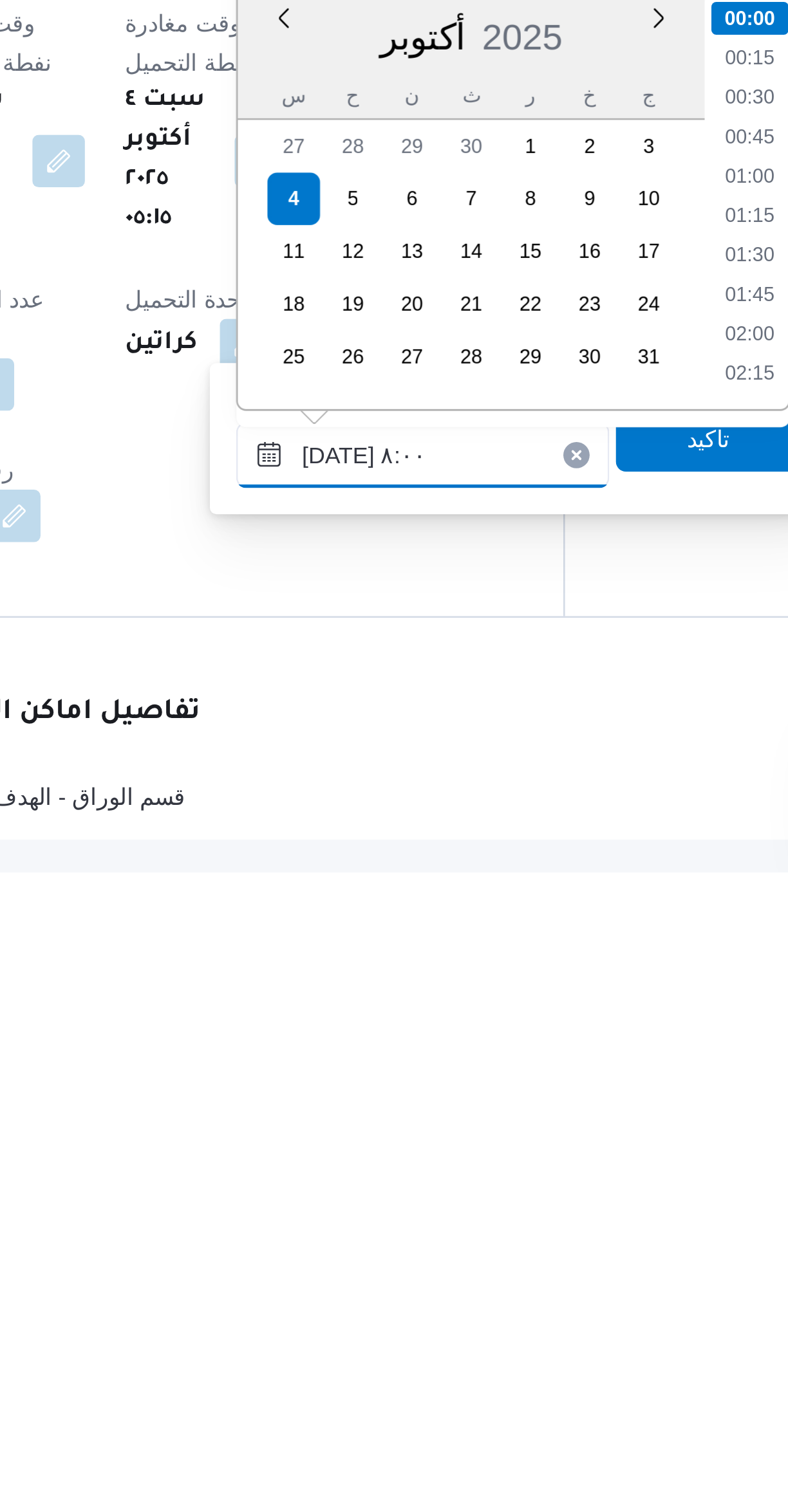
scroll to position [359, 0]
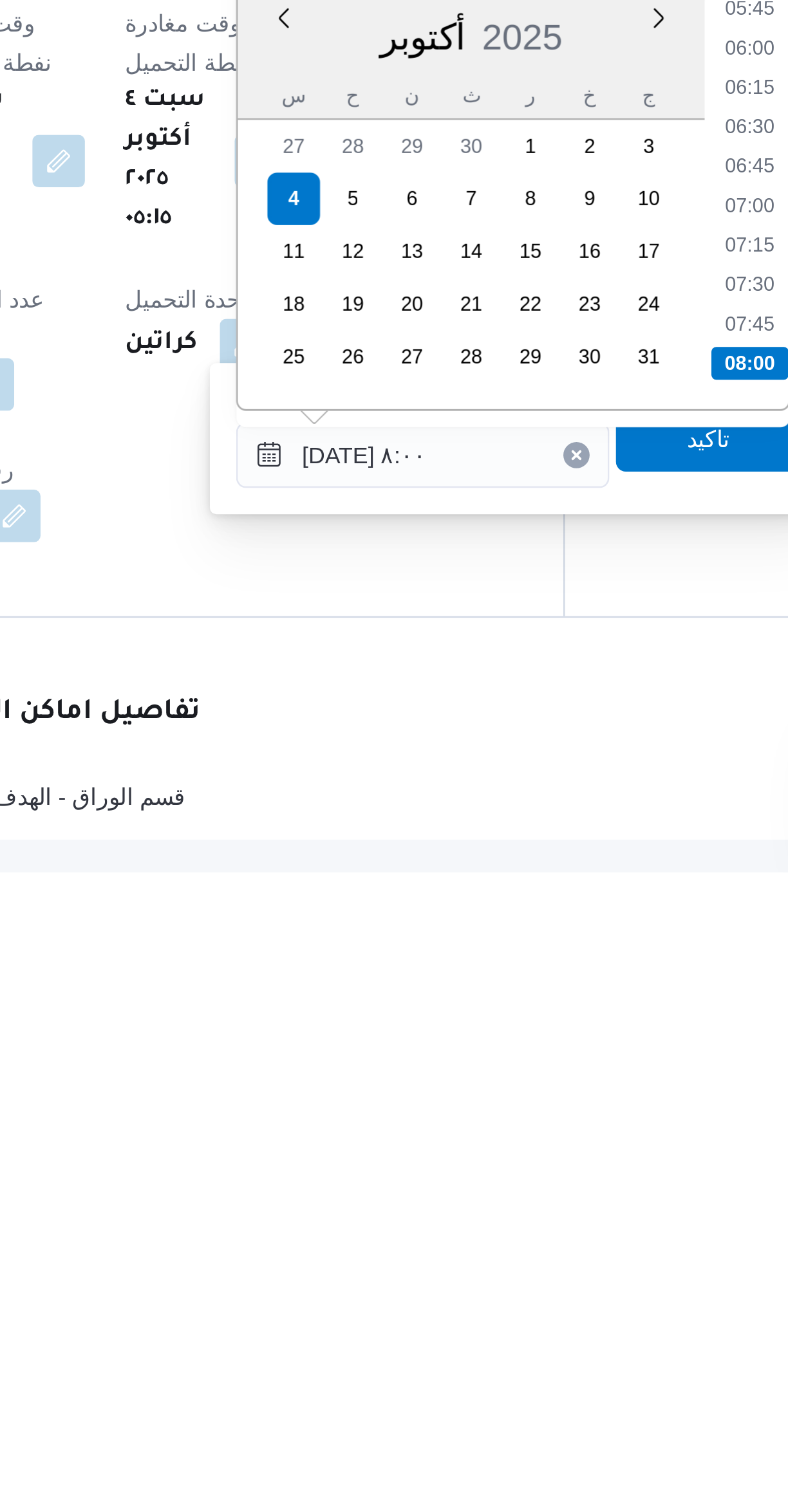
click at [535, 1313] on li "08:00" at bounding box center [541, 1313] width 31 height 13
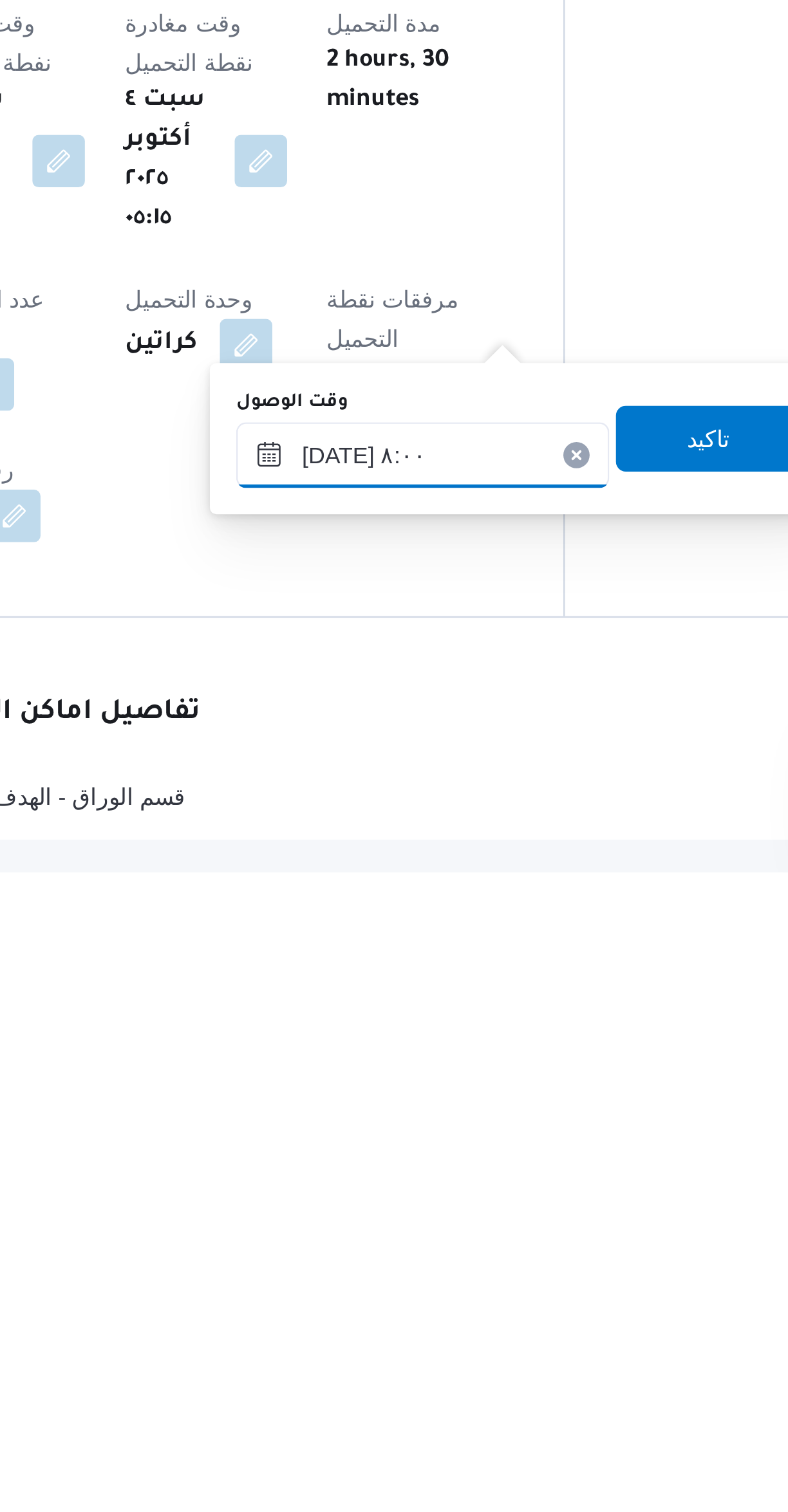
type input "٠٤/١٠/٢٠٢٥ ٠٨:٠٠"
click at [521, 1347] on span "تاكيد" at bounding box center [525, 1342] width 17 height 16
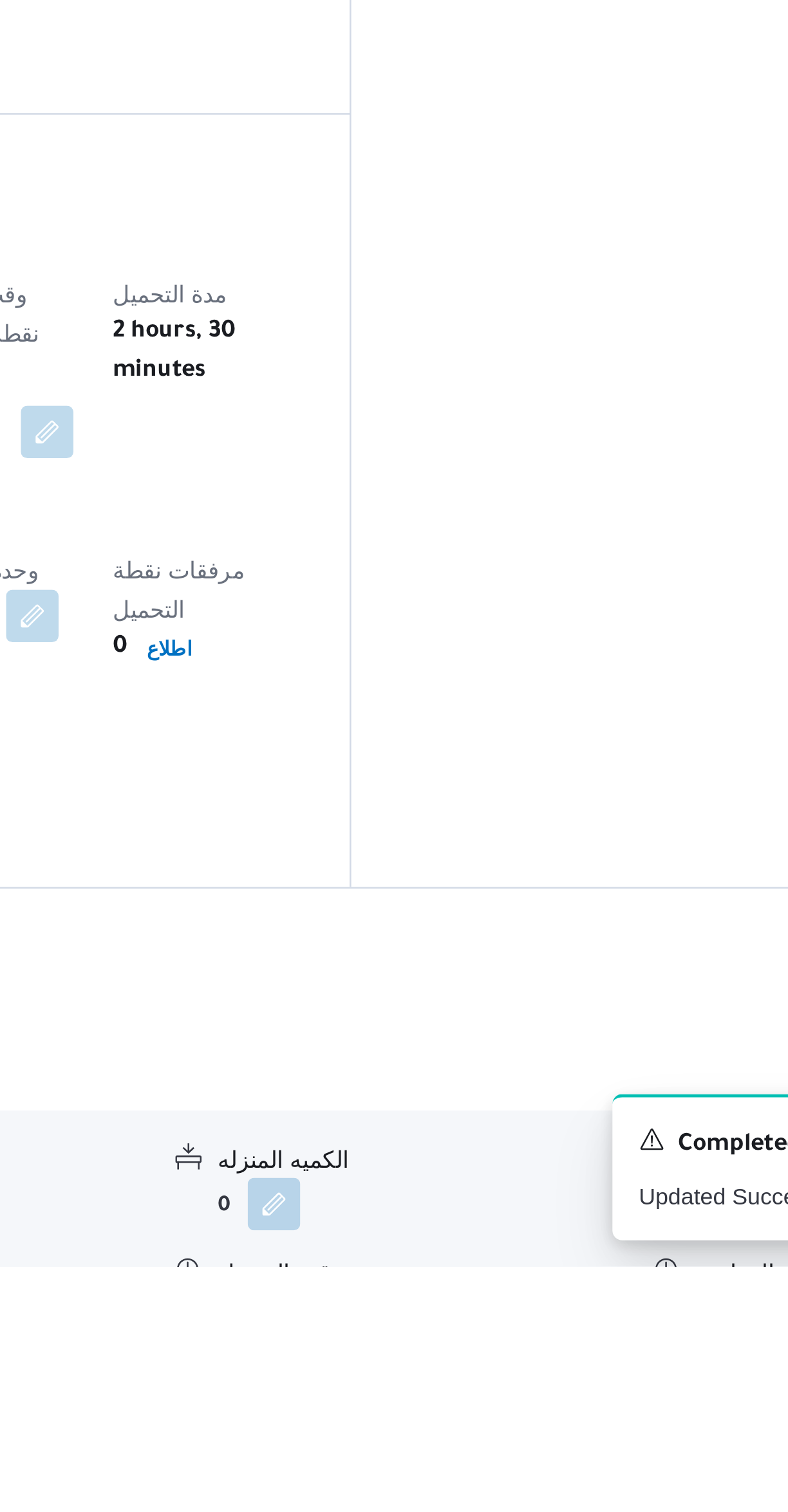
scroll to position [49, 0]
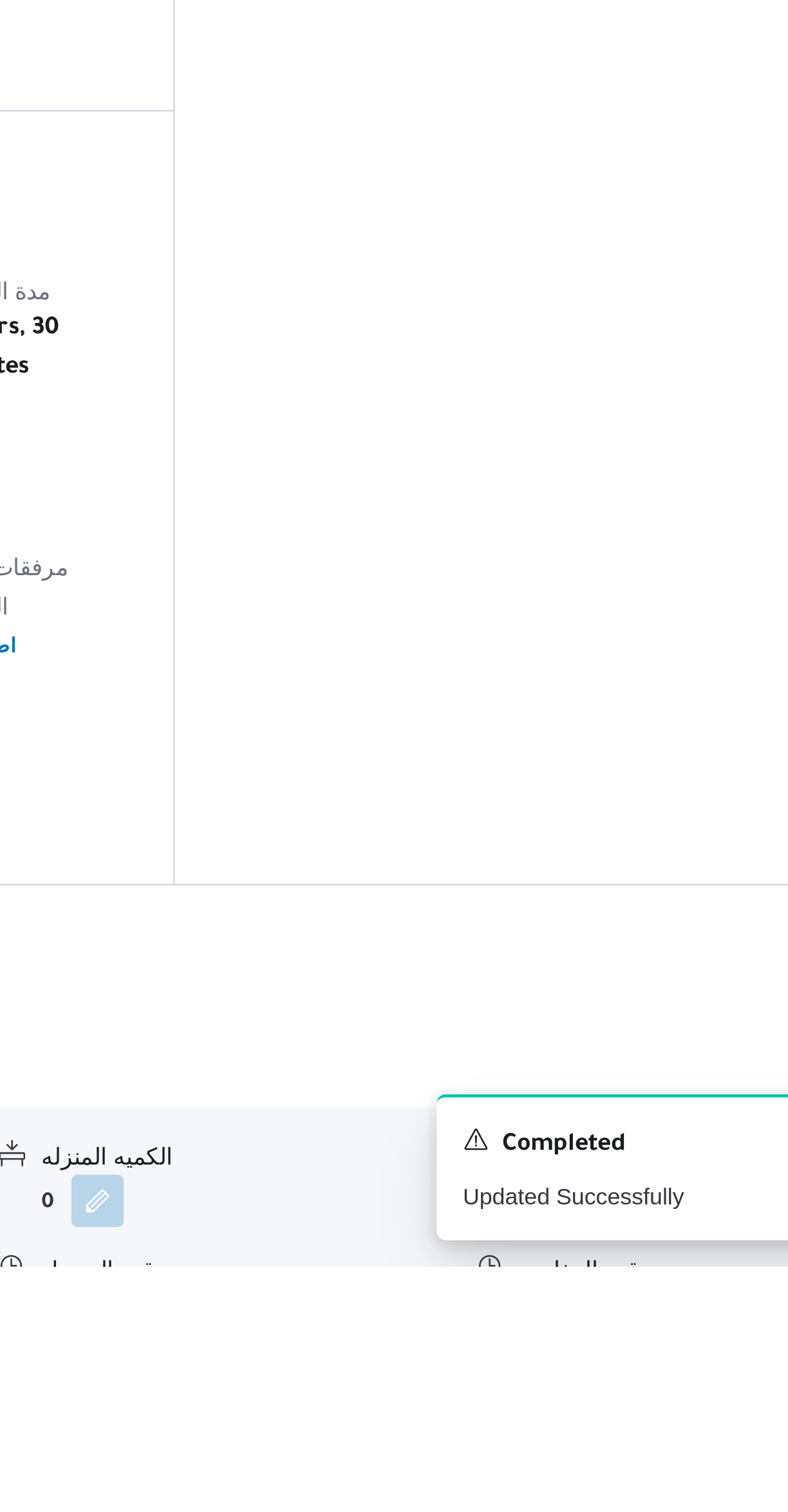
click at [629, 1511] on button "button" at bounding box center [635, 1531] width 20 height 20
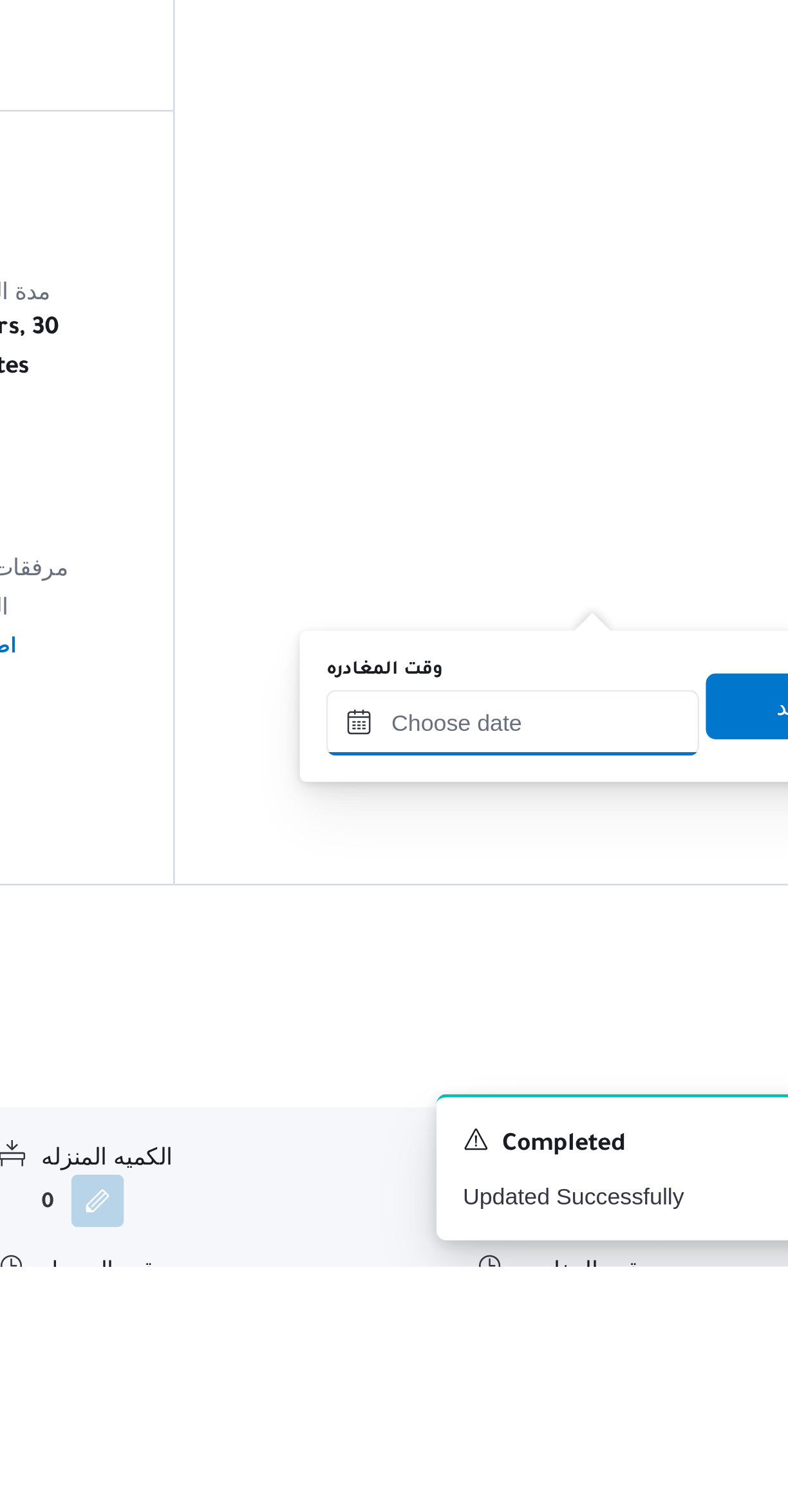
click at [588, 1296] on input "وقت المغادره" at bounding box center [601, 1299] width 146 height 26
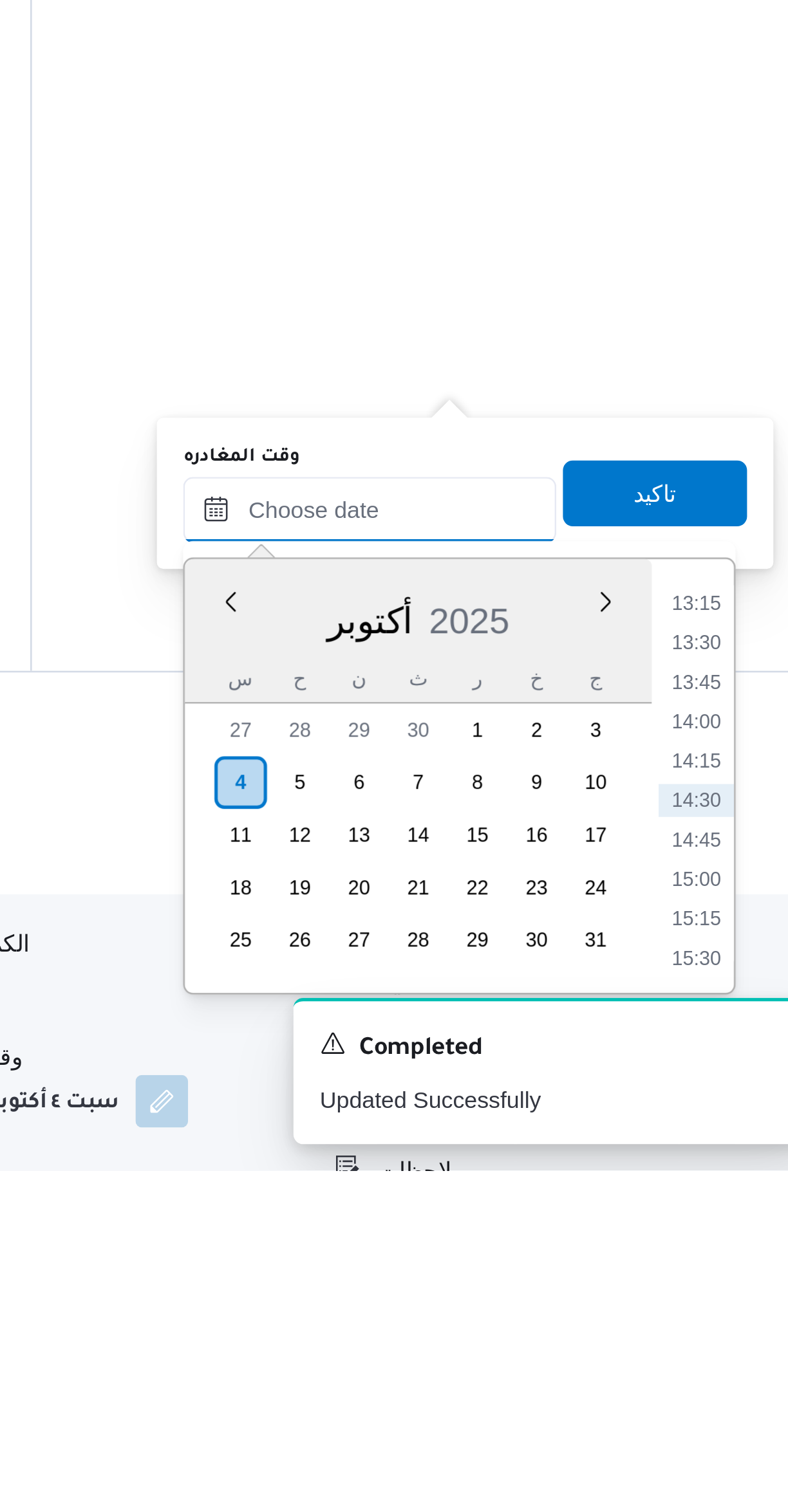
scroll to position [95, 0]
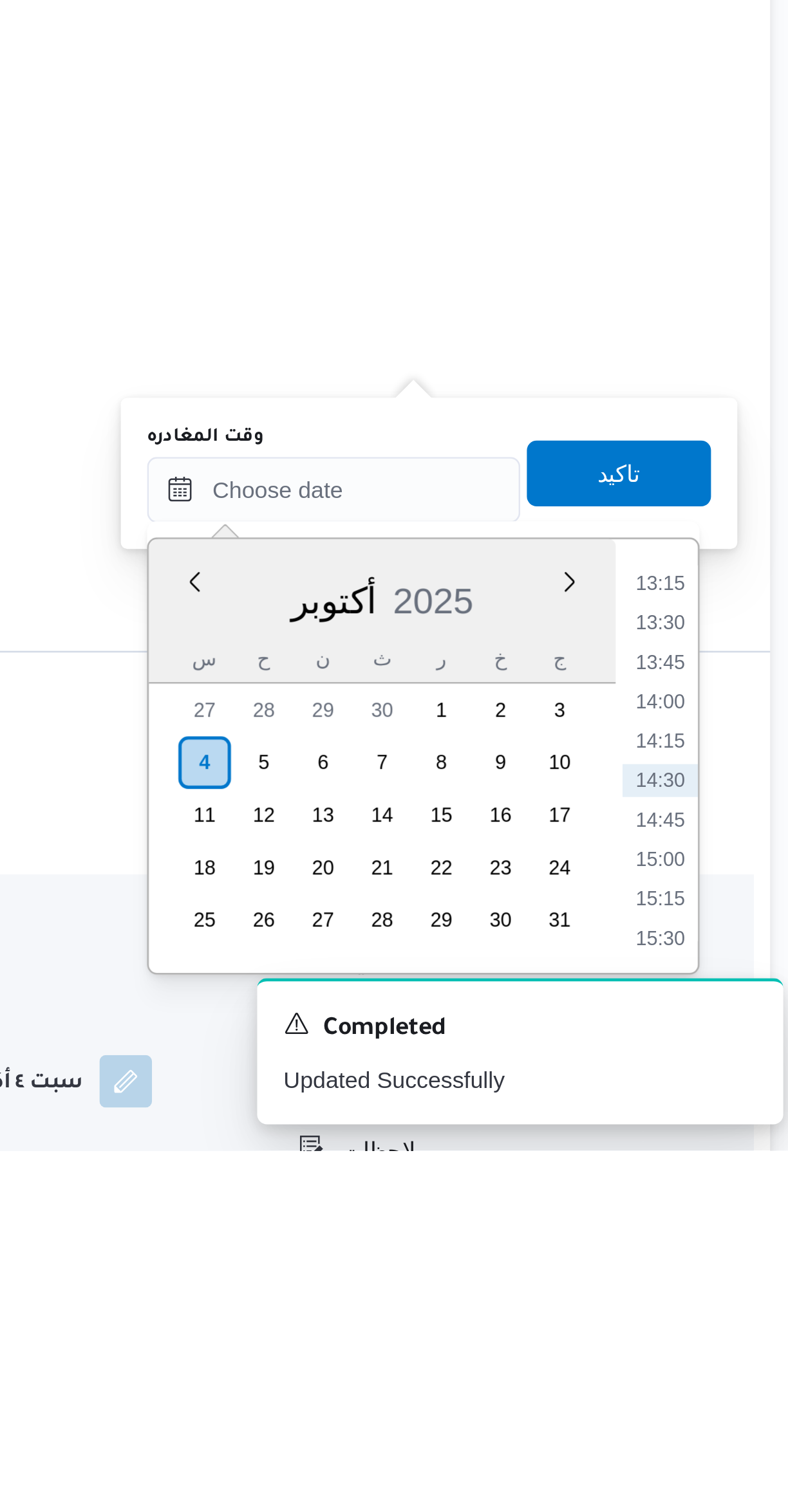
click at [730, 1290] on li "13:15" at bounding box center [730, 1290] width 30 height 13
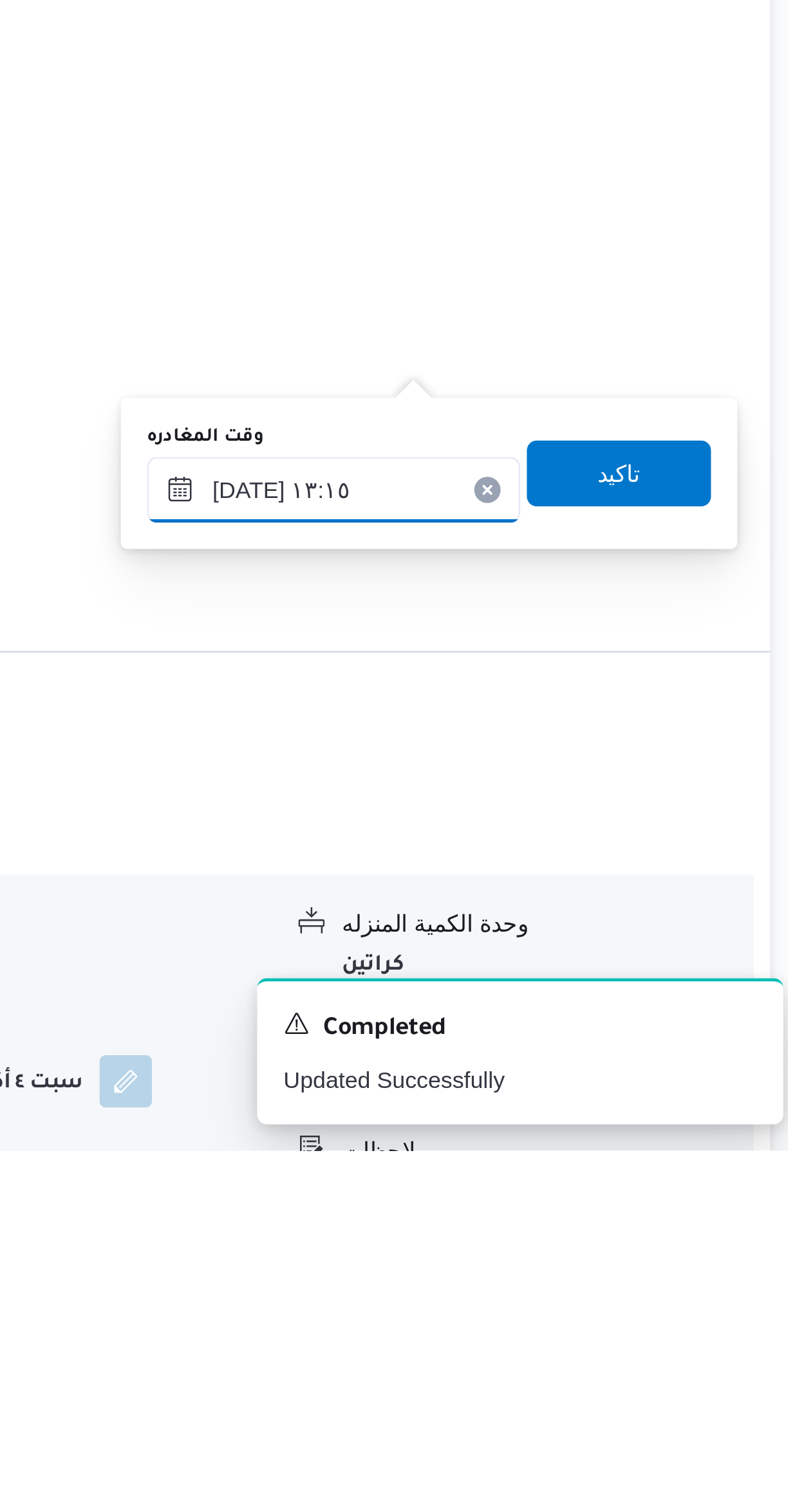
click at [589, 1249] on input "٠٤/١٠/٢٠٢٥ ١٣:١٥" at bounding box center [601, 1254] width 146 height 26
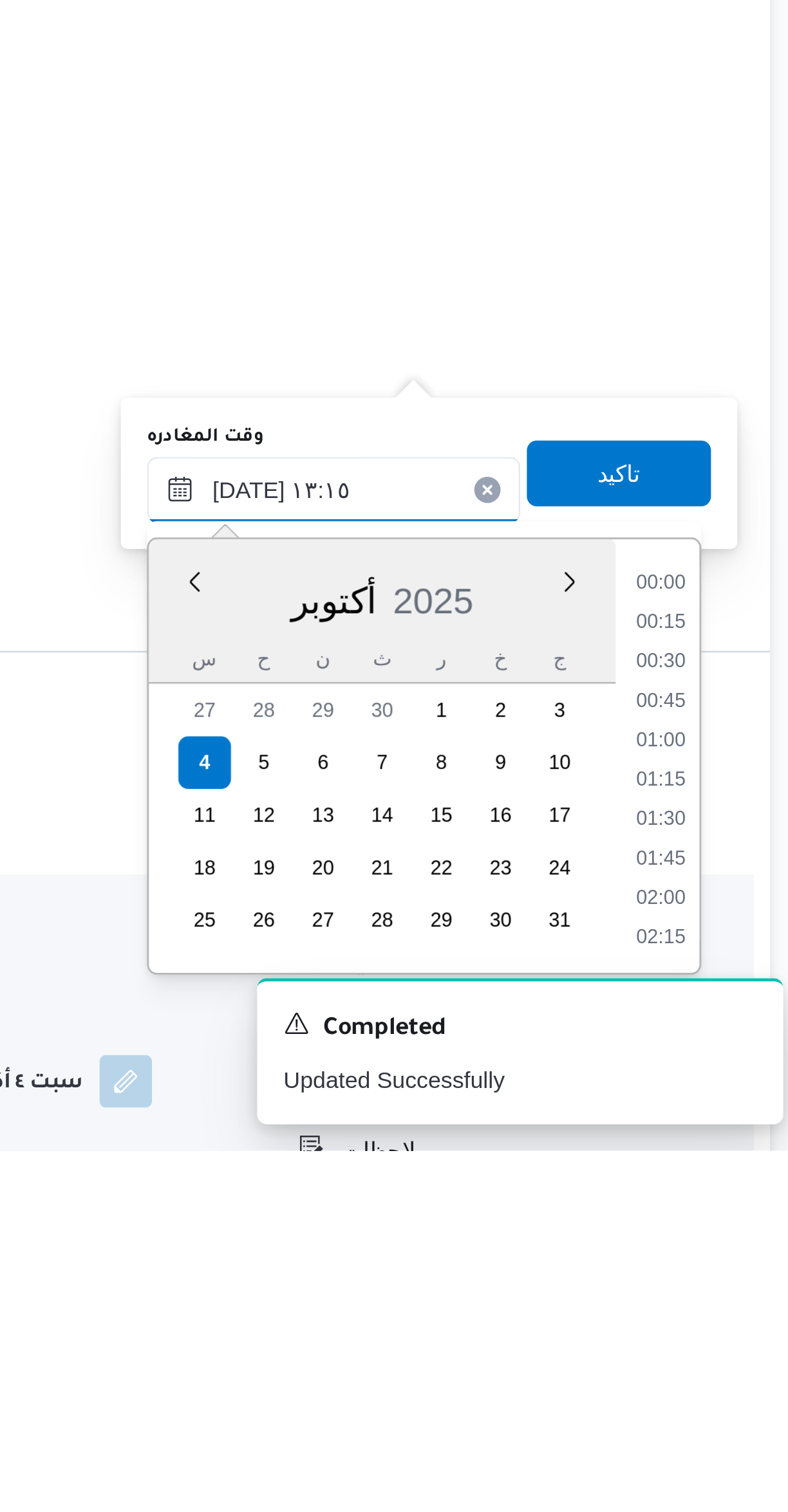
scroll to position [740, 0]
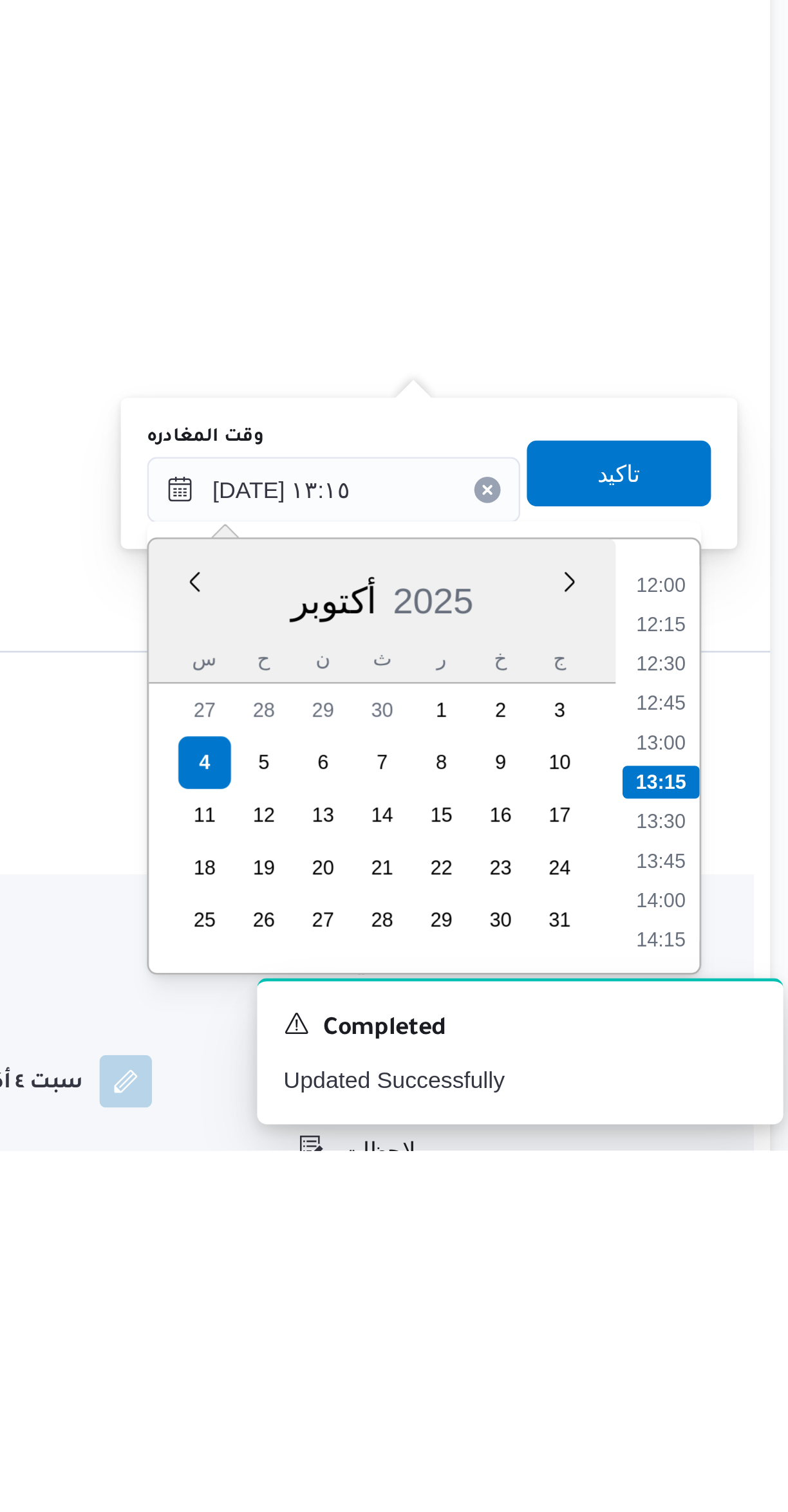
click at [734, 1286] on li "12:00" at bounding box center [730, 1290] width 30 height 13
type input "٠٤/١٠/٢٠٢٥ ١٢:٠٠"
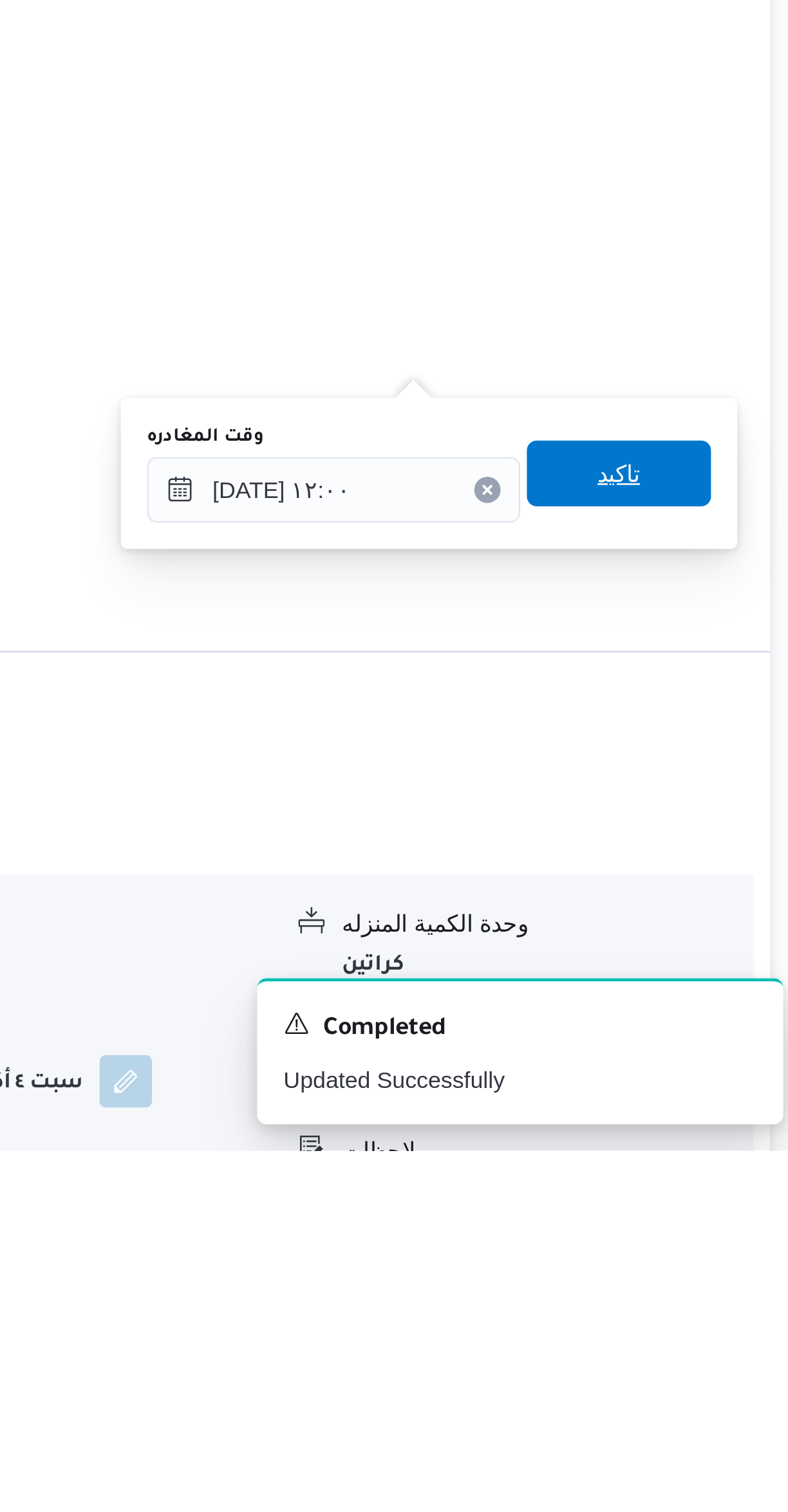
click at [721, 1242] on span "تاكيد" at bounding box center [713, 1247] width 72 height 26
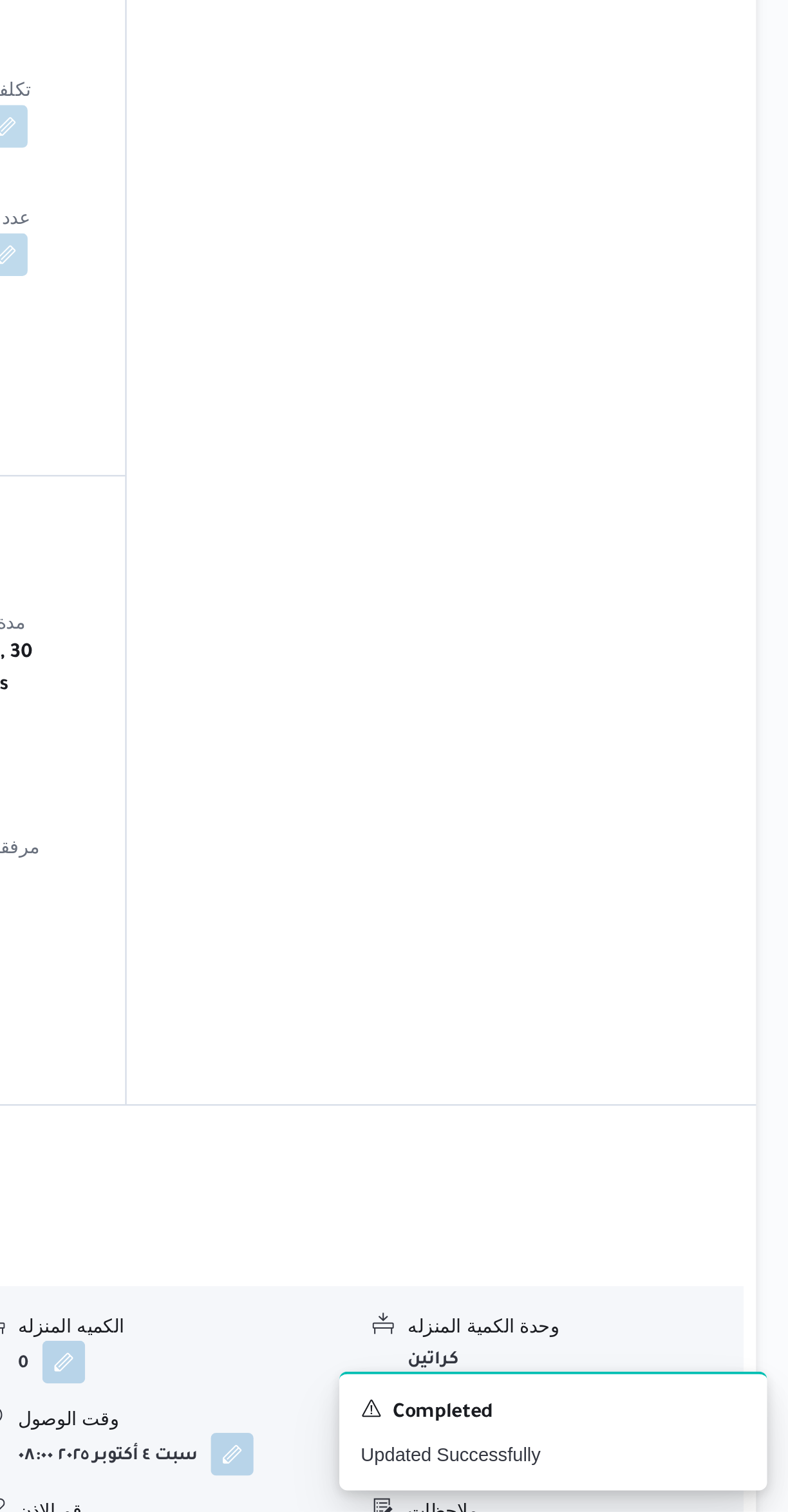
scroll to position [120, 0]
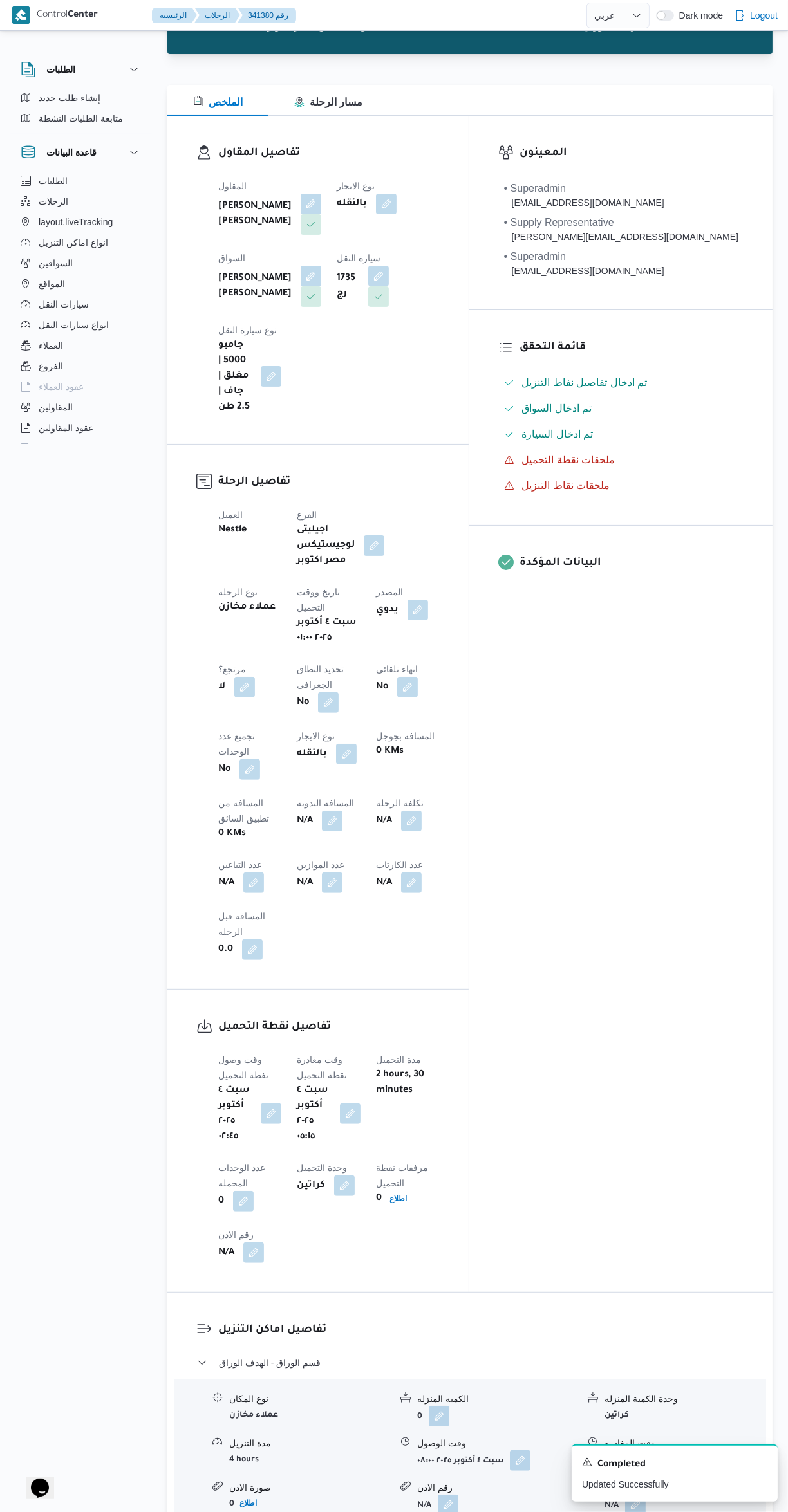
click at [322, 811] on button "button" at bounding box center [332, 821] width 20 height 20
click at [215, 728] on input "المسافه اليدويه" at bounding box center [220, 728] width 128 height 26
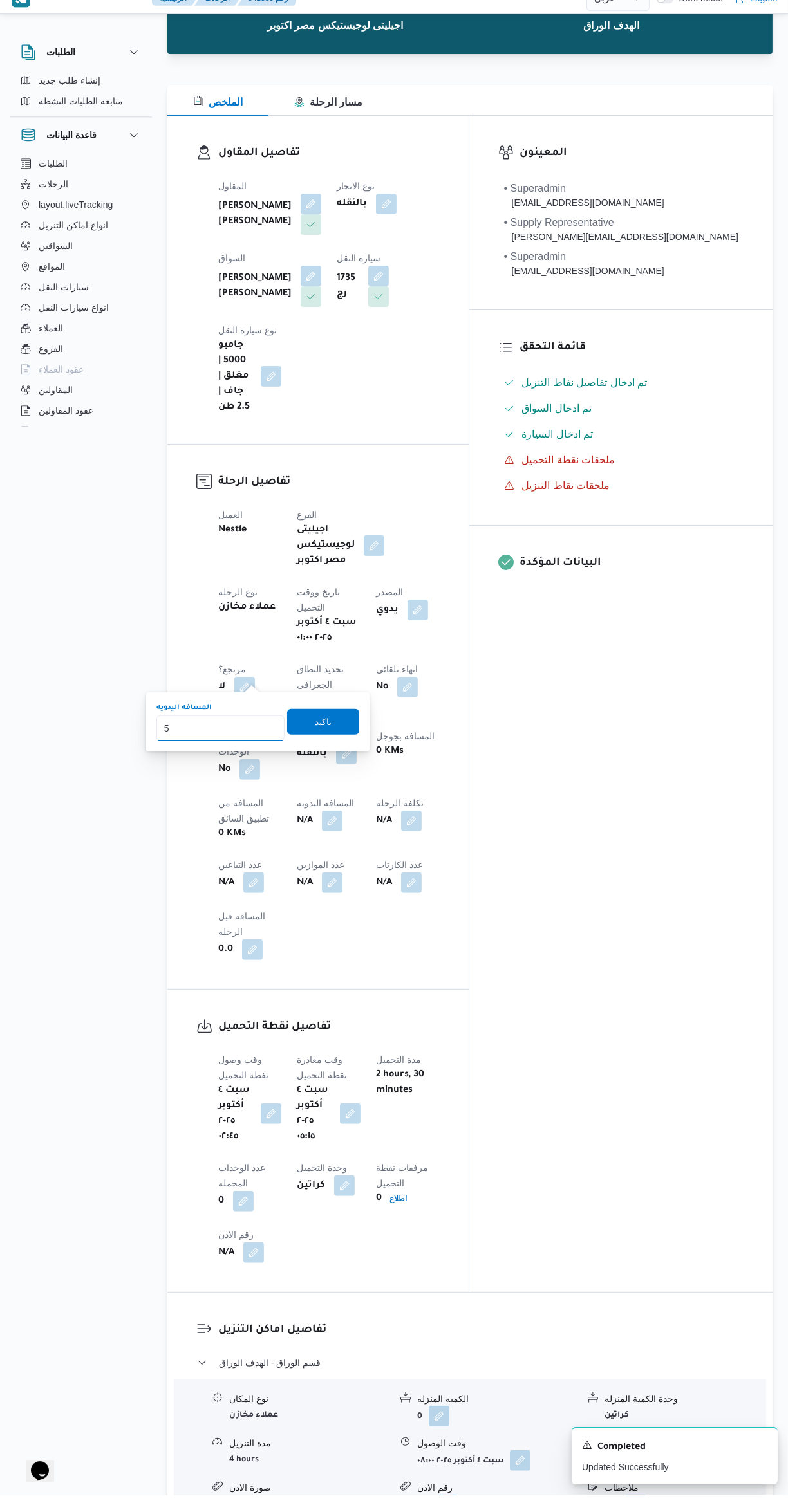
type input "58"
click at [315, 735] on span "تاكيد" at bounding box center [323, 739] width 17 height 16
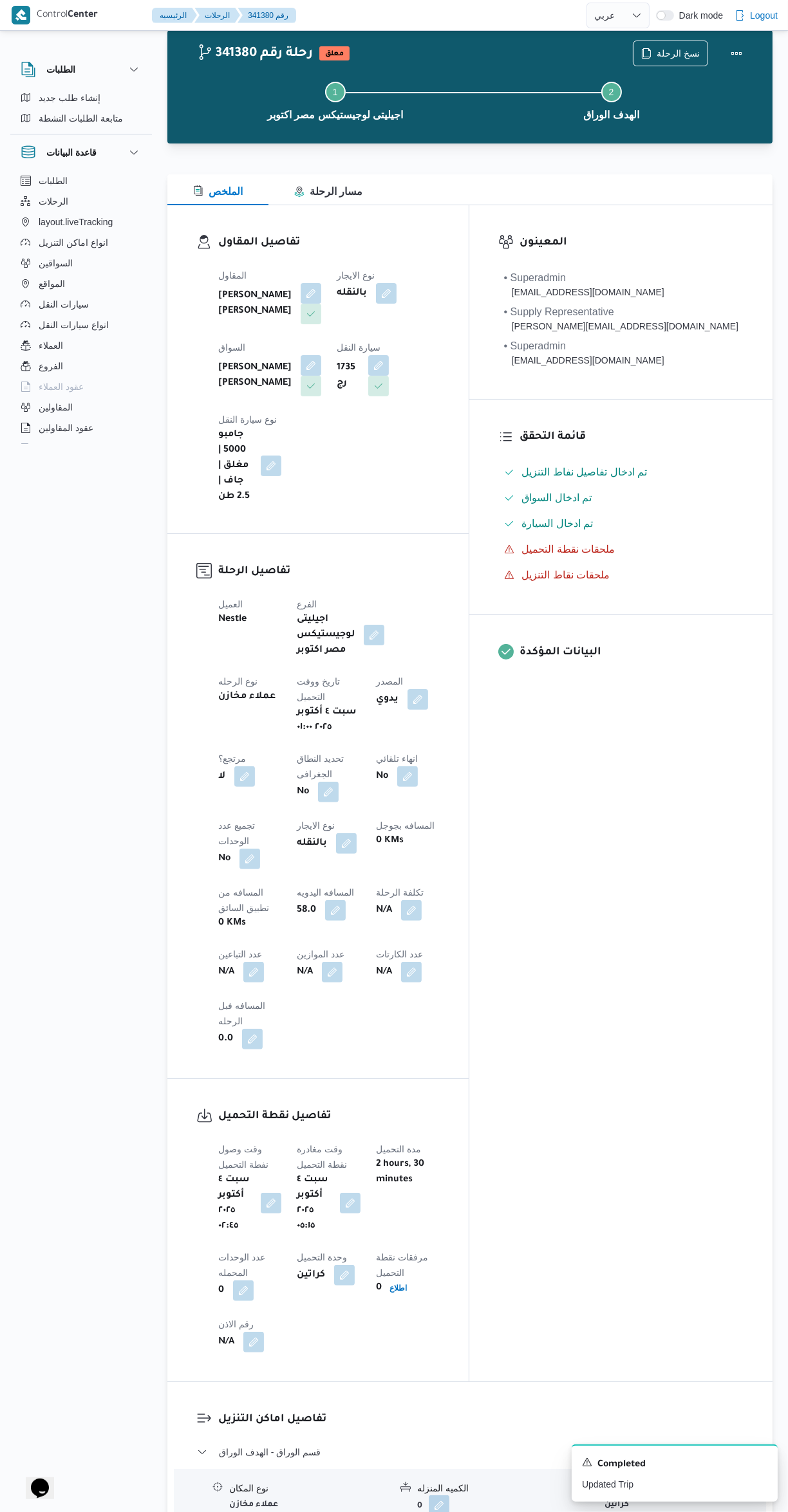
scroll to position [0, 0]
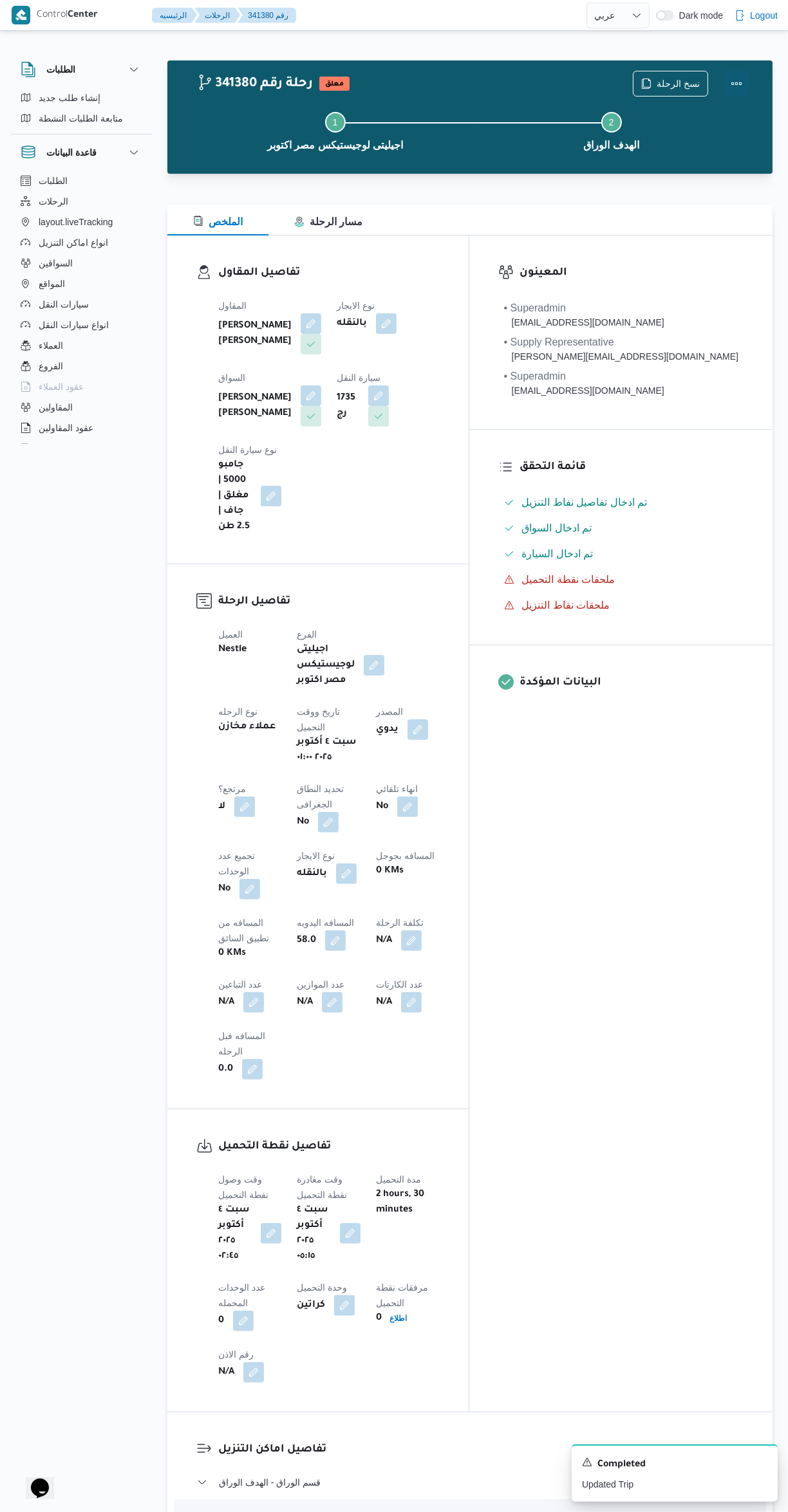
click at [743, 71] on button "Actions" at bounding box center [736, 83] width 26 height 26
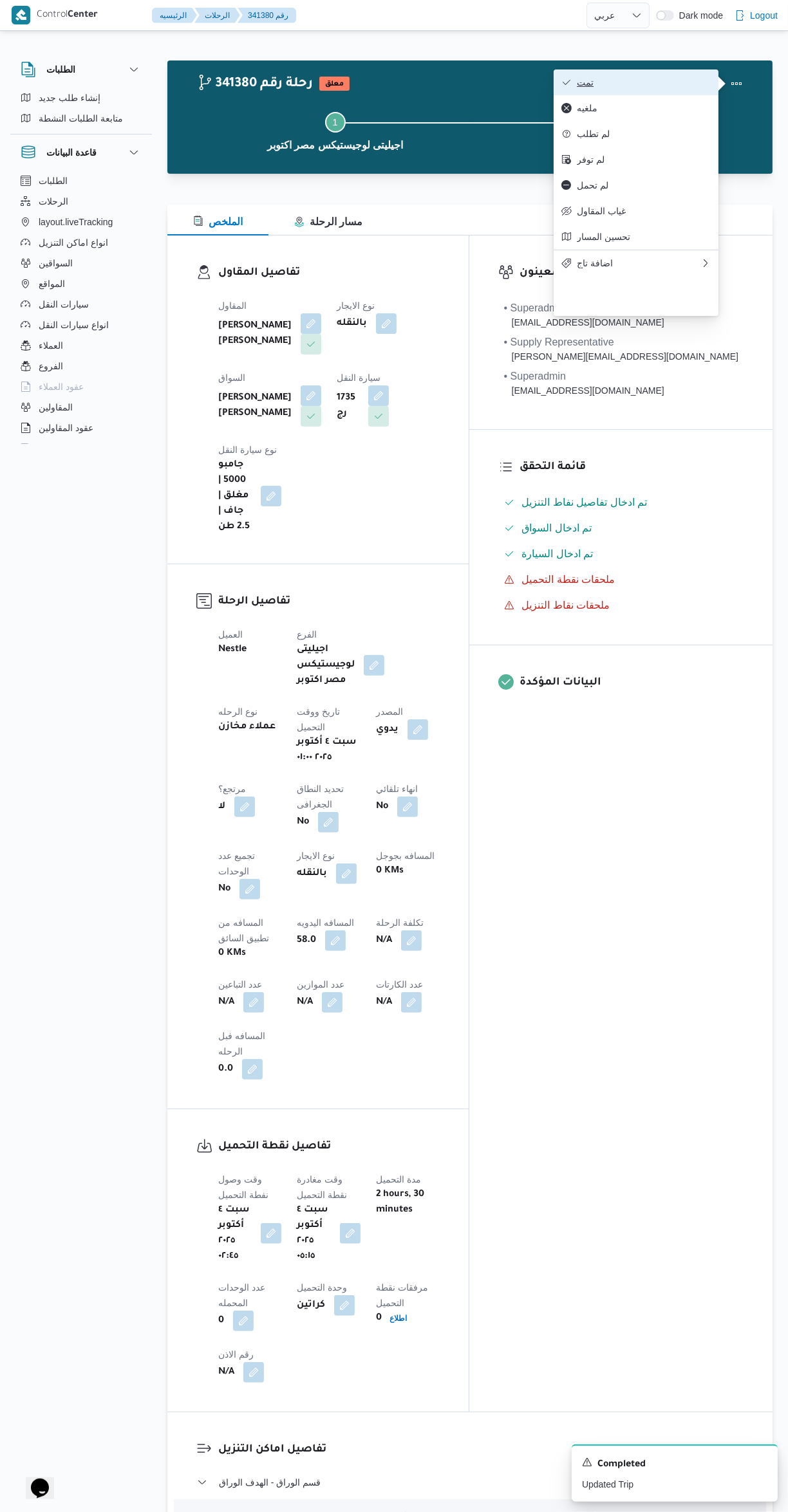
click at [566, 84] on icon "button" at bounding box center [566, 82] width 10 height 10
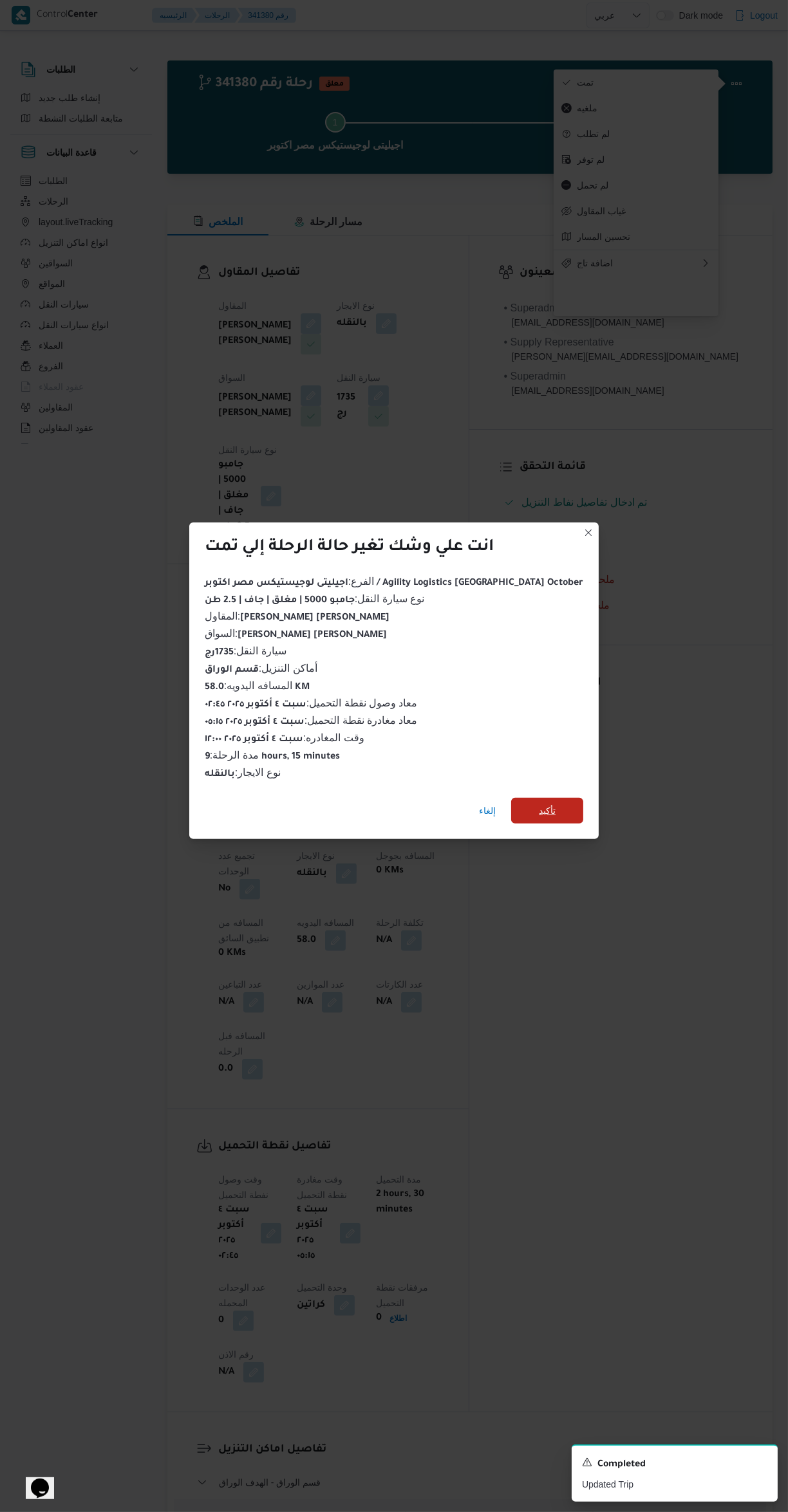
click at [526, 804] on span "تأكيد" at bounding box center [547, 811] width 72 height 26
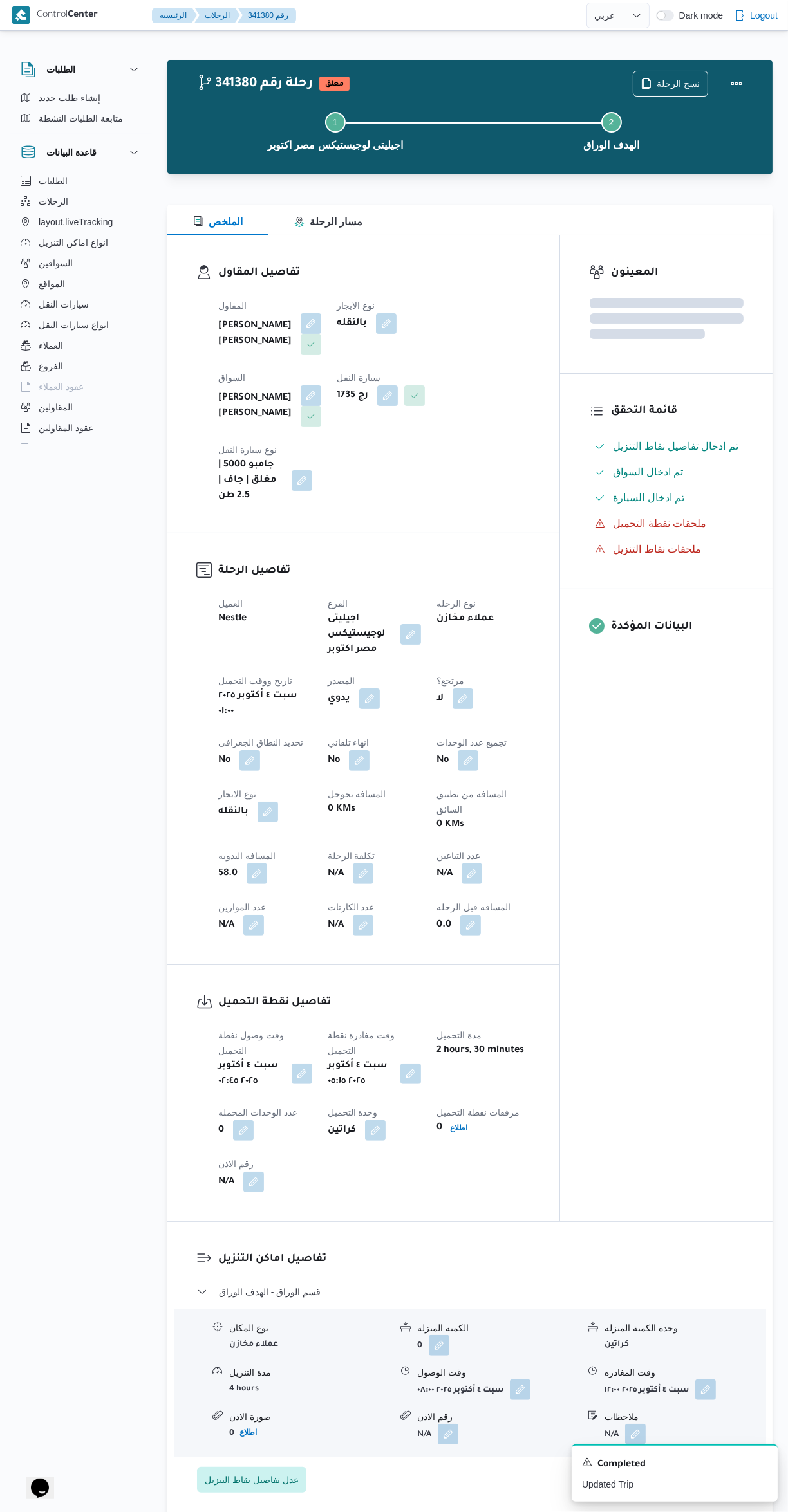
click at [671, 915] on div "المعينون قائمة التحقق تم ادخال تفاصيل نفاط التنزيل تم ادخال السواق تم ادخال الس…" at bounding box center [666, 728] width 212 height 986
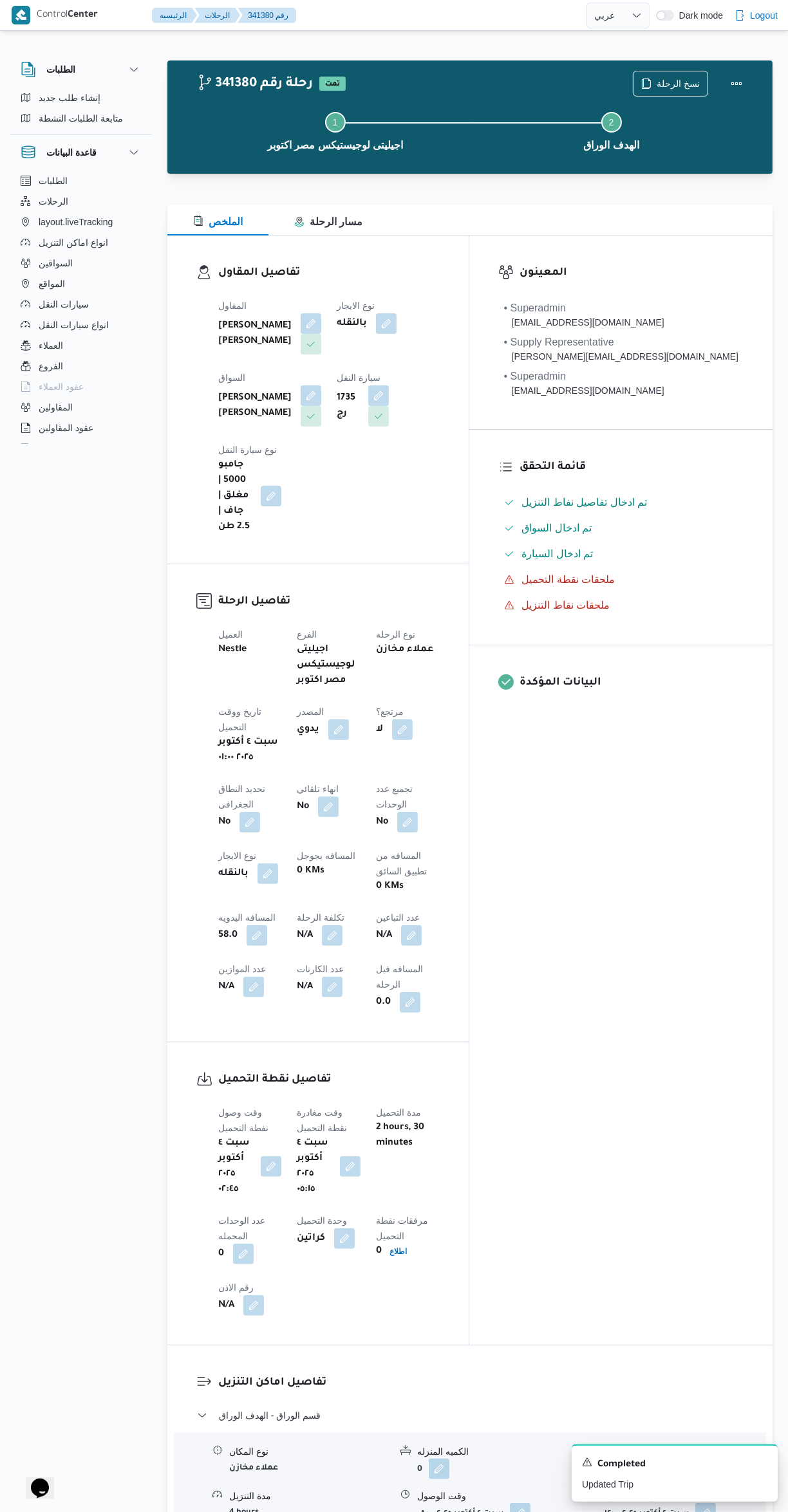
select select "ar"
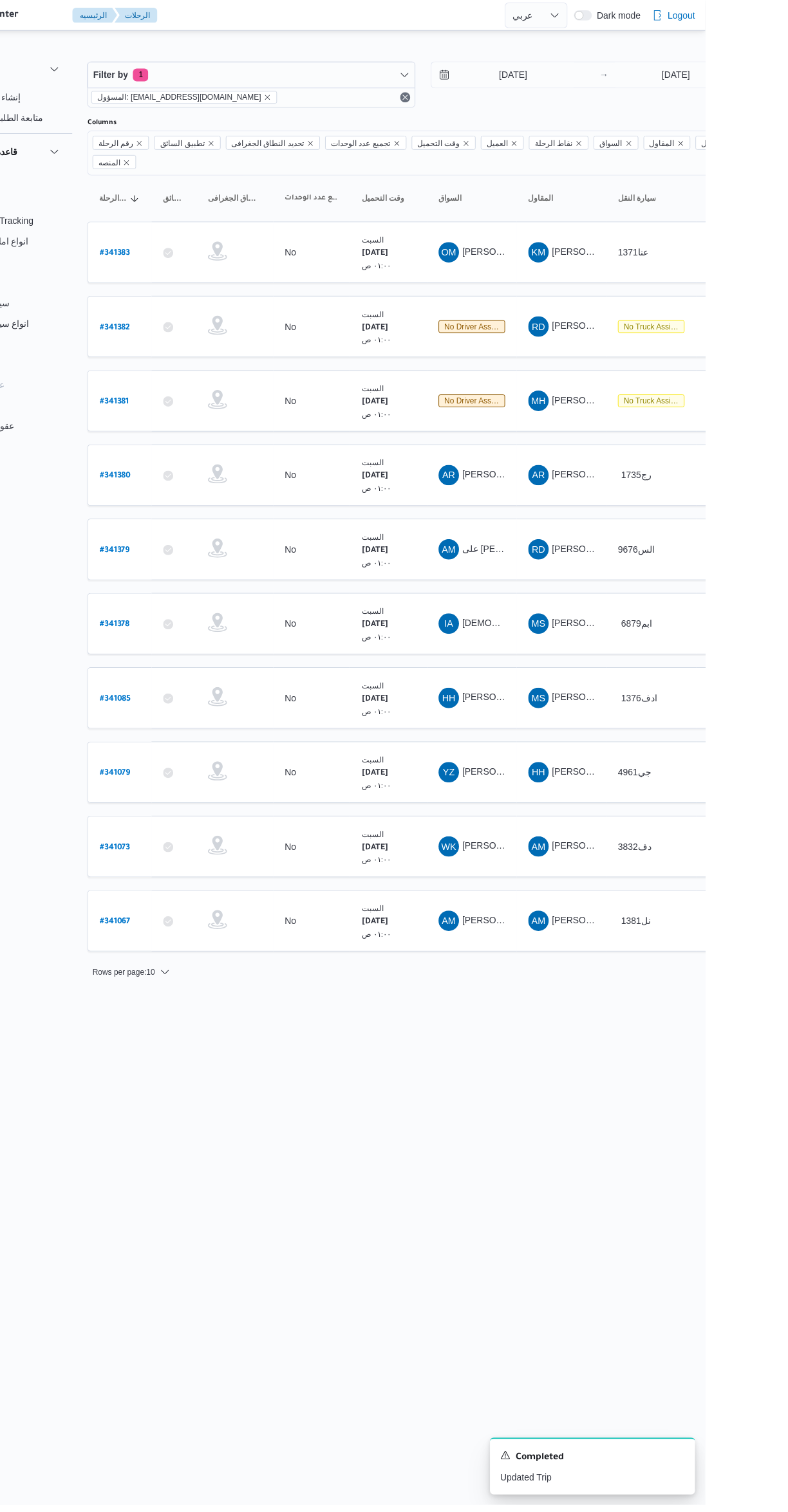
click at [198, 250] on b "# 341383" at bounding box center [195, 254] width 31 height 9
select select "ar"
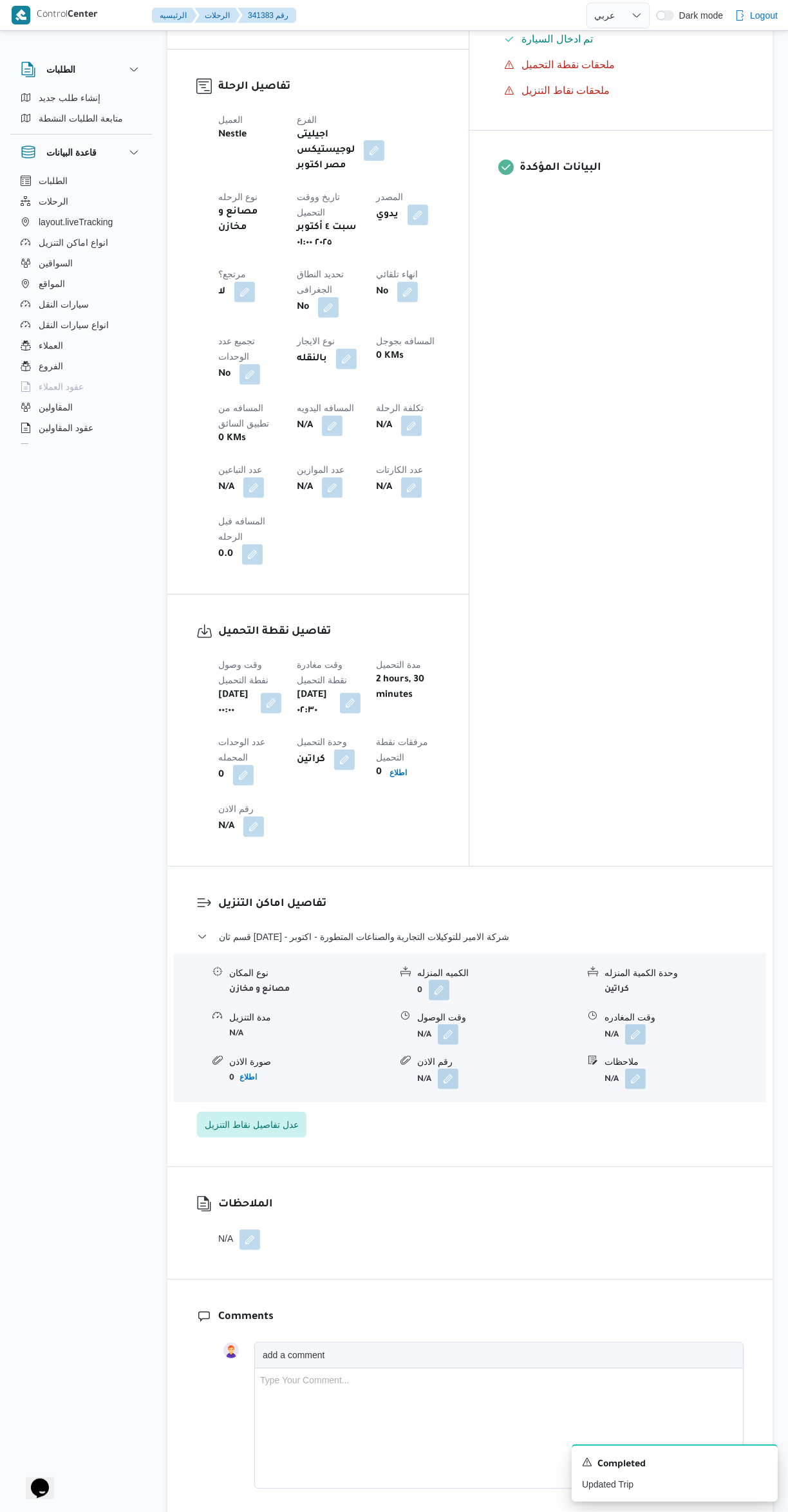
scroll to position [516, 0]
click at [439, 1023] on button "button" at bounding box center [448, 1033] width 20 height 20
click at [375, 816] on input "وقت الوصول" at bounding box center [413, 817] width 146 height 26
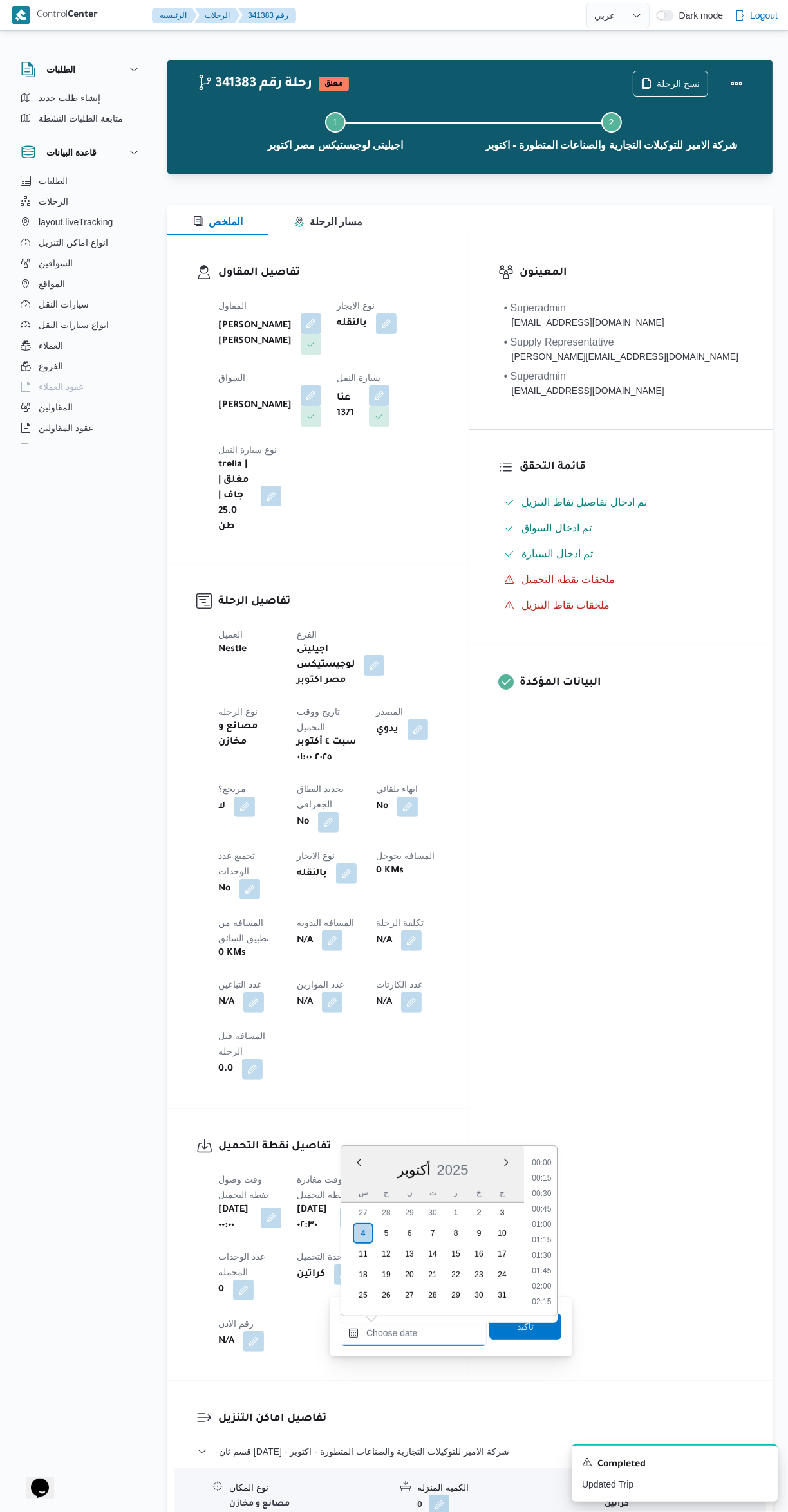
scroll to position [833, 0]
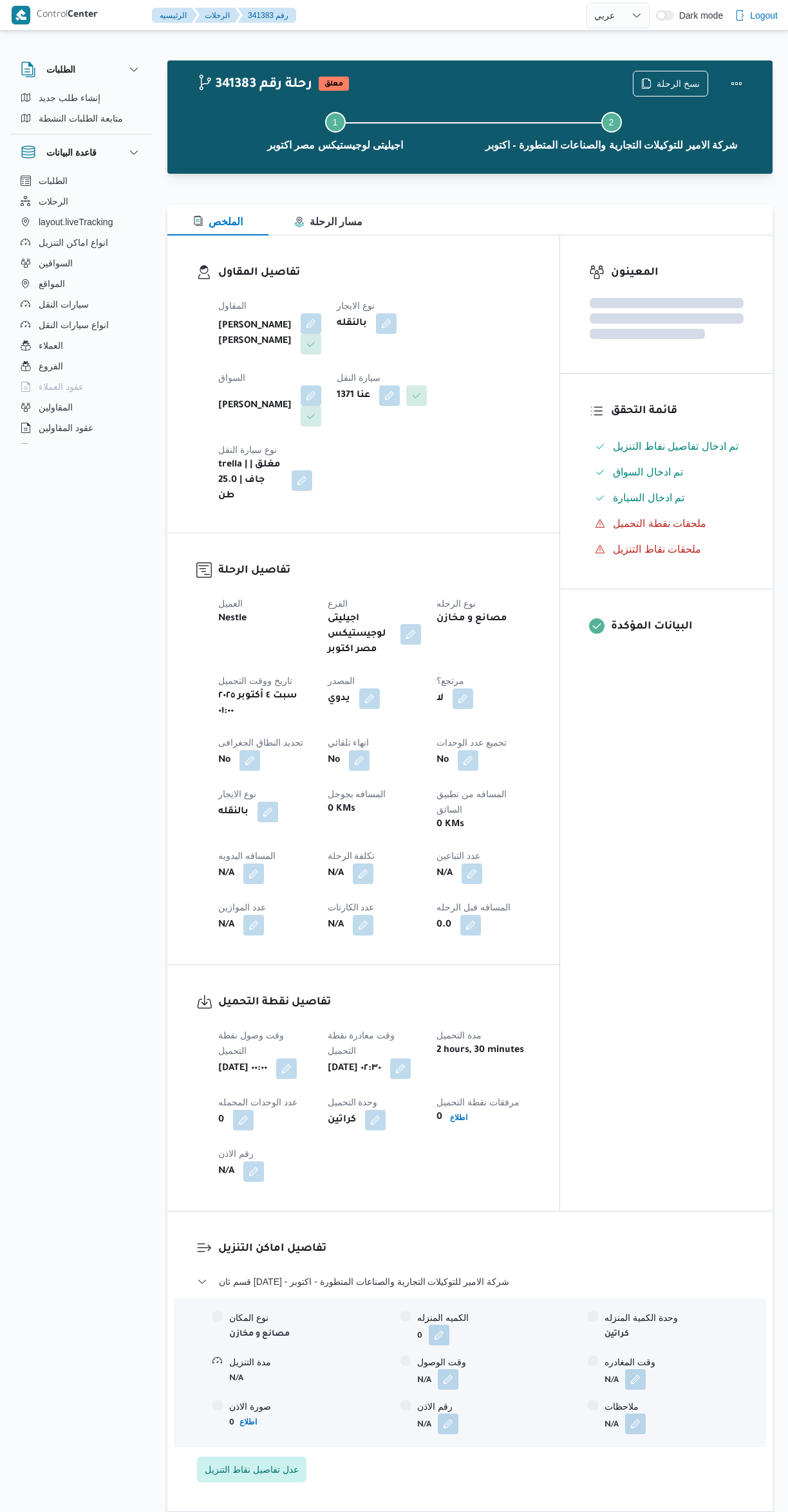
select select "ar"
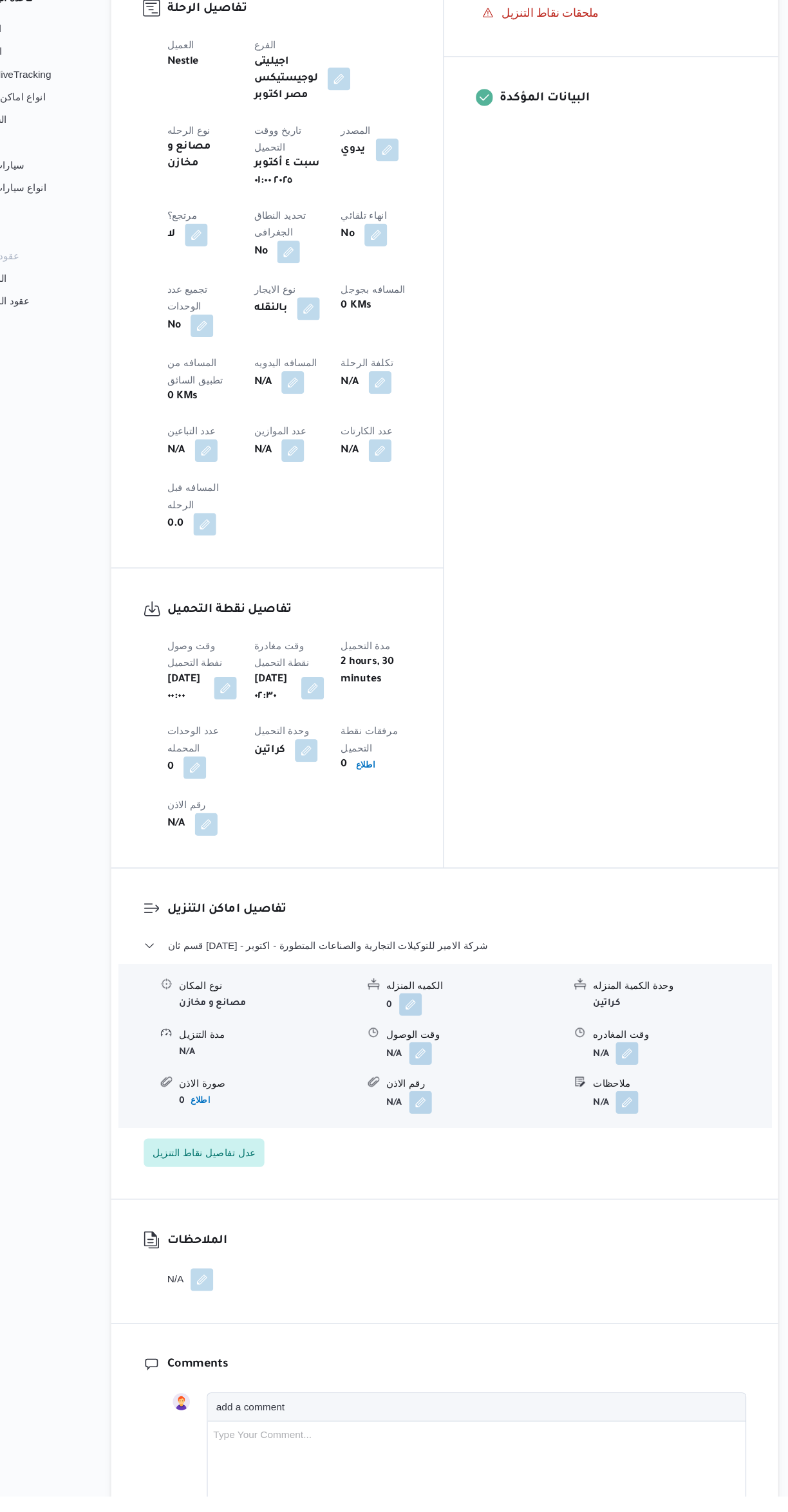
scroll to position [445, 0]
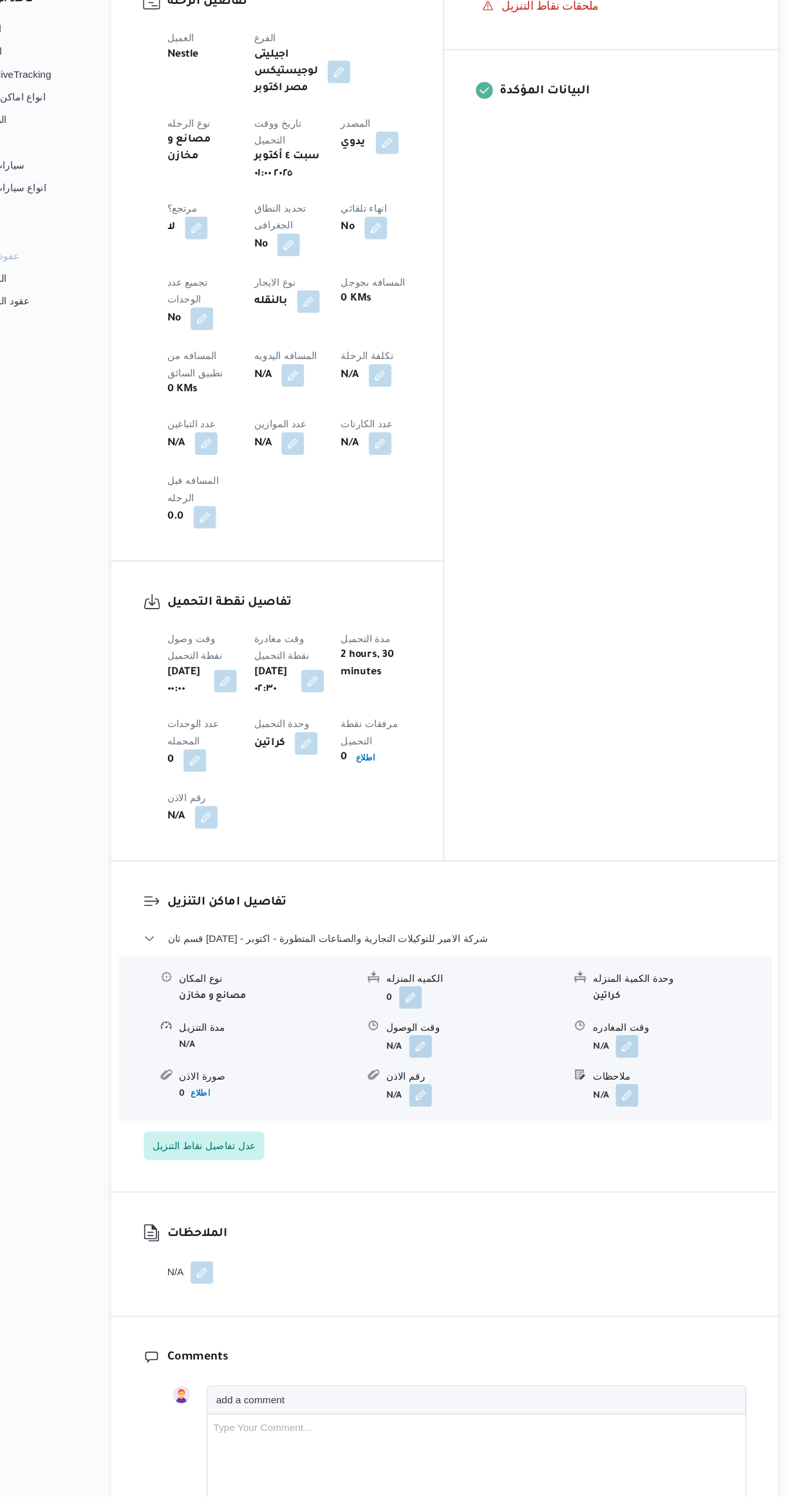
click at [449, 1094] on button "button" at bounding box center [448, 1105] width 20 height 20
click at [407, 888] on input "وقت الوصول" at bounding box center [413, 888] width 146 height 26
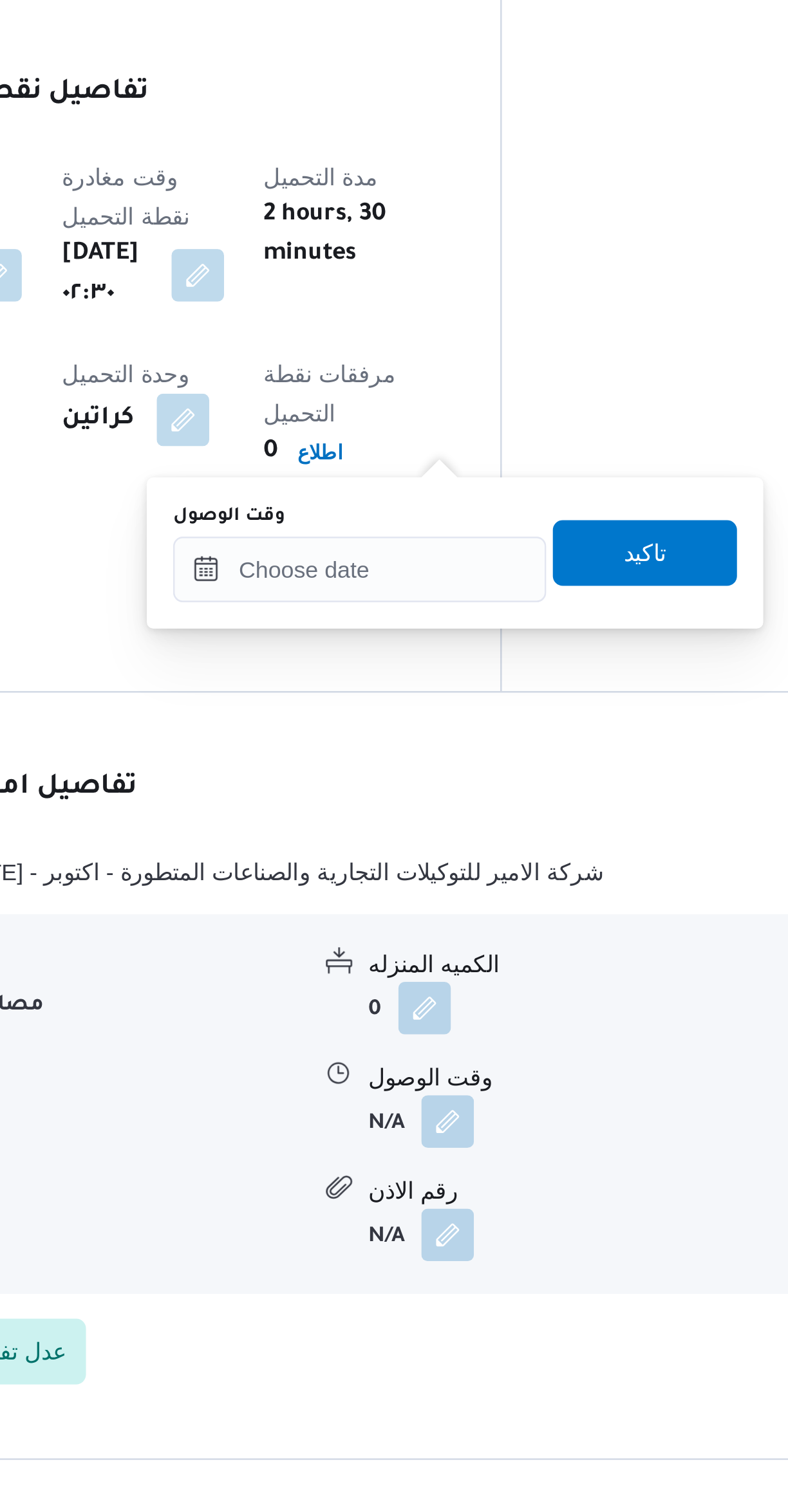
scroll to position [199, 0]
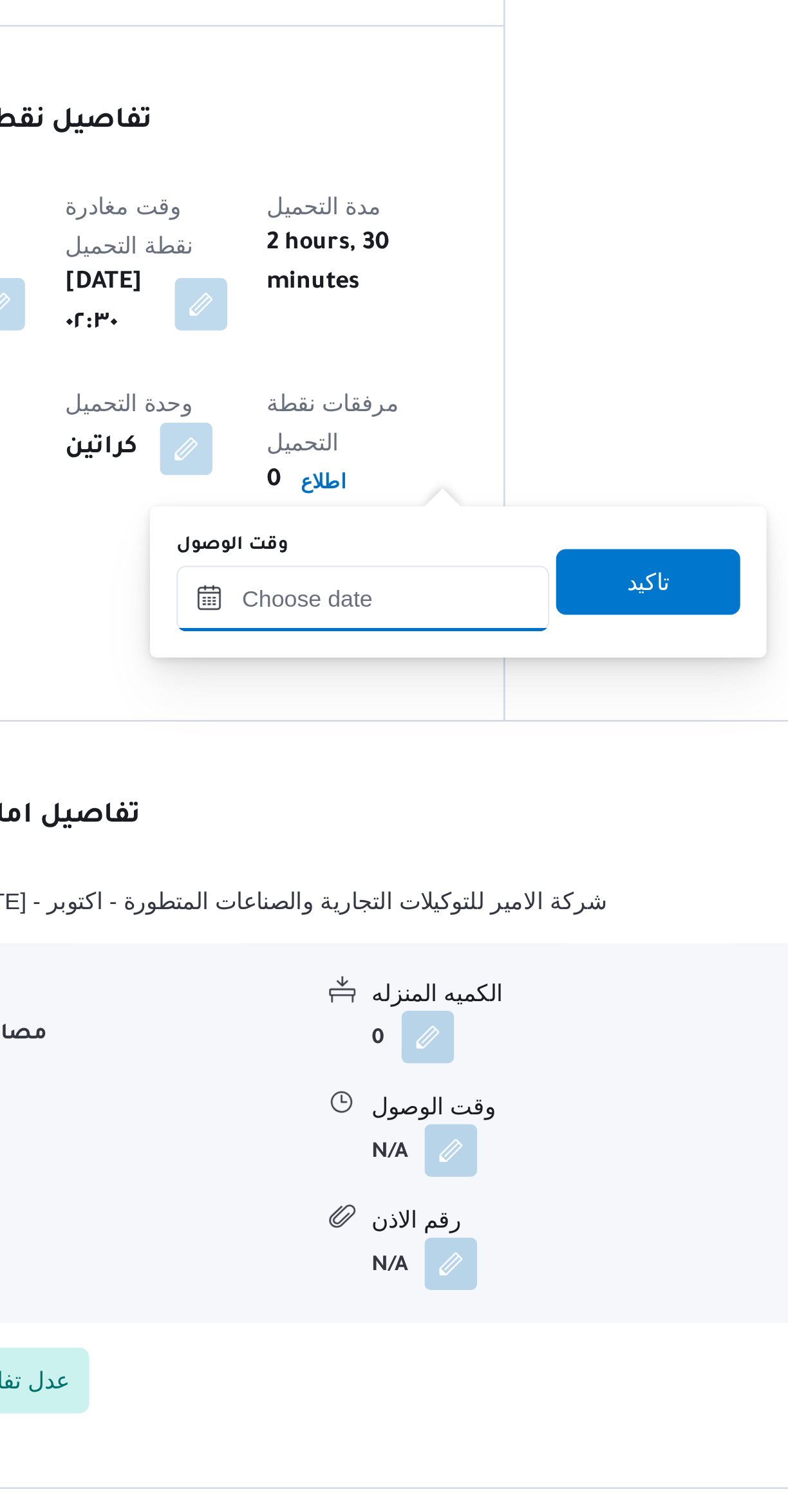
click at [399, 1132] on input "وقت الوصول" at bounding box center [413, 1134] width 146 height 26
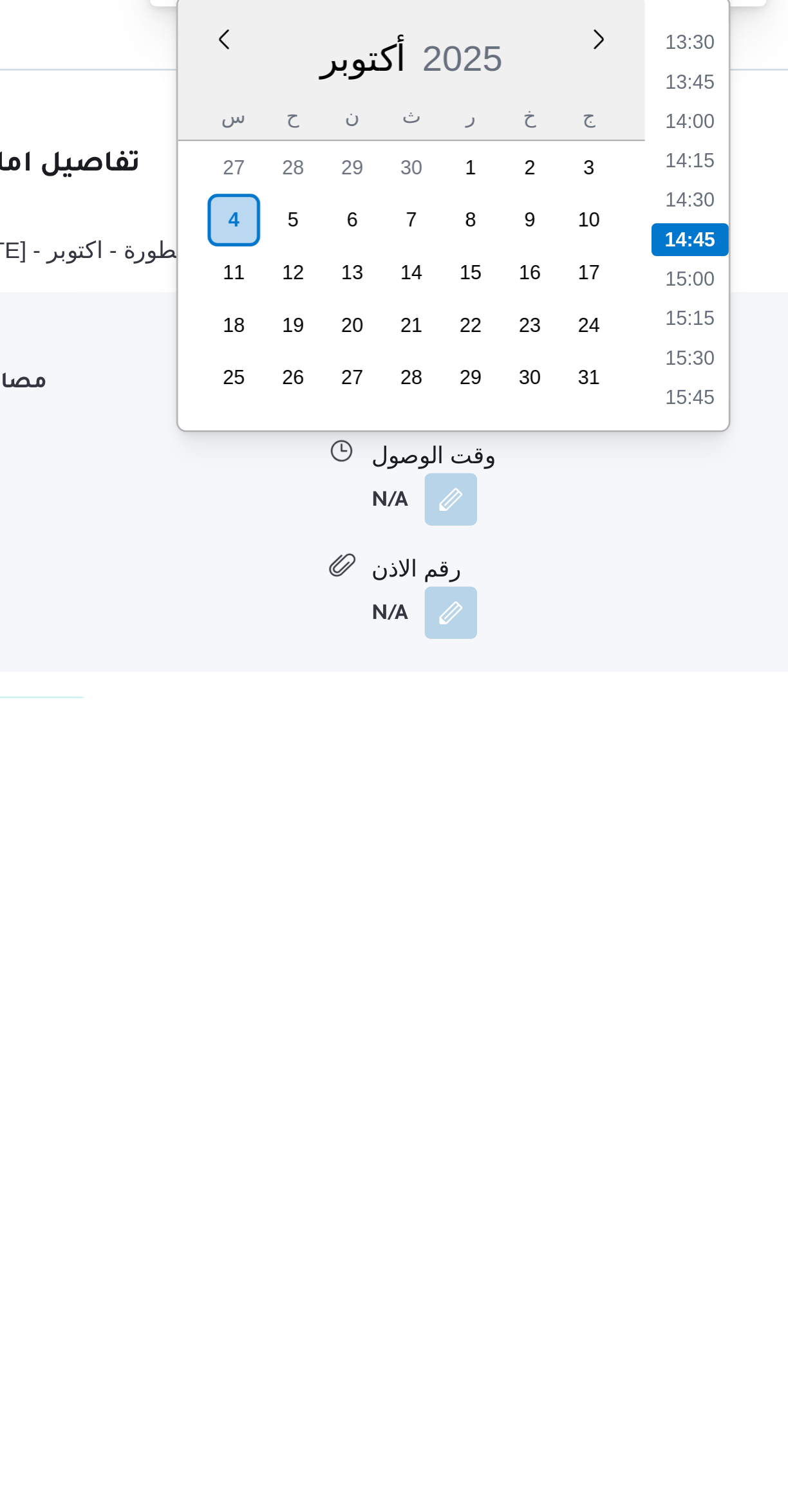
scroll to position [115, 0]
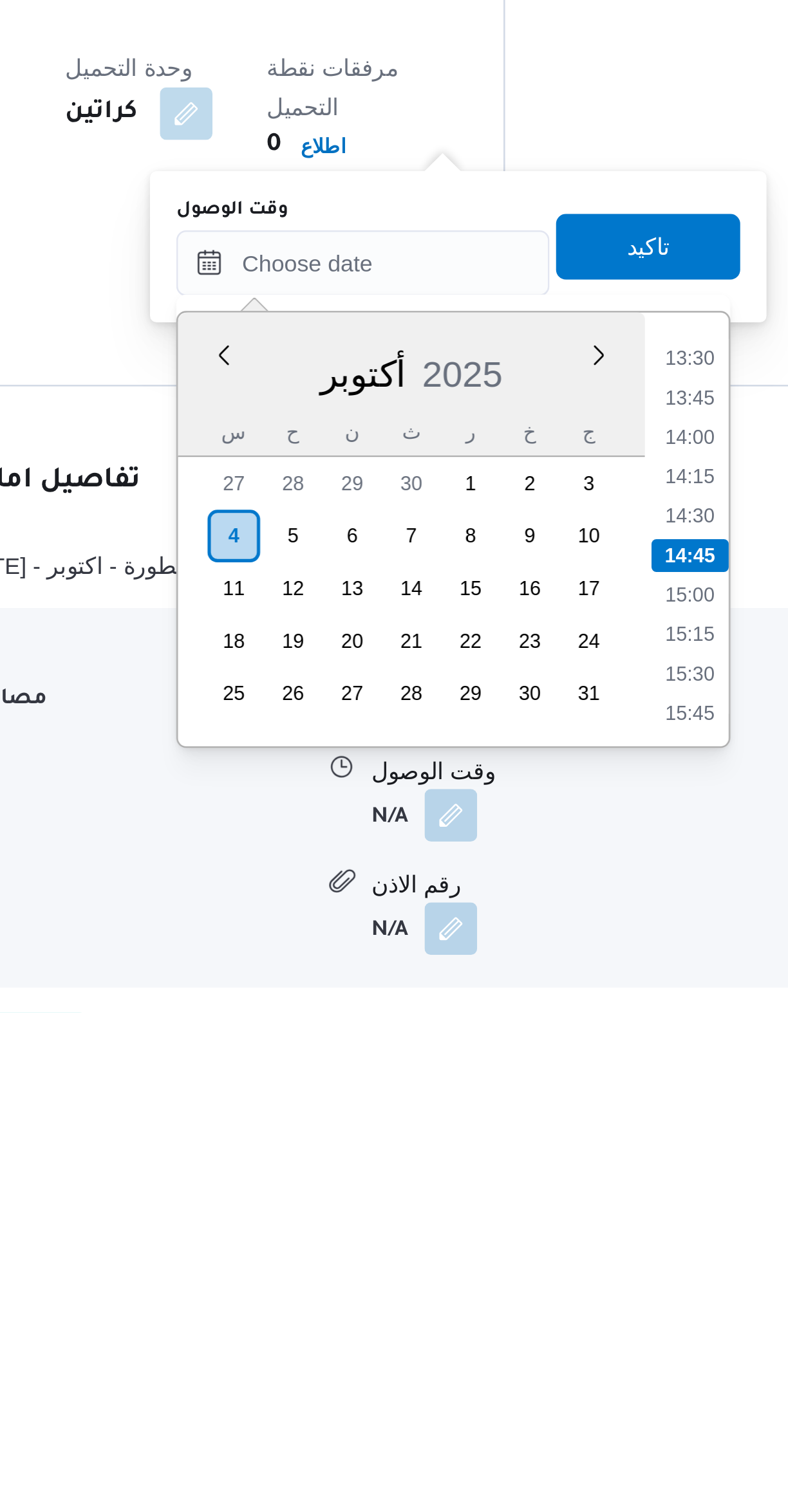
click at [543, 1256] on li "13:30" at bounding box center [541, 1256] width 30 height 13
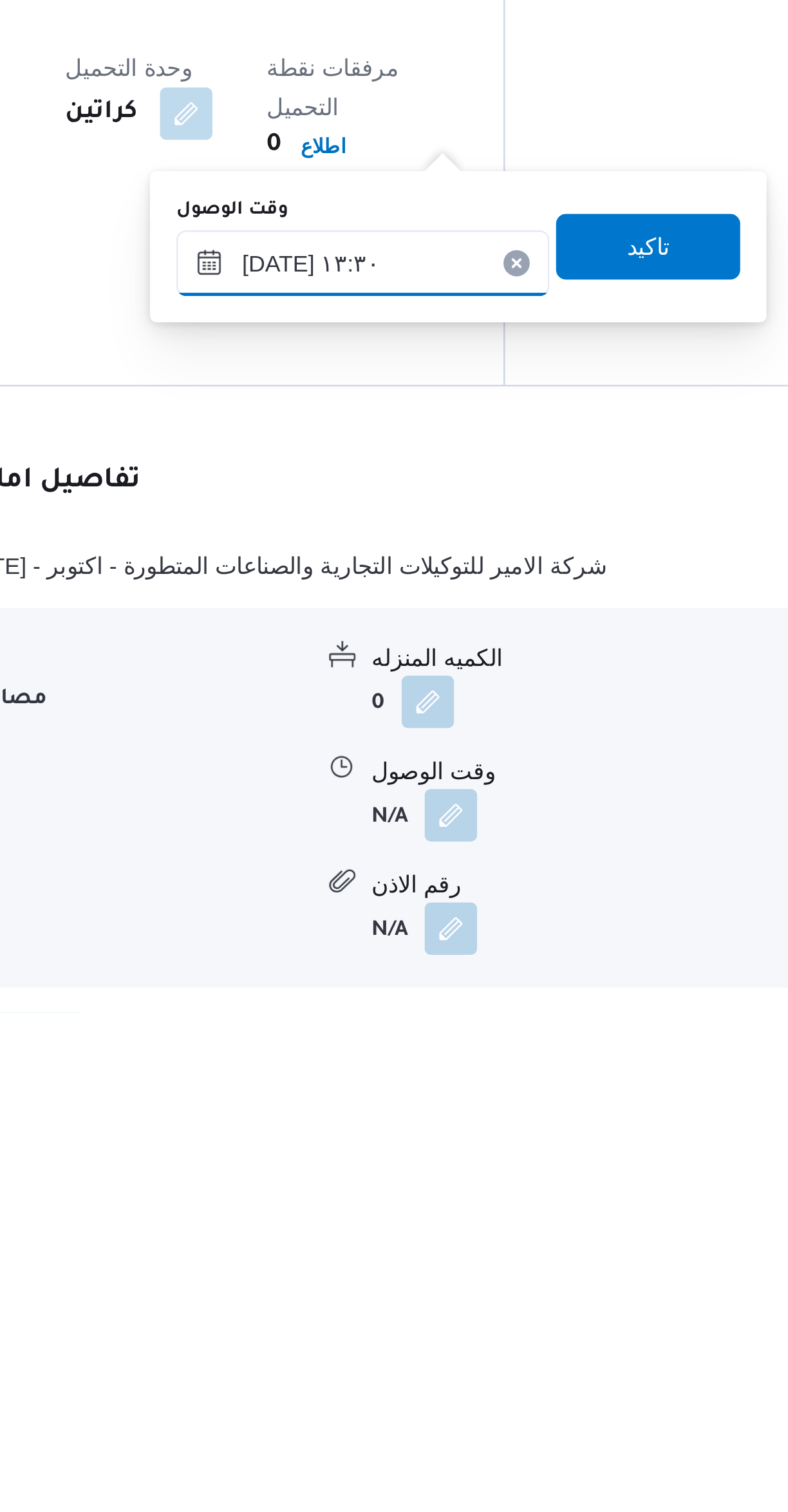
click at [373, 1222] on input "[DATE] ١٣:٣٠" at bounding box center [413, 1219] width 146 height 26
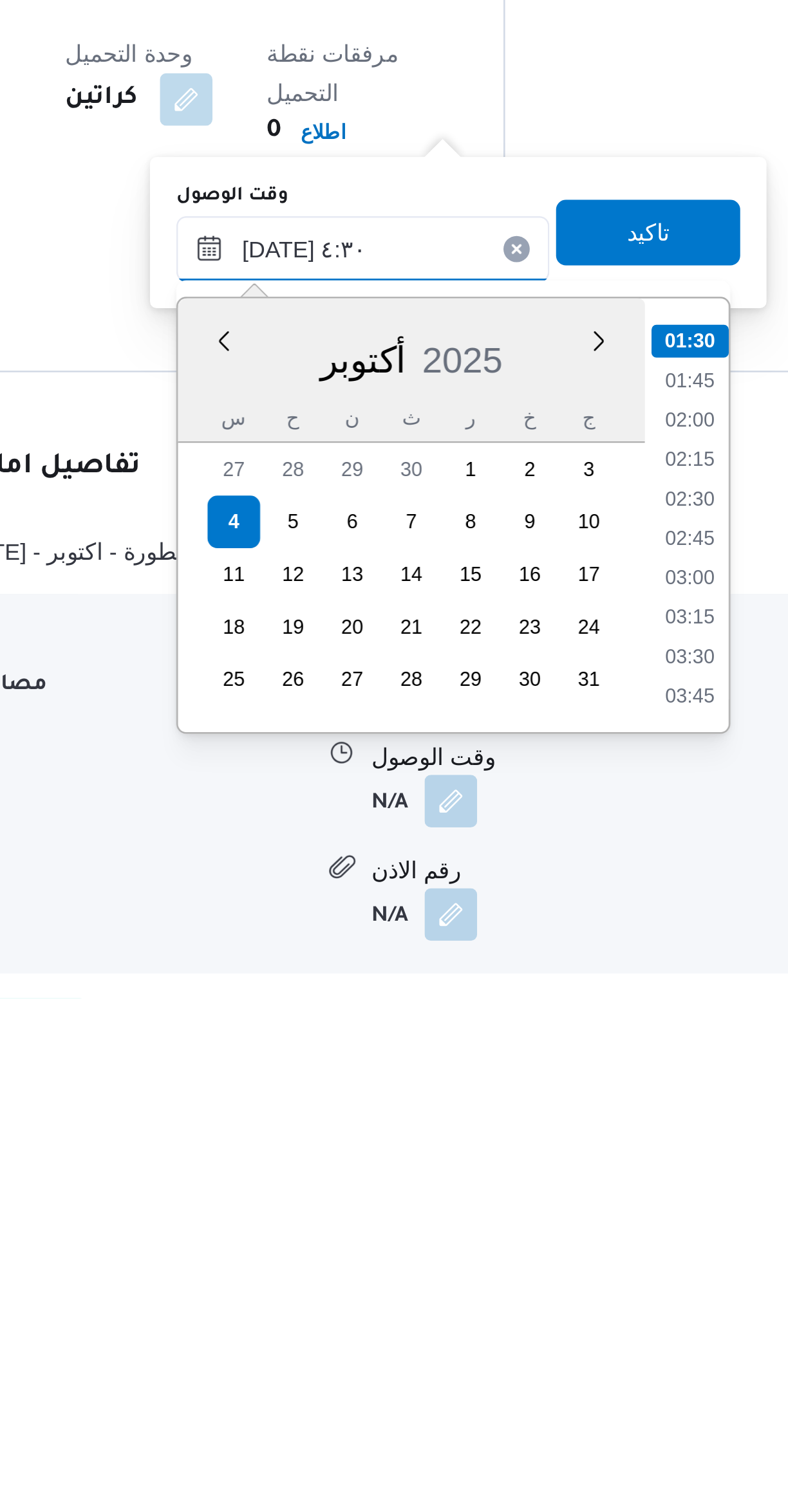
scroll to position [143, 0]
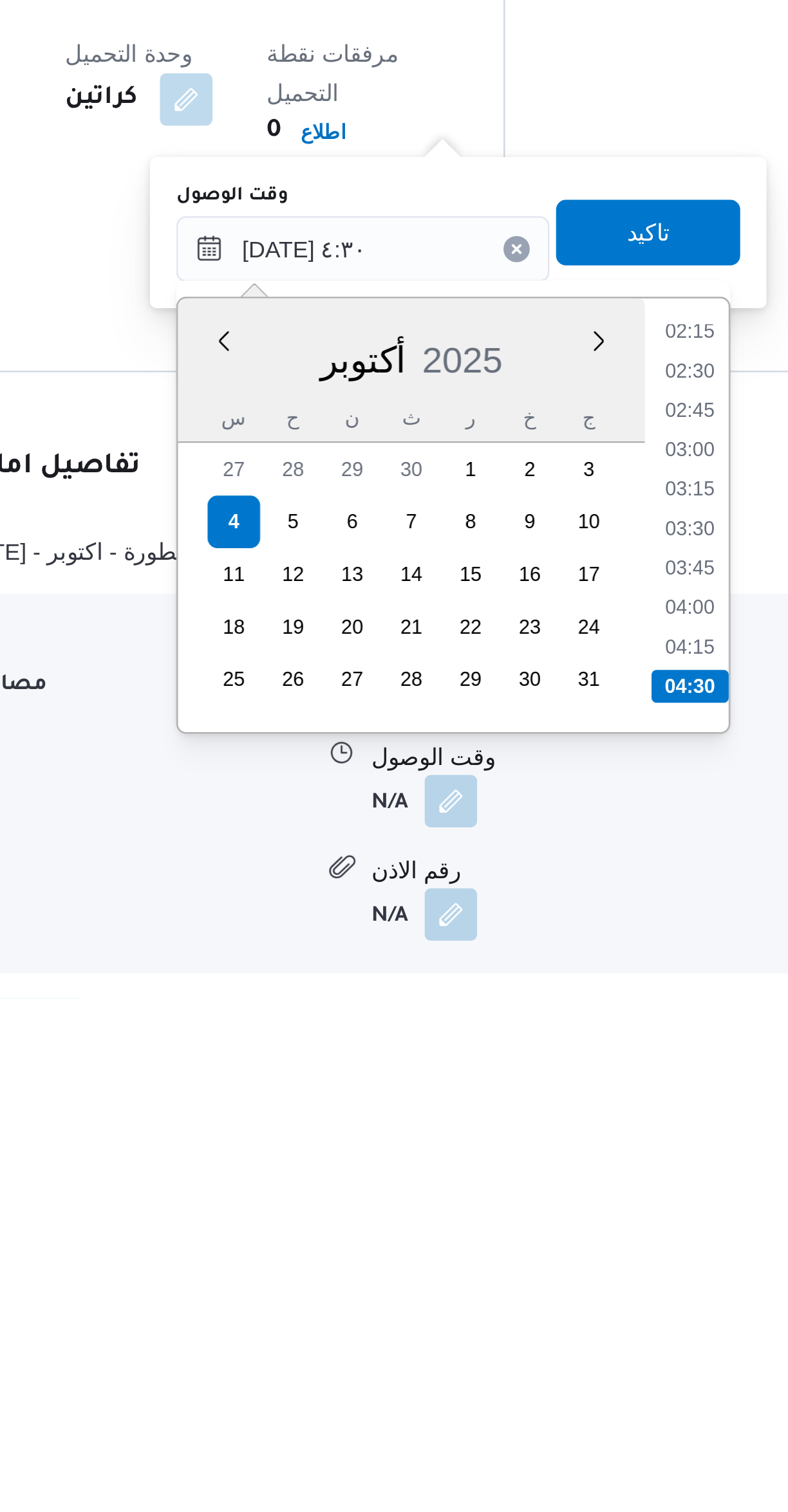
click at [541, 1385] on li "04:30" at bounding box center [541, 1390] width 31 height 13
type input "[DATE] ٠٤:٣٠"
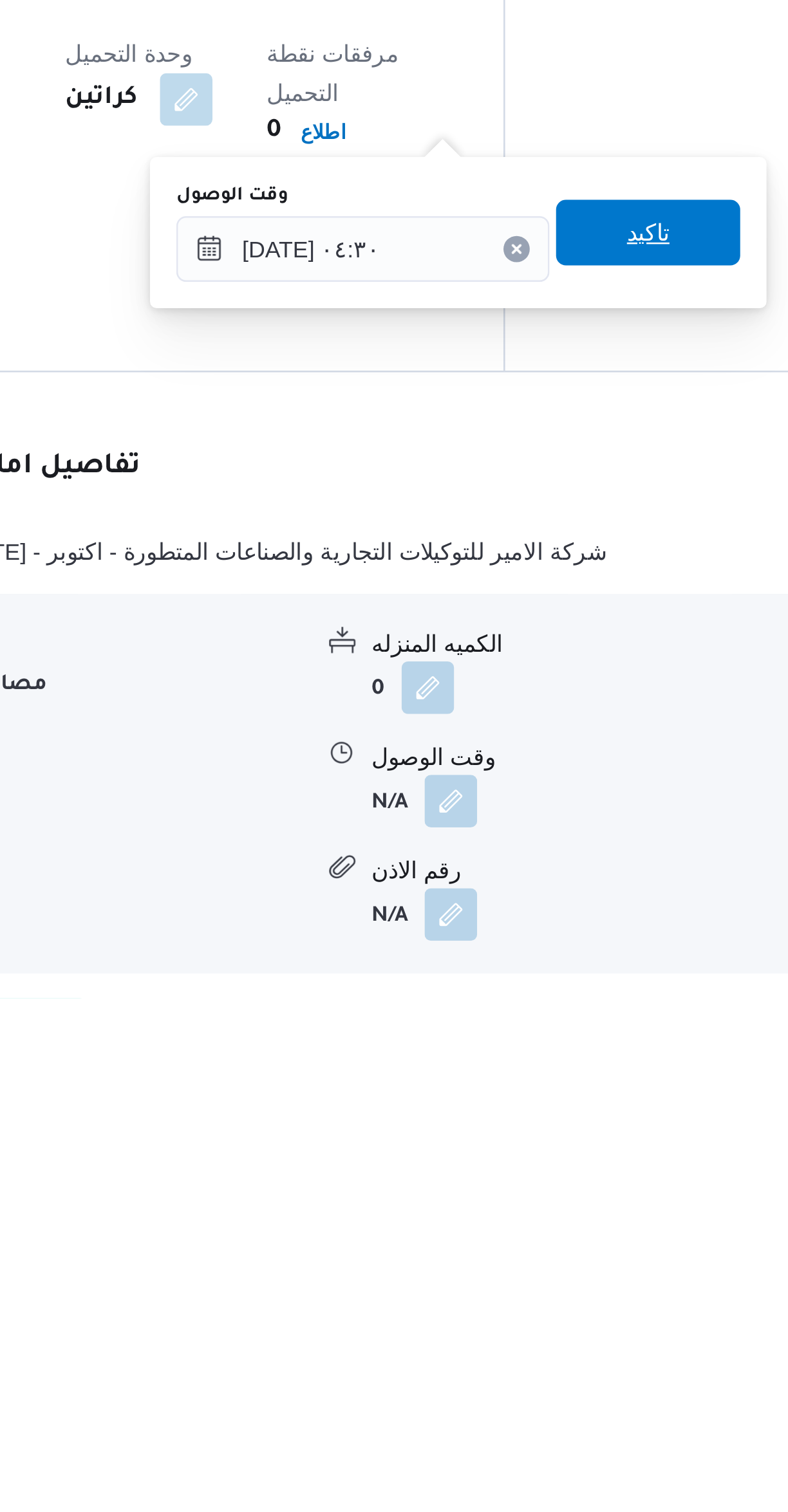
click at [500, 1214] on span "تاكيد" at bounding box center [525, 1212] width 72 height 26
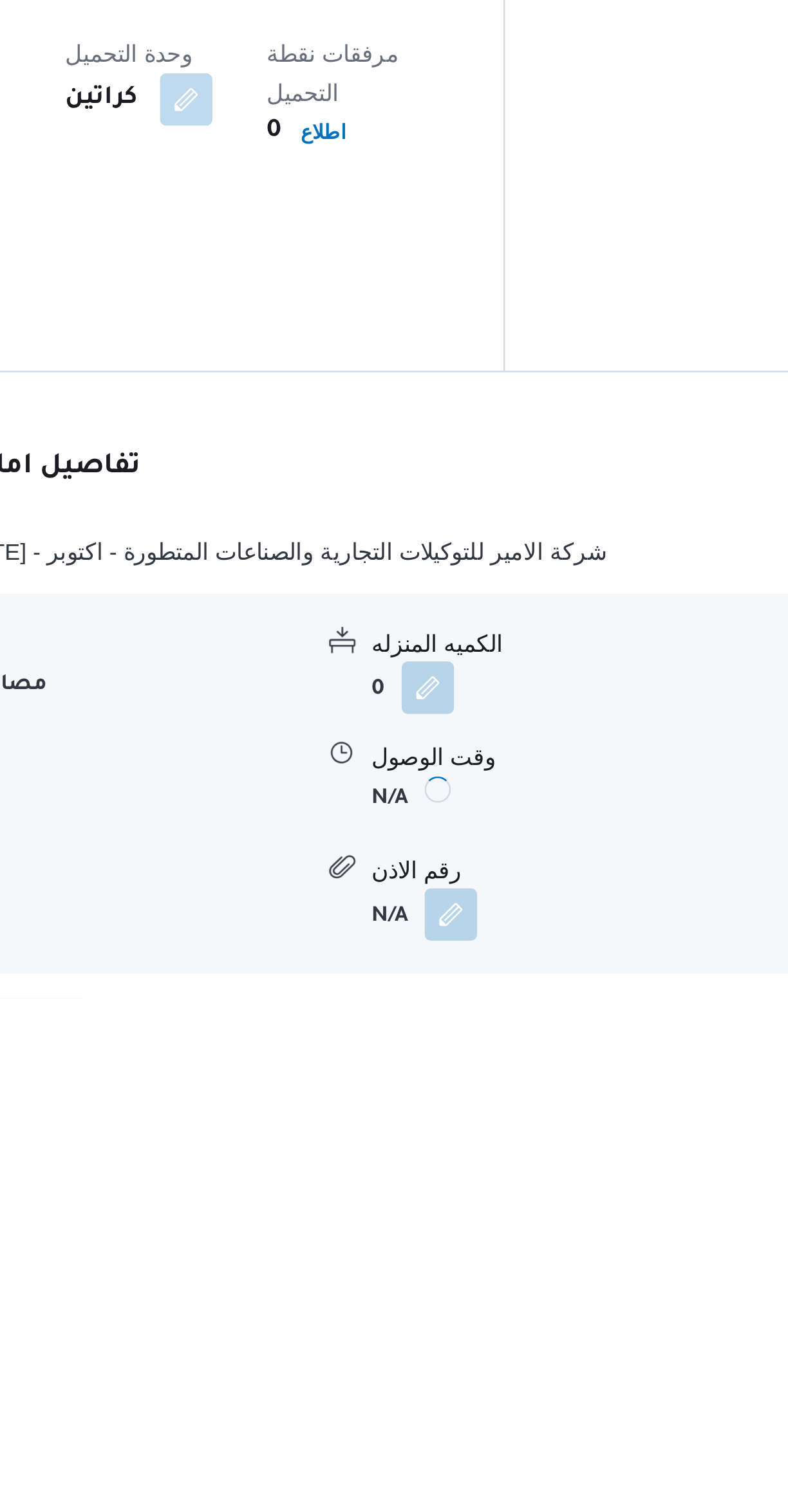
scroll to position [115, 0]
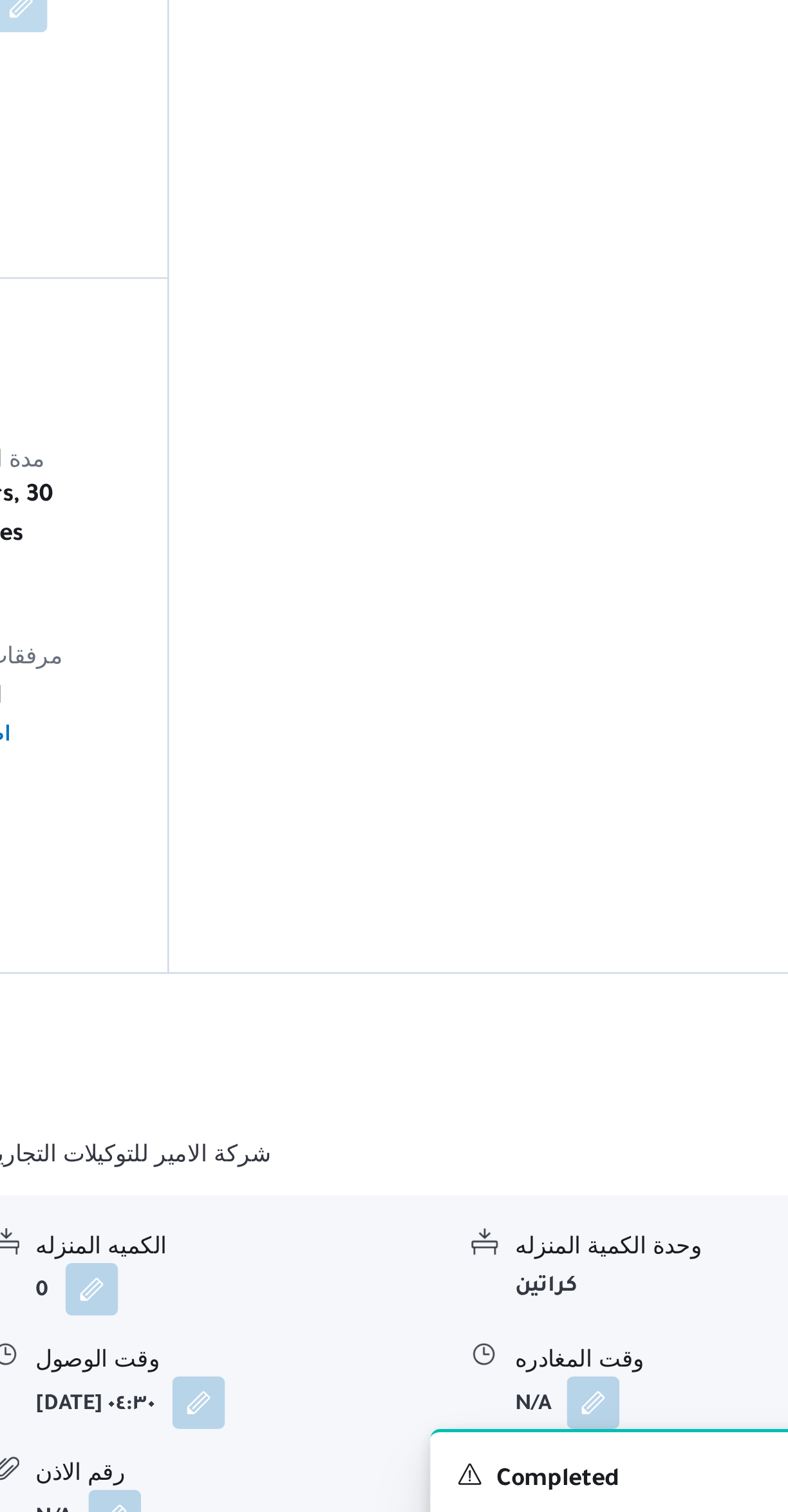
click at [627, 1424] on button "button" at bounding box center [635, 1434] width 20 height 20
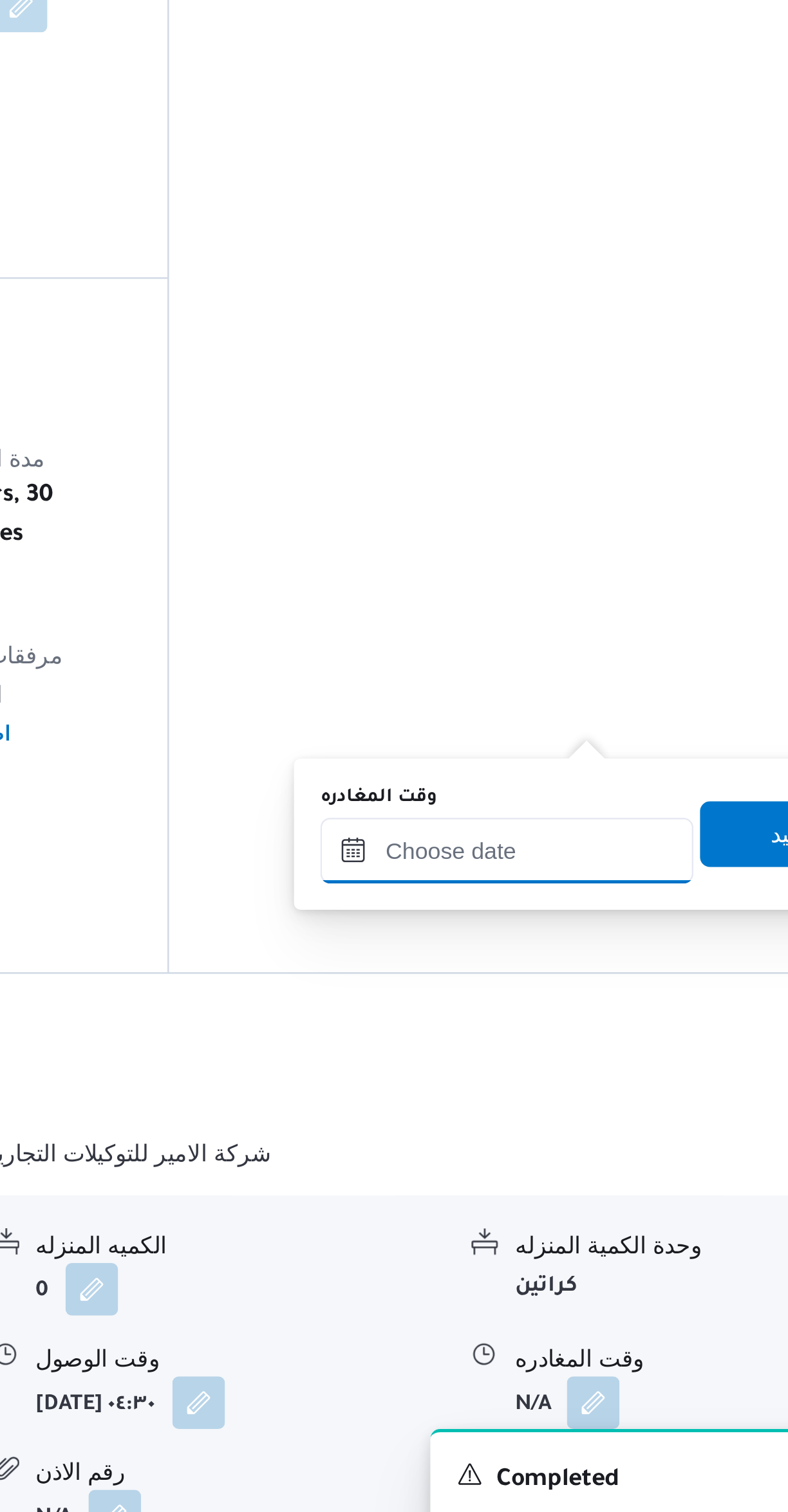
click at [574, 1216] on input "وقت المغادره" at bounding box center [601, 1218] width 146 height 26
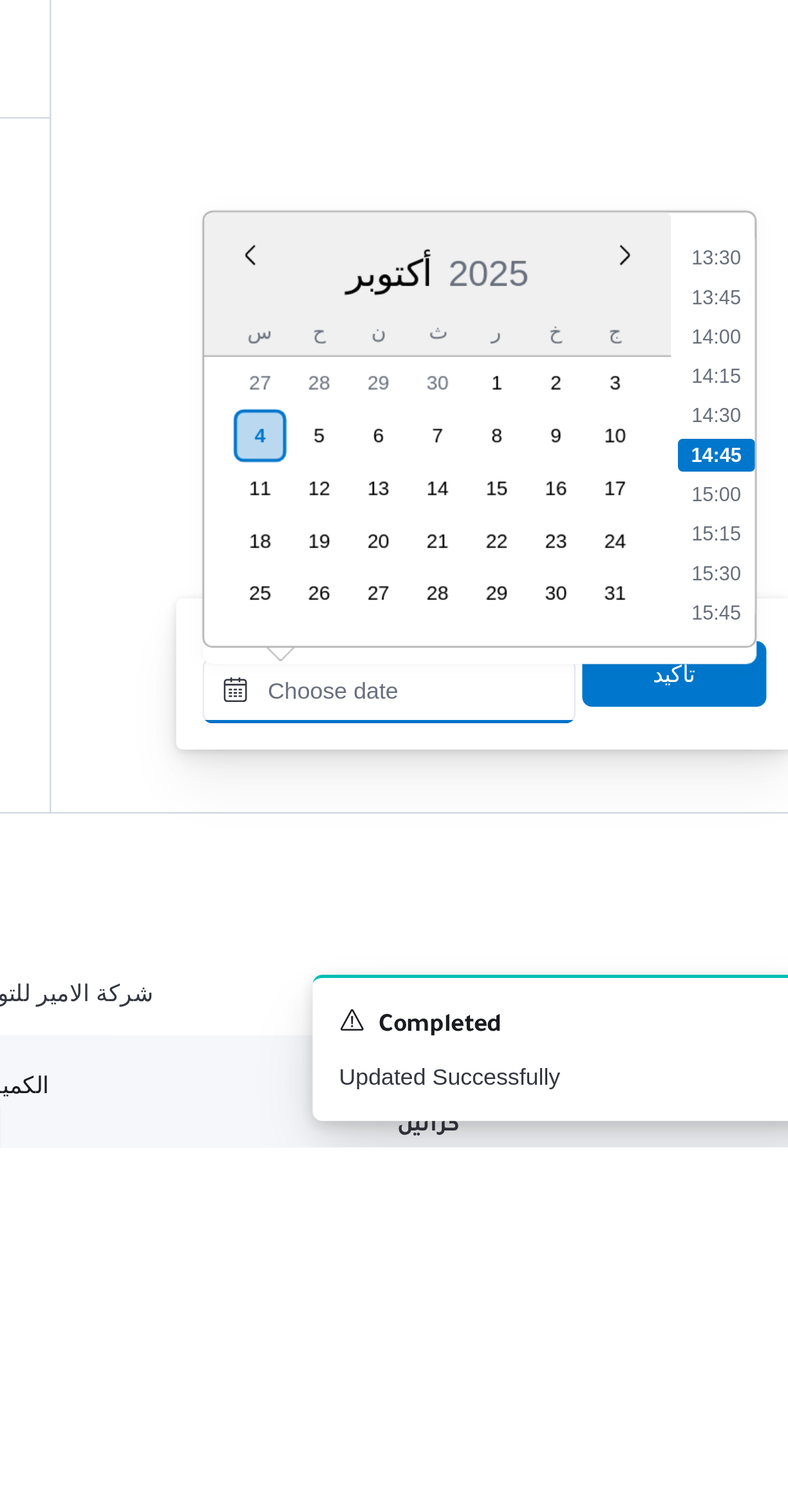
scroll to position [0, 0]
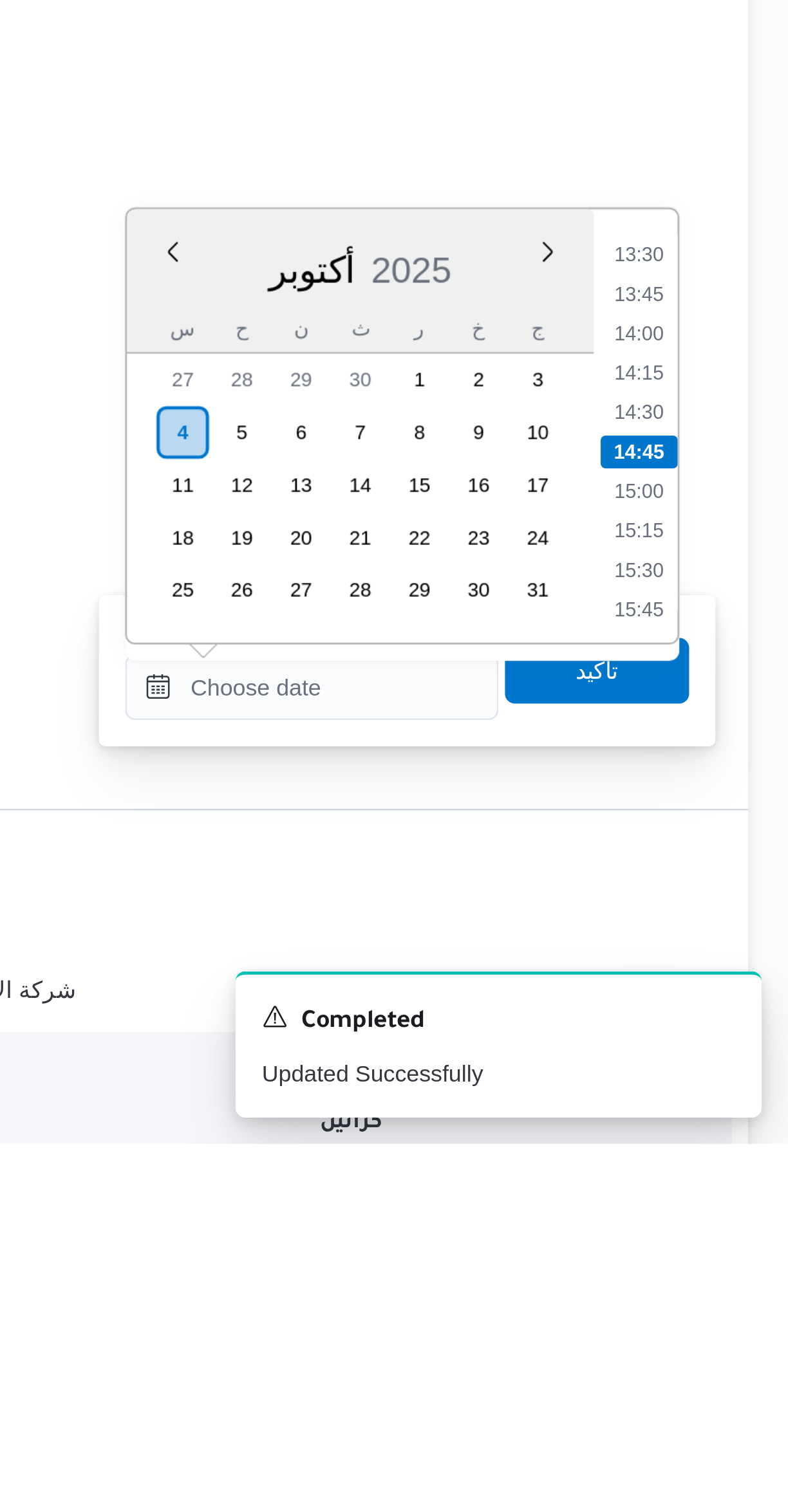
click at [721, 1166] on li "13:30" at bounding box center [730, 1163] width 30 height 13
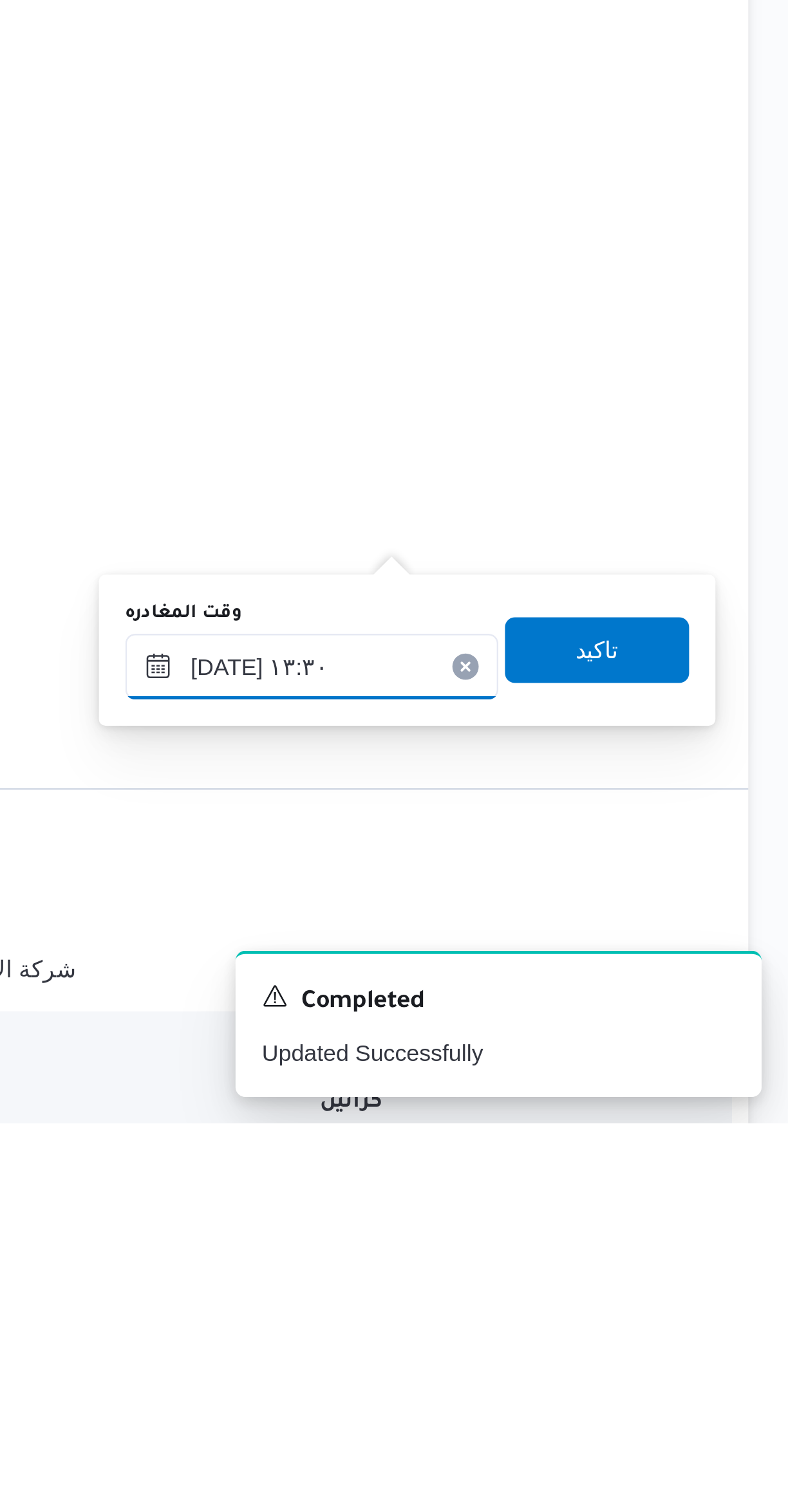
click at [562, 1329] on input "٠٤/١٠/٢٠٢٥ ١٣:٣٠" at bounding box center [601, 1334] width 146 height 26
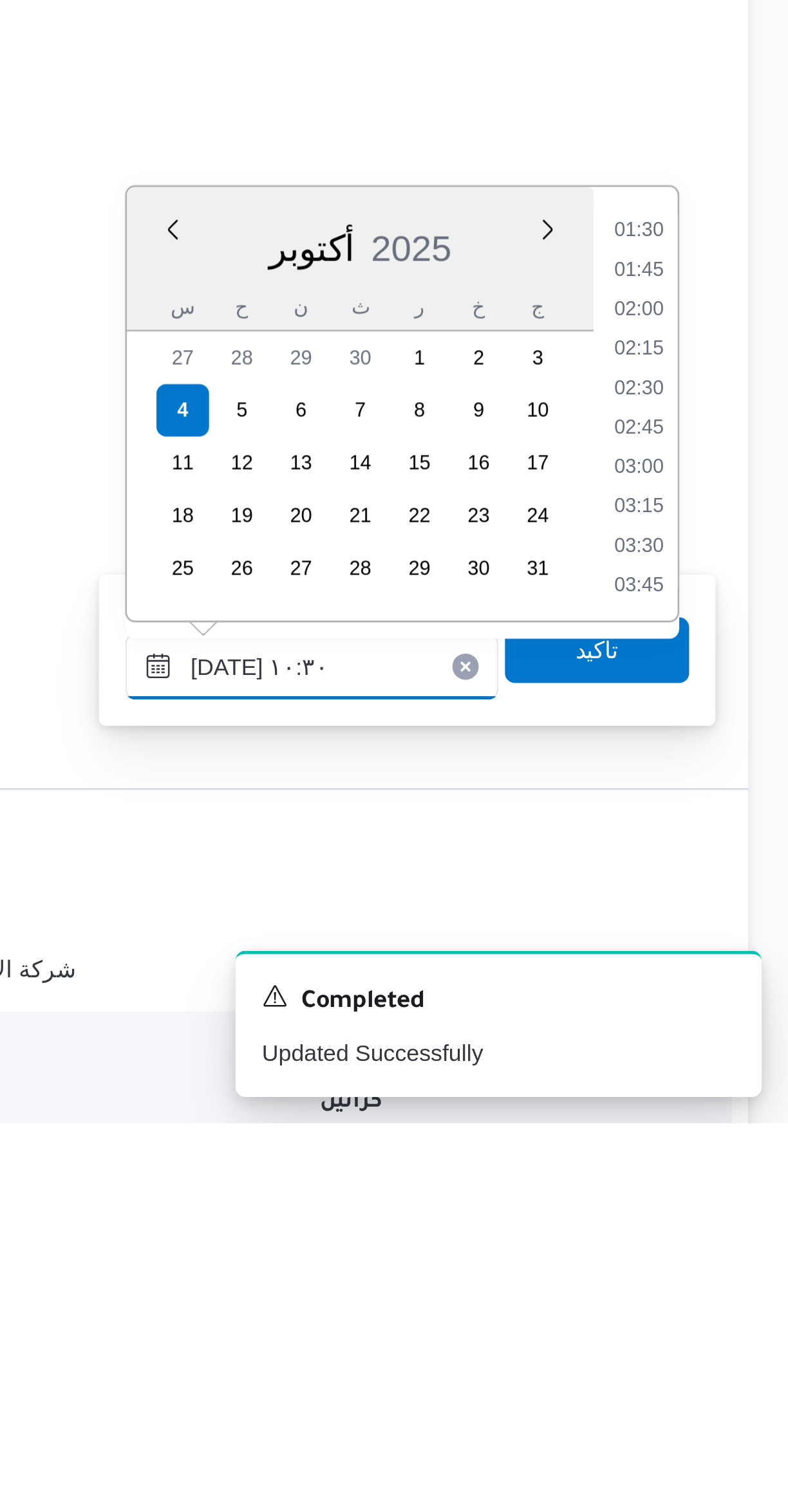
scroll to position [513, 0]
type input "٠٤/١٠/٢٠٢٥ ١٠:٣٠"
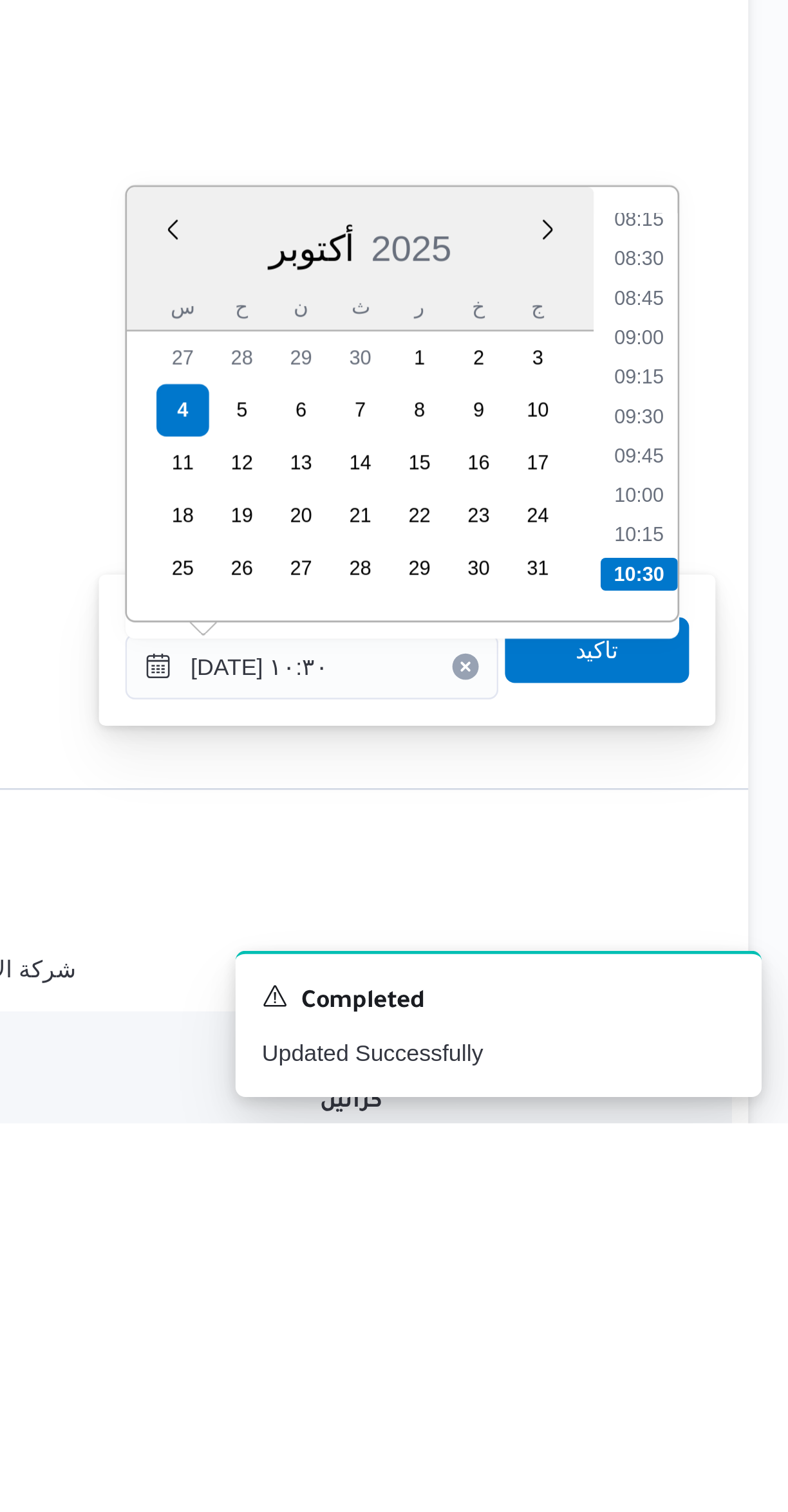
click at [730, 1294] on li "10:30" at bounding box center [730, 1297] width 31 height 13
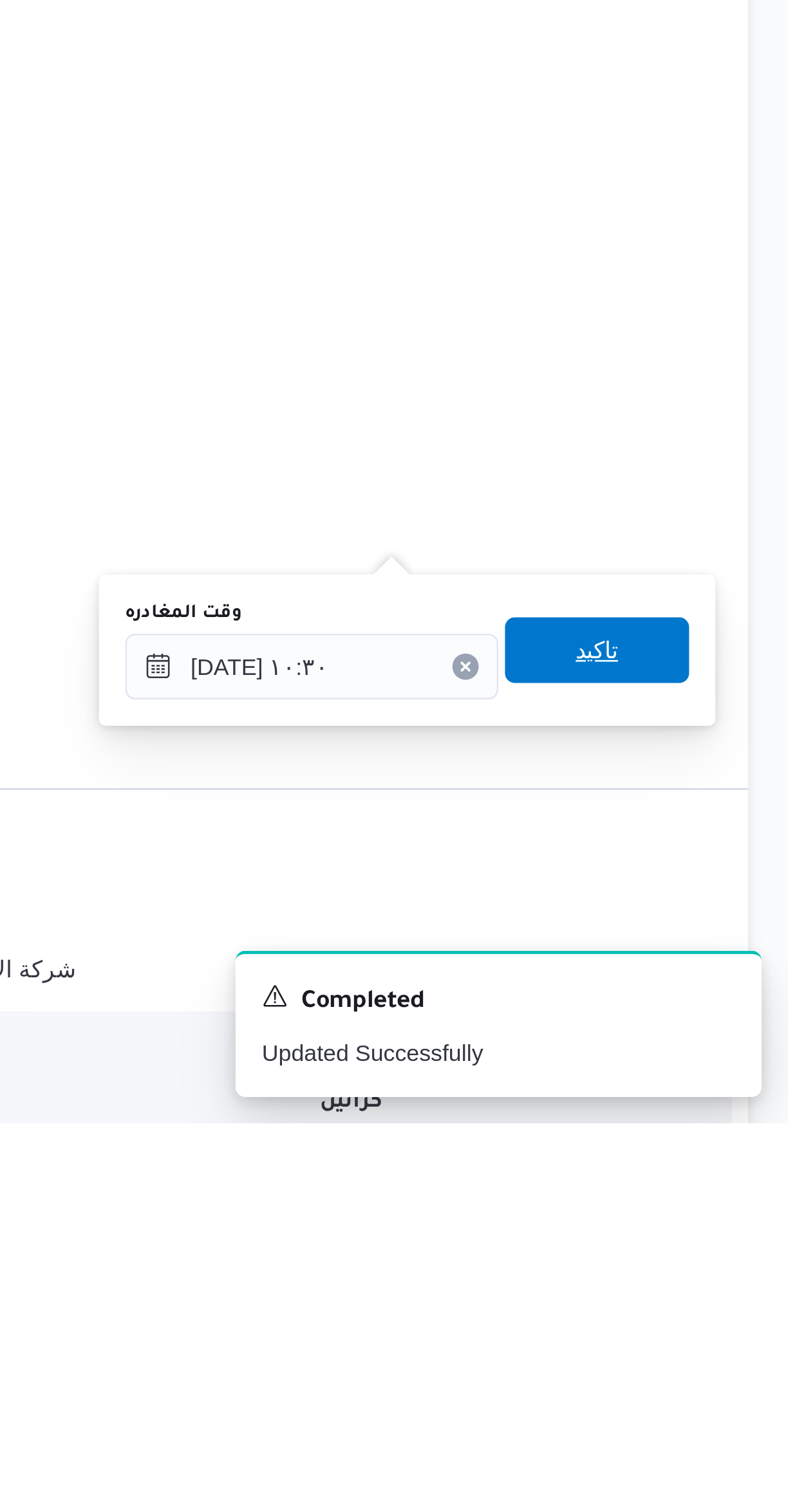
click at [717, 1326] on span "تاكيد" at bounding box center [713, 1327] width 72 height 26
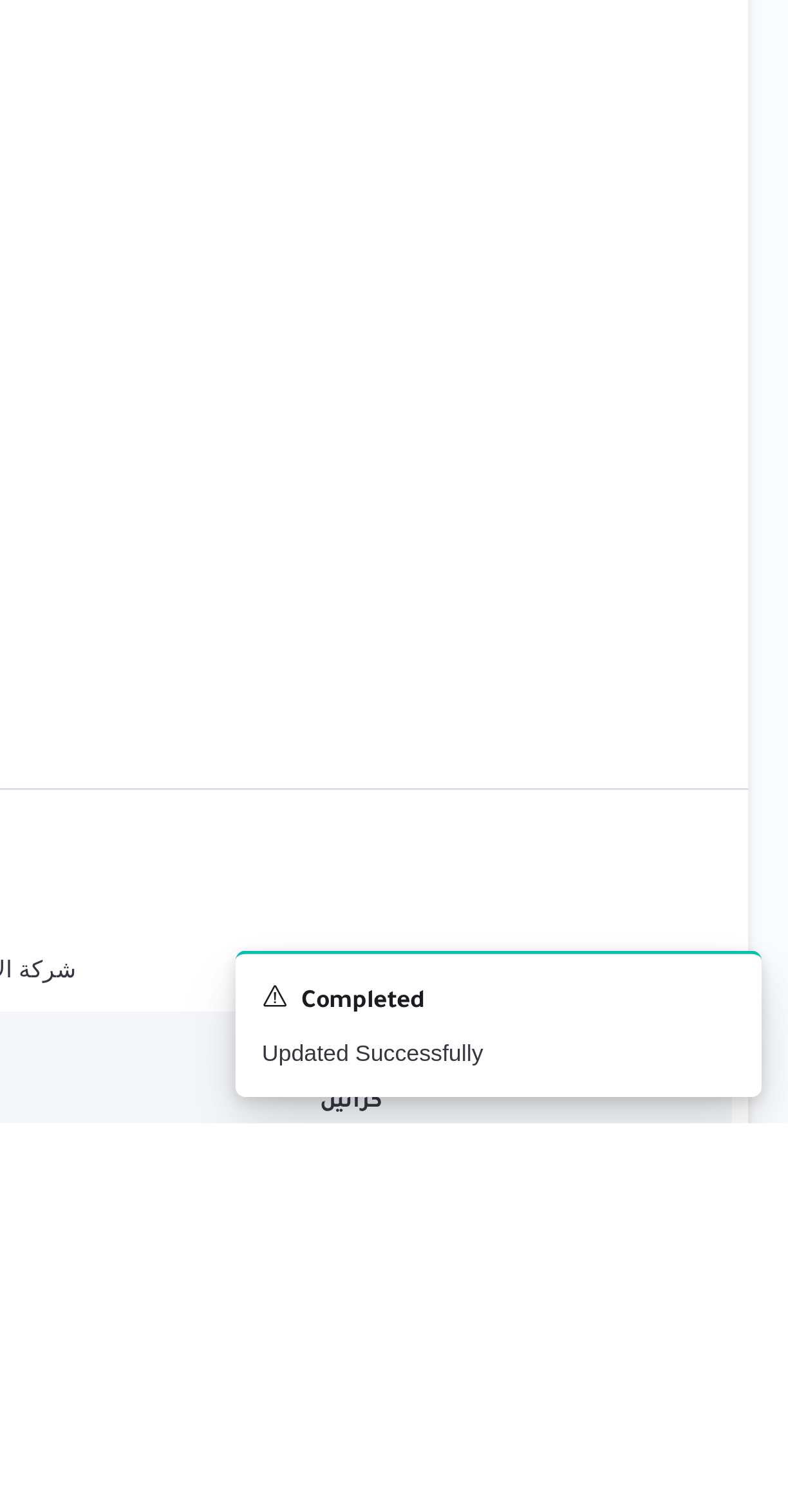
scroll to position [0, 0]
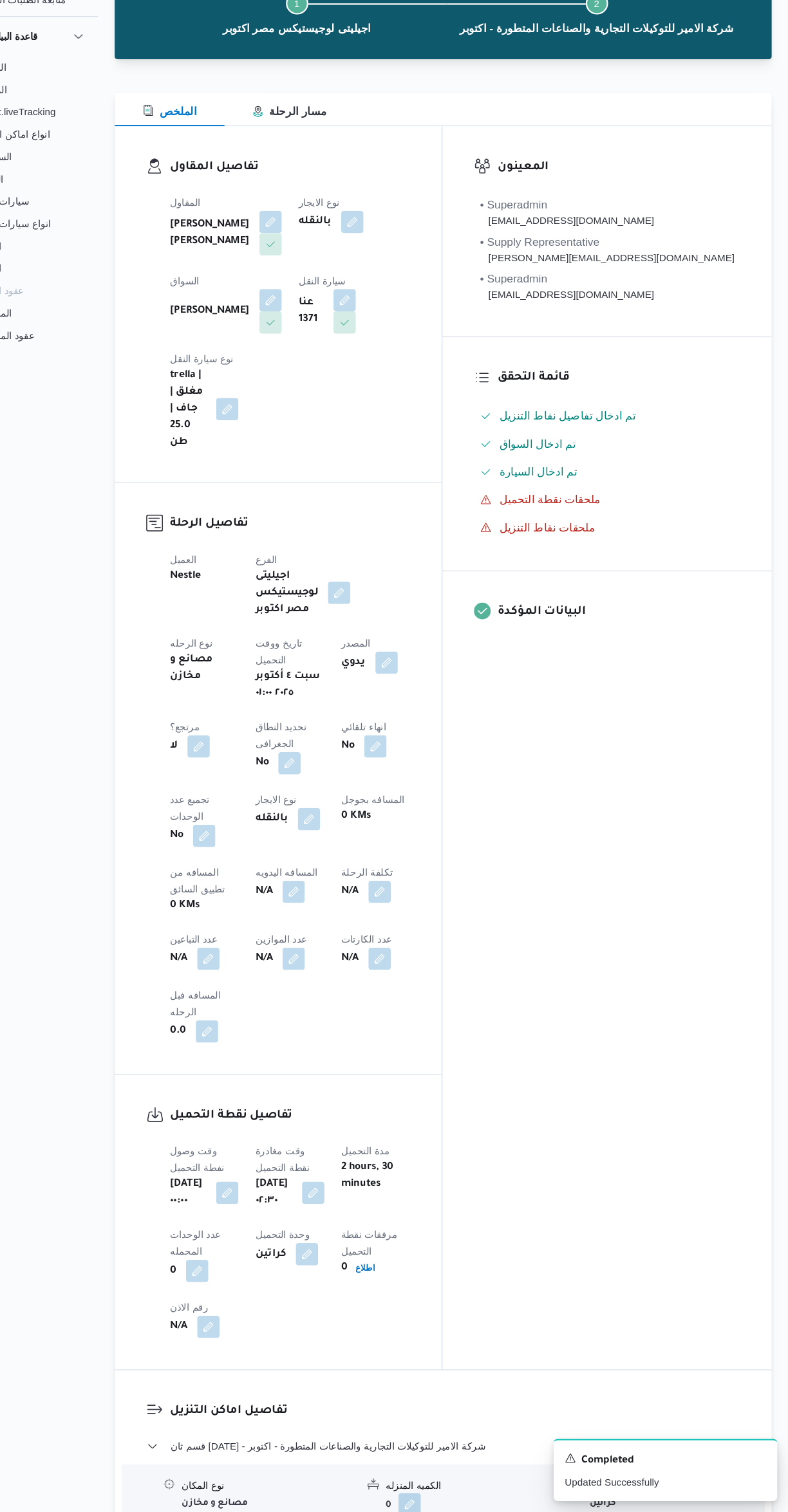
click at [322, 930] on button "button" at bounding box center [332, 940] width 20 height 20
click at [218, 836] on input "المسافه اليدويه" at bounding box center [220, 833] width 128 height 26
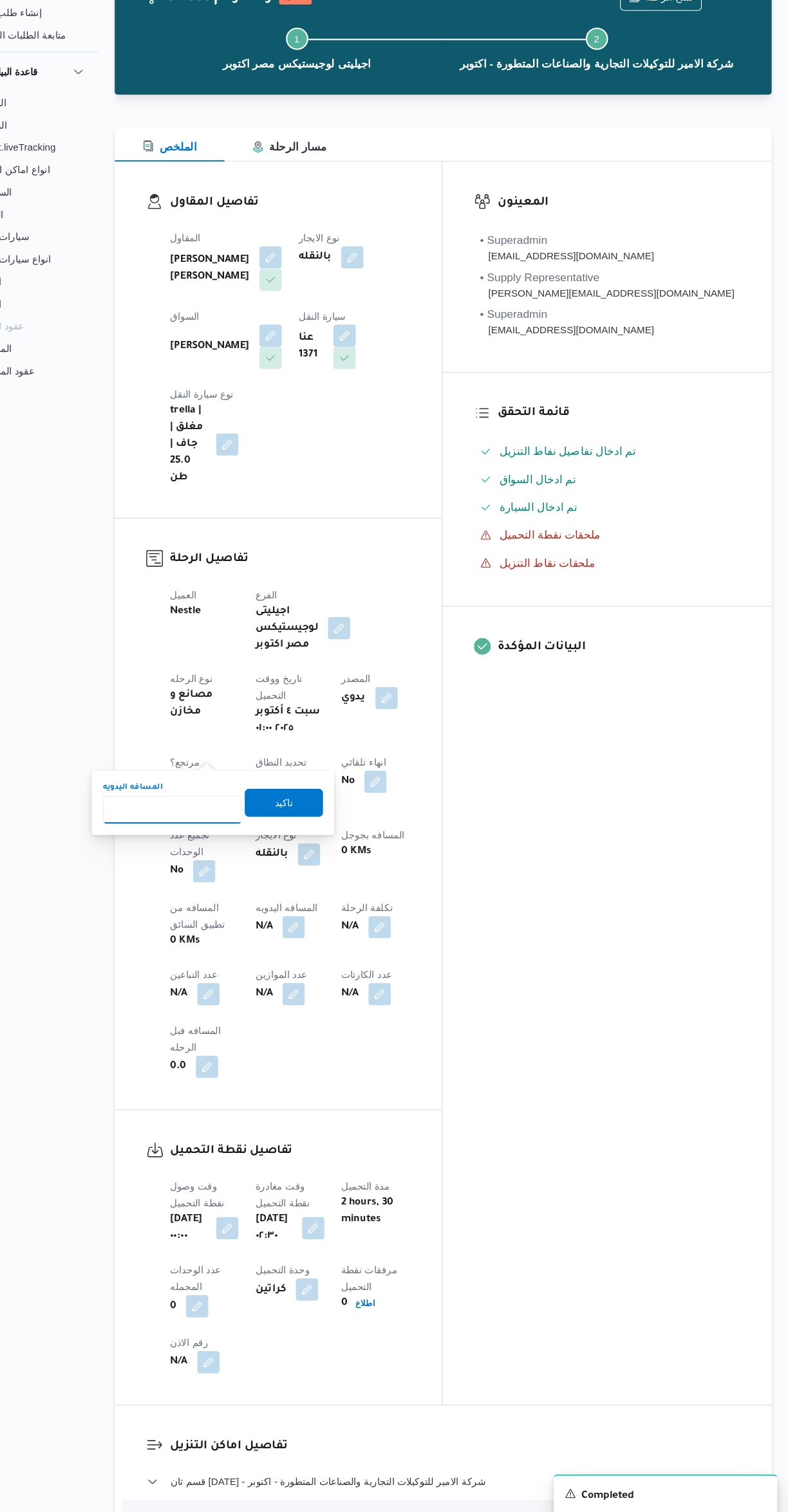
type input "8"
click at [319, 833] on span "تاكيد" at bounding box center [323, 826] width 17 height 16
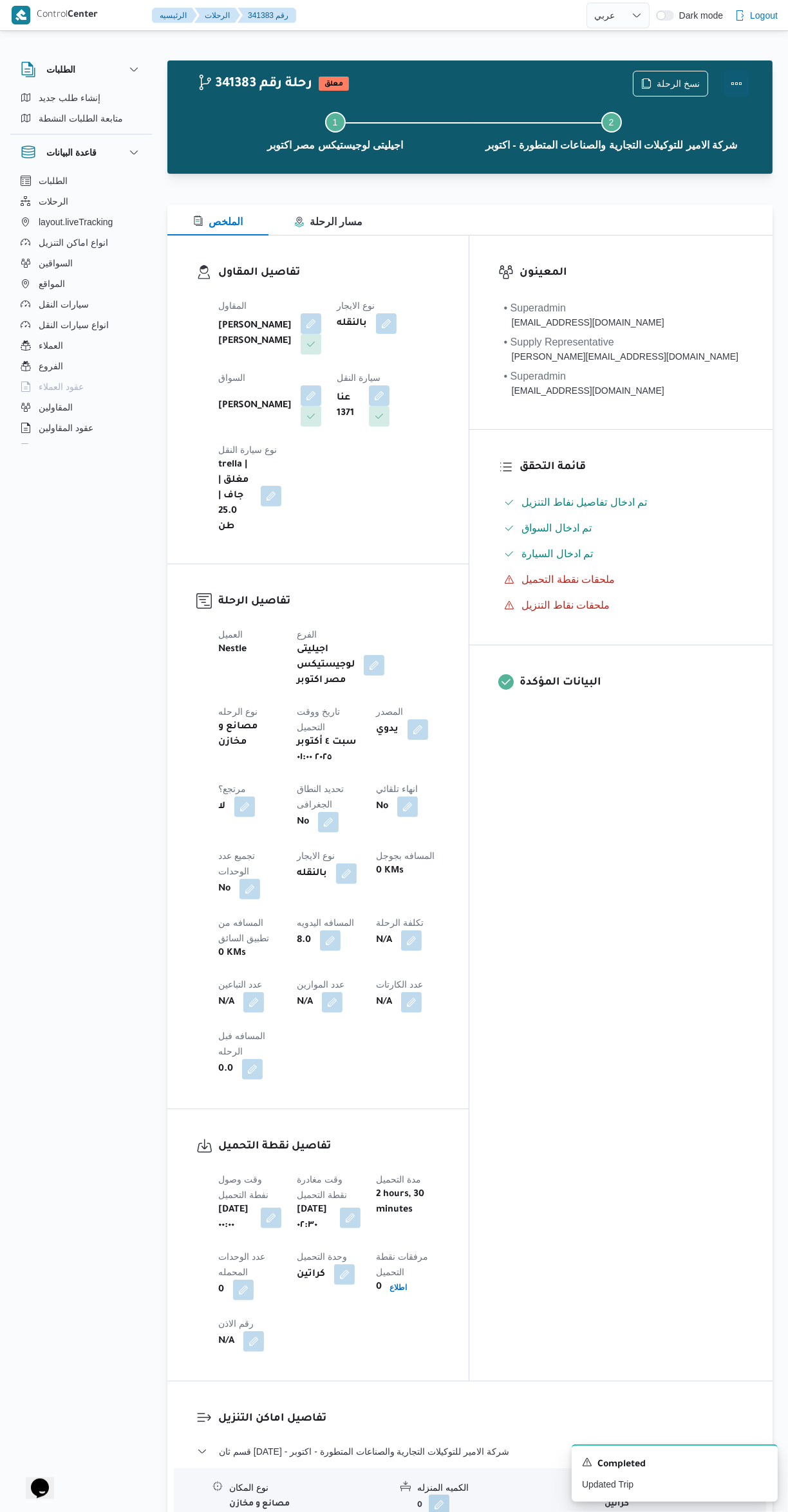
click at [736, 87] on button "Actions" at bounding box center [736, 83] width 26 height 26
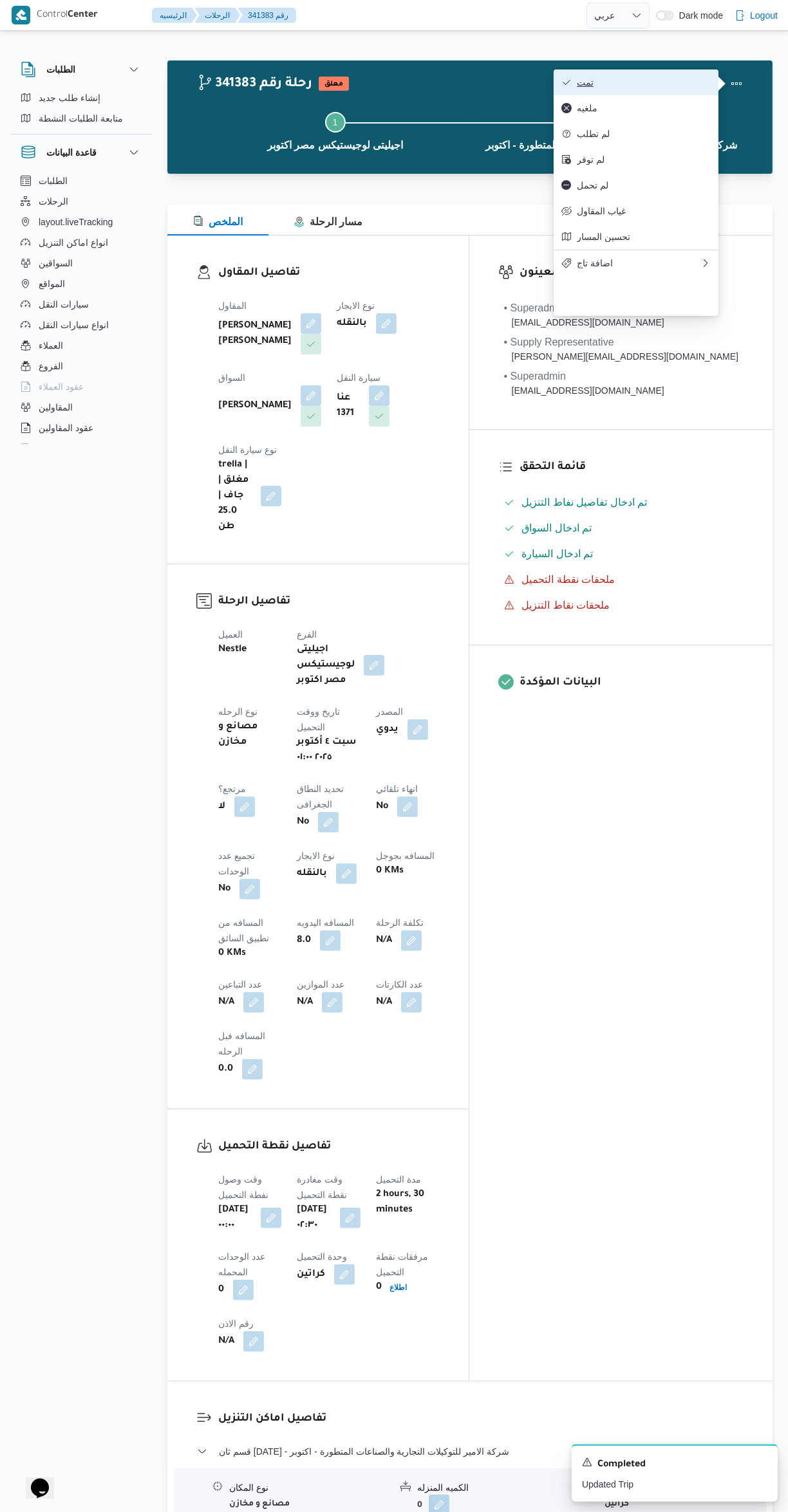
click at [566, 84] on icon "button" at bounding box center [566, 82] width 10 height 10
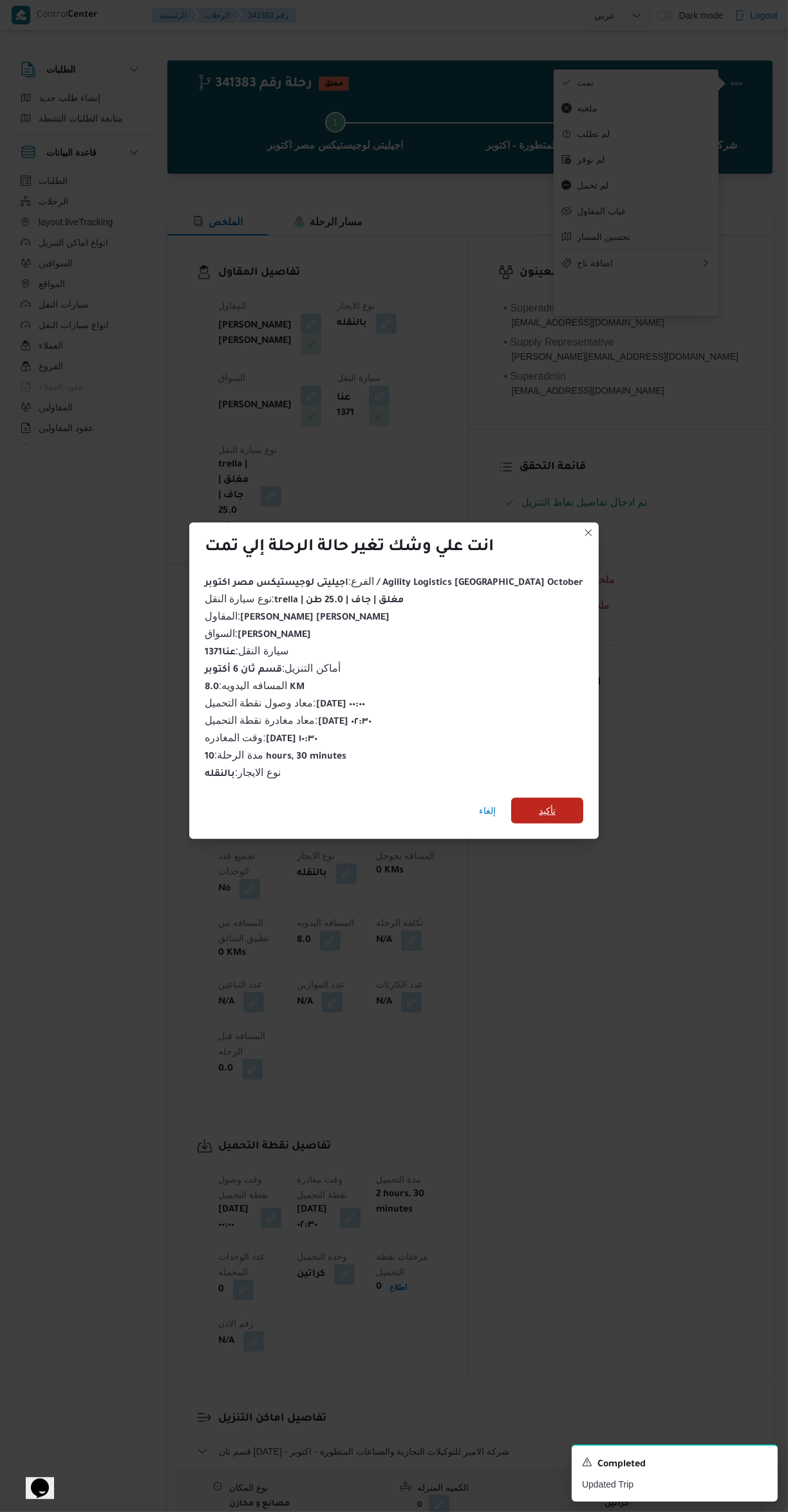
click at [536, 803] on span "تأكيد" at bounding box center [547, 811] width 72 height 26
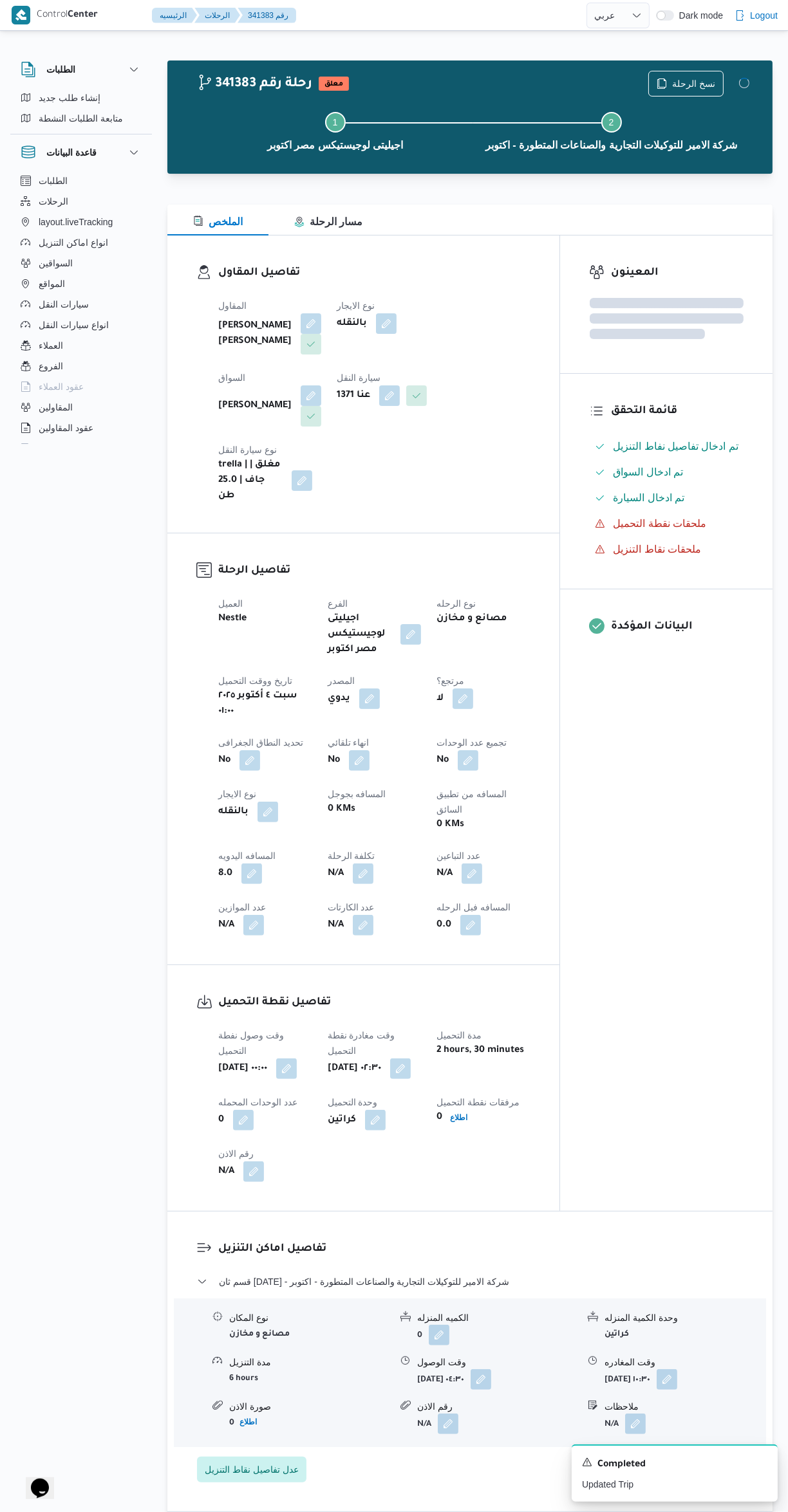
click at [657, 1006] on div "المعينون قائمة التحقق تم ادخال تفاصيل نفاط التنزيل تم ادخال السواق تم ادخال الس…" at bounding box center [666, 723] width 212 height 976
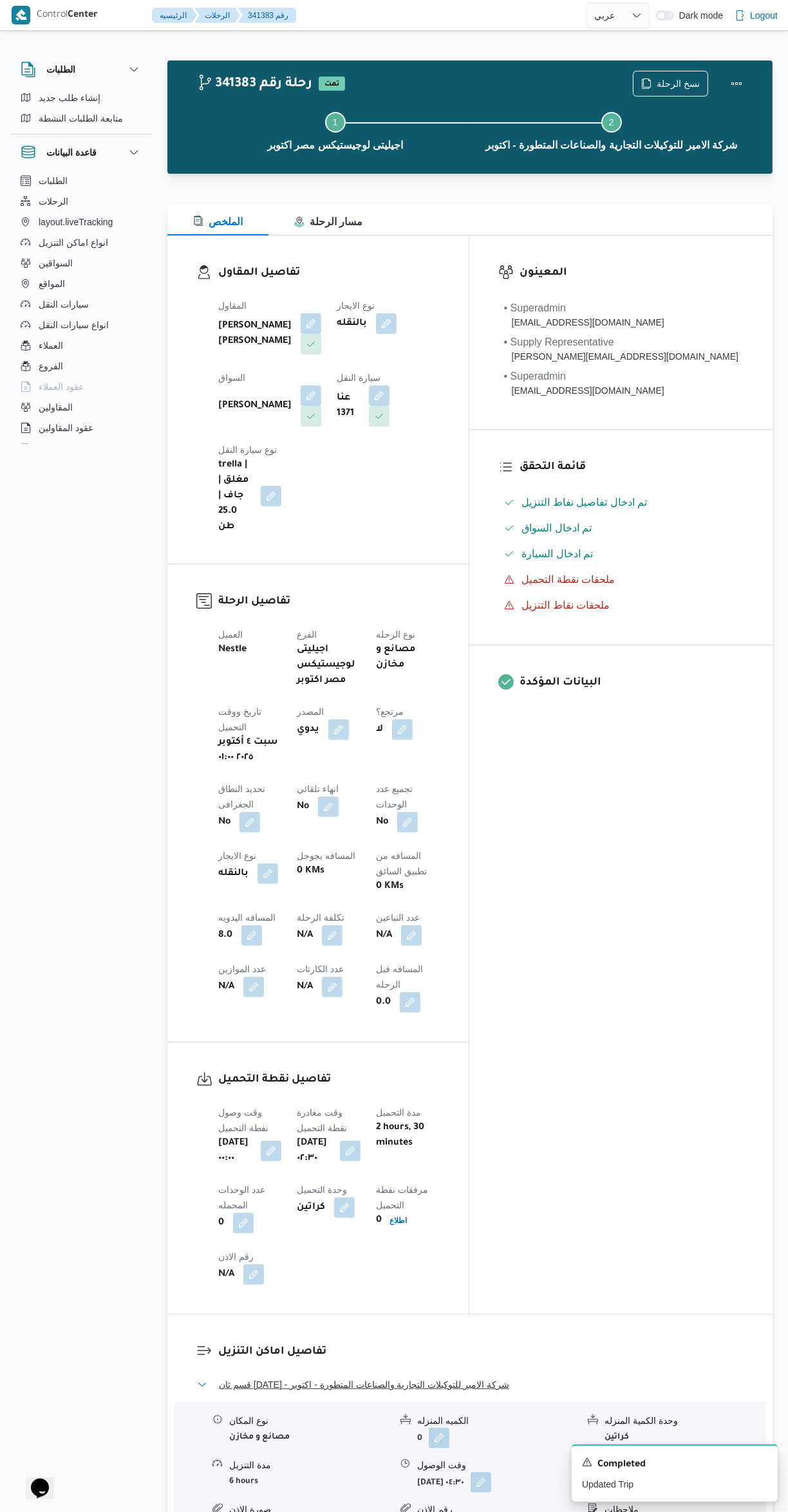
click at [530, 1377] on button "قسم ثان 6 أكتوبر - شركة الامير للتوكيلات التجارية والصناعات المتطورة - اكتوبر" at bounding box center [470, 1385] width 547 height 16
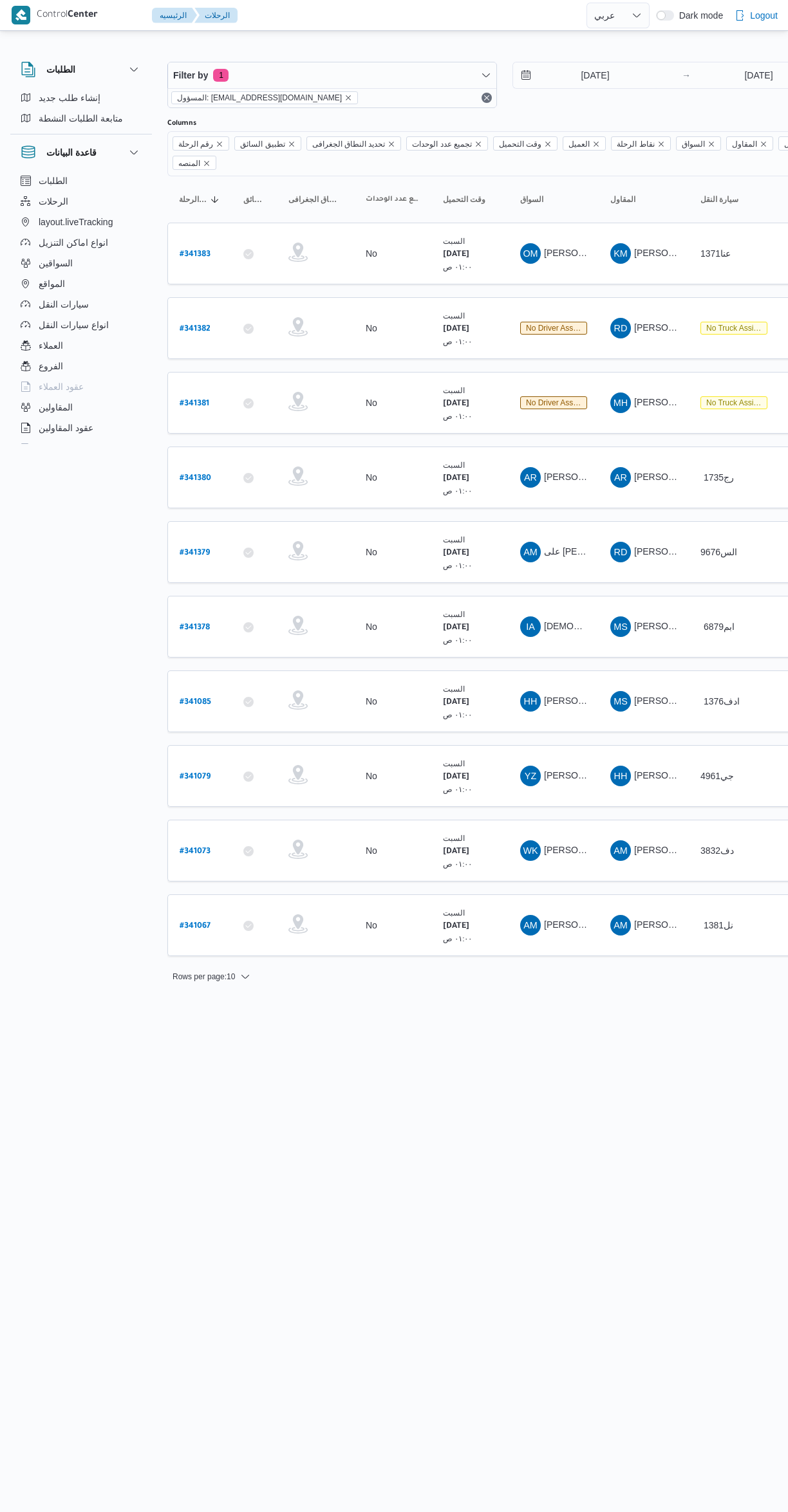
select select "ar"
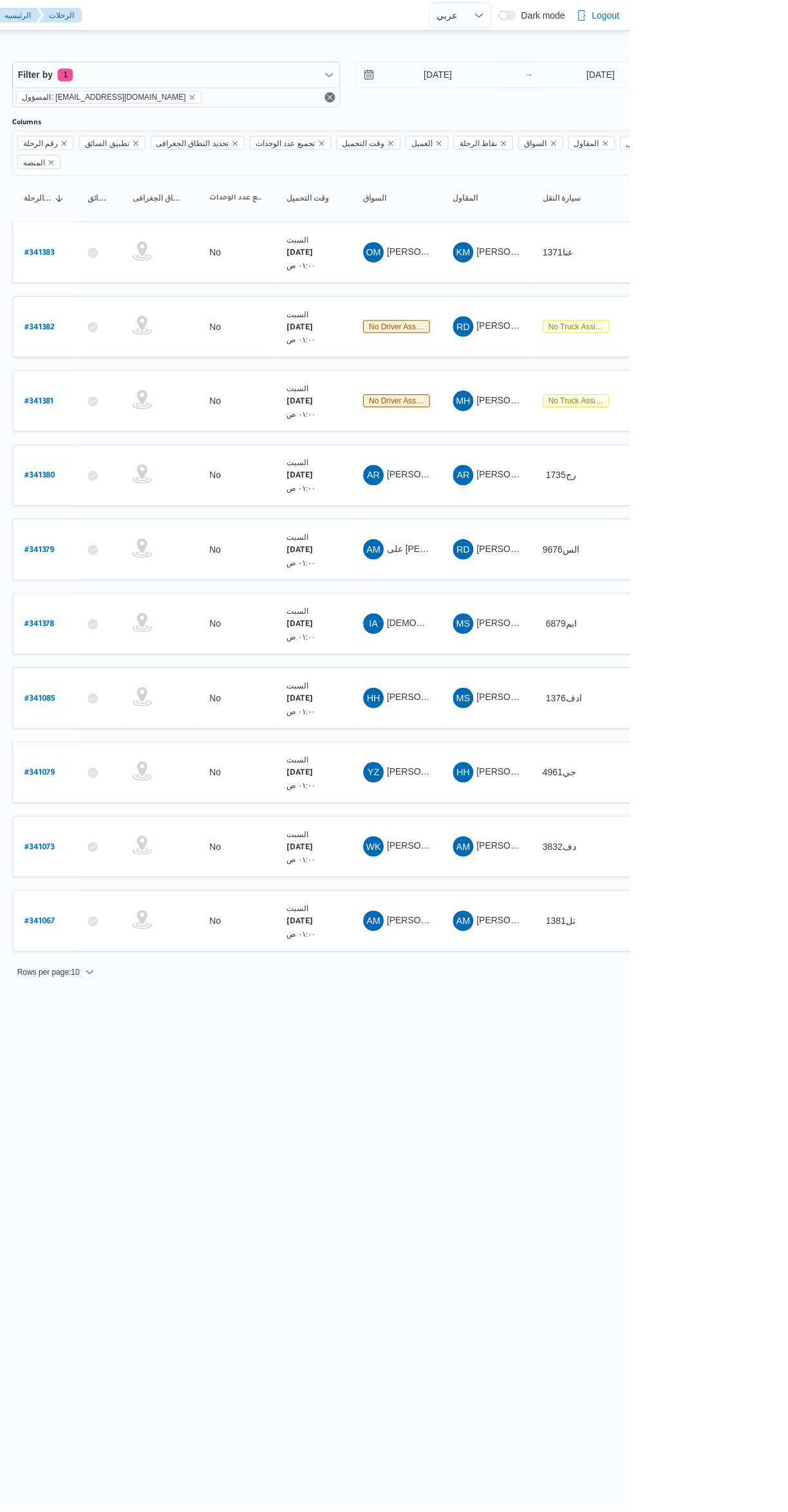
click at [199, 922] on b "# 341067" at bounding box center [195, 926] width 31 height 9
select select "ar"
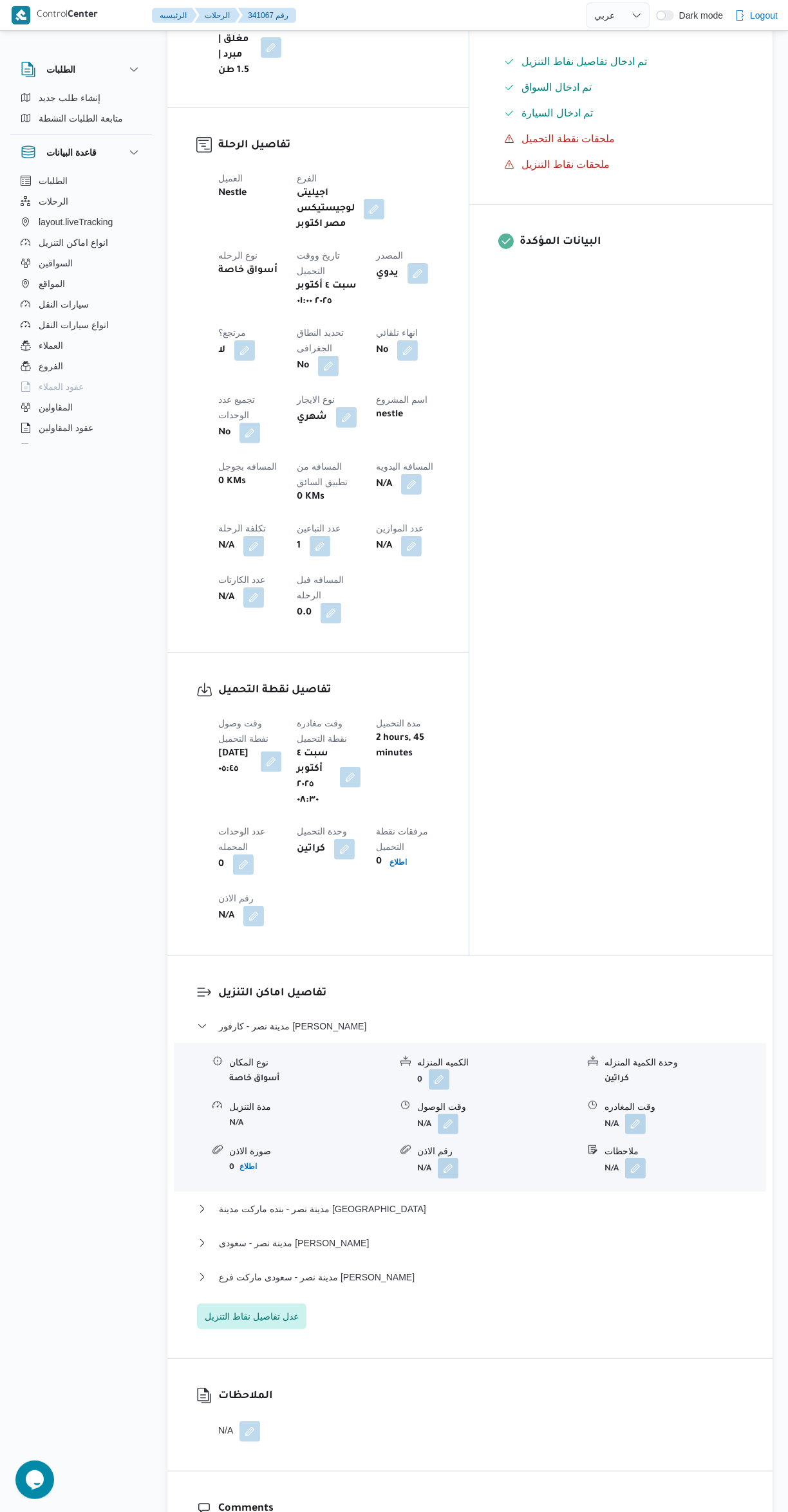
scroll to position [528, 0]
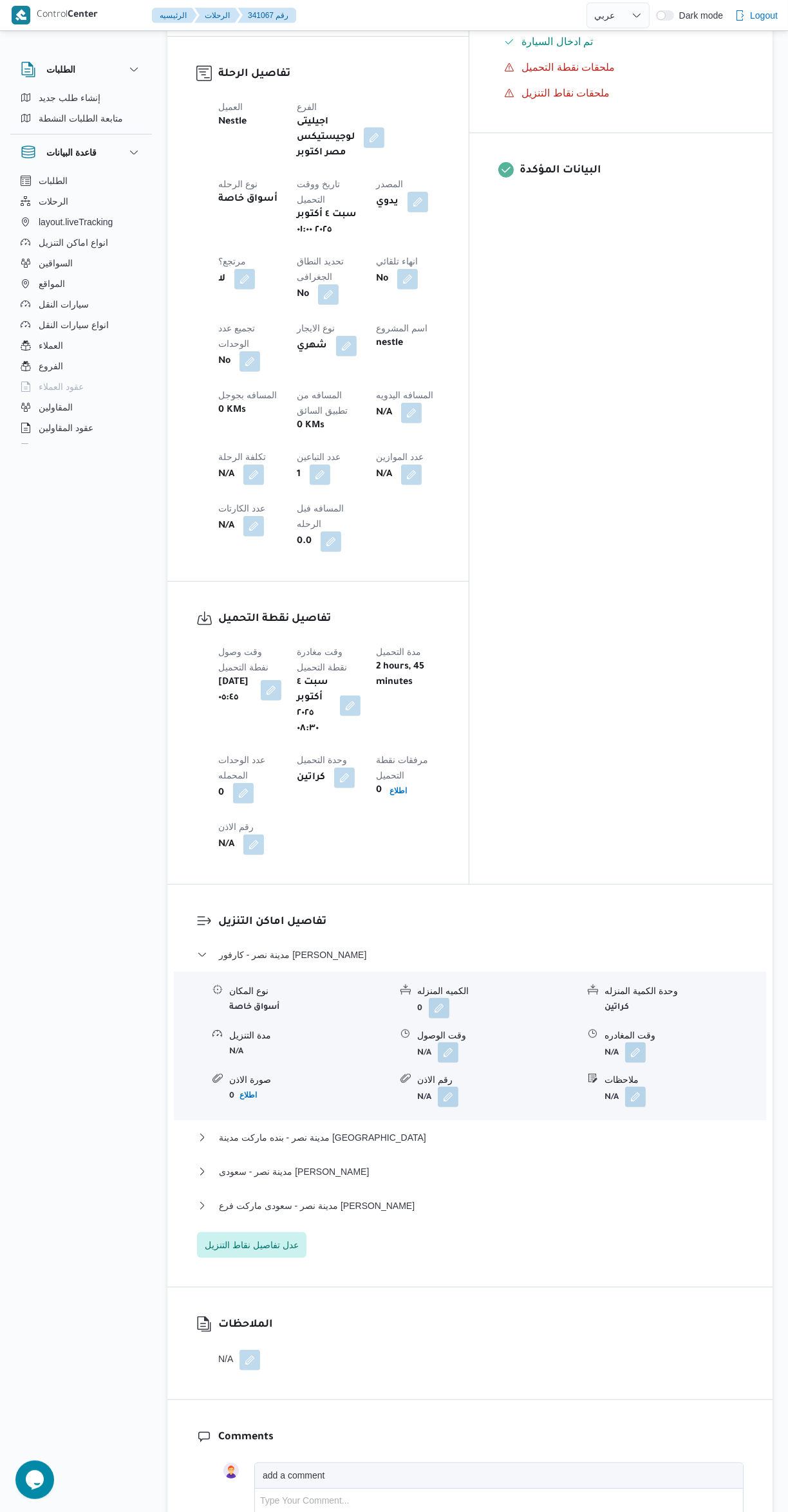
click at [448, 1043] on button "button" at bounding box center [448, 1053] width 20 height 20
click at [401, 872] on input "وقت الوصول" at bounding box center [413, 873] width 146 height 26
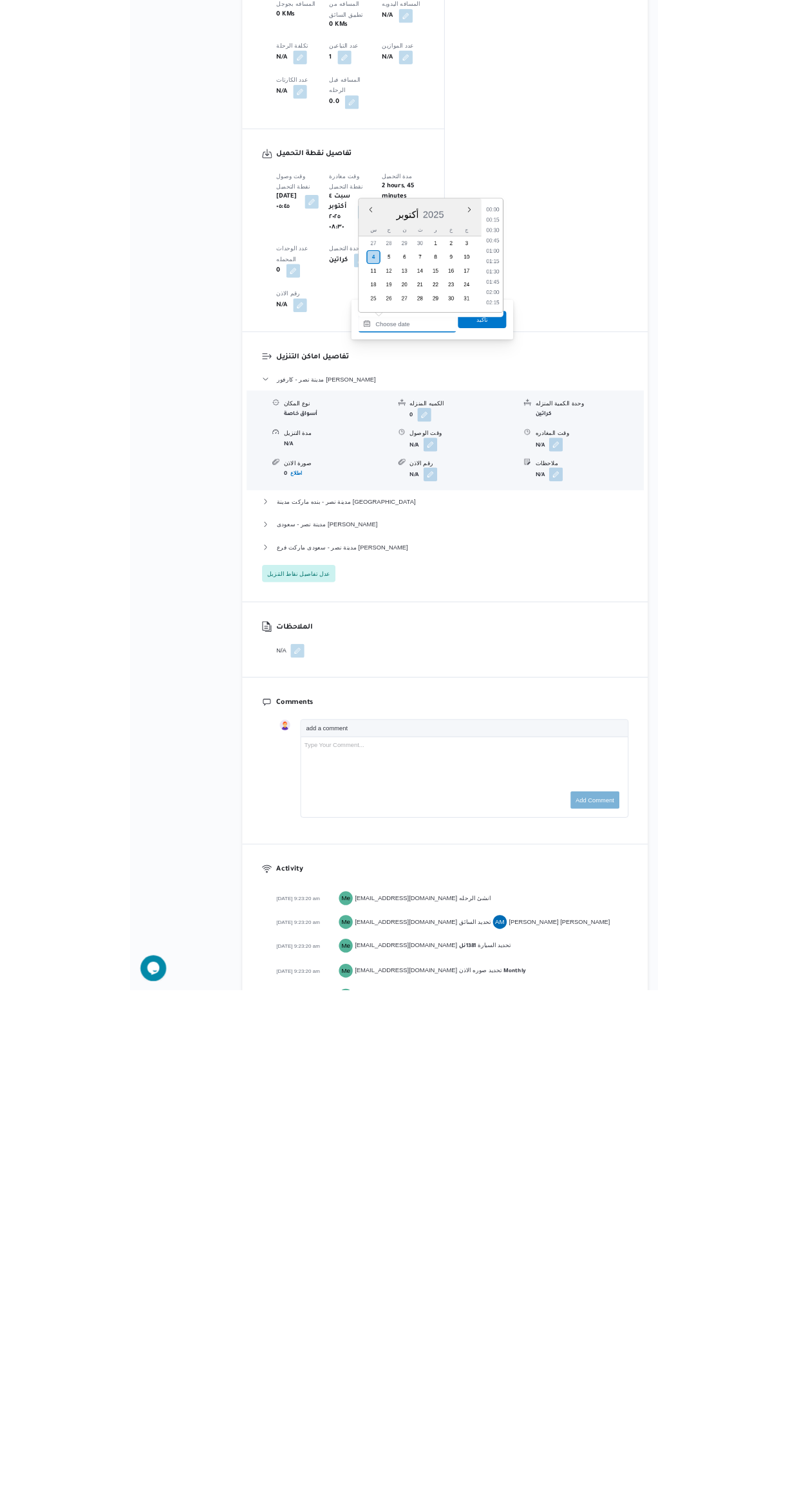
scroll to position [833, 0]
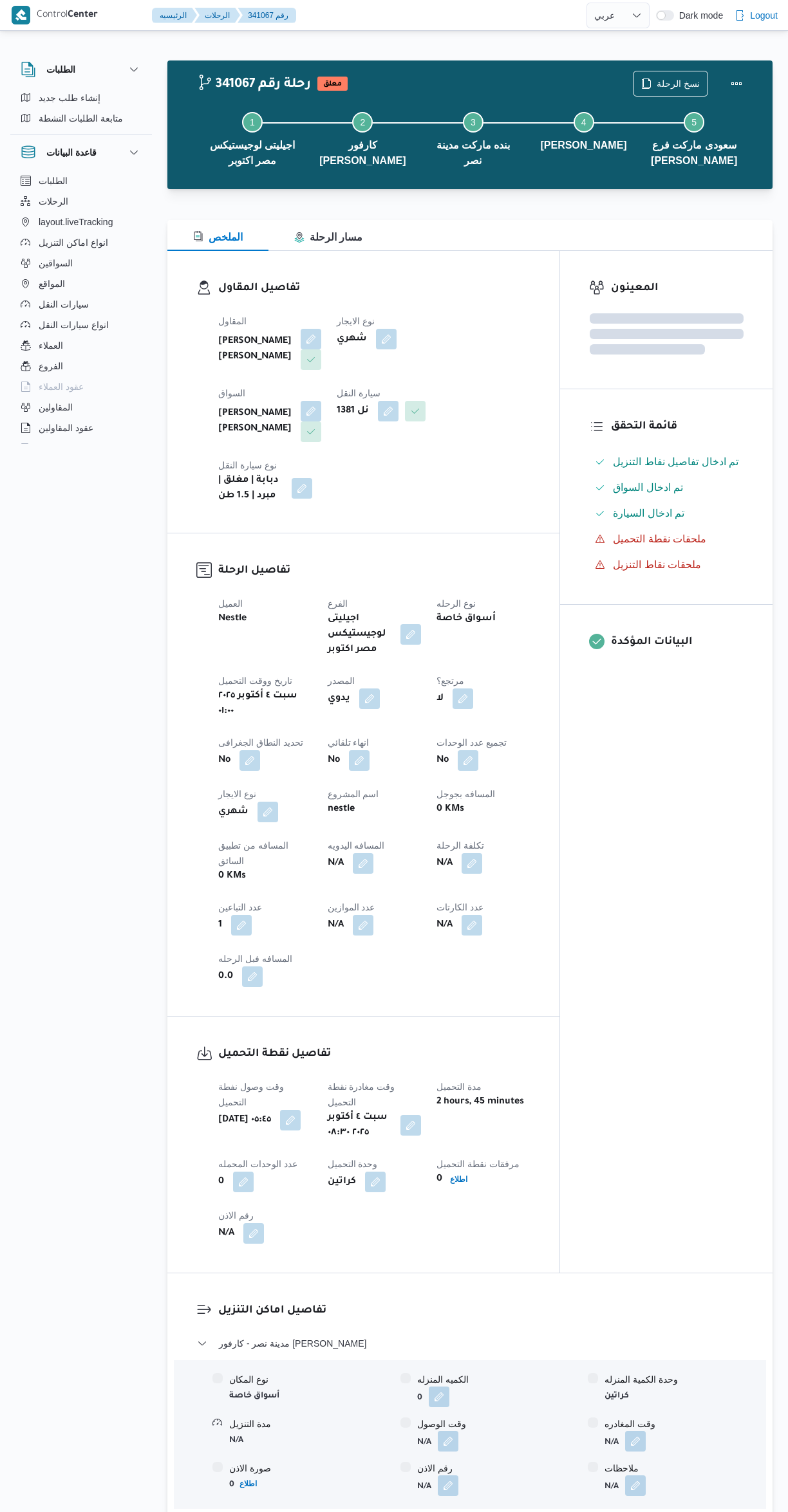
select select "ar"
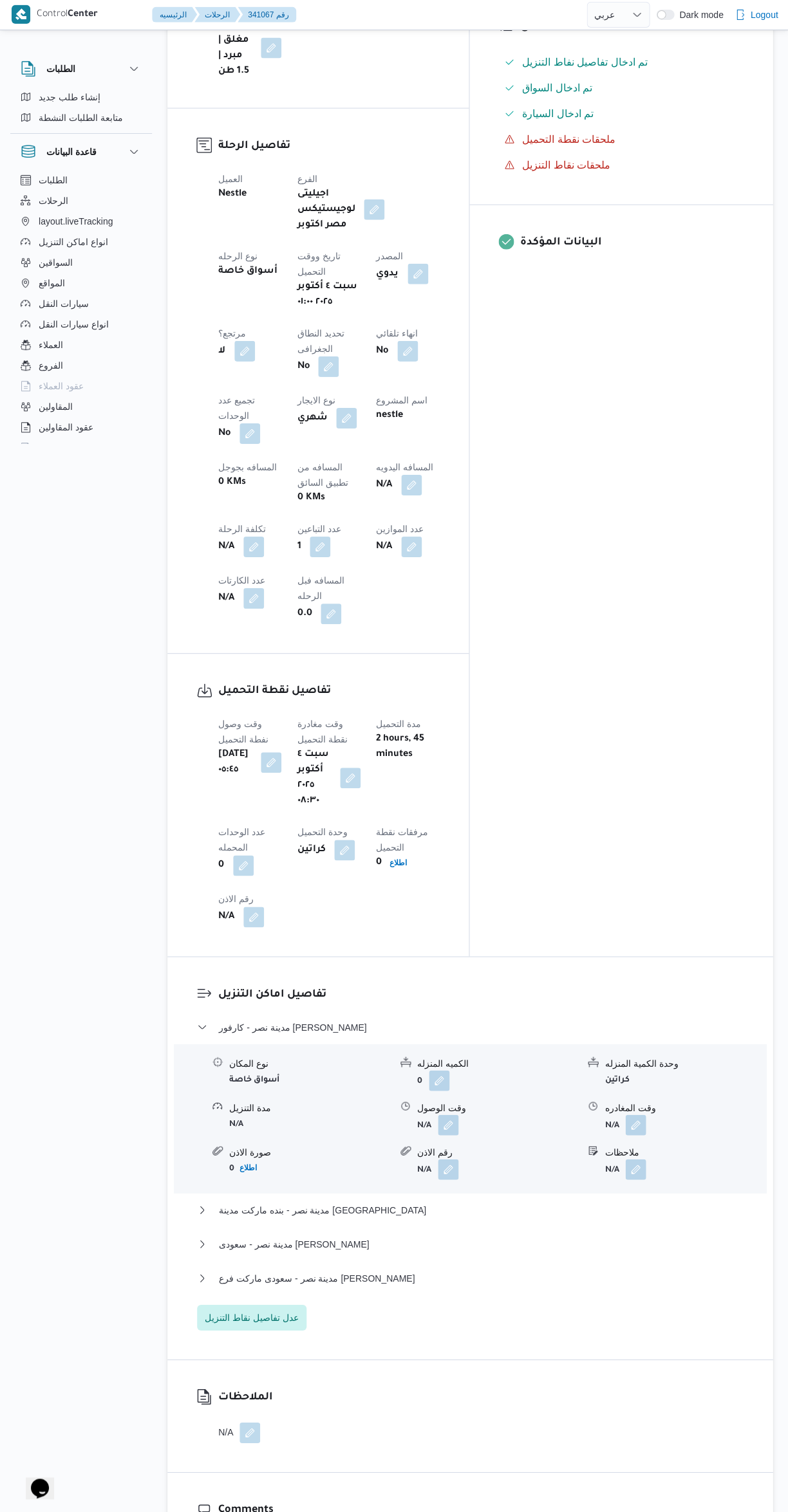
scroll to position [456, 0]
click at [441, 1115] on button "button" at bounding box center [448, 1125] width 20 height 20
click at [418, 944] on input "وقت الوصول" at bounding box center [413, 944] width 146 height 26
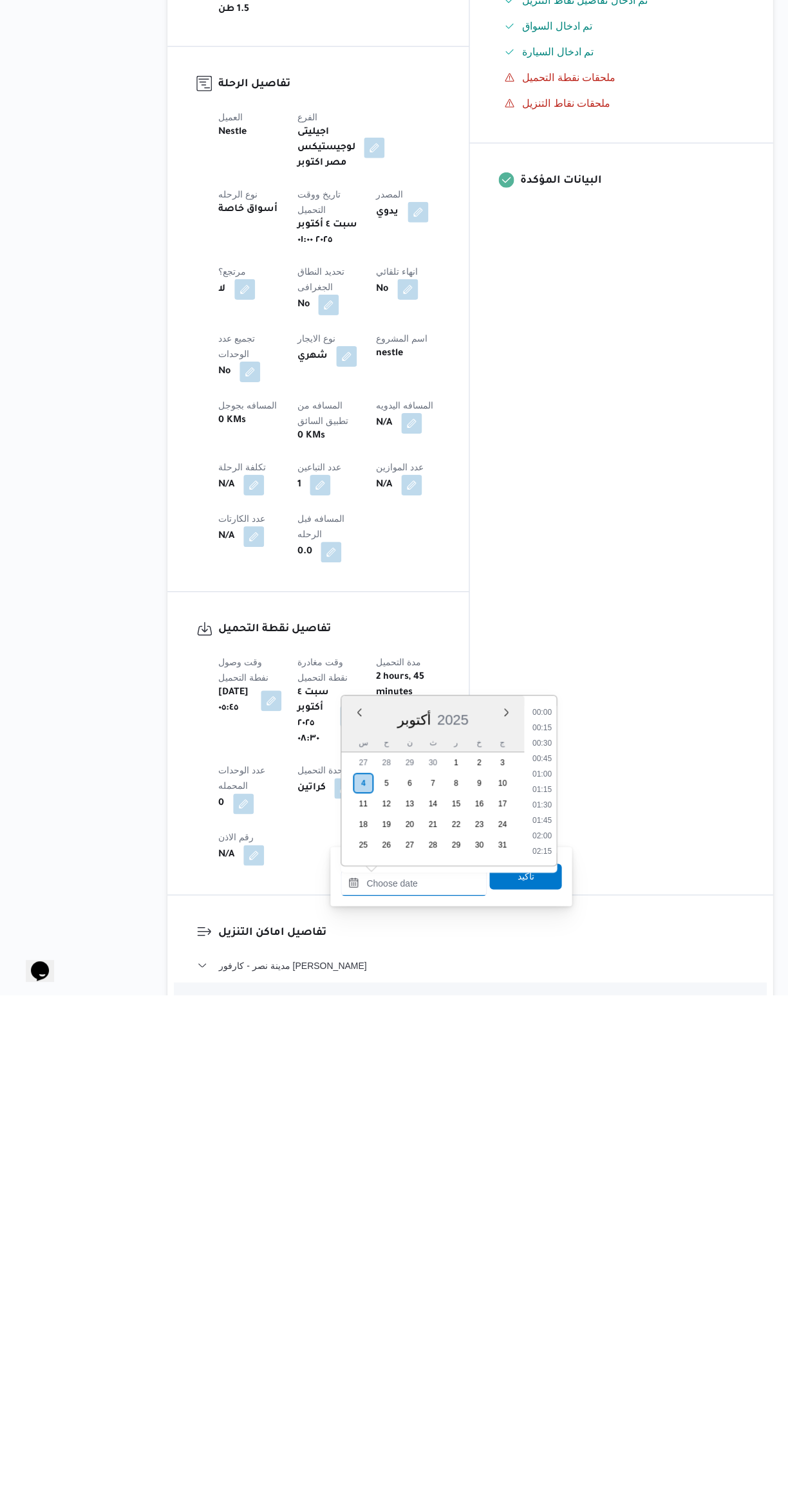
scroll to position [833, 0]
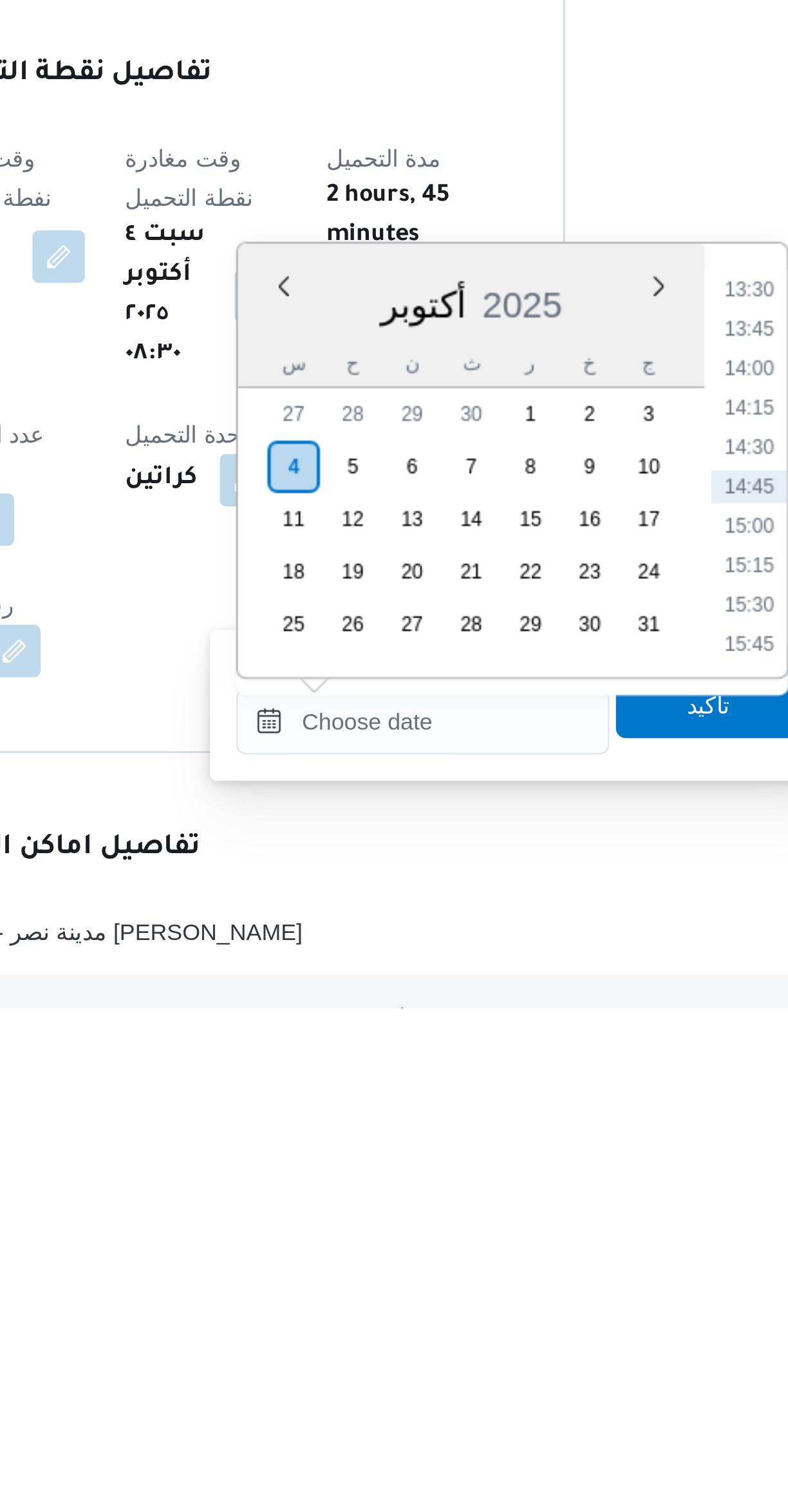
click at [537, 1227] on li "13:30" at bounding box center [541, 1231] width 30 height 13
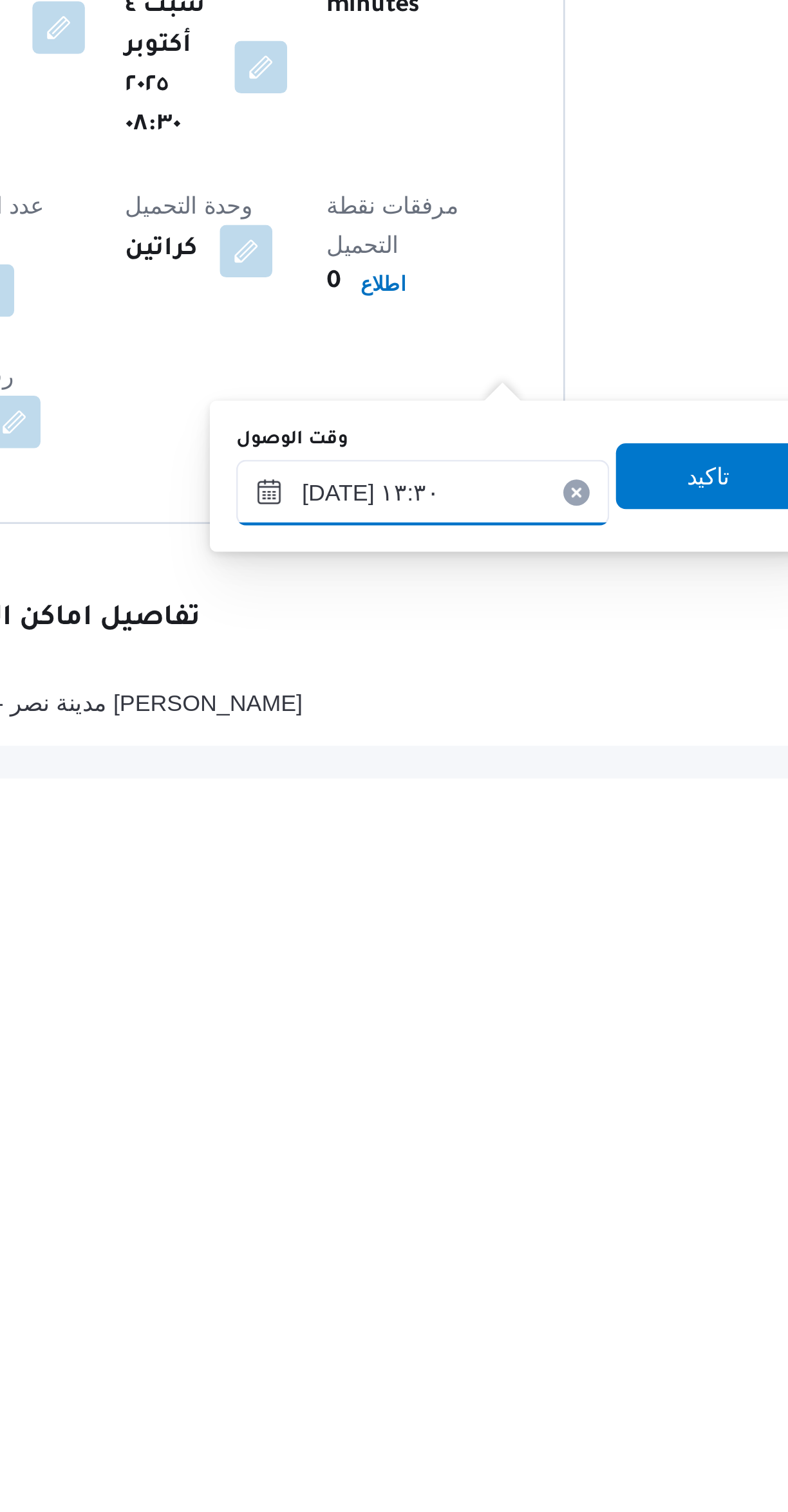
click at [373, 1406] on input "[DATE] ١٣:٣٠" at bounding box center [413, 1400] width 146 height 26
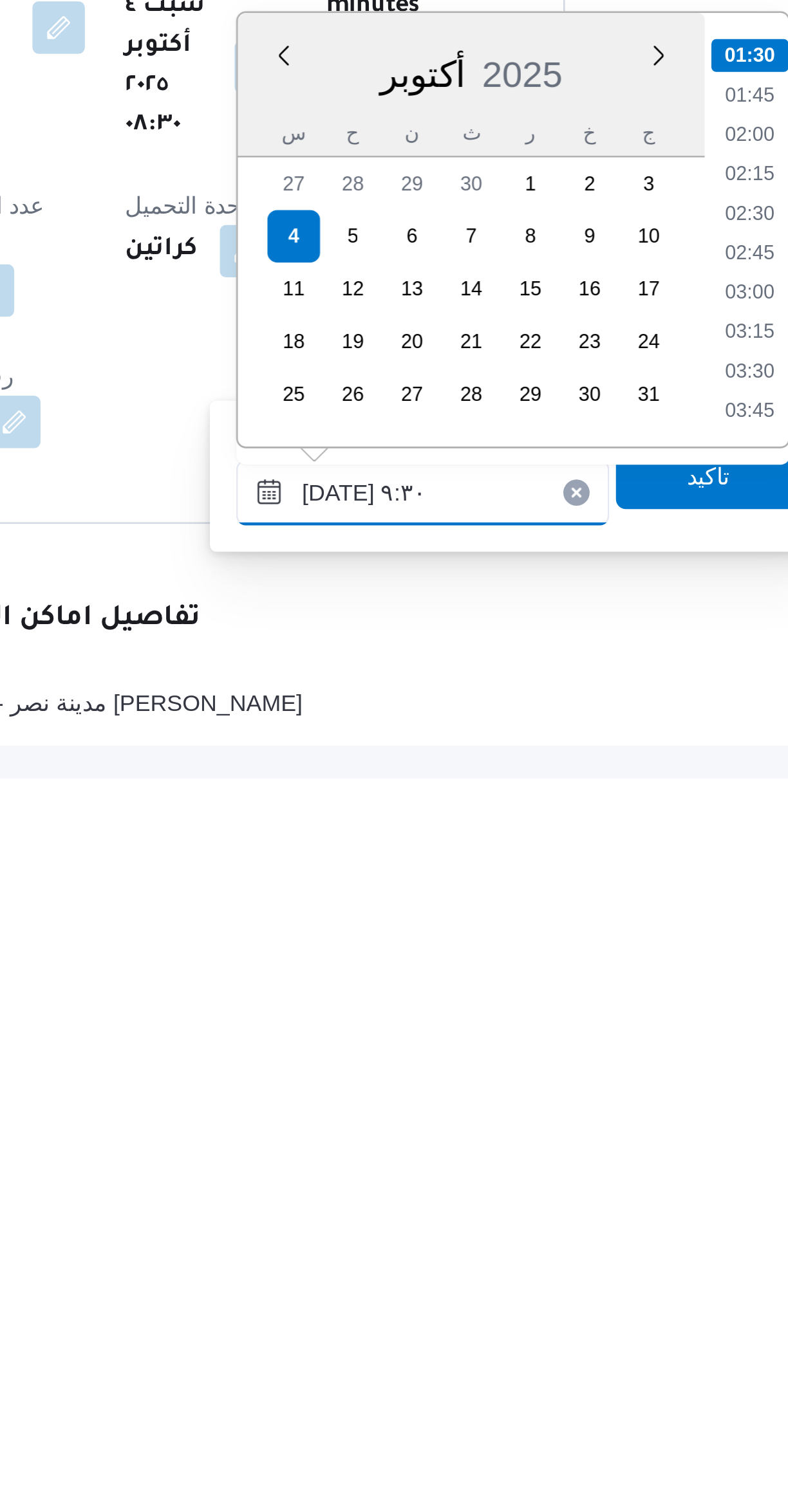
scroll to position [452, 0]
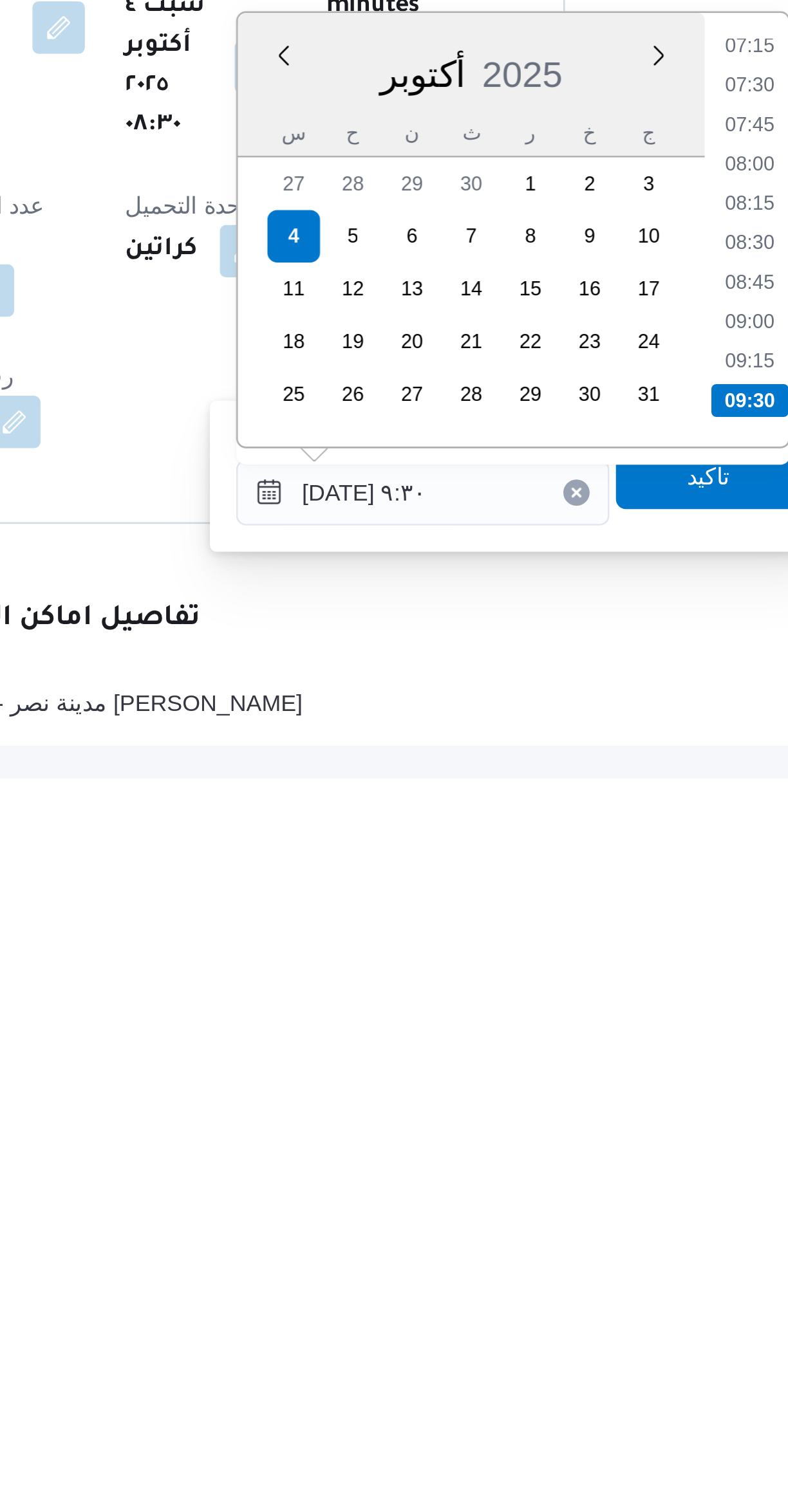
click at [532, 1361] on li "09:30" at bounding box center [541, 1364] width 31 height 13
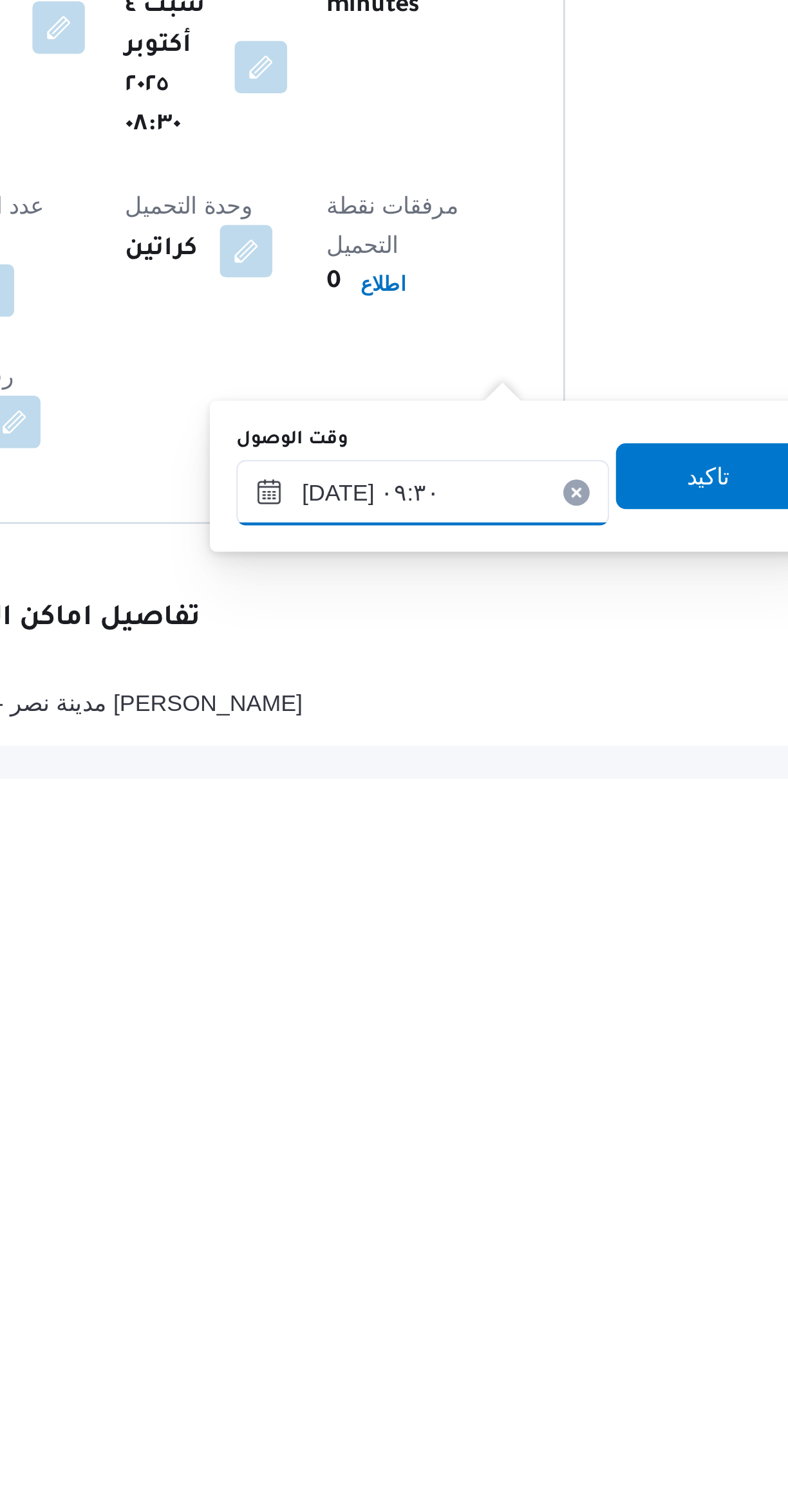
scroll to position [0, 0]
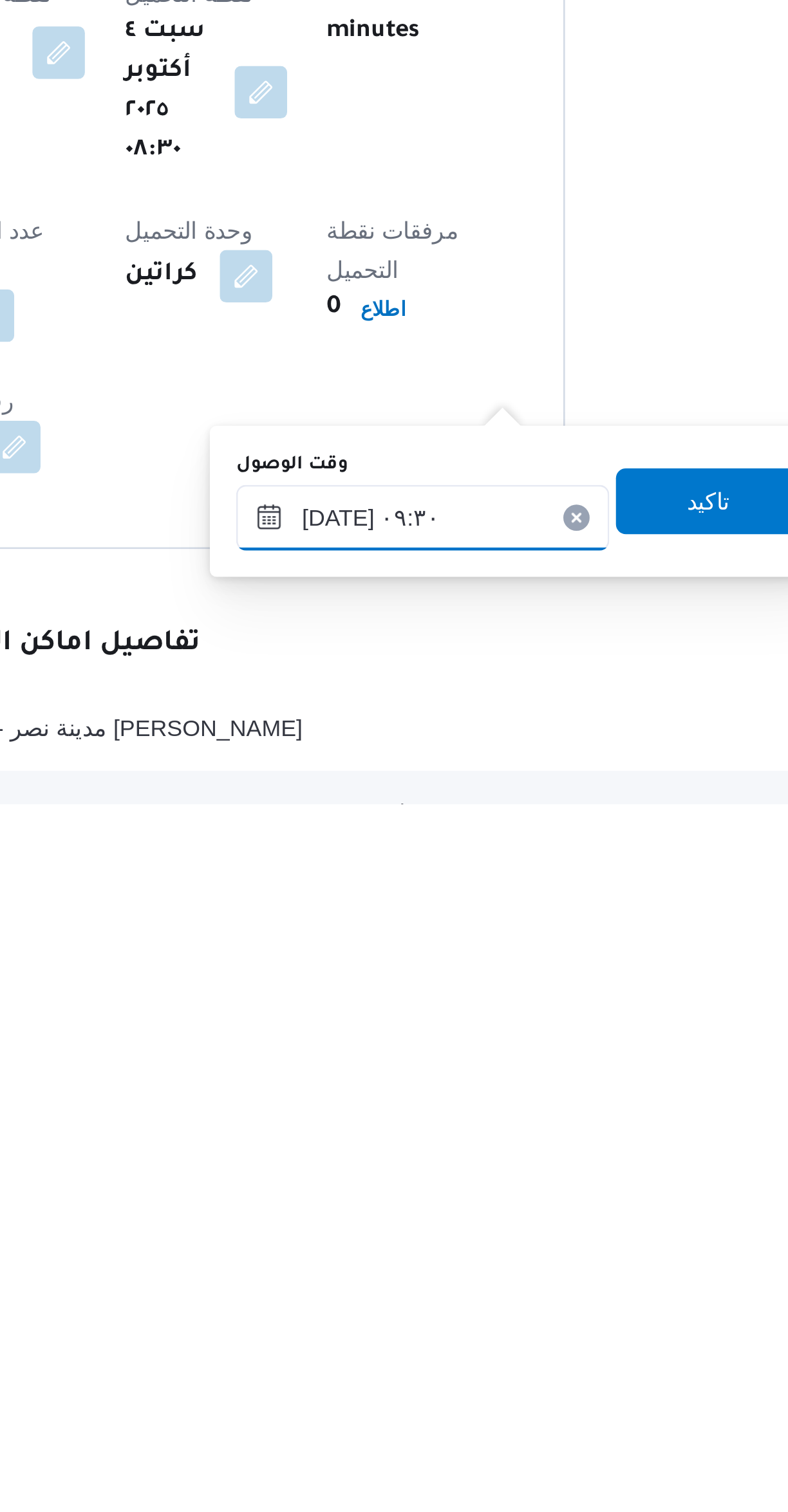
click at [384, 1393] on input "[DATE] ٠٩:٣٠" at bounding box center [413, 1400] width 146 height 26
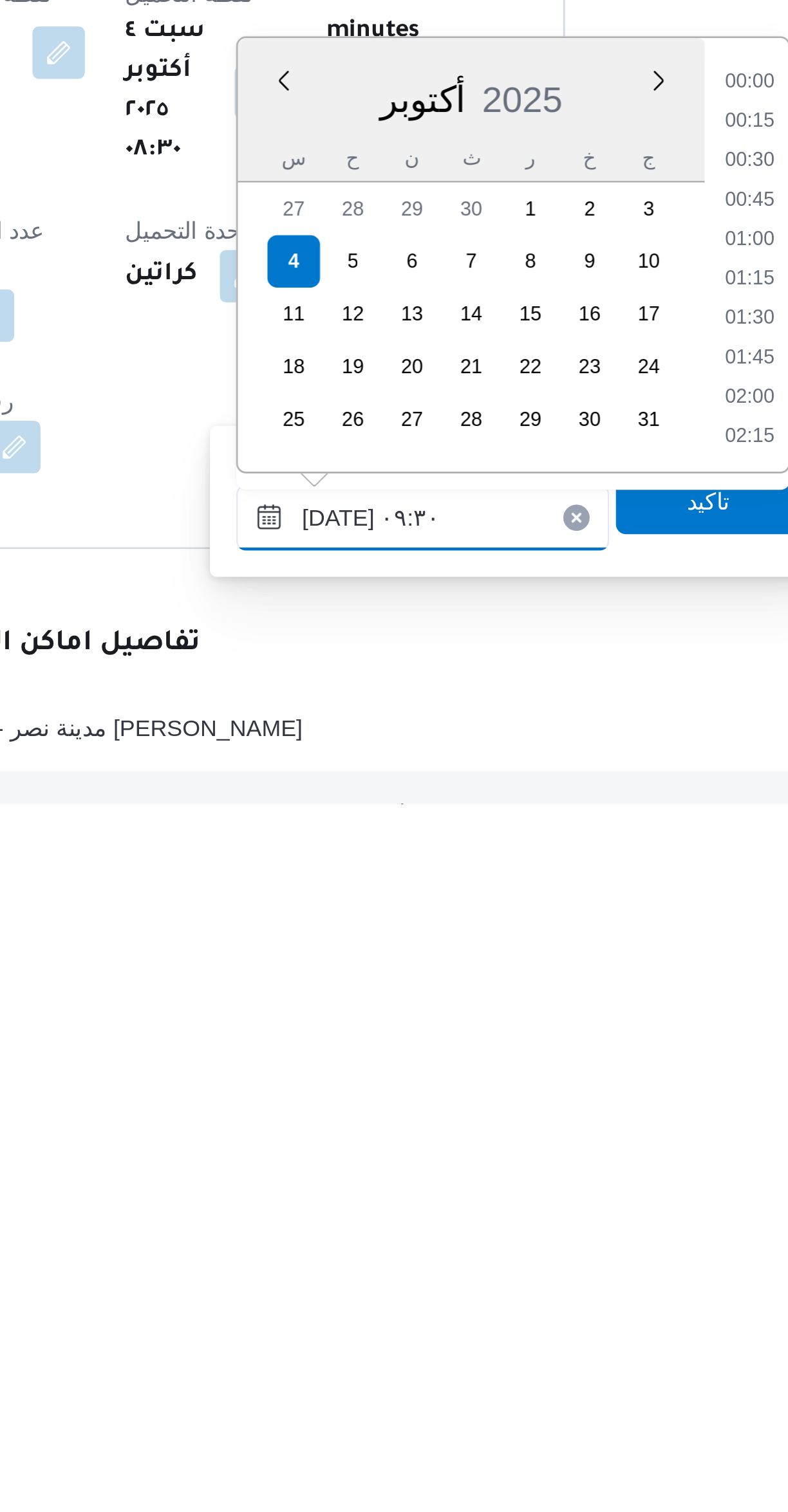
scroll to position [509, 0]
click at [536, 1334] on li "10:00" at bounding box center [541, 1338] width 30 height 13
type input "[DATE] ١٠:٠٠"
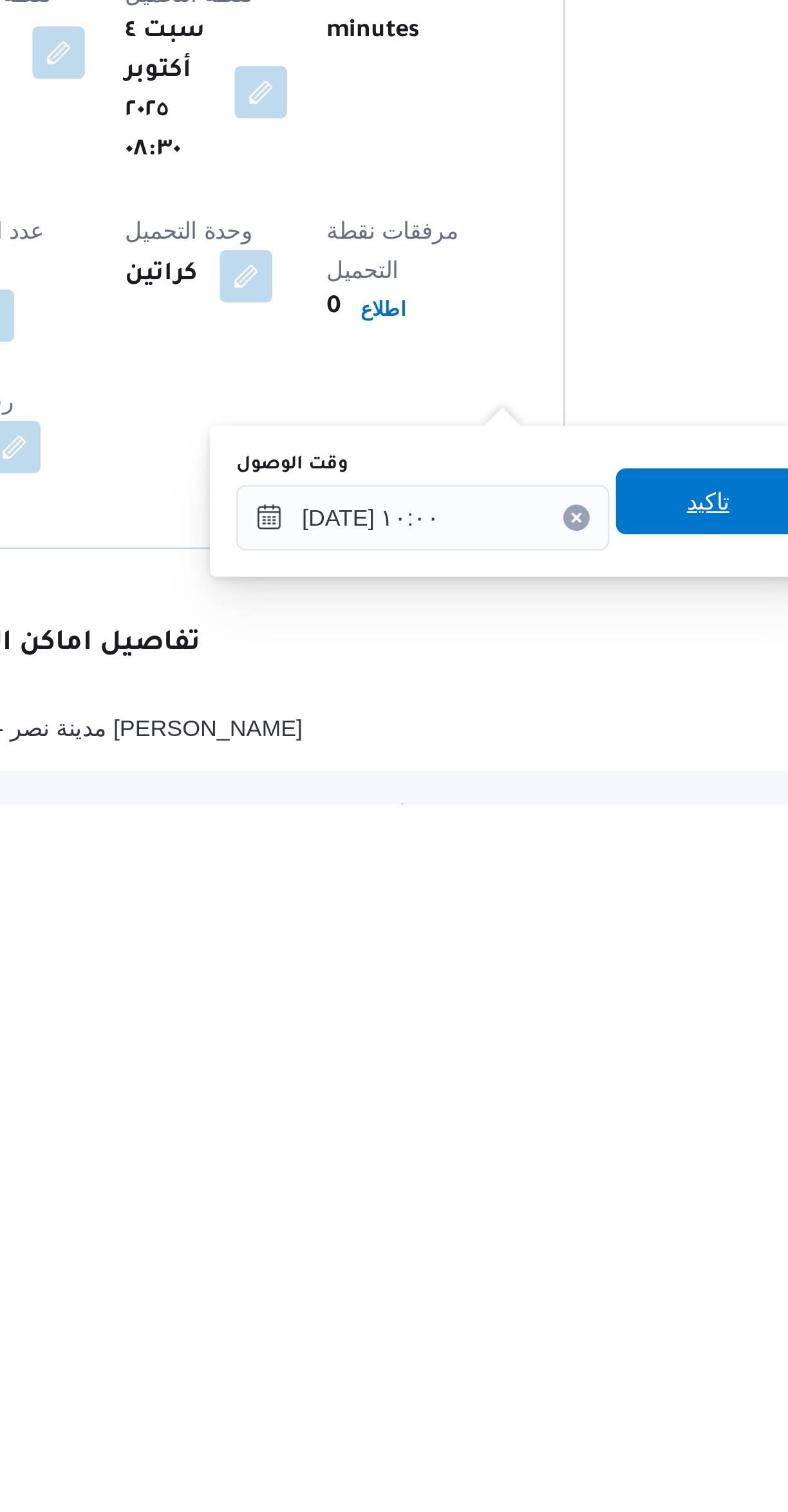
click at [521, 1393] on span "تاكيد" at bounding box center [525, 1394] width 72 height 26
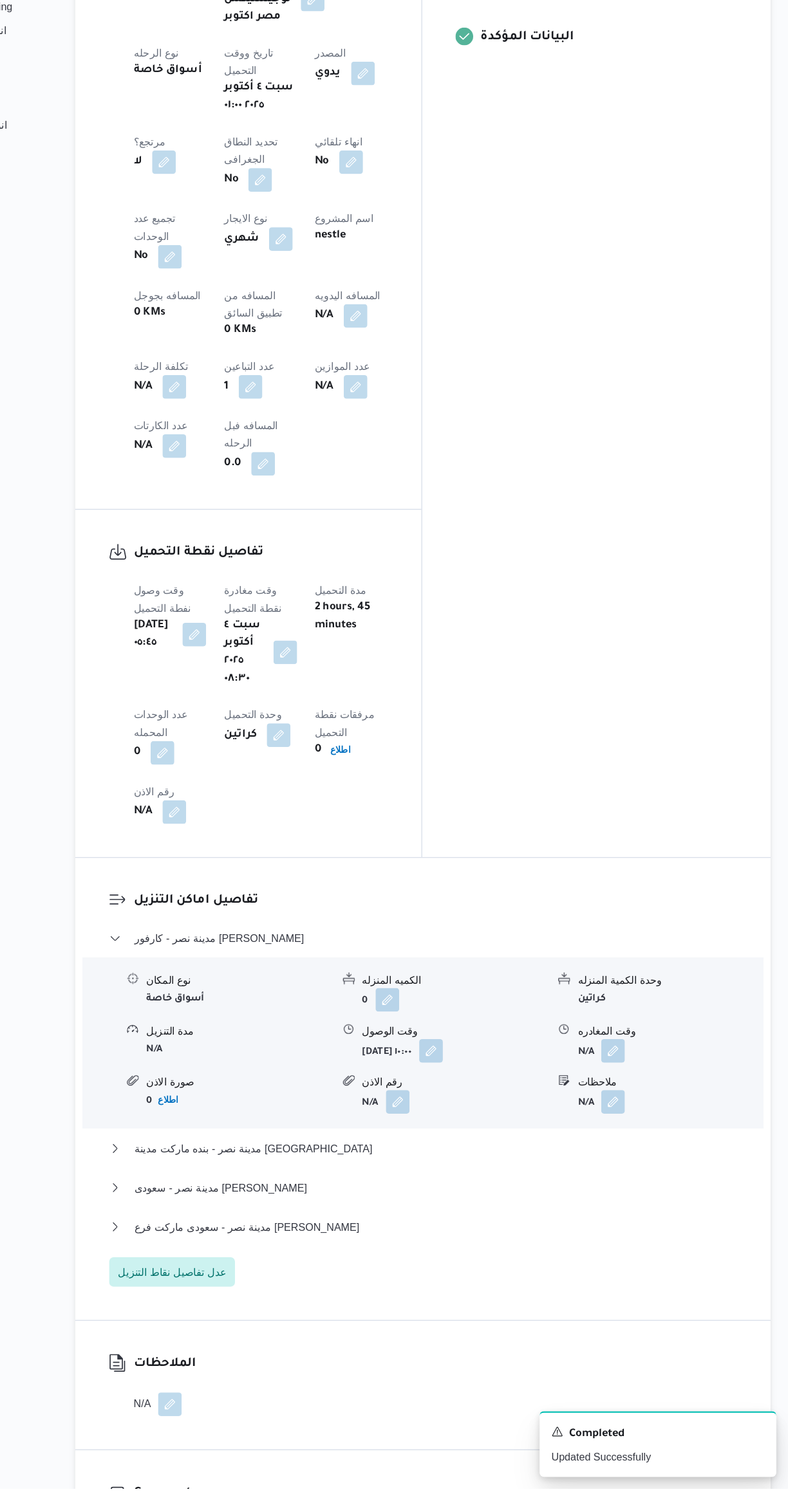
scroll to position [460, 0]
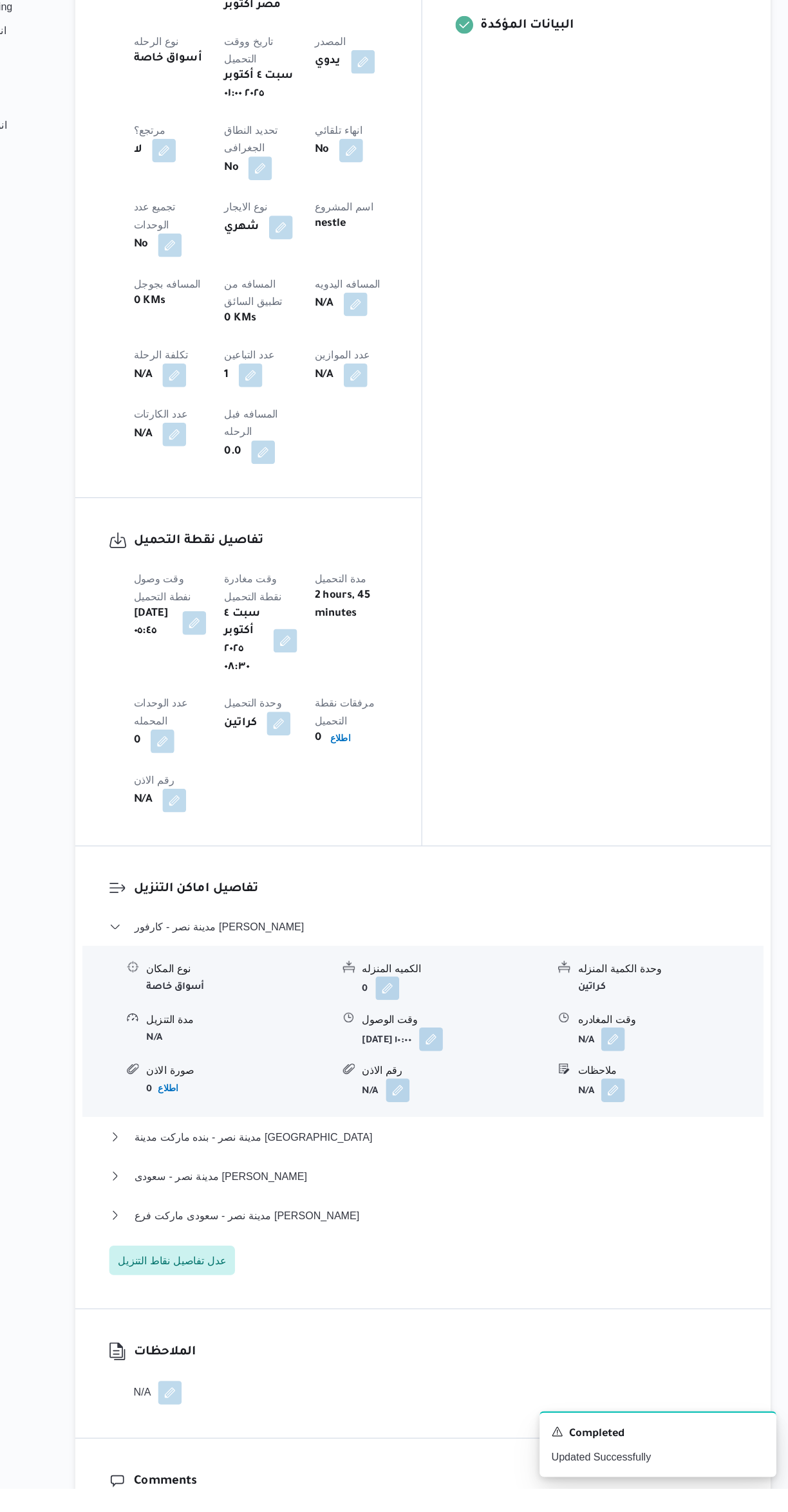
click at [646, 1111] on button "button" at bounding box center [635, 1121] width 20 height 20
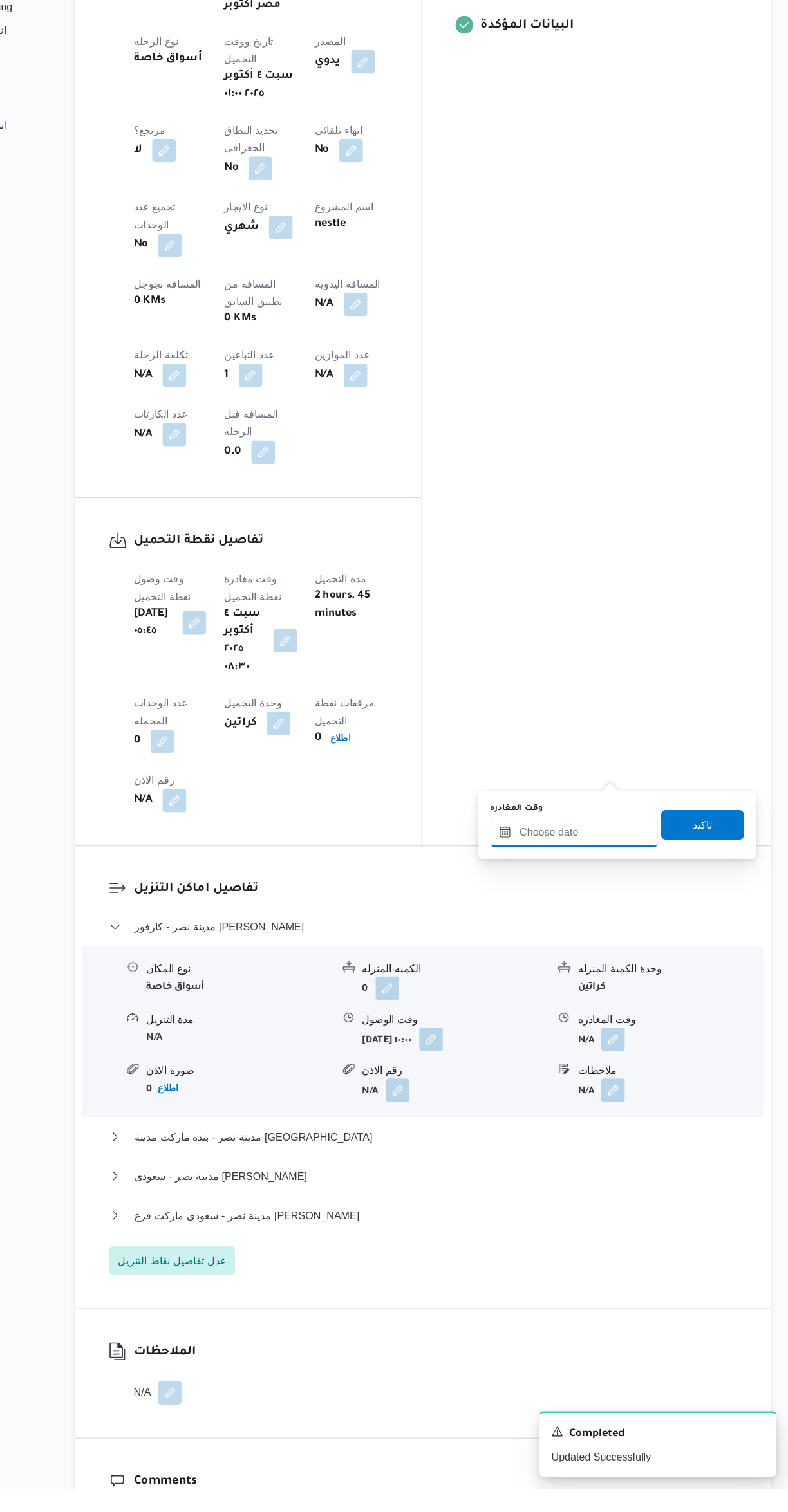
click at [594, 944] on input "وقت المغادره" at bounding box center [601, 941] width 146 height 26
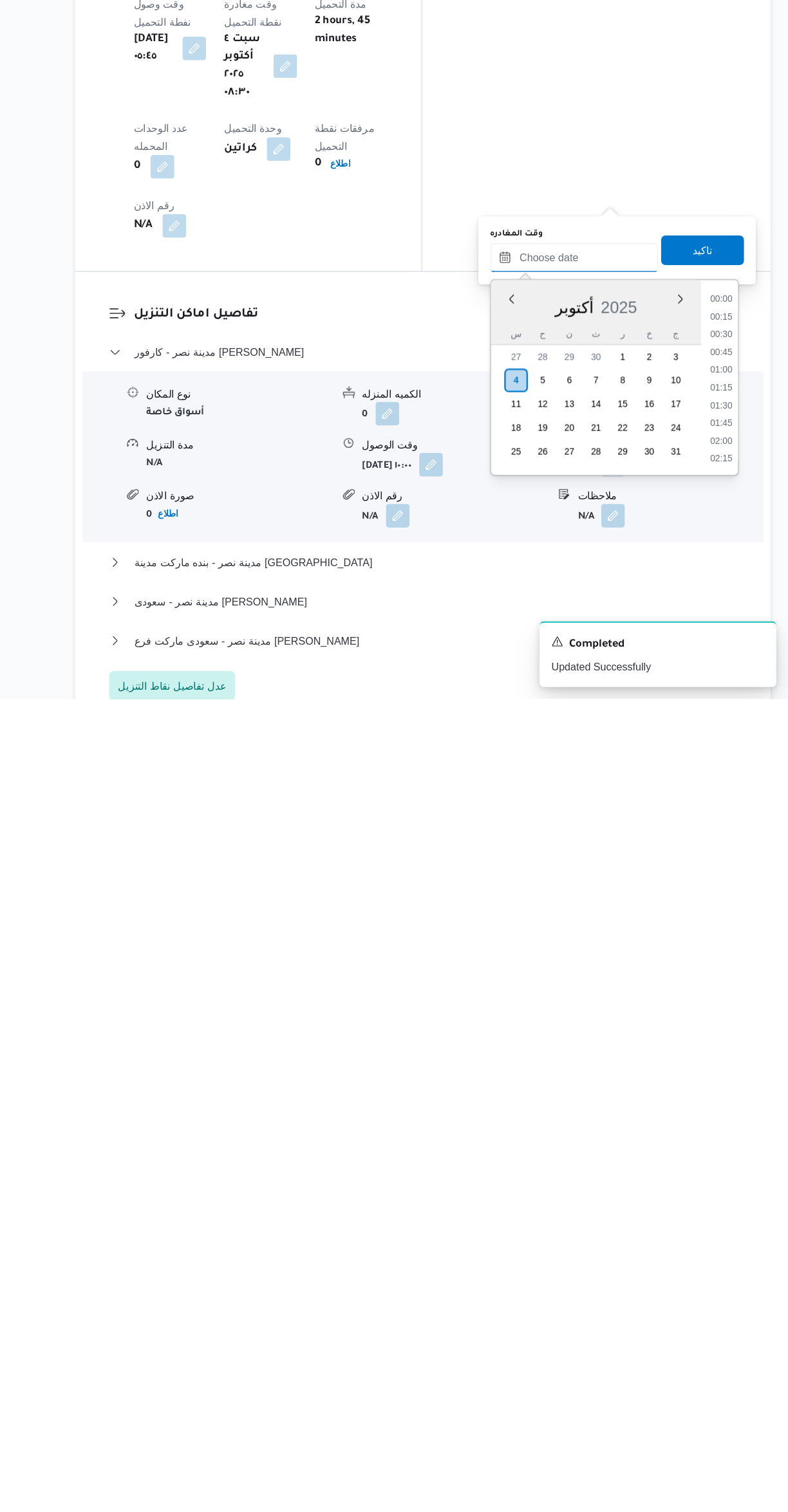
scroll to position [833, 0]
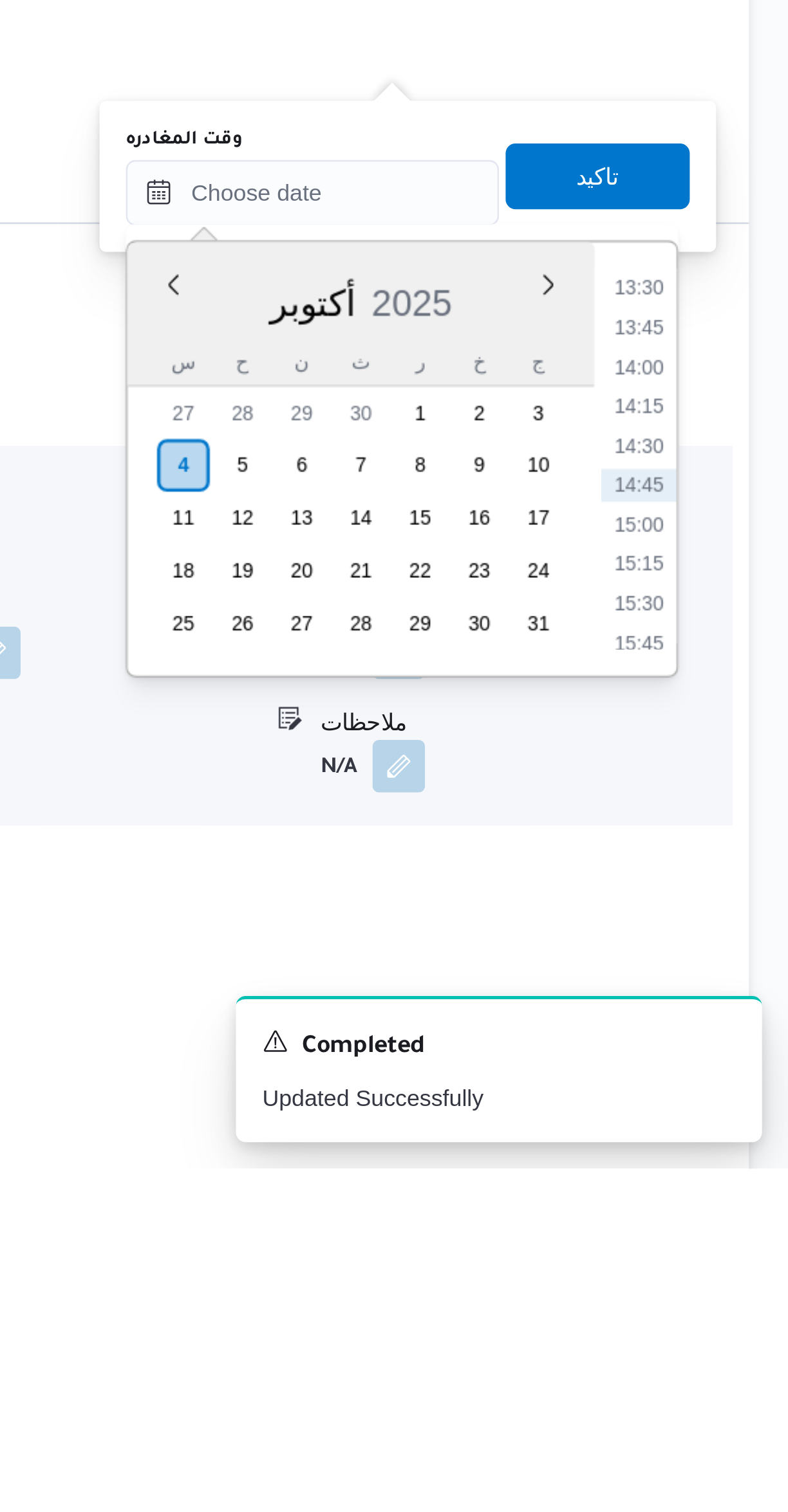
click at [724, 1167] on li "13:30" at bounding box center [730, 1167] width 30 height 13
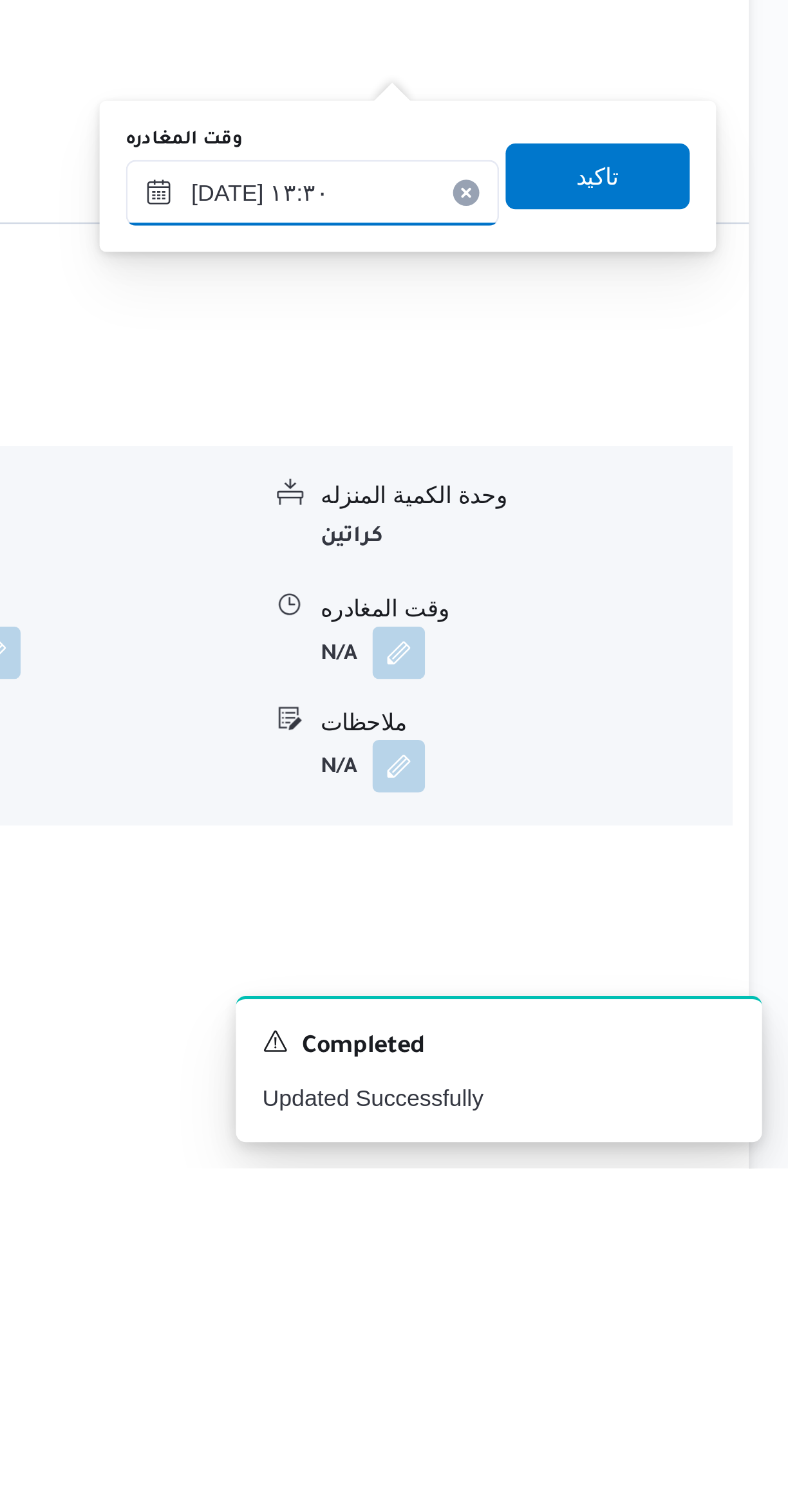
click at [597, 1136] on input "[DATE] ١٣:٣٠" at bounding box center [601, 1130] width 146 height 26
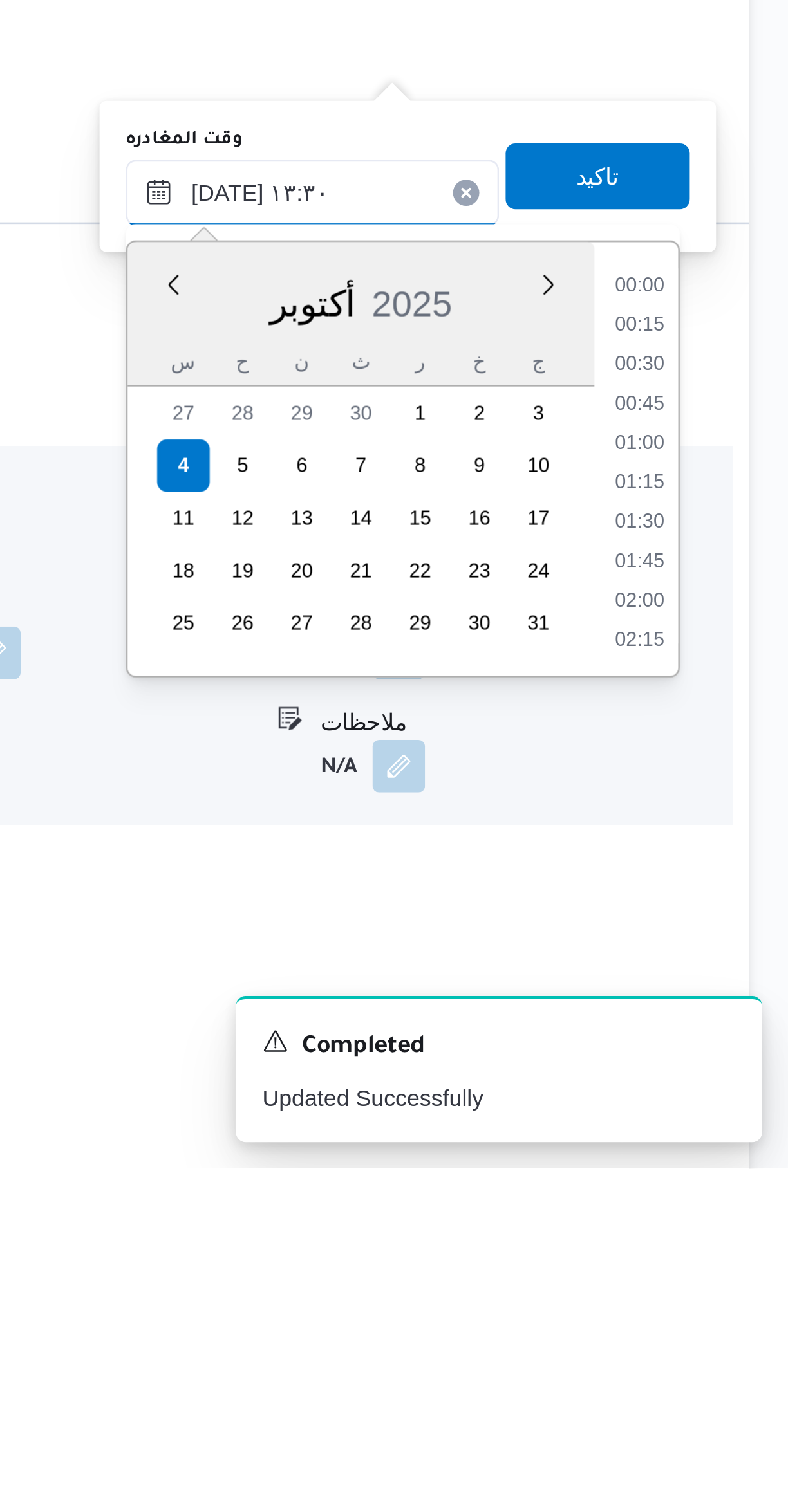
scroll to position [755, 0]
click at [724, 1170] on li "12:15" at bounding box center [730, 1167] width 30 height 13
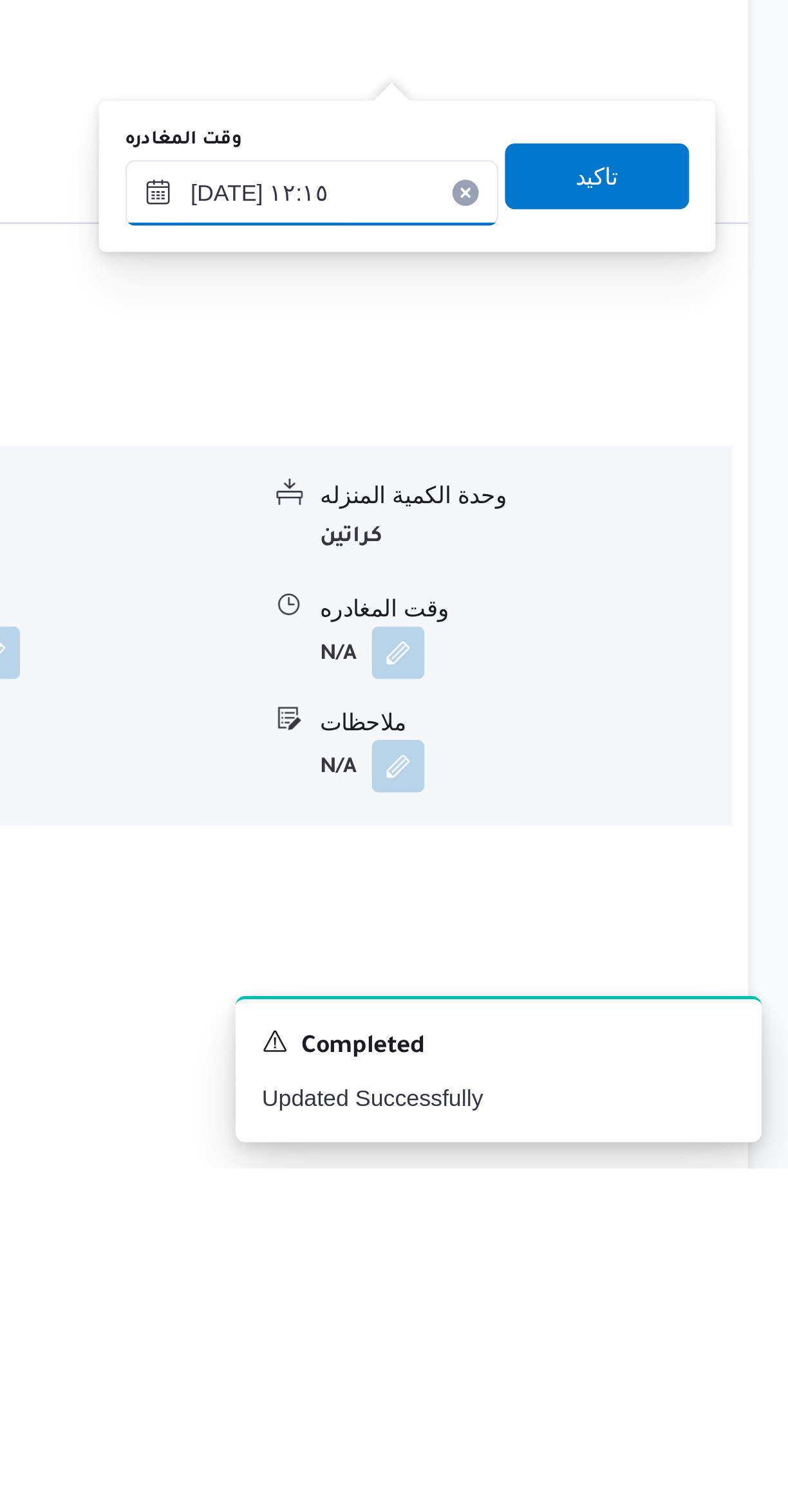
click at [617, 1133] on input "[DATE] ١٢:١٥" at bounding box center [601, 1130] width 146 height 26
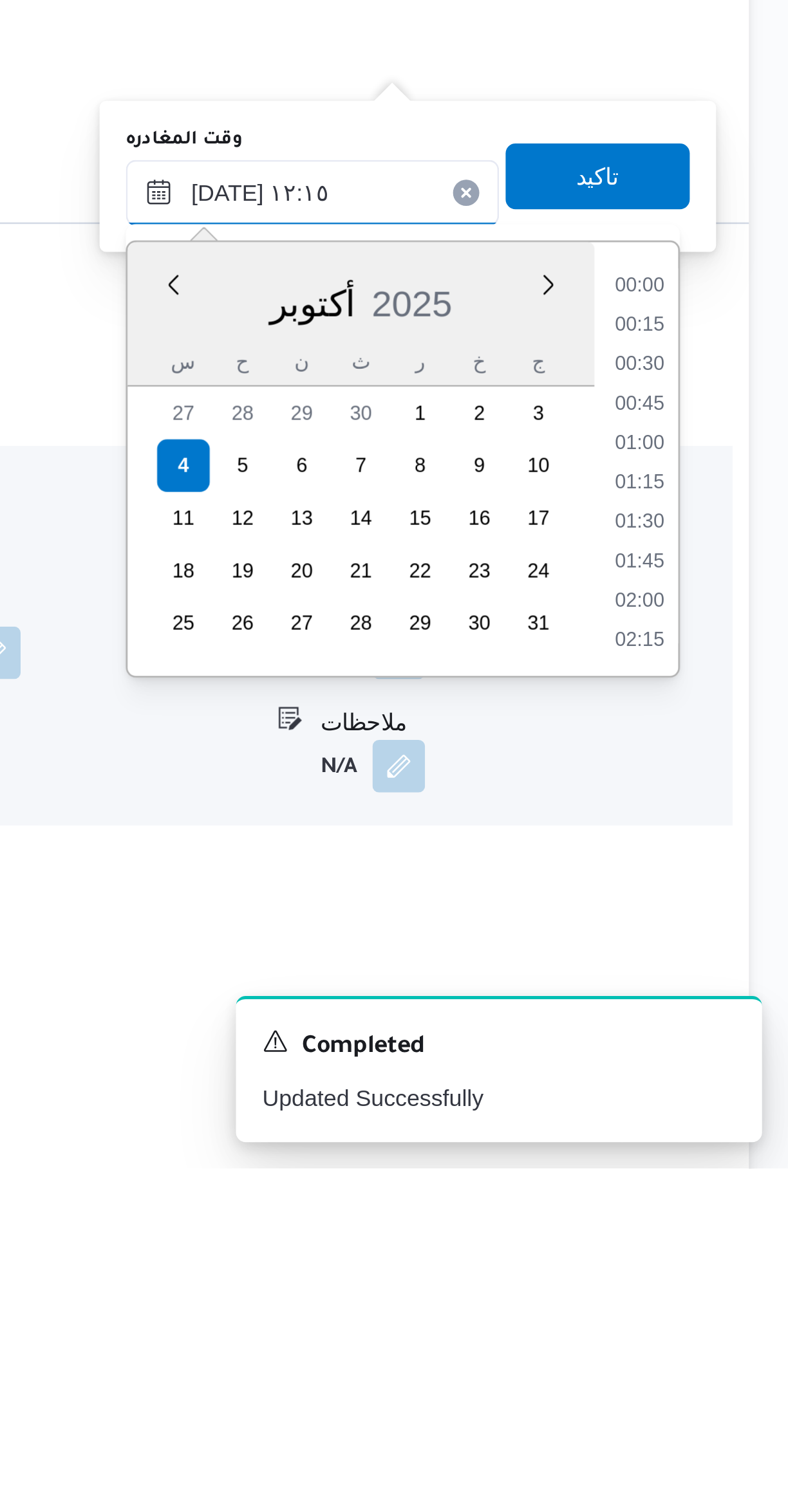
scroll to position [678, 0]
click at [722, 1197] on li "11:30" at bounding box center [730, 1198] width 30 height 13
type input "٠٤/١٠/٢٠٢٥ ١١:٣٠"
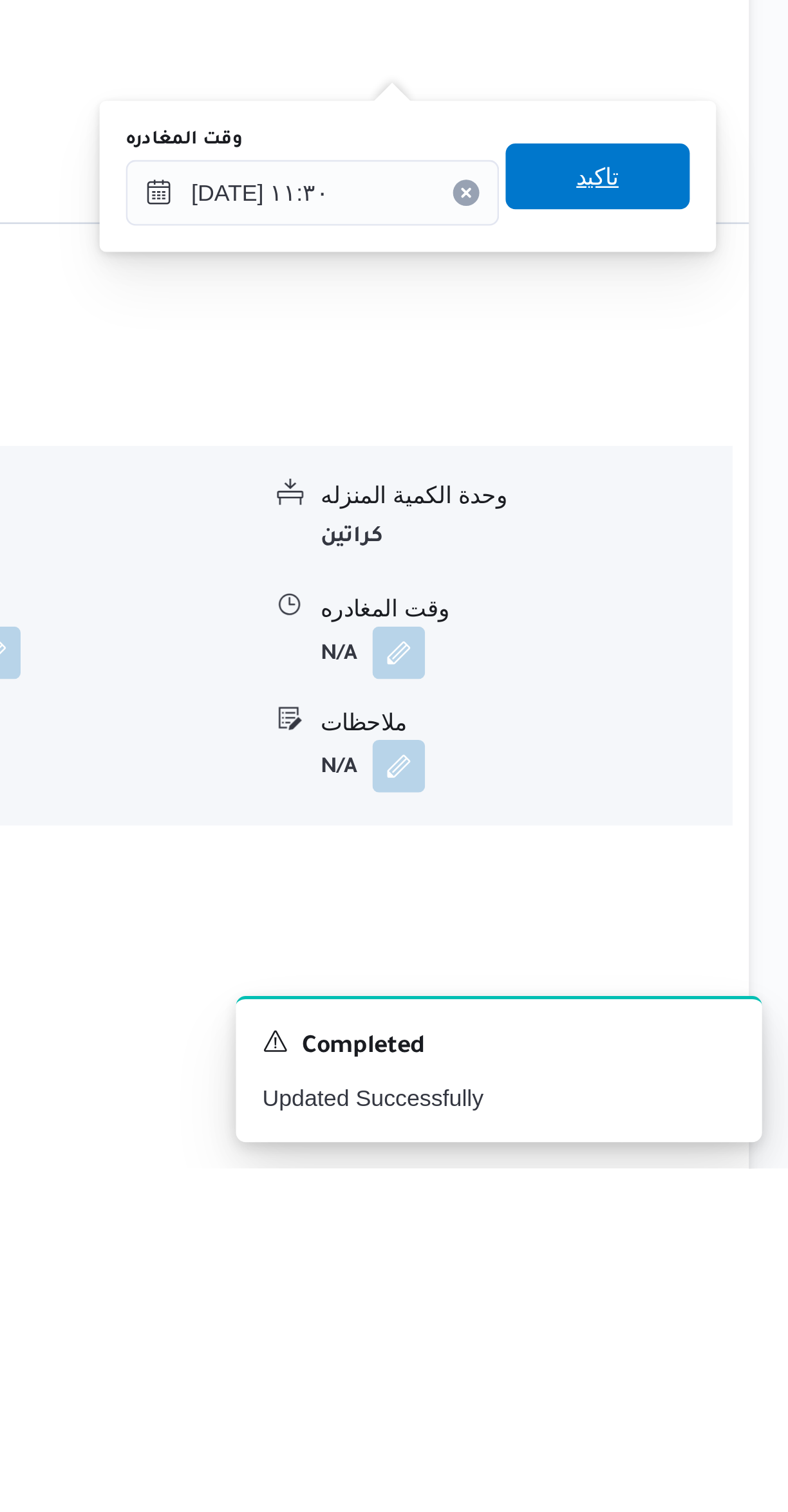
click at [696, 1132] on span "تاكيد" at bounding box center [713, 1123] width 72 height 26
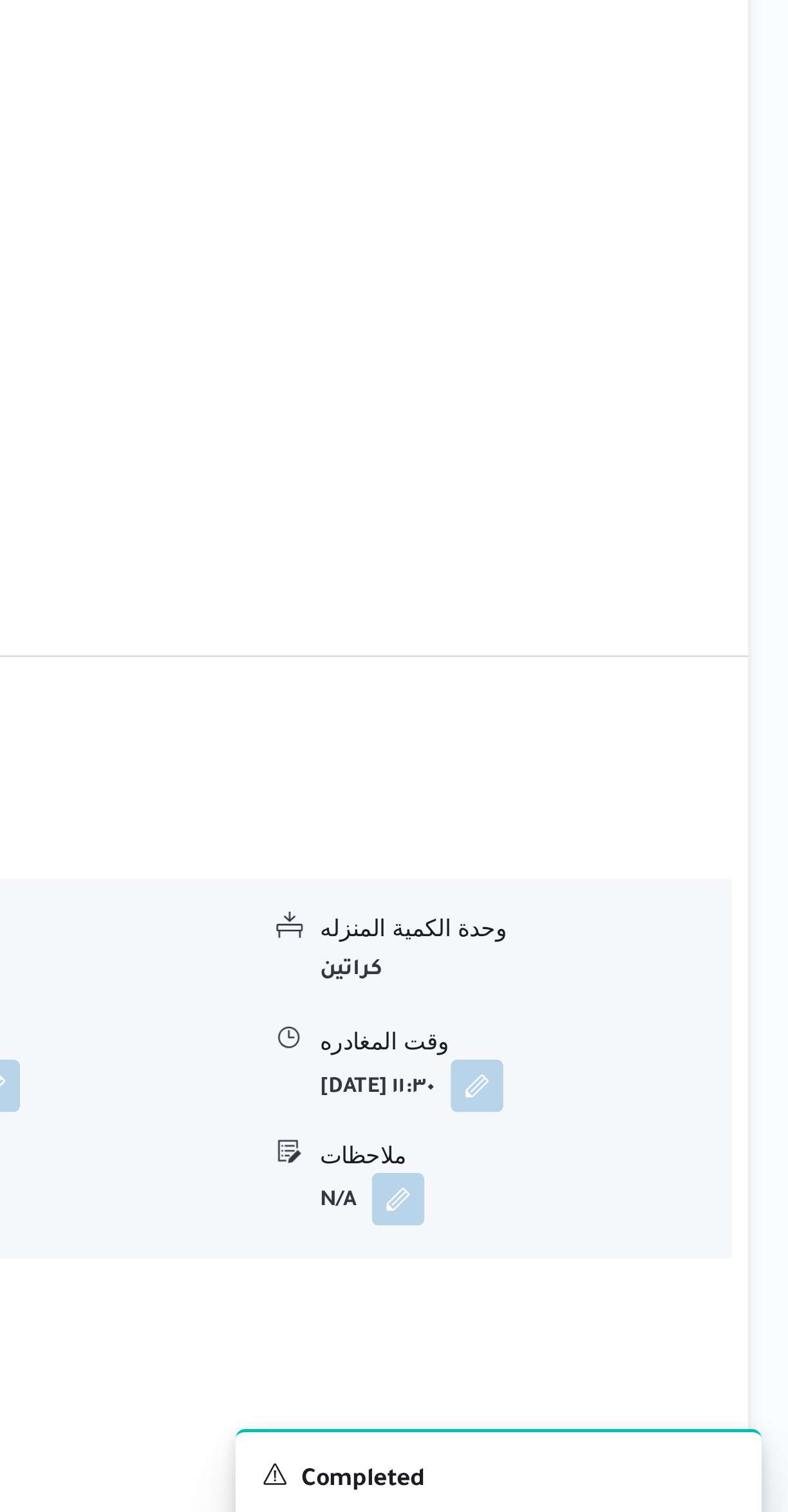
scroll to position [267, 0]
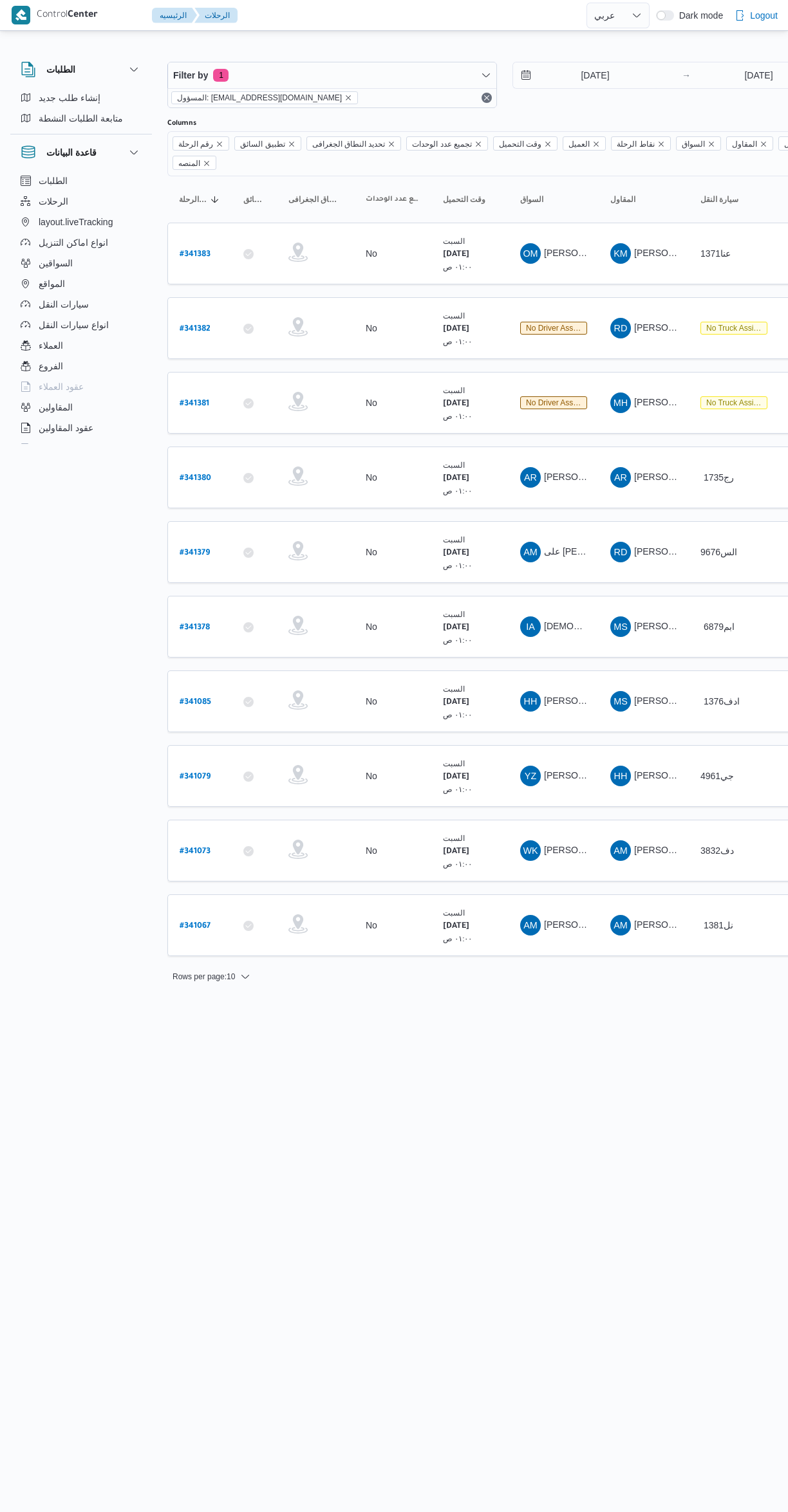
select select "ar"
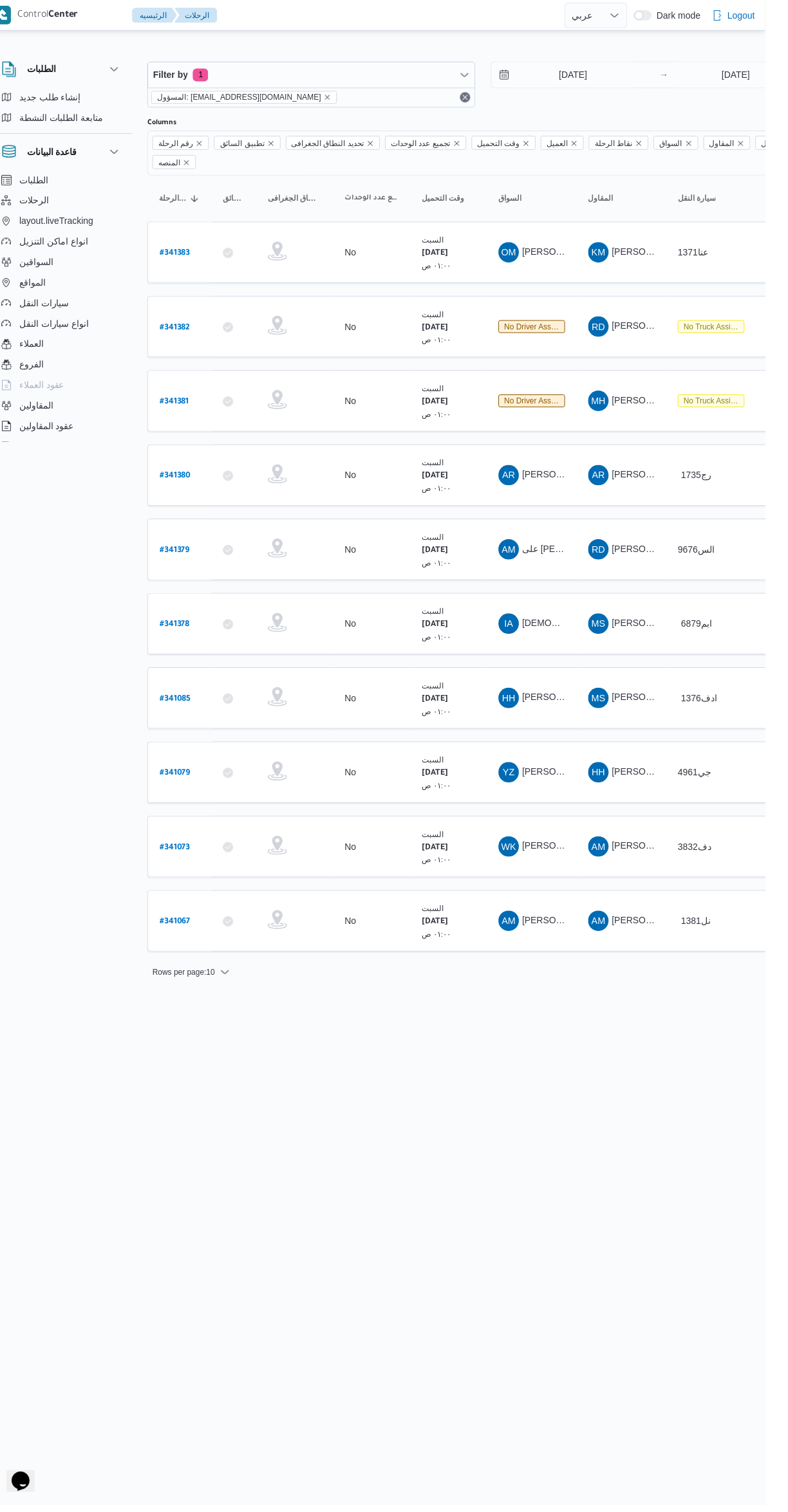
click at [196, 848] on b "# 341073" at bounding box center [195, 852] width 31 height 9
select select "ar"
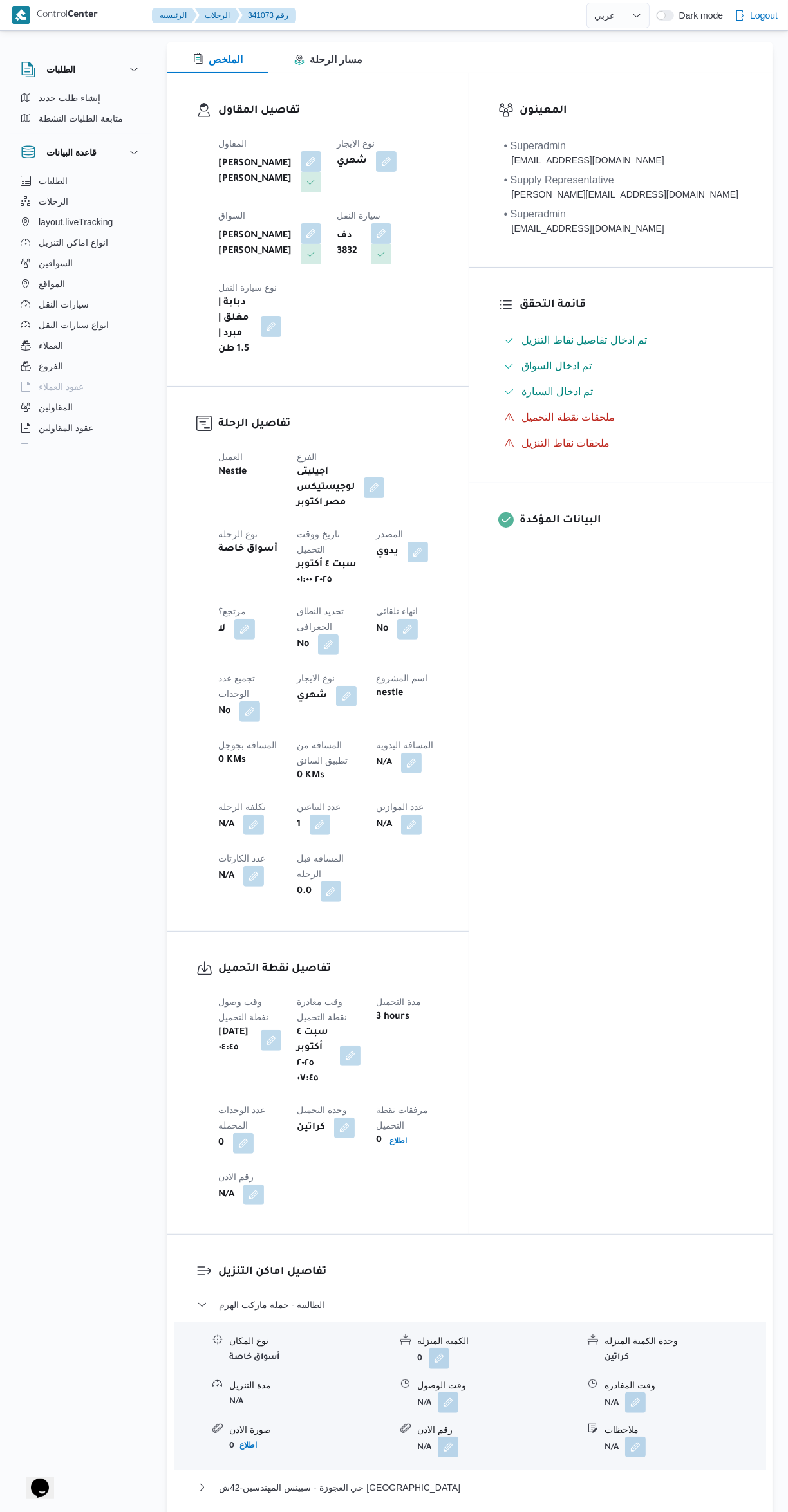
scroll to position [181, 0]
click at [450, 1389] on button "button" at bounding box center [448, 1399] width 20 height 20
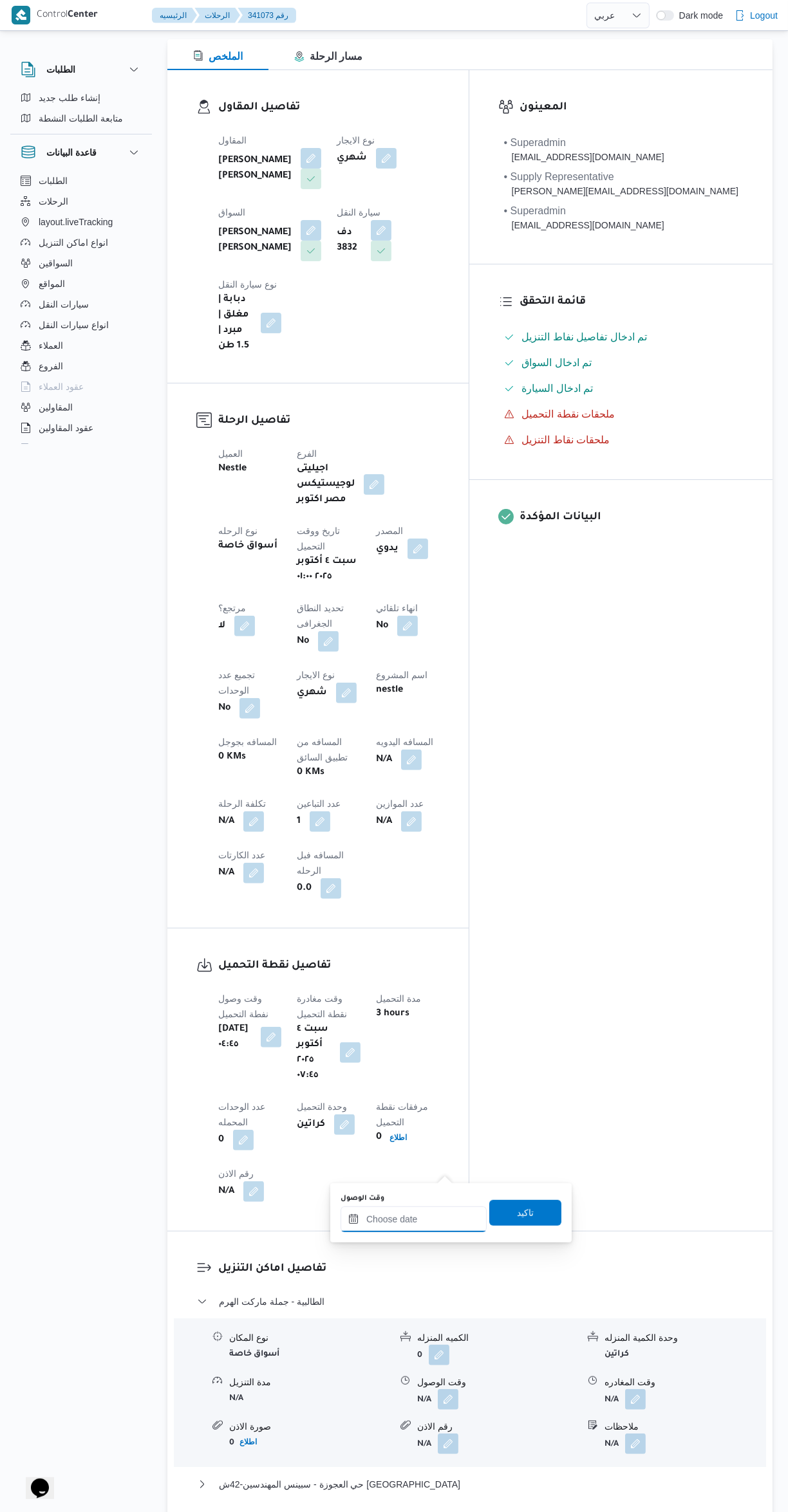
click at [400, 1219] on input "وقت الوصول" at bounding box center [413, 1220] width 146 height 26
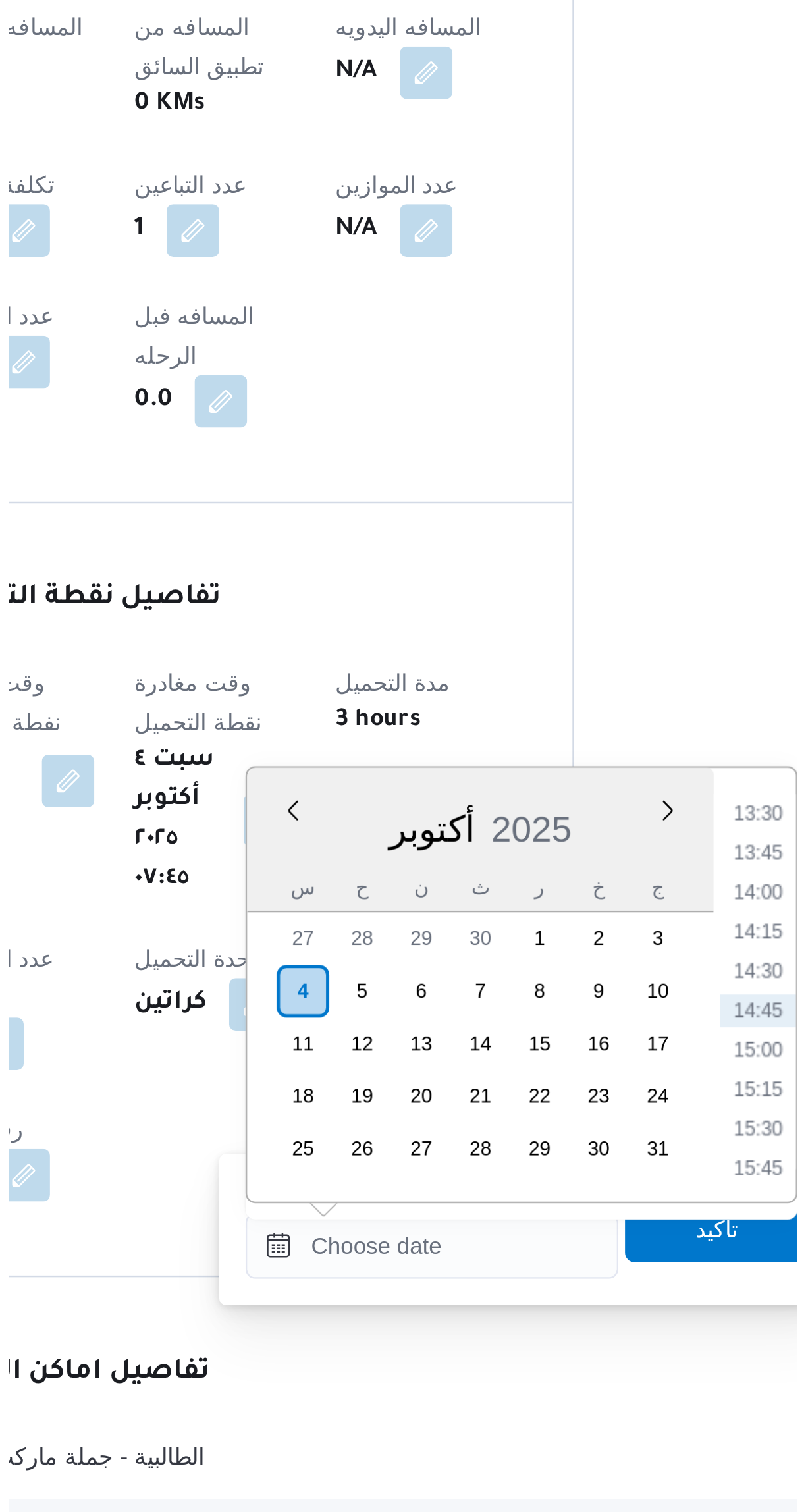
scroll to position [0, 0]
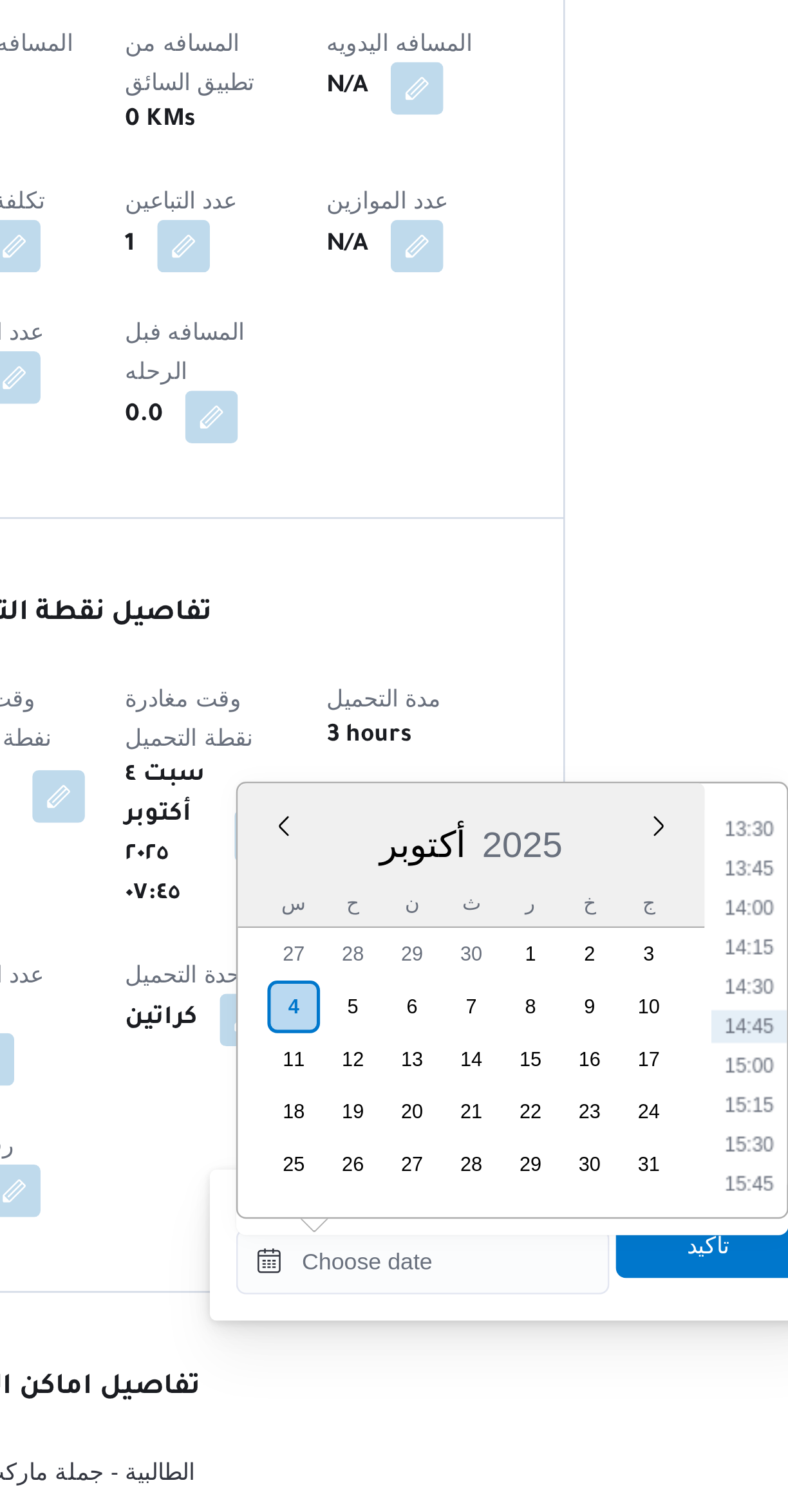
click at [539, 1231] on li "13:30" at bounding box center [541, 1231] width 30 height 13
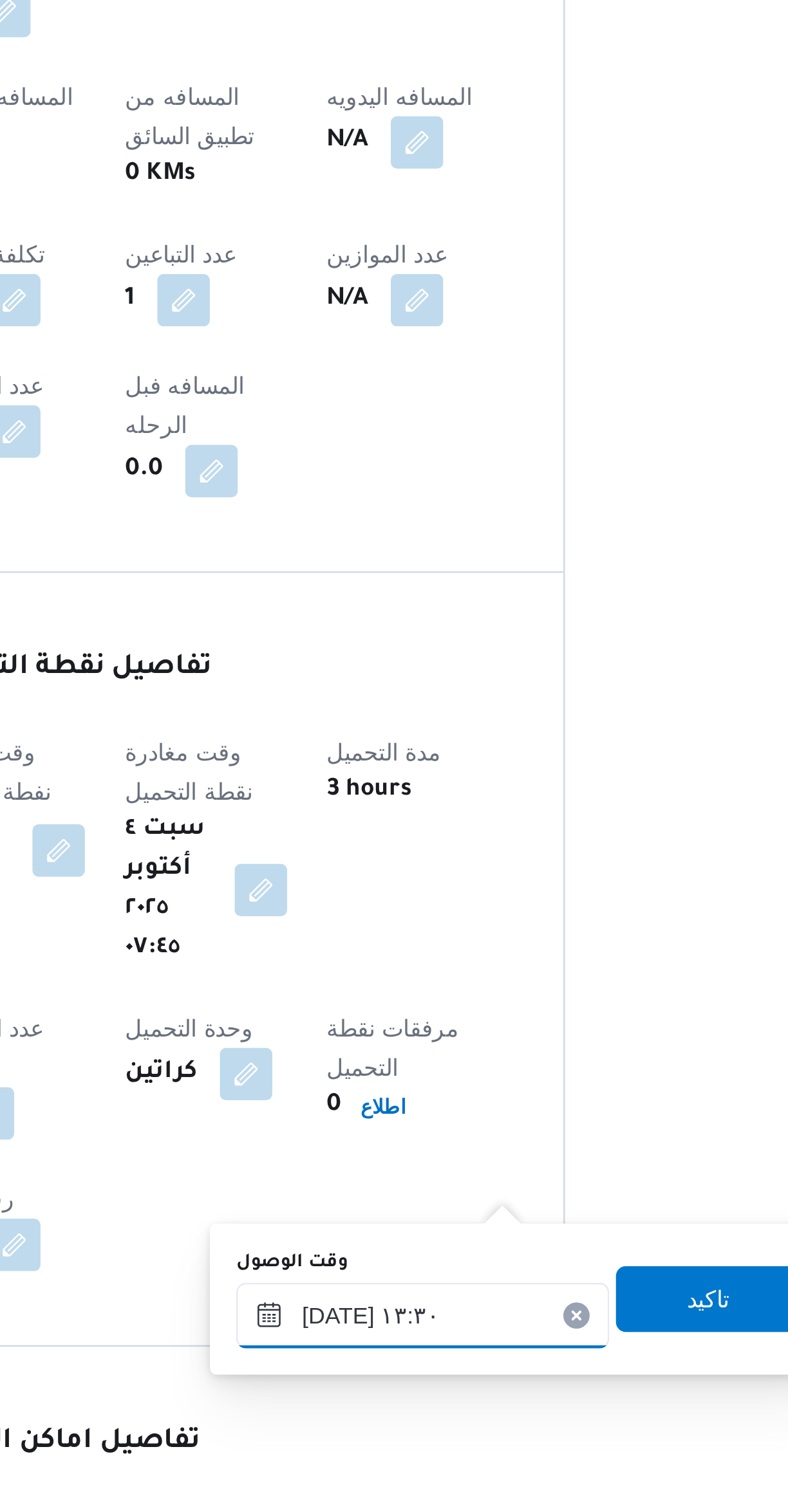
click at [417, 1397] on input "[DATE] ١٣:٣٠" at bounding box center [413, 1400] width 146 height 26
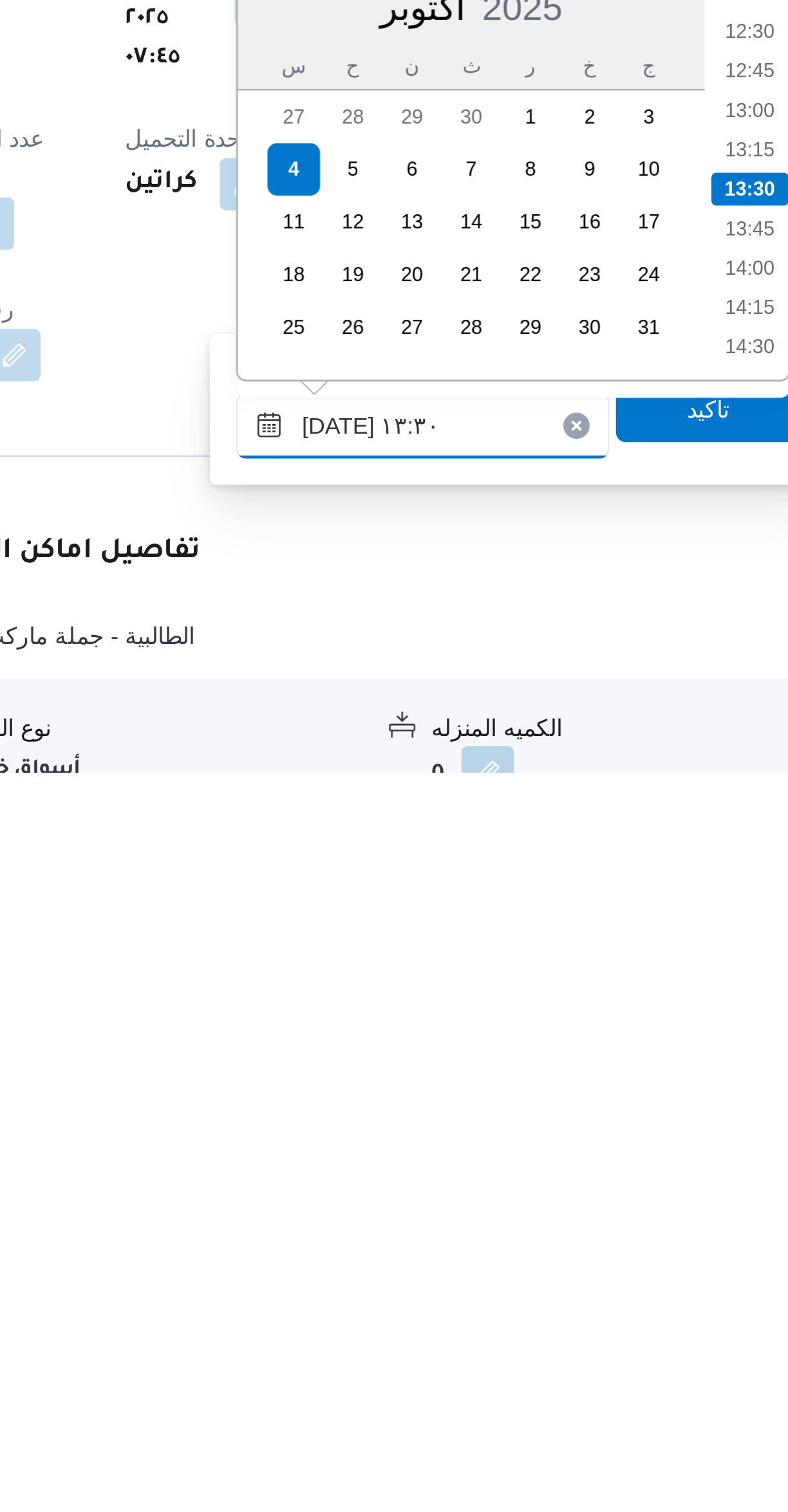
scroll to position [24, 0]
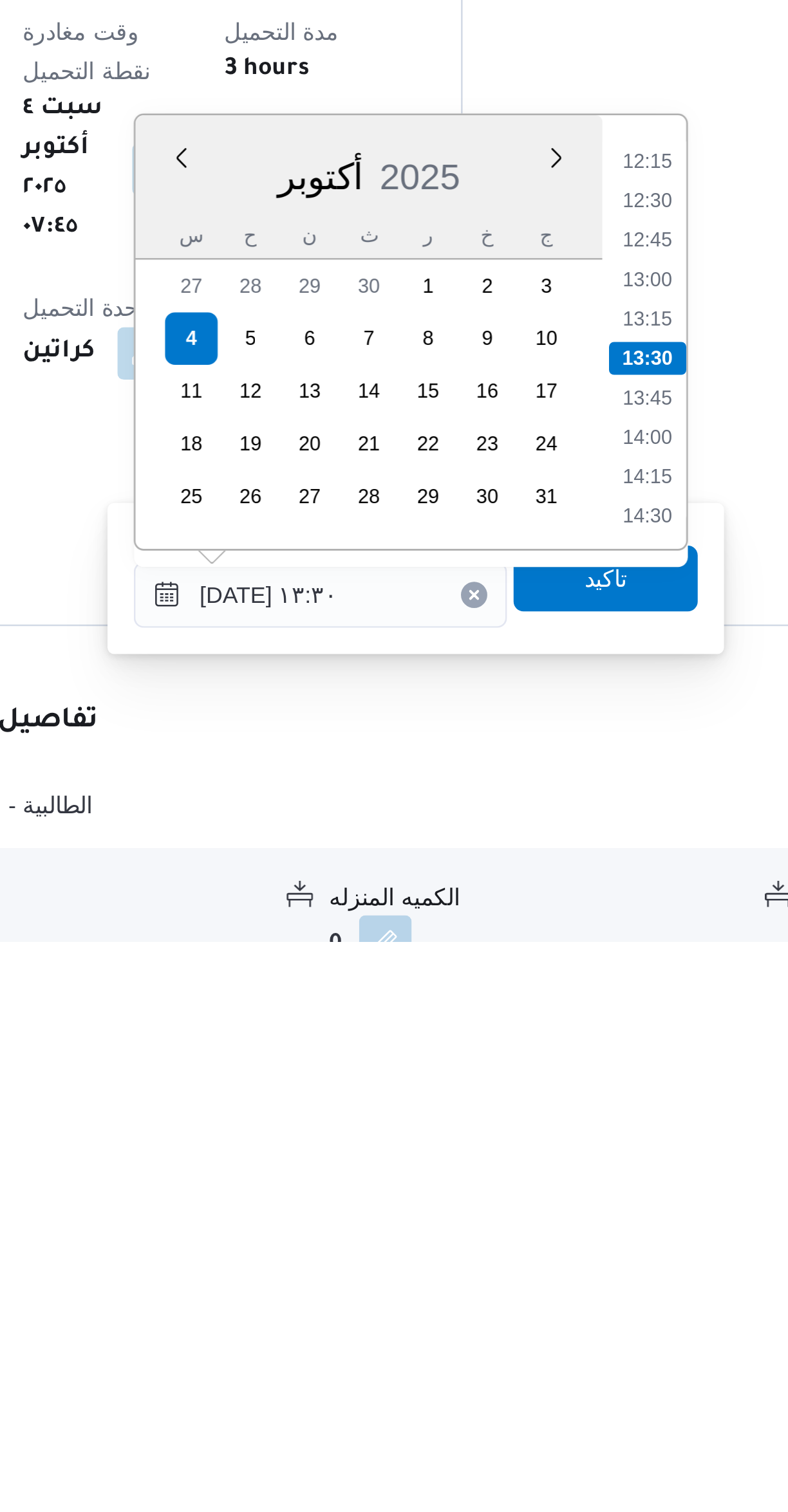
click at [535, 1206] on li "12:15" at bounding box center [541, 1206] width 30 height 13
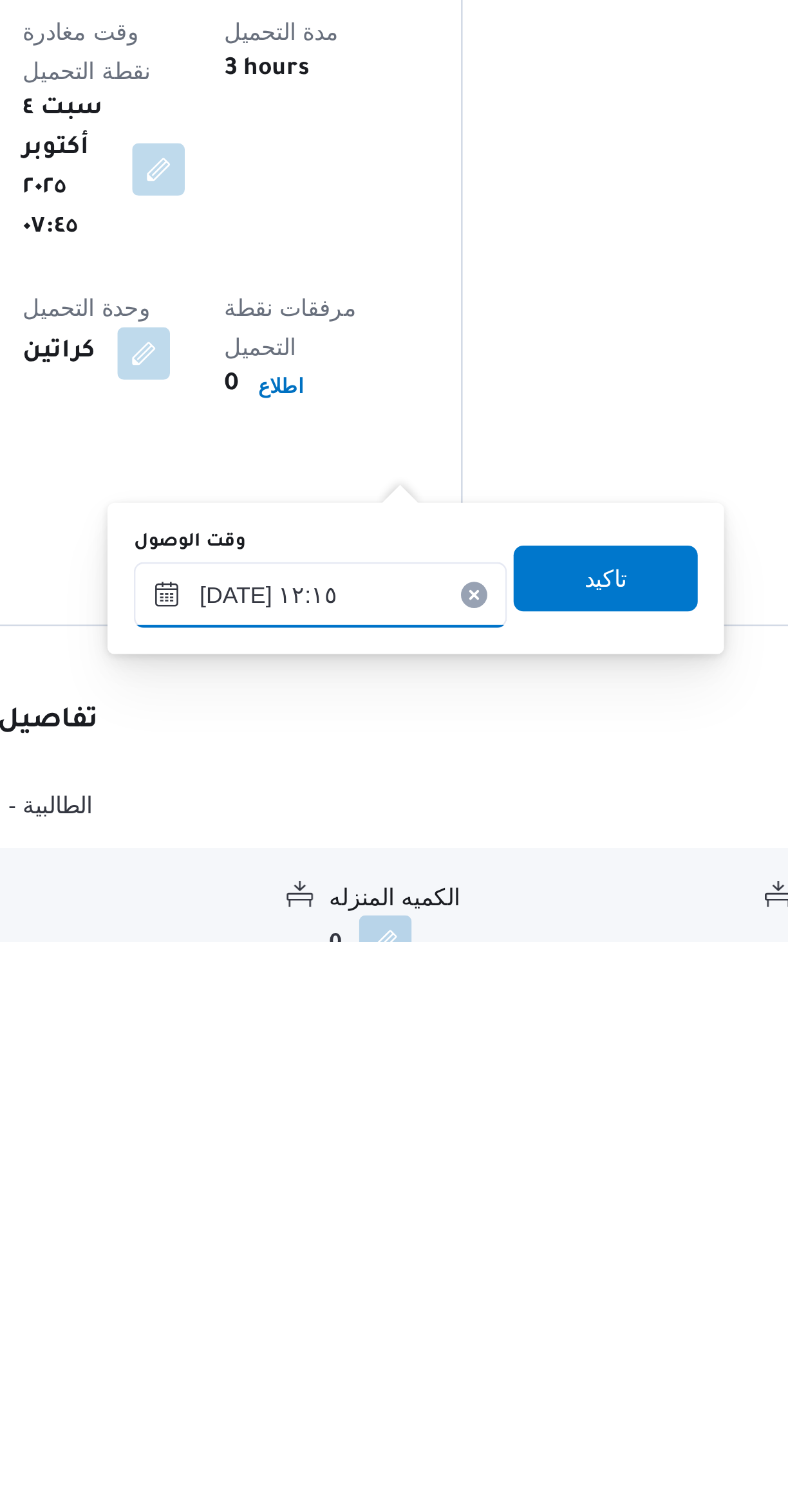
click at [431, 1372] on input "[DATE] ١٢:١٥" at bounding box center [413, 1376] width 146 height 26
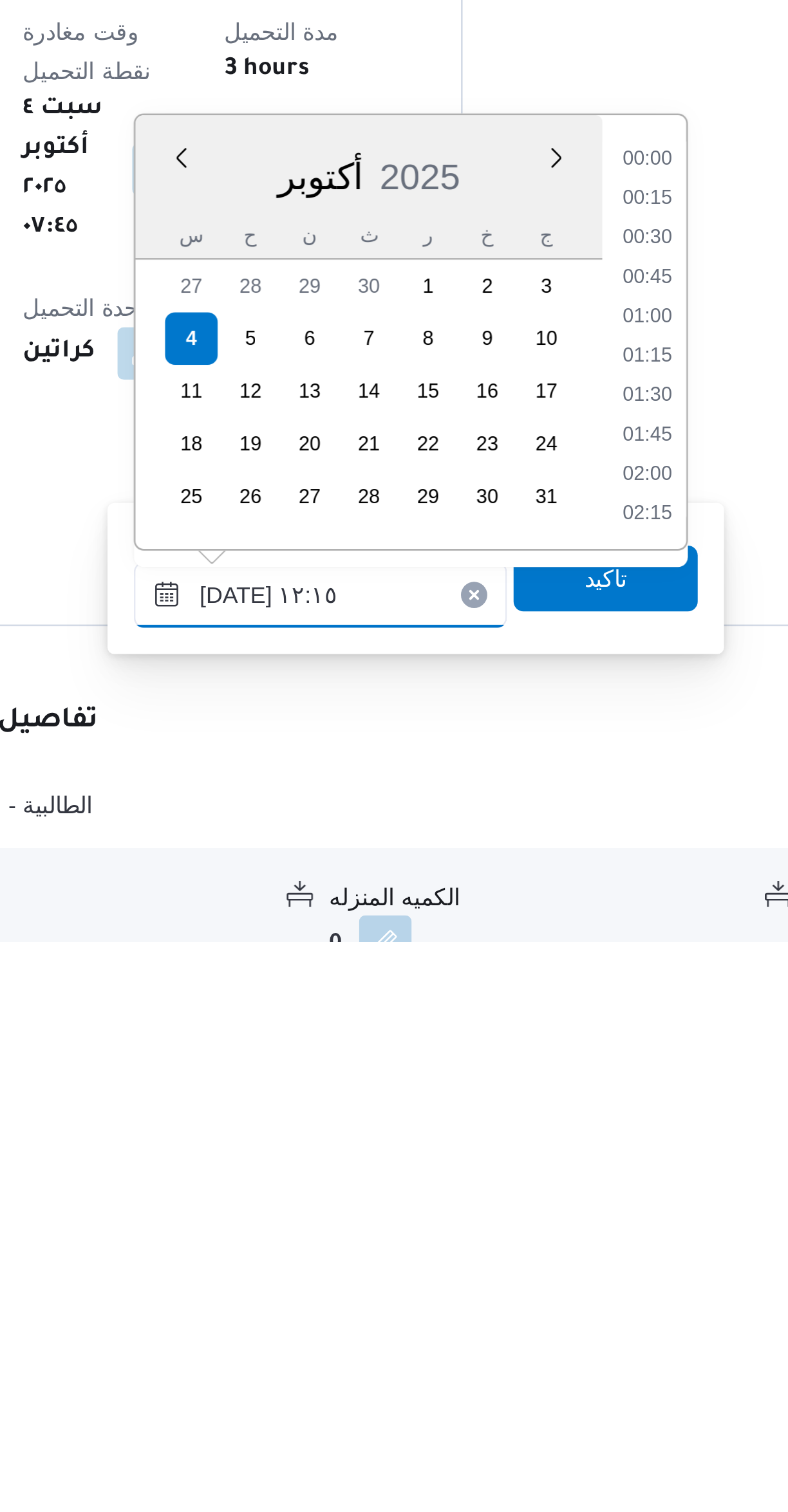
scroll to position [678, 0]
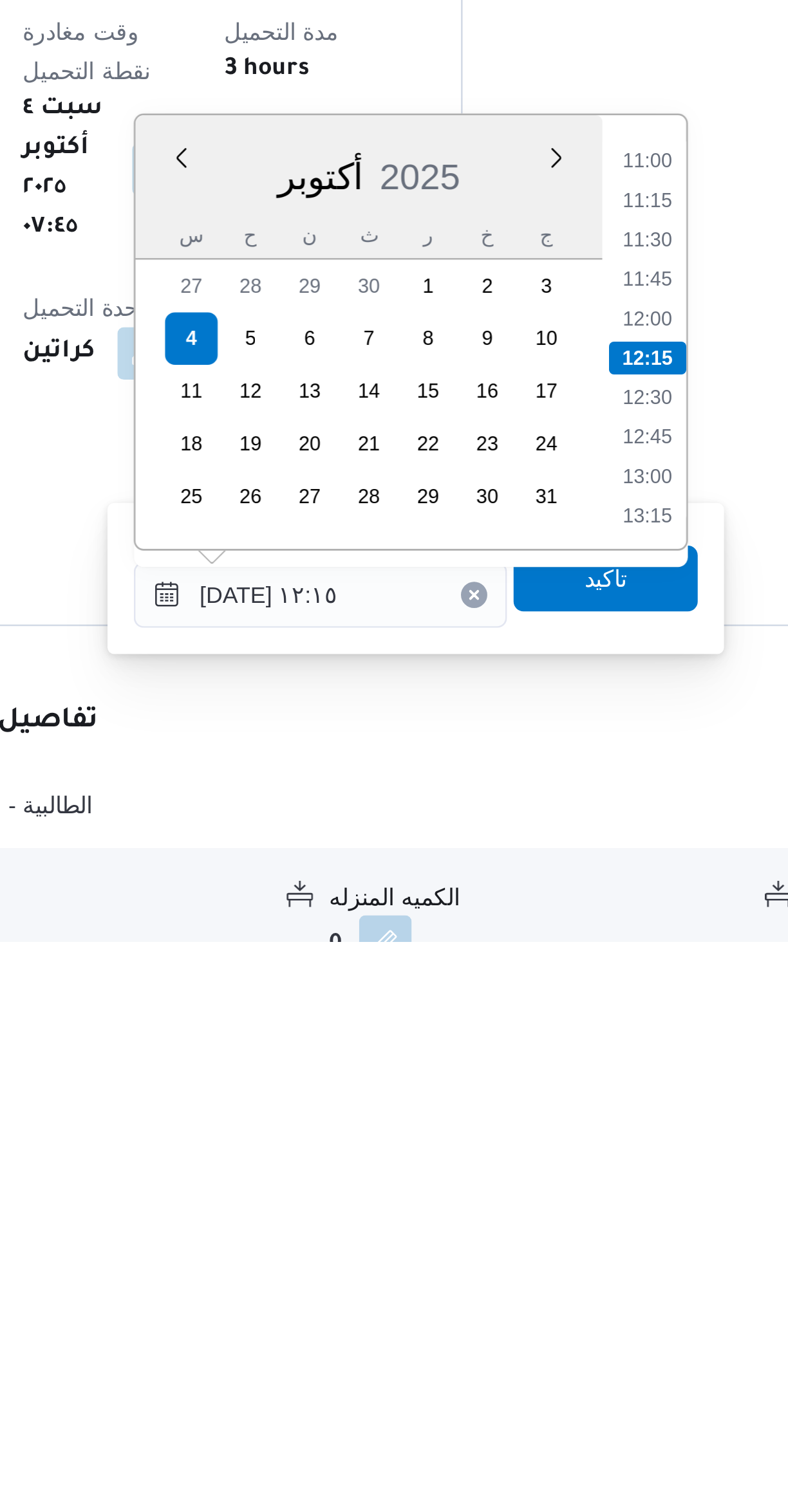
click at [532, 1208] on li "11:00" at bounding box center [541, 1206] width 30 height 13
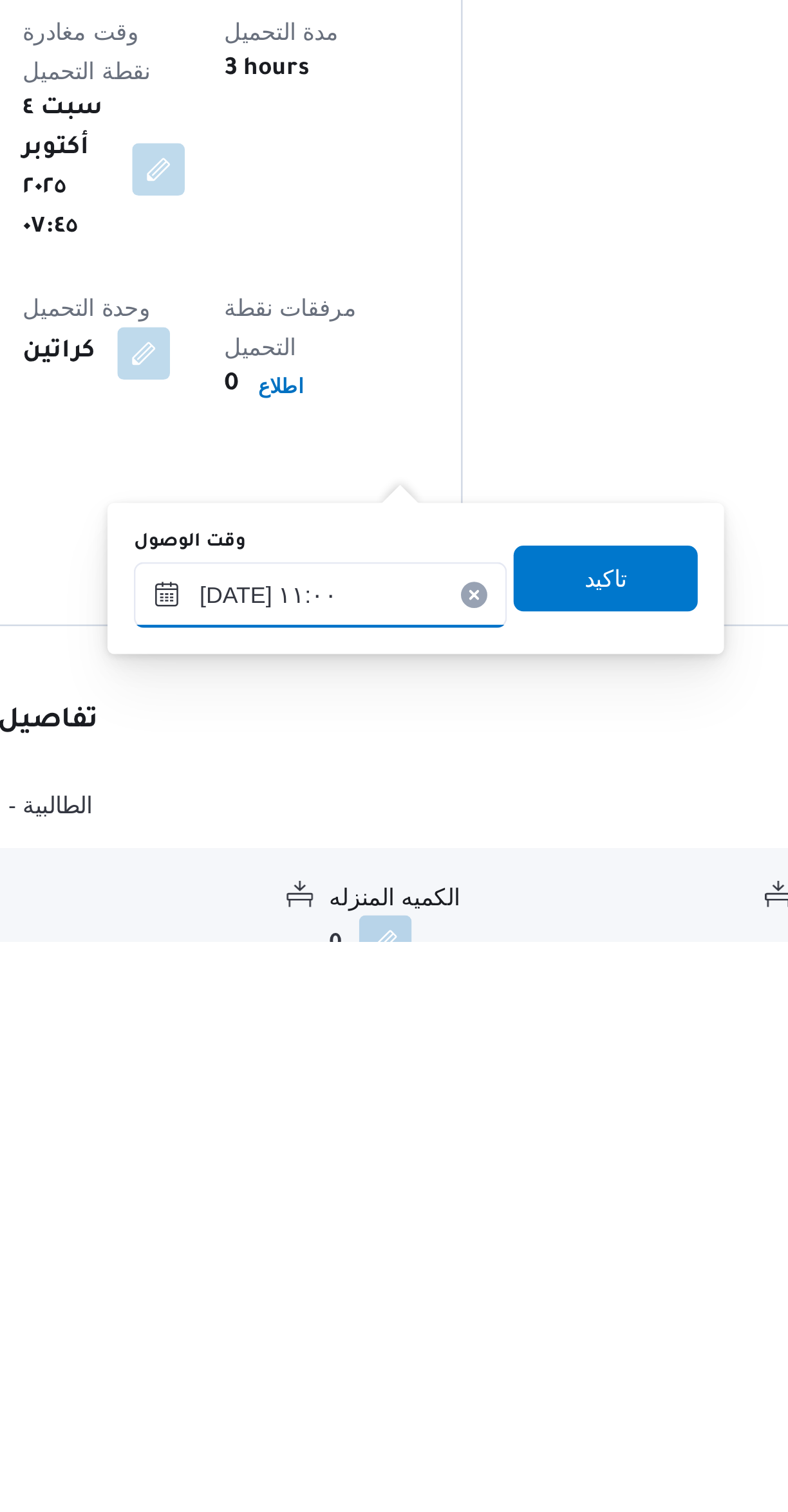
click at [430, 1377] on input "[DATE] ١١:٠٠" at bounding box center [413, 1376] width 146 height 26
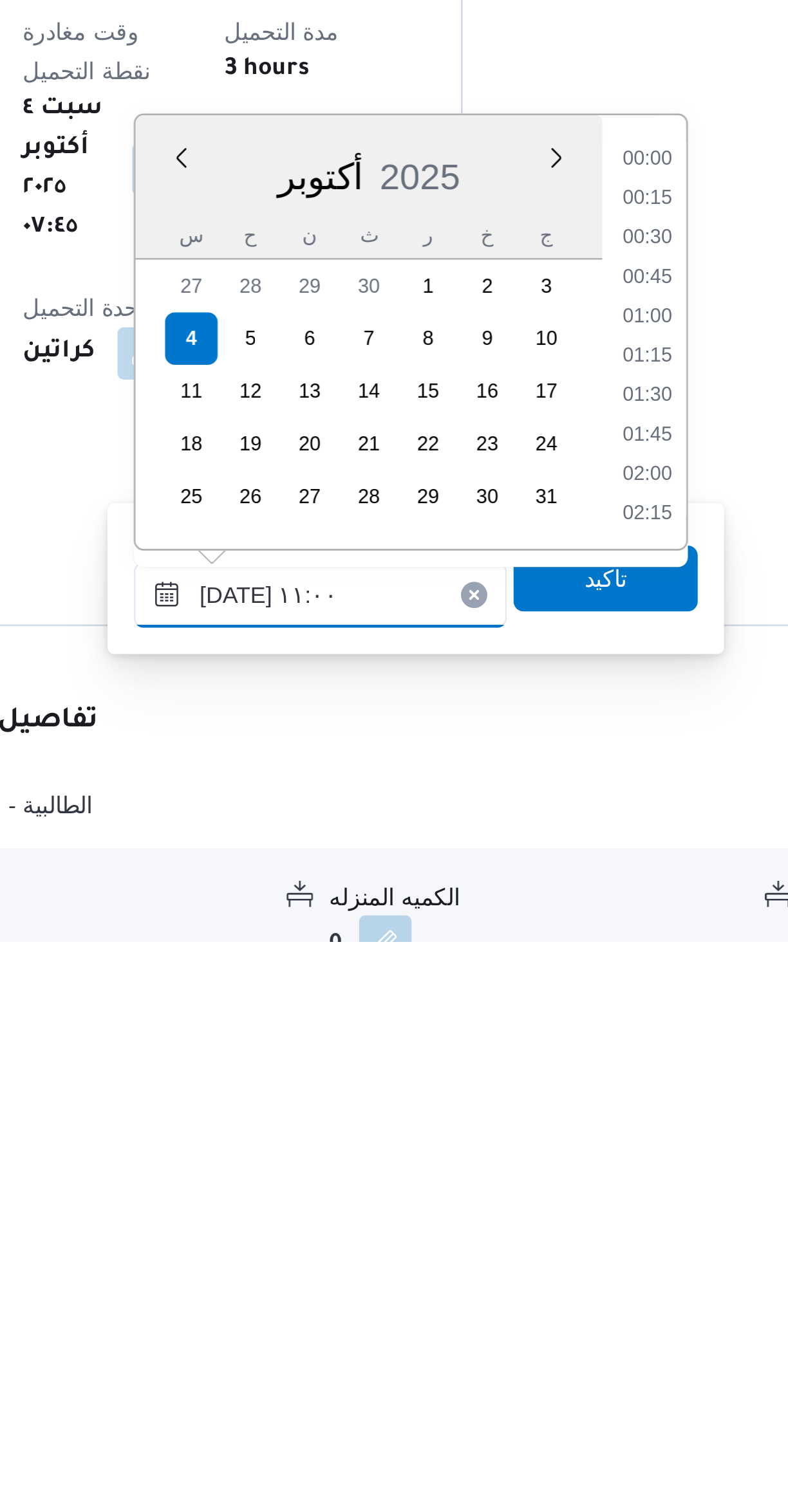
scroll to position [601, 0]
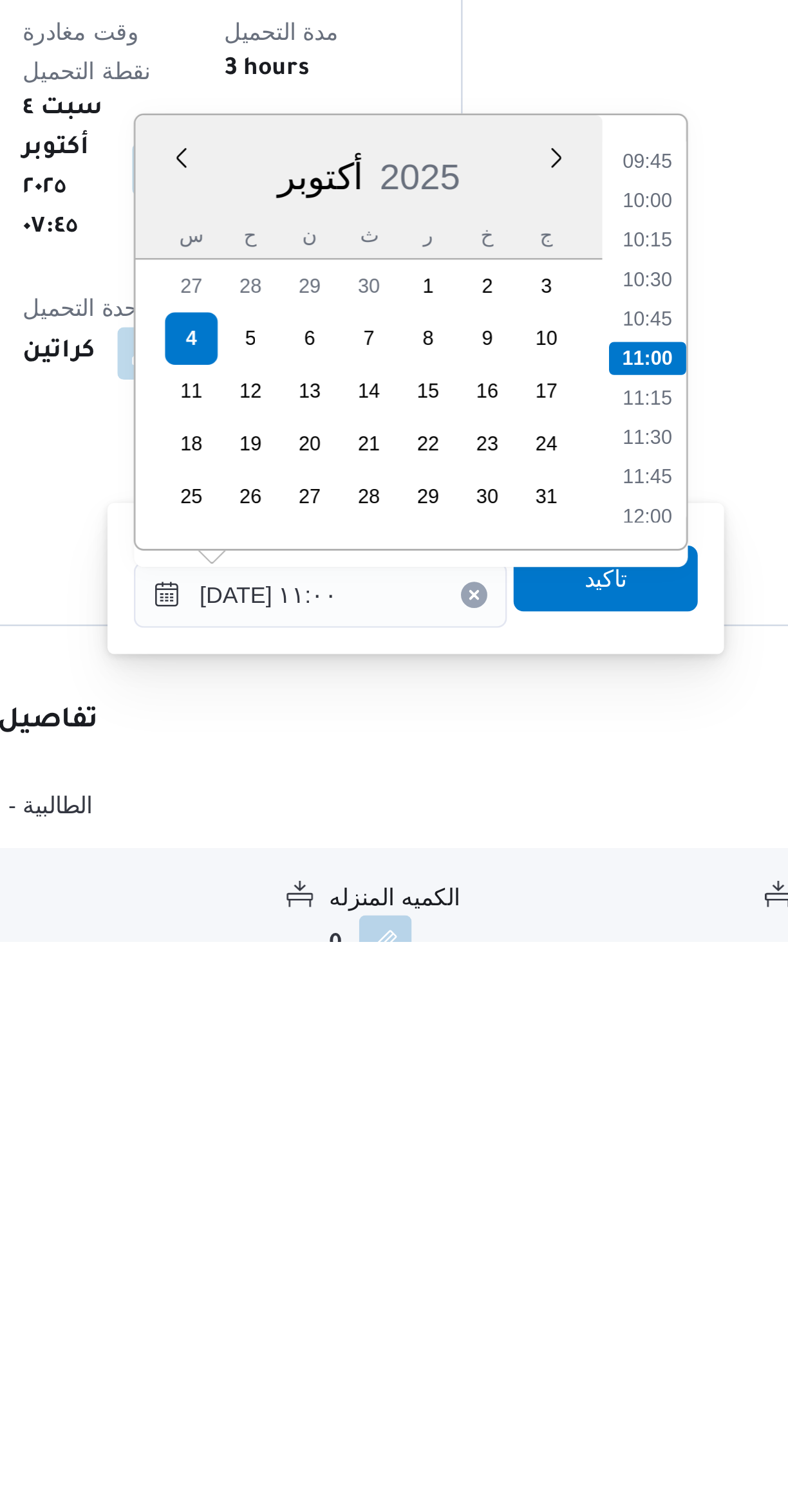
click at [547, 1208] on li "09:45" at bounding box center [541, 1206] width 30 height 13
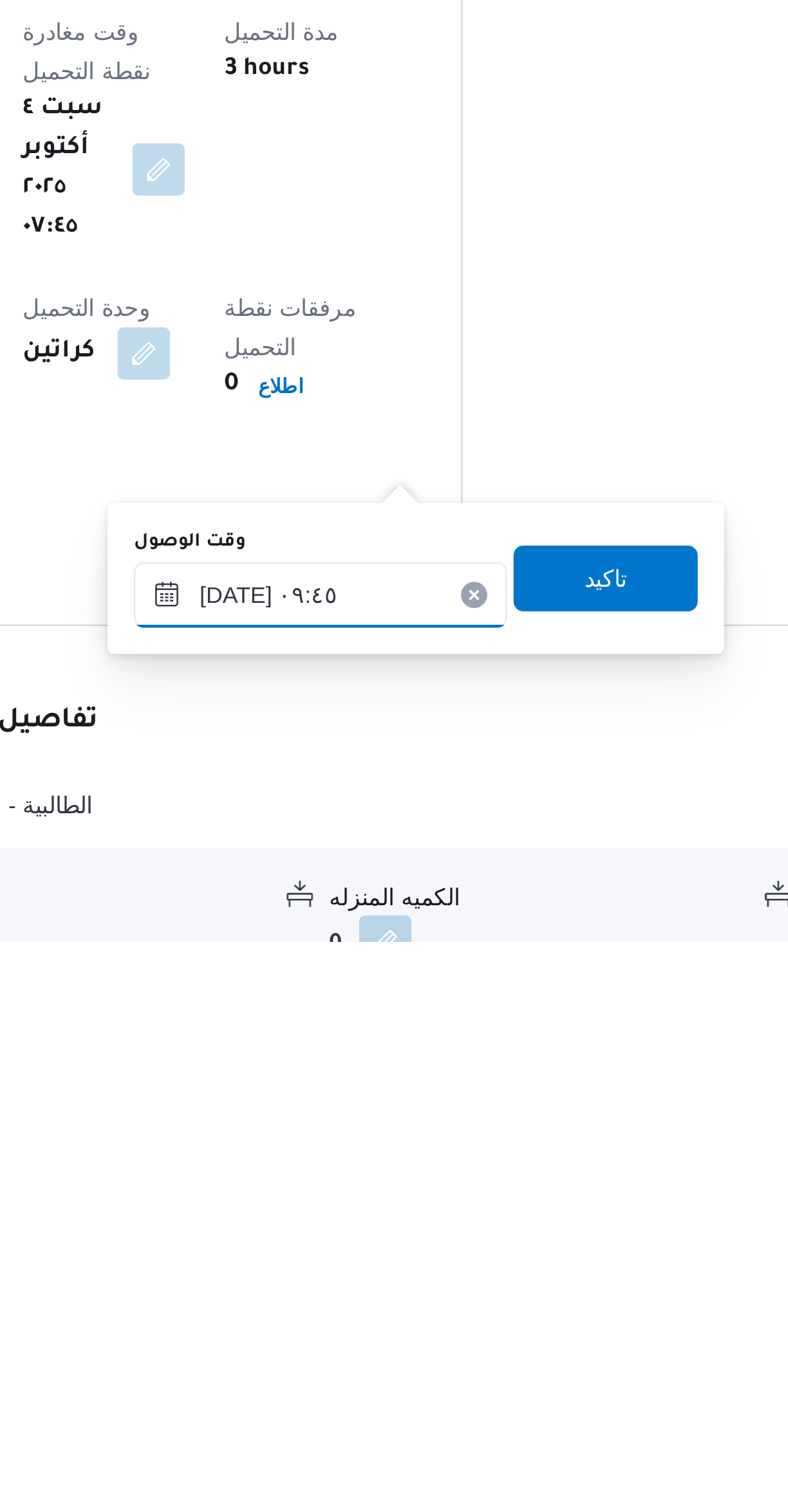
click at [427, 1384] on input "[DATE] ٠٩:٤٥" at bounding box center [413, 1376] width 146 height 26
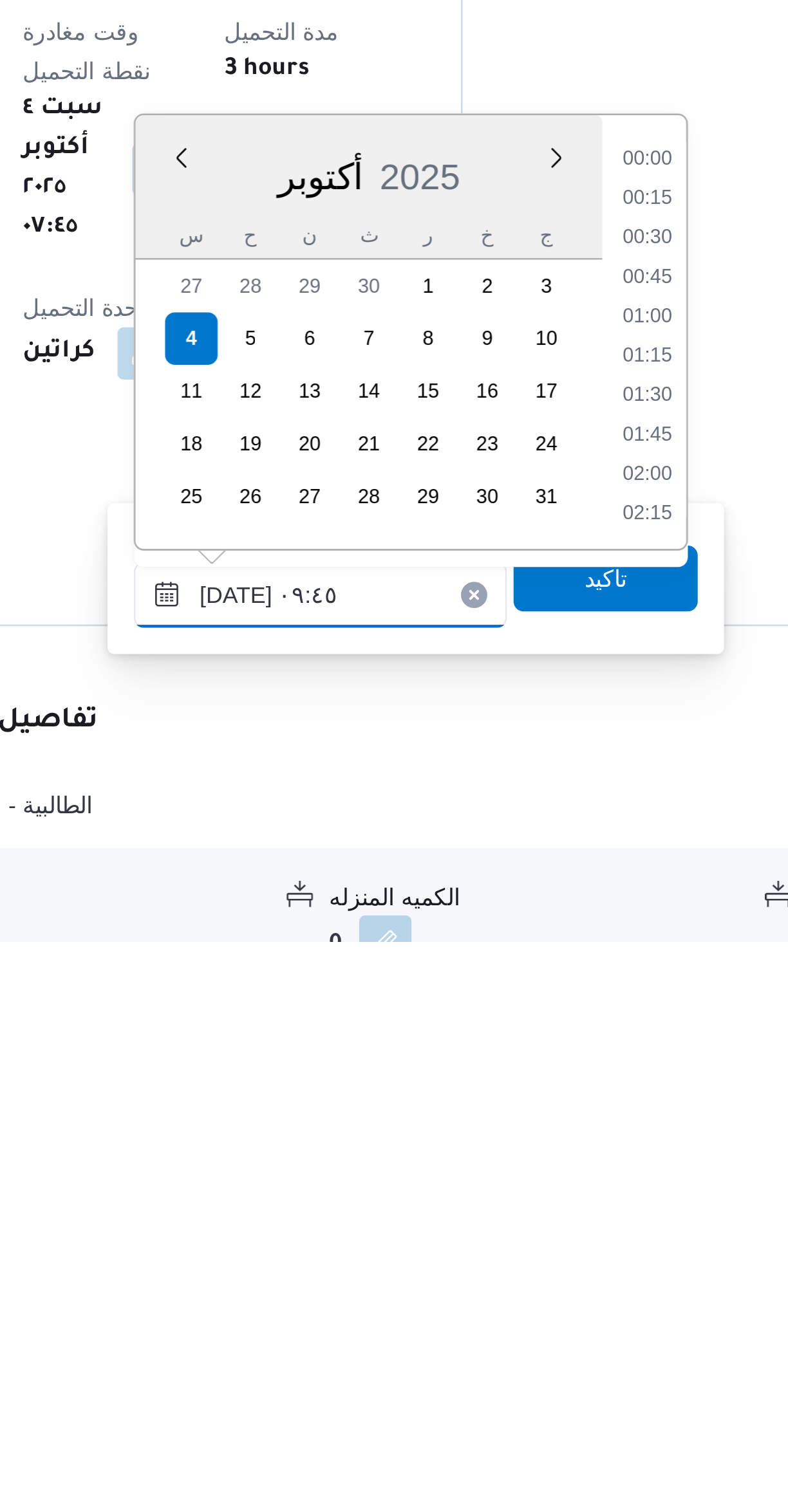
scroll to position [524, 0]
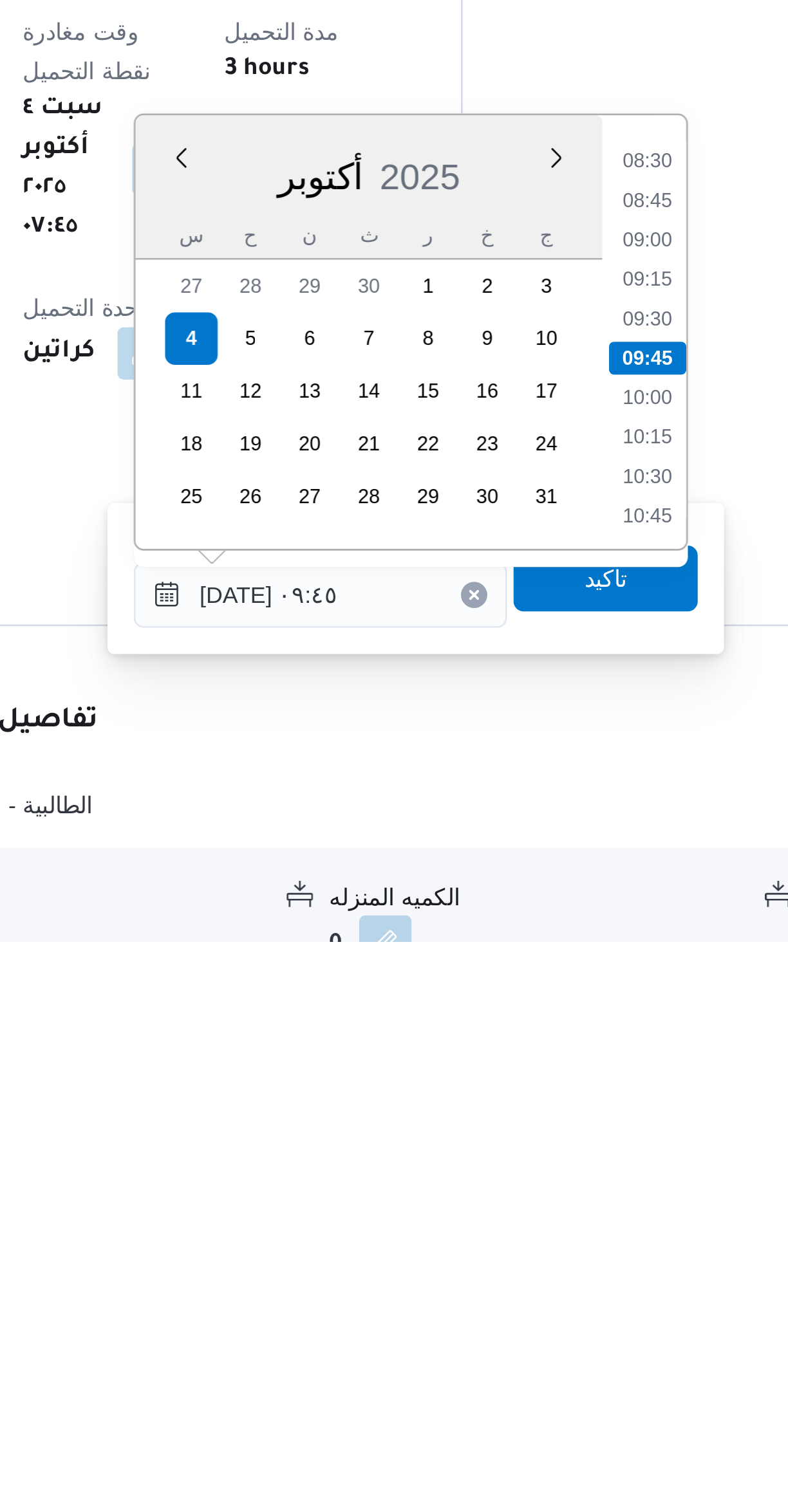
click at [538, 1222] on li "08:45" at bounding box center [541, 1222] width 30 height 13
type input "[DATE] ٠٨:٤٥"
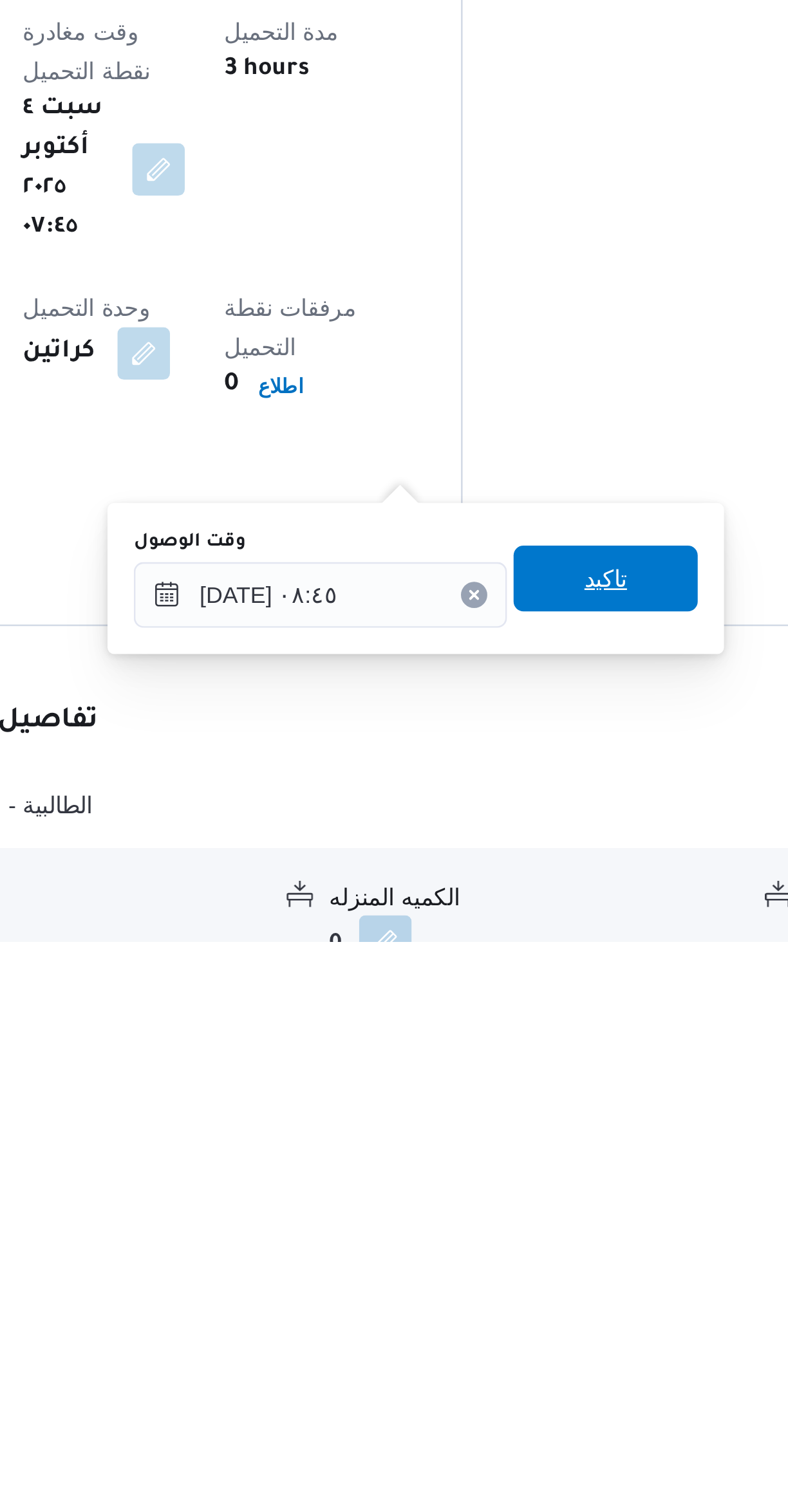
click at [532, 1373] on span "تاكيد" at bounding box center [525, 1370] width 72 height 26
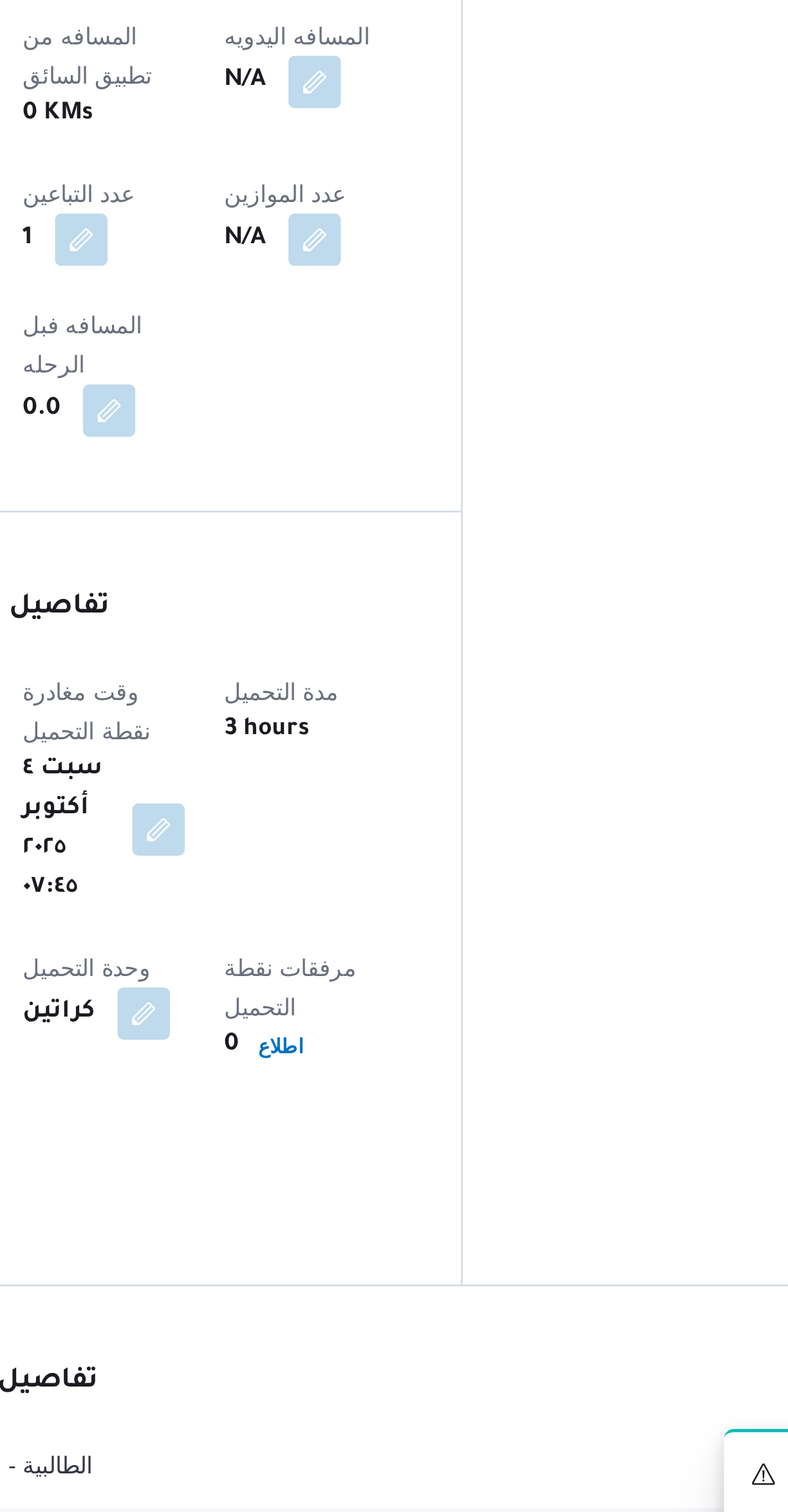
scroll to position [75, 0]
